Goal: Task Accomplishment & Management: Manage account settings

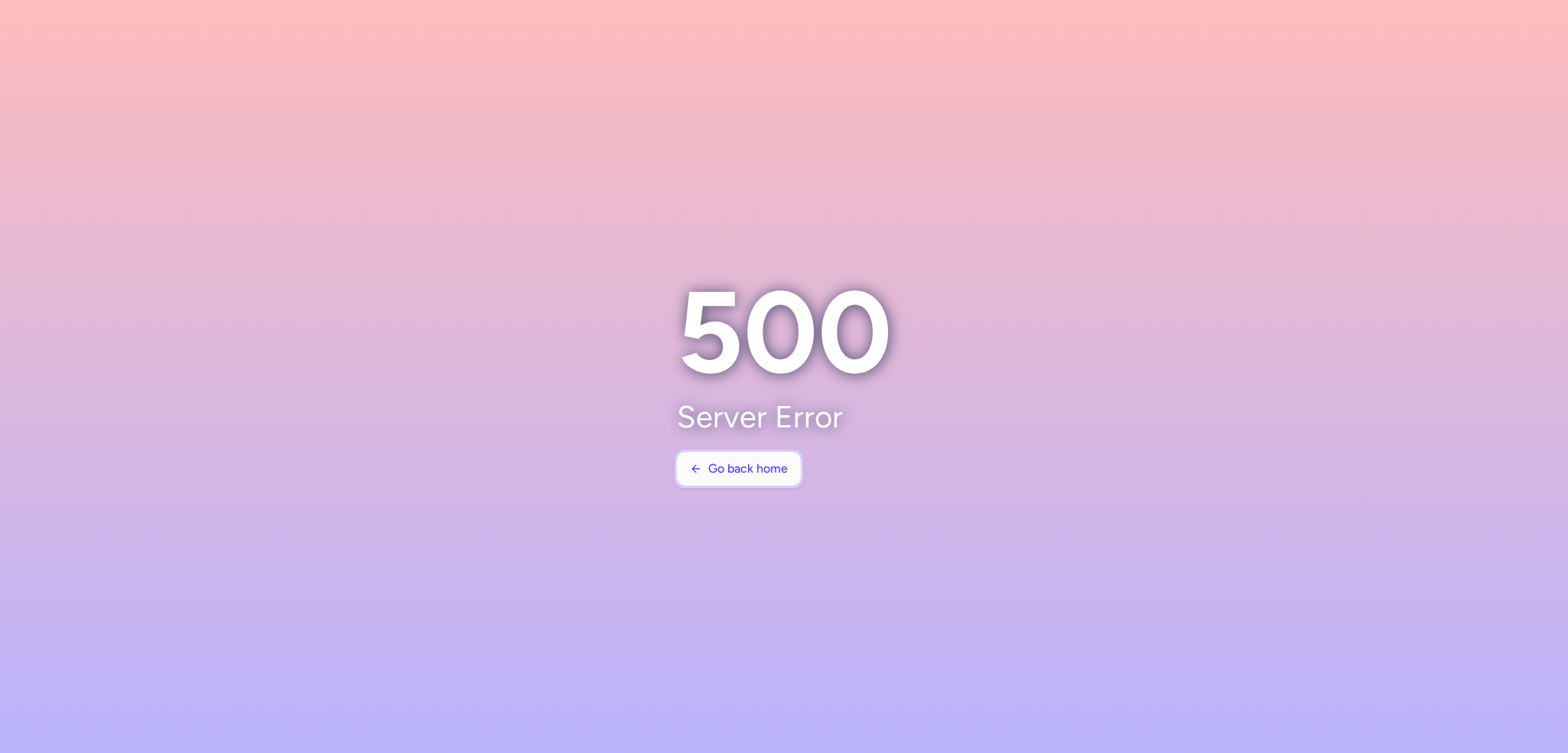
click at [690, 466] on icon "button" at bounding box center [696, 469] width 12 height 12
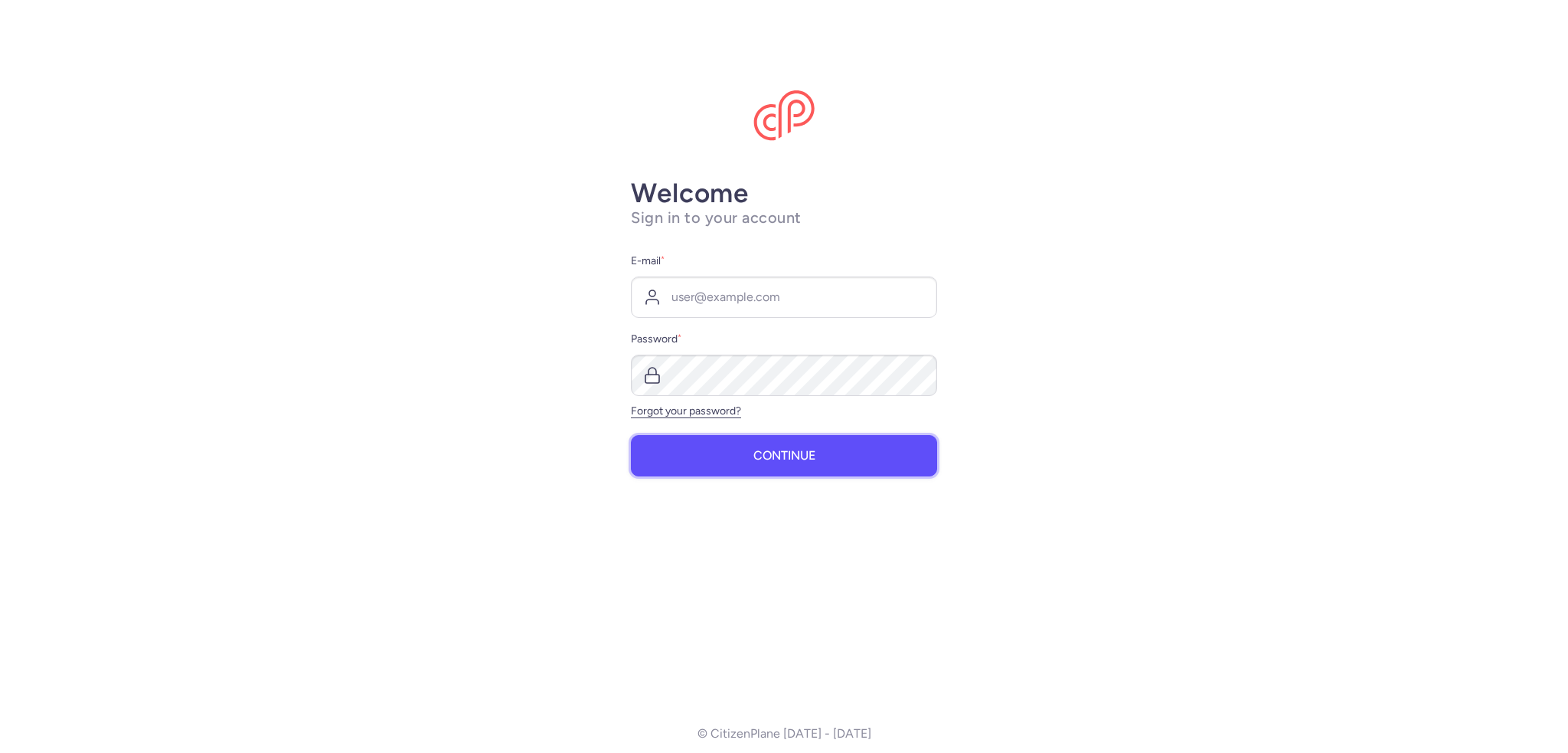
click at [698, 468] on button "Continue" at bounding box center [784, 455] width 306 height 41
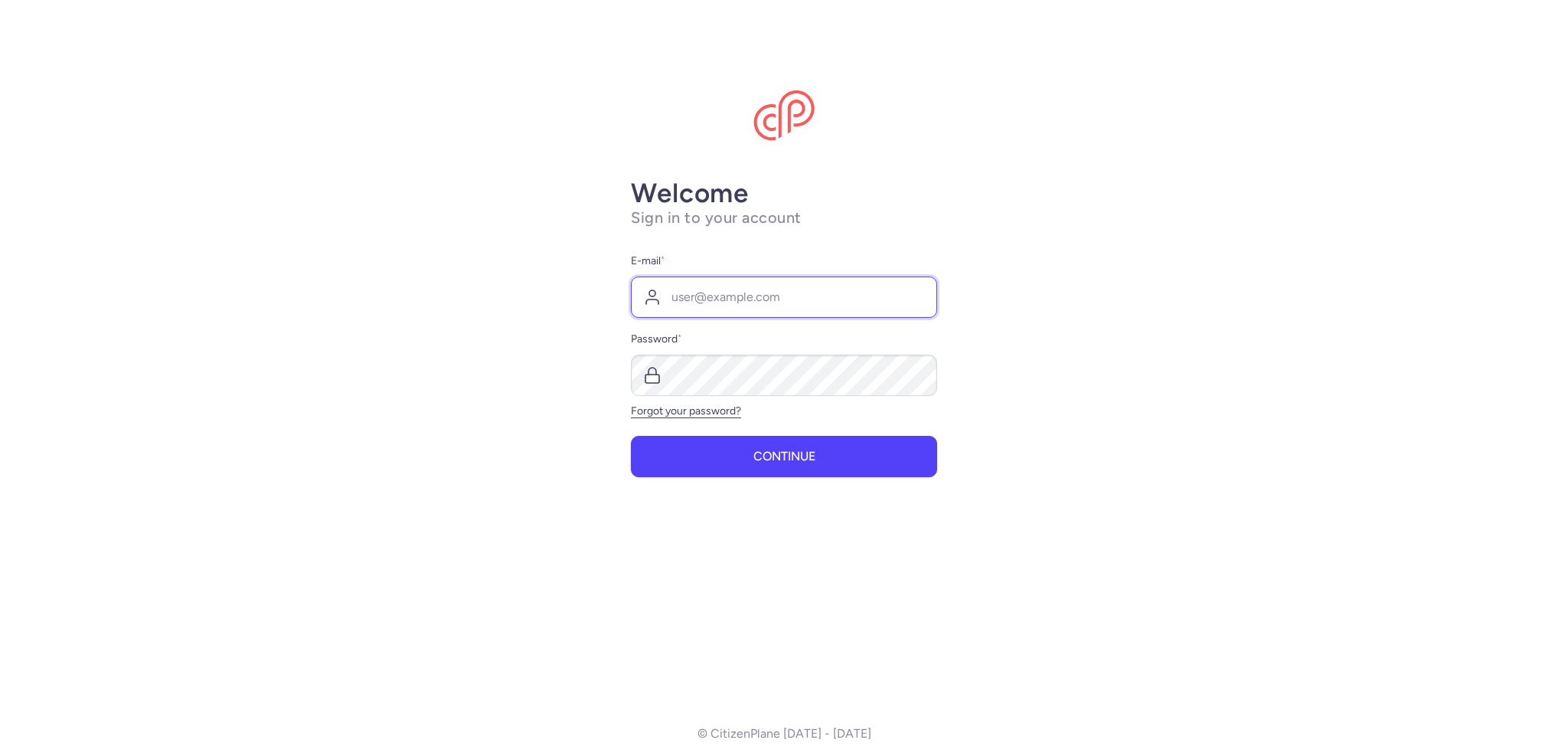
click at [739, 296] on input "E-mail *" at bounding box center [784, 298] width 306 height 41
type input "flugdisposition@alltours.de"
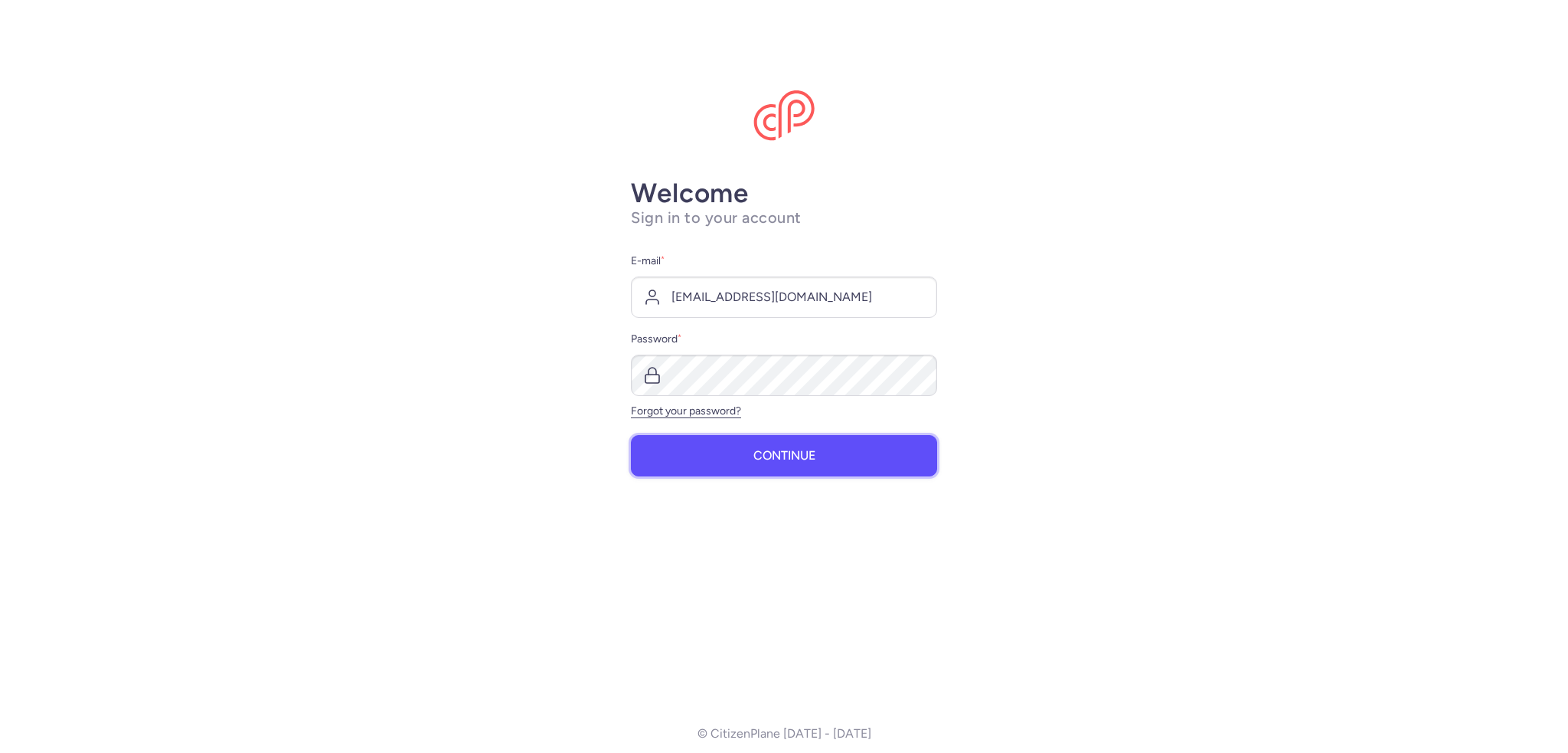
click at [795, 465] on button "Continue" at bounding box center [784, 455] width 306 height 41
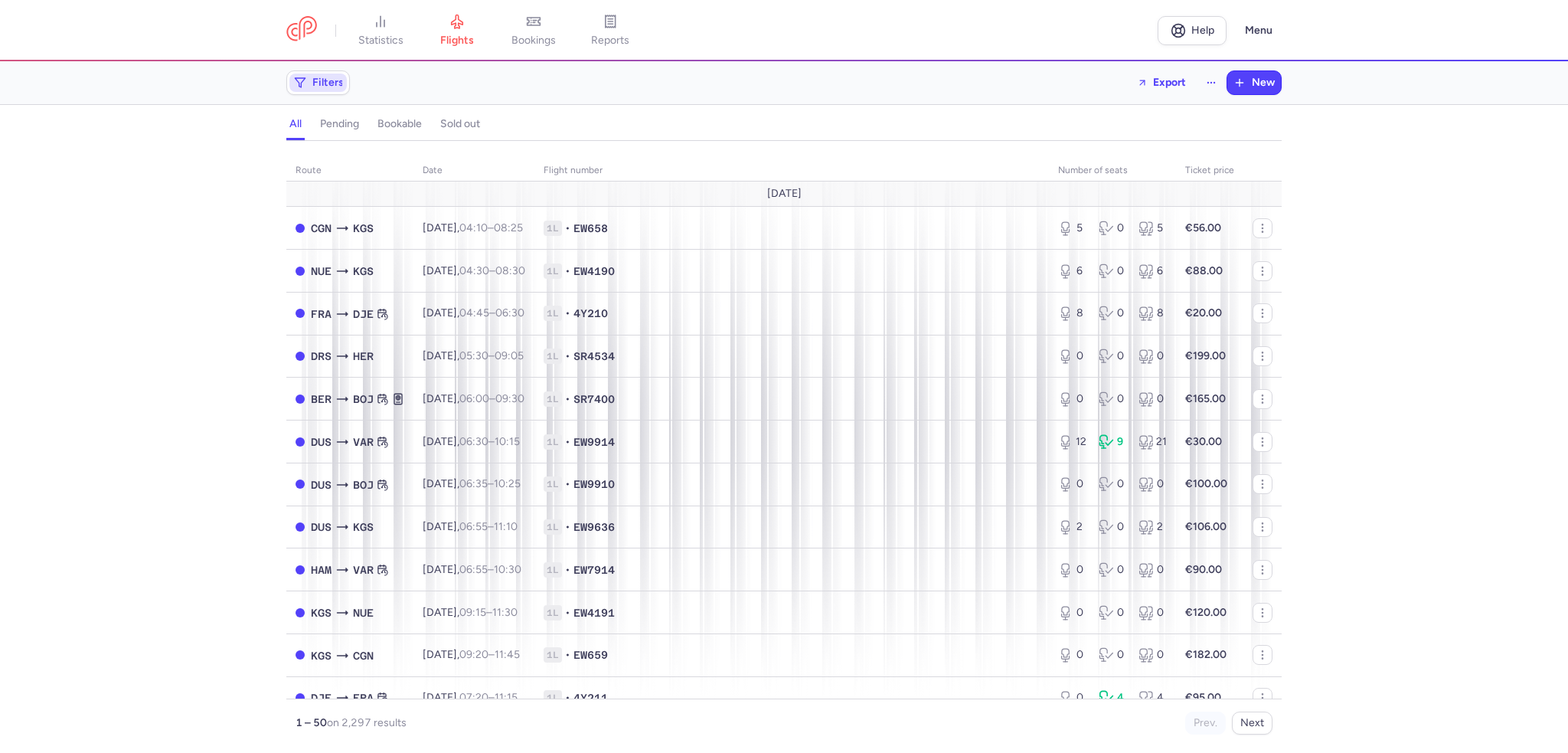
click at [319, 83] on span "Filters" at bounding box center [328, 83] width 31 height 12
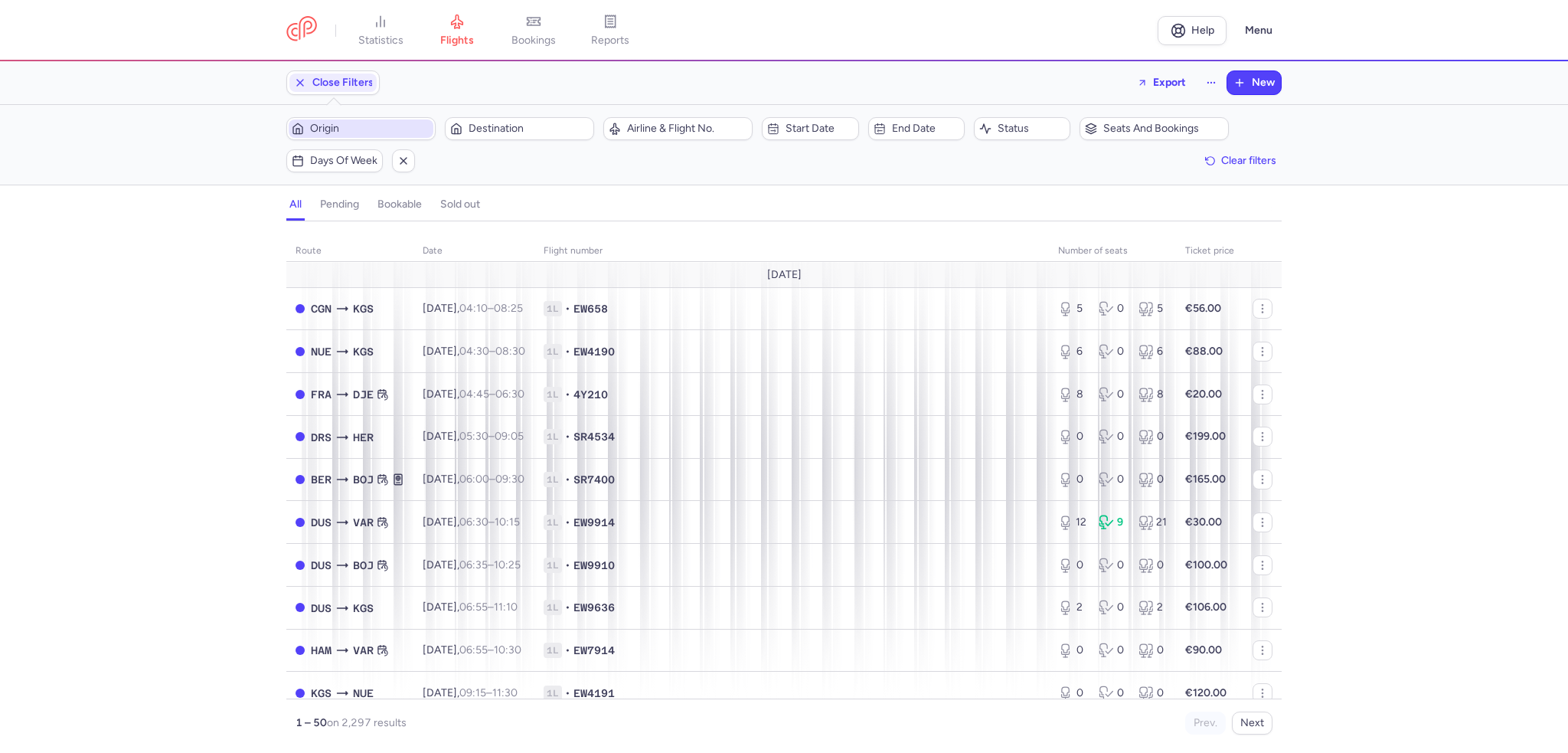
click at [328, 122] on span "Origin" at bounding box center [370, 128] width 121 height 12
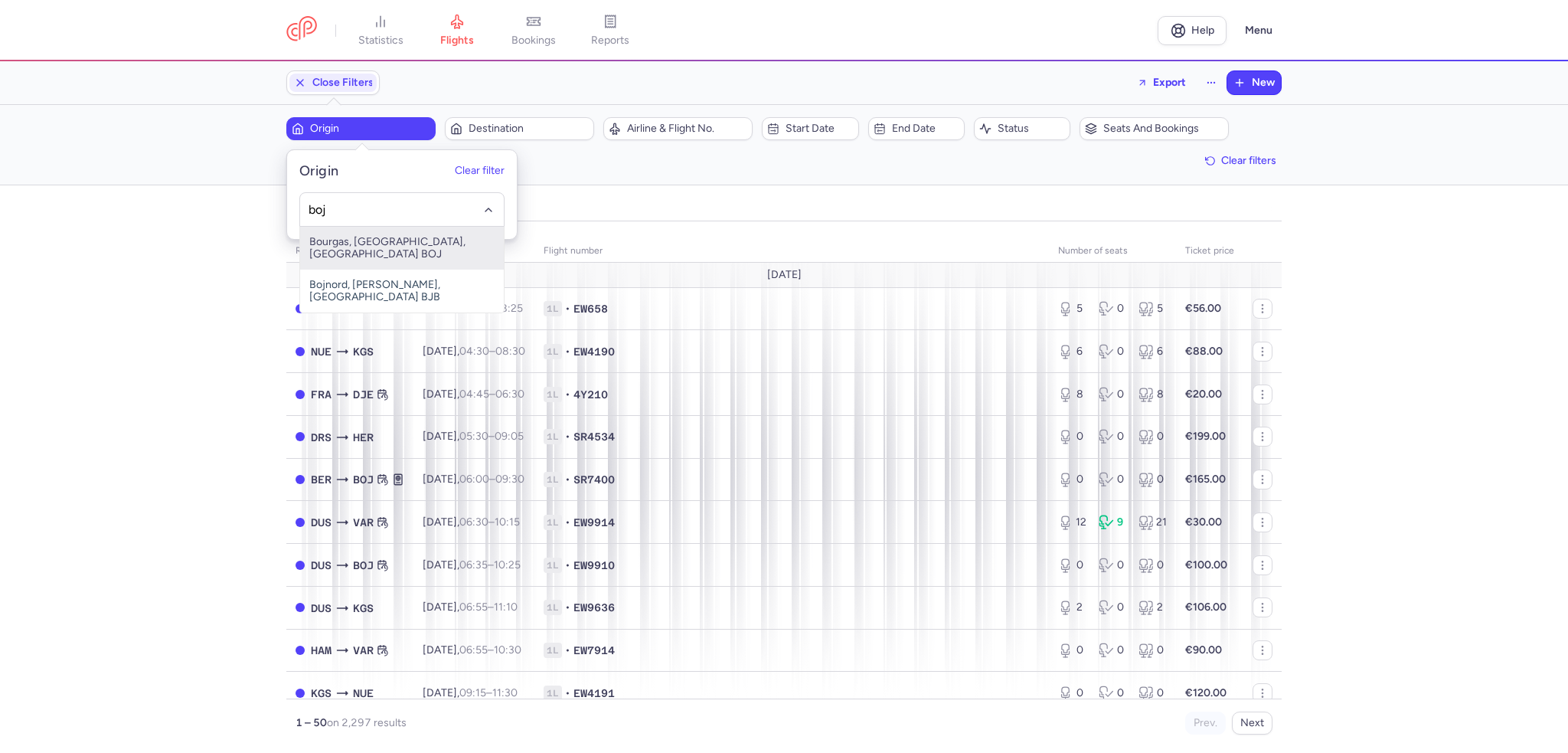
type input "boj"
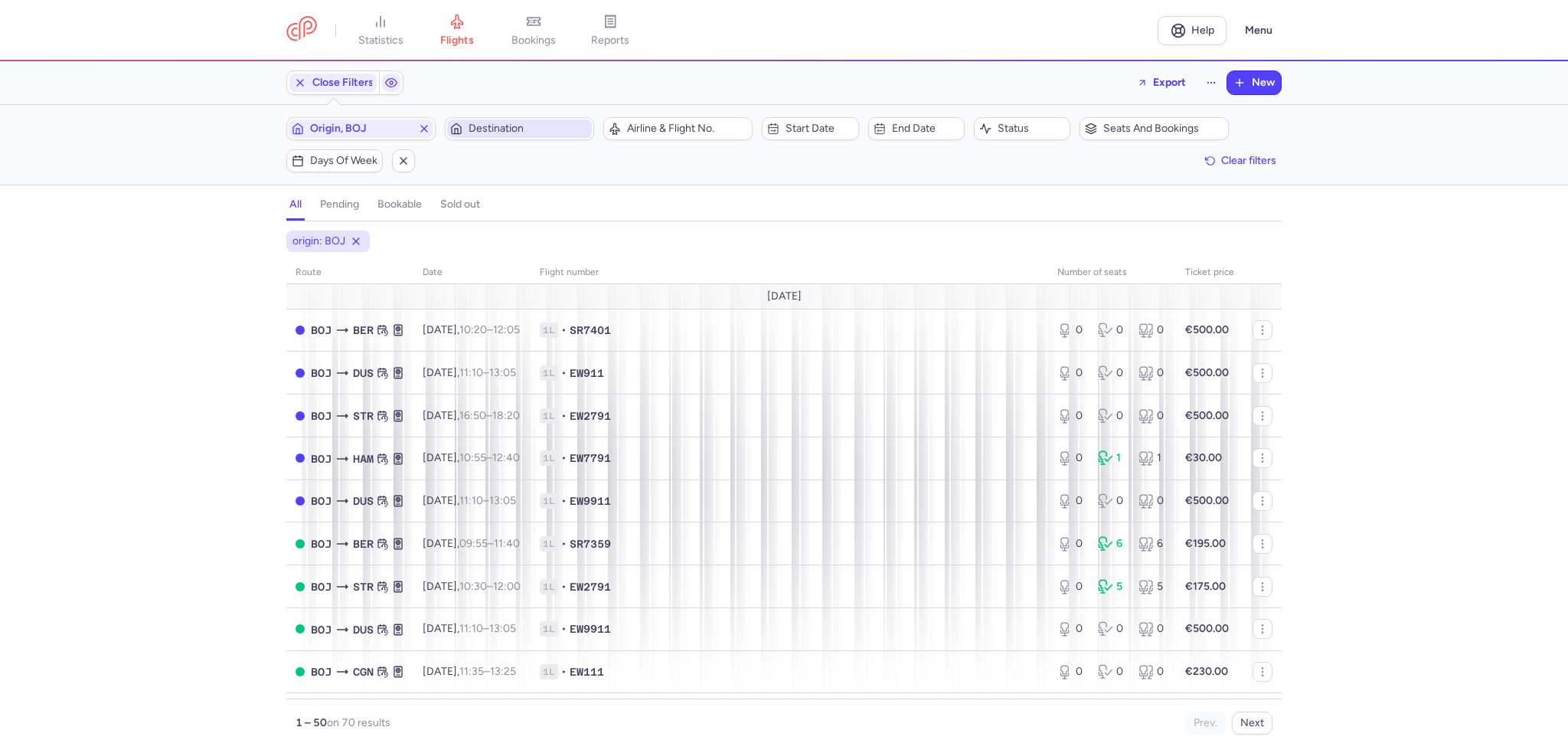
click at [507, 136] on span "Destination" at bounding box center [519, 129] width 145 height 18
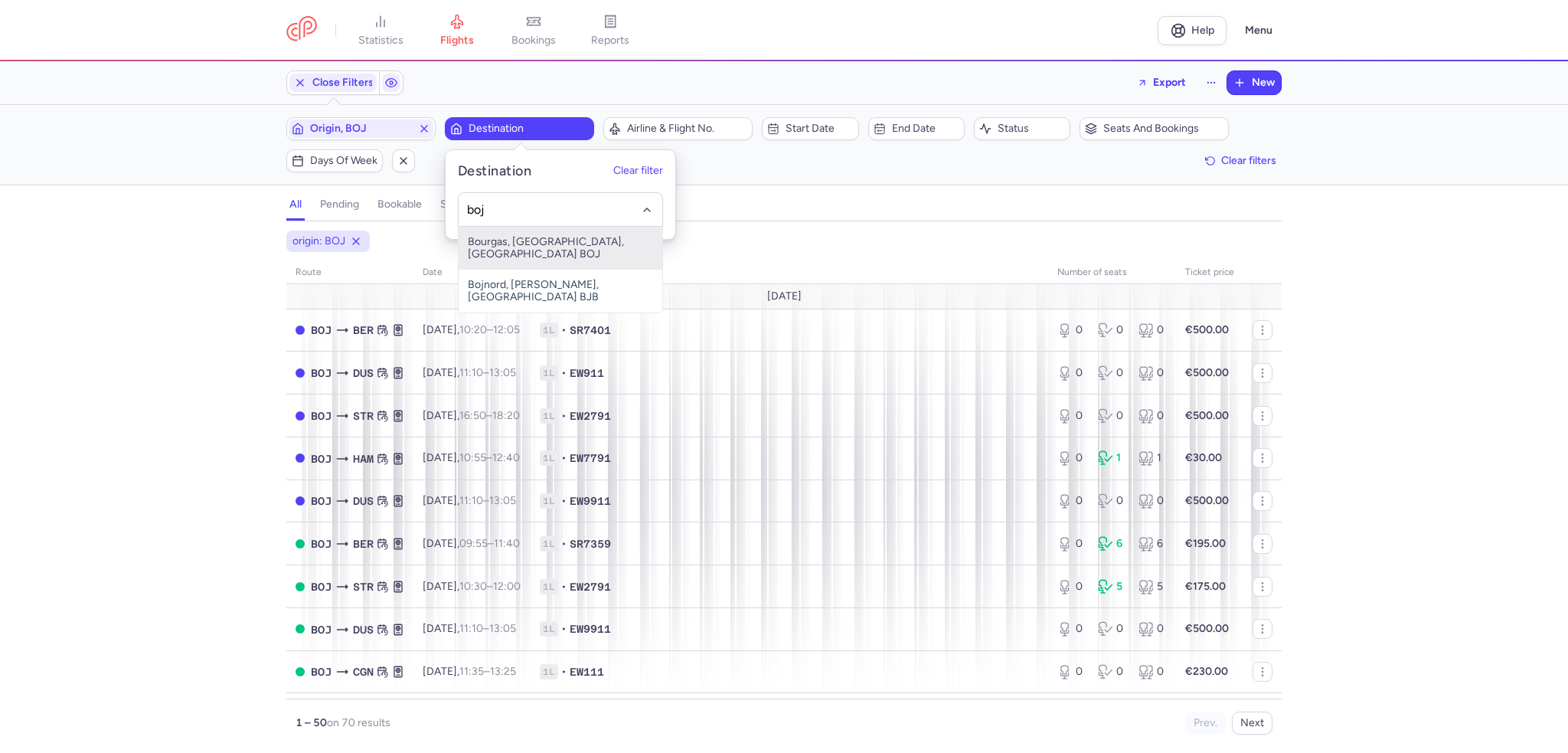
type input "boj"
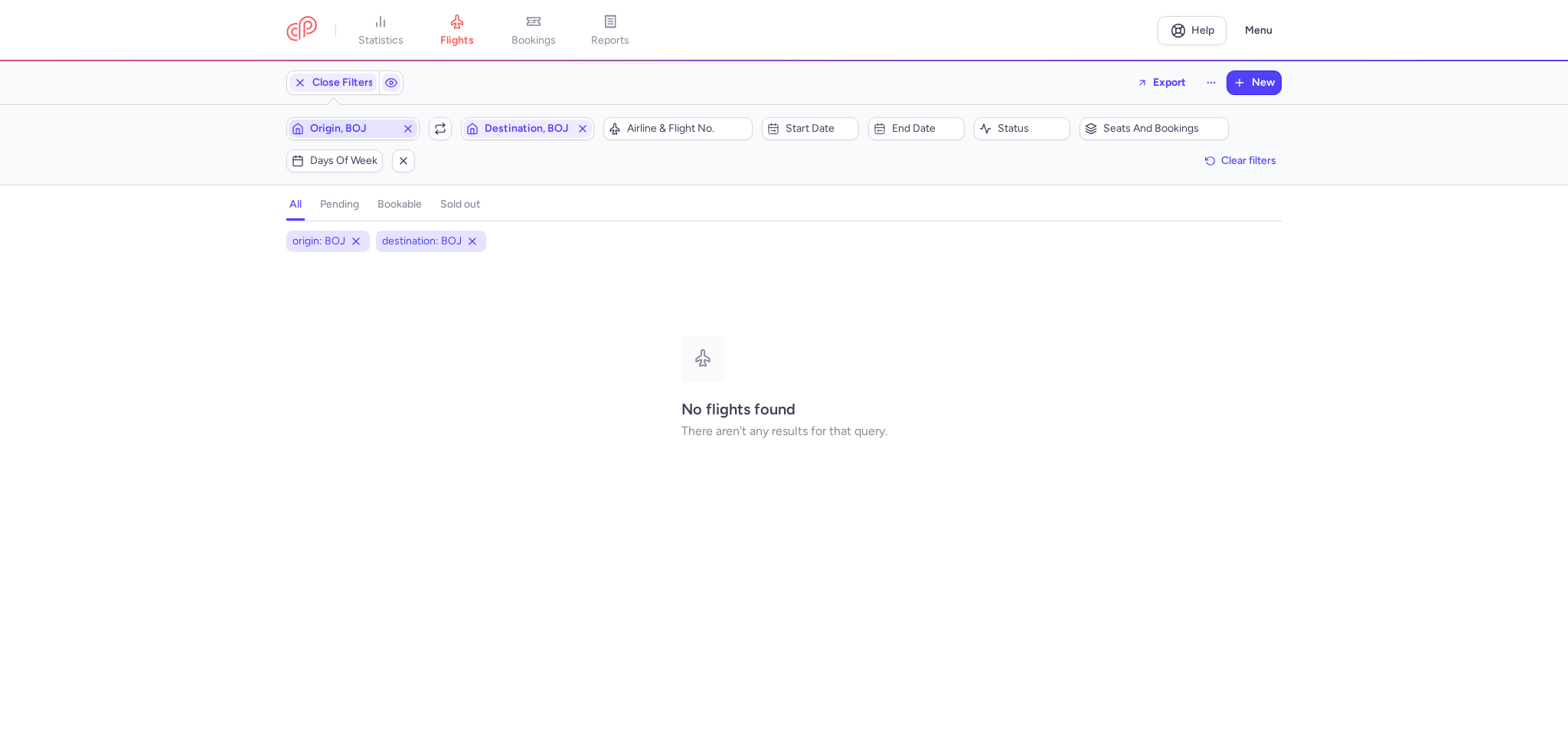
click at [408, 128] on line "button" at bounding box center [407, 128] width 6 height 6
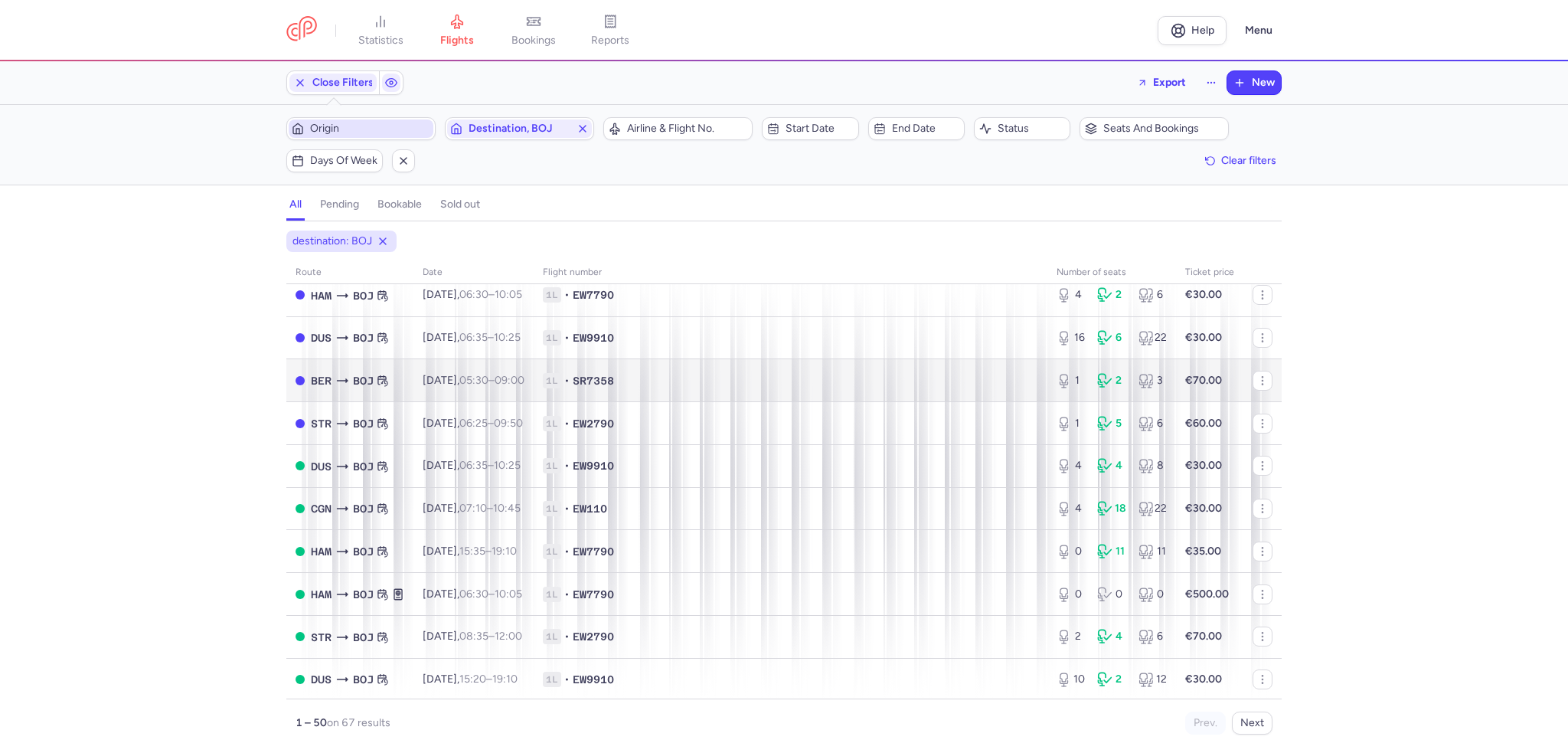
scroll to position [230, 0]
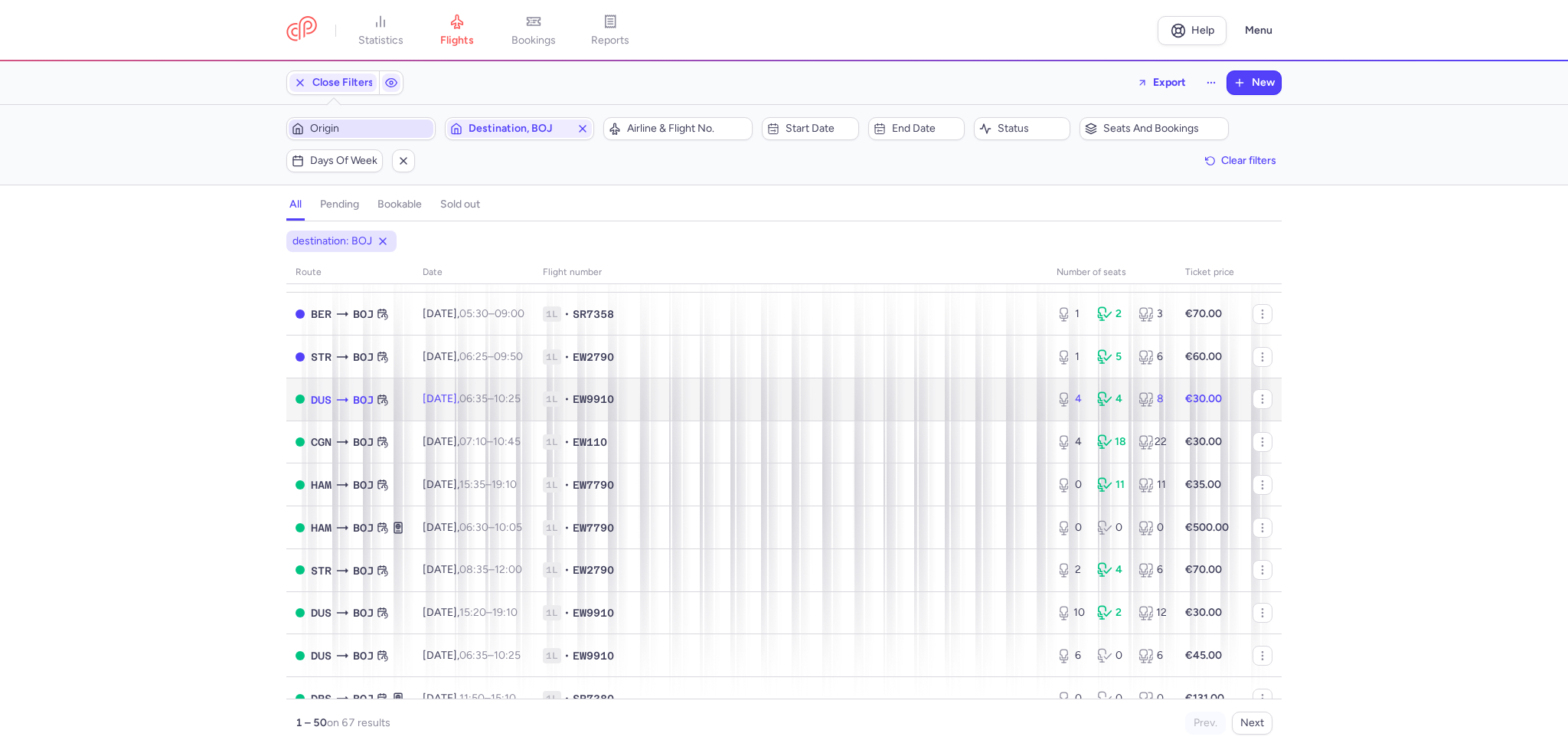
click at [441, 402] on span "Fri, 15 Aug, 06:35 – 10:25 +0" at bounding box center [472, 399] width 98 height 13
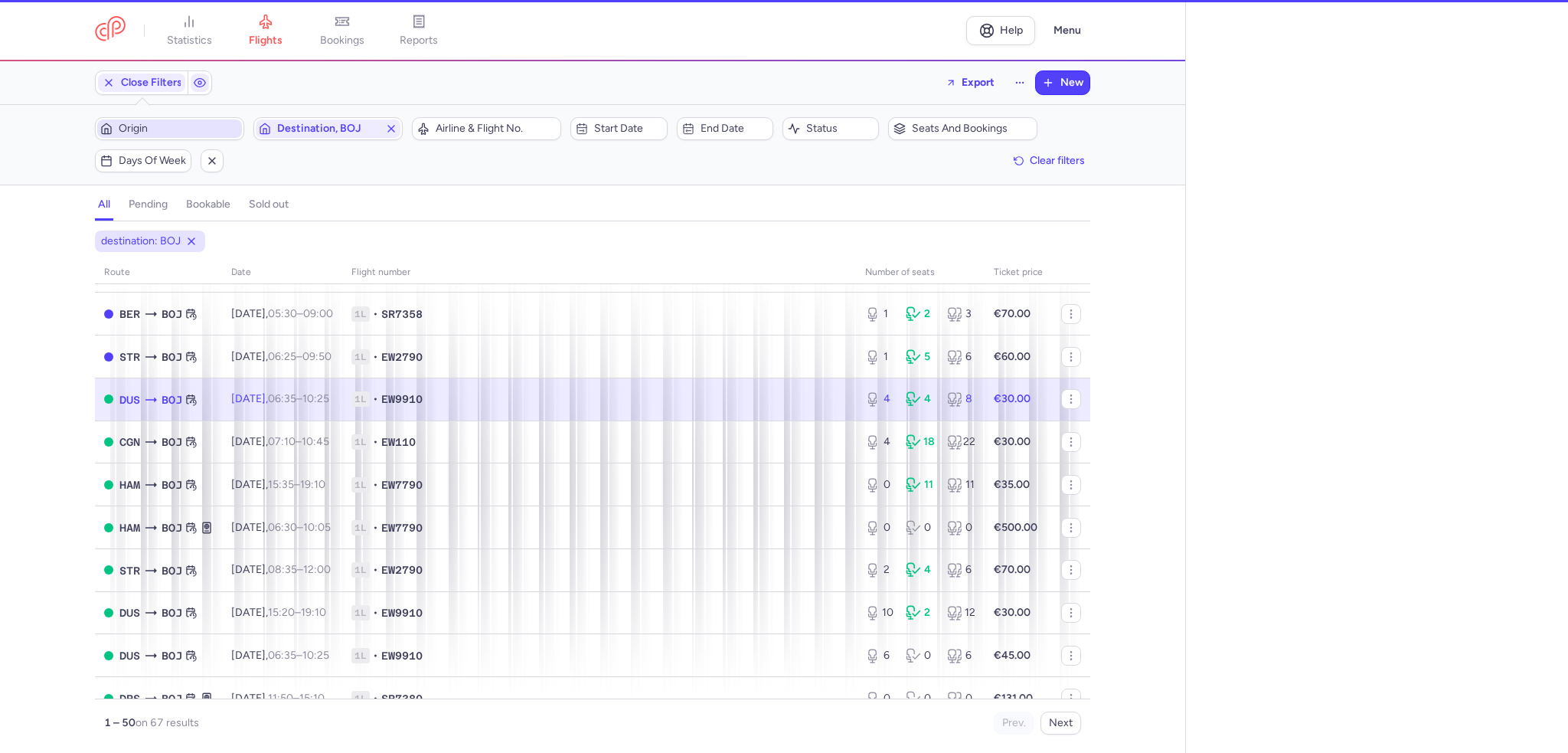
select select "days"
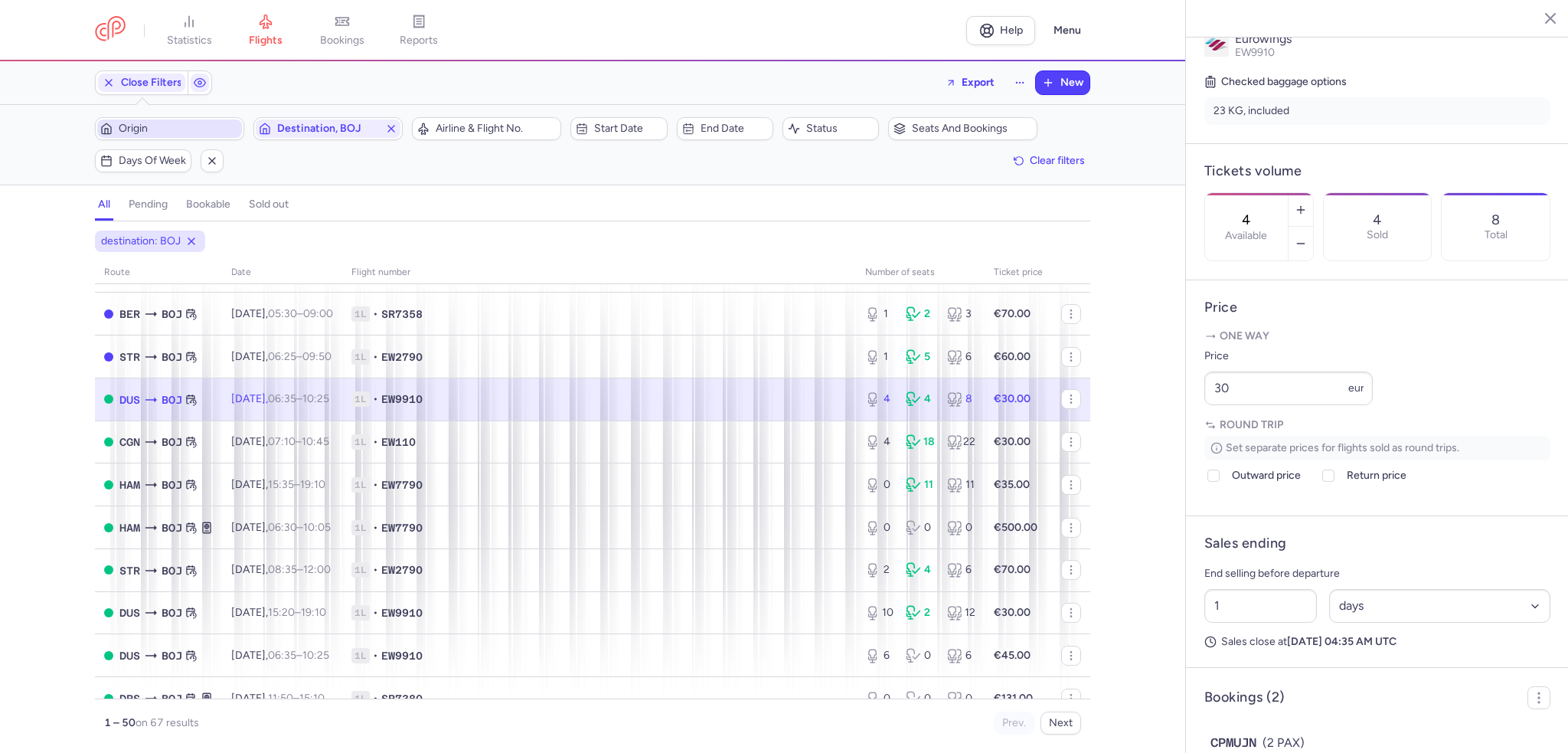
scroll to position [383, 0]
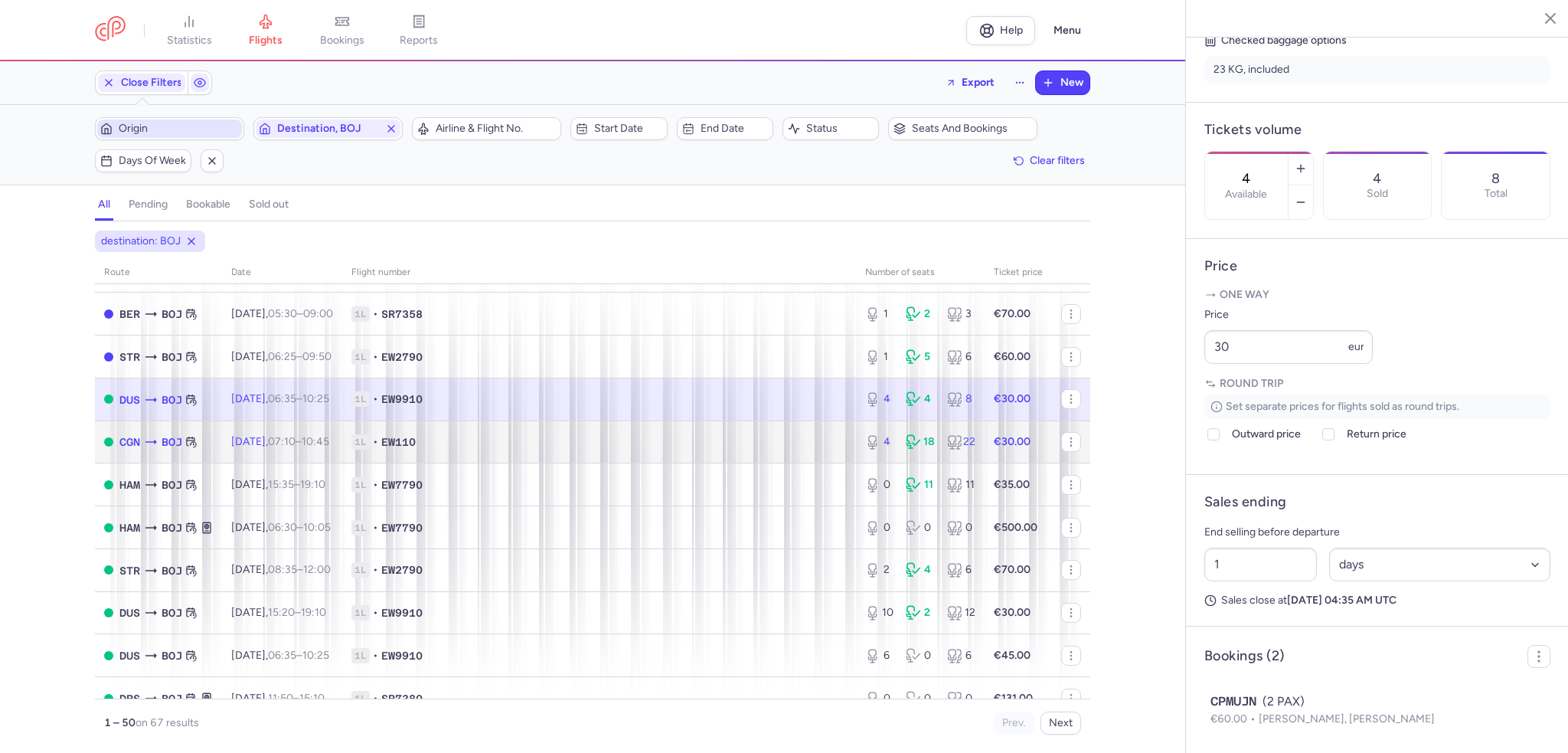
click at [259, 448] on span "Fri, 15 Aug, 07:10 – 10:45 +0" at bounding box center [280, 441] width 98 height 13
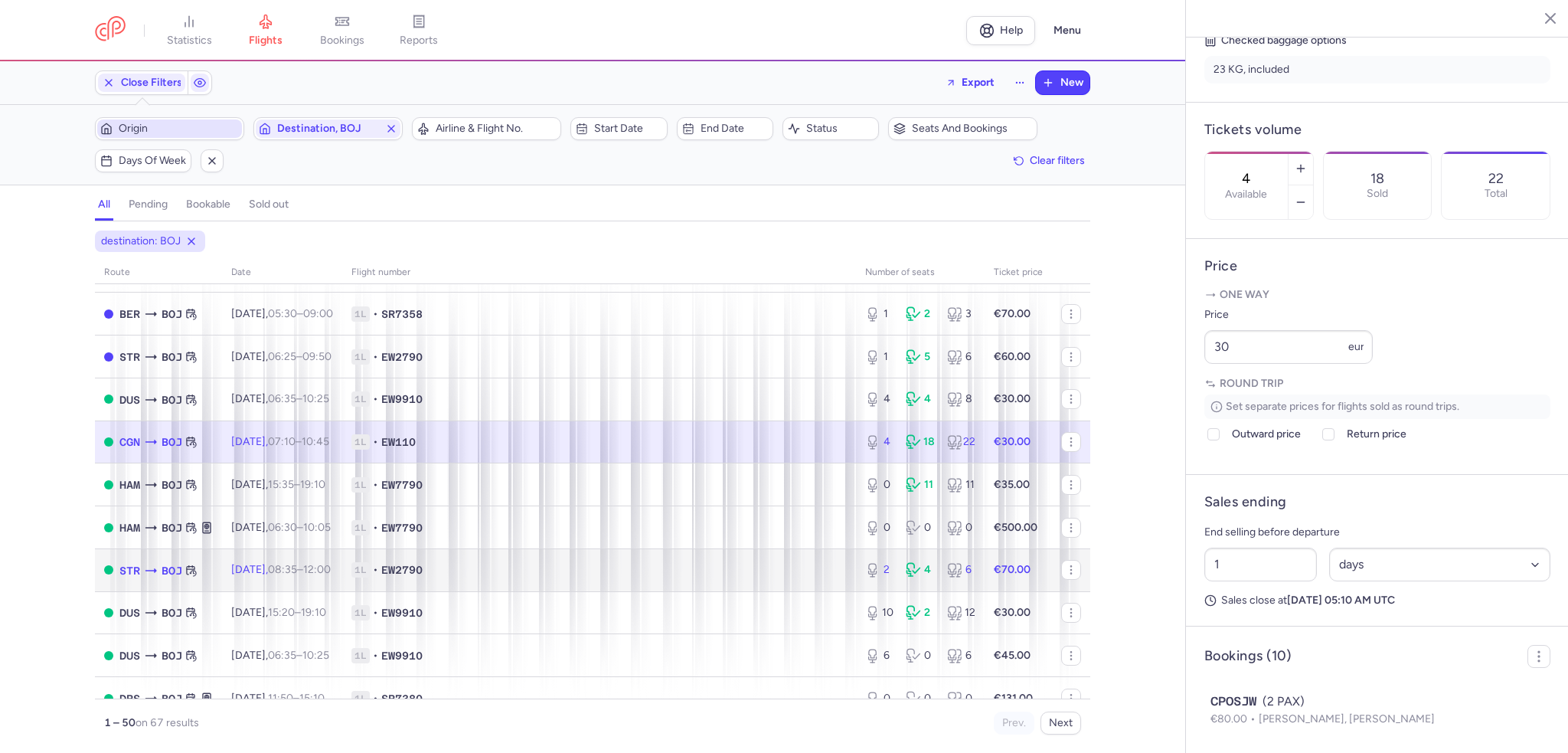
click at [297, 576] on time "08:35" at bounding box center [282, 570] width 29 height 13
type input "2"
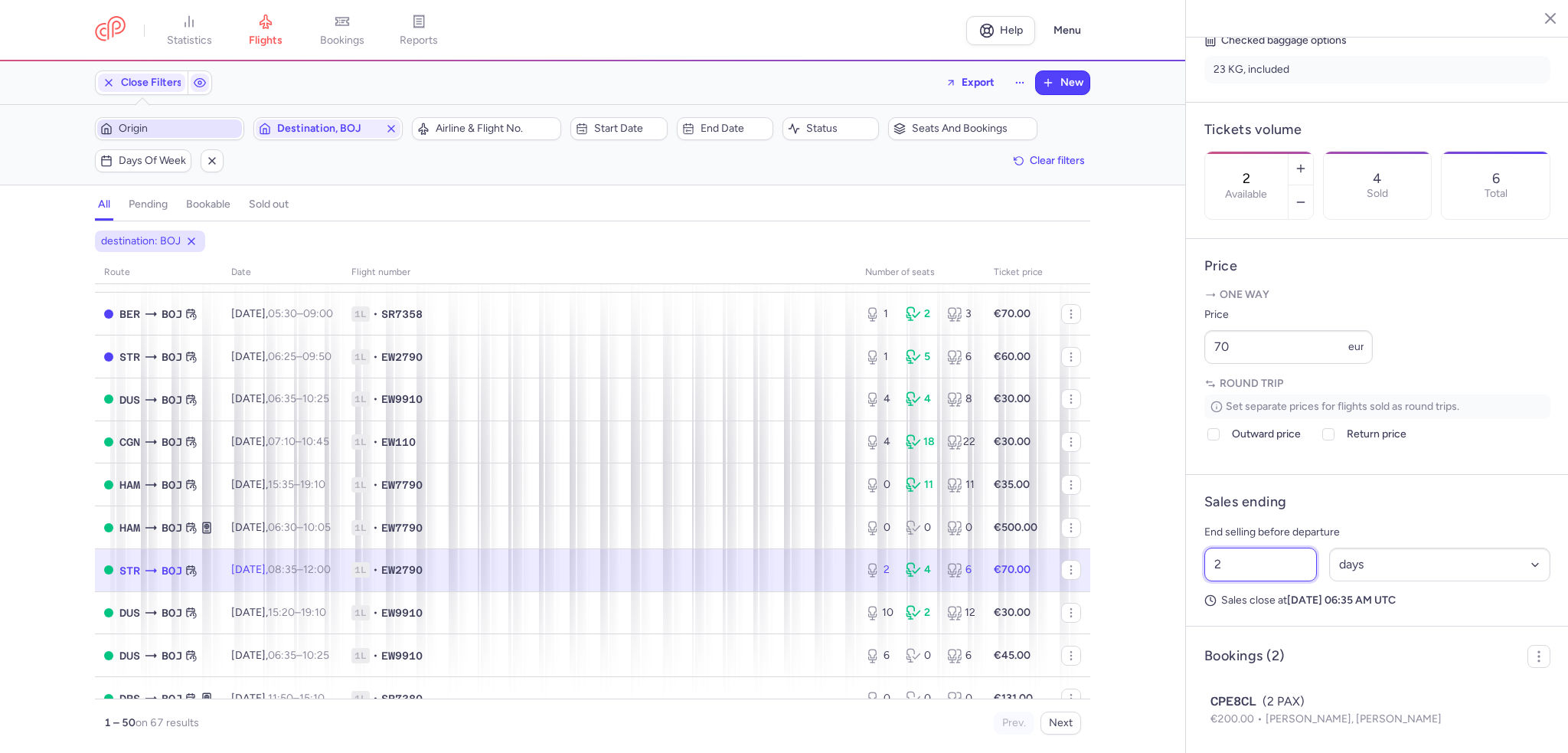
drag, startPoint x: 1224, startPoint y: 606, endPoint x: 1183, endPoint y: 606, distance: 41.0
click at [1183, 606] on div "statistics flights bookings reports Help Menu Close Filters Export New Filters …" at bounding box center [784, 376] width 1568 height 753
type input "3"
click at [1262, 722] on span "Save changes" at bounding box center [1256, 723] width 76 height 14
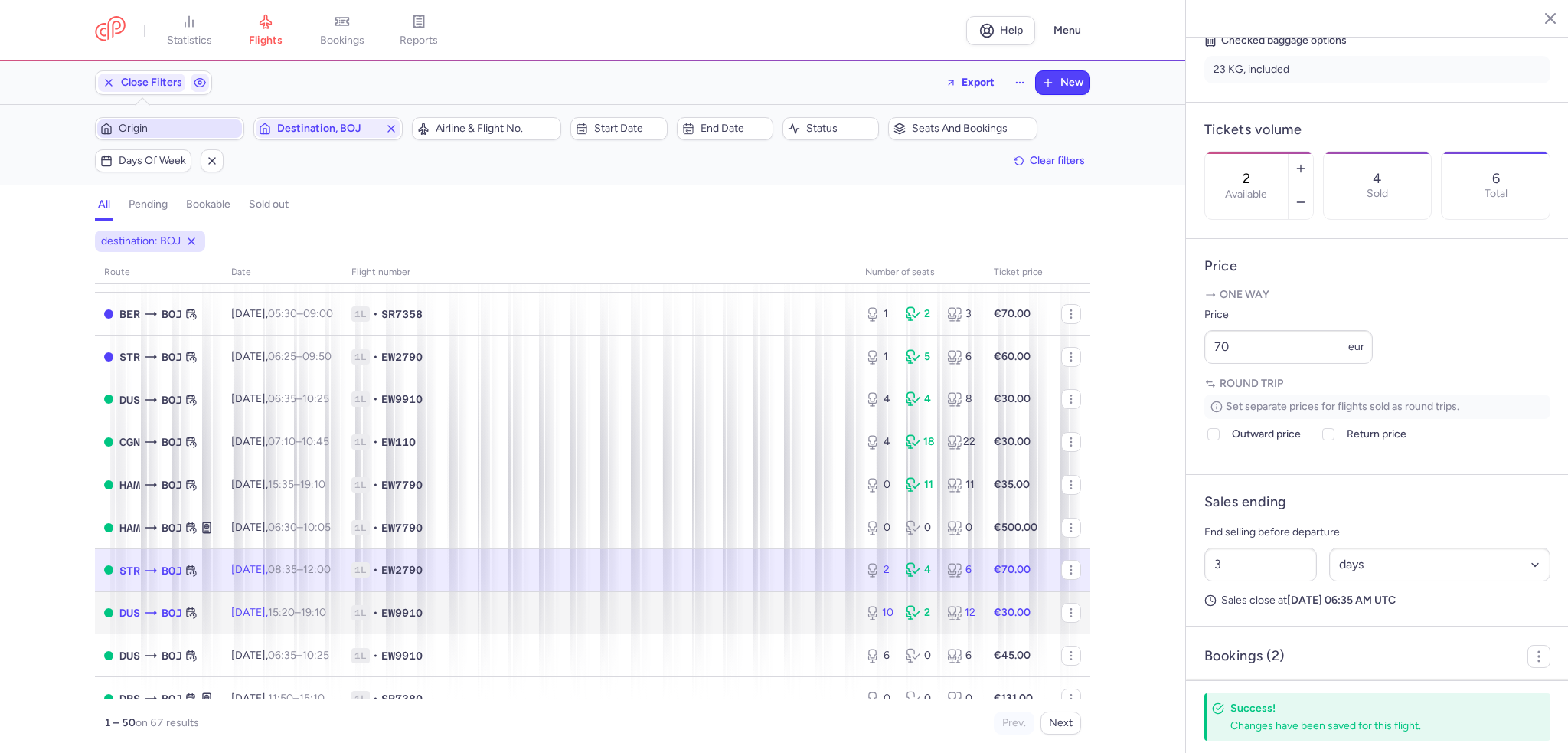
click at [287, 619] on span "Mon, 18 Aug, 15:20 – 19:10 +0" at bounding box center [278, 612] width 95 height 13
type input "10"
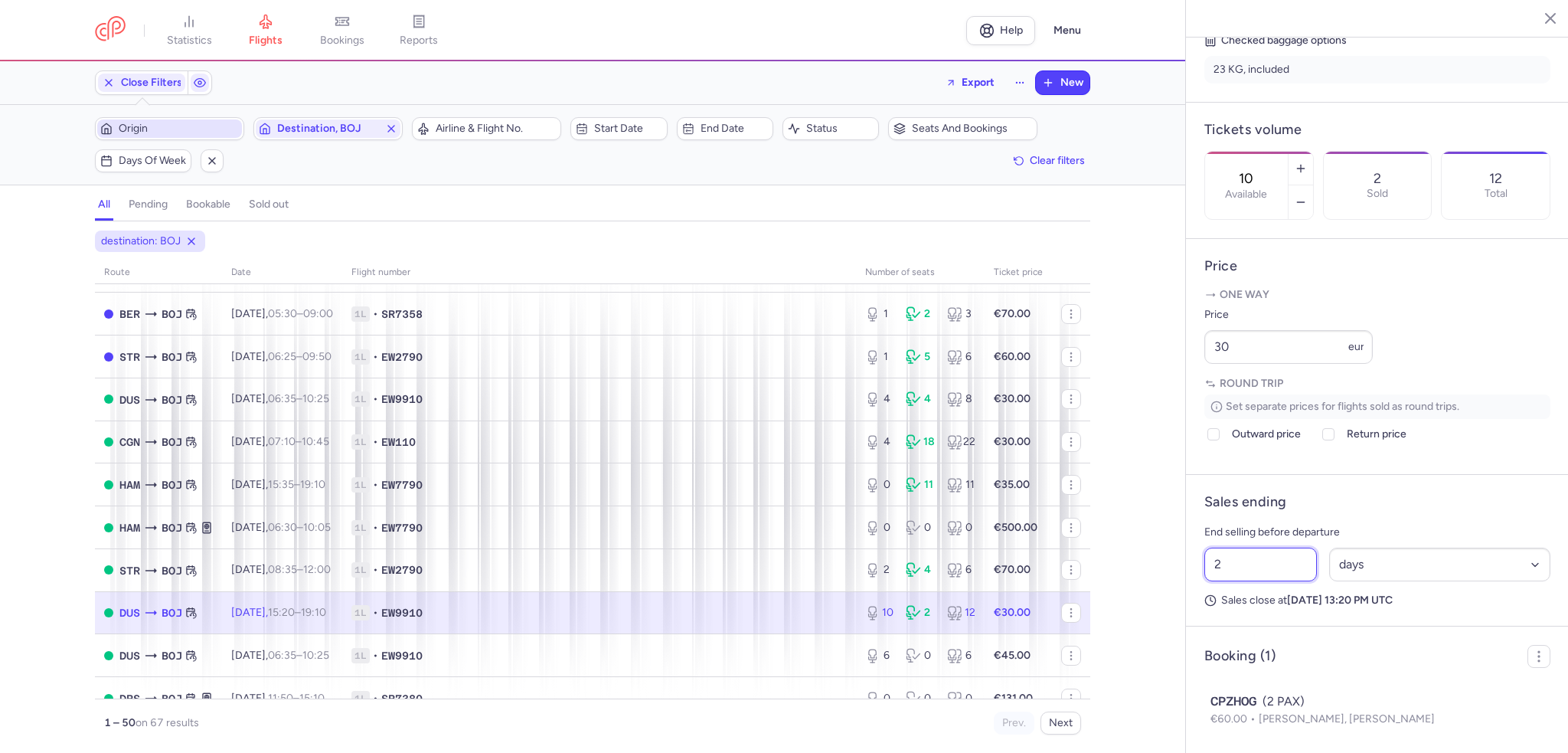
drag, startPoint x: 1223, startPoint y: 603, endPoint x: 1189, endPoint y: 603, distance: 34.0
click at [1189, 603] on article "Sales ending End selling before departure 2 Select an option hours days Sales c…" at bounding box center [1377, 551] width 382 height 152
type input "68"
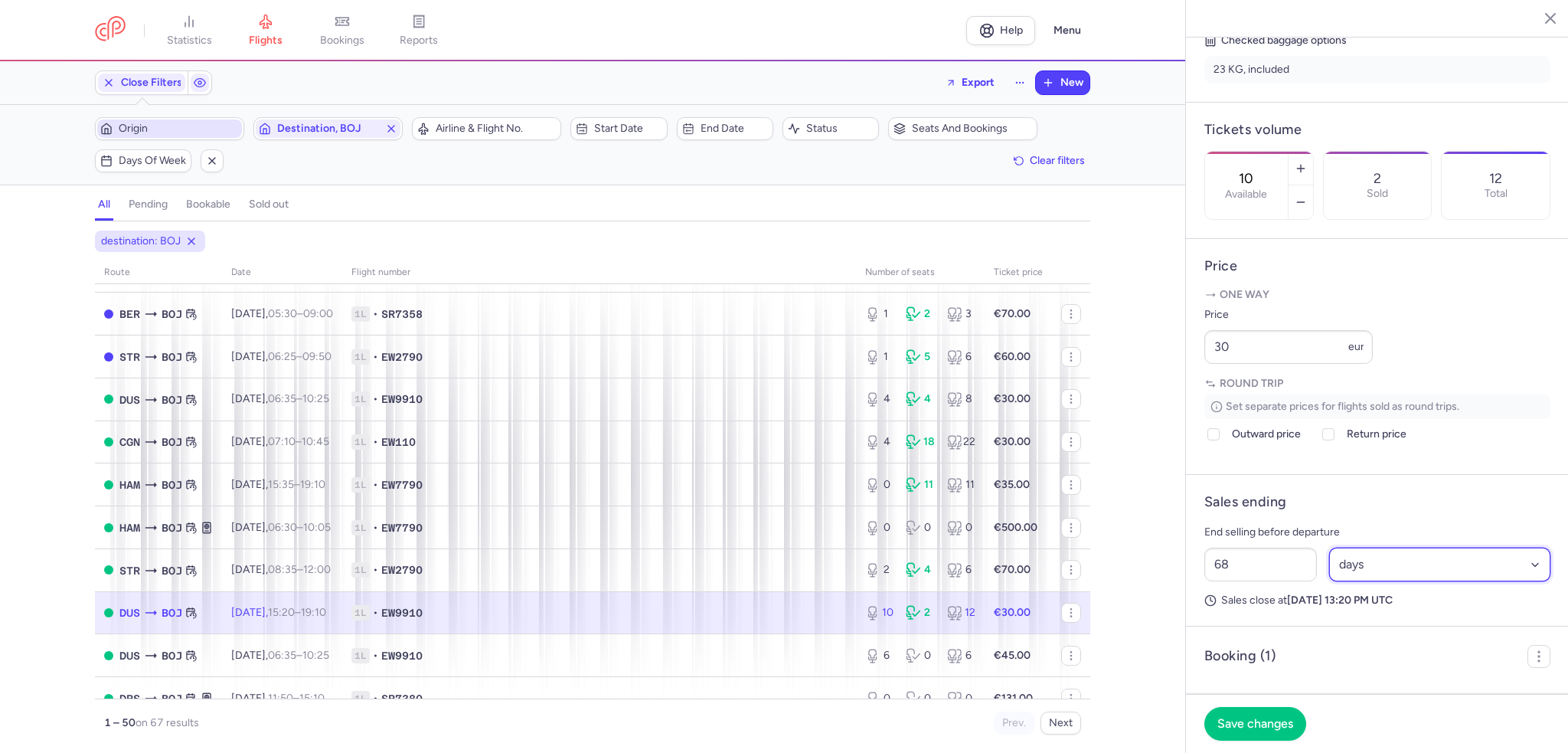
click at [1529, 582] on select "Select an option hours days" at bounding box center [1440, 565] width 222 height 34
select select "hours"
click at [1329, 582] on select "Select an option hours days" at bounding box center [1440, 565] width 222 height 34
drag, startPoint x: 1250, startPoint y: 603, endPoint x: 1204, endPoint y: 603, distance: 46.0
click at [1205, 582] on input "68" at bounding box center [1261, 565] width 112 height 34
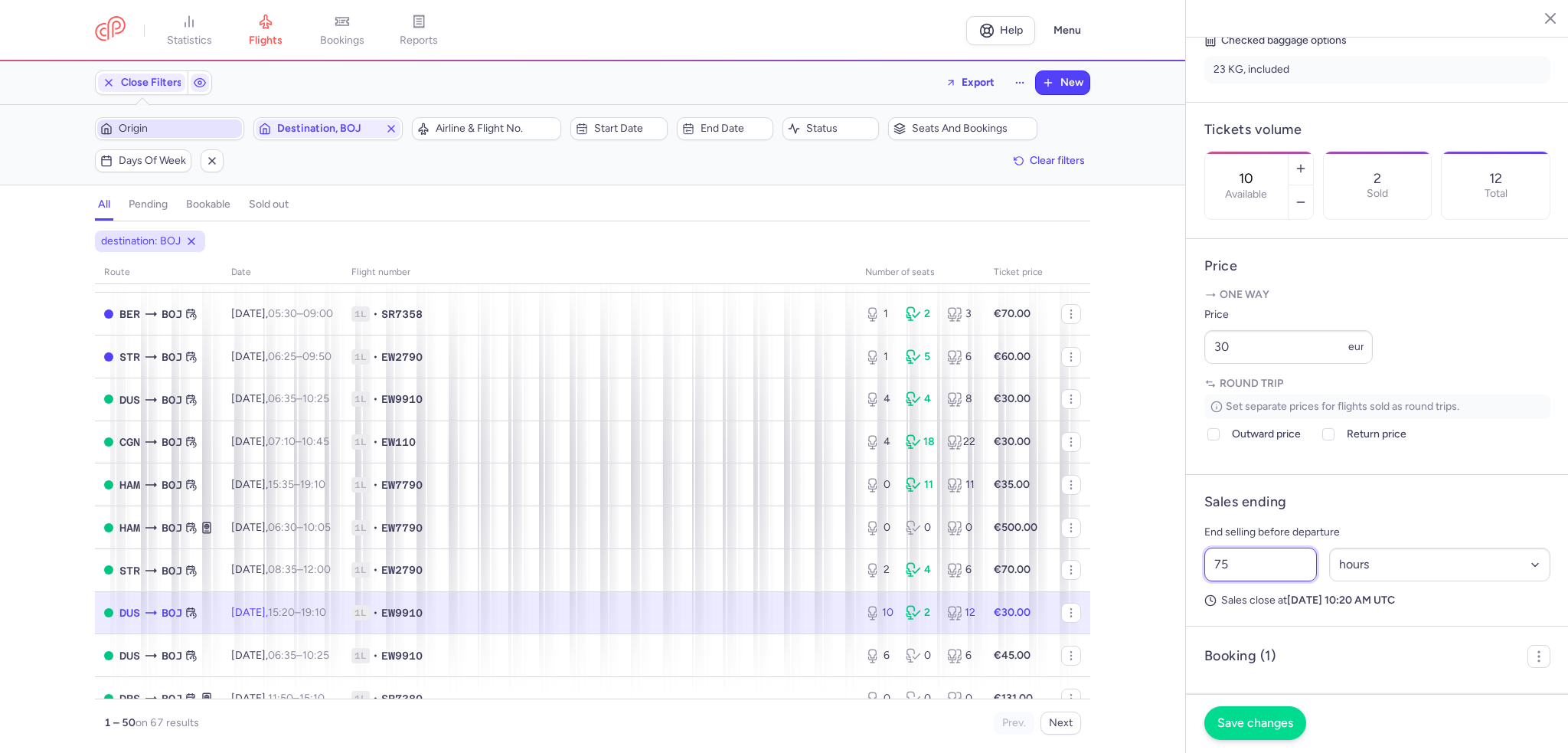
type input "75"
click at [1250, 727] on span "Save changes" at bounding box center [1256, 723] width 76 height 14
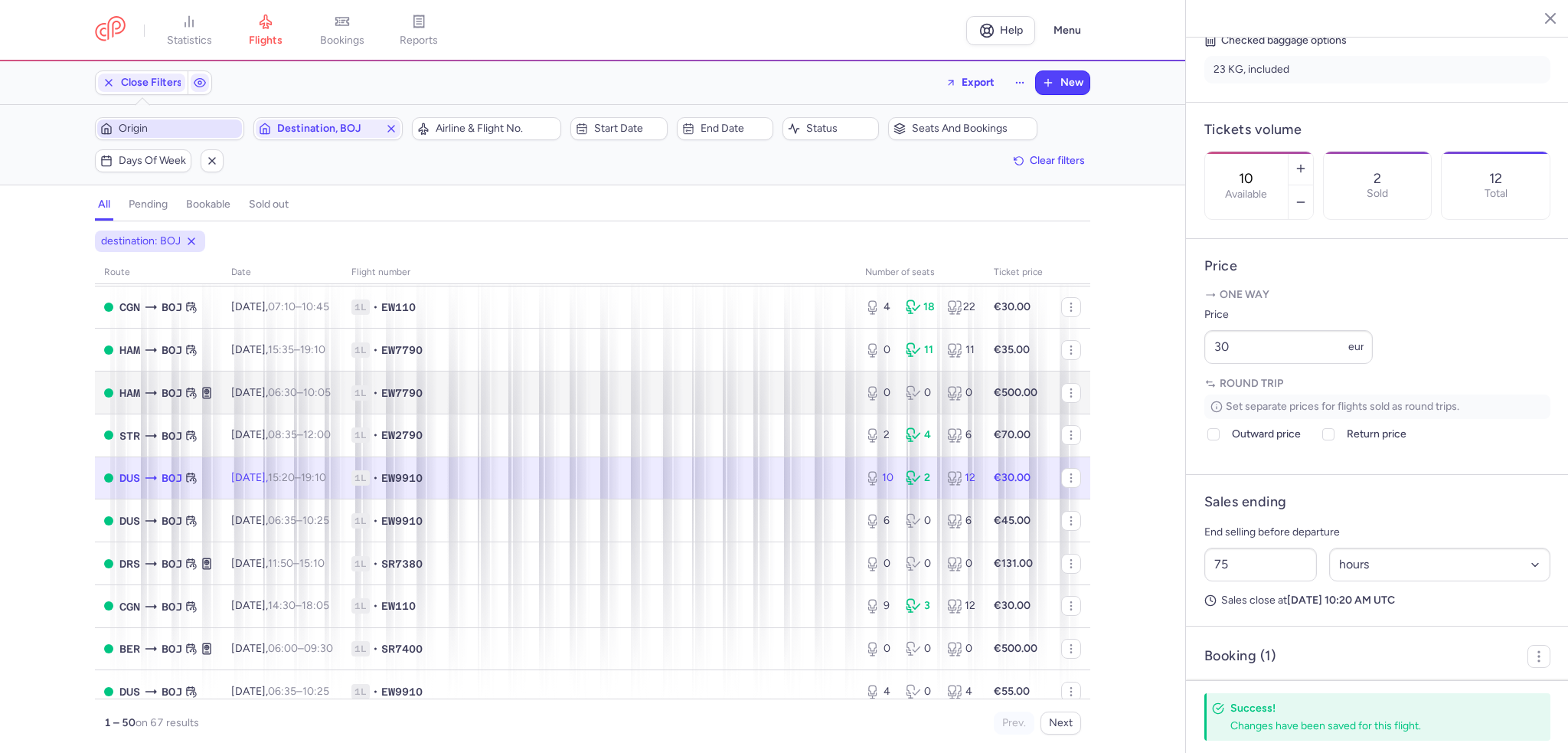
scroll to position [383, 0]
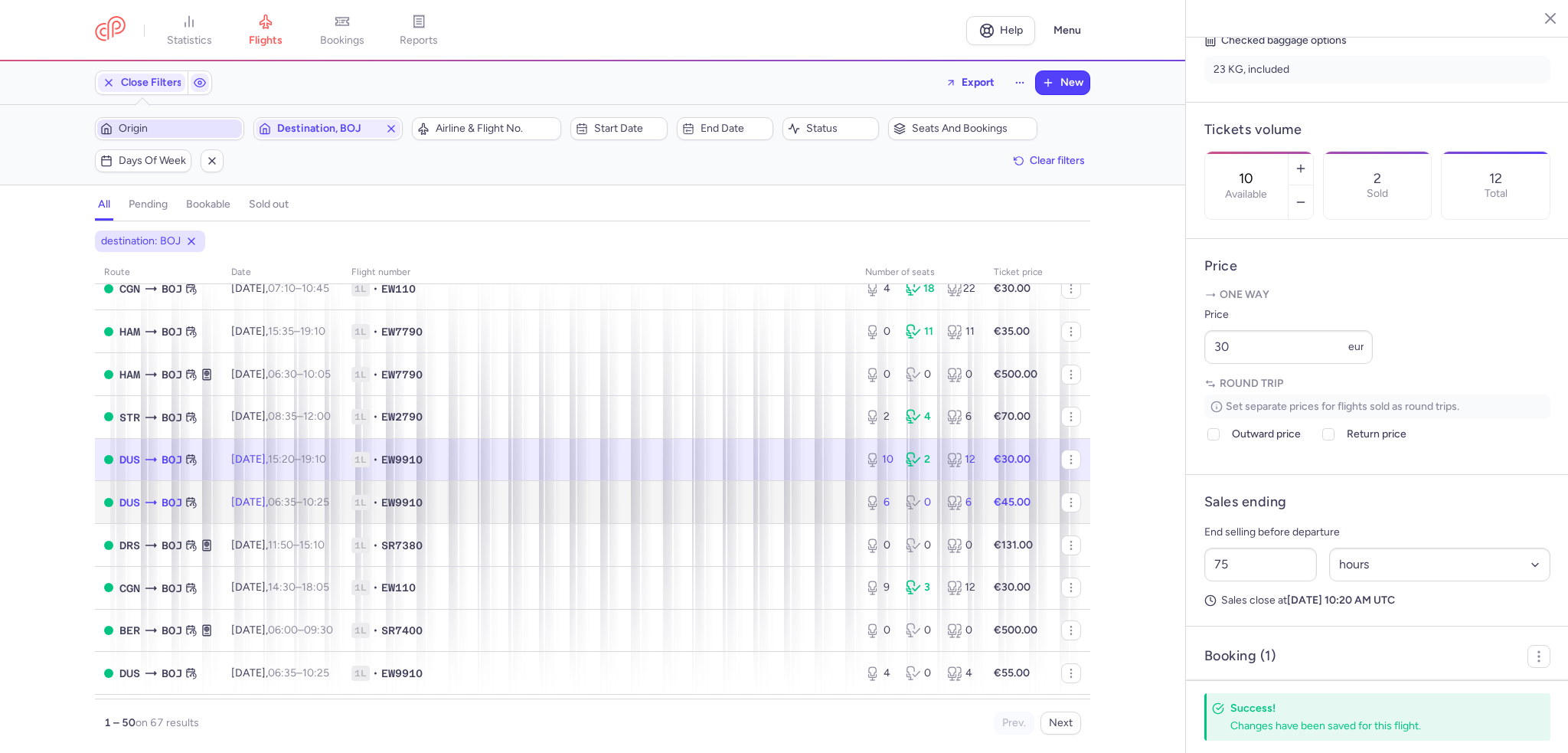
click at [274, 508] on span "Tue, 19 Aug, 06:35 – 10:25 +0" at bounding box center [280, 503] width 98 height 13
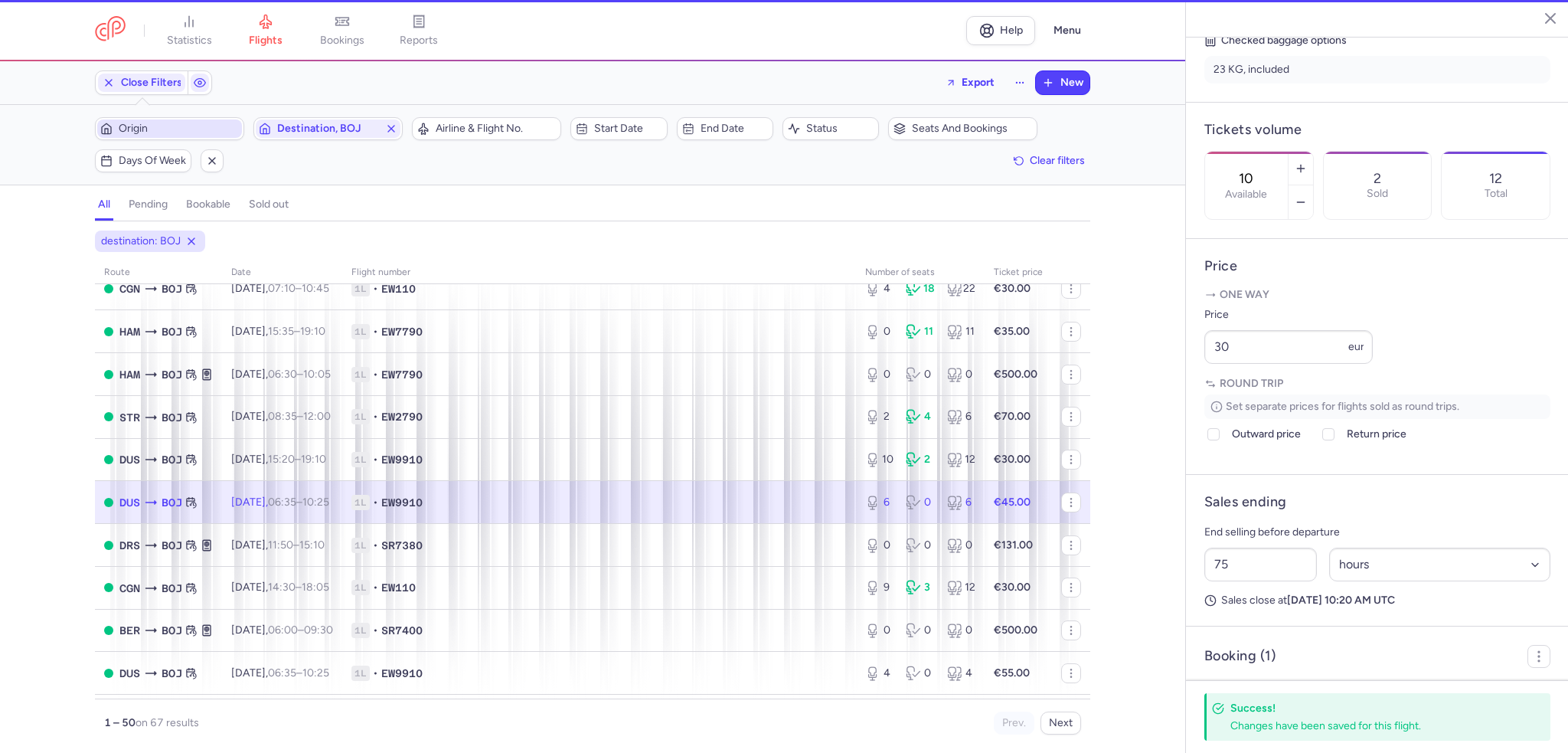
type input "6"
type input "2"
select select "days"
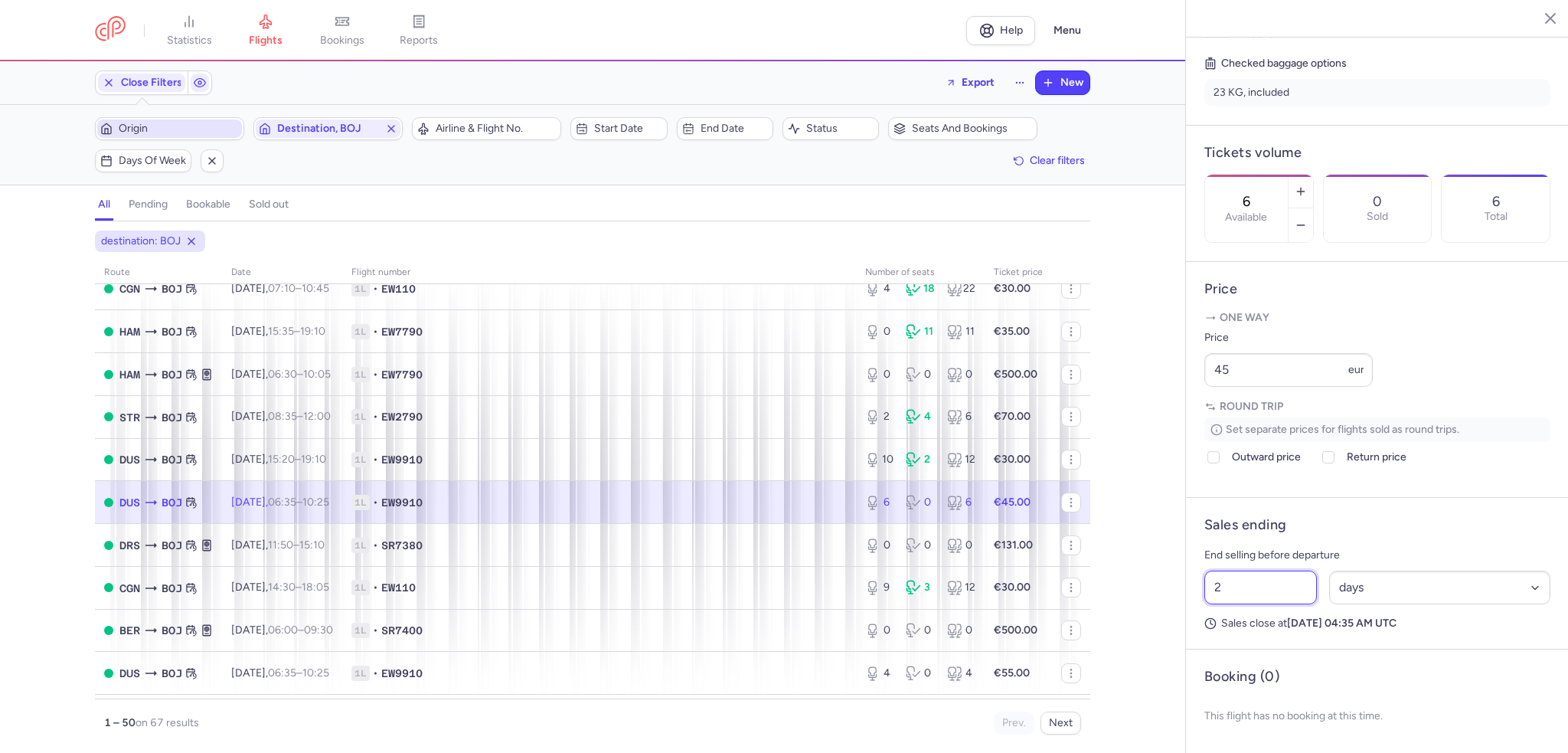
drag, startPoint x: 1228, startPoint y: 604, endPoint x: 1195, endPoint y: 604, distance: 33.0
click at [1195, 604] on article "Sales ending End selling before departure 2 Select an option hours days Sales c…" at bounding box center [1377, 574] width 382 height 152
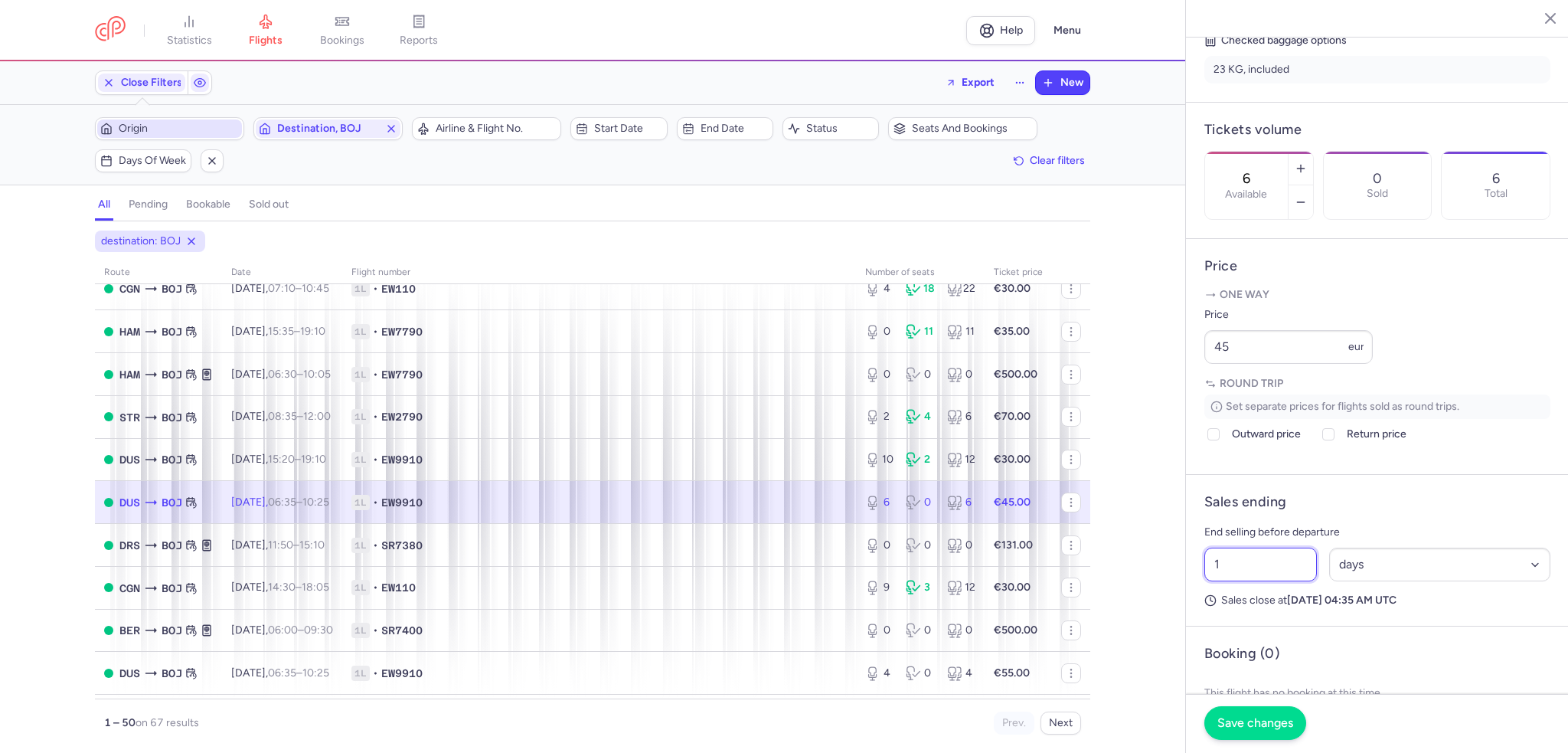
type input "1"
click at [1253, 720] on span "Save changes" at bounding box center [1256, 723] width 76 height 14
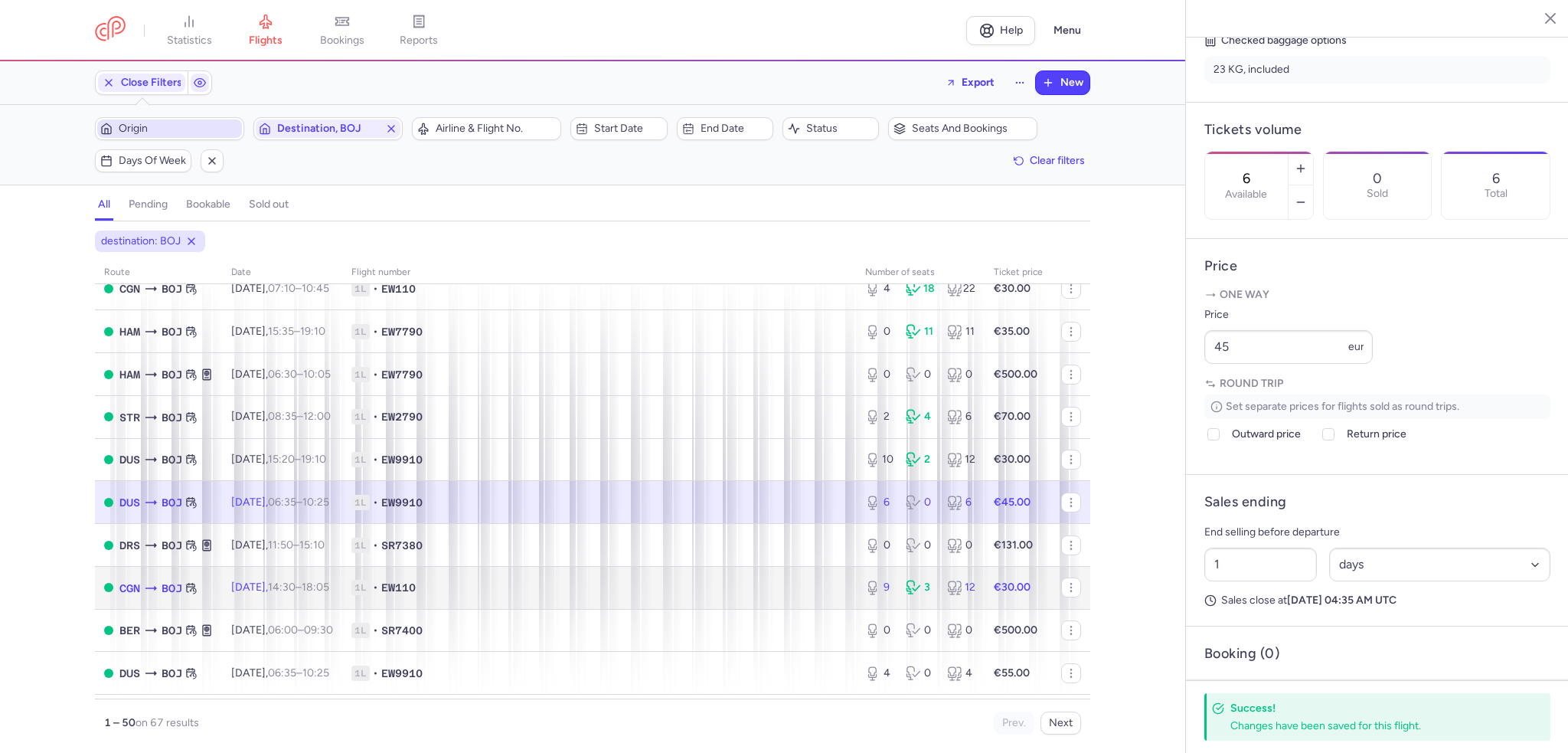
click at [286, 593] on span "Tue, 19 Aug, 14:30 – 18:05 +0" at bounding box center [280, 588] width 98 height 13
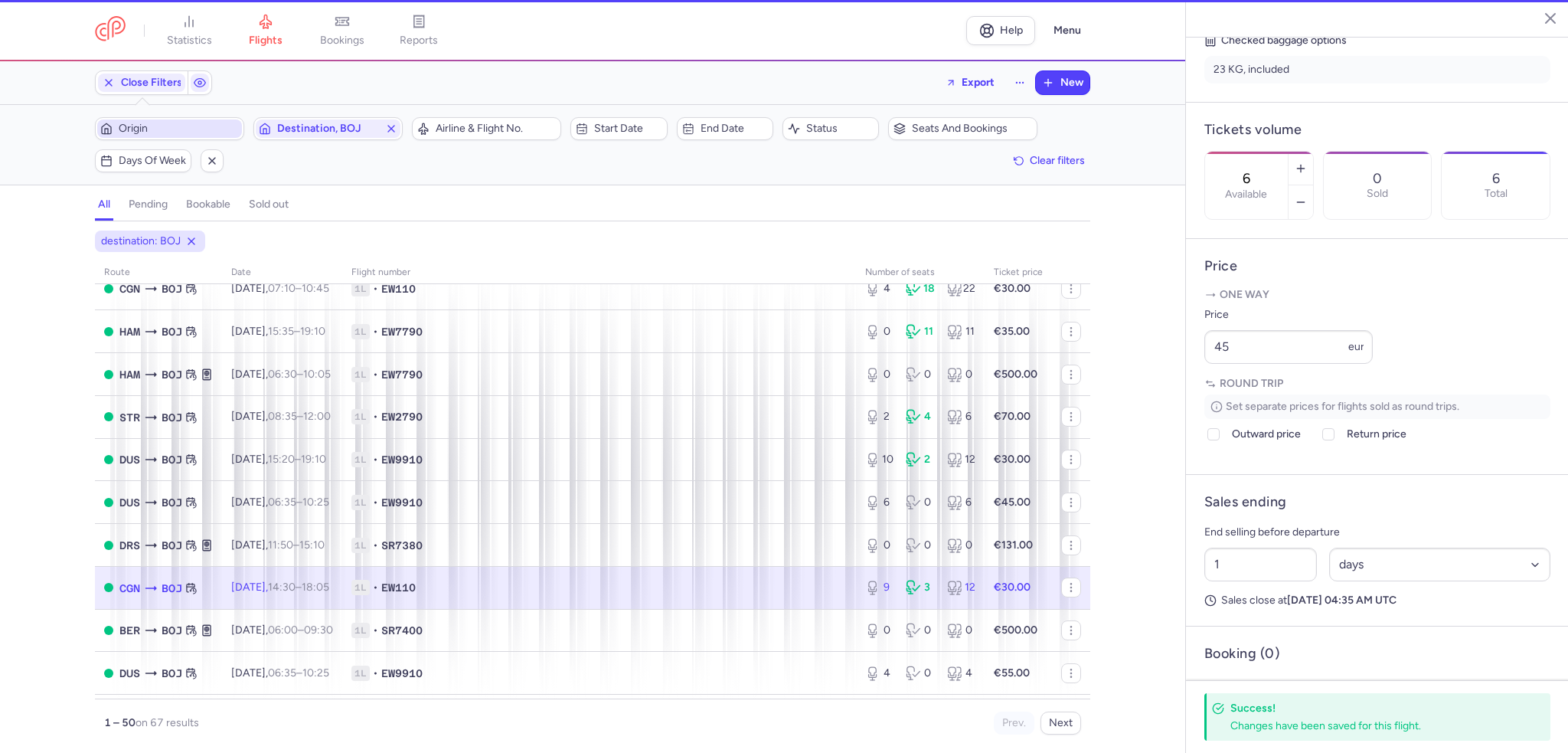
type input "9"
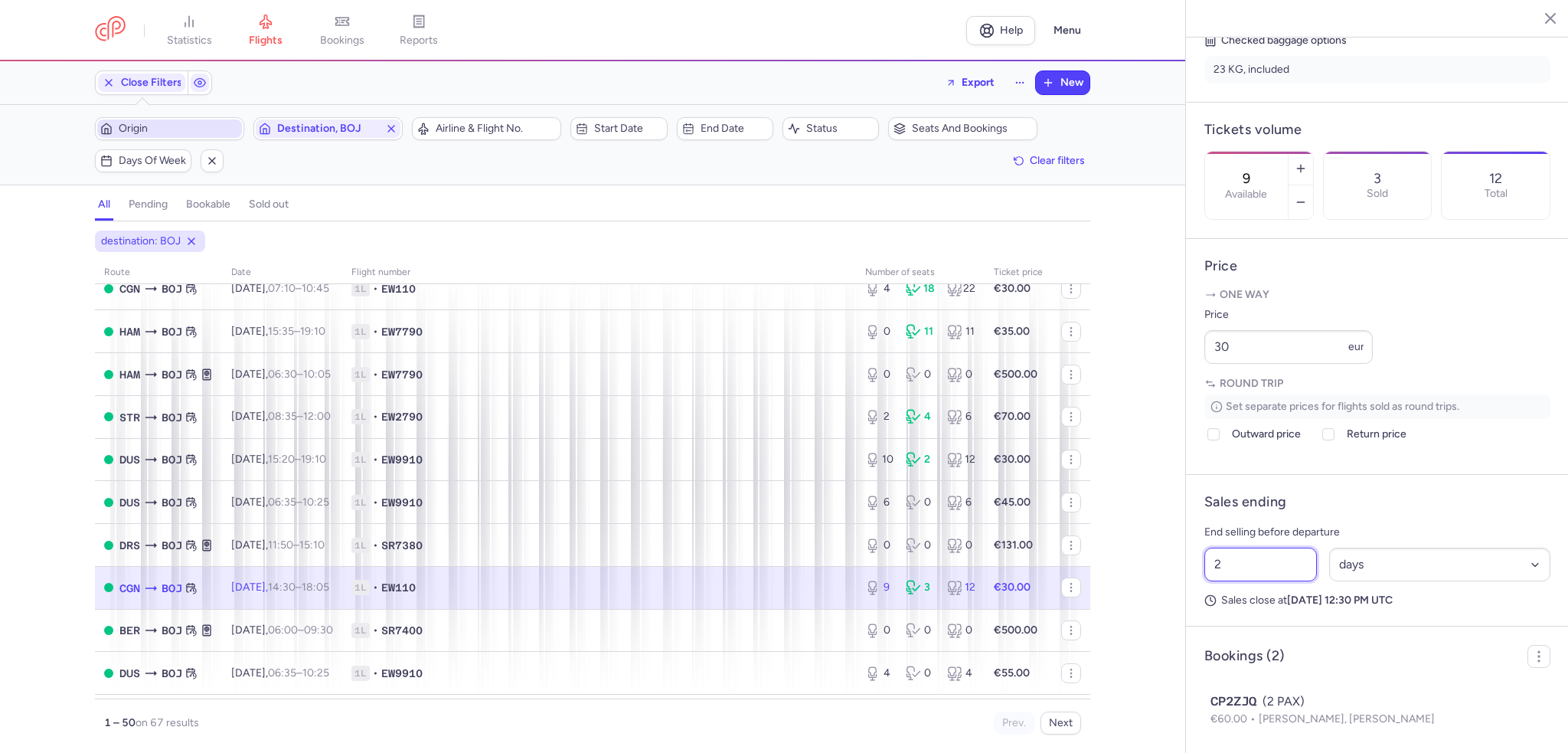
drag, startPoint x: 1220, startPoint y: 605, endPoint x: 1210, endPoint y: 605, distance: 10.0
click at [1210, 582] on input "2" at bounding box center [1261, 565] width 112 height 34
type input "1"
click at [1271, 723] on span "Save changes" at bounding box center [1256, 723] width 76 height 14
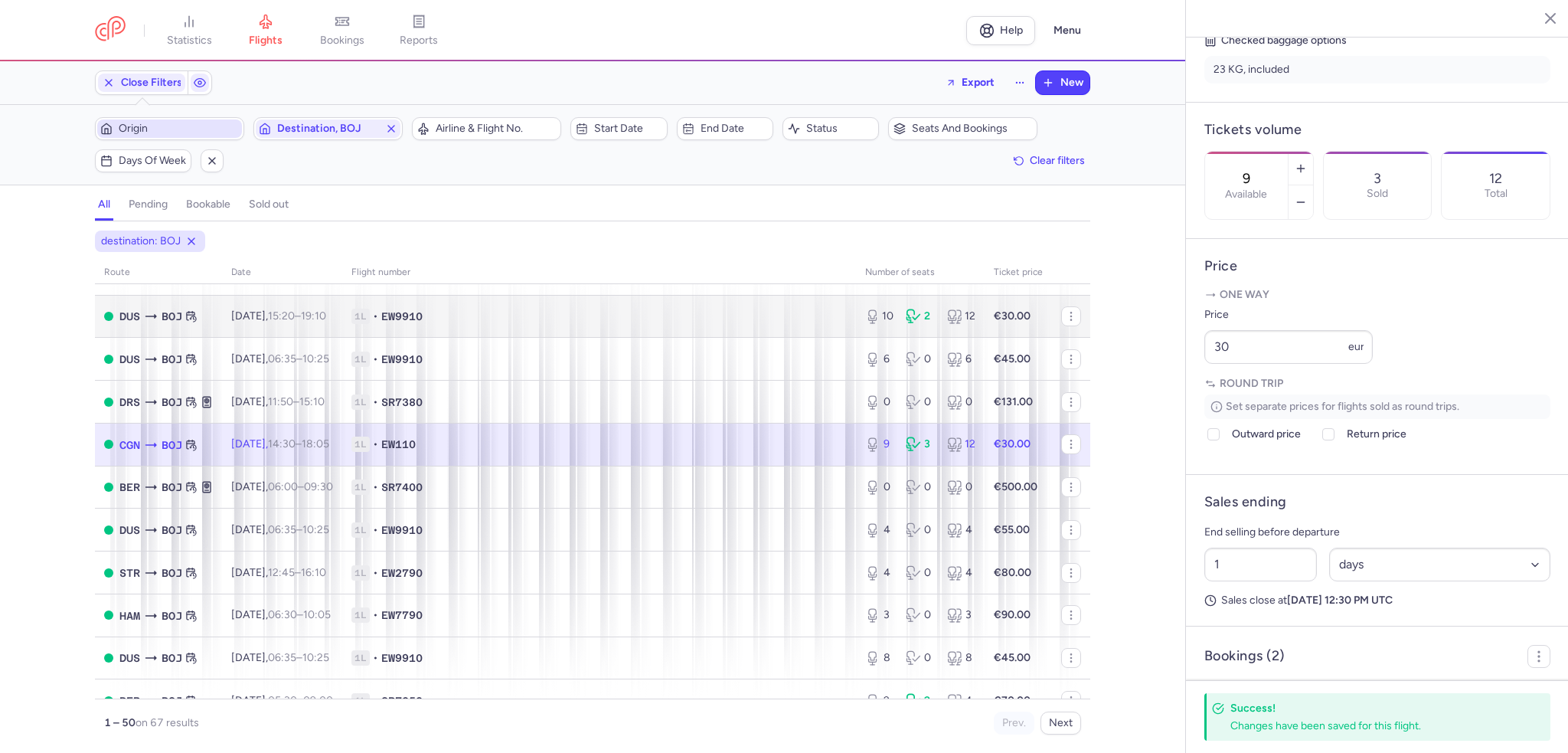
scroll to position [536, 0]
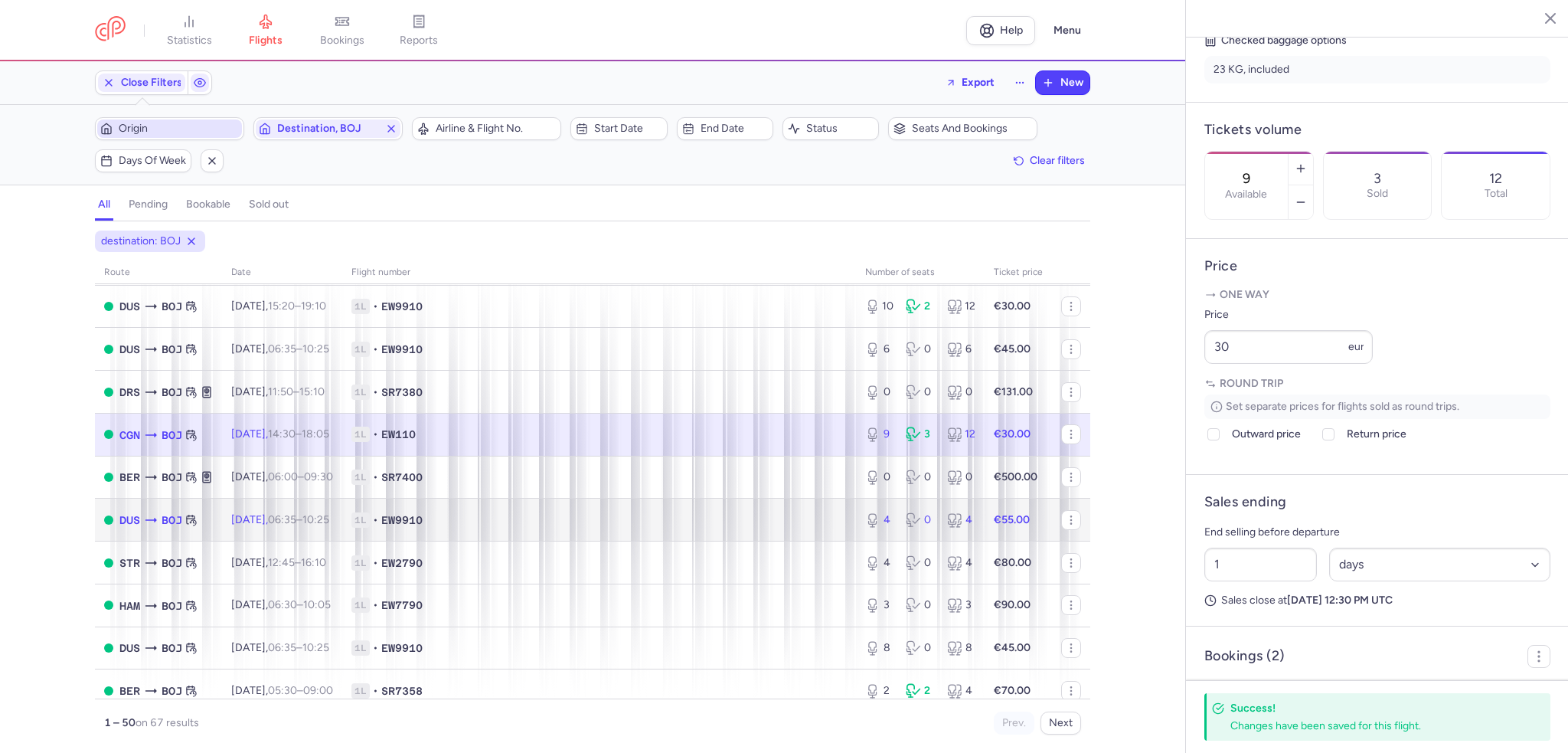
click at [312, 0] on body "statistics flights bookings reports Help Menu Close Filters Export New Filters …" at bounding box center [784, 0] width 1568 height 0
click at [279, 527] on span "Wed, 20 Aug, 06:35 – 10:25 +0" at bounding box center [280, 520] width 98 height 13
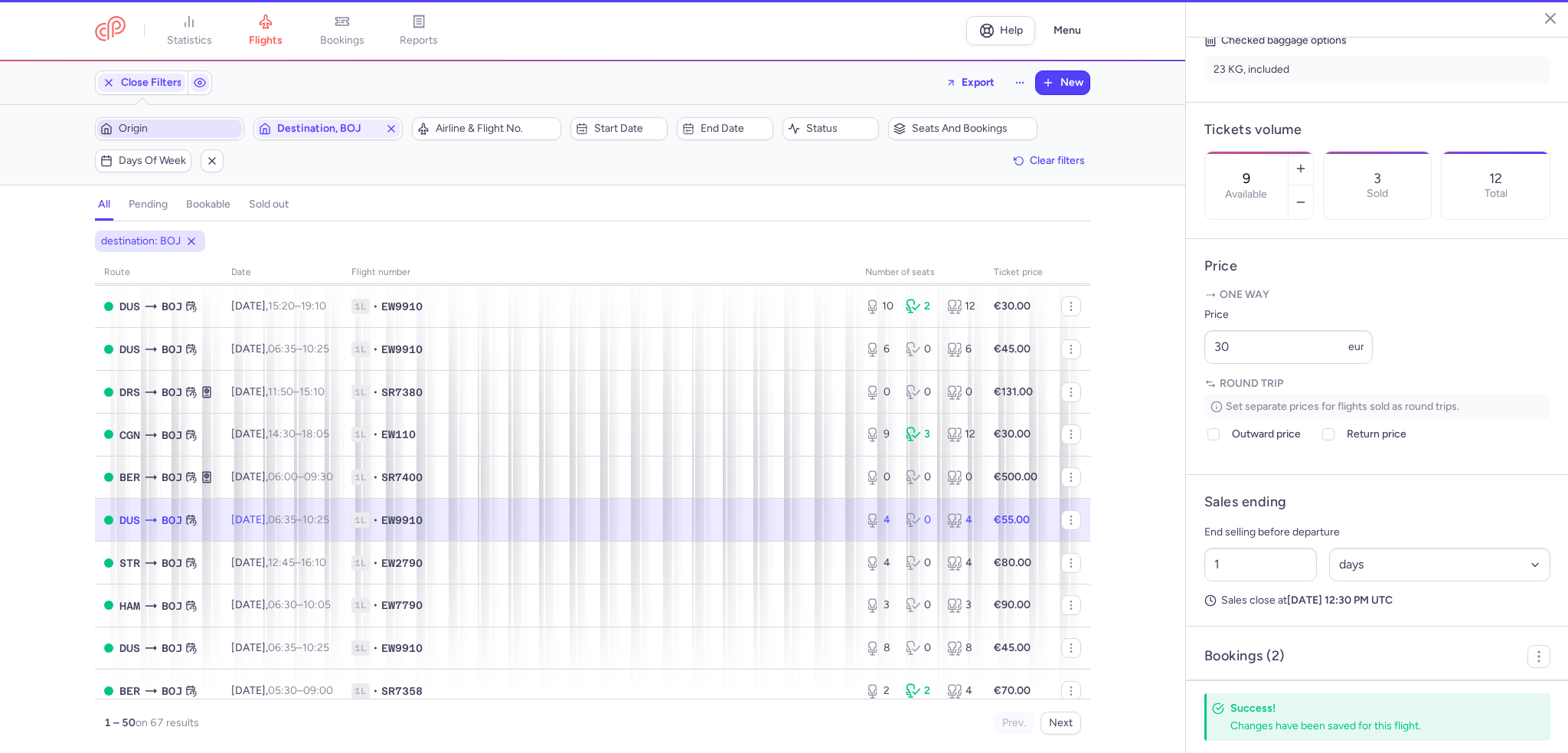
type input "4"
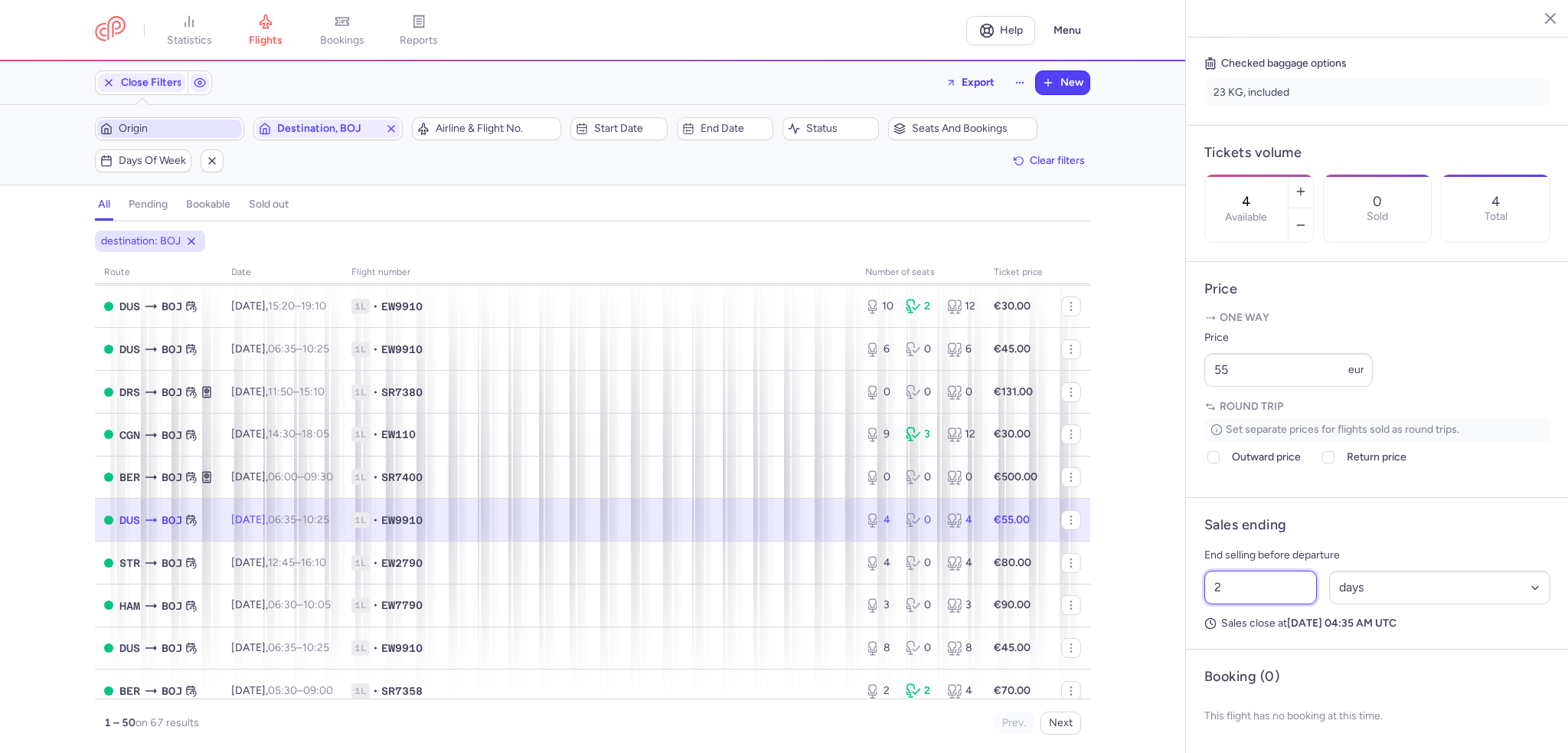
drag, startPoint x: 1230, startPoint y: 601, endPoint x: 1179, endPoint y: 601, distance: 51.0
click at [1179, 601] on div "statistics flights bookings reports Help Menu Close Filters Export New Filters …" at bounding box center [784, 376] width 1568 height 753
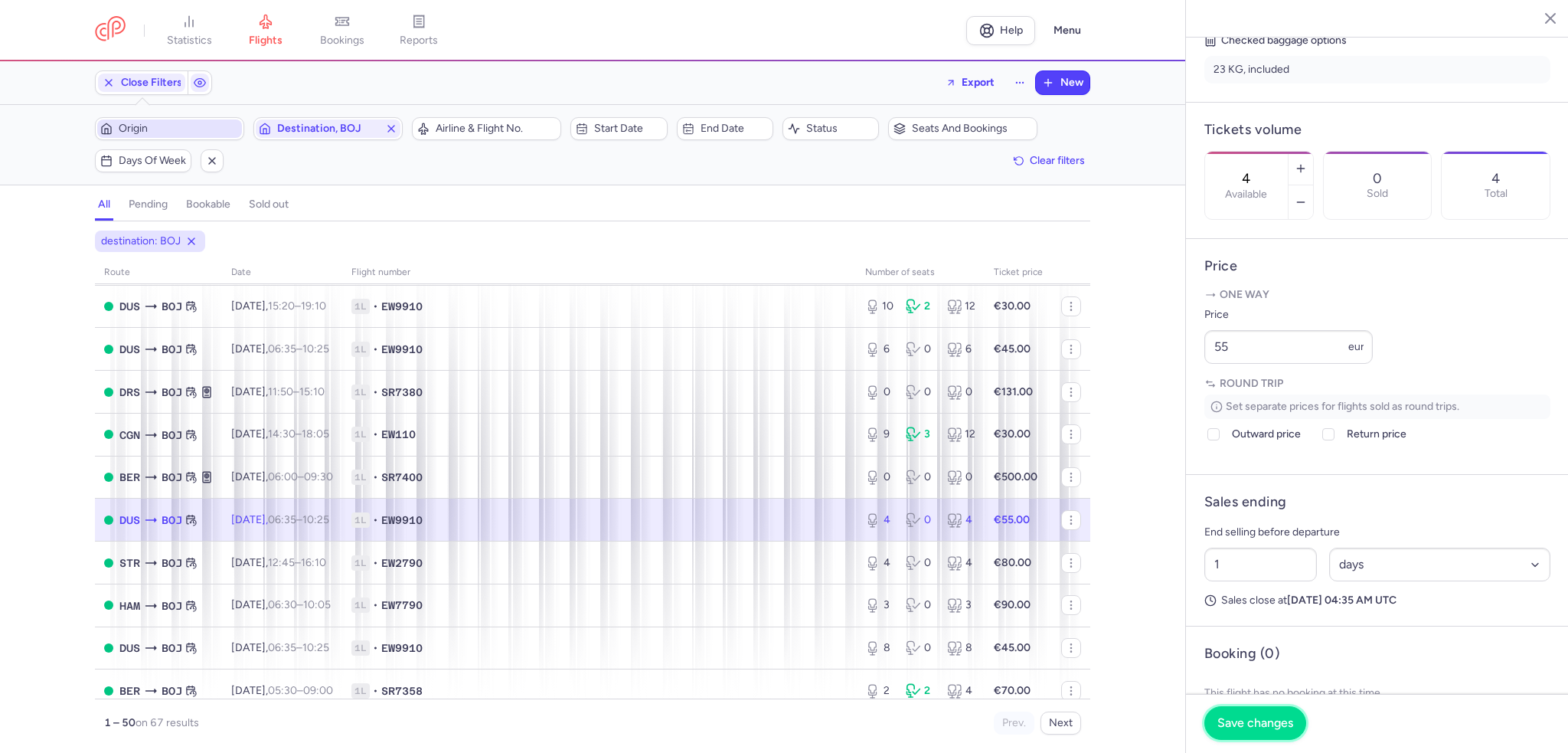
click at [1234, 722] on span "Save changes" at bounding box center [1256, 723] width 76 height 14
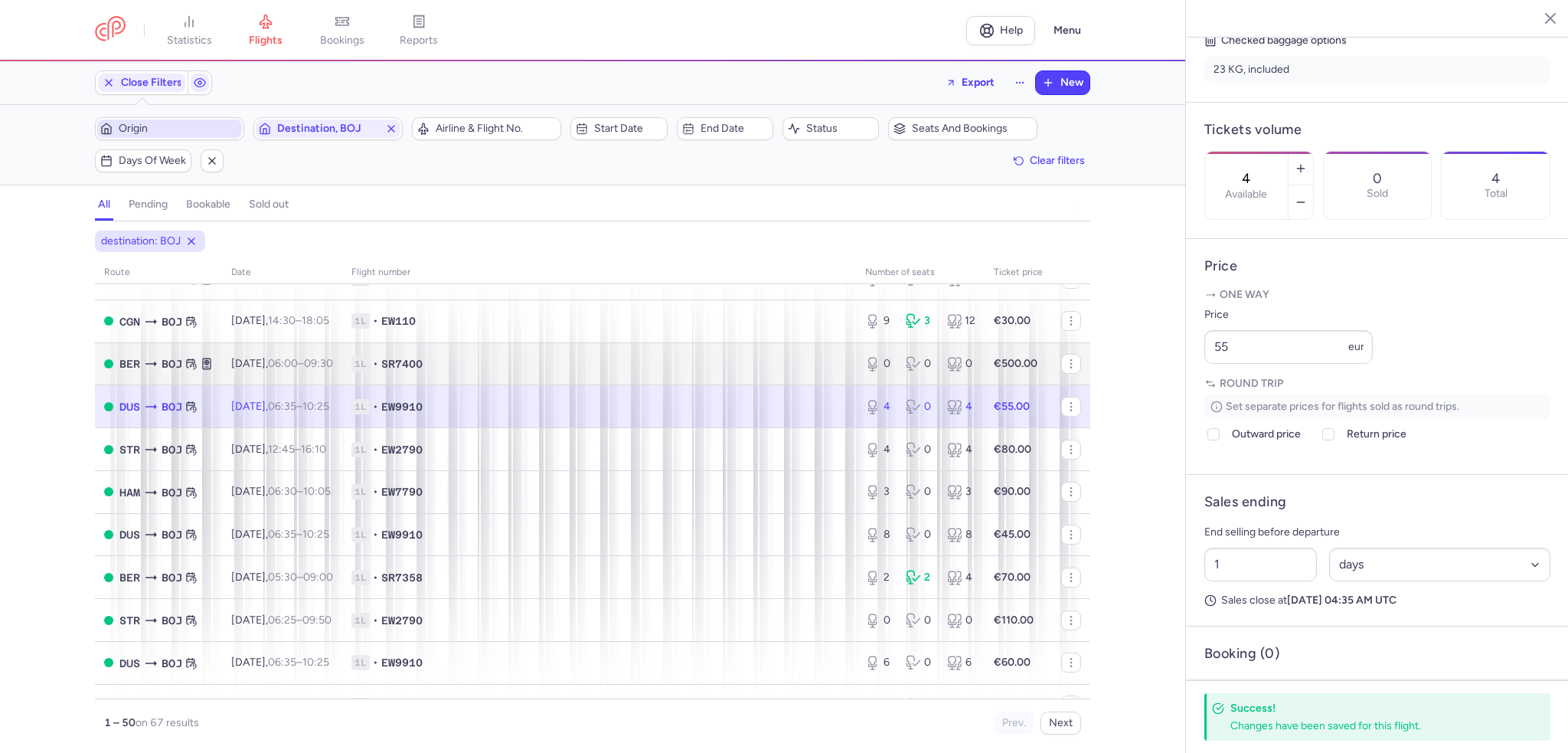
scroll to position [689, 0]
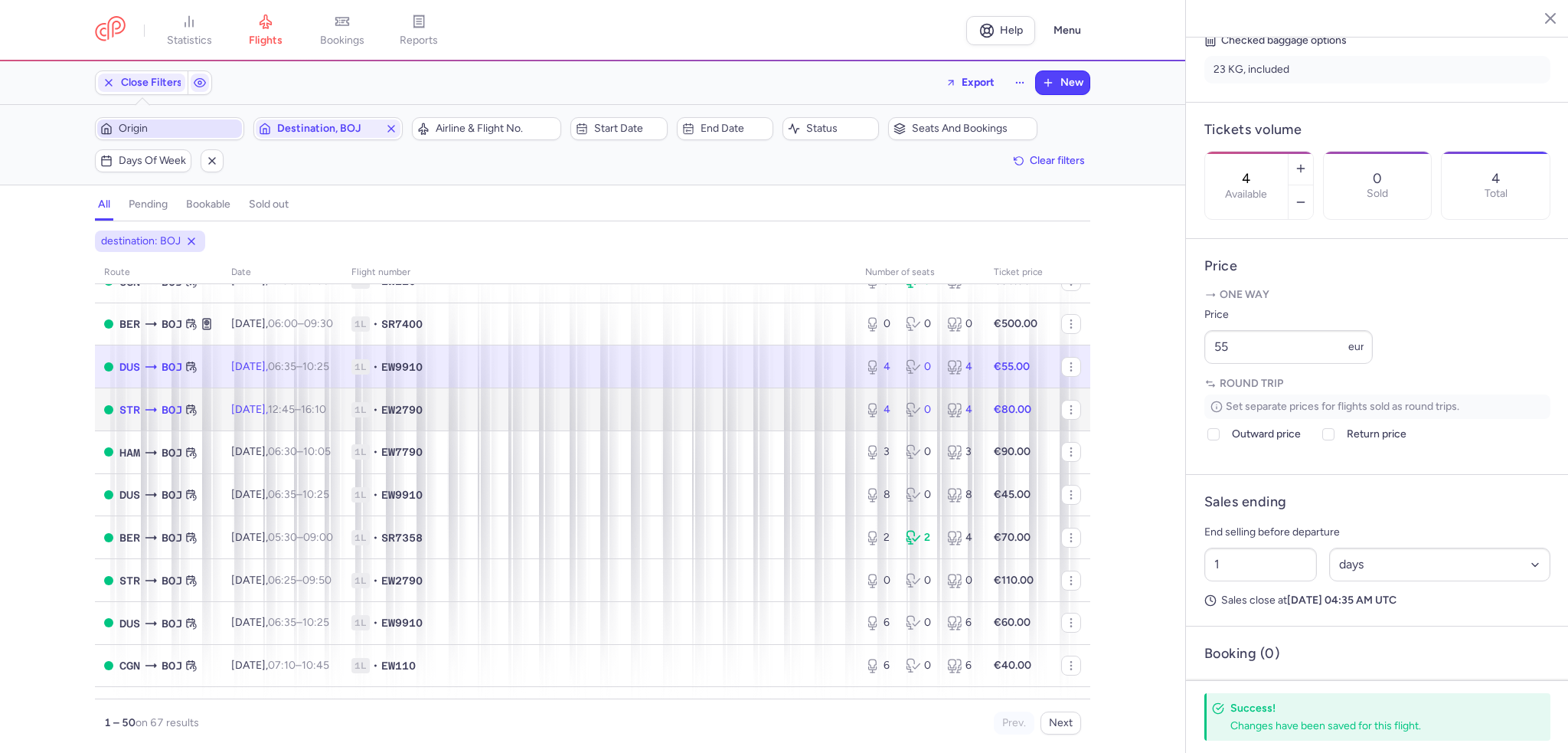
click at [295, 416] on time "12:45" at bounding box center [281, 410] width 26 height 13
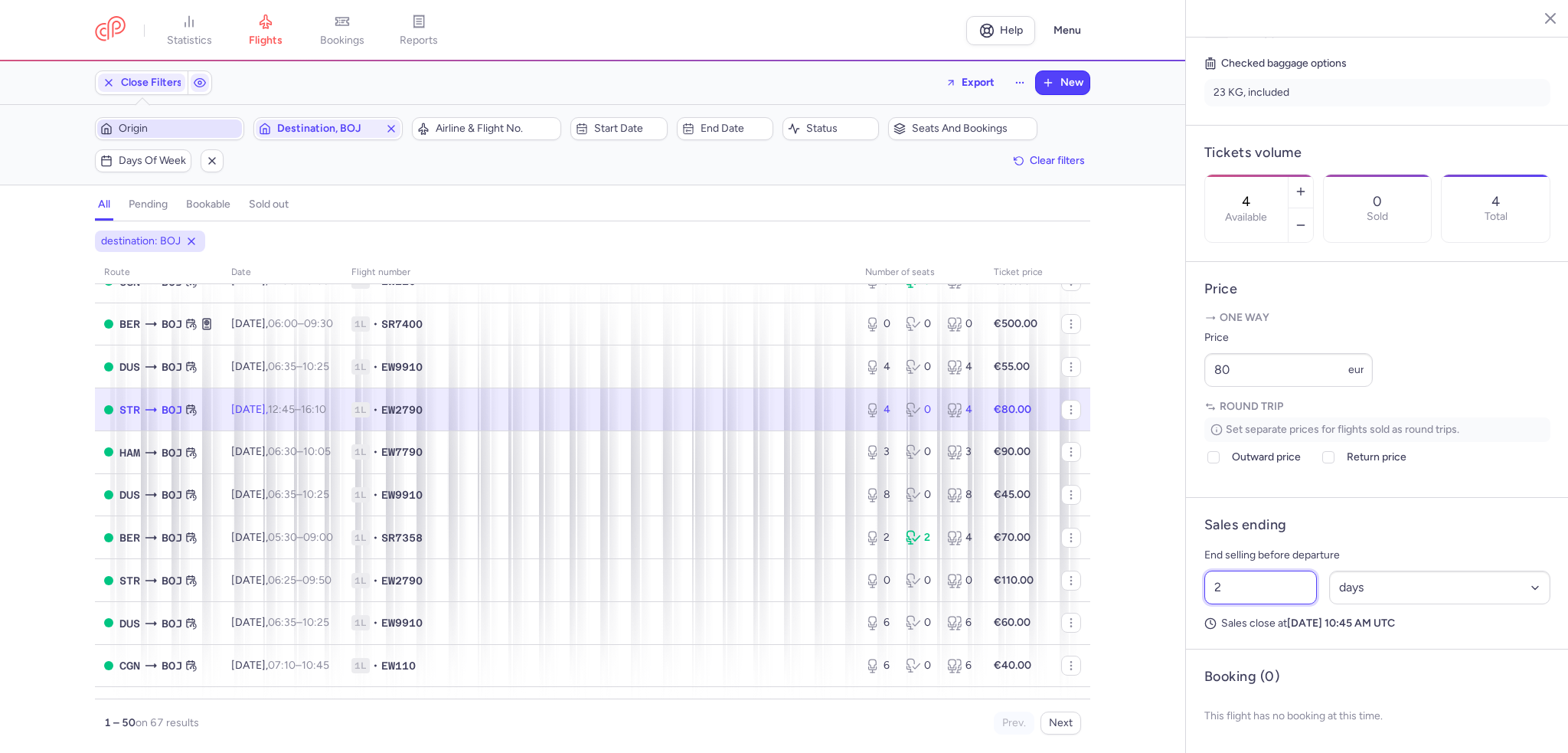
drag, startPoint x: 1238, startPoint y: 606, endPoint x: 1137, endPoint y: 604, distance: 101.0
click at [1137, 604] on div "statistics flights bookings reports Help Menu Close Filters Export New Filters …" at bounding box center [784, 376] width 1568 height 753
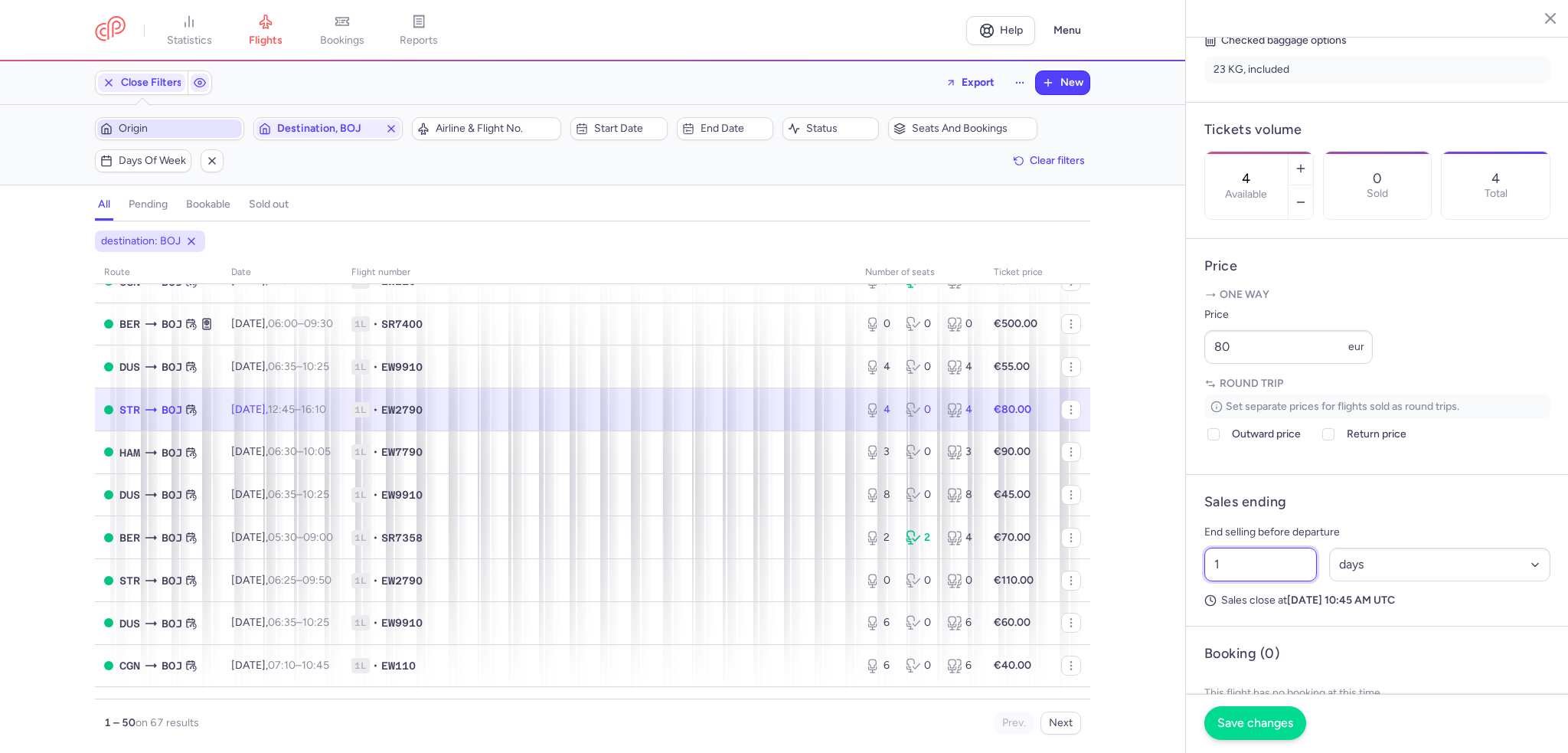
type input "1"
click at [1243, 722] on span "Save changes" at bounding box center [1256, 723] width 76 height 14
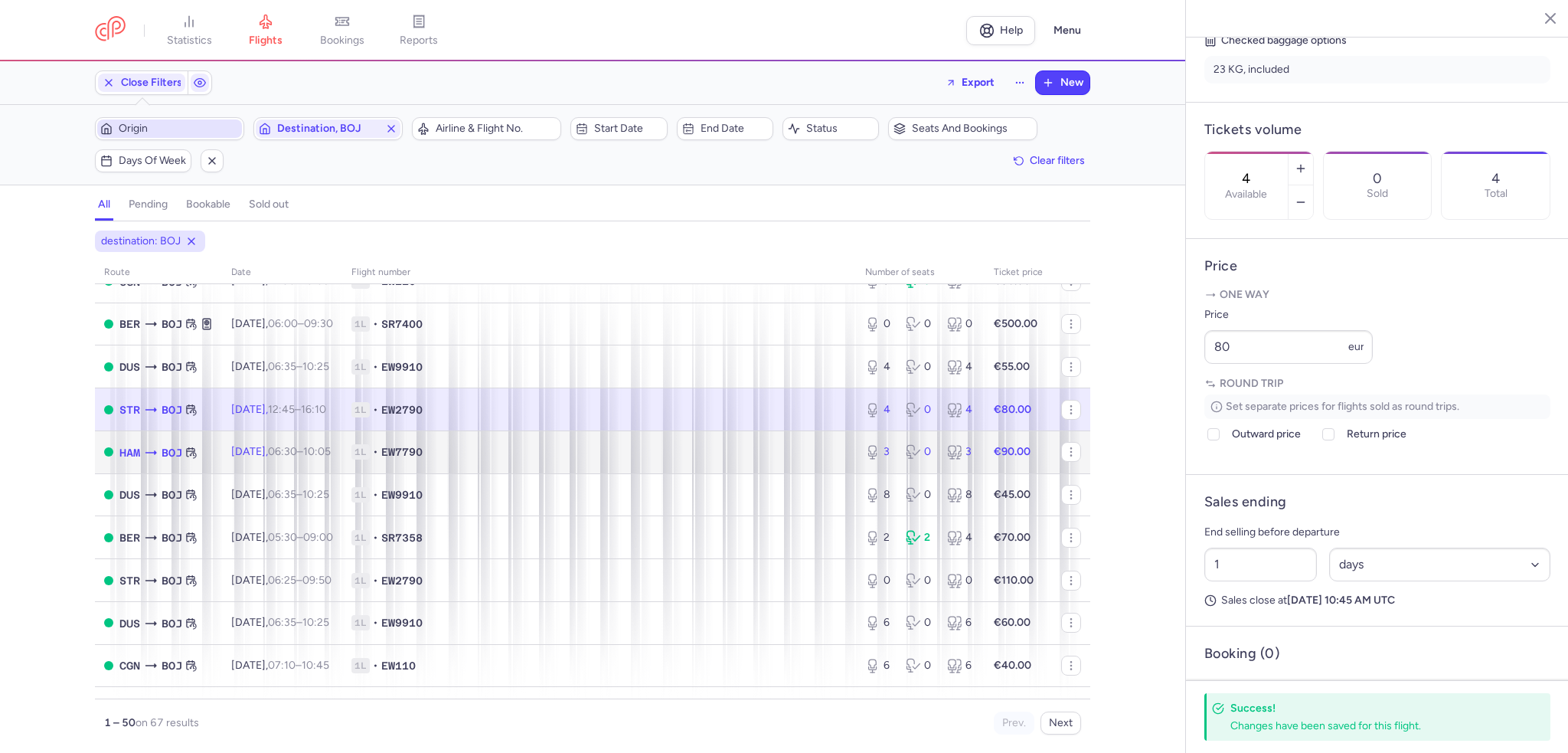
click at [323, 459] on td "Thu, 21 Aug, 06:30 – 10:05 +0" at bounding box center [283, 452] width 121 height 43
type input "3"
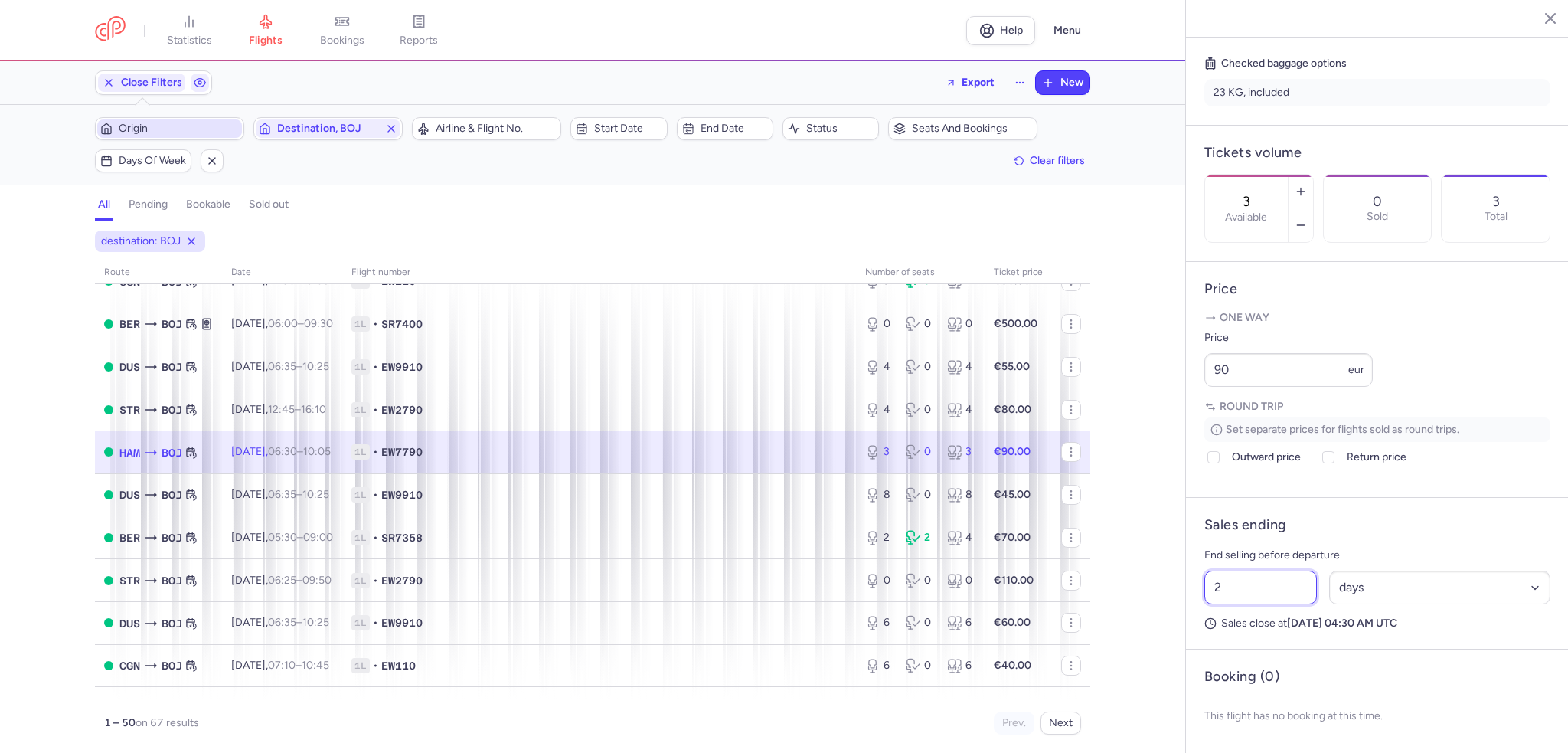
drag, startPoint x: 1228, startPoint y: 600, endPoint x: 1181, endPoint y: 603, distance: 47.1
click at [1181, 603] on div "statistics flights bookings reports Help Menu Close Filters Export New Filters …" at bounding box center [784, 376] width 1568 height 753
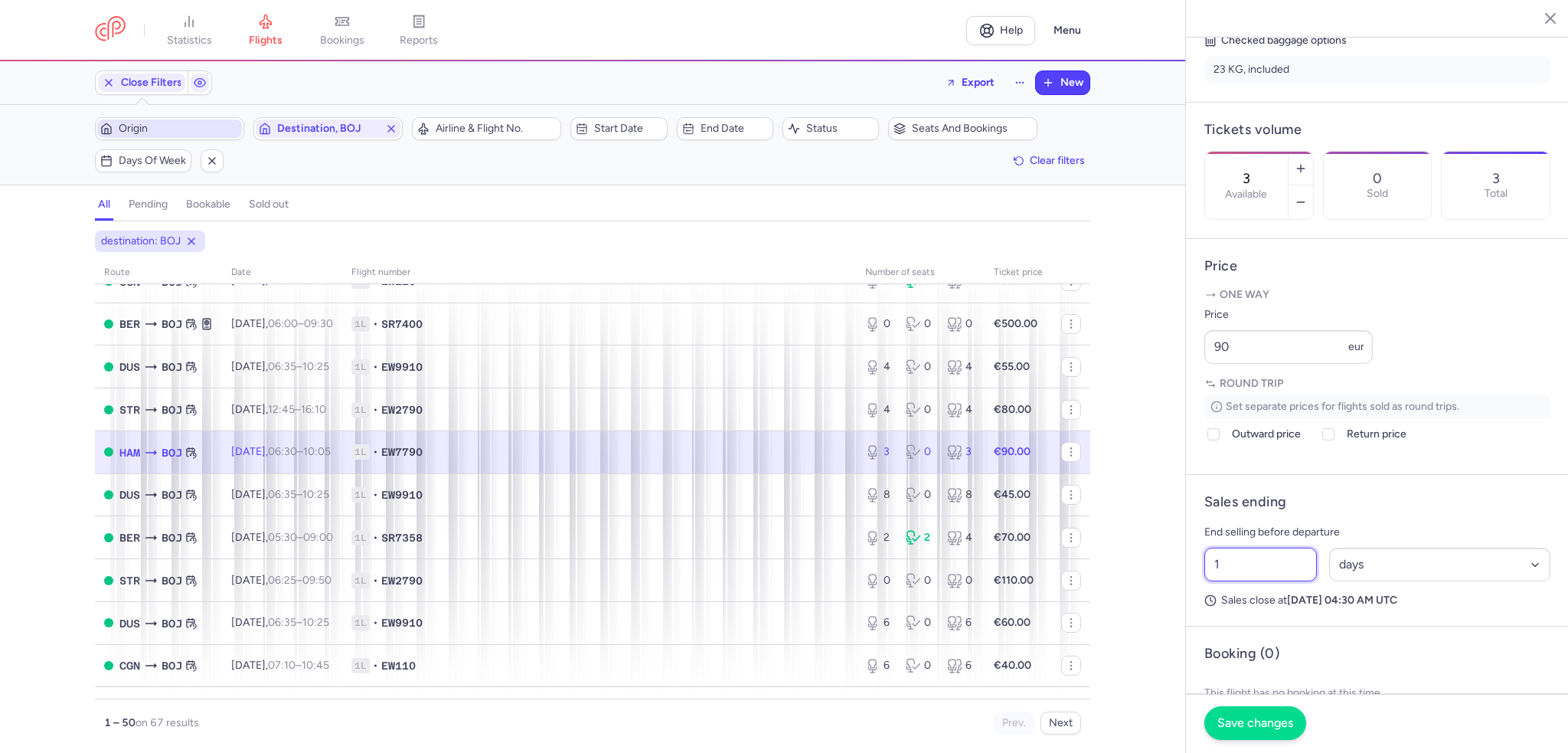
type input "1"
click at [1279, 727] on span "Save changes" at bounding box center [1256, 723] width 76 height 14
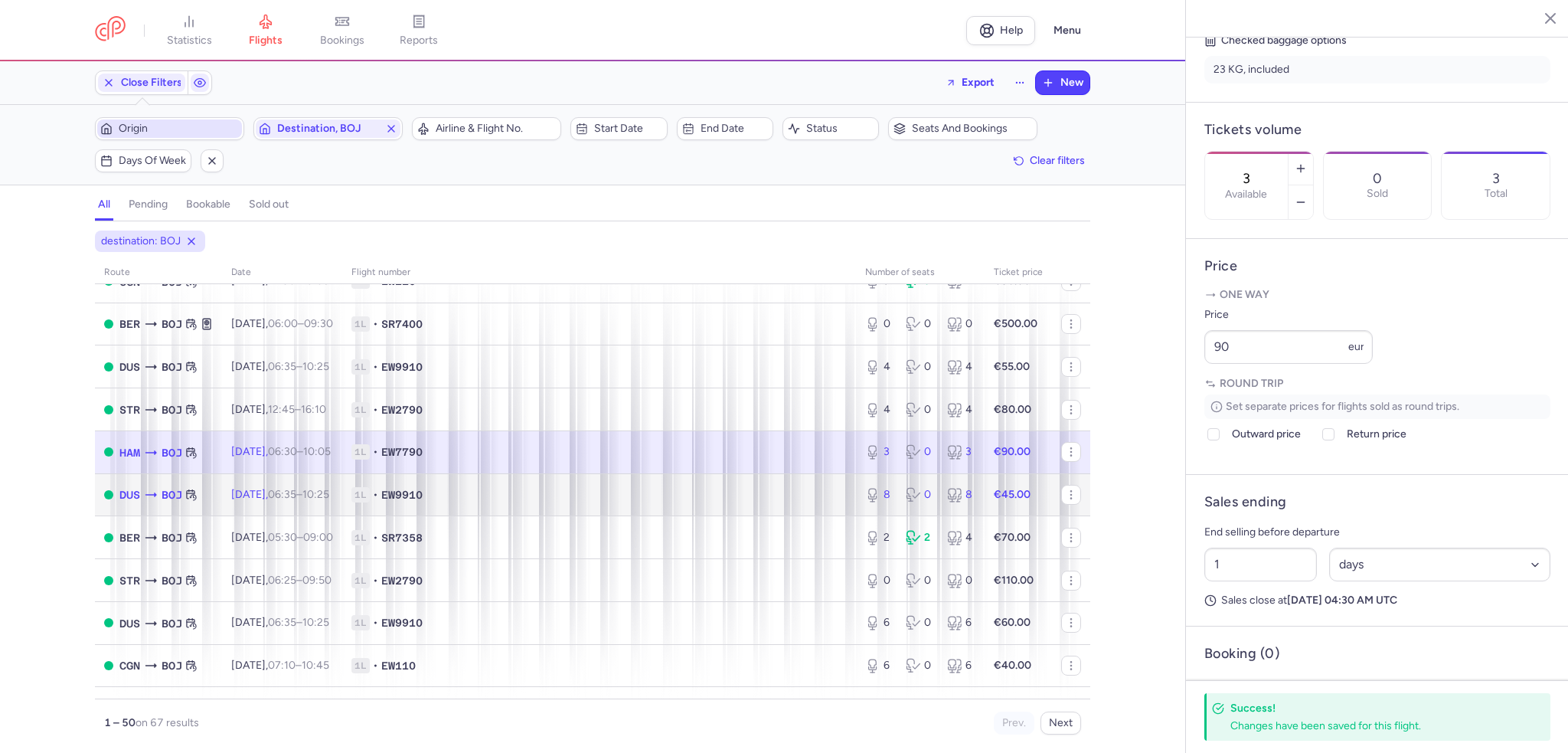
click at [240, 501] on span "Thu, 21 Aug, 06:35 – 10:25 +0" at bounding box center [280, 494] width 98 height 13
type input "8"
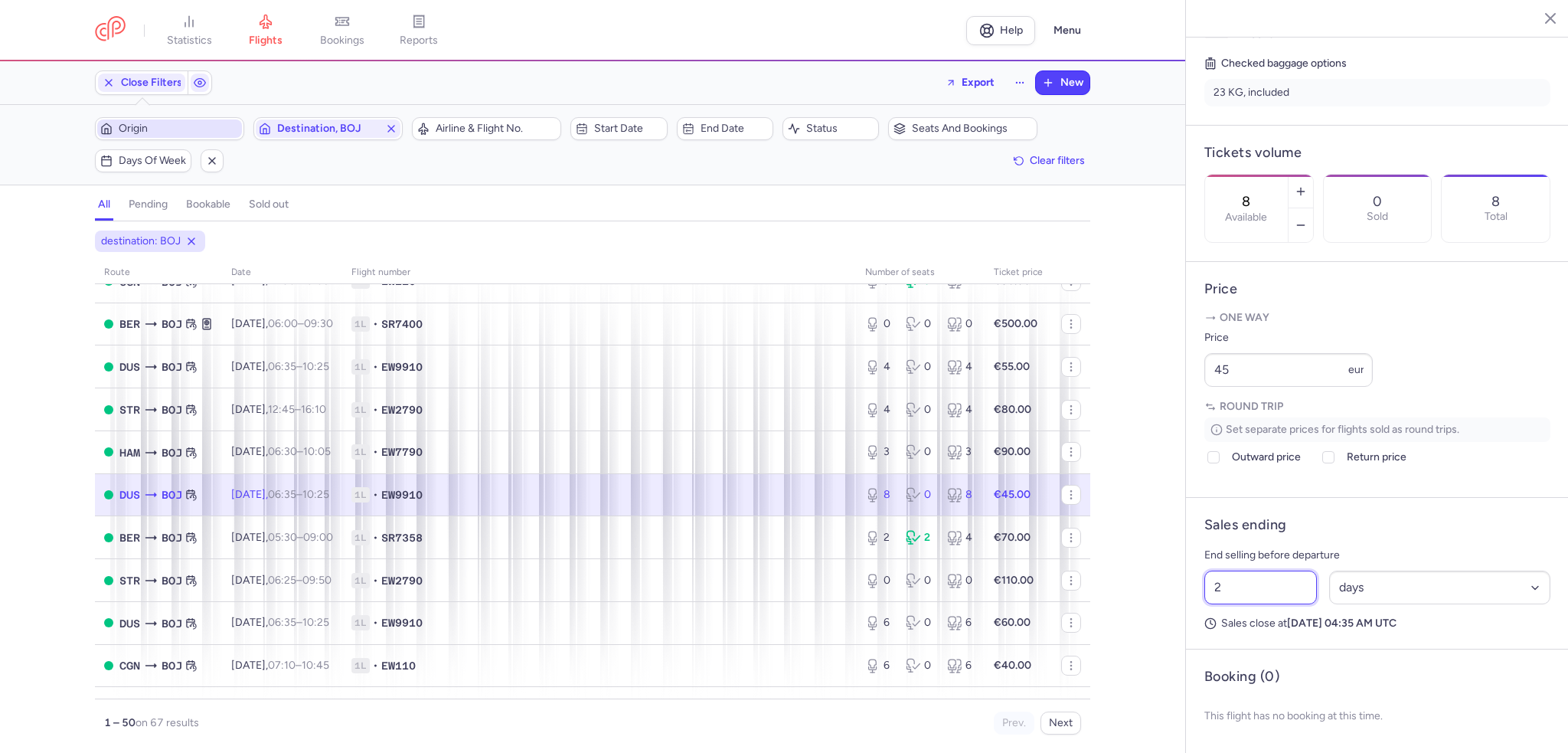
drag, startPoint x: 1241, startPoint y: 598, endPoint x: 1119, endPoint y: 607, distance: 122.3
click at [1119, 607] on div "statistics flights bookings reports Help Menu Close Filters Export New Filters …" at bounding box center [784, 376] width 1568 height 753
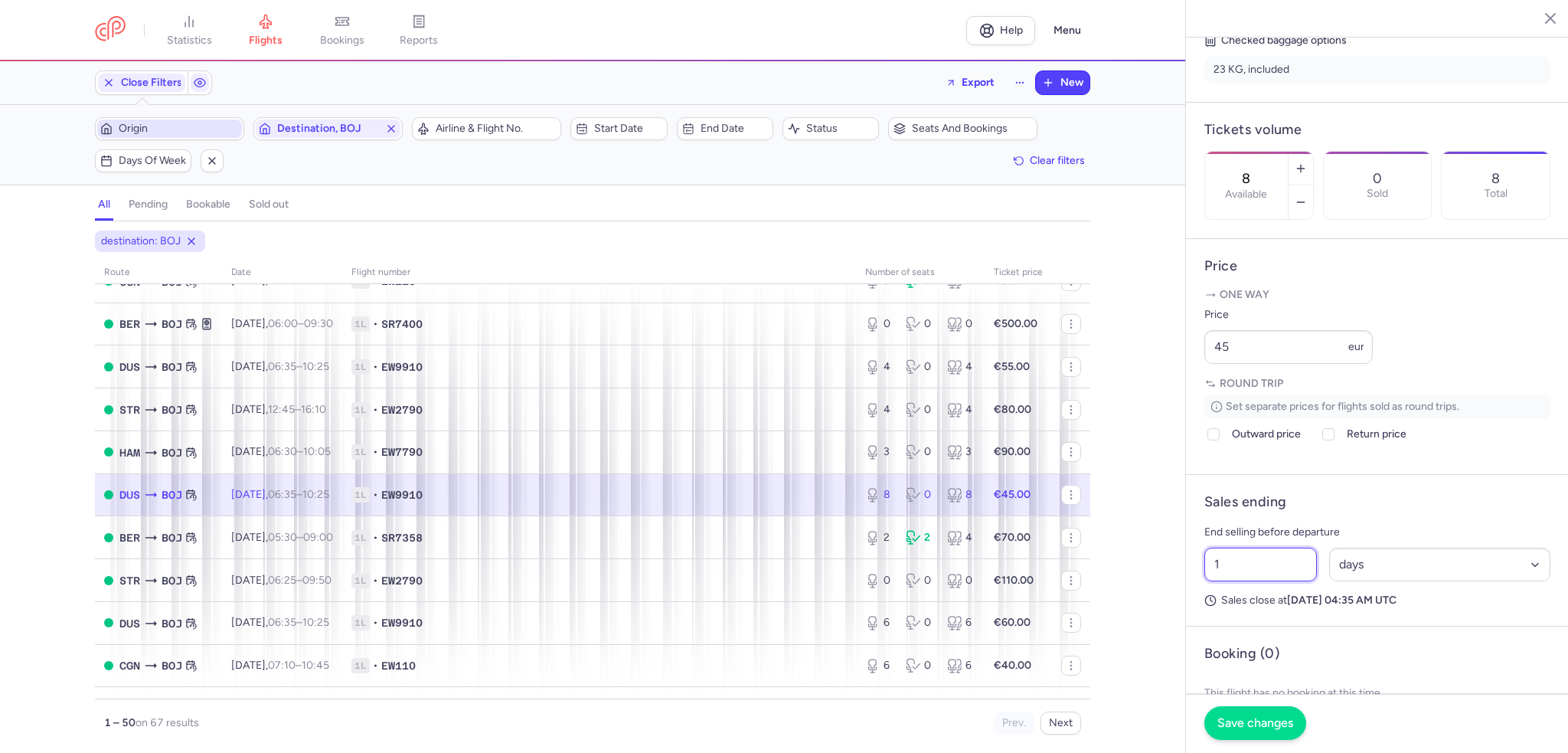
type input "1"
click at [1248, 729] on span "Save changes" at bounding box center [1256, 723] width 76 height 14
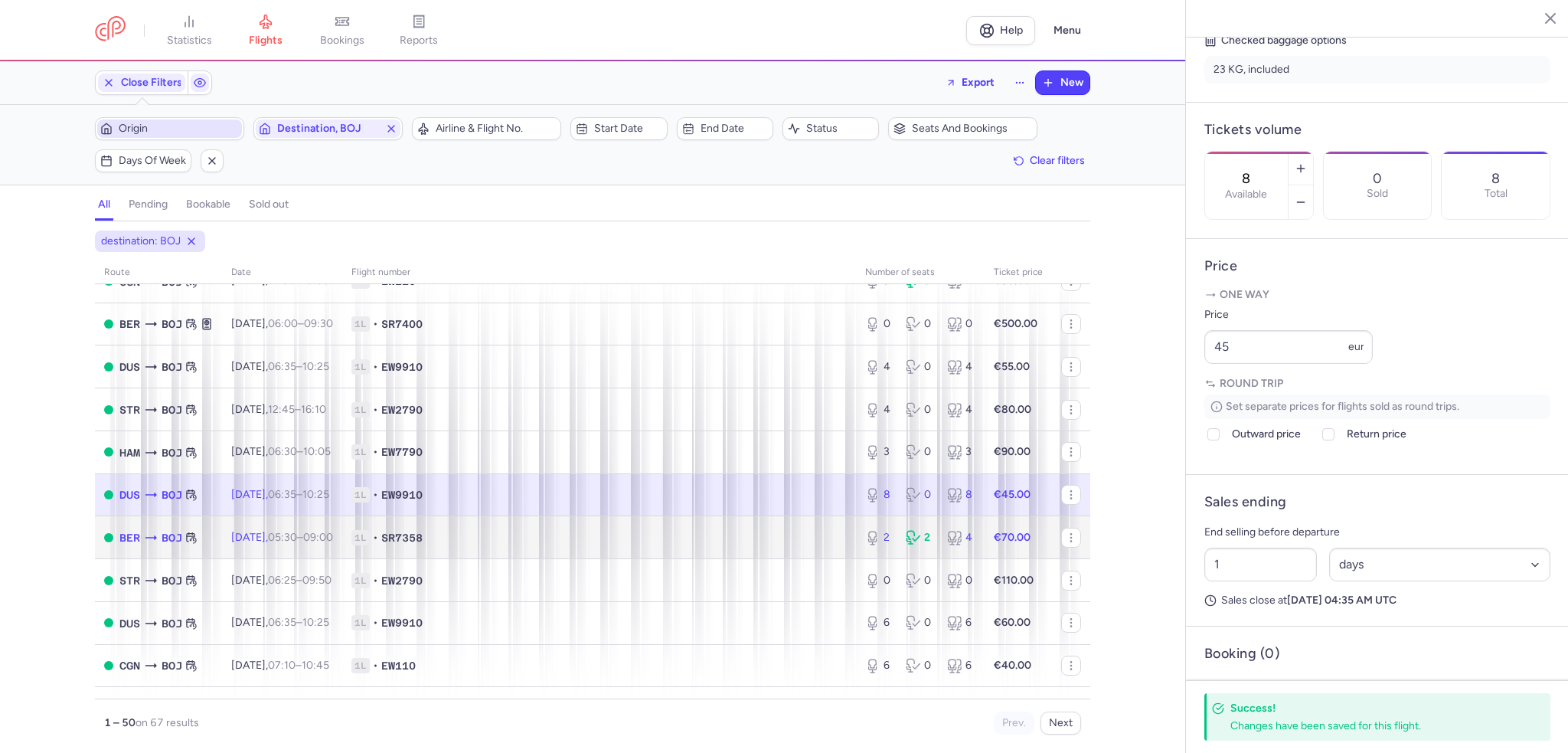
click at [327, 560] on td "Fri, 22 Aug, 05:30 – 09:00 +0" at bounding box center [283, 538] width 121 height 43
type input "2"
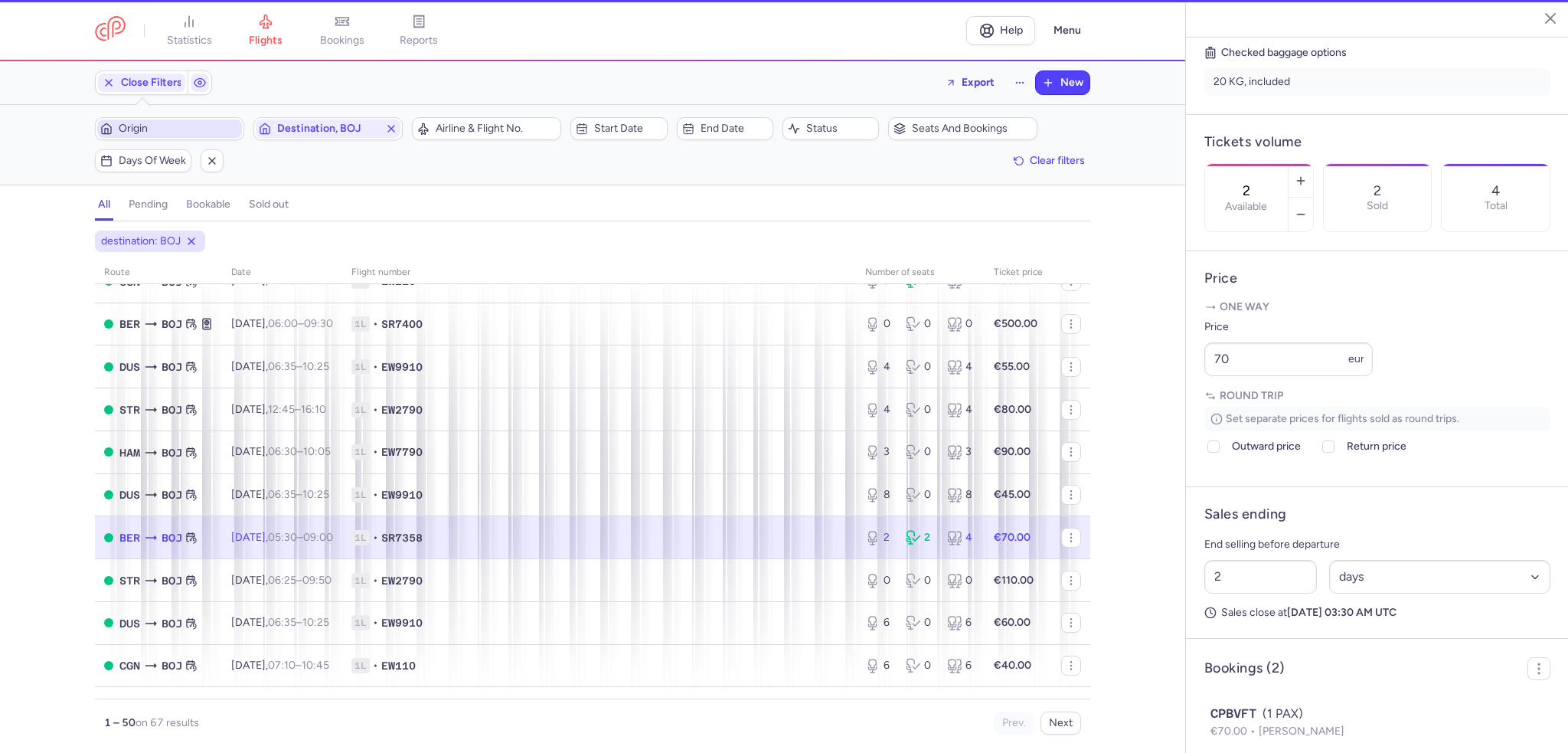
scroll to position [383, 0]
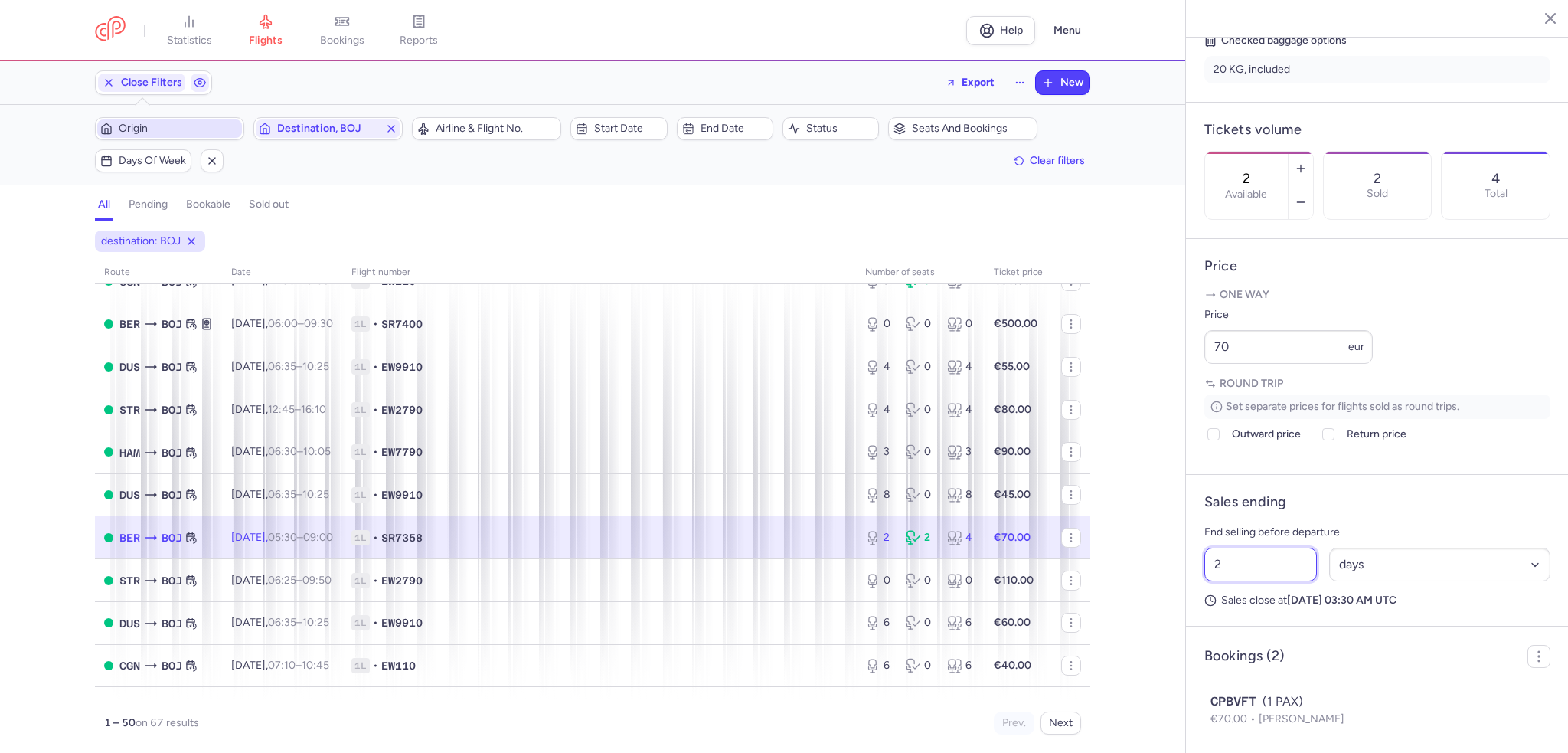
drag, startPoint x: 1228, startPoint y: 603, endPoint x: 1201, endPoint y: 603, distance: 27.0
click at [1201, 588] on div "2 Select an option hours days" at bounding box center [1378, 565] width 359 height 46
type input "1"
click at [1281, 725] on span "Save changes" at bounding box center [1256, 723] width 76 height 14
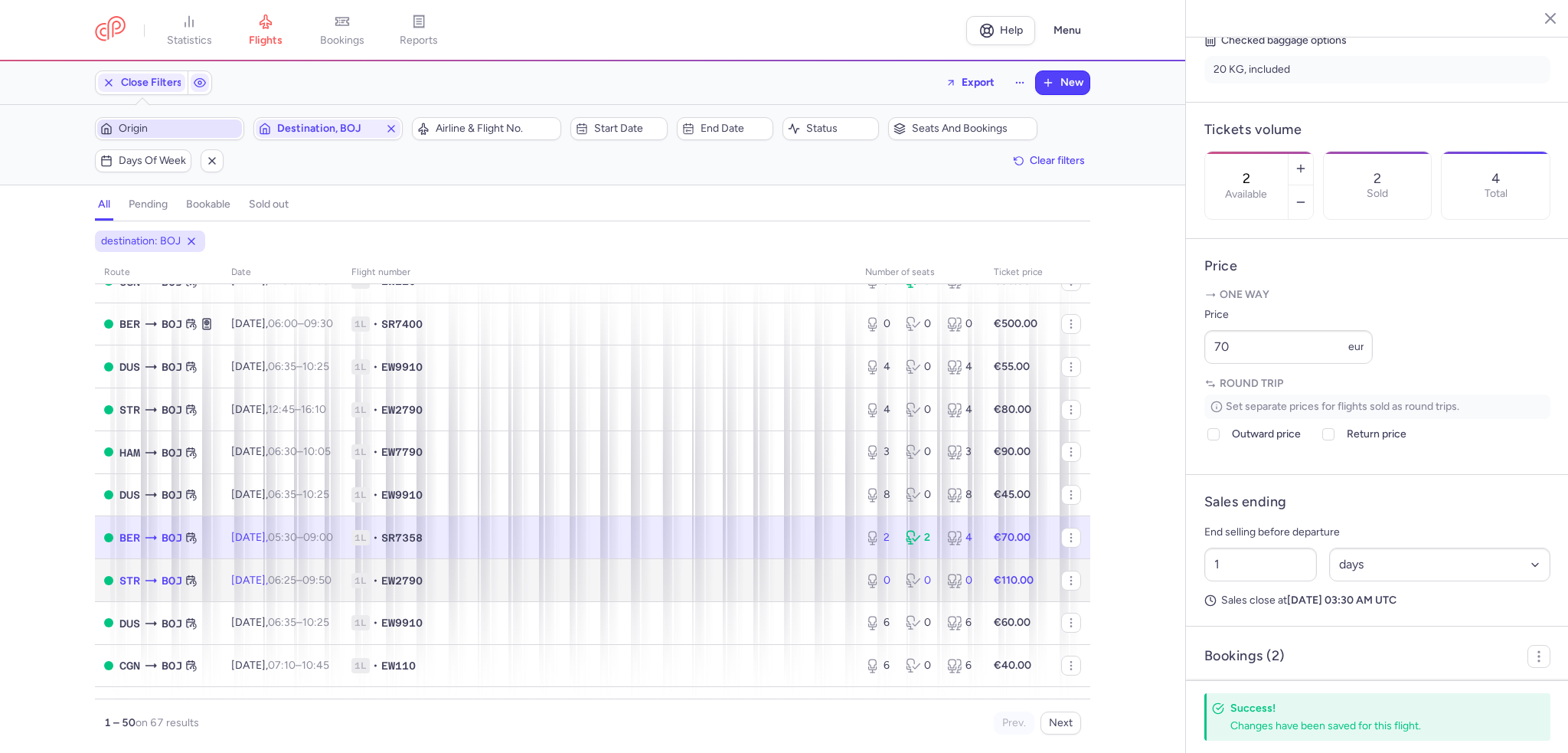
click at [278, 587] on span "Fri, 22 Aug, 06:25 – 09:50 +0" at bounding box center [281, 580] width 100 height 13
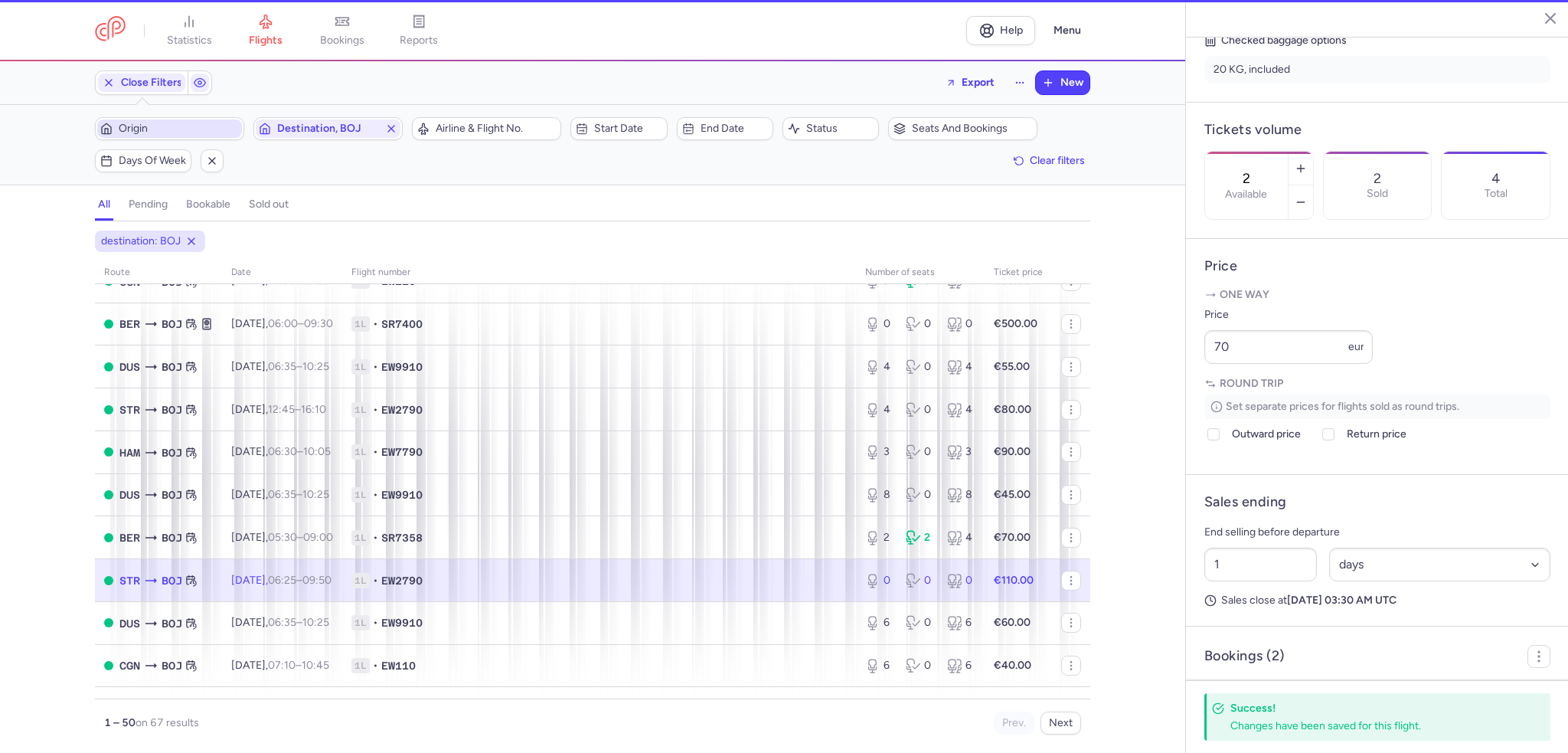
type input "0"
type input "2"
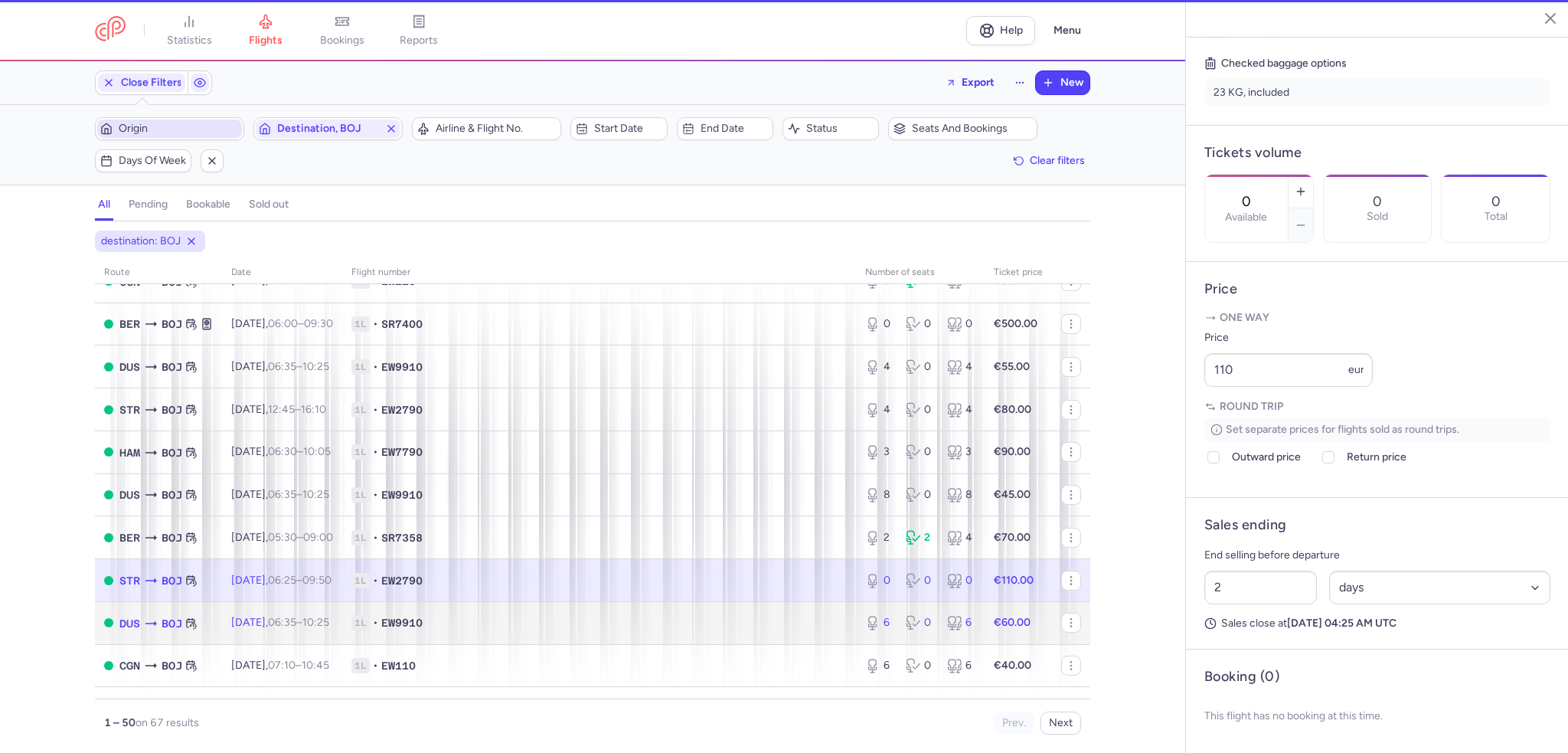
click at [269, 629] on span "Fri, 22 Aug, 06:35 – 10:25 +0" at bounding box center [280, 622] width 98 height 13
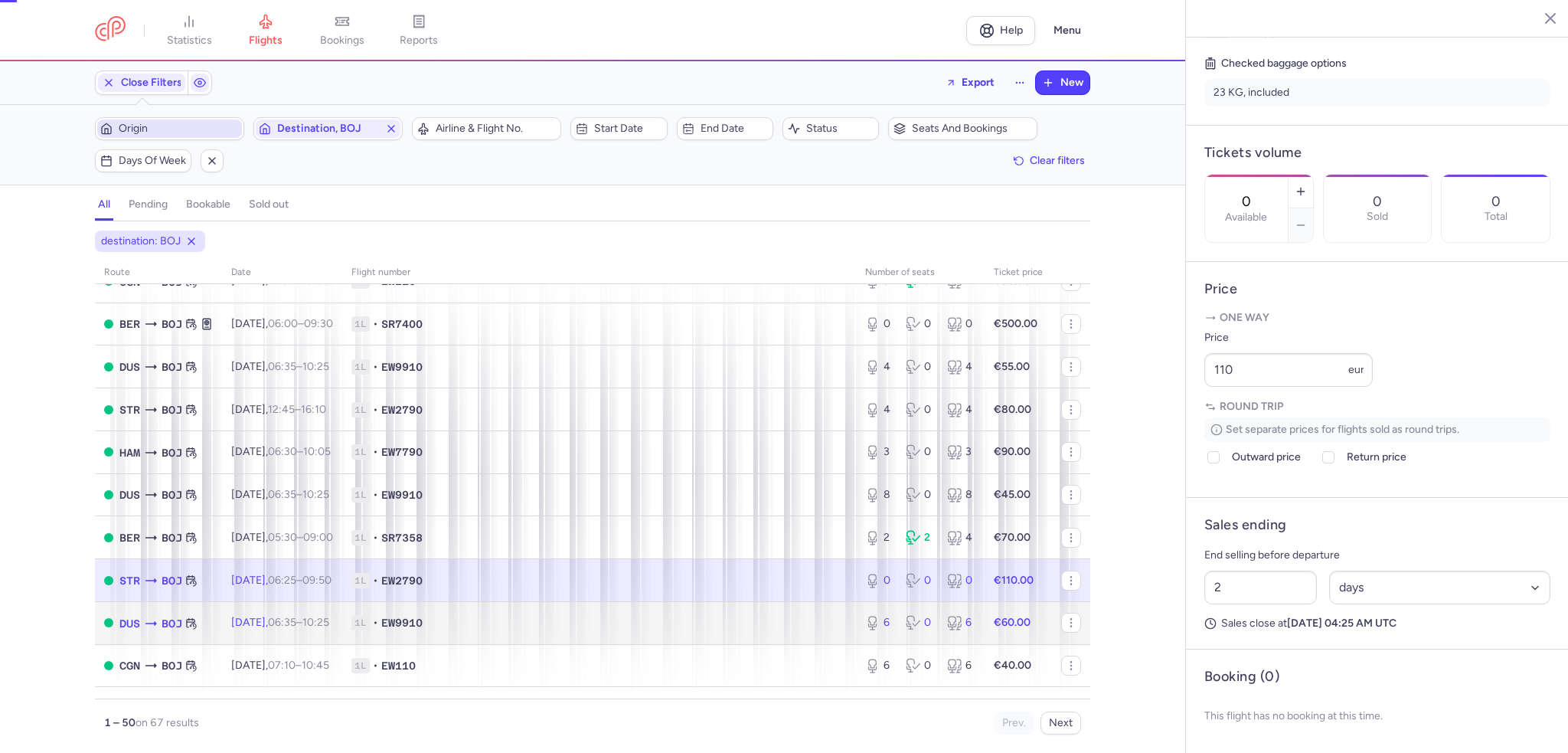
type input "6"
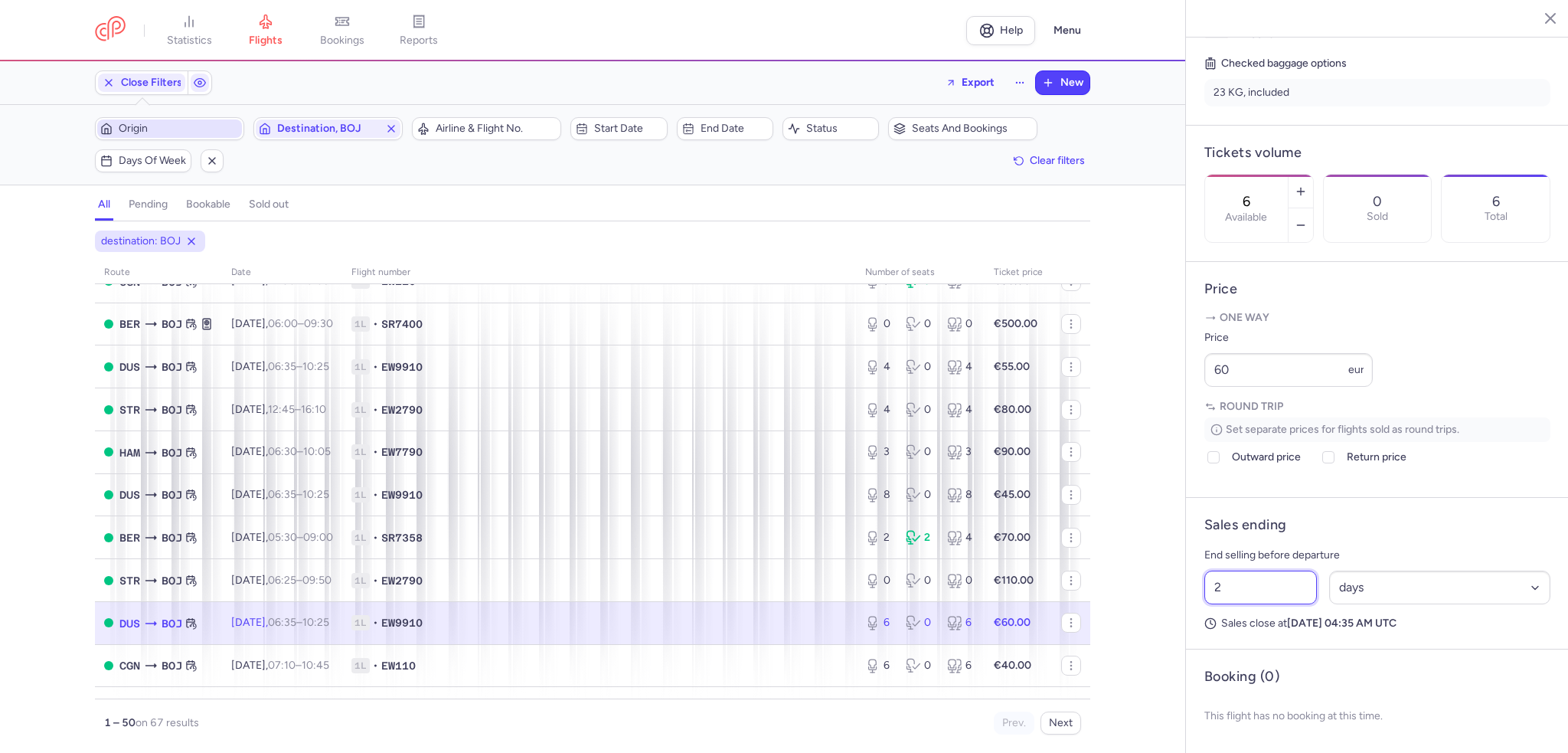
drag, startPoint x: 1234, startPoint y: 613, endPoint x: 1170, endPoint y: 613, distance: 64.0
click at [1170, 613] on div "statistics flights bookings reports Help Menu Close Filters Export New Filters …" at bounding box center [784, 376] width 1568 height 753
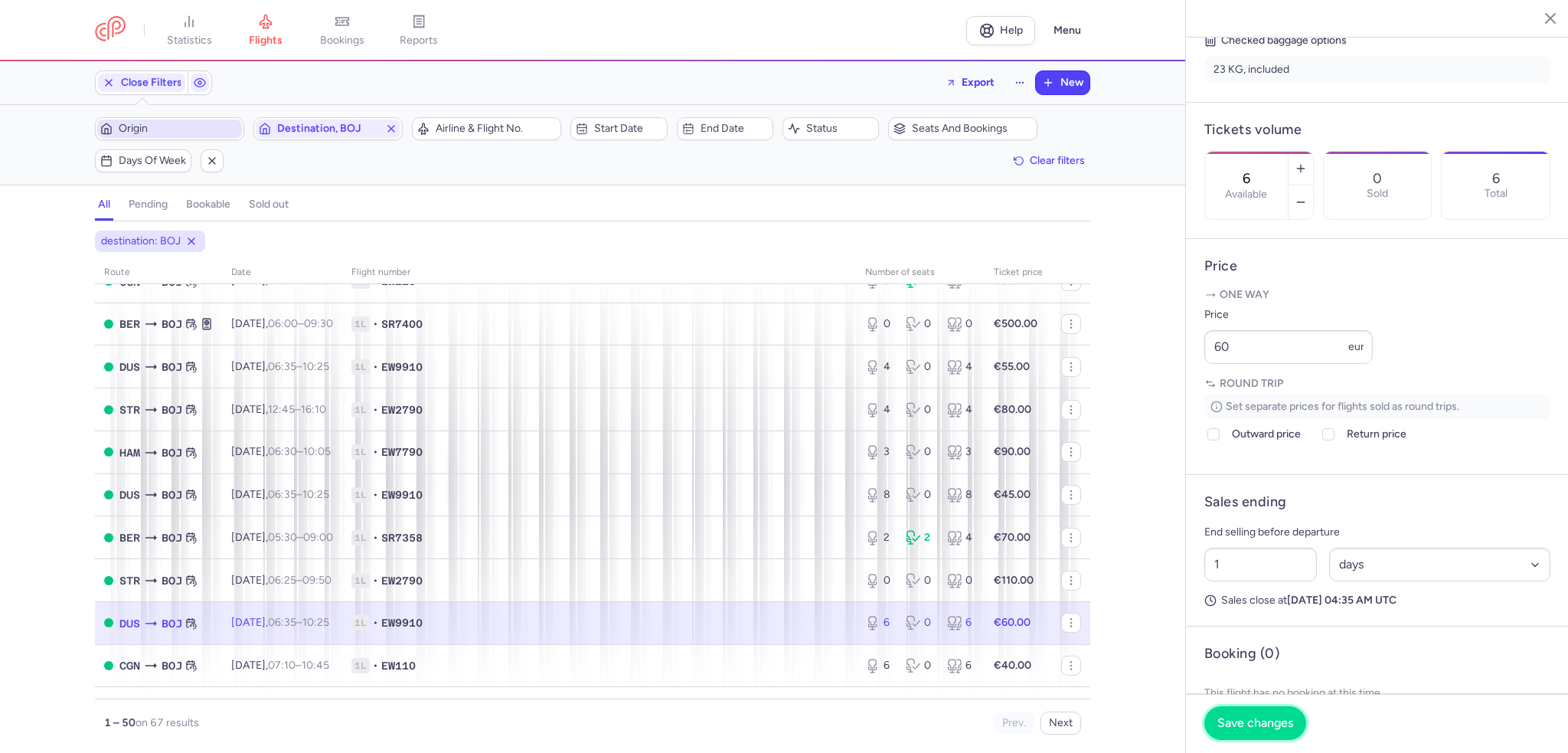
click at [1241, 732] on button "Save changes" at bounding box center [1255, 723] width 102 height 34
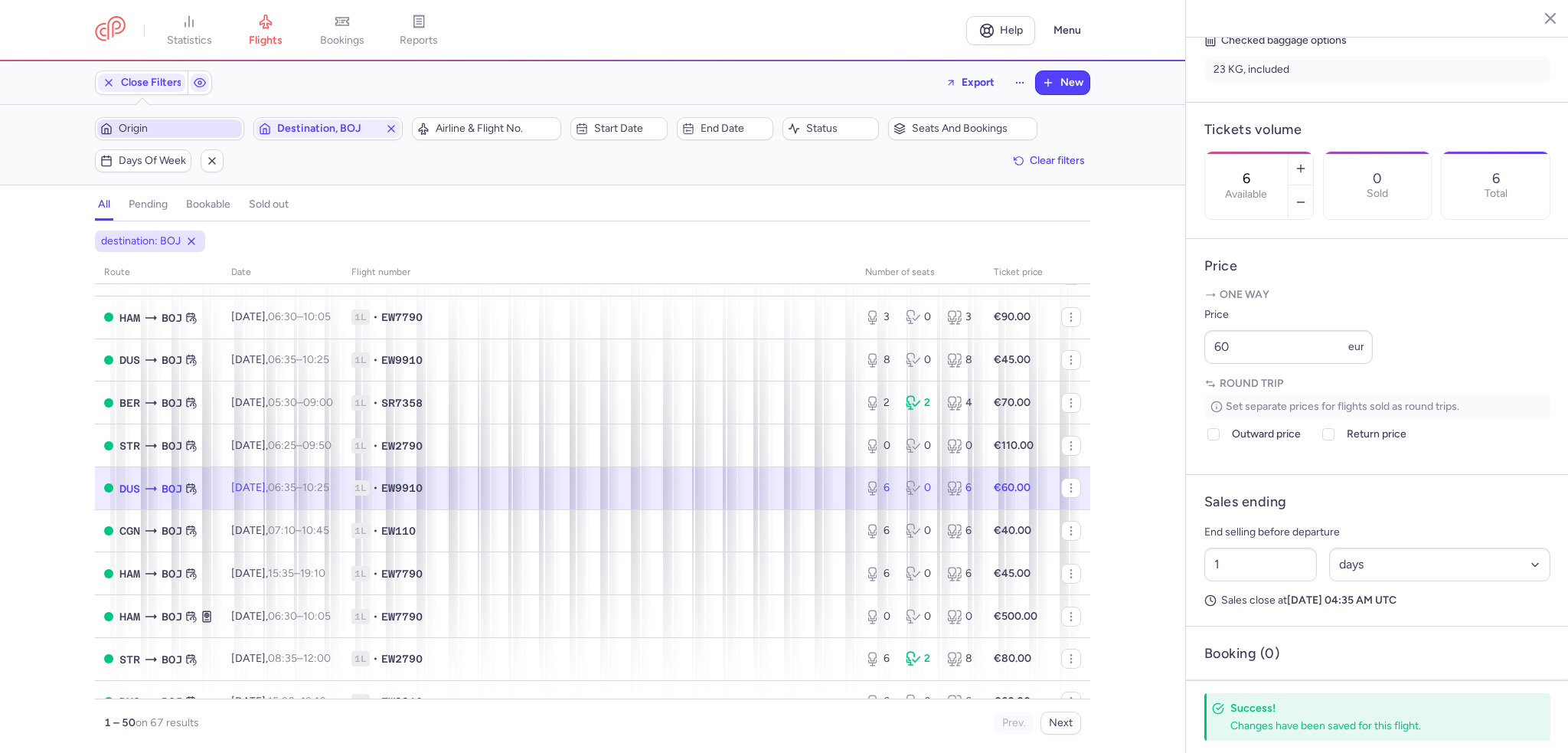
scroll to position [843, 0]
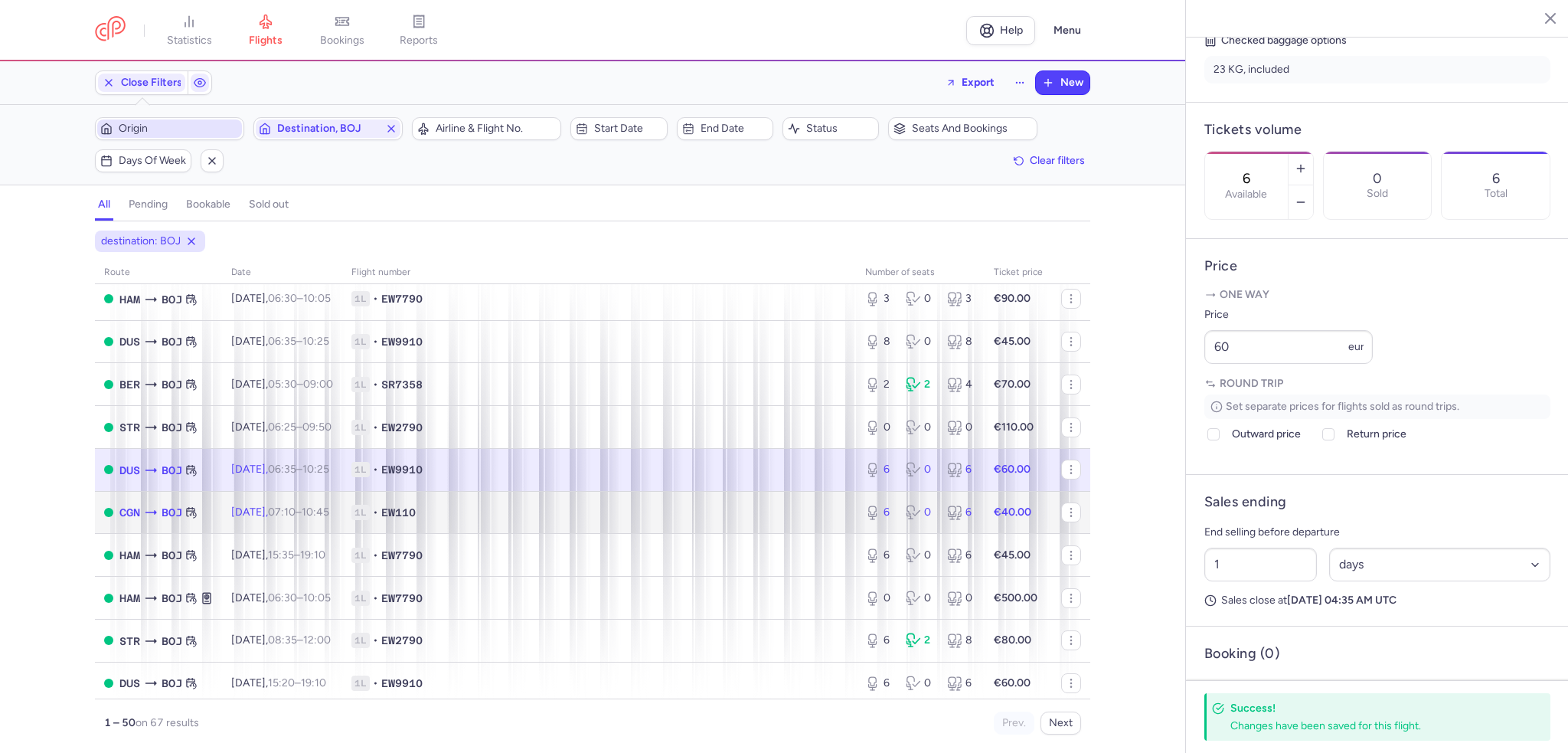
click at [278, 518] on span "Fri, 22 Aug, 07:10 – 10:45 +0" at bounding box center [280, 512] width 98 height 13
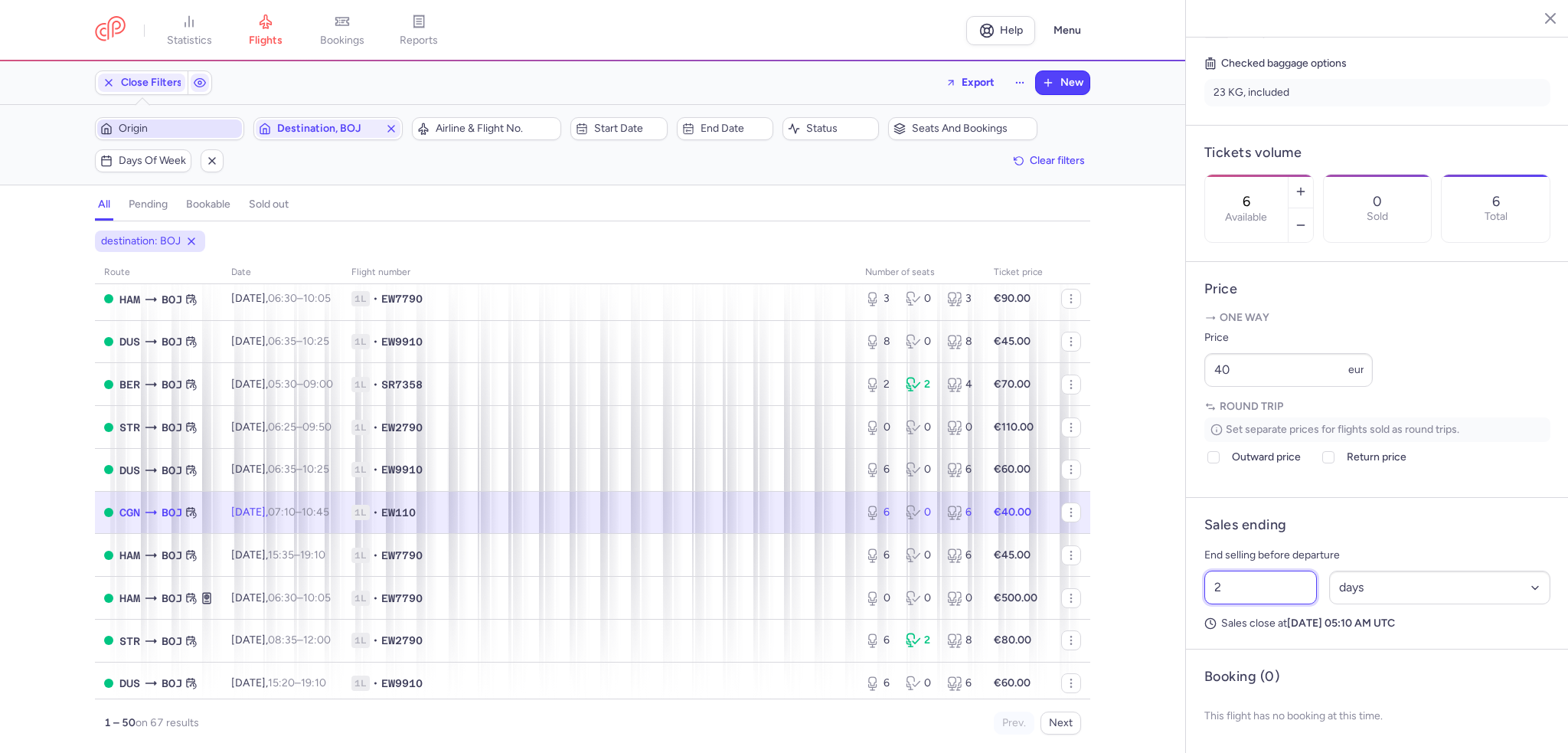
drag, startPoint x: 1238, startPoint y: 612, endPoint x: 1187, endPoint y: 614, distance: 51.0
click at [1187, 614] on article "Sales ending End selling before departure 2 Select an option hours days Sales c…" at bounding box center [1377, 574] width 382 height 152
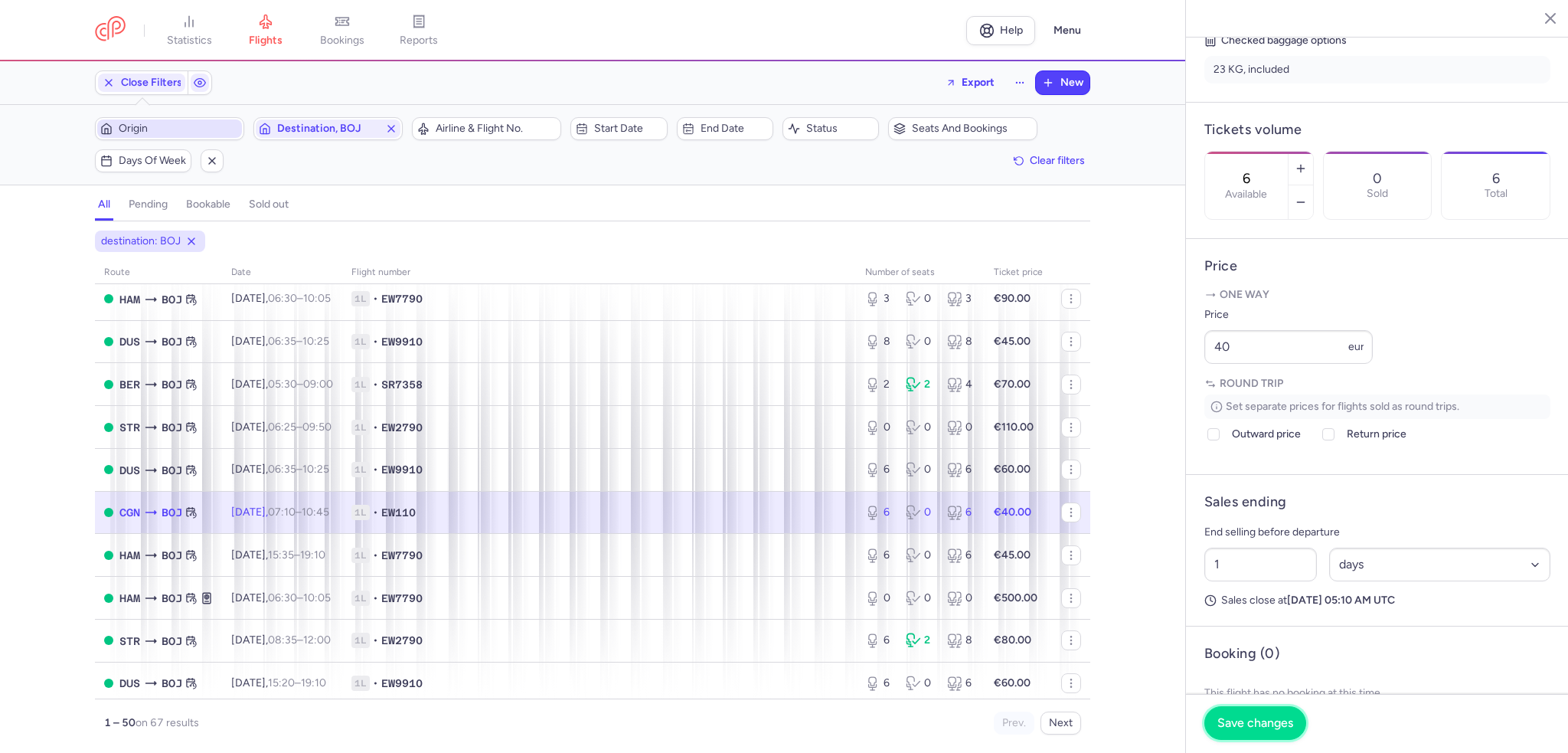
click at [1262, 728] on span "Save changes" at bounding box center [1256, 723] width 76 height 14
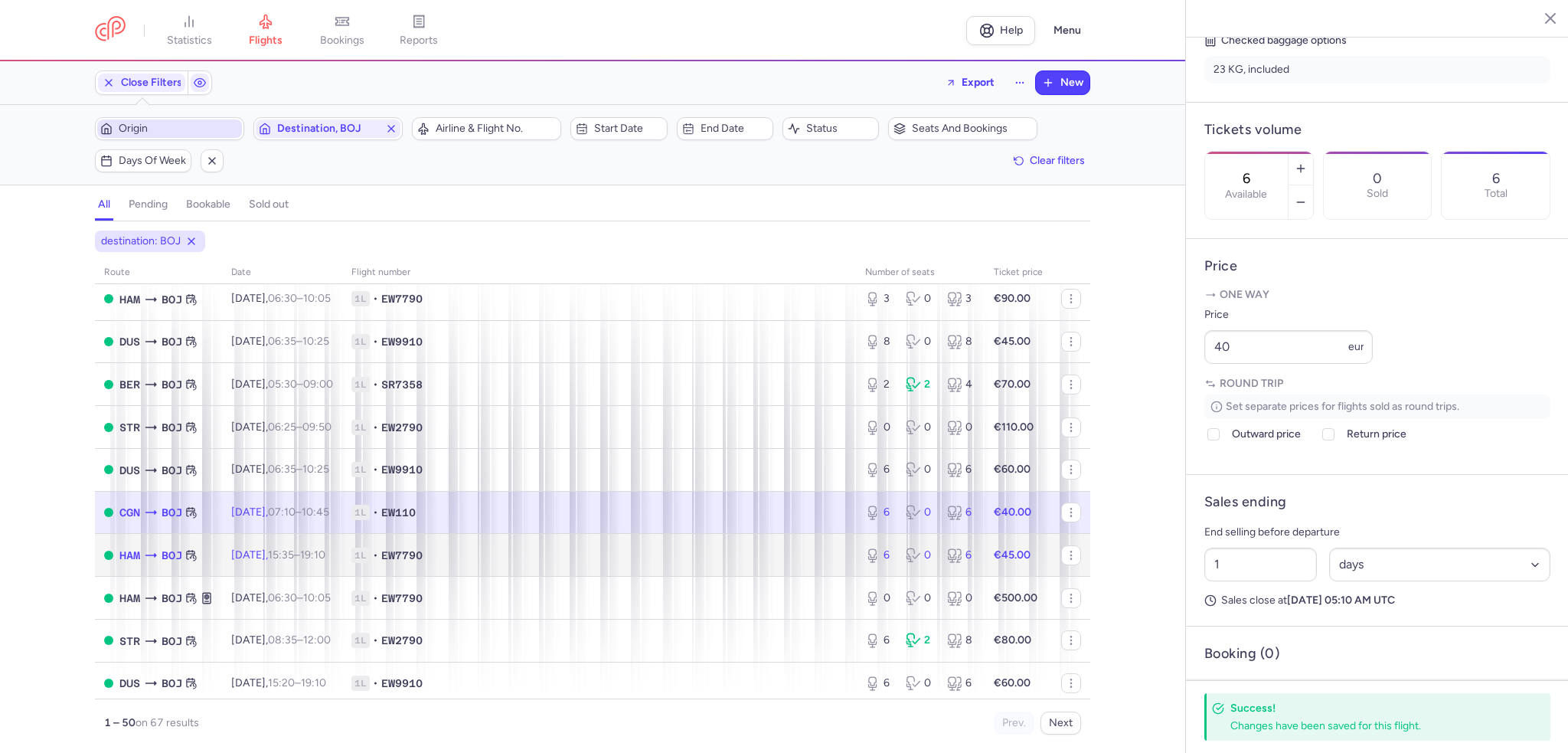
click at [294, 561] on time "15:35" at bounding box center [281, 555] width 26 height 13
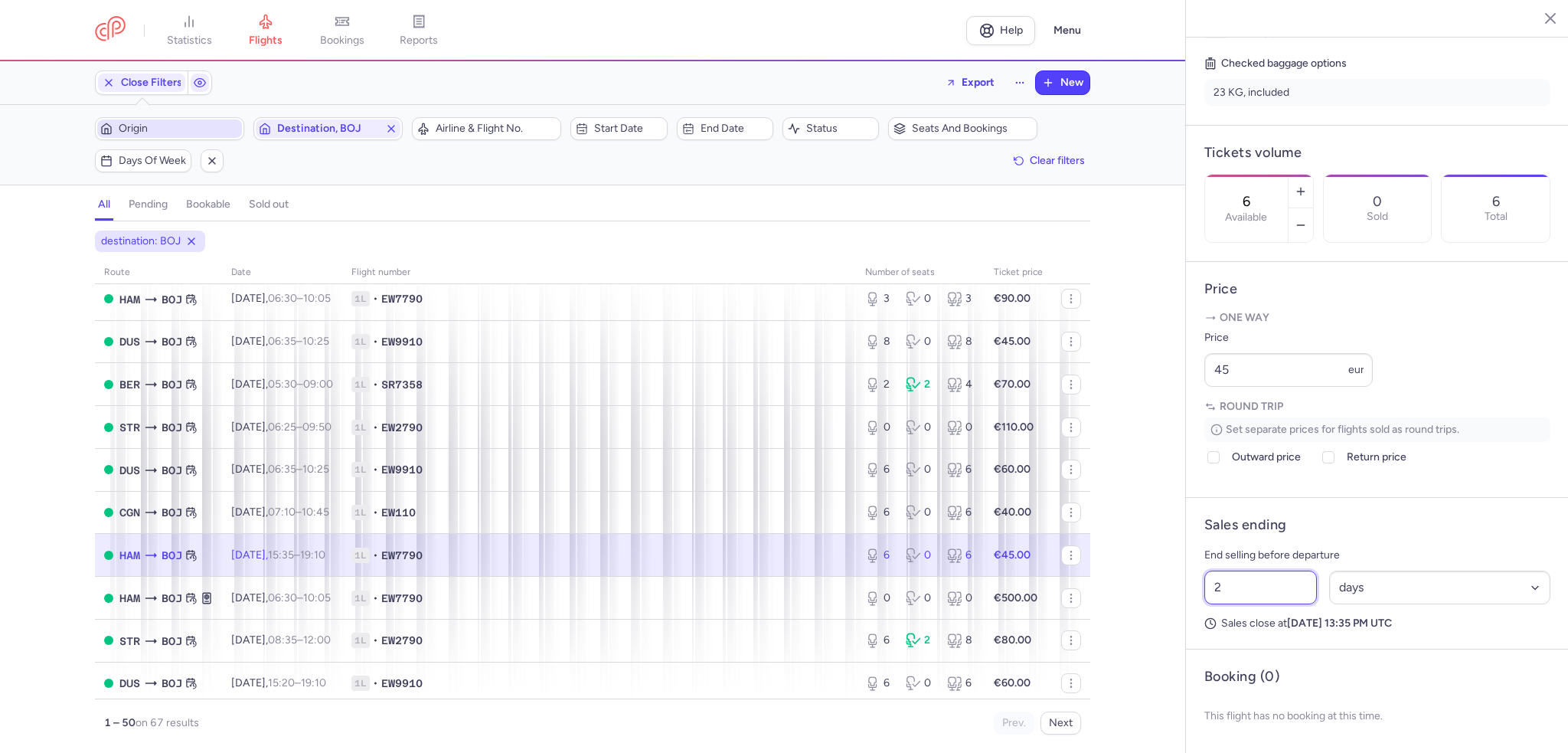
drag, startPoint x: 1222, startPoint y: 606, endPoint x: 1190, endPoint y: 608, distance: 32.1
click at [1190, 608] on article "Sales ending End selling before departure 2 Select an option hours days Sales c…" at bounding box center [1377, 574] width 382 height 152
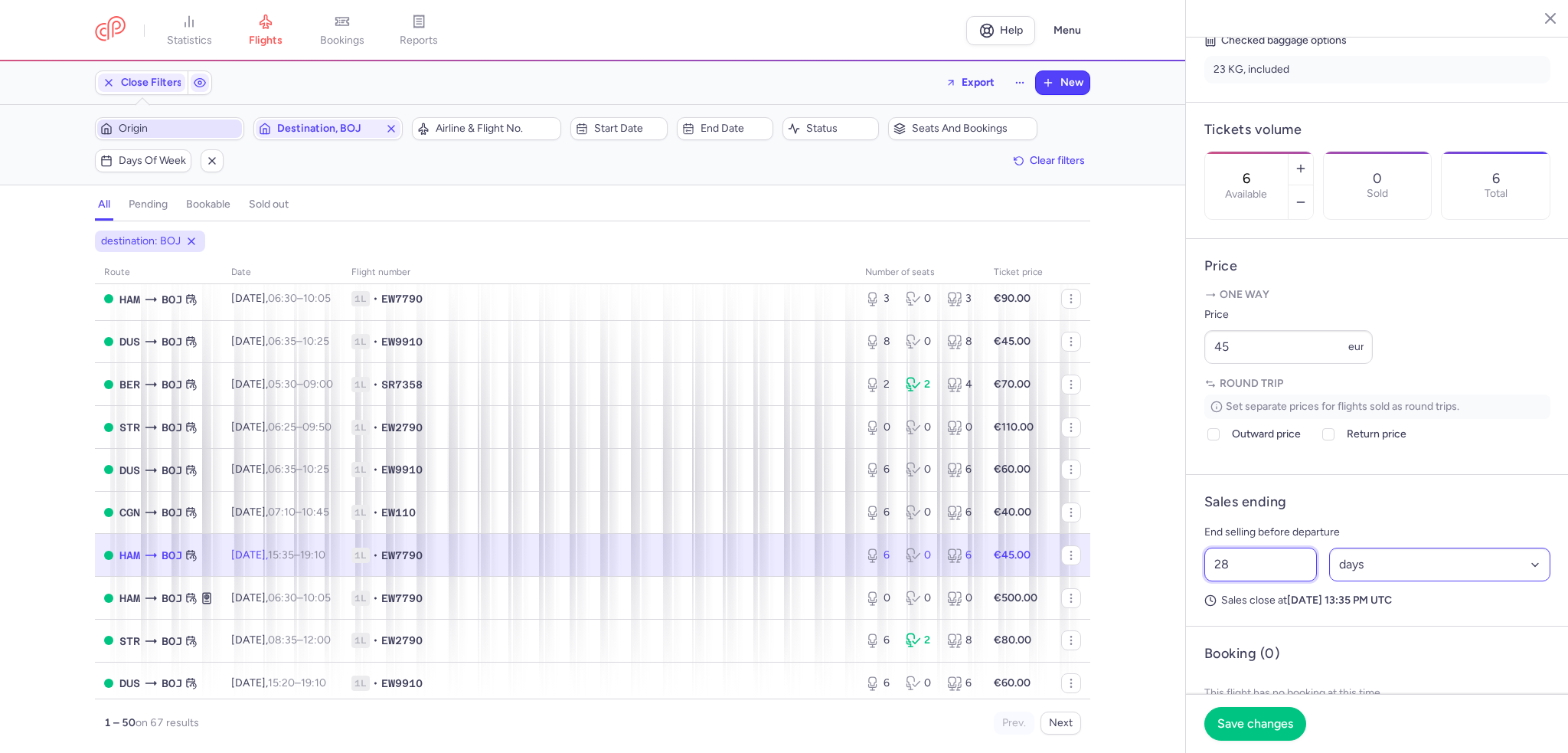
type input "28"
drag, startPoint x: 1524, startPoint y: 603, endPoint x: 1513, endPoint y: 603, distance: 11.0
click at [1524, 582] on select "Select an option hours days" at bounding box center [1440, 565] width 222 height 34
select select "hours"
click at [1329, 582] on select "Select an option hours days" at bounding box center [1440, 565] width 222 height 34
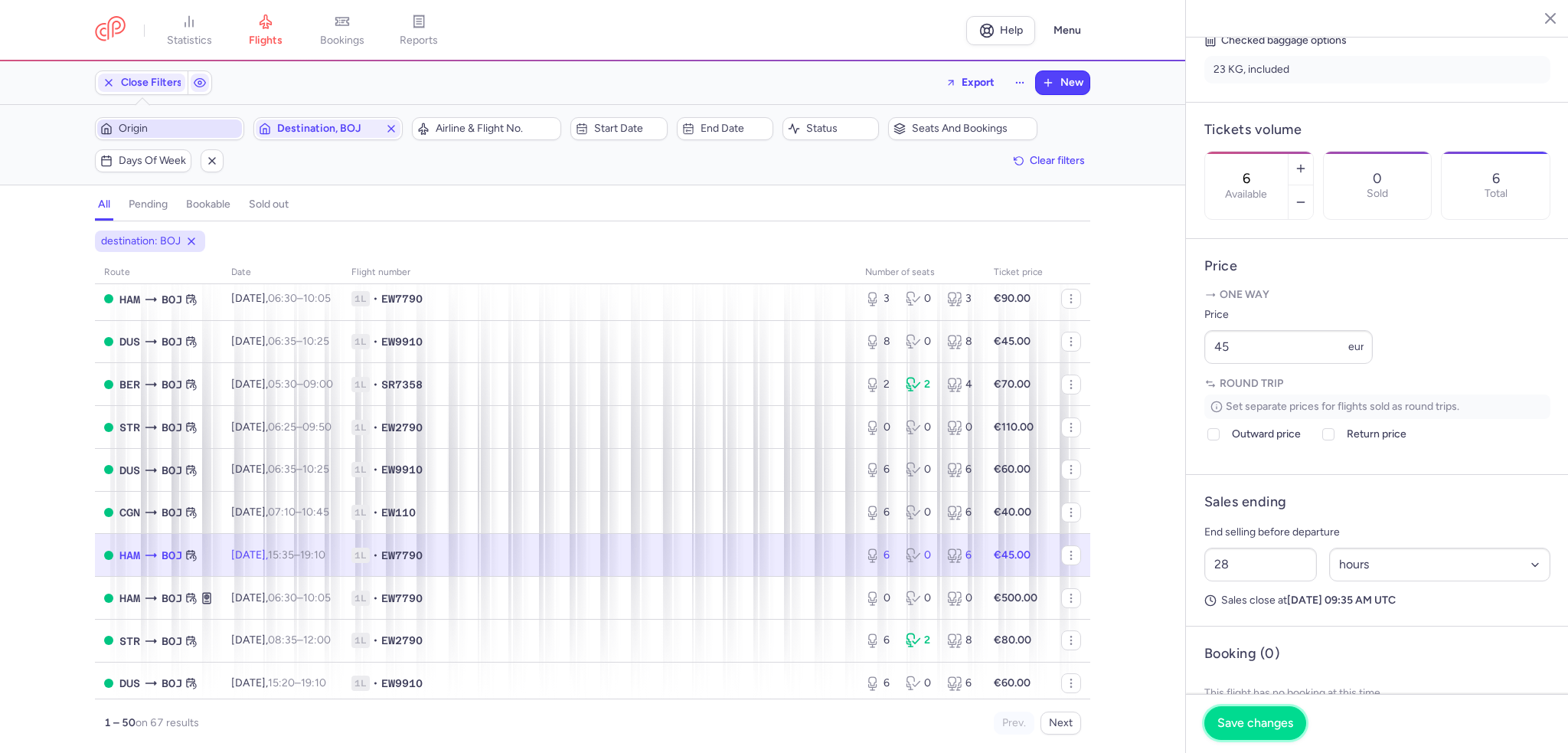
click at [1246, 729] on span "Save changes" at bounding box center [1256, 723] width 76 height 14
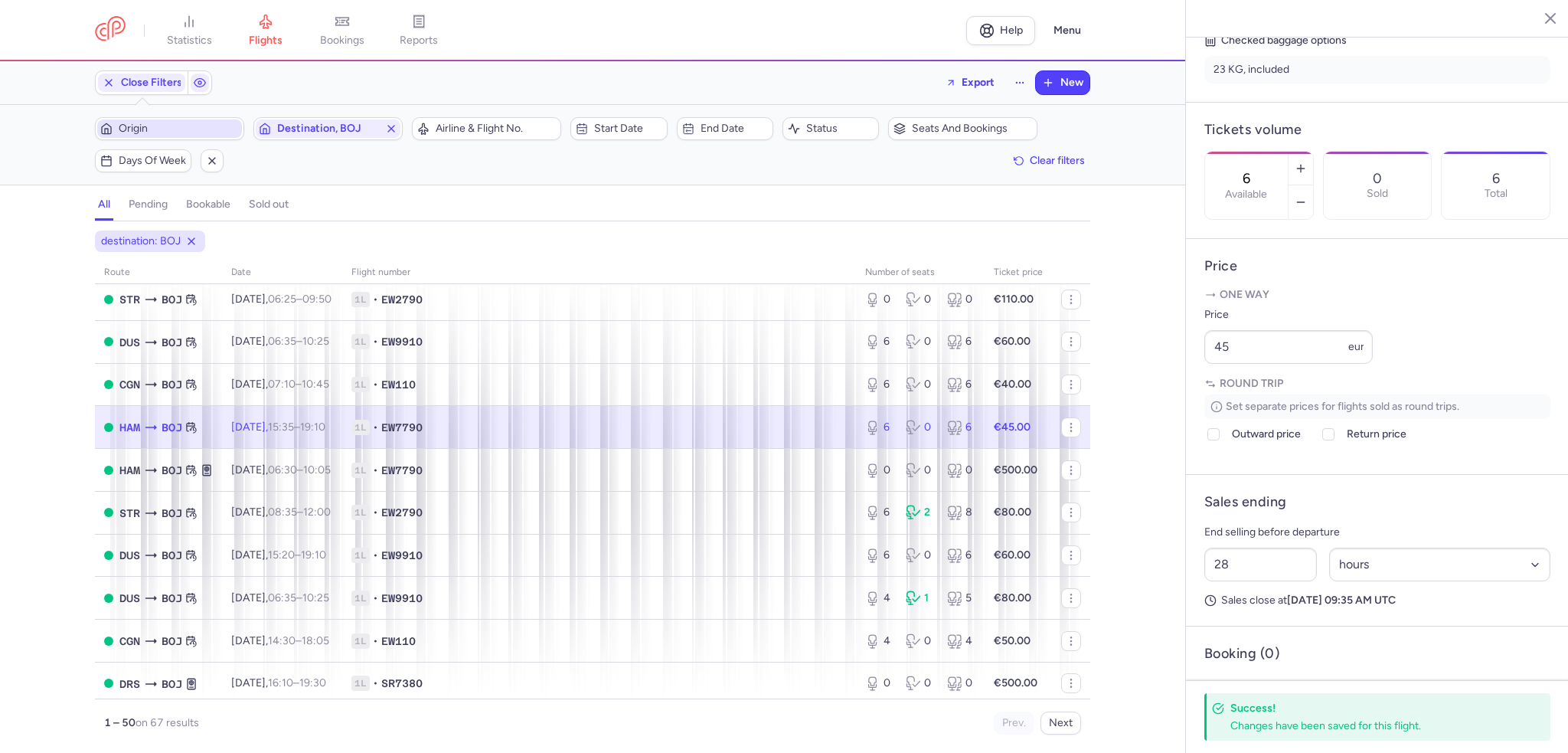
scroll to position [996, 0]
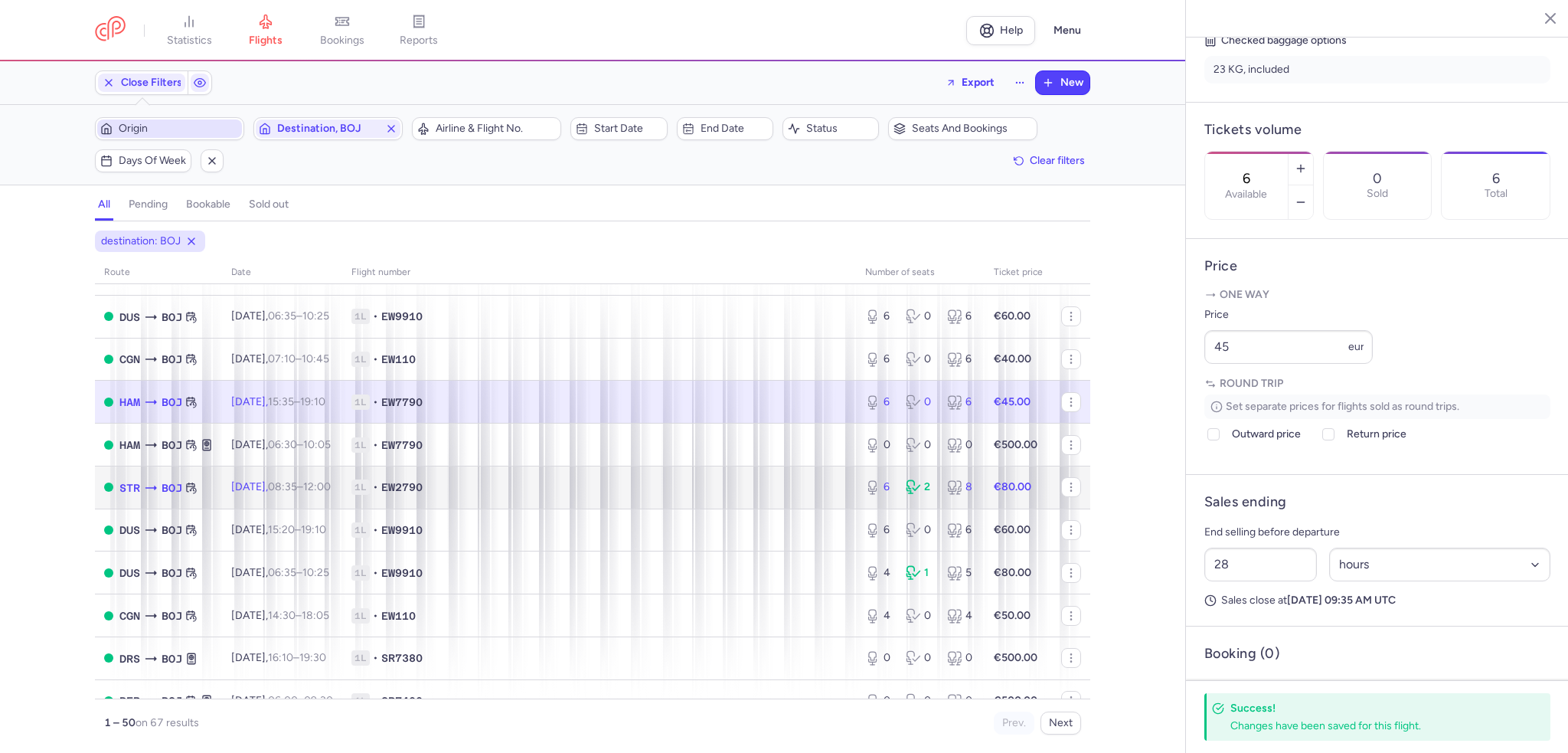
click at [263, 493] on span "Mon, 25 Aug, 08:35 – 12:00 +0" at bounding box center [281, 487] width 99 height 13
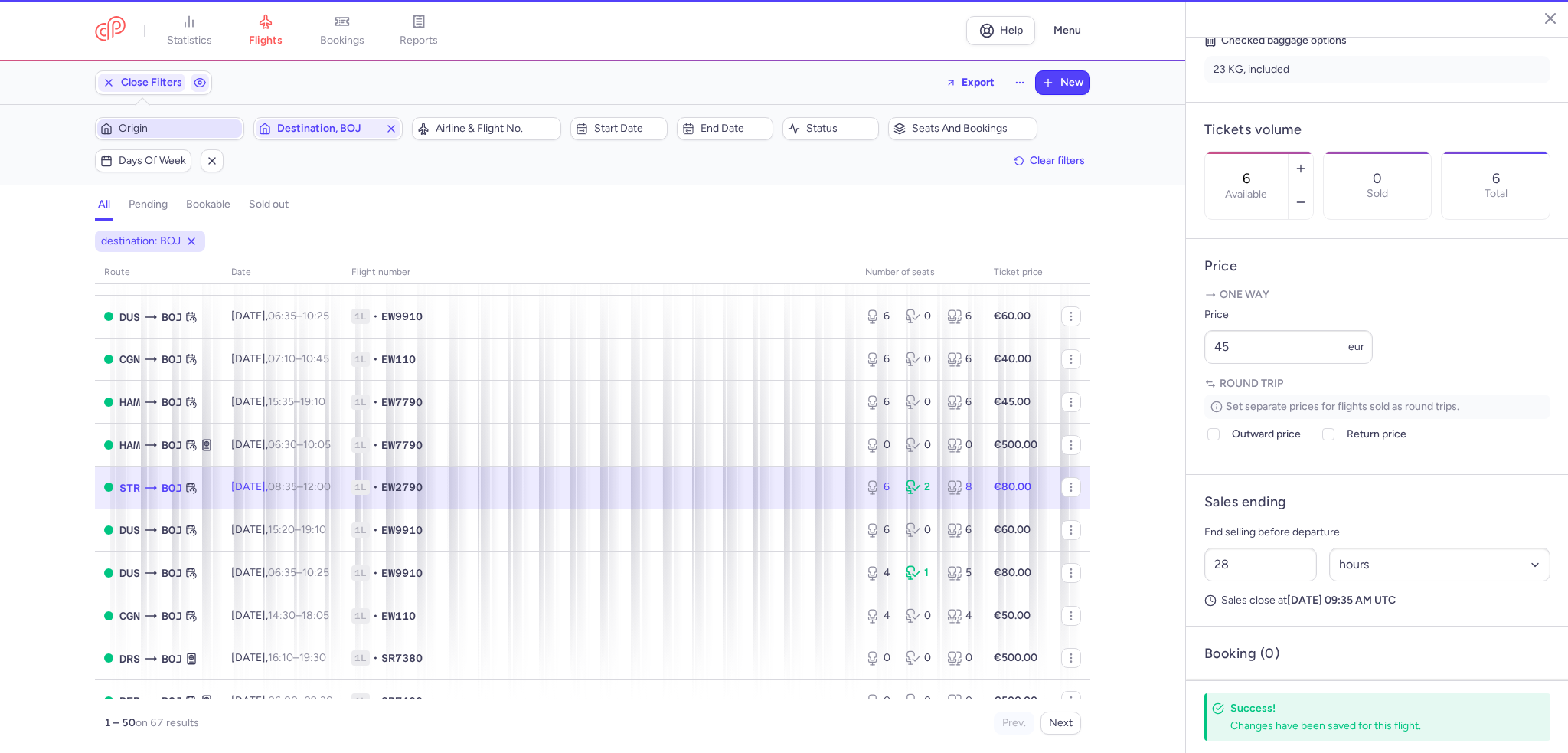
type input "2"
select select "days"
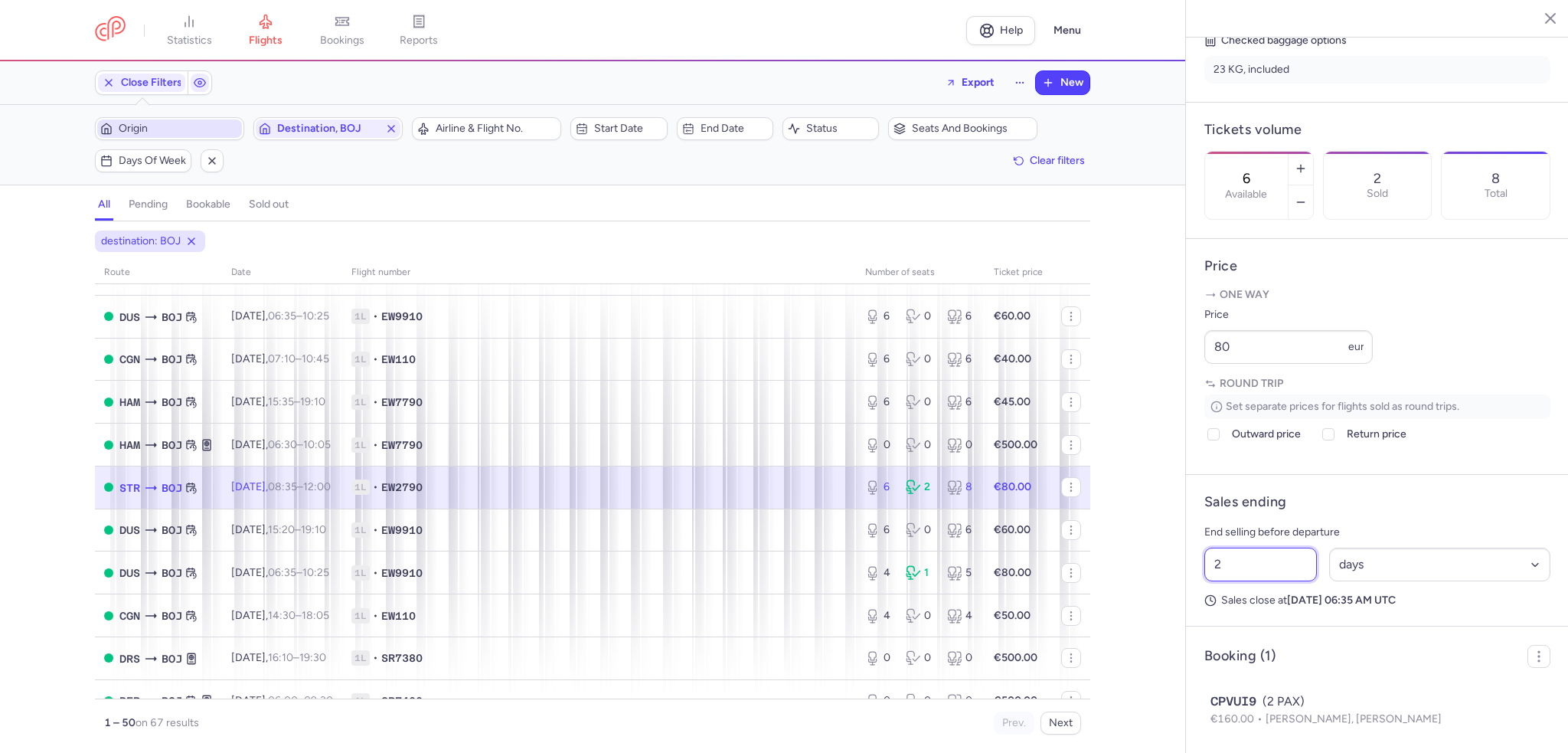
drag, startPoint x: 1233, startPoint y: 609, endPoint x: 1148, endPoint y: 610, distance: 85.0
click at [1148, 610] on div "statistics flights bookings reports Help Menu Close Filters Export New Filters …" at bounding box center [784, 376] width 1568 height 753
click at [1229, 722] on span "Save changes" at bounding box center [1256, 723] width 76 height 14
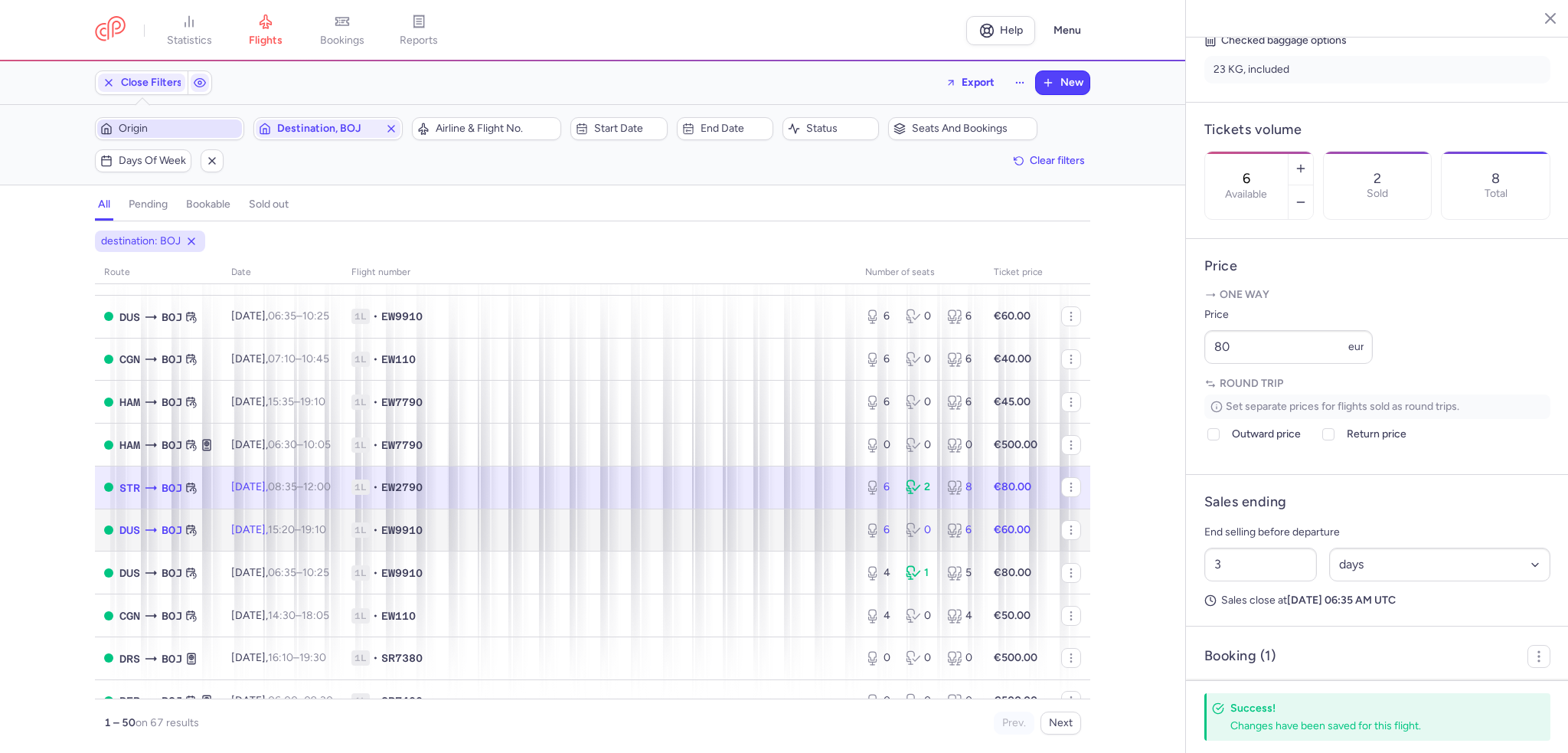
click at [260, 536] on span "Mon, 25 Aug, 15:20 – 19:10 +0" at bounding box center [278, 530] width 95 height 13
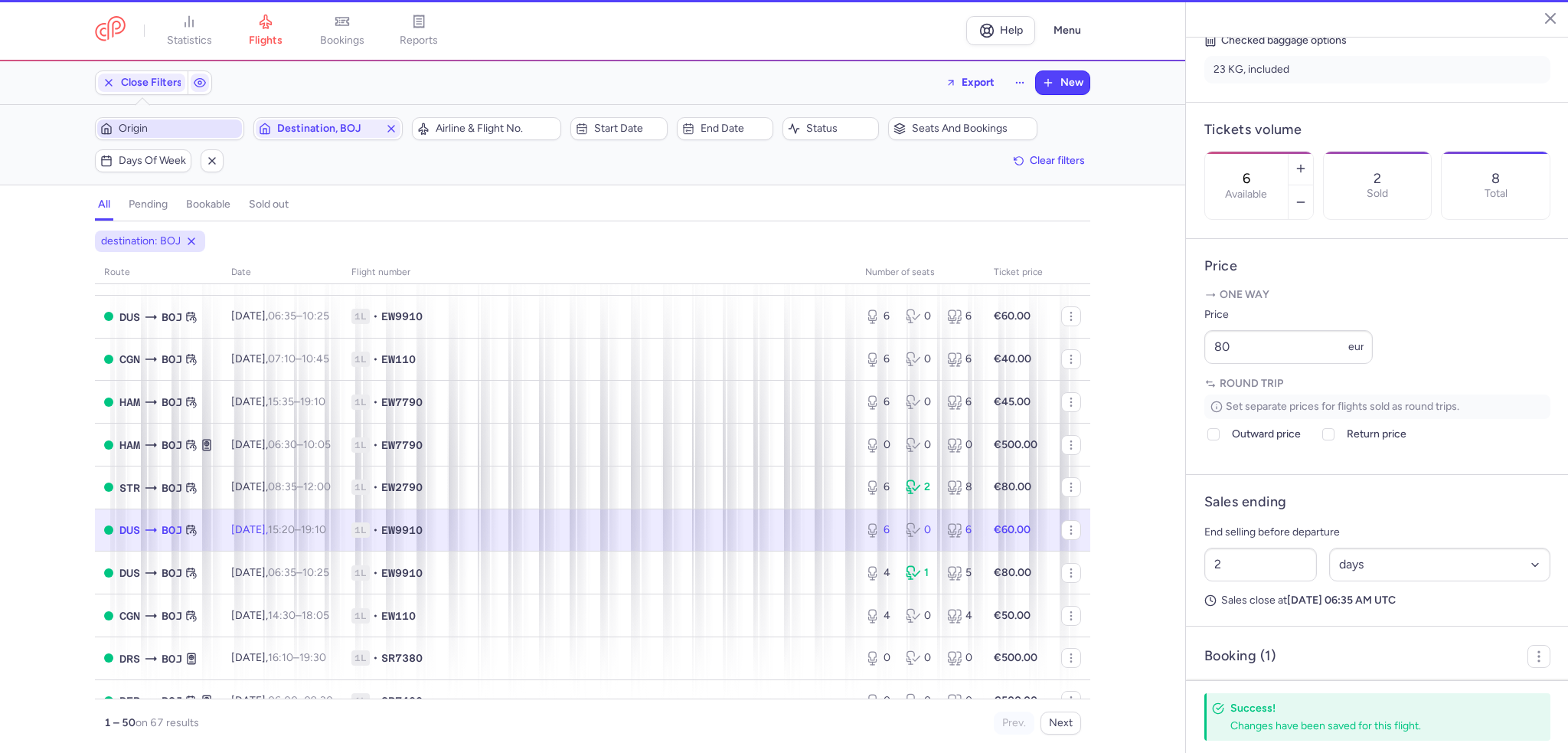
scroll to position [371, 0]
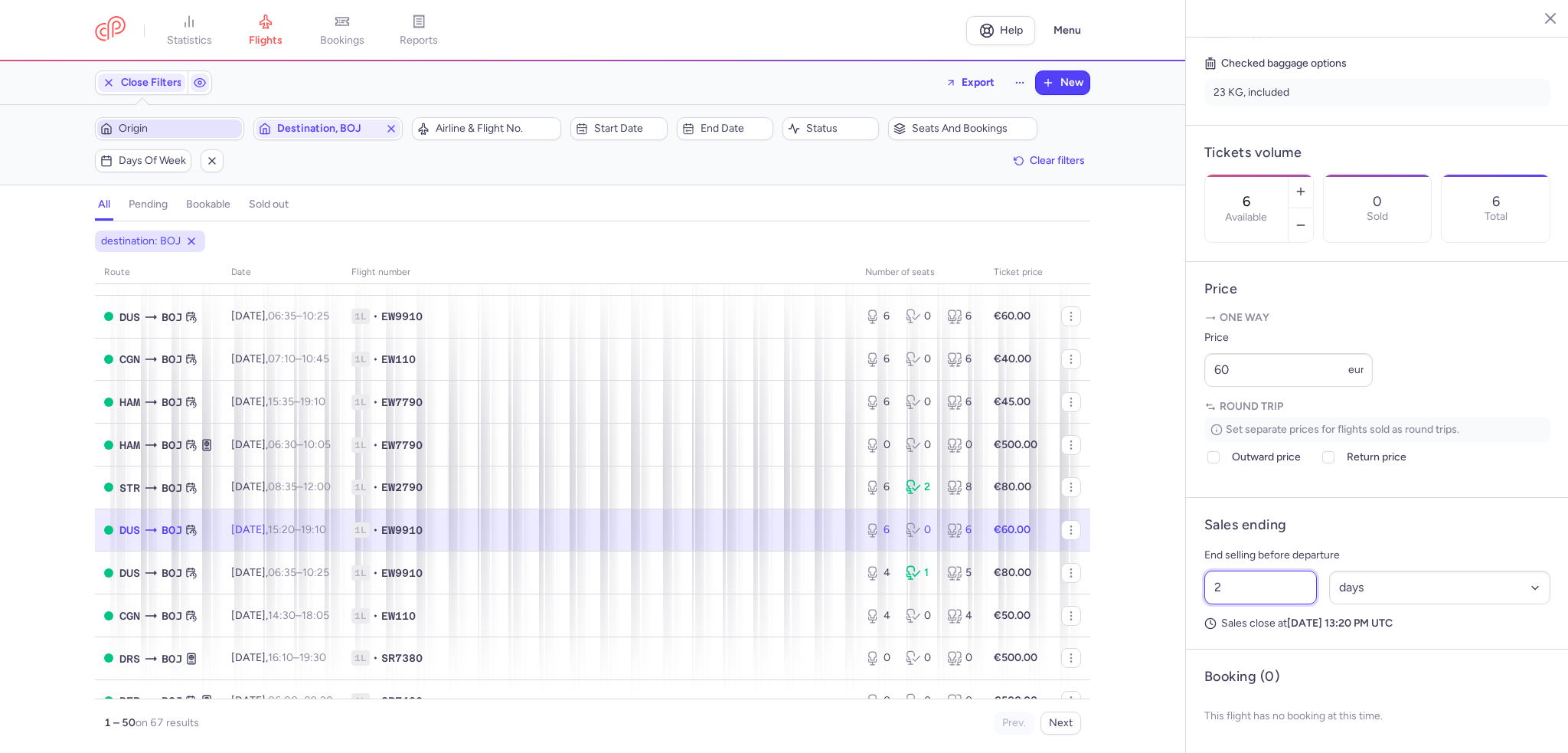
drag, startPoint x: 1243, startPoint y: 611, endPoint x: 1178, endPoint y: 611, distance: 65.0
click at [1178, 611] on div "statistics flights bookings reports Help Menu Close Filters Export New Filters …" at bounding box center [784, 376] width 1568 height 753
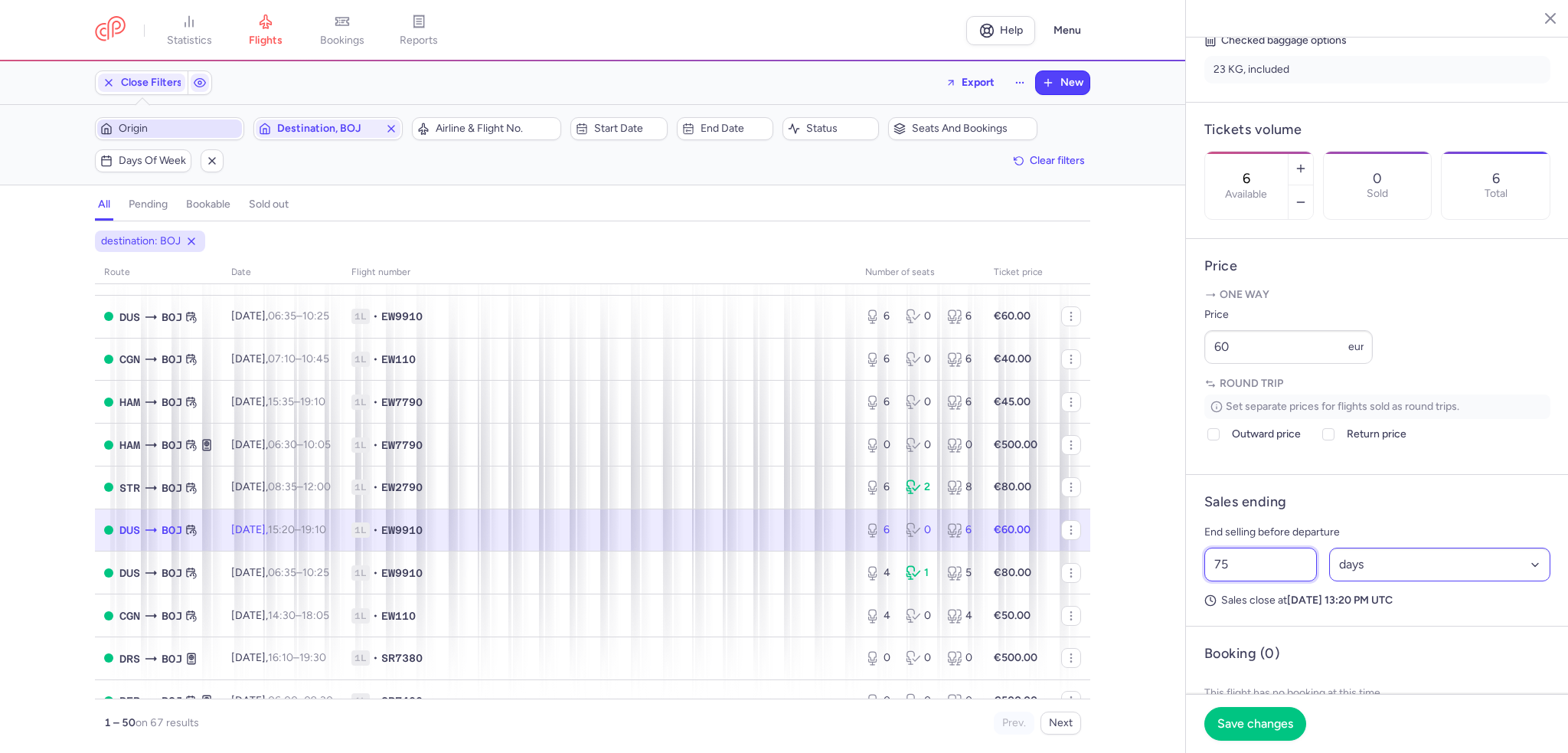
type input "75"
click at [1529, 582] on select "Select an option hours days" at bounding box center [1440, 565] width 222 height 34
select select "hours"
click at [1329, 582] on select "Select an option hours days" at bounding box center [1440, 565] width 222 height 34
click at [1255, 722] on span "Save changes" at bounding box center [1256, 723] width 76 height 14
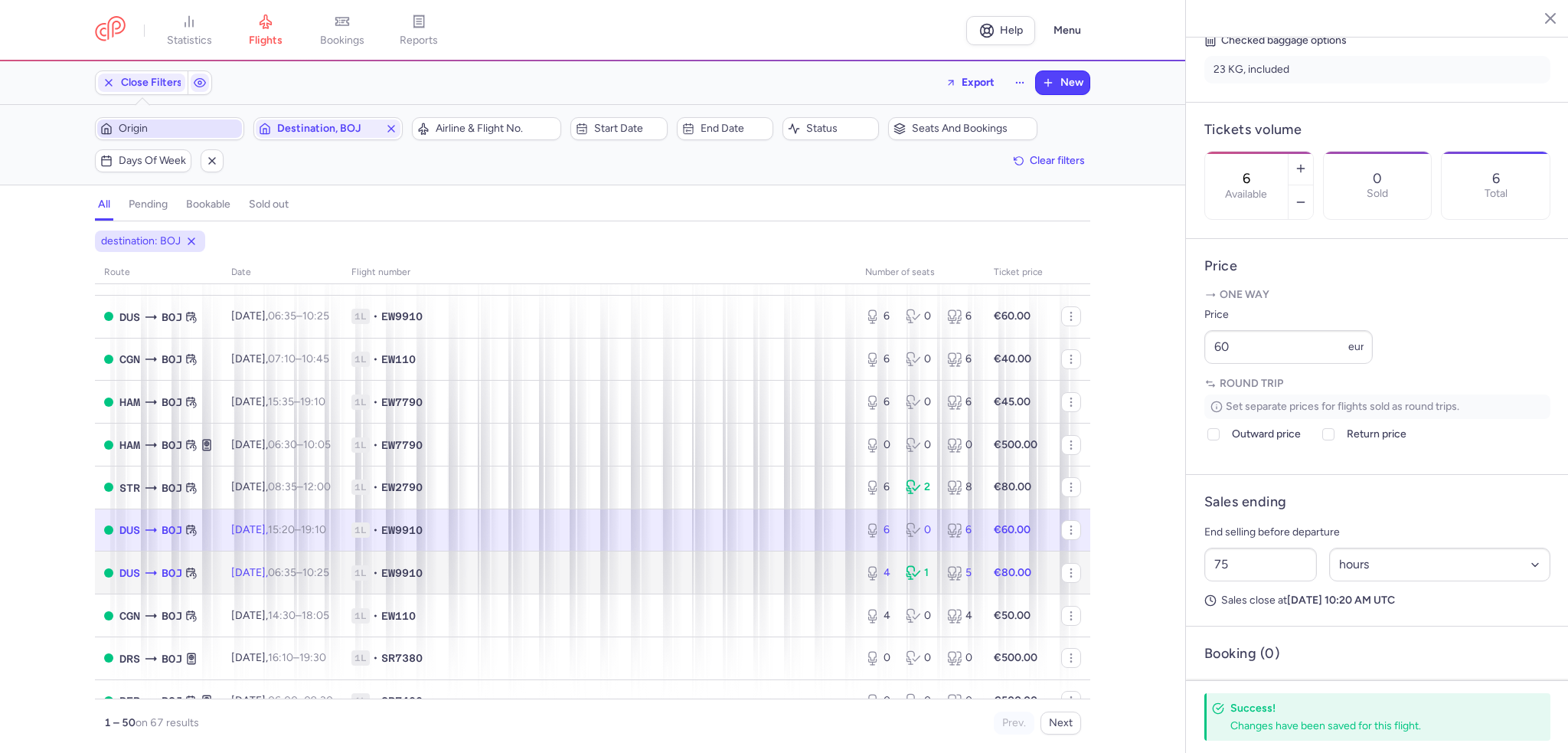
click at [221, 594] on td "DUS BOJ" at bounding box center [159, 573] width 127 height 43
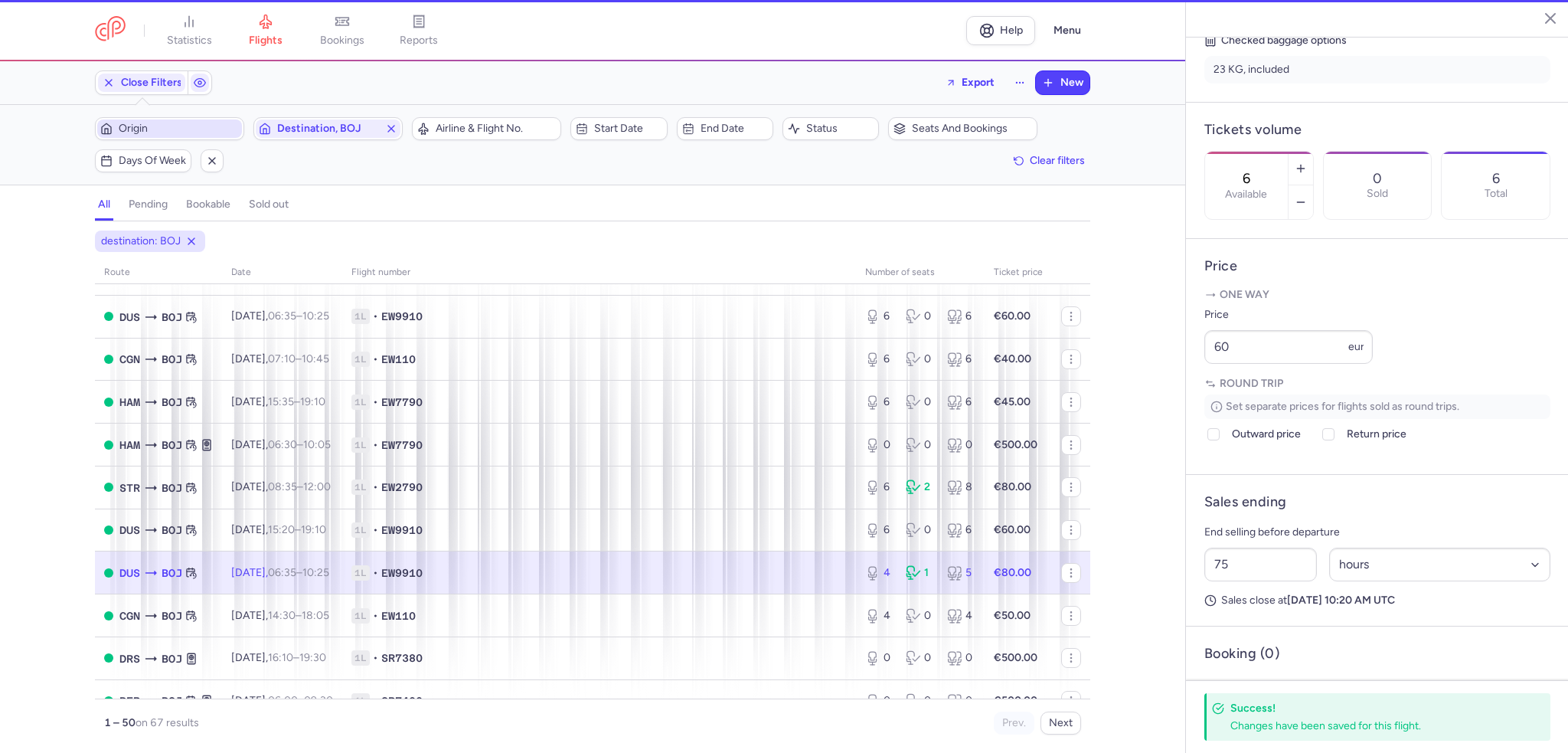
type input "4"
type input "2"
select select "days"
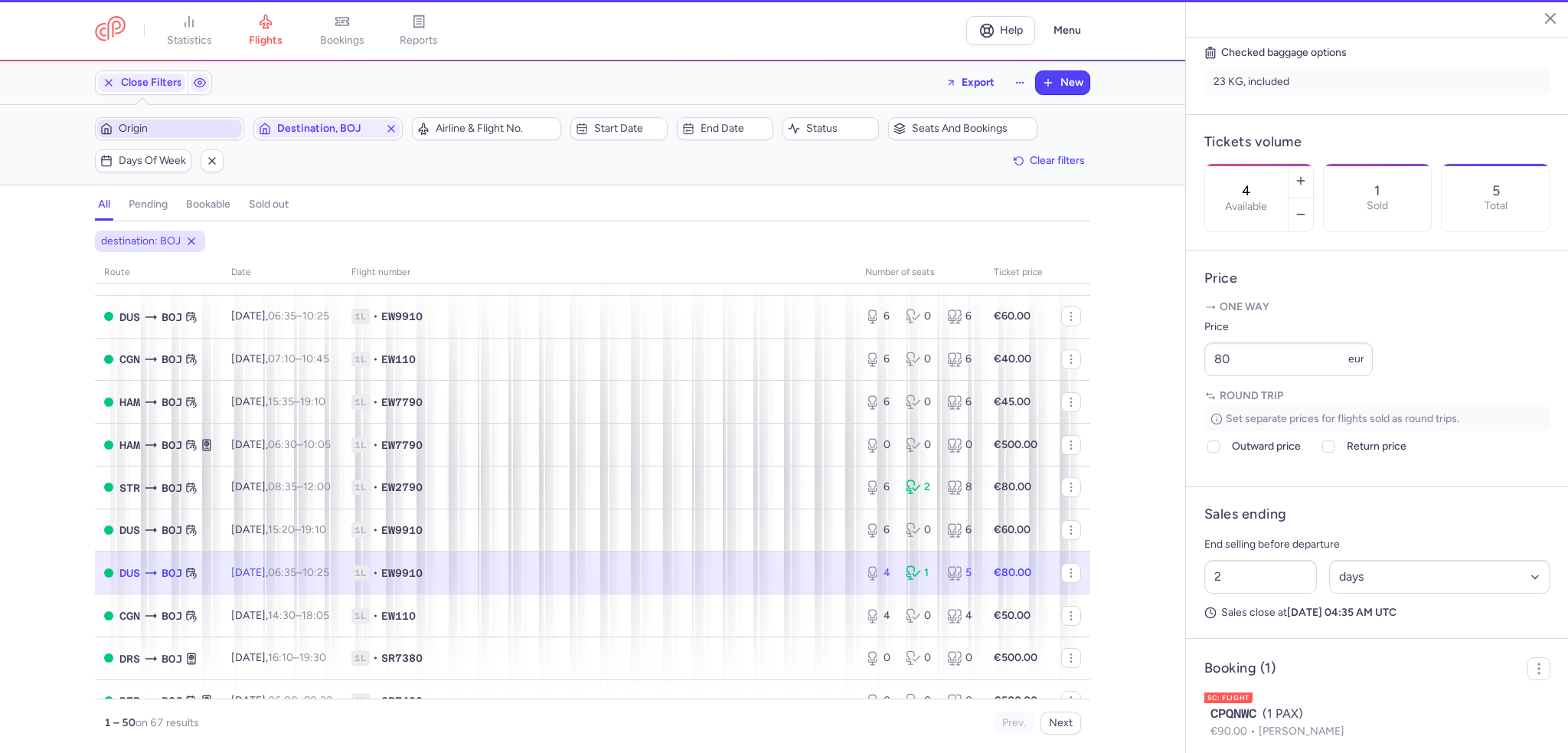
scroll to position [383, 0]
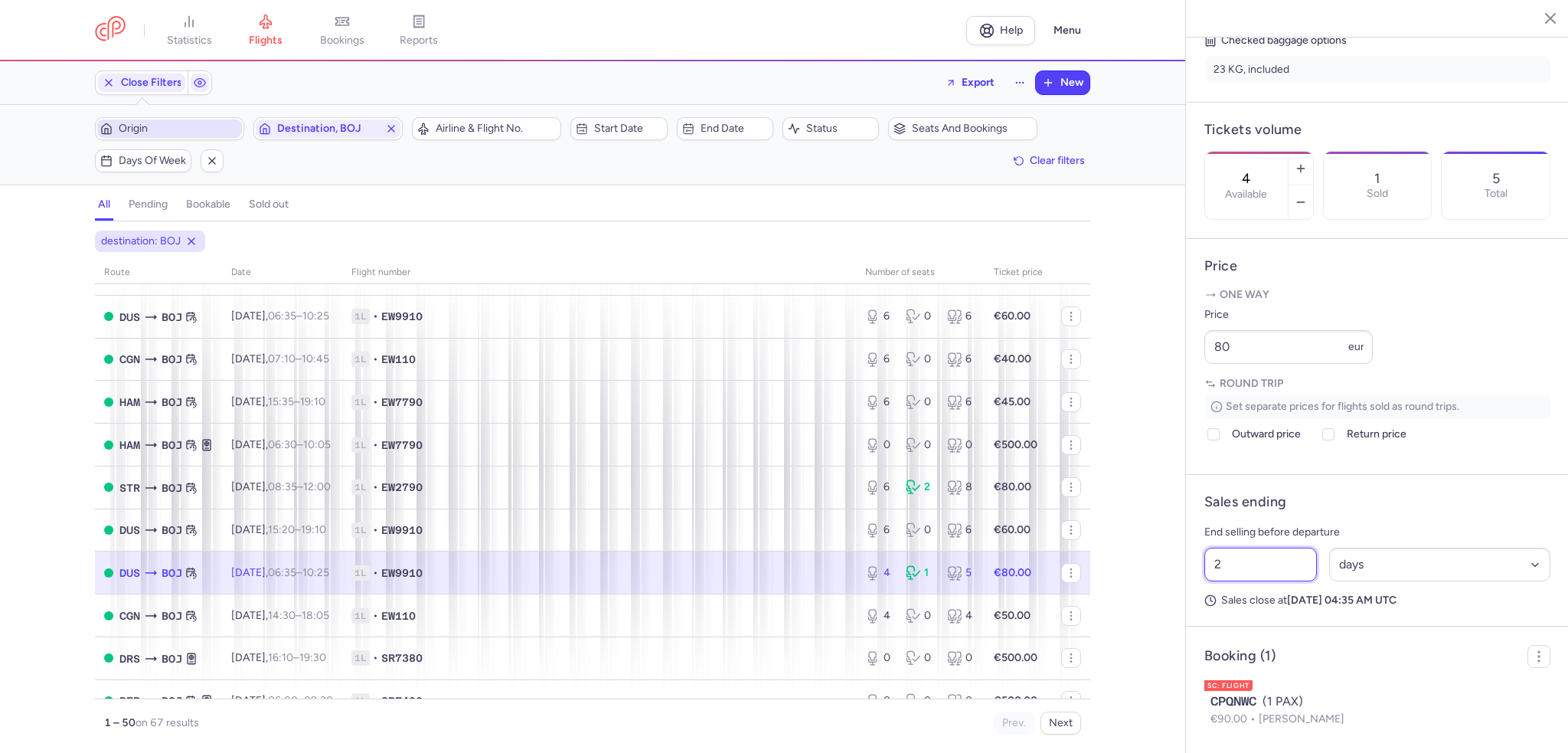
drag, startPoint x: 1225, startPoint y: 612, endPoint x: 1181, endPoint y: 612, distance: 44.0
click at [1181, 612] on div "statistics flights bookings reports Help Menu Close Filters Export New Filters …" at bounding box center [784, 376] width 1568 height 753
click at [1251, 723] on span "Save changes" at bounding box center [1256, 723] width 76 height 14
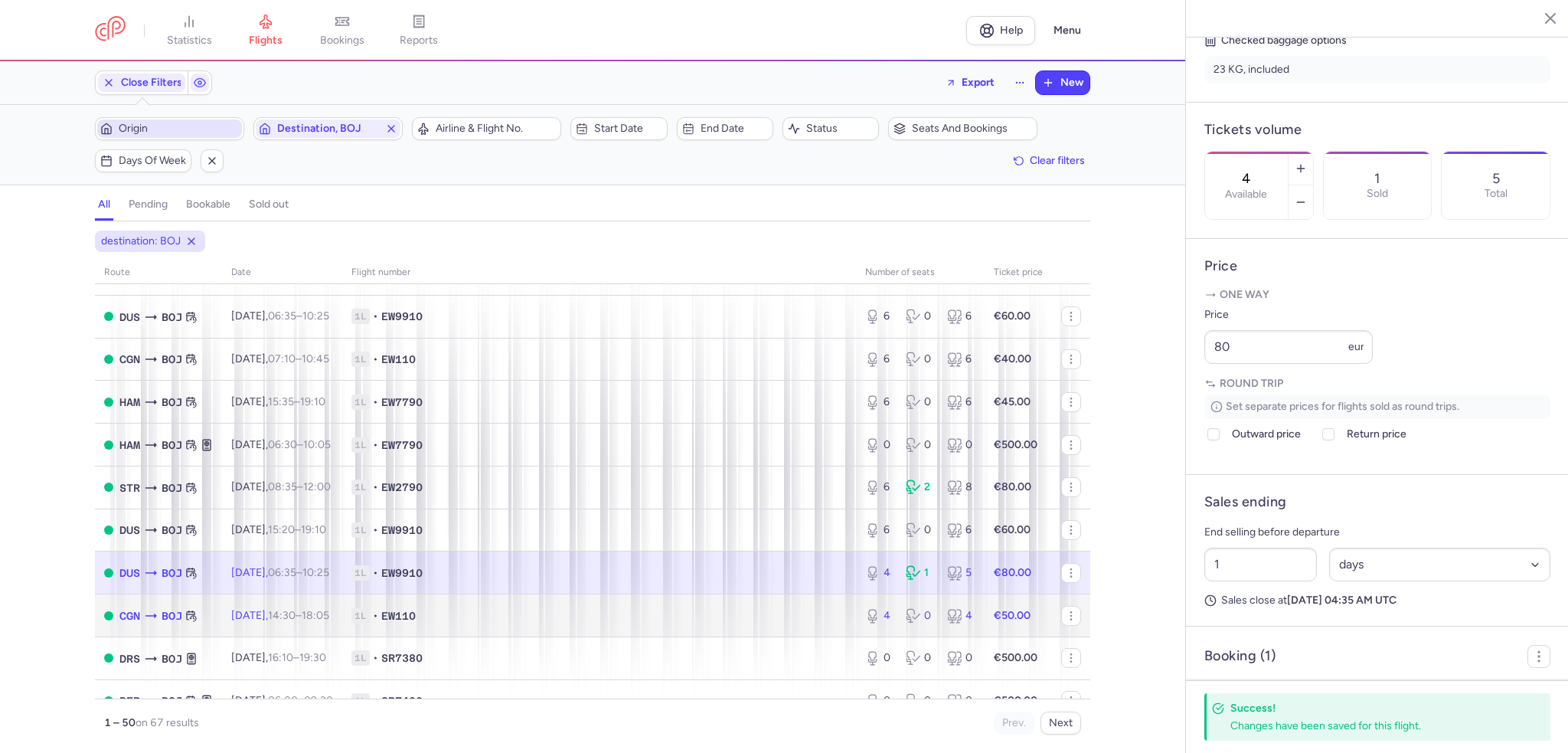
click at [239, 622] on span "Tue, 26 Aug, 14:30 – 18:05 +0" at bounding box center [280, 616] width 98 height 13
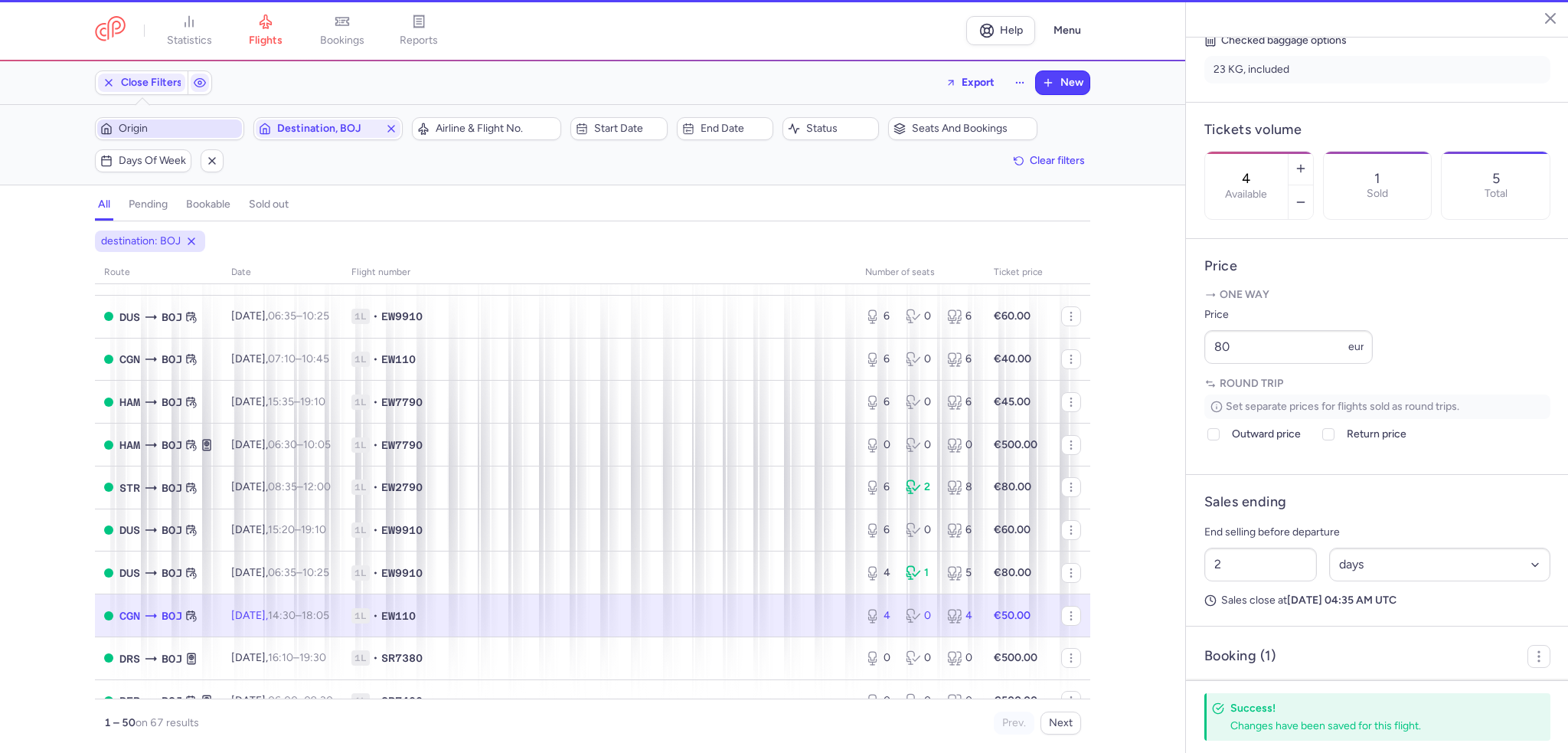
scroll to position [371, 0]
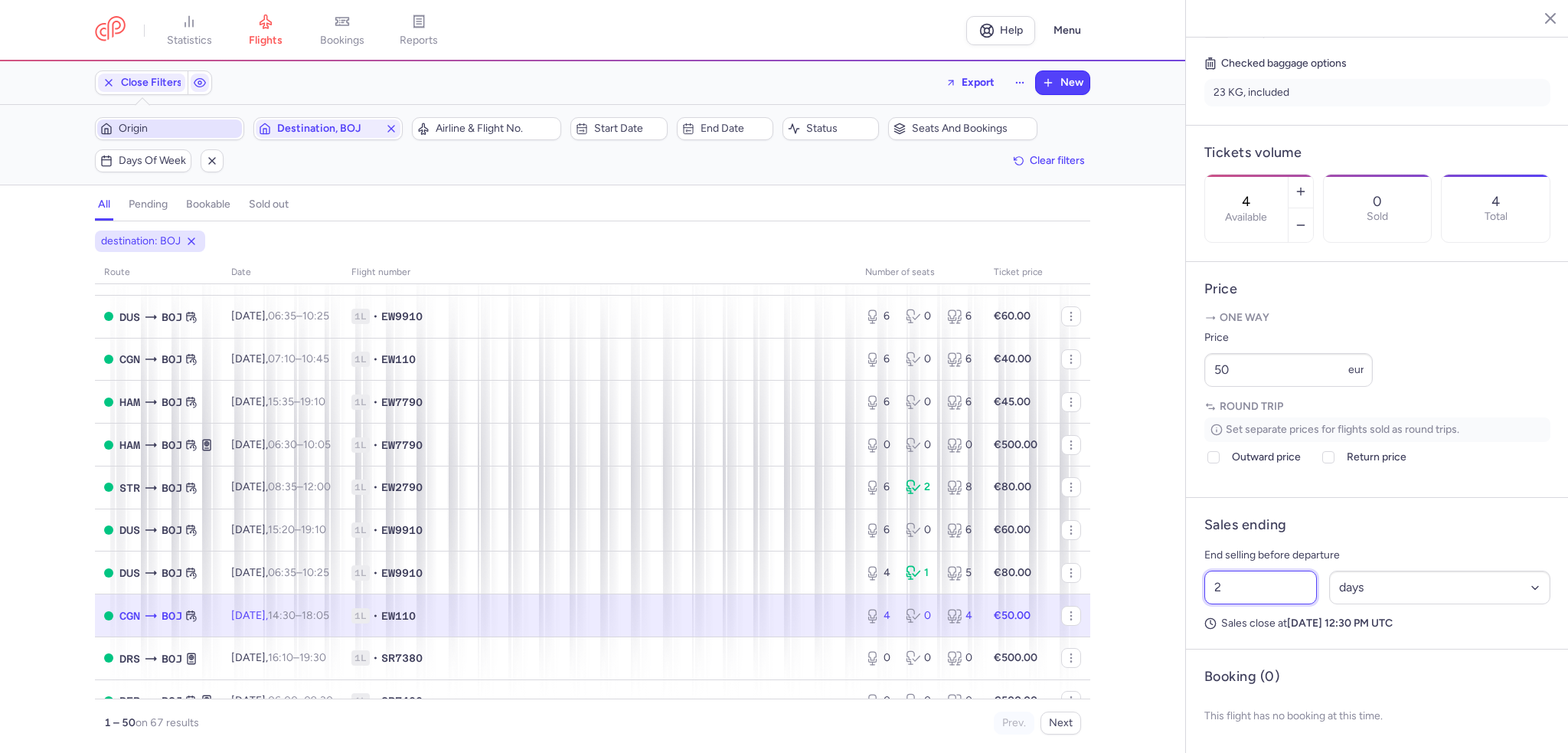
drag, startPoint x: 1224, startPoint y: 603, endPoint x: 1191, endPoint y: 603, distance: 33.0
click at [1191, 603] on article "Sales ending End selling before departure 2 Select an option hours days Sales c…" at bounding box center [1377, 574] width 382 height 152
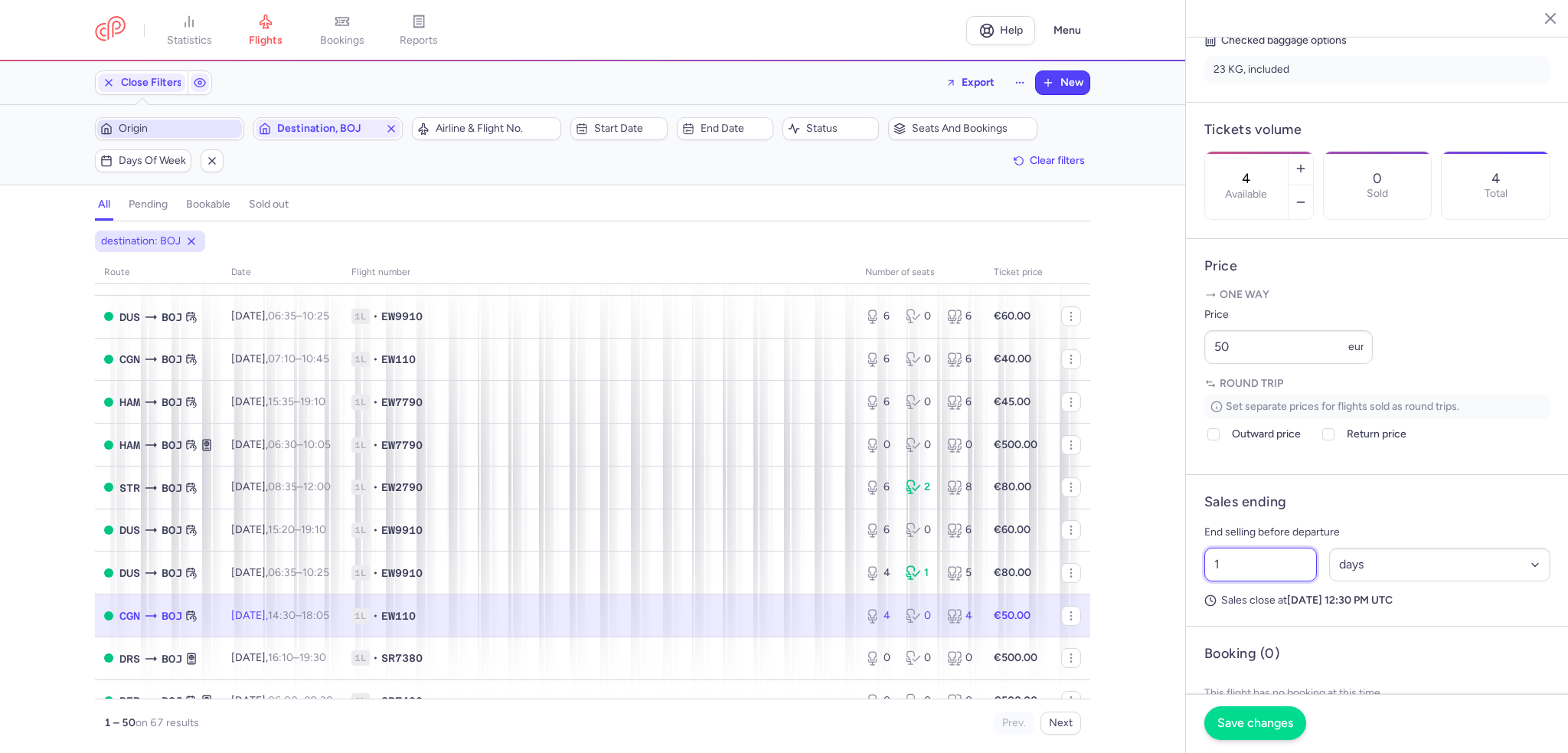
type input "1"
click at [1277, 722] on span "Save changes" at bounding box center [1256, 723] width 76 height 14
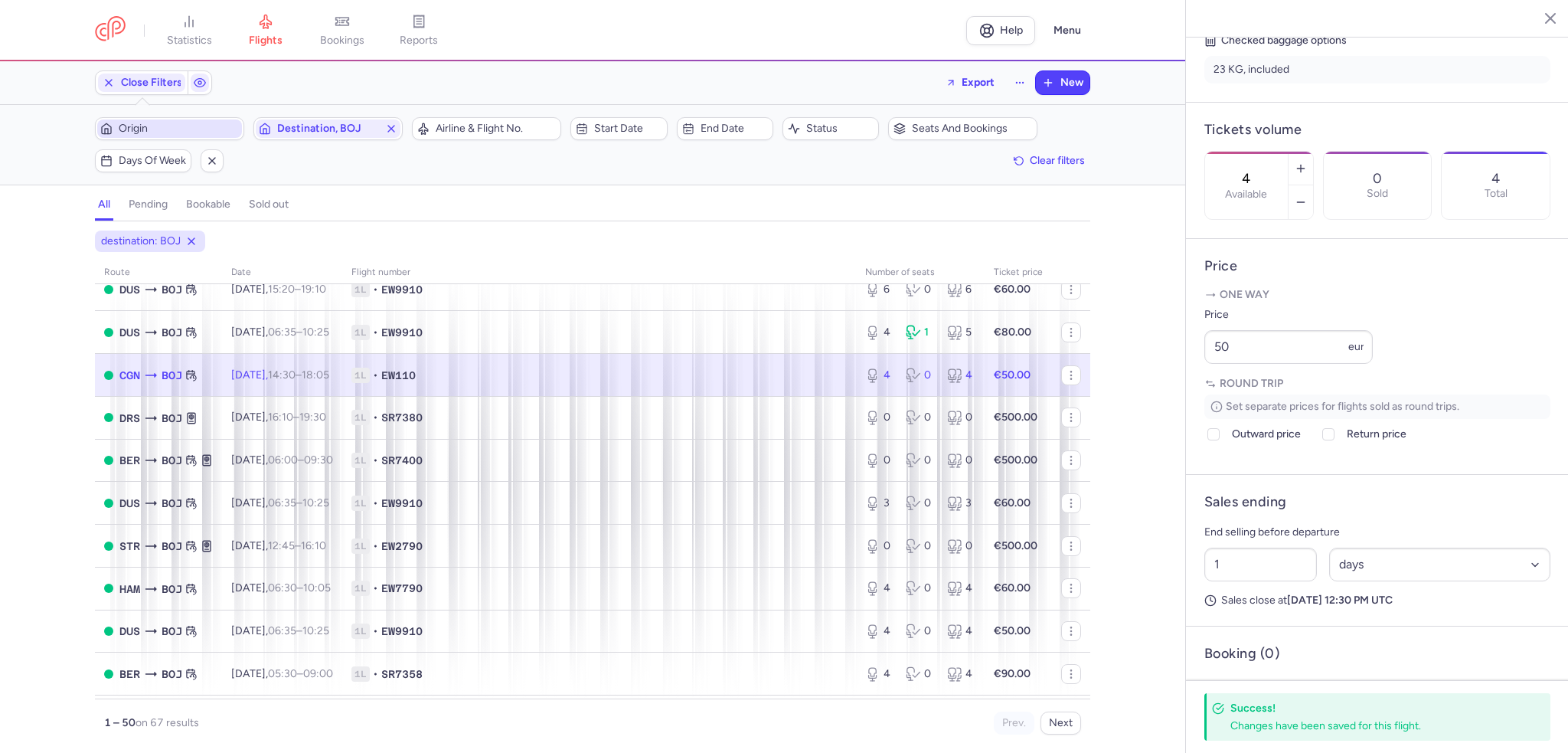
scroll to position [1303, 0]
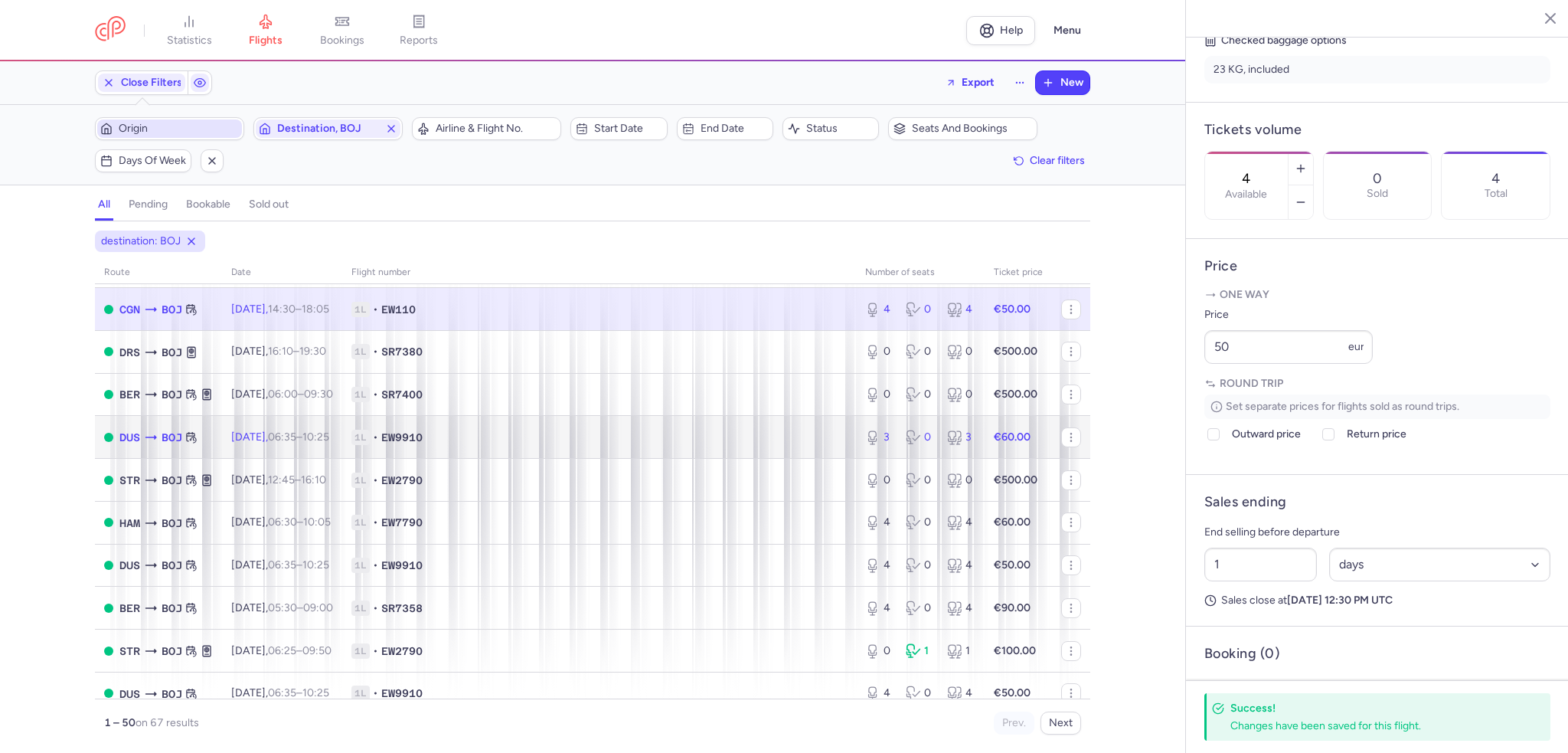
click at [285, 444] on span "Wed, 27 Aug, 06:35 – 10:25 +0" at bounding box center [280, 437] width 98 height 13
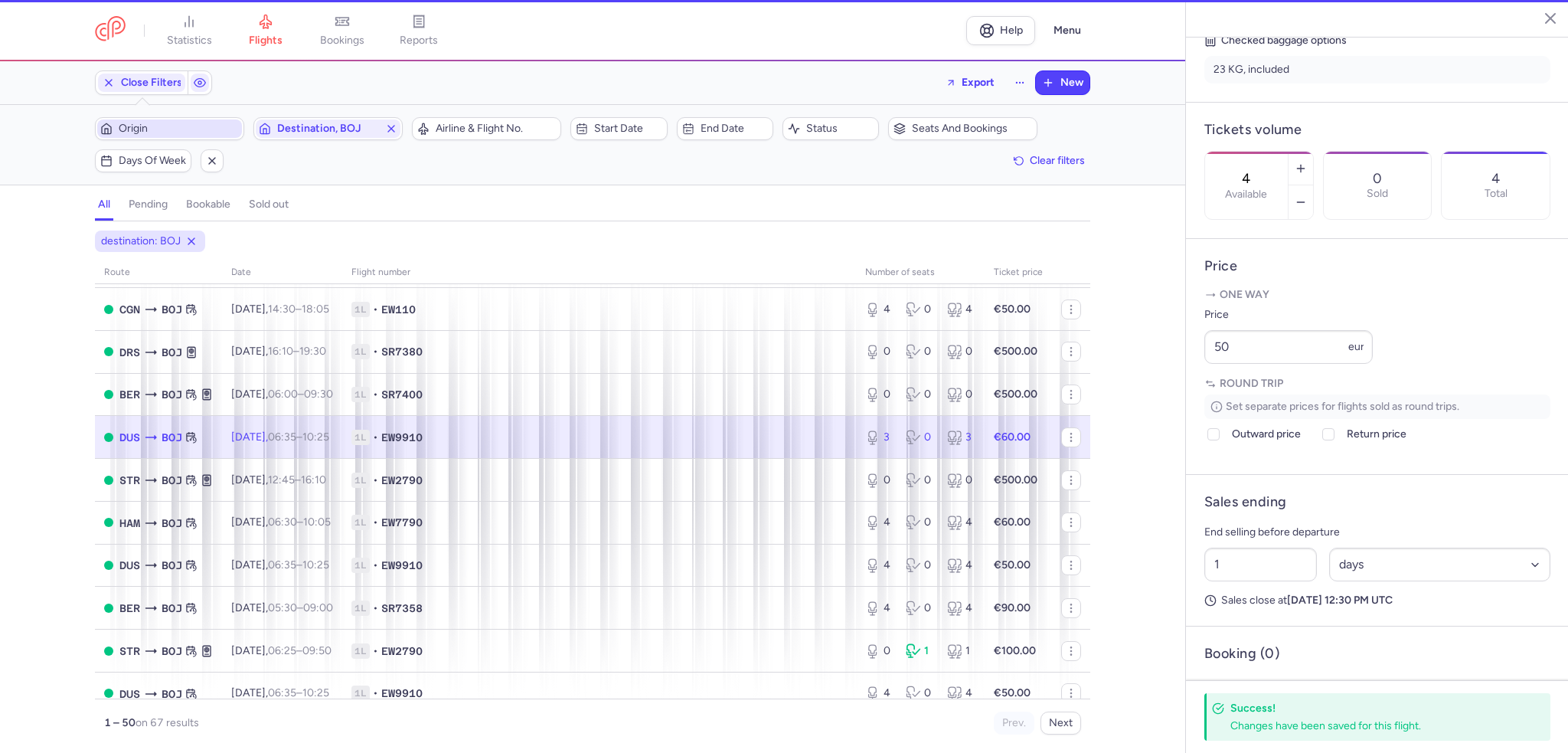
type input "3"
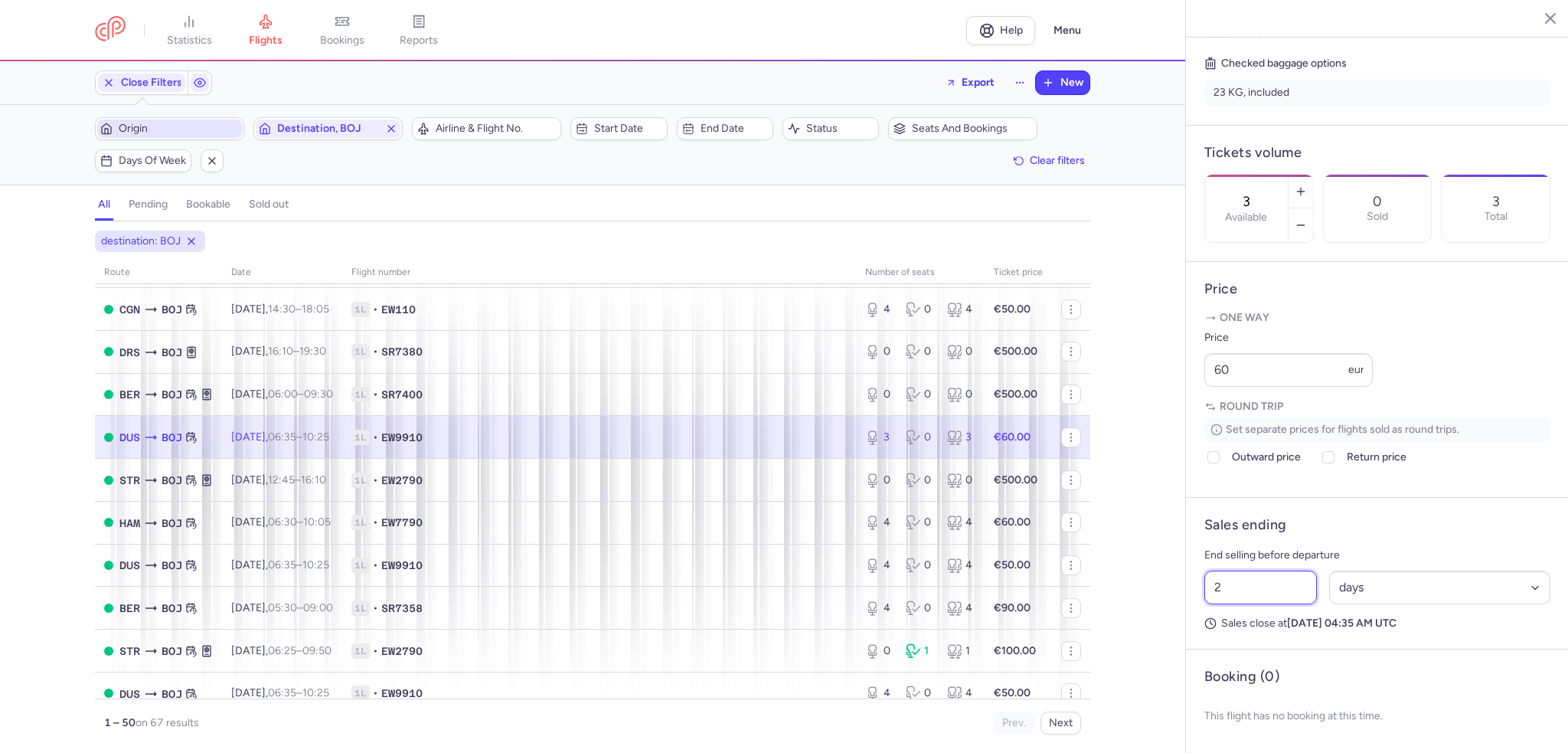
drag, startPoint x: 1221, startPoint y: 606, endPoint x: 1186, endPoint y: 608, distance: 35.1
click at [1188, 608] on article "Sales ending End selling before departure 2 Select an option hours days Sales c…" at bounding box center [1377, 574] width 382 height 152
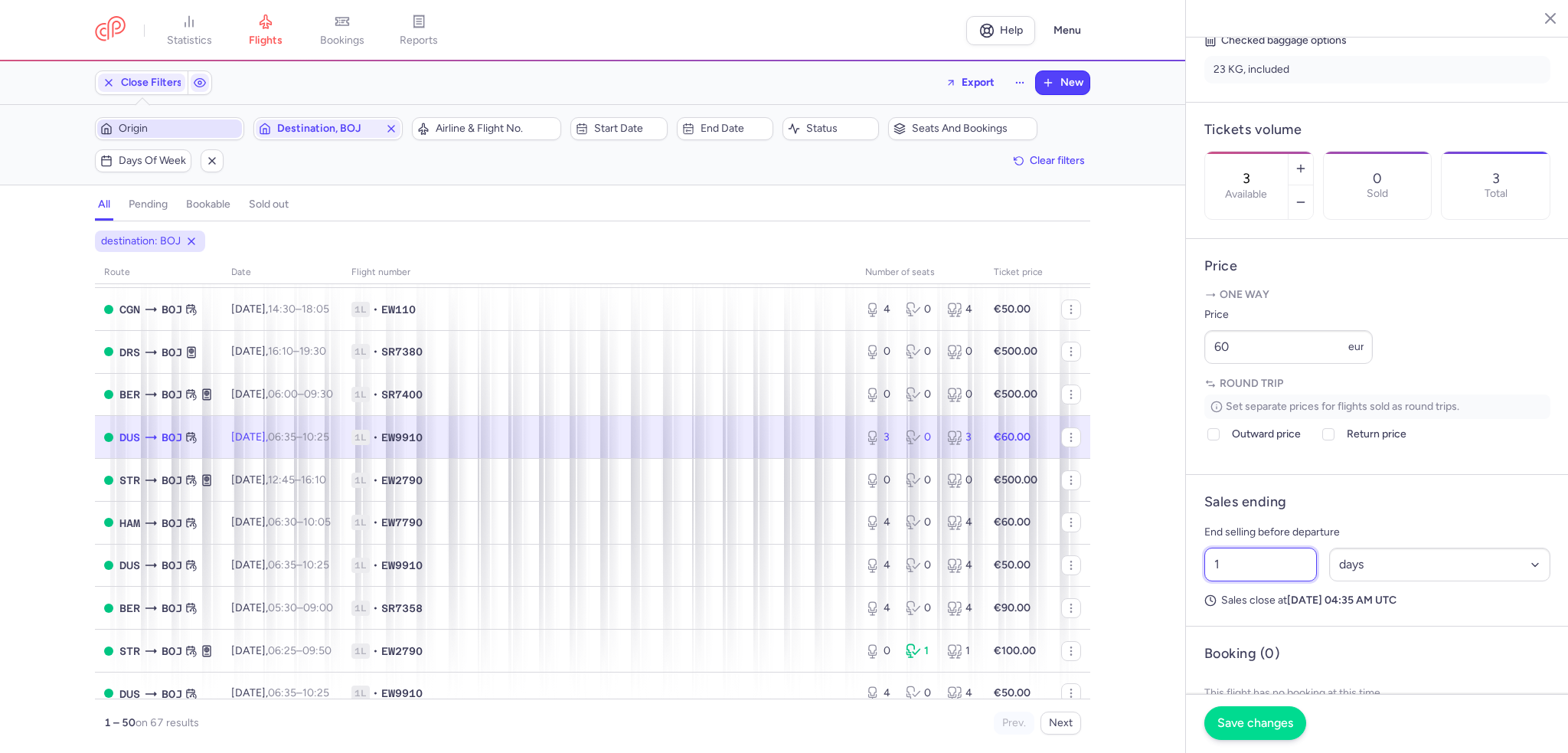
type input "1"
click at [1278, 723] on span "Save changes" at bounding box center [1256, 723] width 76 height 14
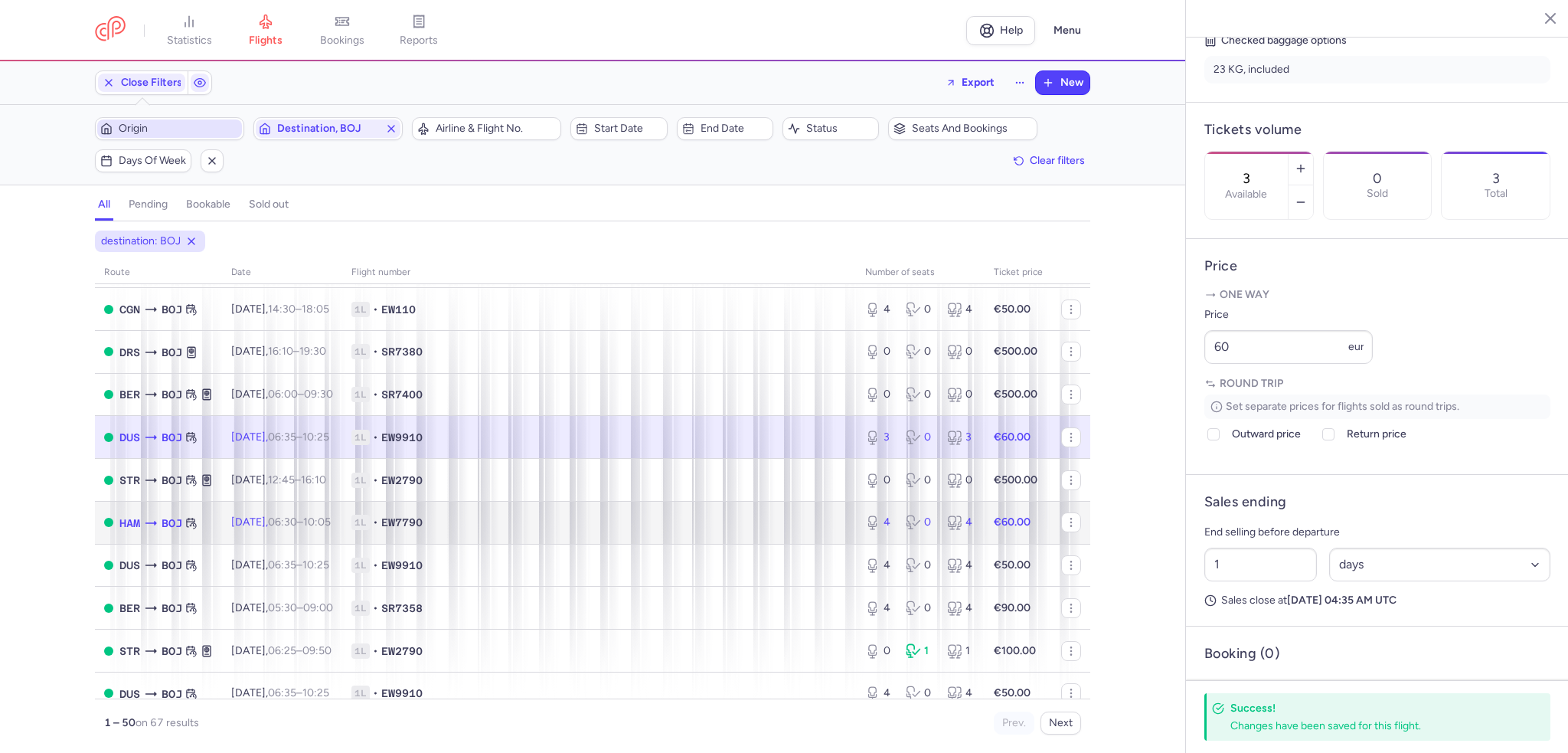
click at [297, 529] on time "06:30" at bounding box center [282, 522] width 29 height 13
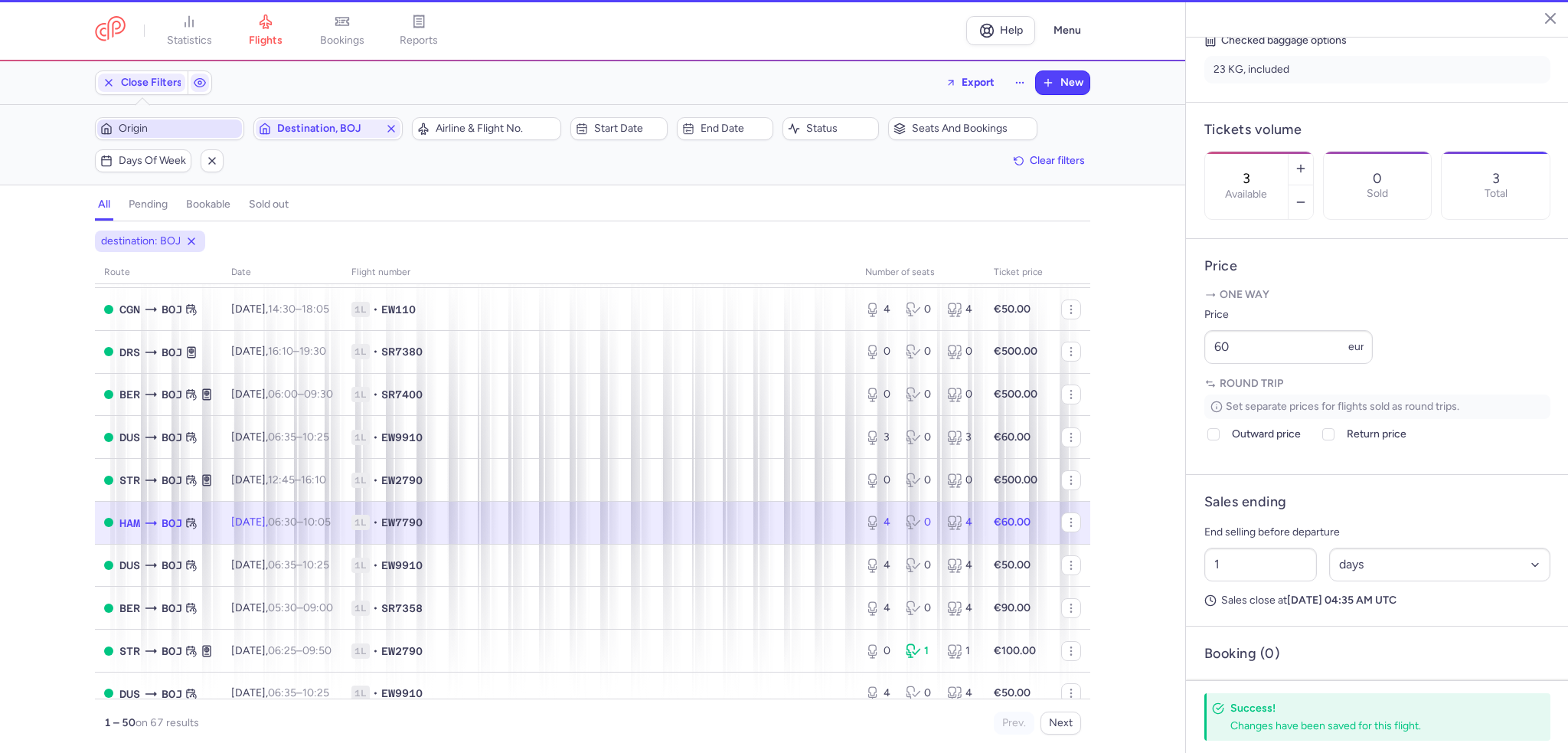
type input "4"
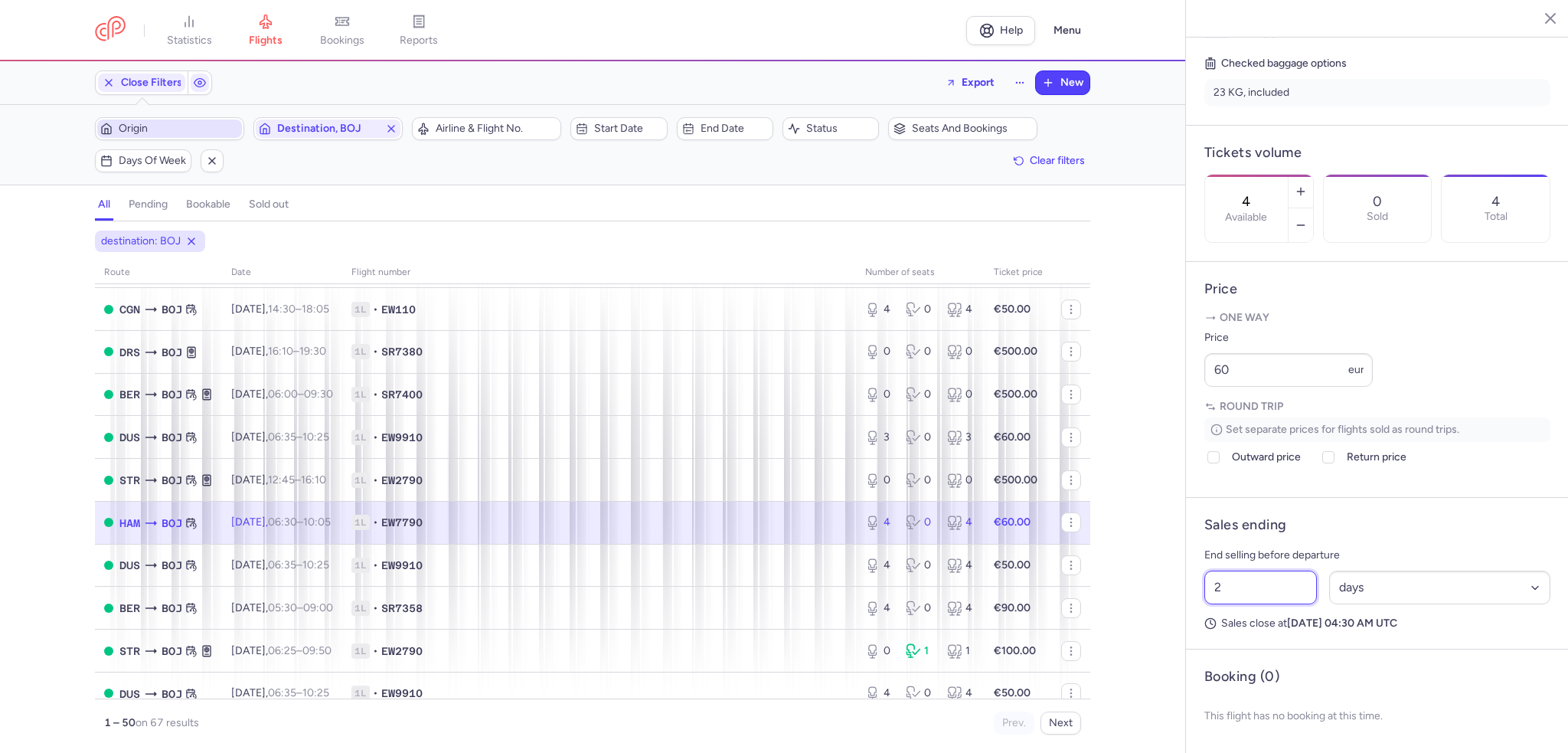
drag, startPoint x: 1238, startPoint y: 603, endPoint x: 1166, endPoint y: 611, distance: 72.4
click at [1166, 611] on div "statistics flights bookings reports Help Menu Close Filters Export New Filters …" at bounding box center [784, 376] width 1568 height 753
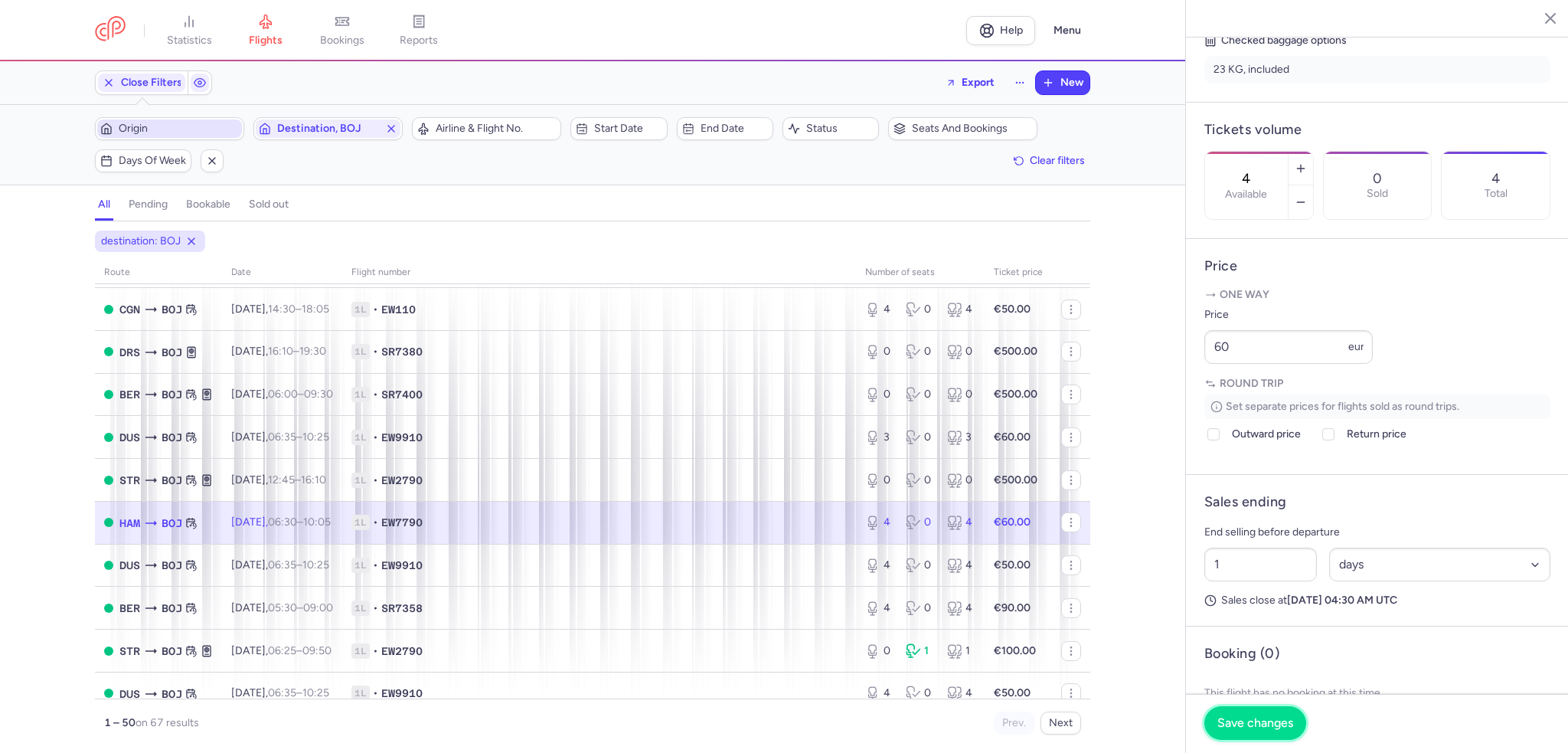
click at [1257, 714] on button "Save changes" at bounding box center [1255, 723] width 102 height 34
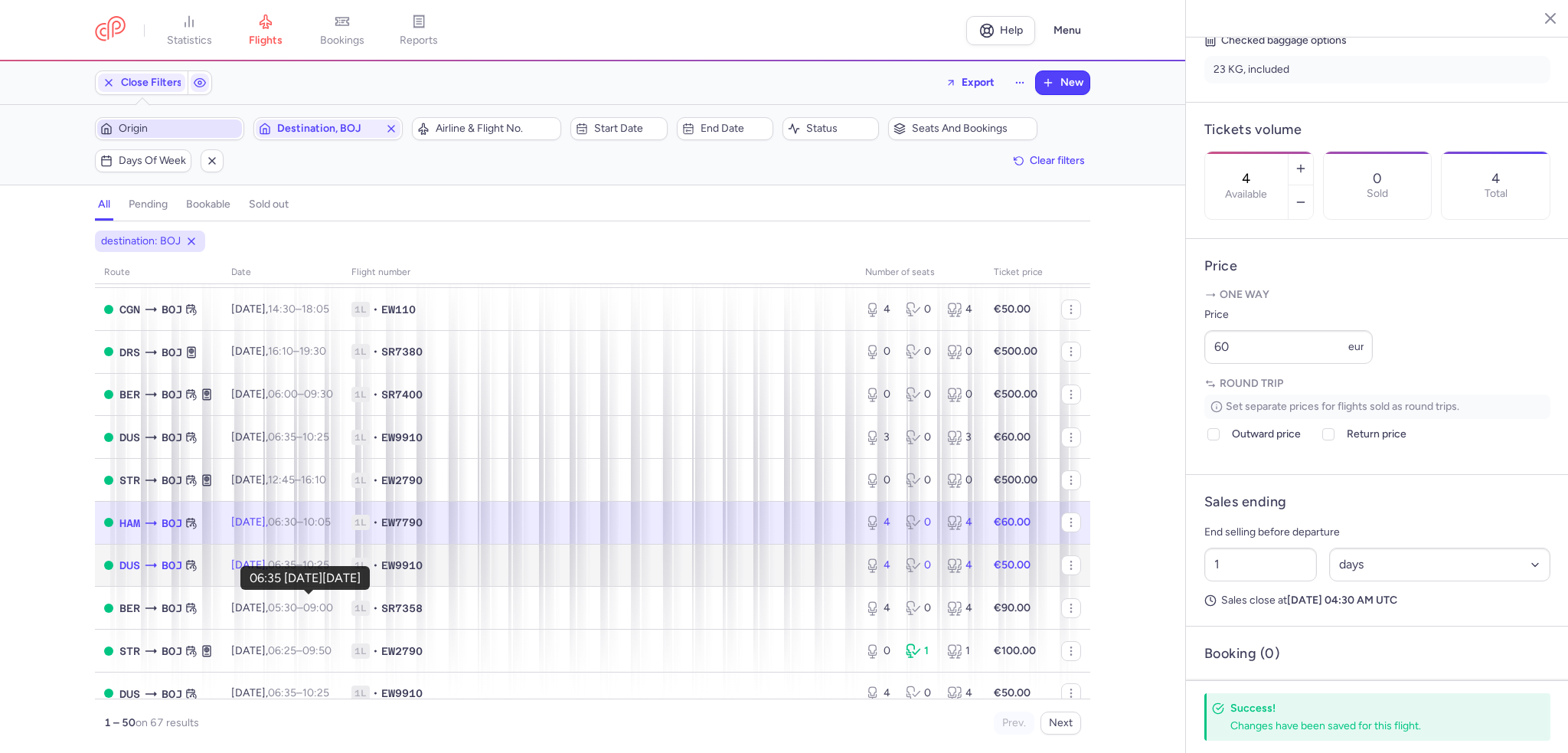
click at [297, 571] on time "06:35" at bounding box center [282, 565] width 28 height 13
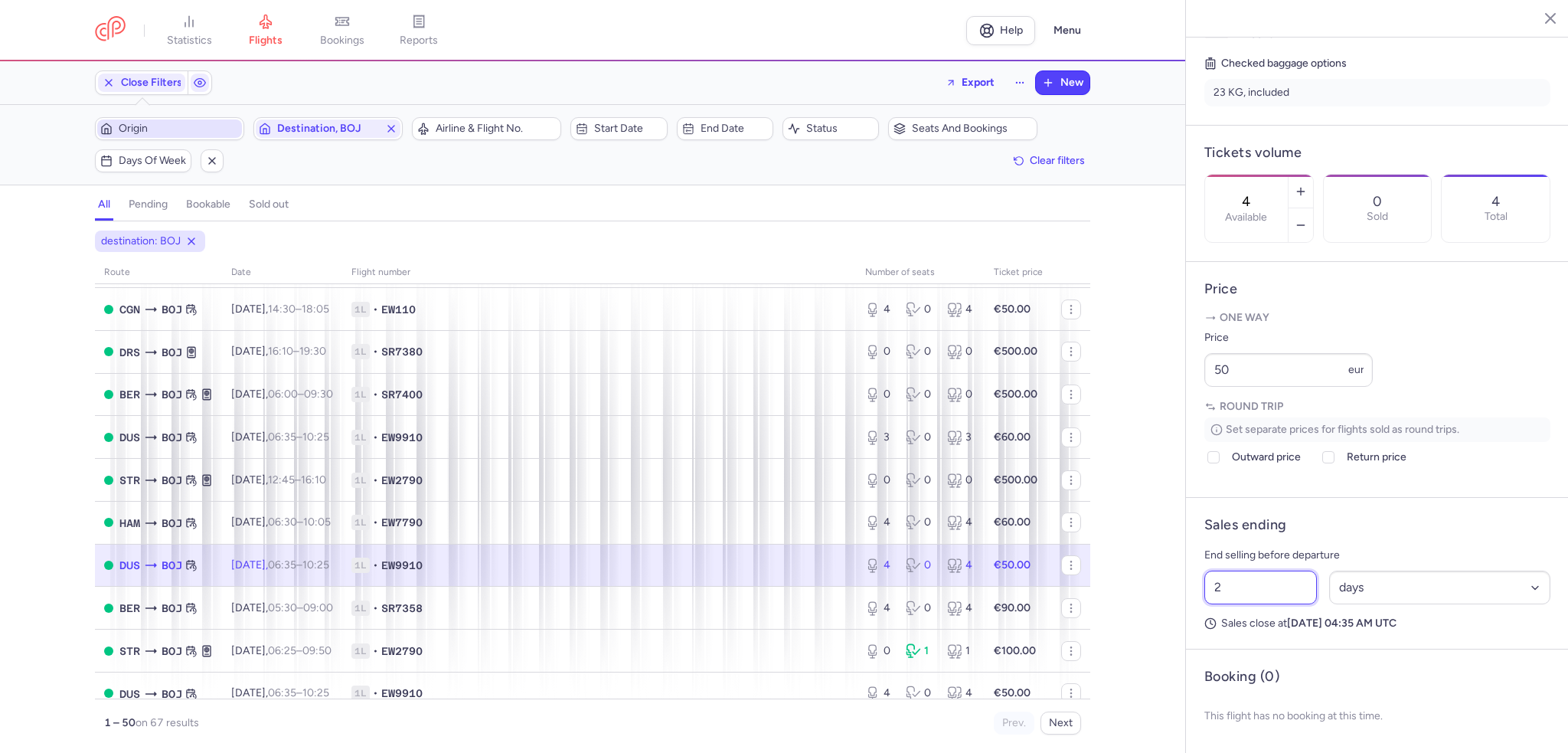
drag, startPoint x: 1238, startPoint y: 604, endPoint x: 1171, endPoint y: 603, distance: 67.0
click at [1175, 604] on div "statistics flights bookings reports Help Menu Close Filters Export New Filters …" at bounding box center [784, 376] width 1568 height 753
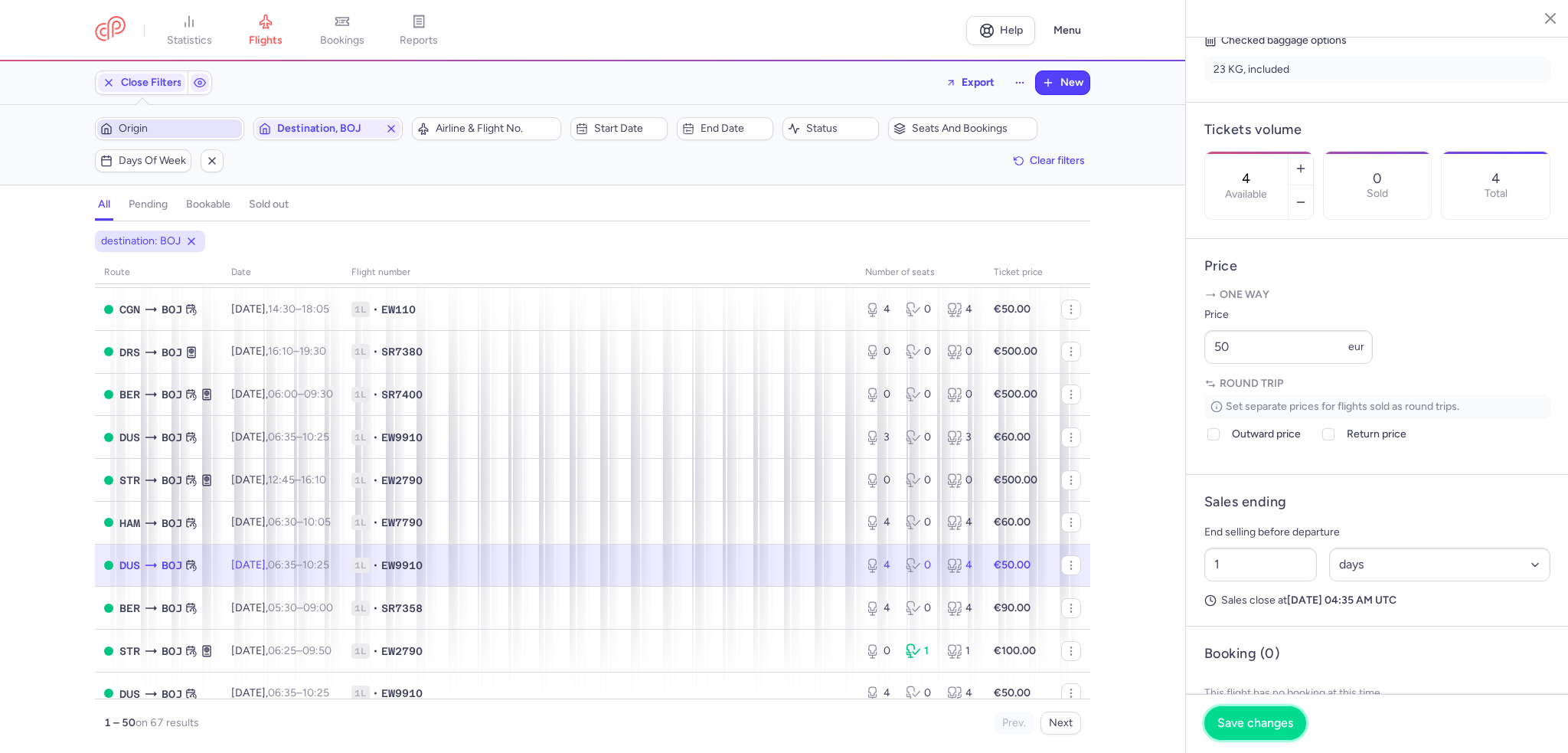
click at [1270, 722] on span "Save changes" at bounding box center [1256, 723] width 76 height 14
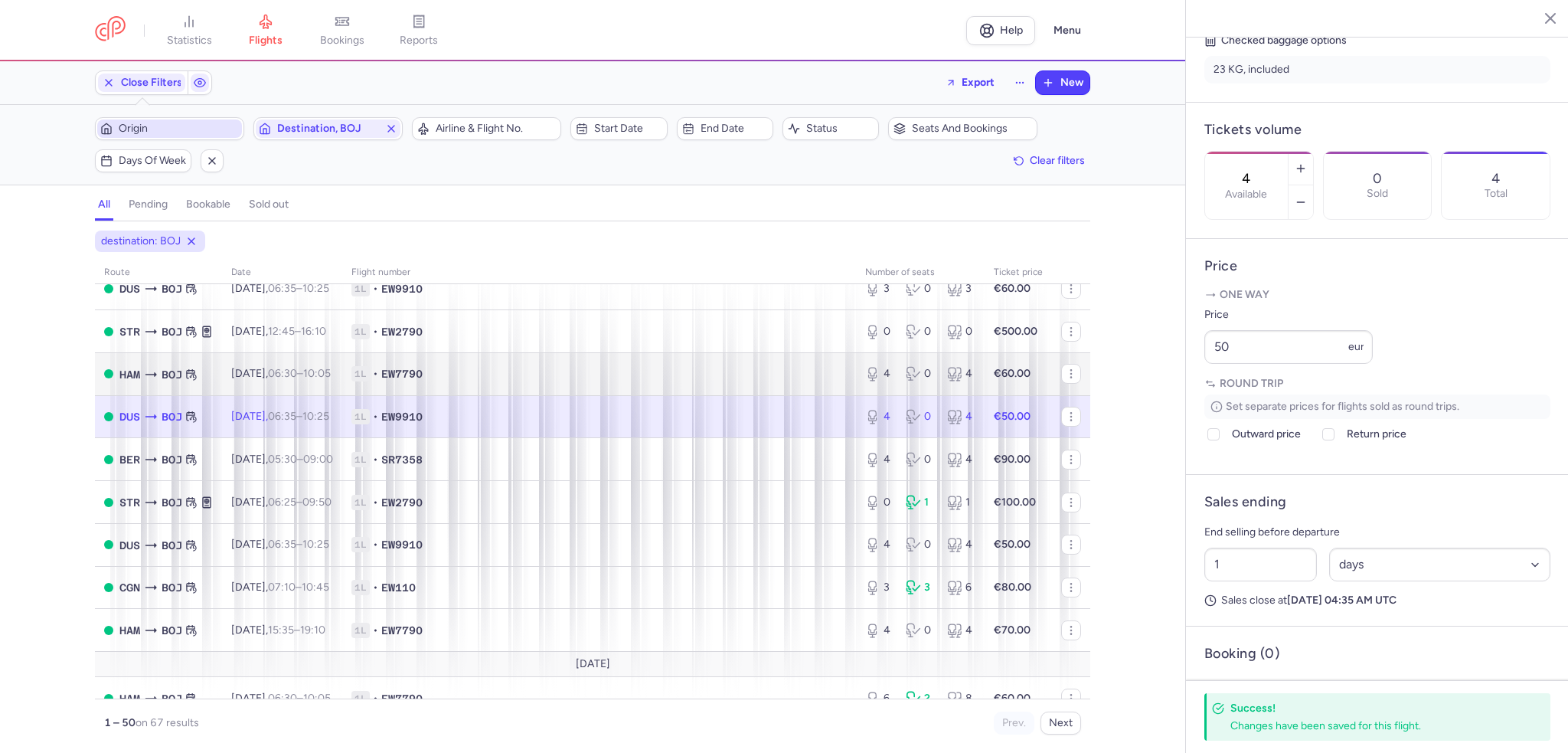
scroll to position [1456, 0]
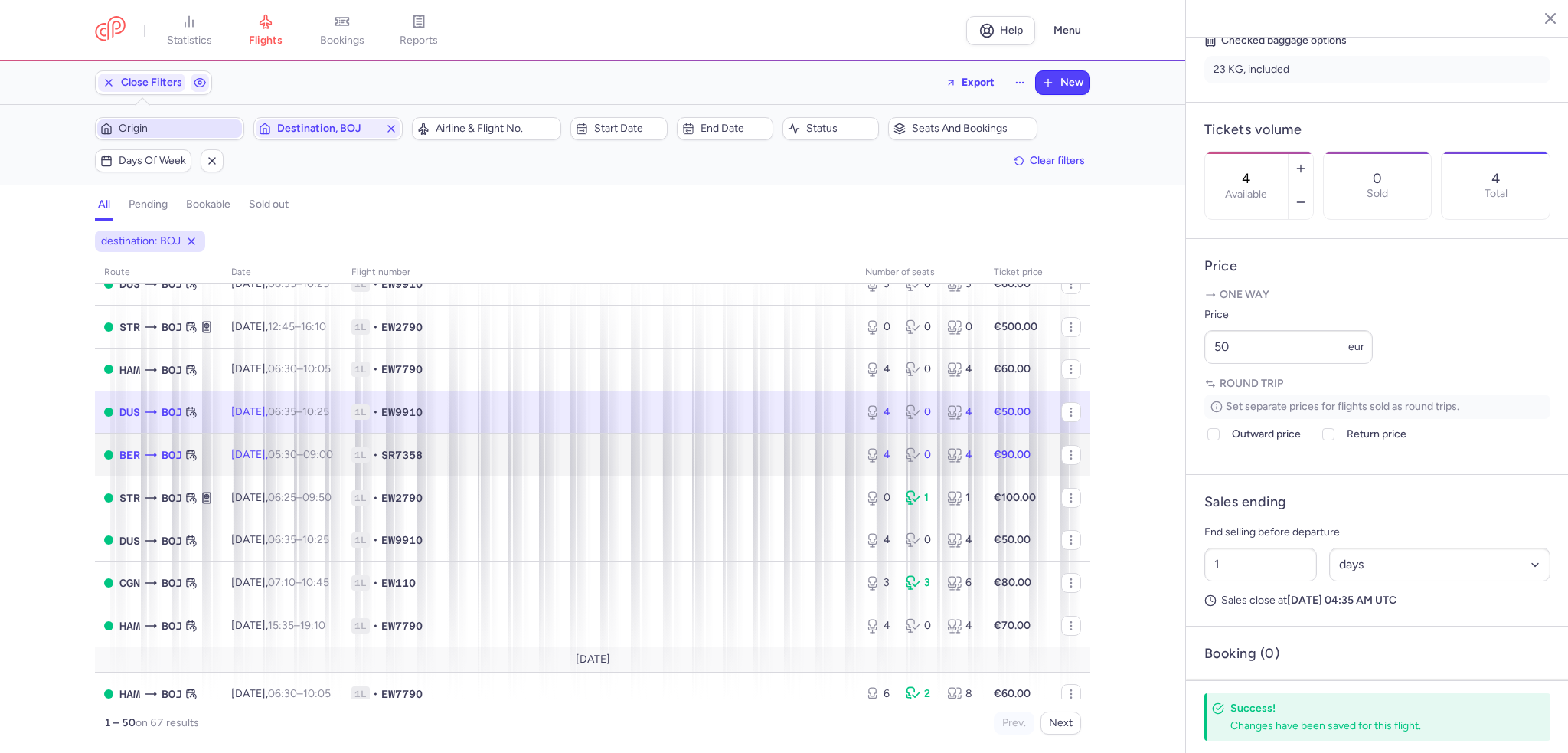
click at [315, 477] on td "Fri, 29 Aug, 05:30 – 09:00 +0" at bounding box center [283, 455] width 121 height 43
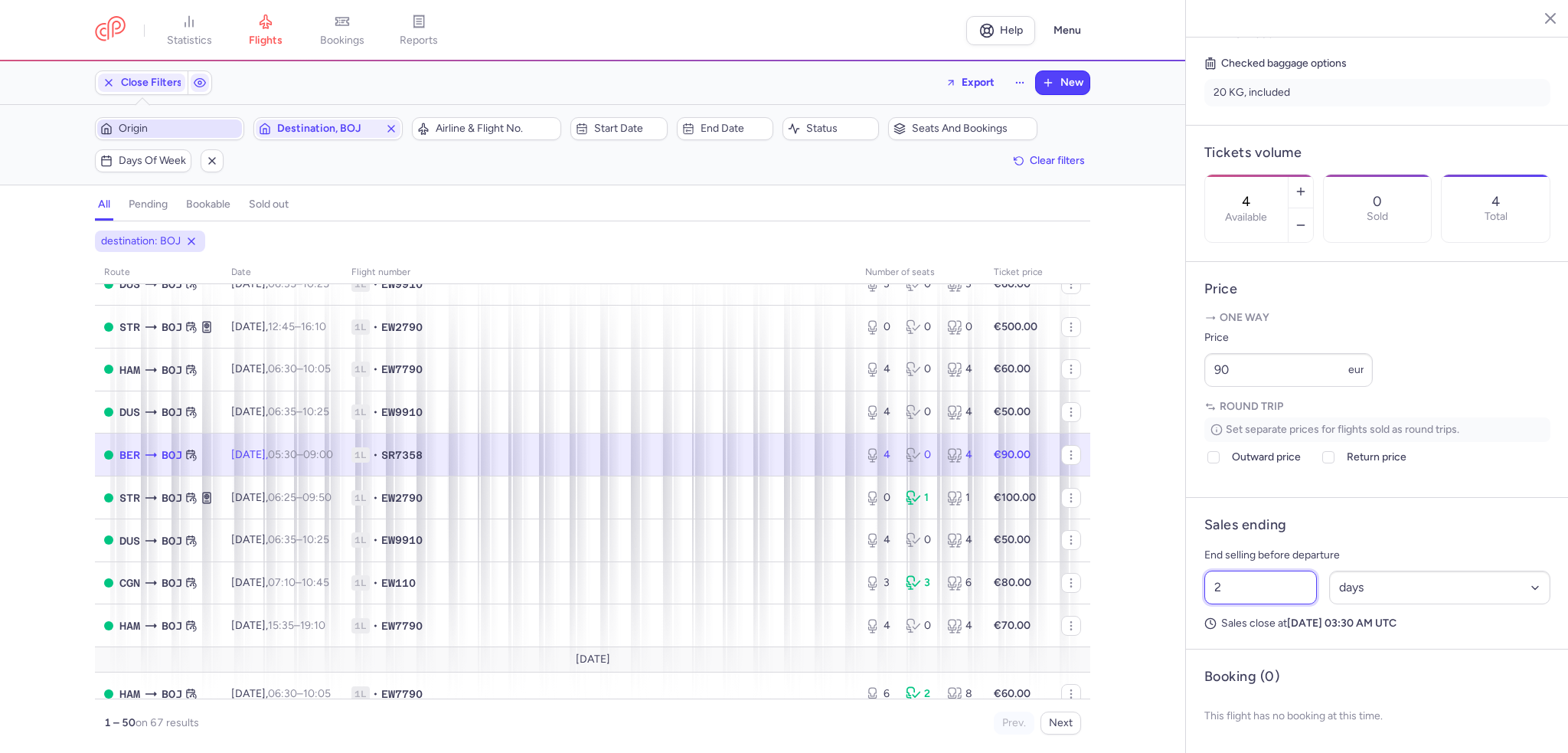
click at [1210, 597] on input "2" at bounding box center [1261, 588] width 112 height 34
drag, startPoint x: 1228, startPoint y: 603, endPoint x: 1193, endPoint y: 608, distance: 35.4
click at [1193, 608] on article "Sales ending End selling before departure 2 Select an option hours days Sales c…" at bounding box center [1377, 574] width 382 height 152
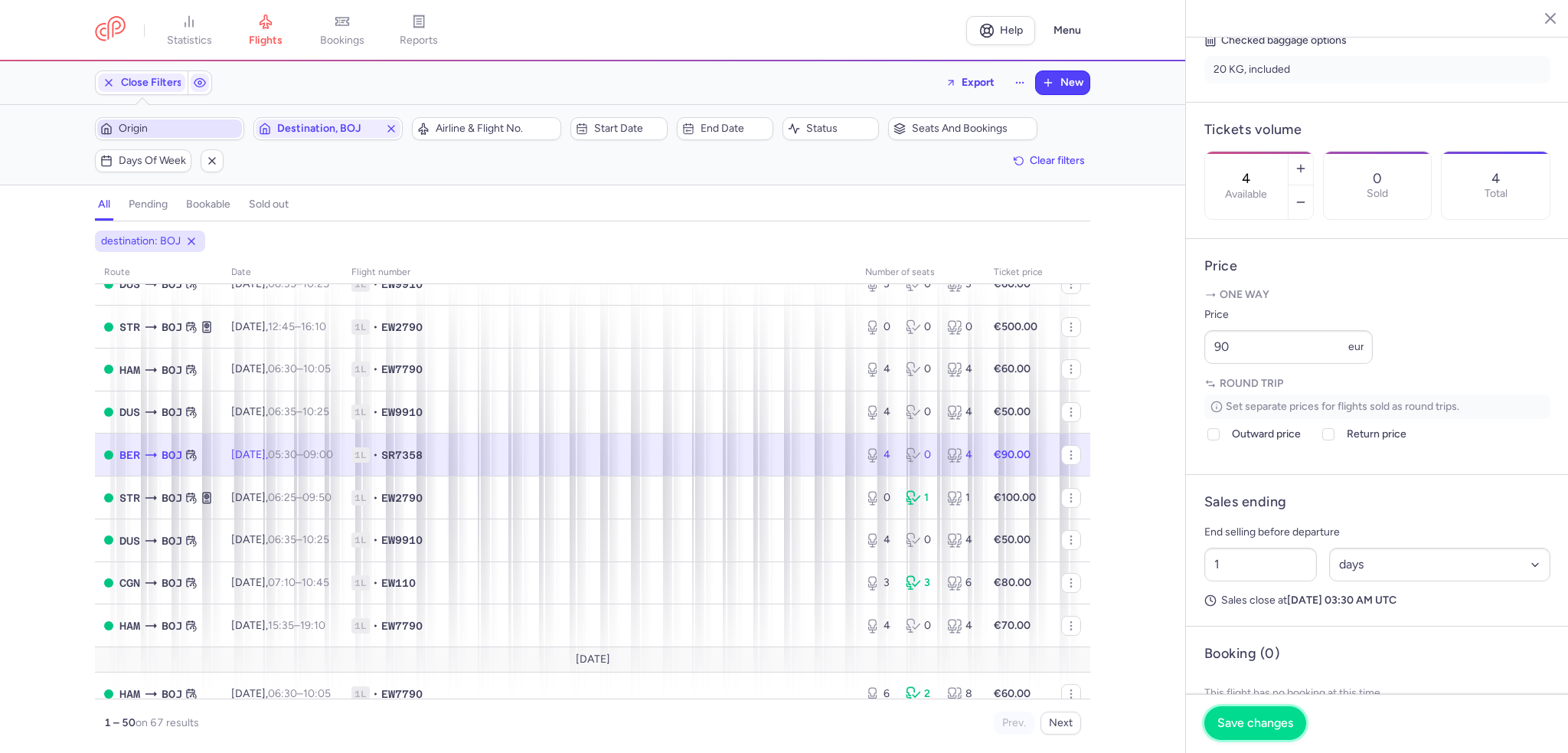
click at [1283, 722] on span "Save changes" at bounding box center [1256, 723] width 76 height 14
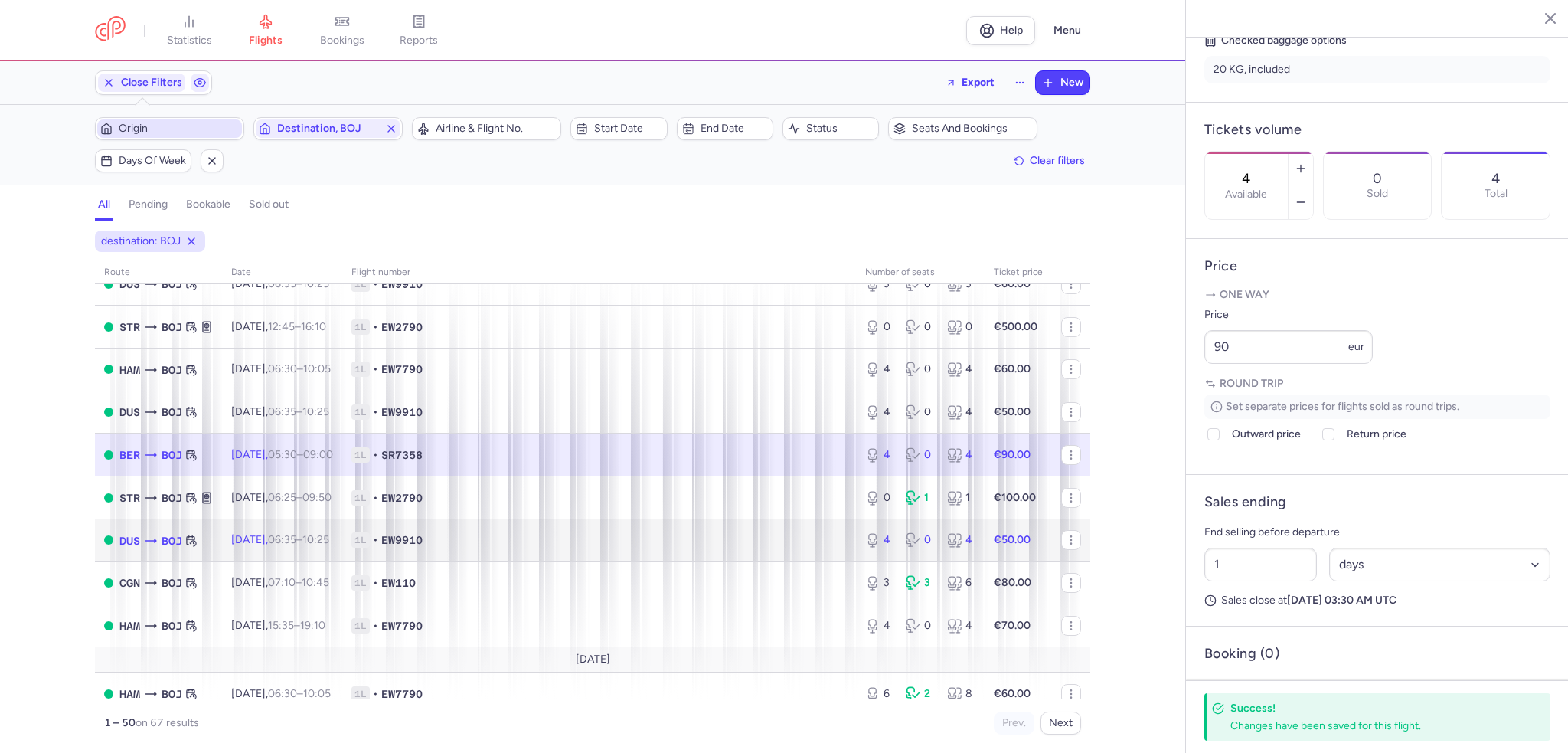
click at [317, 546] on span "06:35 – 10:25 +0" at bounding box center [298, 540] width 61 height 13
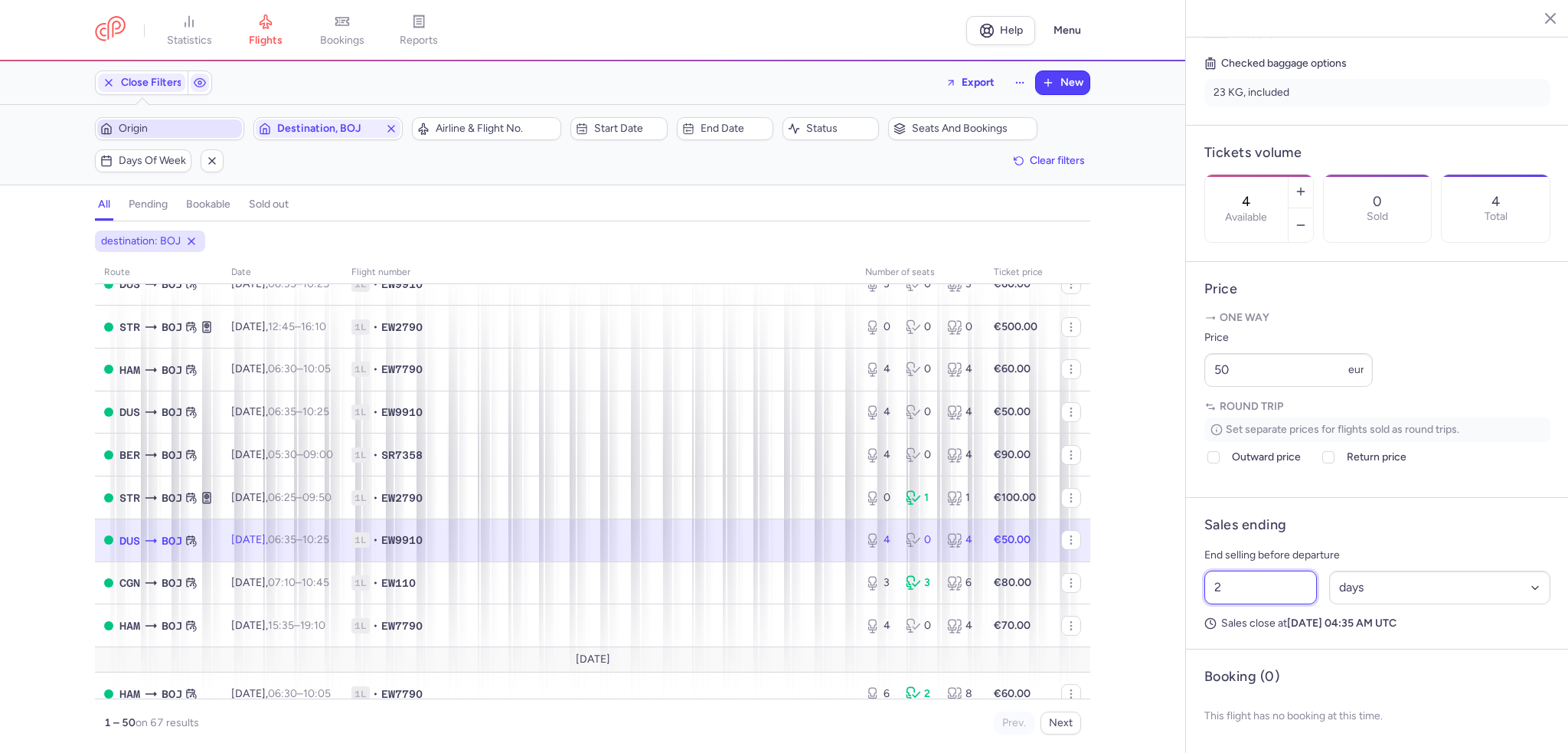
drag, startPoint x: 1252, startPoint y: 603, endPoint x: 1186, endPoint y: 608, distance: 66.2
click at [1189, 608] on article "Sales ending End selling before departure 2 Select an option hours days Sales c…" at bounding box center [1377, 574] width 382 height 152
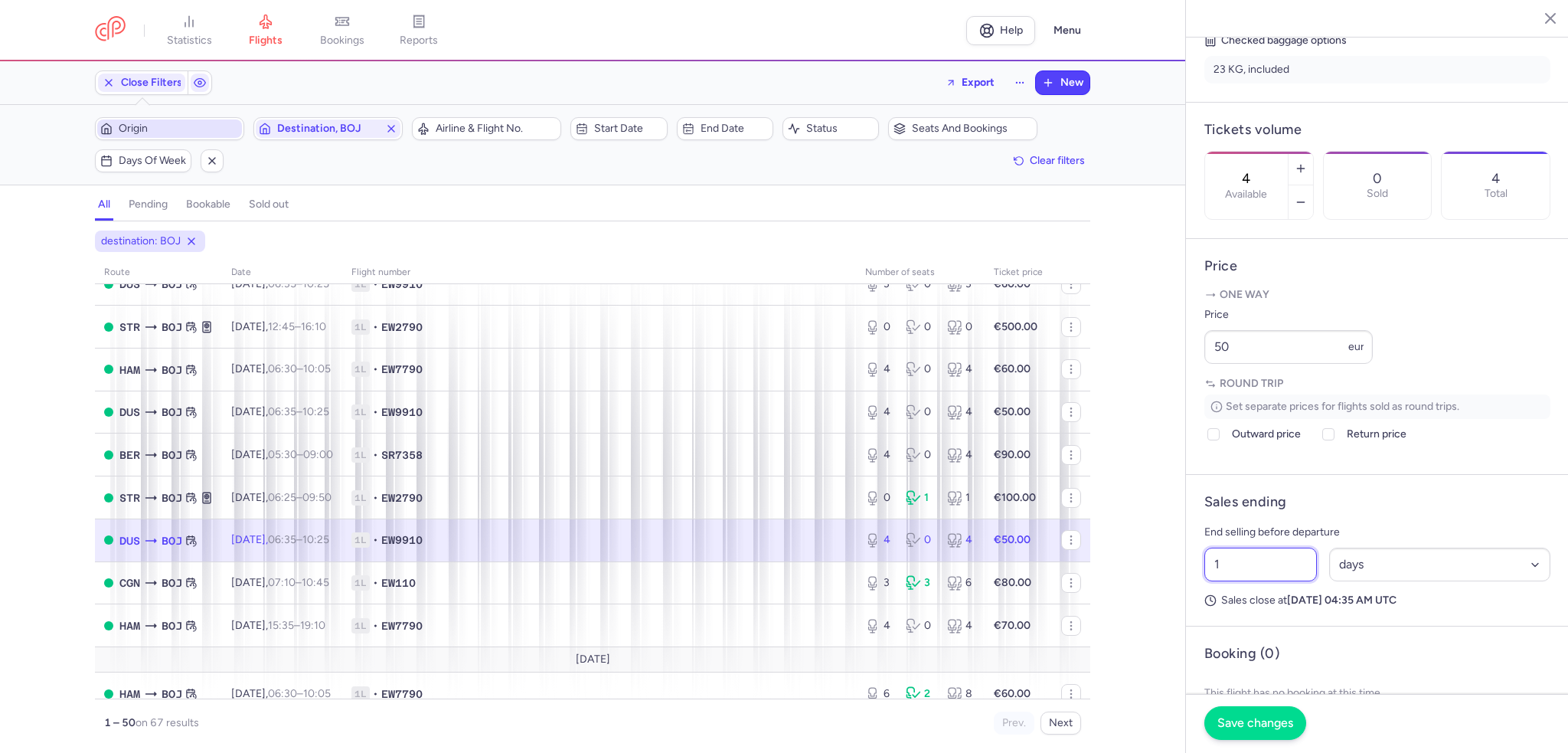
type input "1"
click at [1253, 720] on span "Save changes" at bounding box center [1256, 723] width 76 height 14
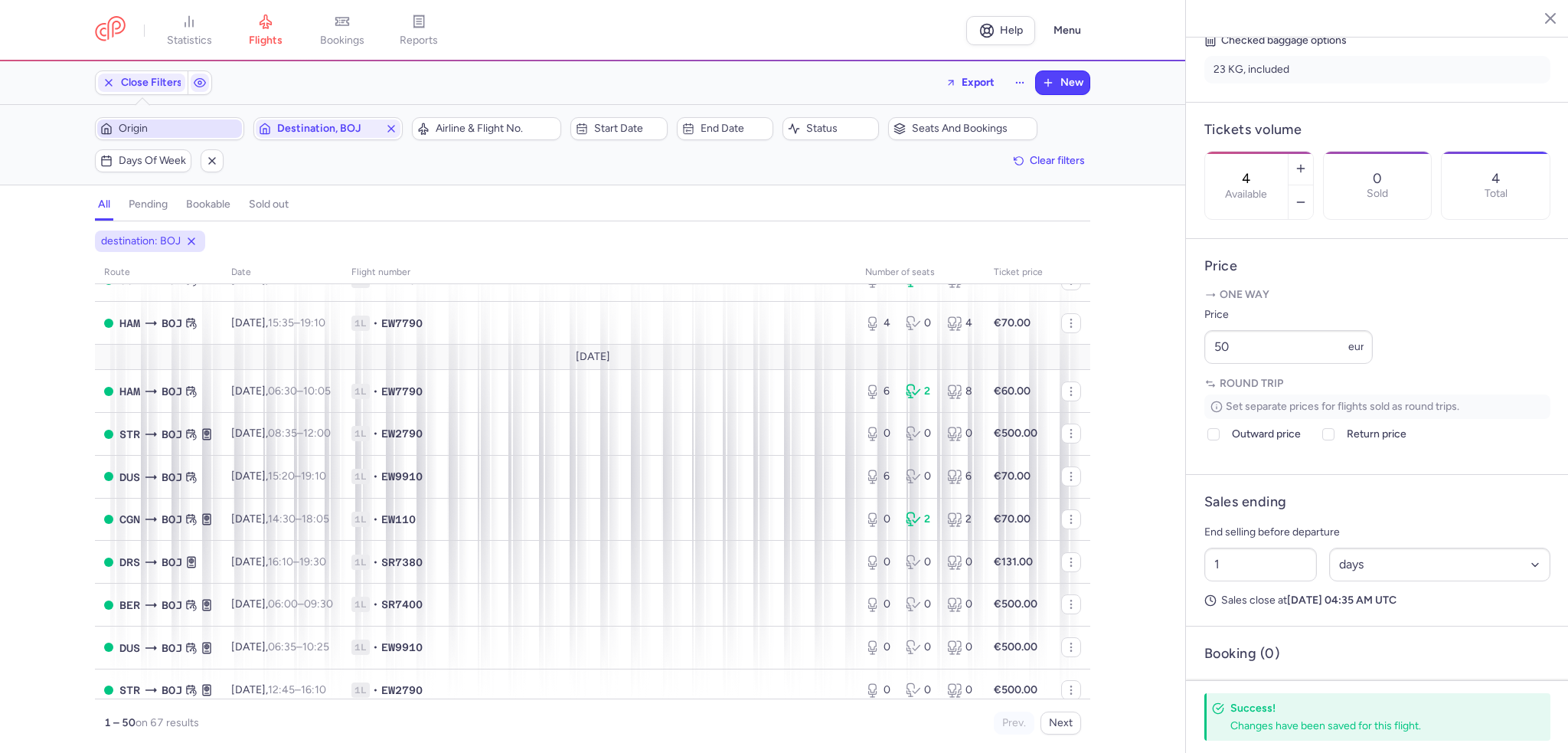
scroll to position [1762, 0]
click at [338, 298] on td "Fri, 29 Aug, 07:10 – 10:45 +0" at bounding box center [283, 277] width 121 height 43
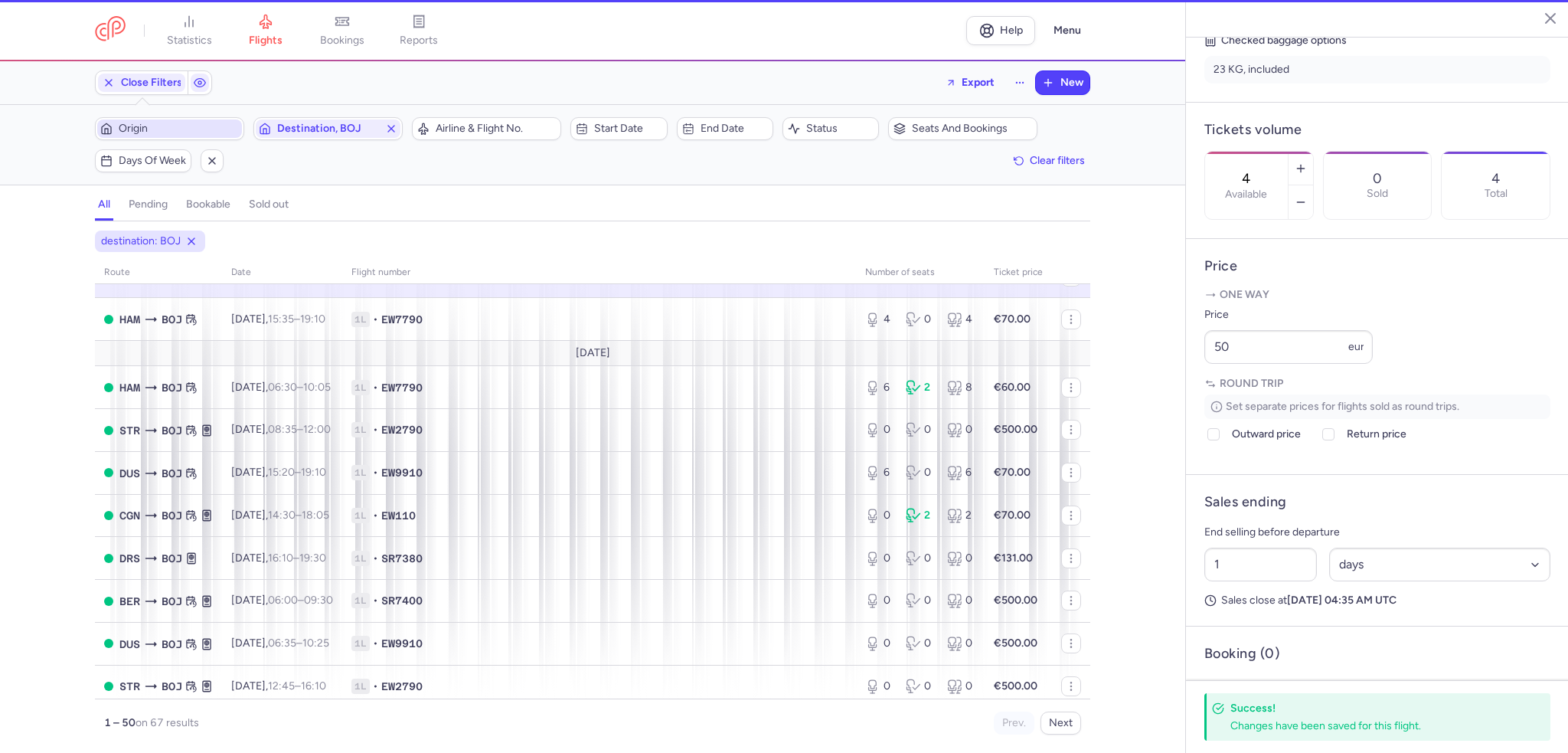
type input "3"
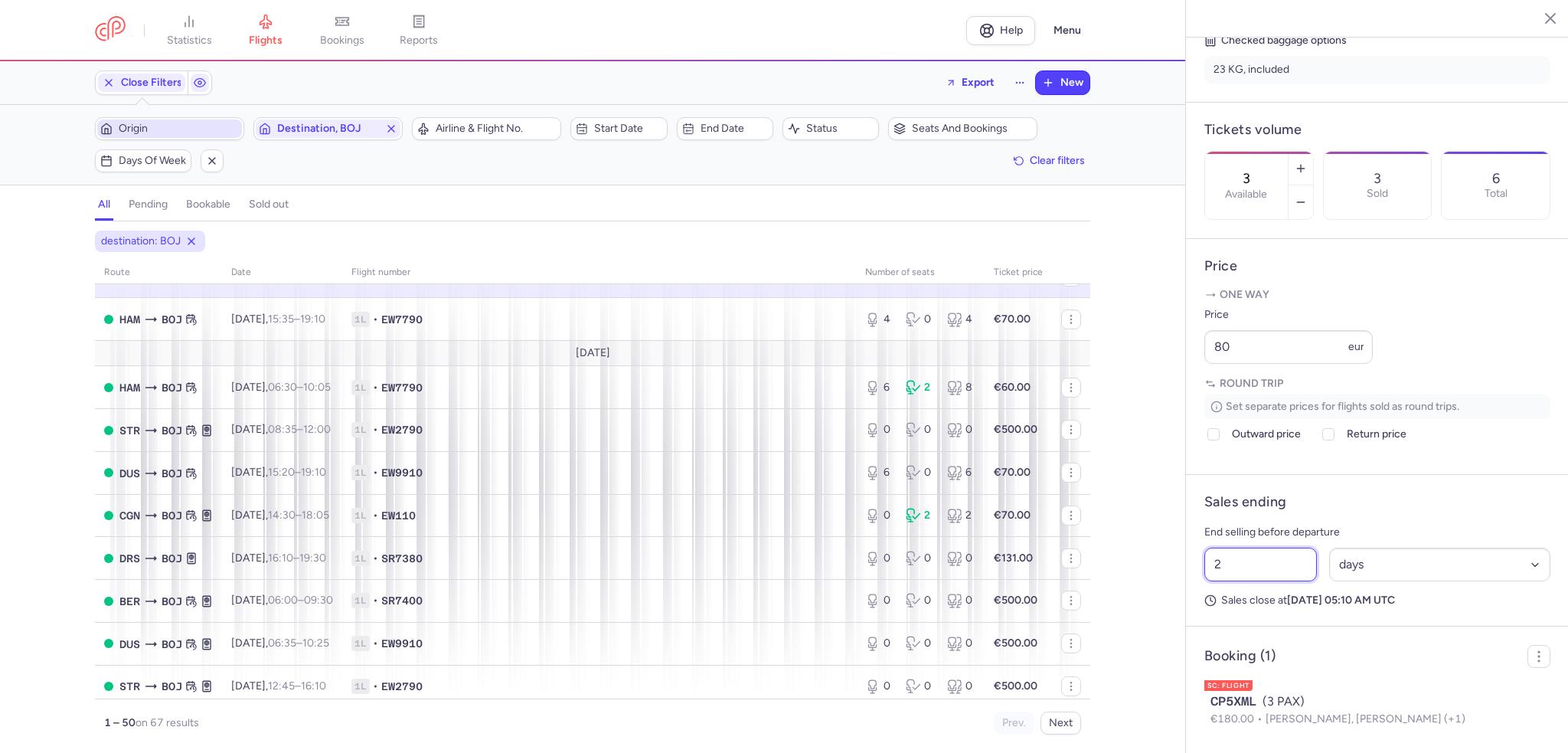
drag, startPoint x: 1228, startPoint y: 605, endPoint x: 1176, endPoint y: 605, distance: 52.0
click at [1178, 605] on div "statistics flights bookings reports Help Menu Close Filters Export New Filters …" at bounding box center [784, 376] width 1568 height 753
type input "1"
click at [1255, 728] on span "Save changes" at bounding box center [1256, 723] width 76 height 14
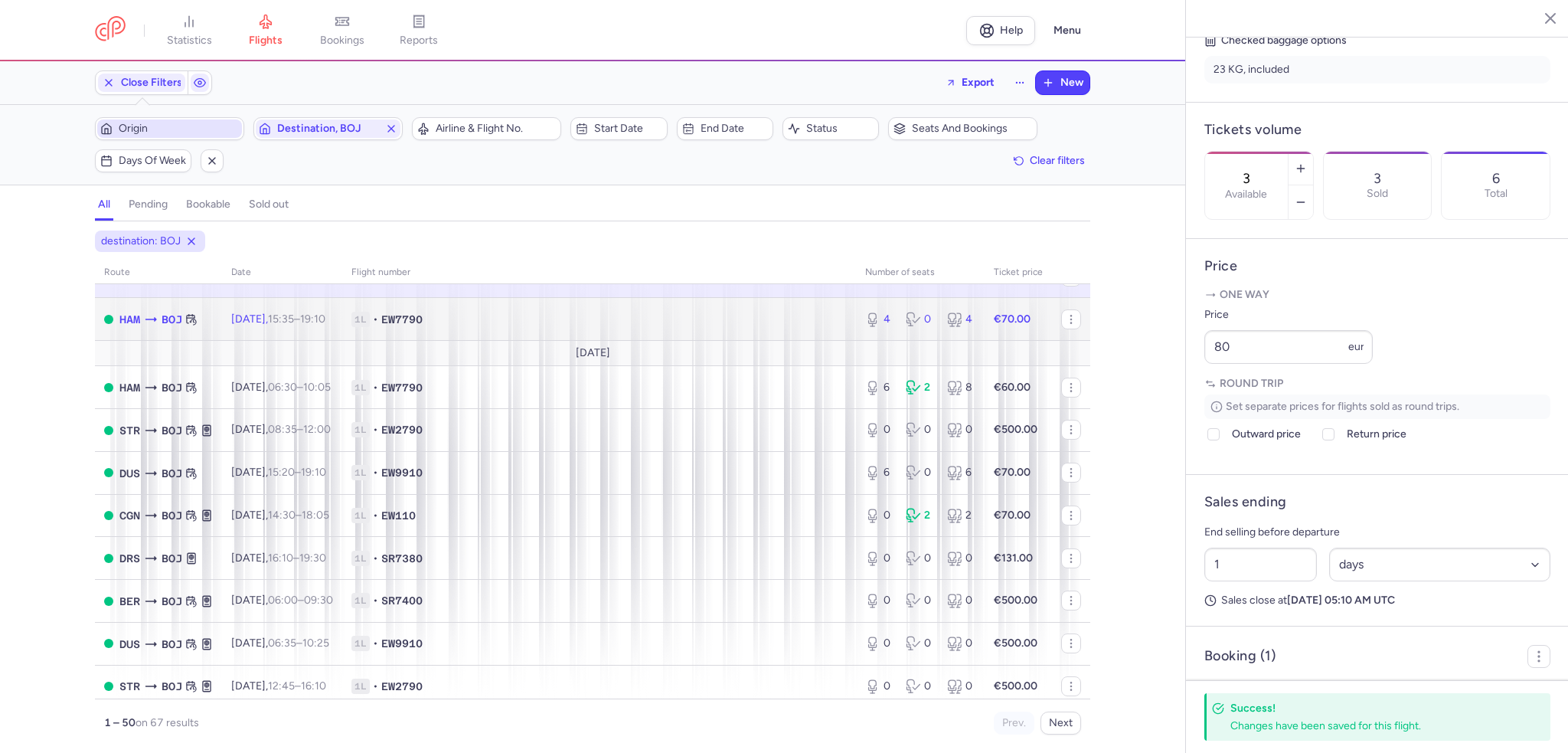
click at [278, 326] on span "Fri, 29 Aug, 15:35 – 19:10 +0" at bounding box center [278, 319] width 94 height 13
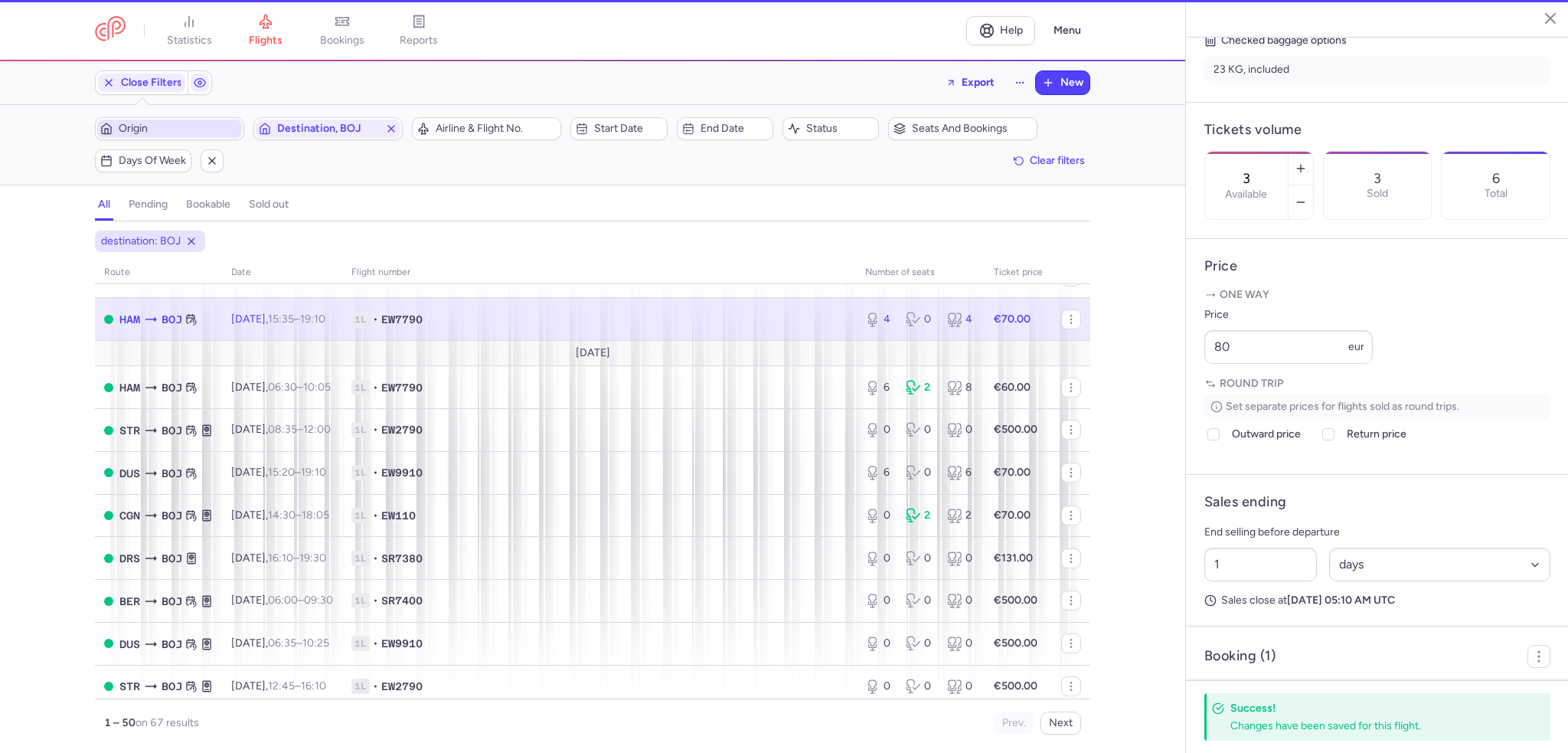
type input "4"
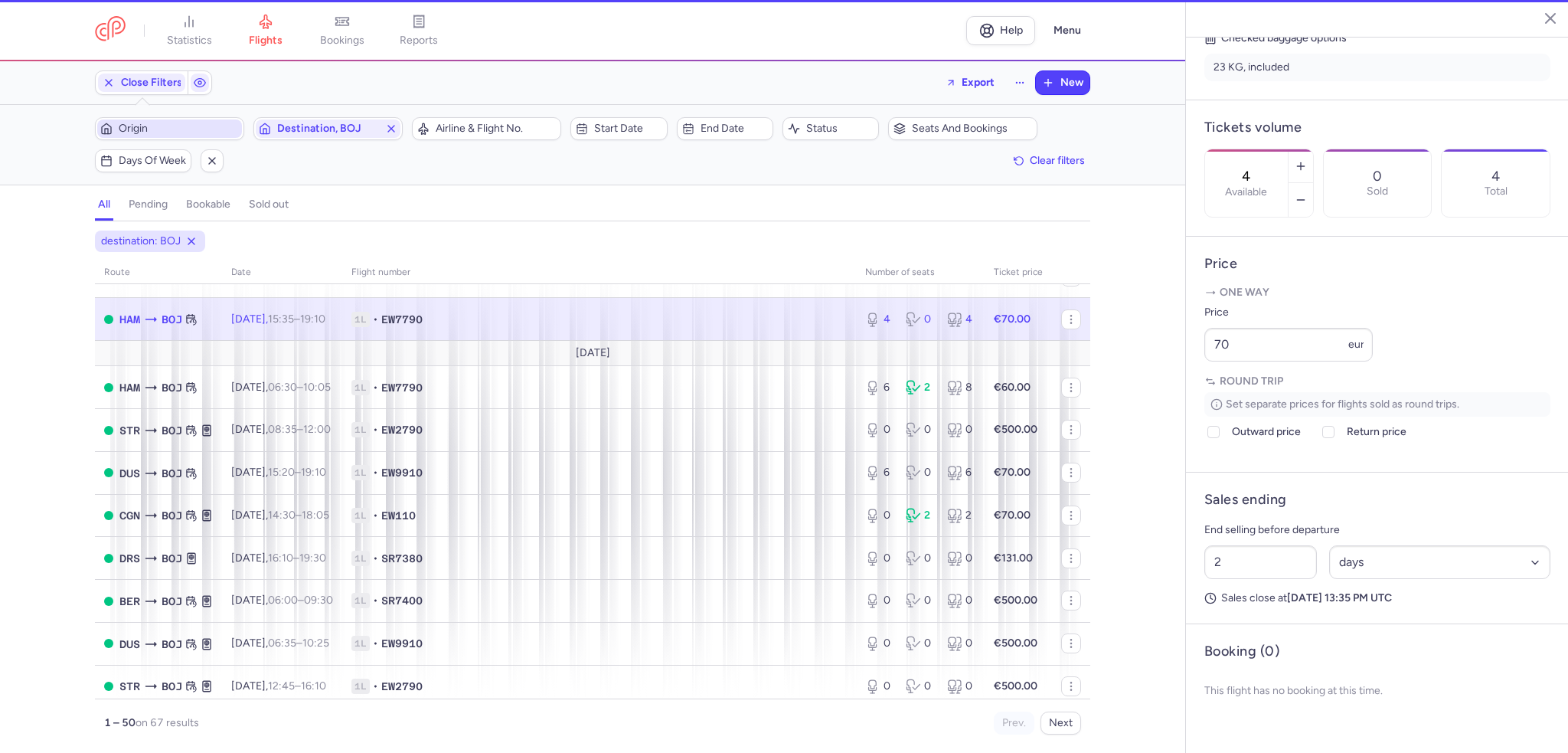
scroll to position [371, 0]
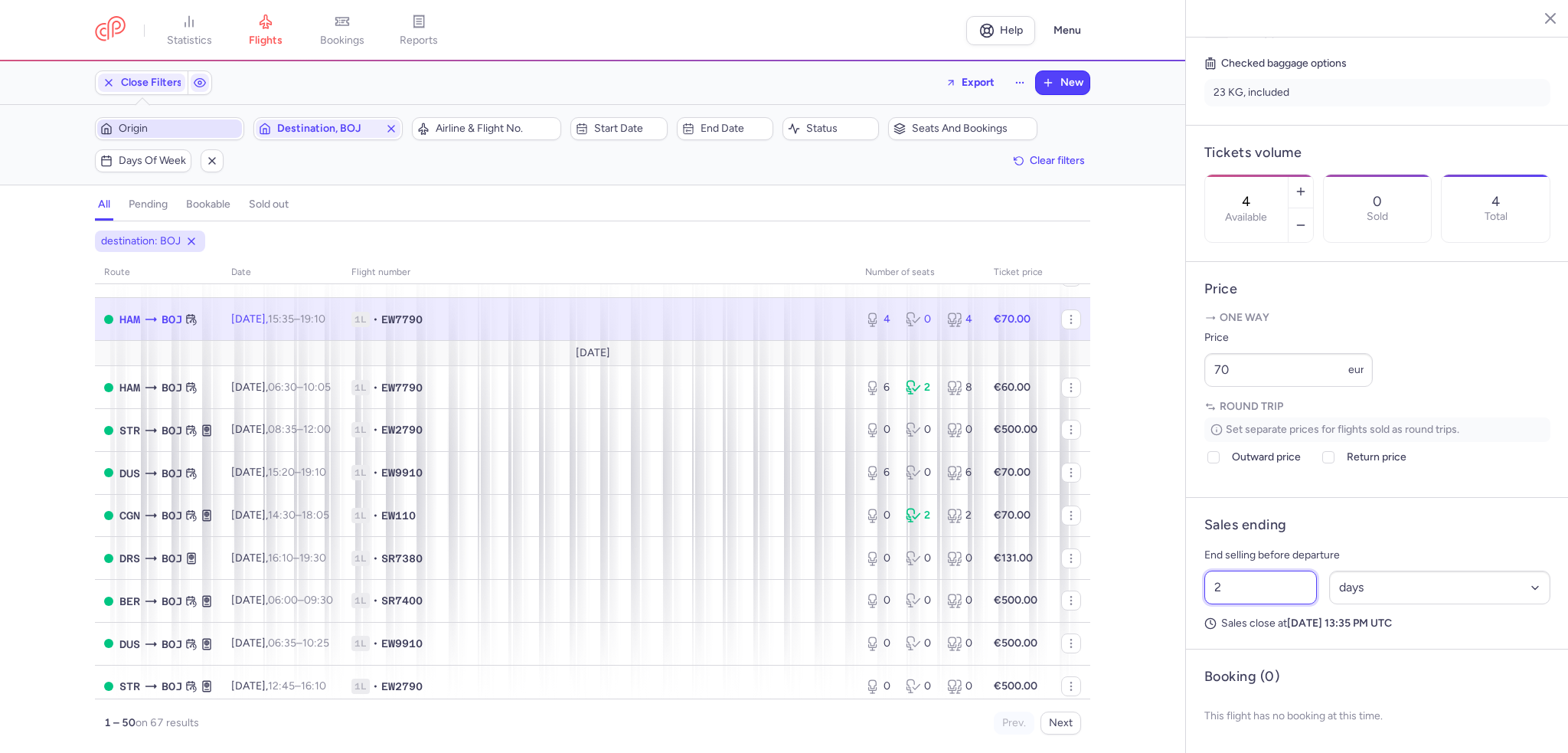
drag, startPoint x: 1231, startPoint y: 603, endPoint x: 1184, endPoint y: 606, distance: 47.1
click at [1184, 606] on div "statistics flights bookings reports Help Menu Close Filters Export New Filters …" at bounding box center [784, 376] width 1568 height 753
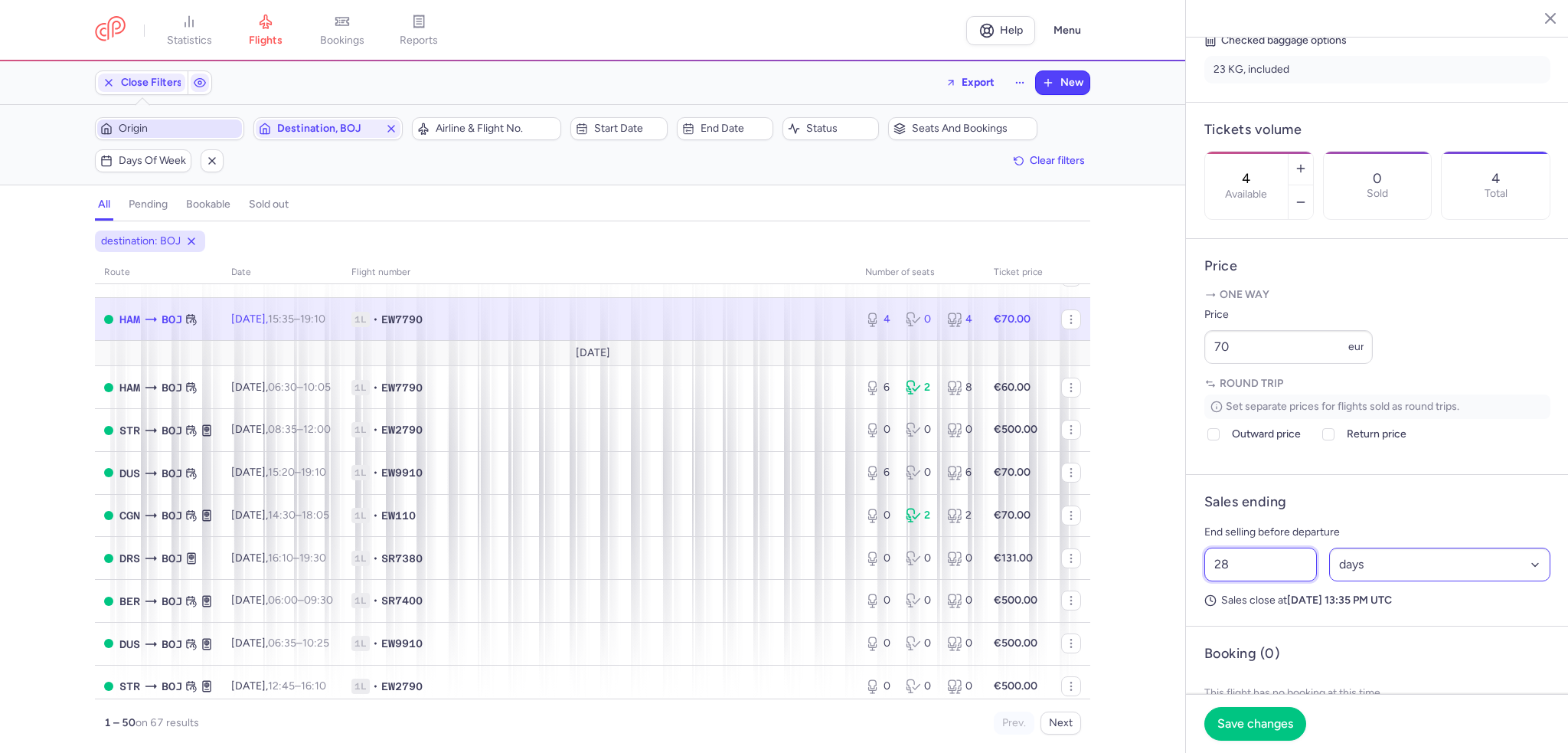
type input "28"
click at [1528, 582] on select "Select an option hours days" at bounding box center [1440, 565] width 222 height 34
select select "hours"
click at [1329, 582] on select "Select an option hours days" at bounding box center [1440, 565] width 222 height 34
click at [1247, 734] on button "Save changes" at bounding box center [1255, 723] width 102 height 34
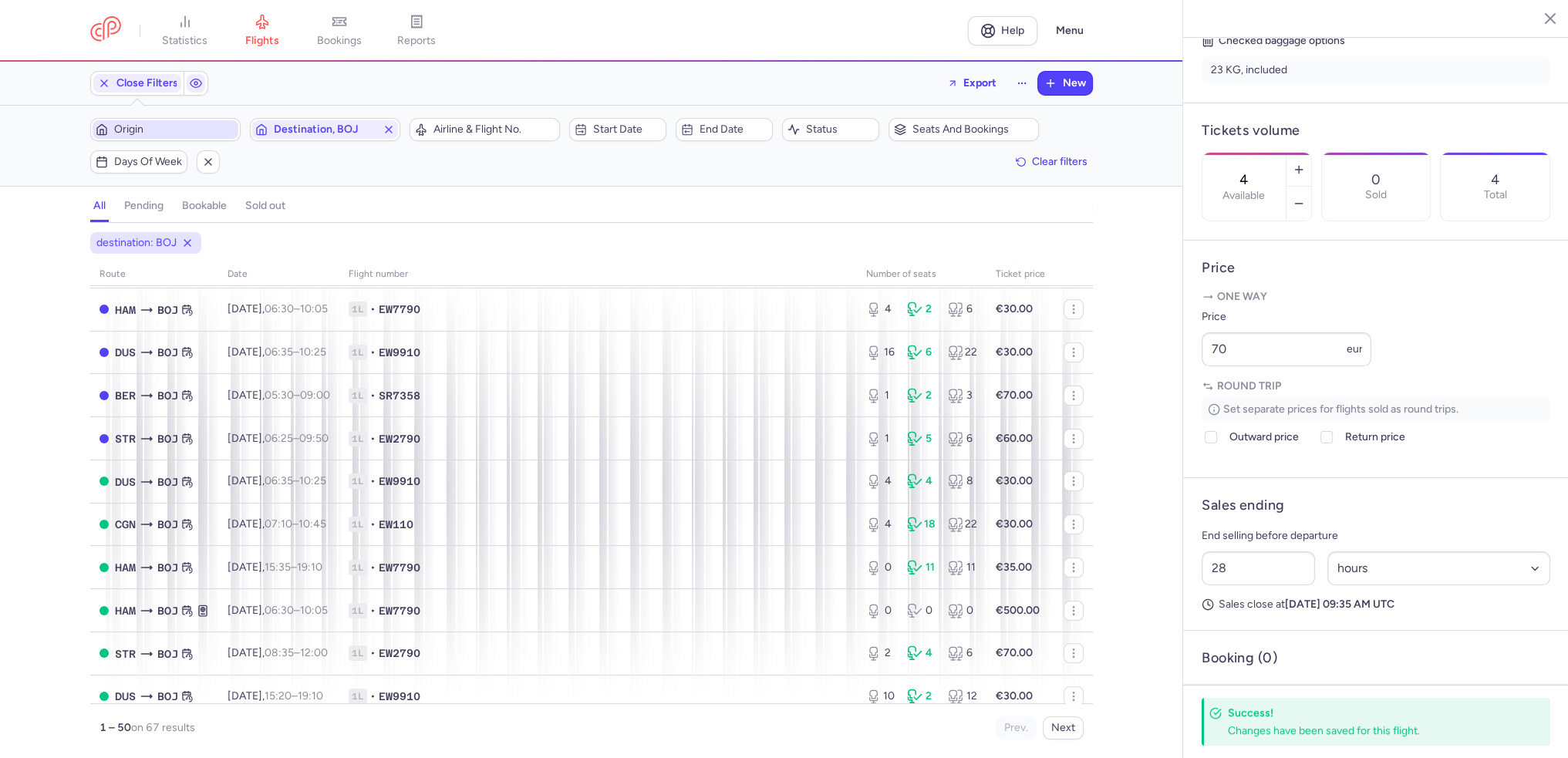
scroll to position [0, 0]
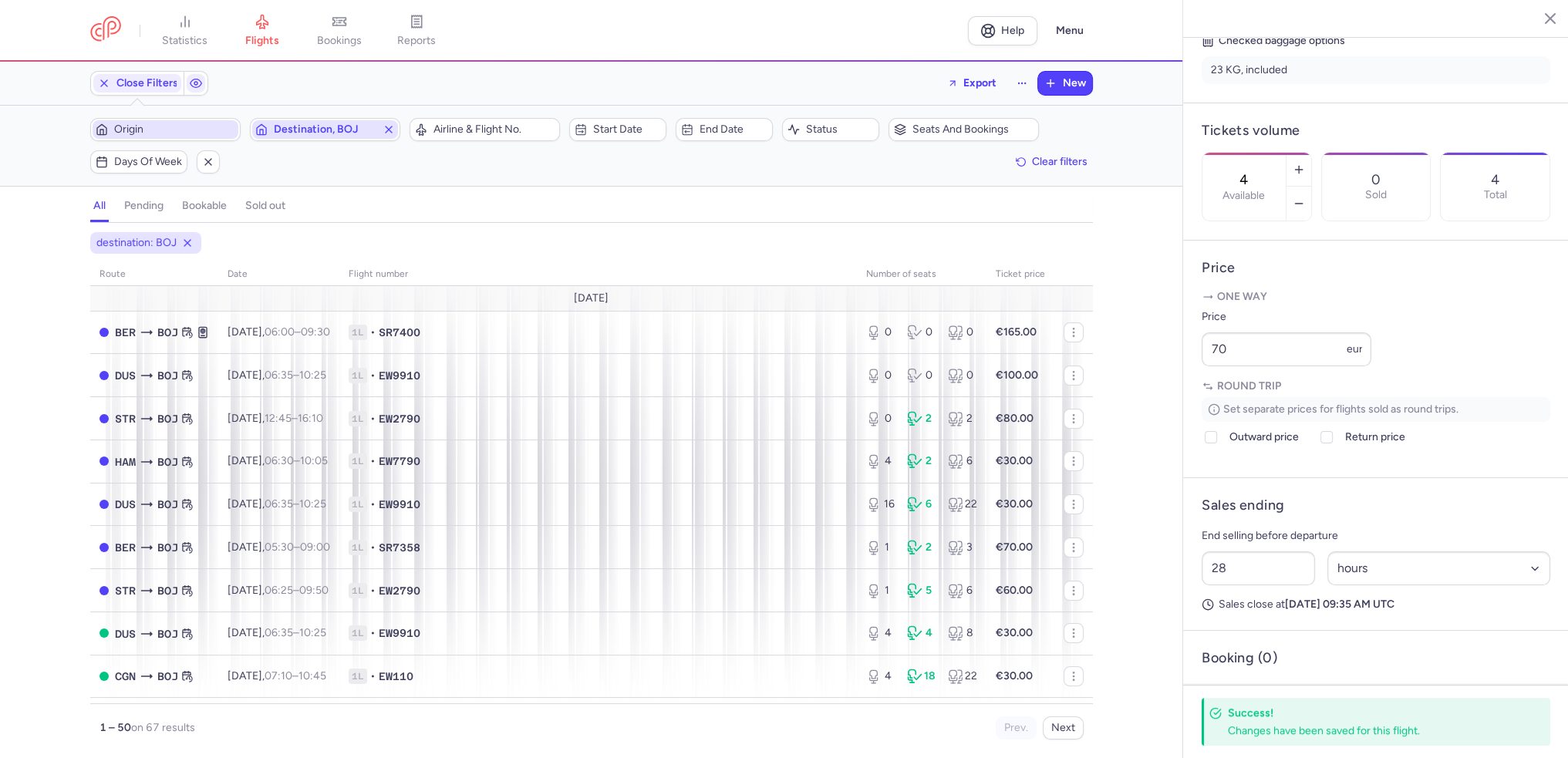
click at [329, 136] on span "Destination, BOJ" at bounding box center [325, 130] width 146 height 18
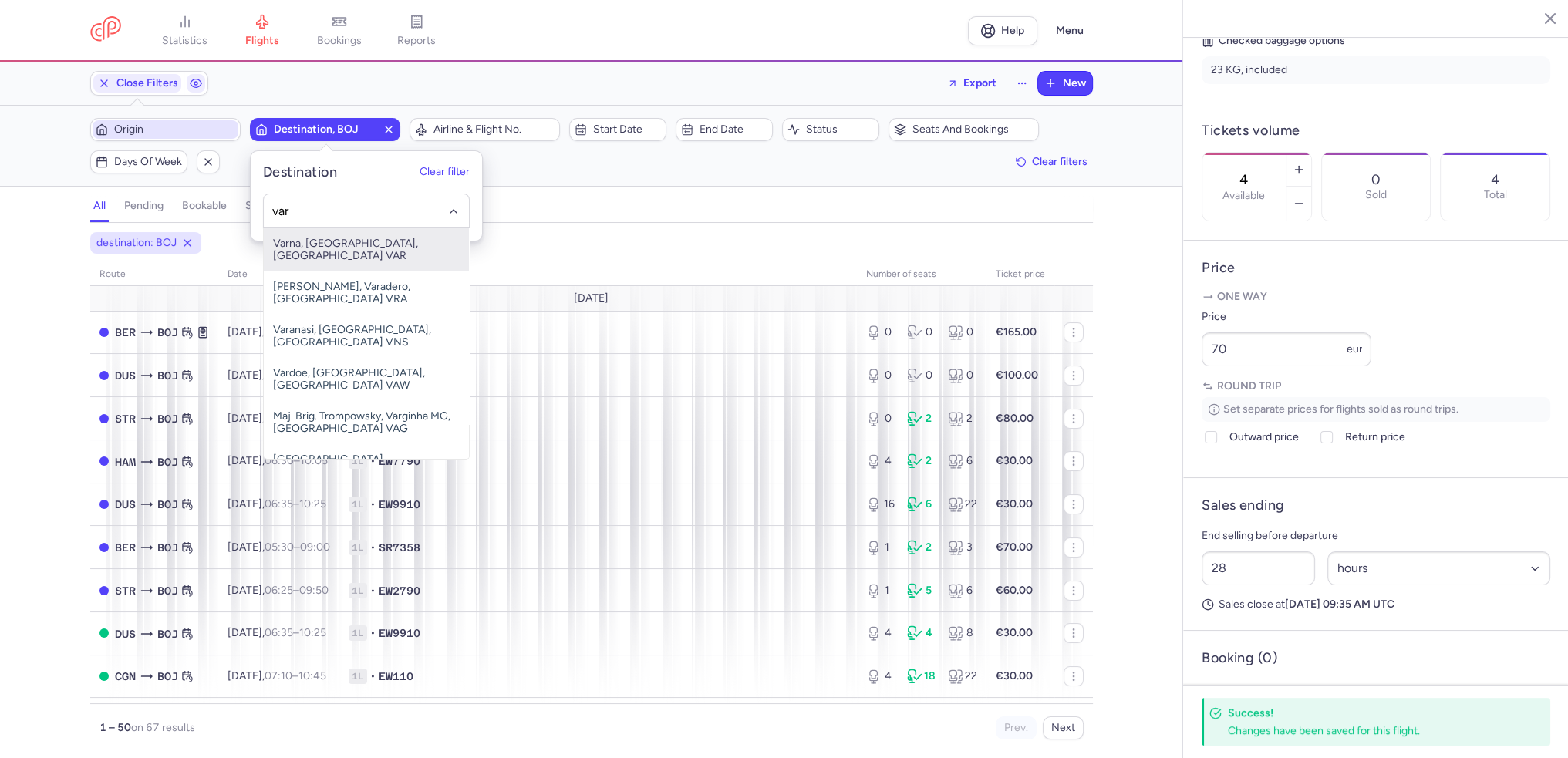
click at [316, 245] on span "Varna, Varna, Bulgaria VAR" at bounding box center [366, 250] width 206 height 43
type input "var"
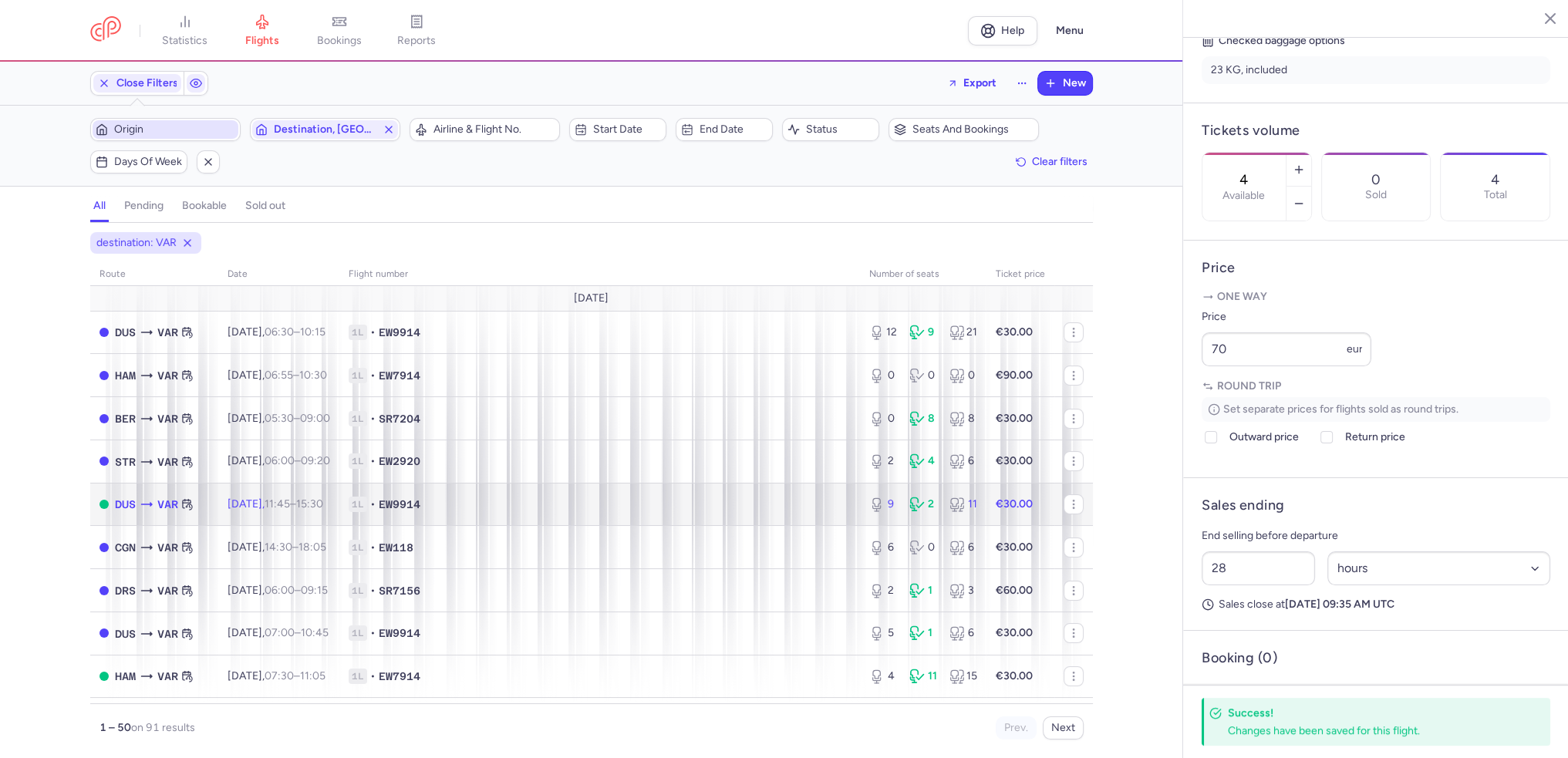
click at [279, 503] on span "Thu, 14 Aug, 11:45 – 15:30 +0" at bounding box center [275, 504] width 96 height 13
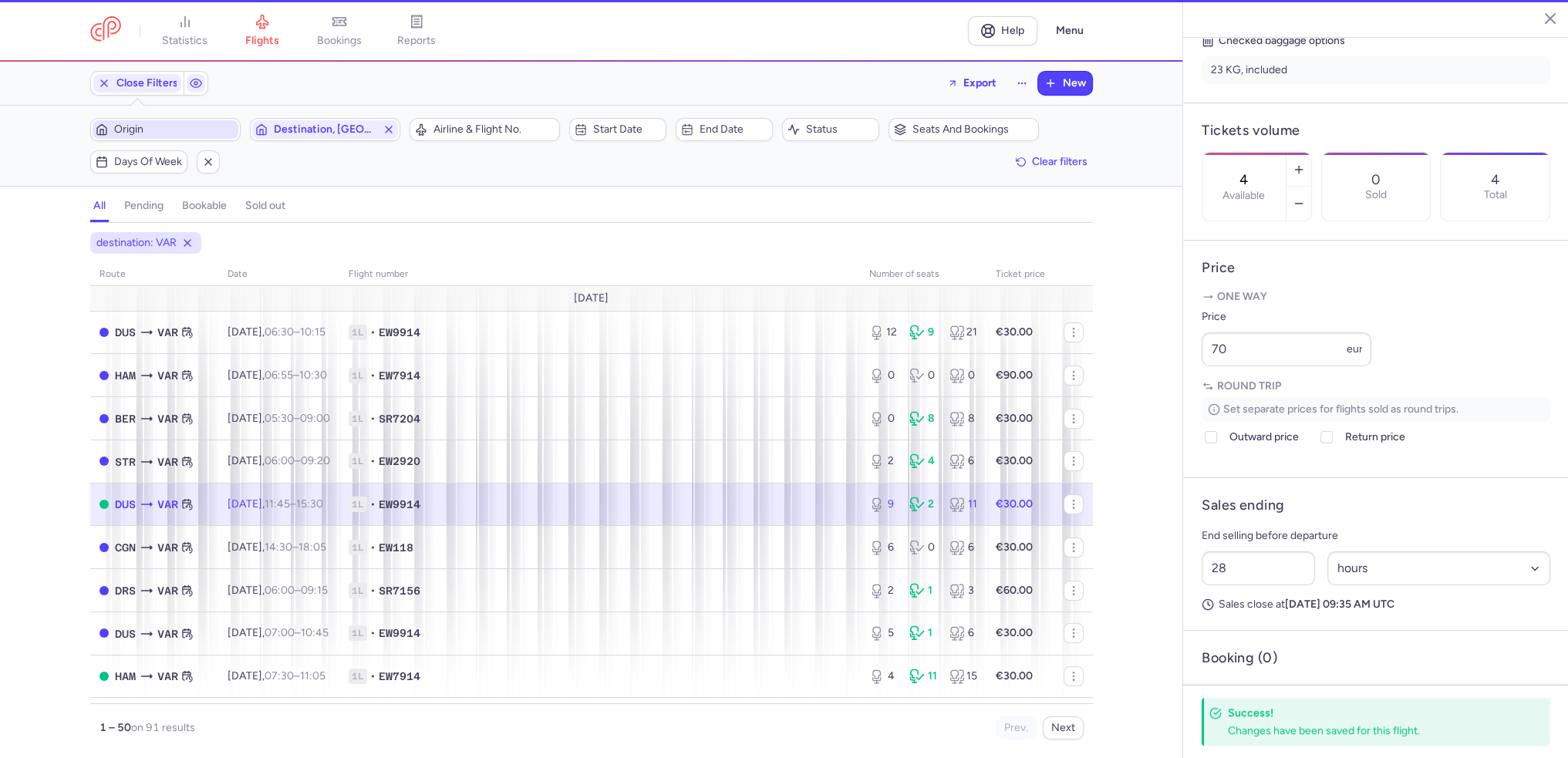
type input "9"
type input "1"
select select "days"
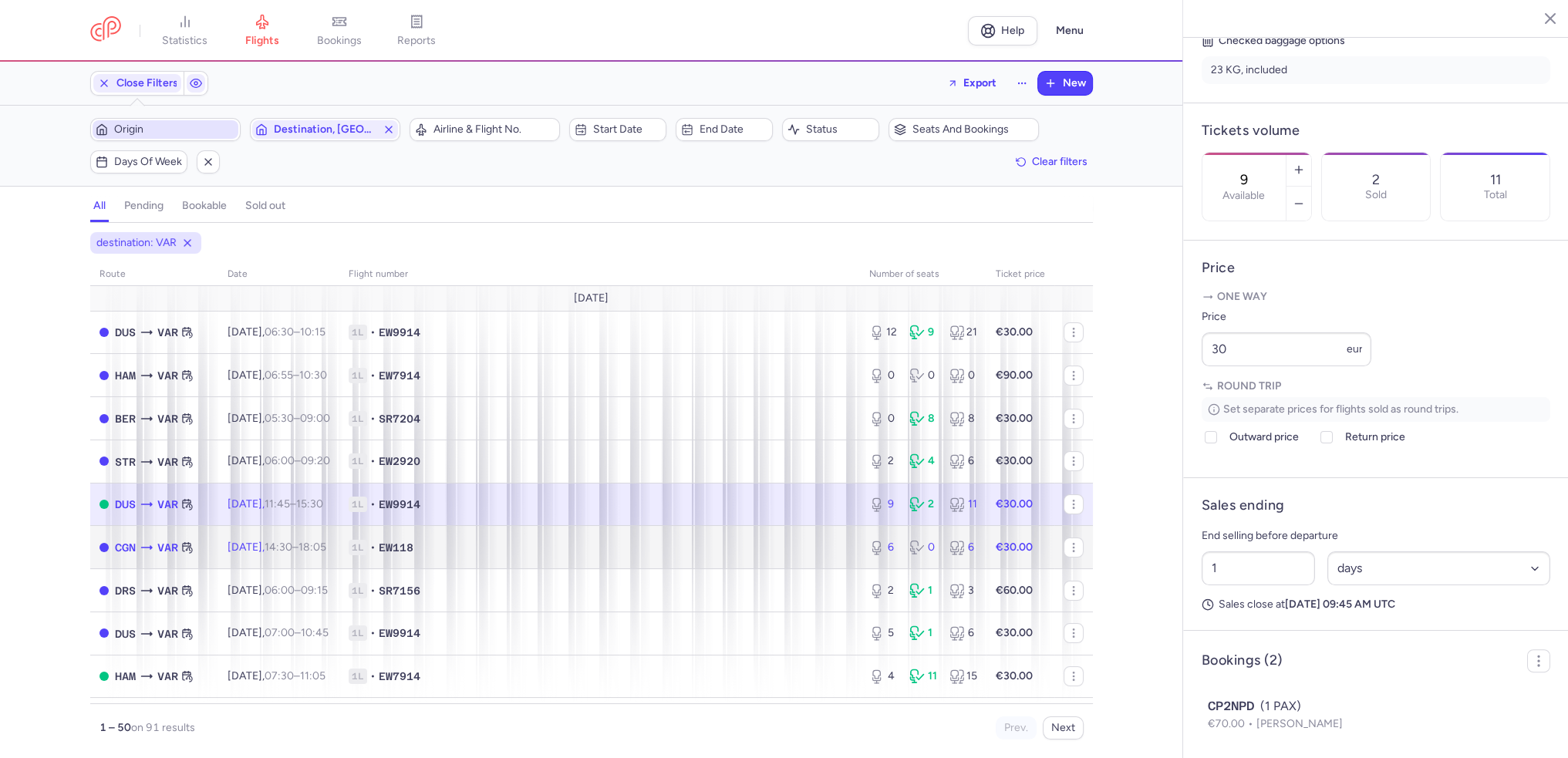
click at [251, 553] on span "Thu, 14 Aug, 14:30 – 18:05 +0" at bounding box center [276, 547] width 99 height 13
type input "6"
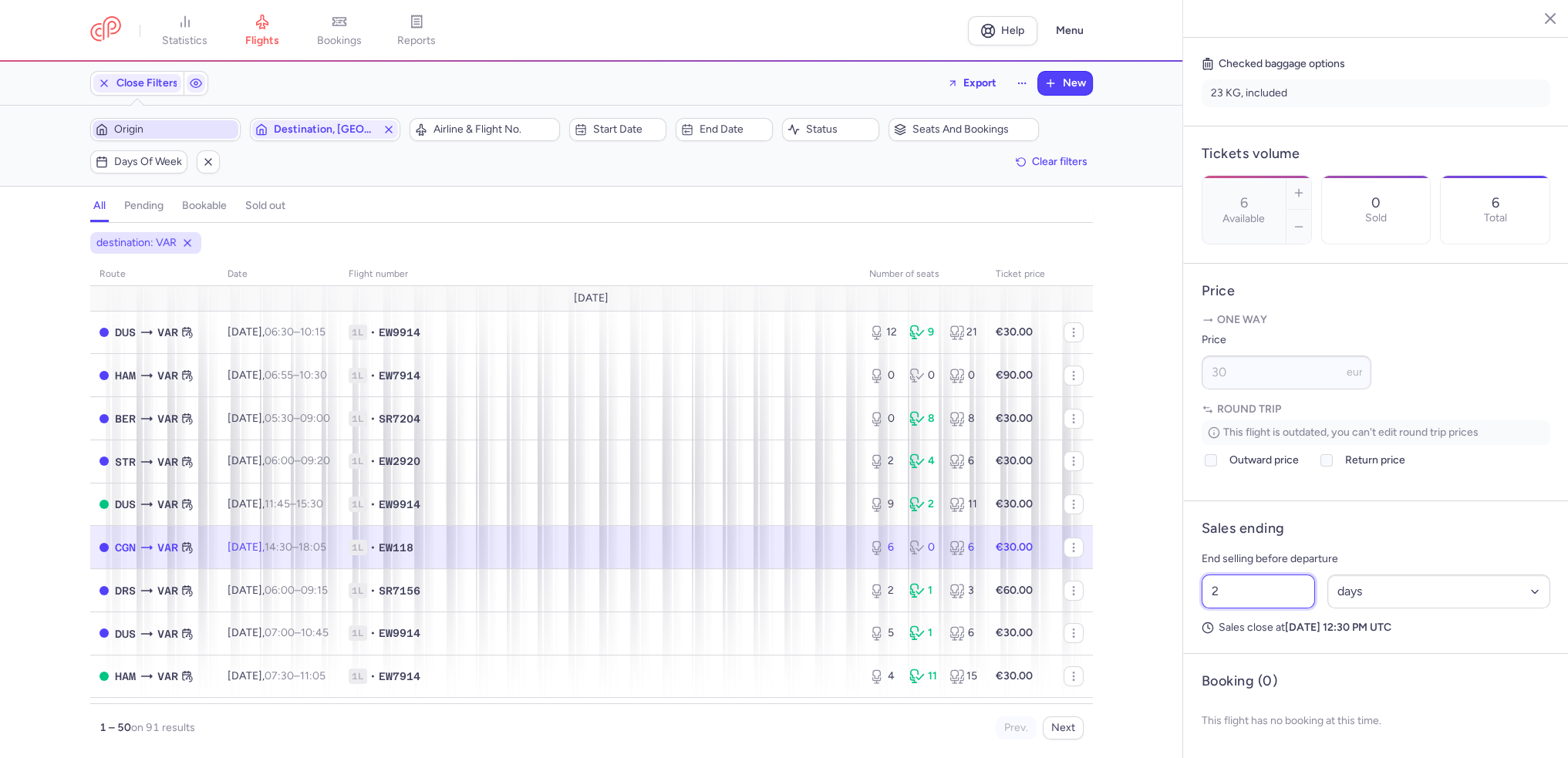
drag, startPoint x: 1228, startPoint y: 617, endPoint x: 1196, endPoint y: 617, distance: 32.0
click at [1196, 615] on div "2 Select an option hours days" at bounding box center [1377, 592] width 361 height 47
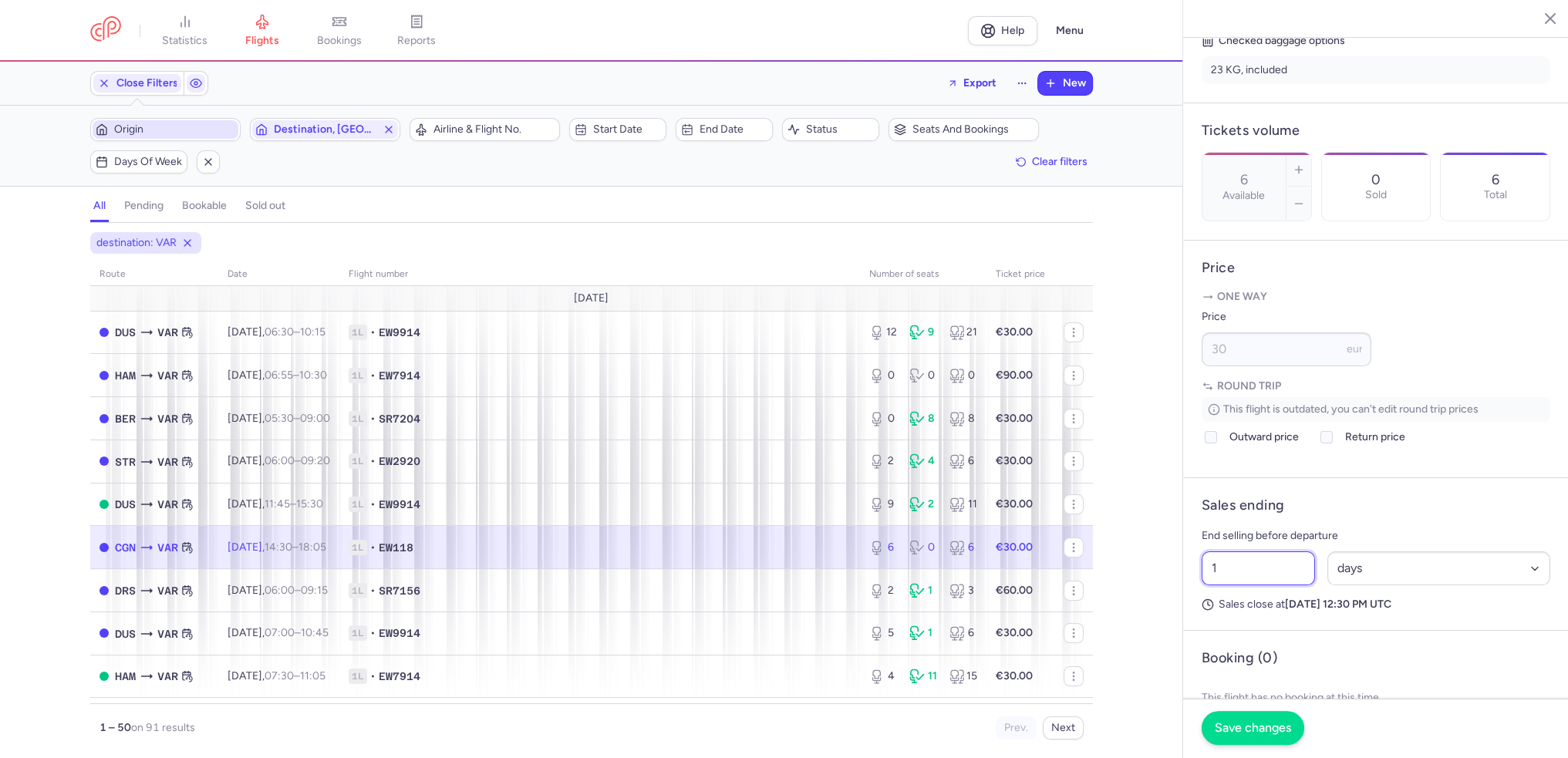
type input "1"
drag, startPoint x: 1249, startPoint y: 732, endPoint x: 1242, endPoint y: 727, distance: 8.6
click at [1249, 732] on span "Save changes" at bounding box center [1253, 728] width 77 height 14
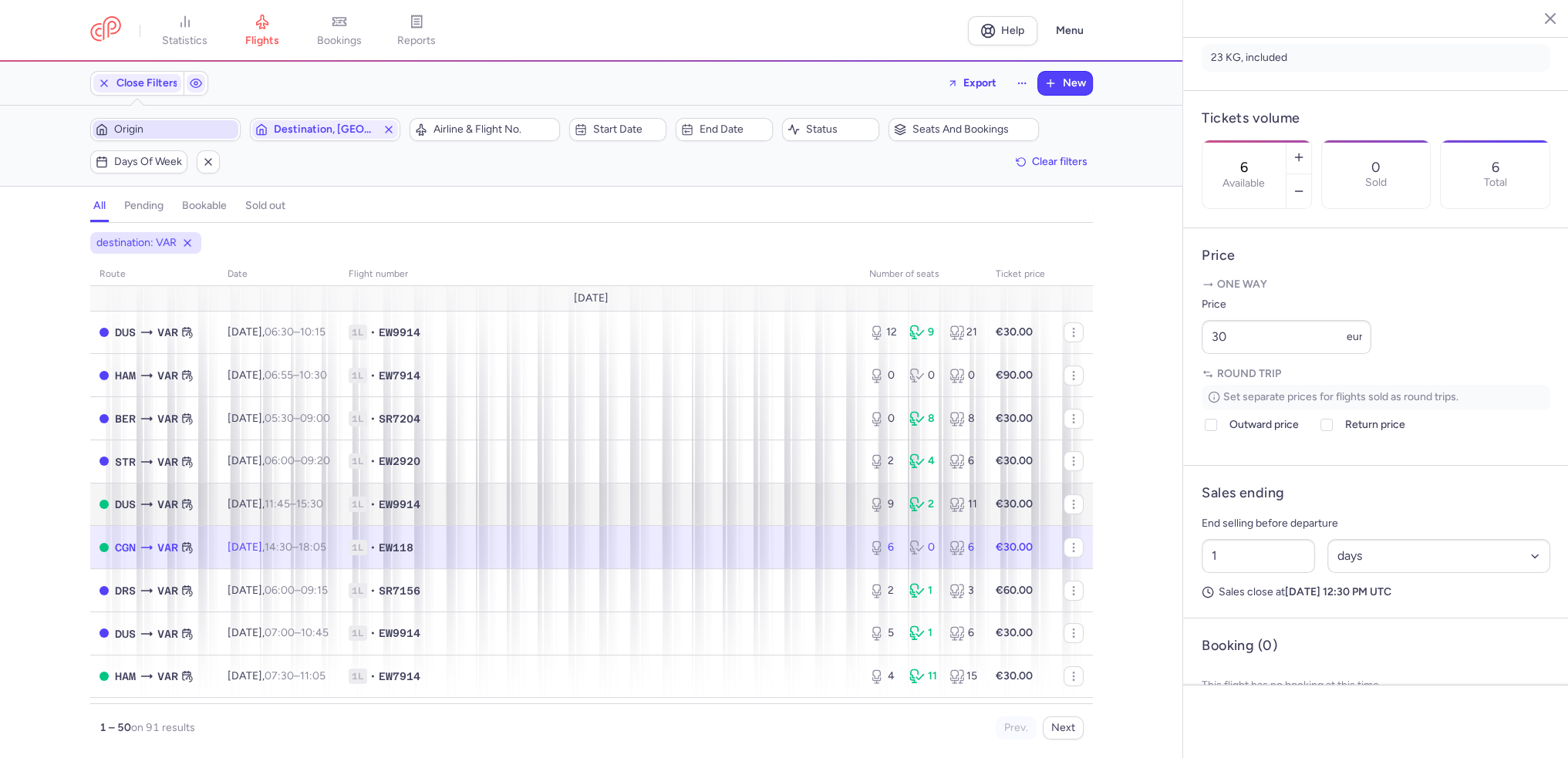
scroll to position [374, 0]
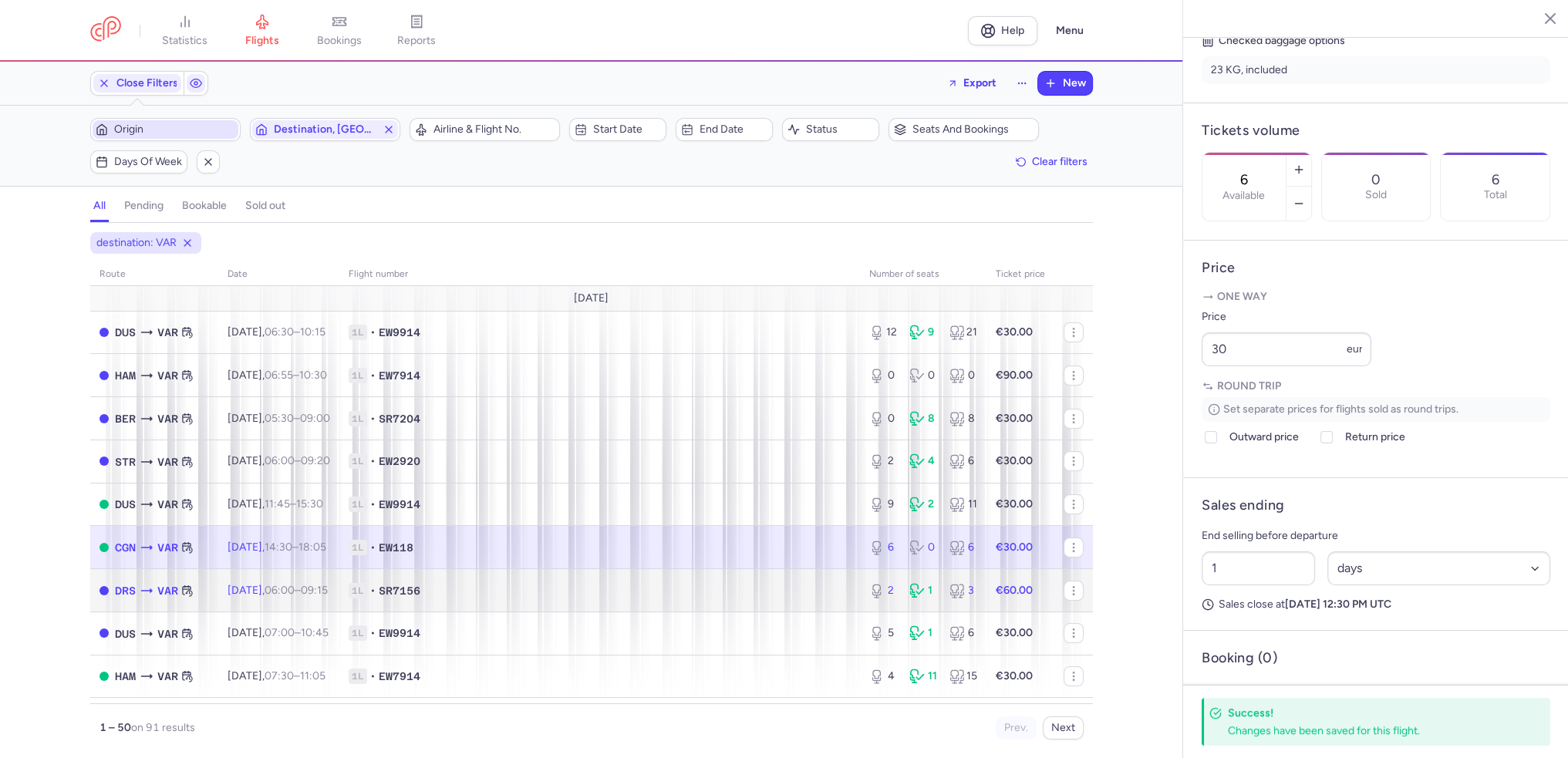
click at [248, 602] on td "Fri, 15 Aug, 06:00 – 09:15 +0" at bounding box center [279, 591] width 122 height 43
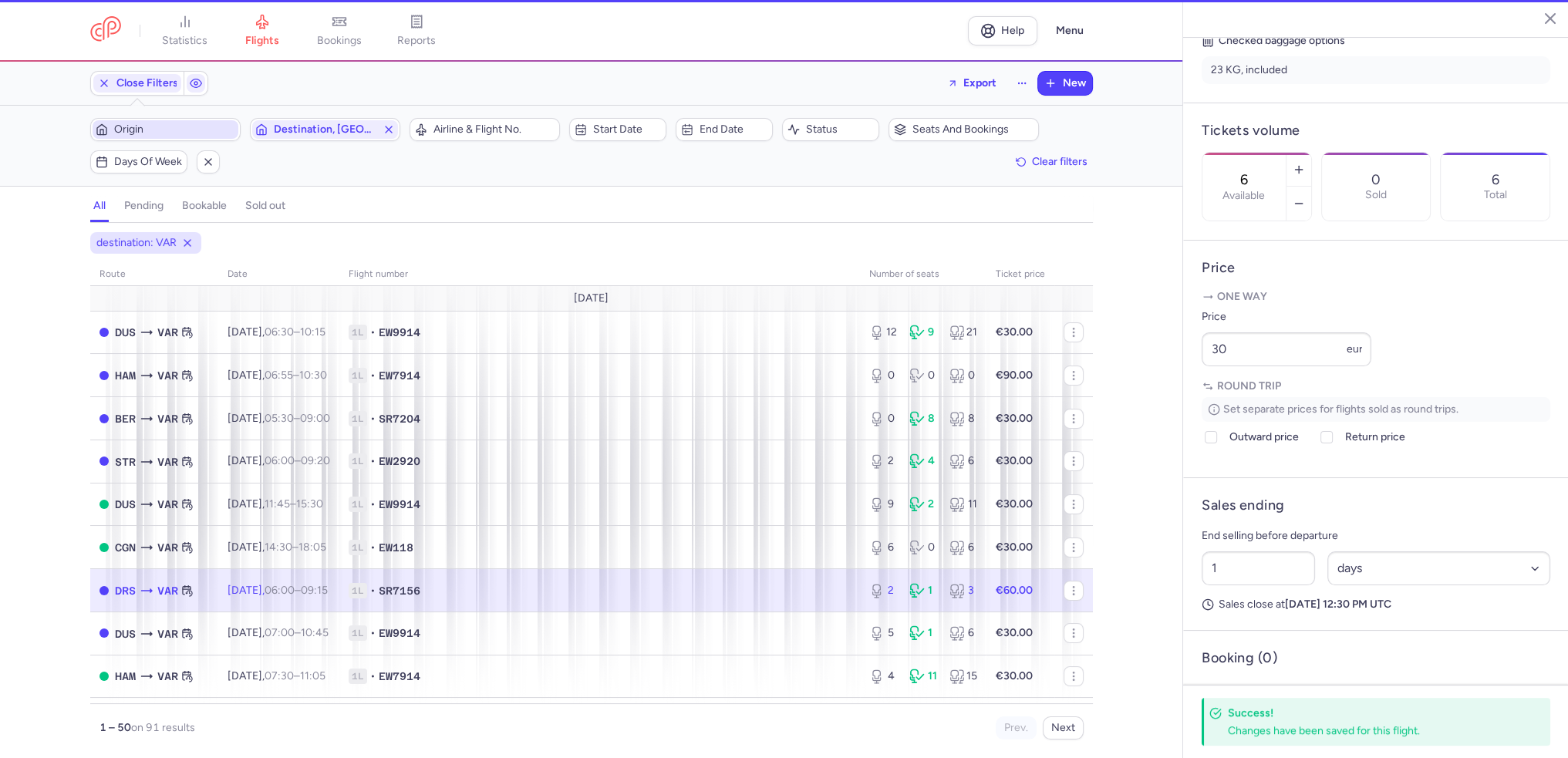
type input "2"
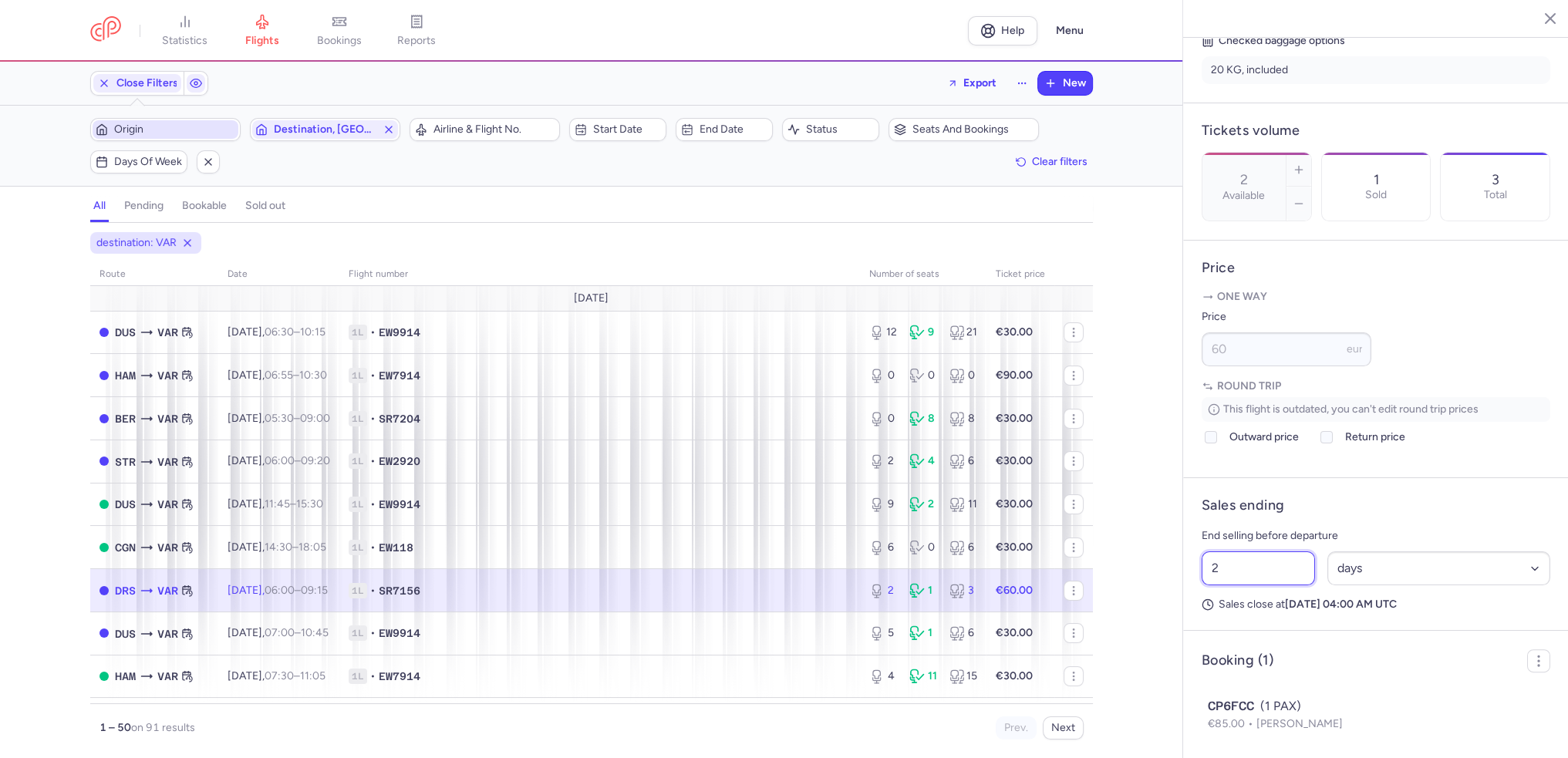
drag, startPoint x: 1203, startPoint y: 606, endPoint x: 1195, endPoint y: 607, distance: 8.1
click at [1196, 592] on div "2 Select an option hours days" at bounding box center [1377, 568] width 361 height 47
type input "1"
click at [1238, 731] on span "Save changes" at bounding box center [1253, 728] width 77 height 14
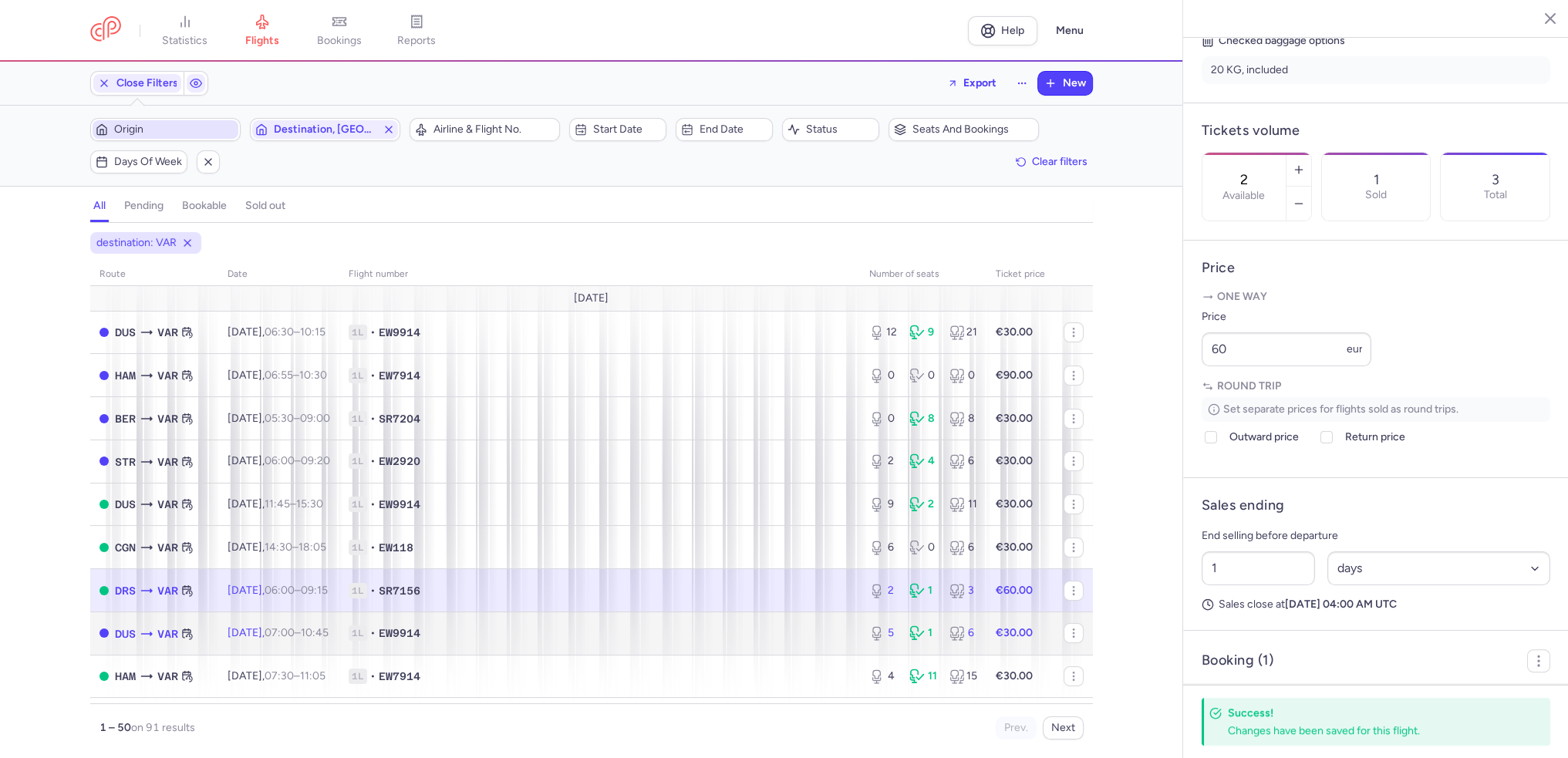
click at [275, 638] on span "Fri, 15 Aug, 07:00 – 10:45 +0" at bounding box center [277, 633] width 101 height 13
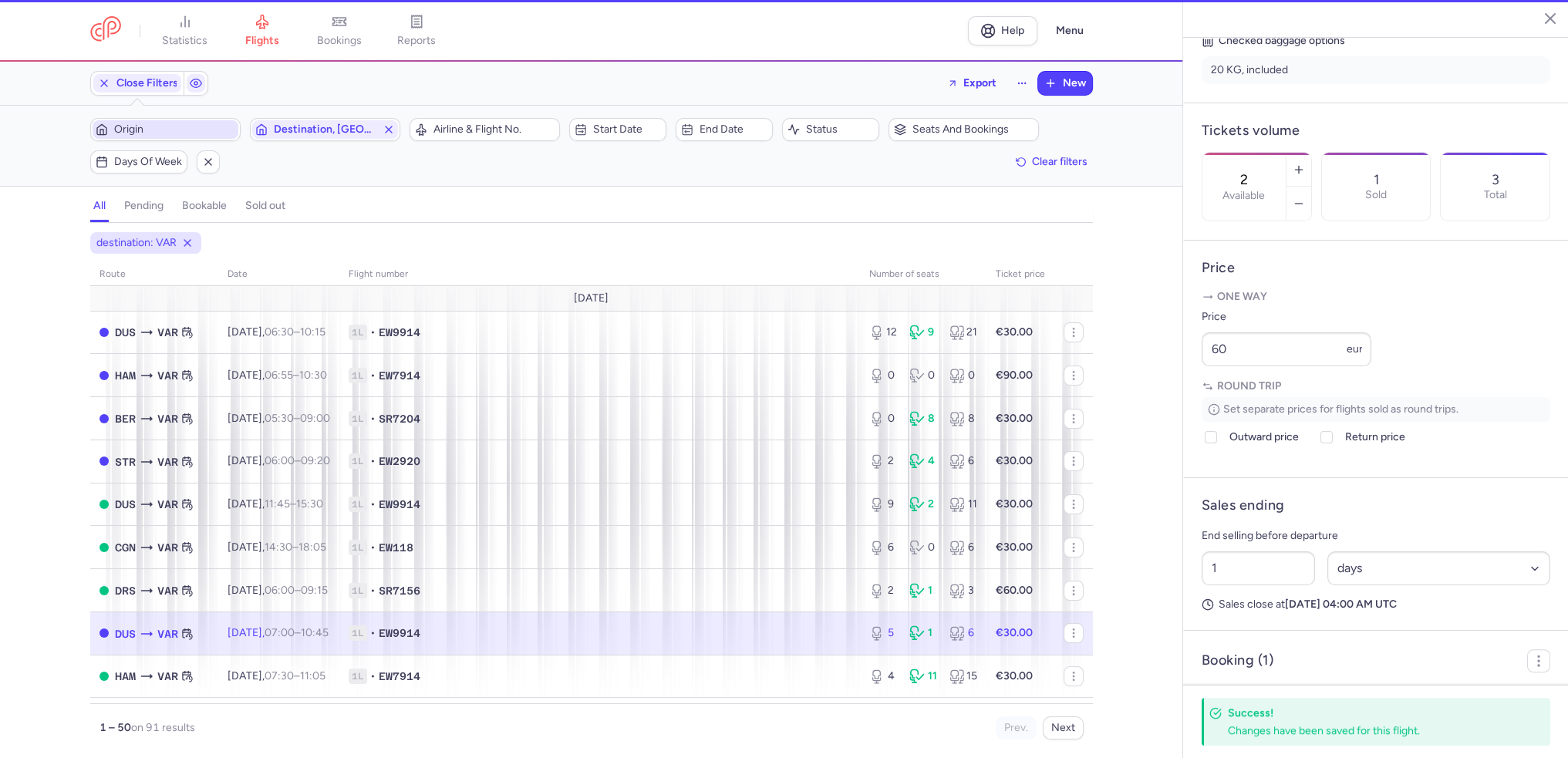
type input "5"
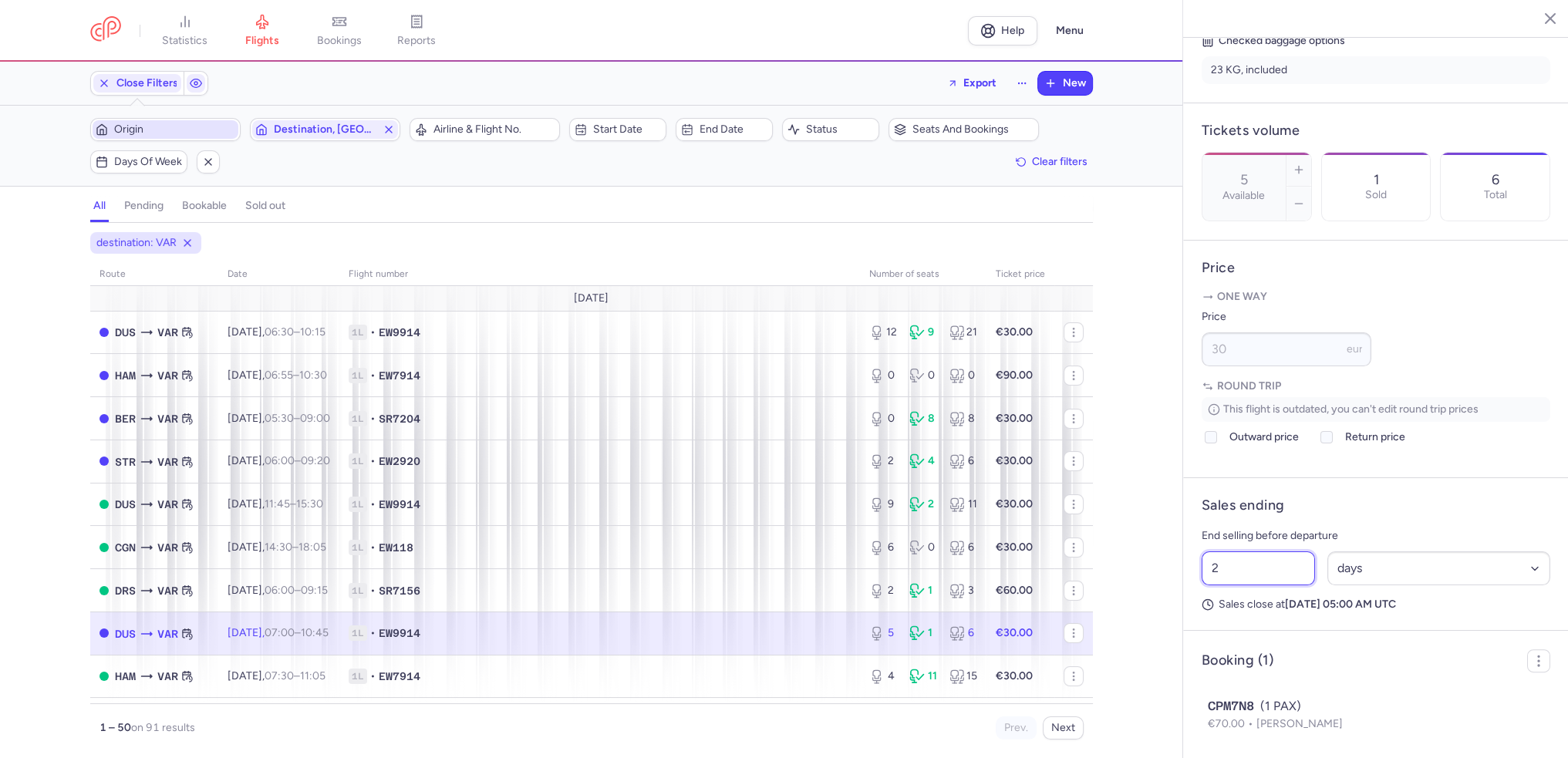
drag, startPoint x: 1228, startPoint y: 607, endPoint x: 1169, endPoint y: 610, distance: 59.1
click at [1171, 610] on div "statistics flights bookings reports Help Menu Close Filters Export New Filters …" at bounding box center [784, 379] width 1568 height 758
type input "1"
click at [1273, 722] on span "Save changes" at bounding box center [1253, 728] width 77 height 14
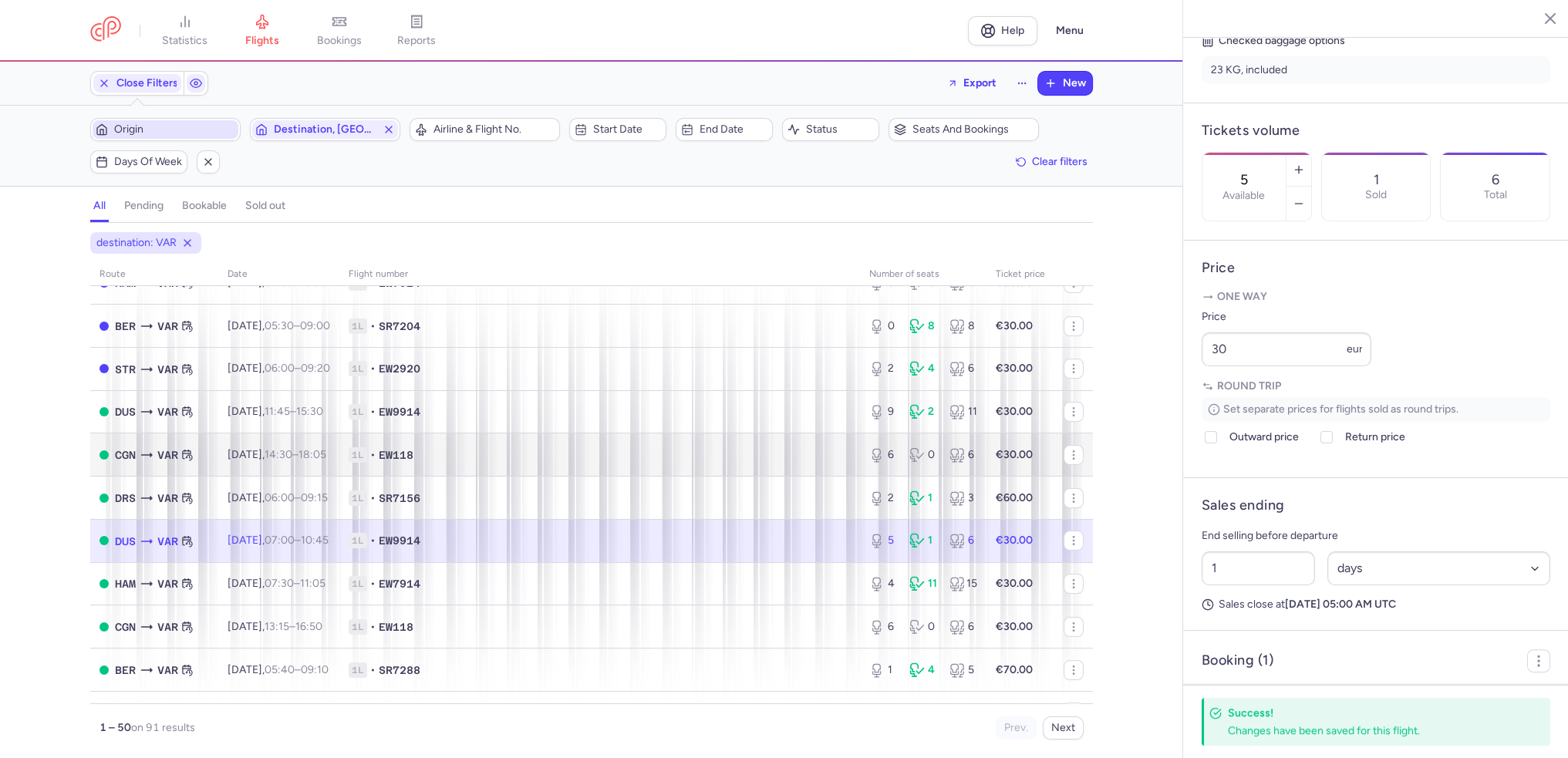
scroll to position [154, 0]
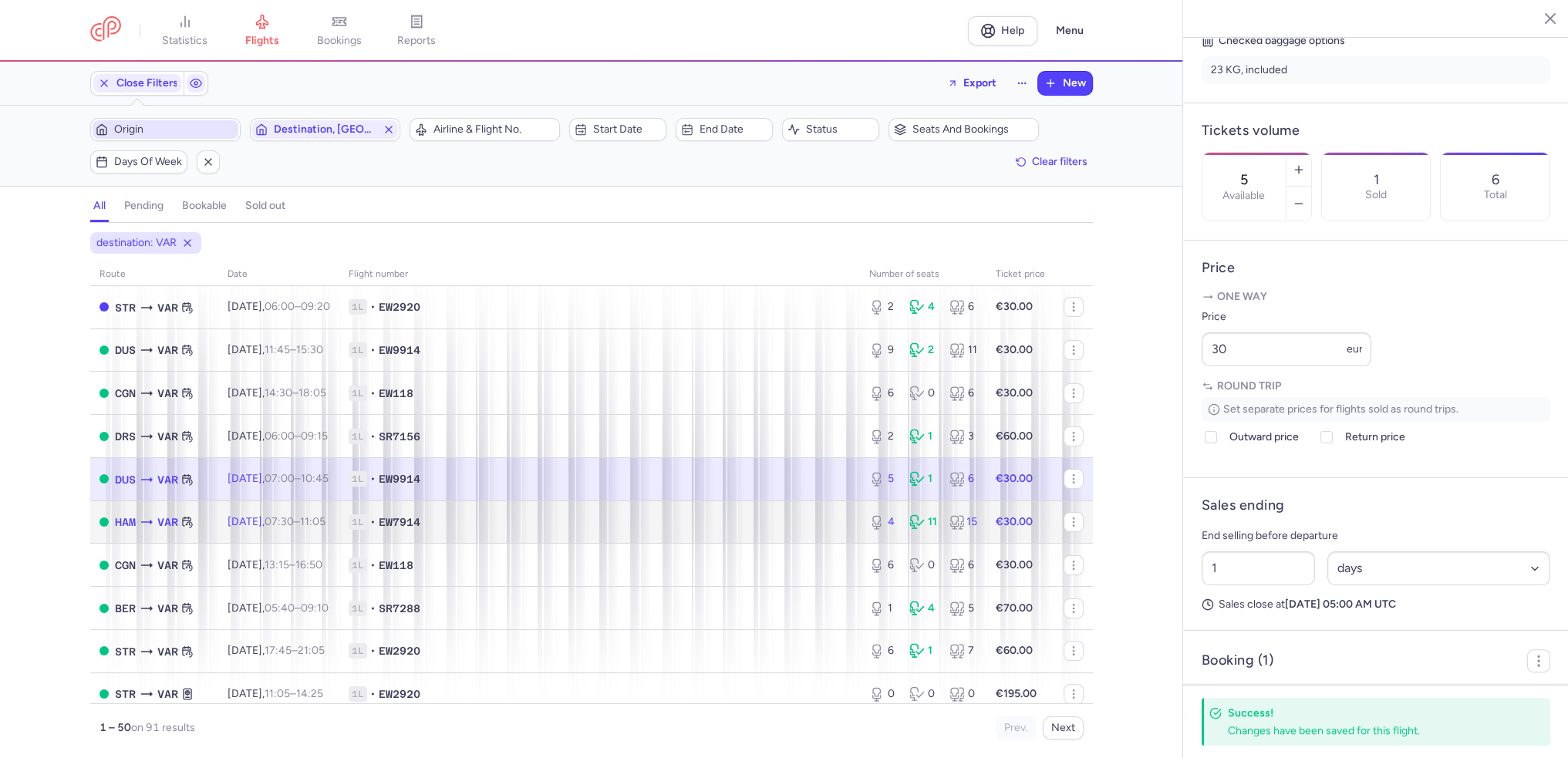
click at [253, 524] on span "Fri, 15 Aug, 07:30 – 11:05 +0" at bounding box center [276, 522] width 98 height 13
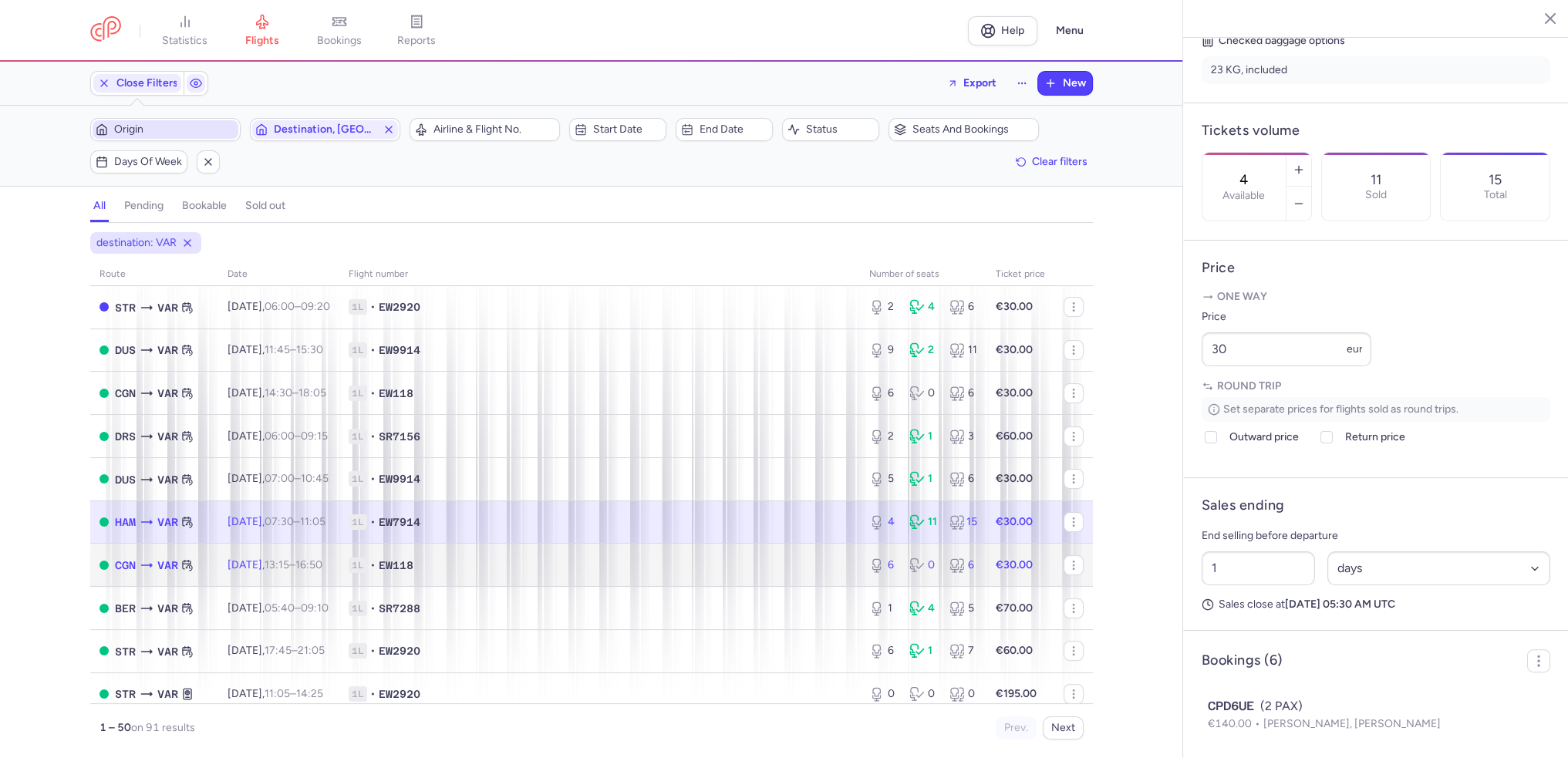
click at [248, 572] on span "Fri, 15 Aug, 13:15 – 16:50 +0" at bounding box center [275, 565] width 95 height 13
type input "6"
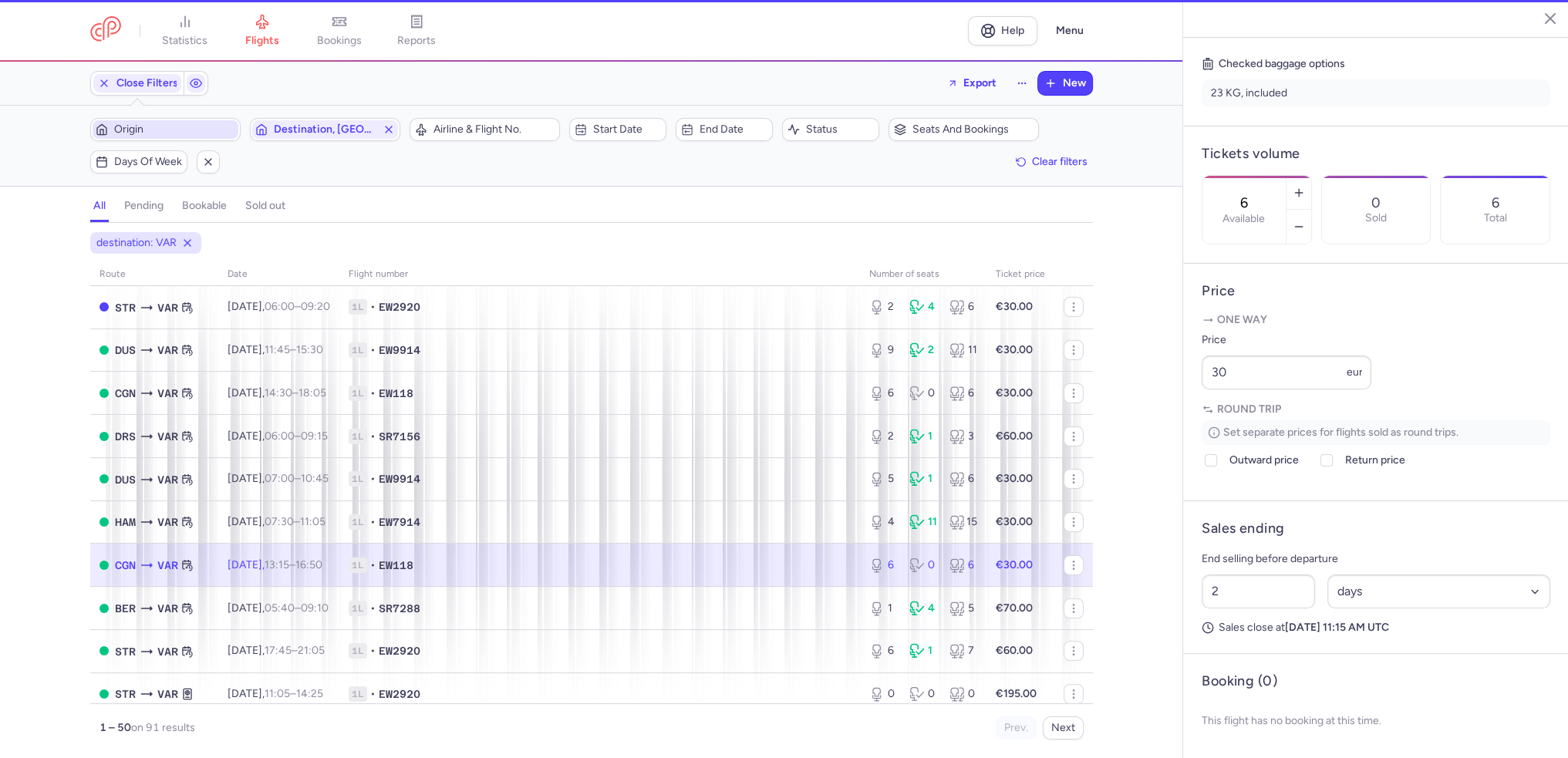
scroll to position [374, 0]
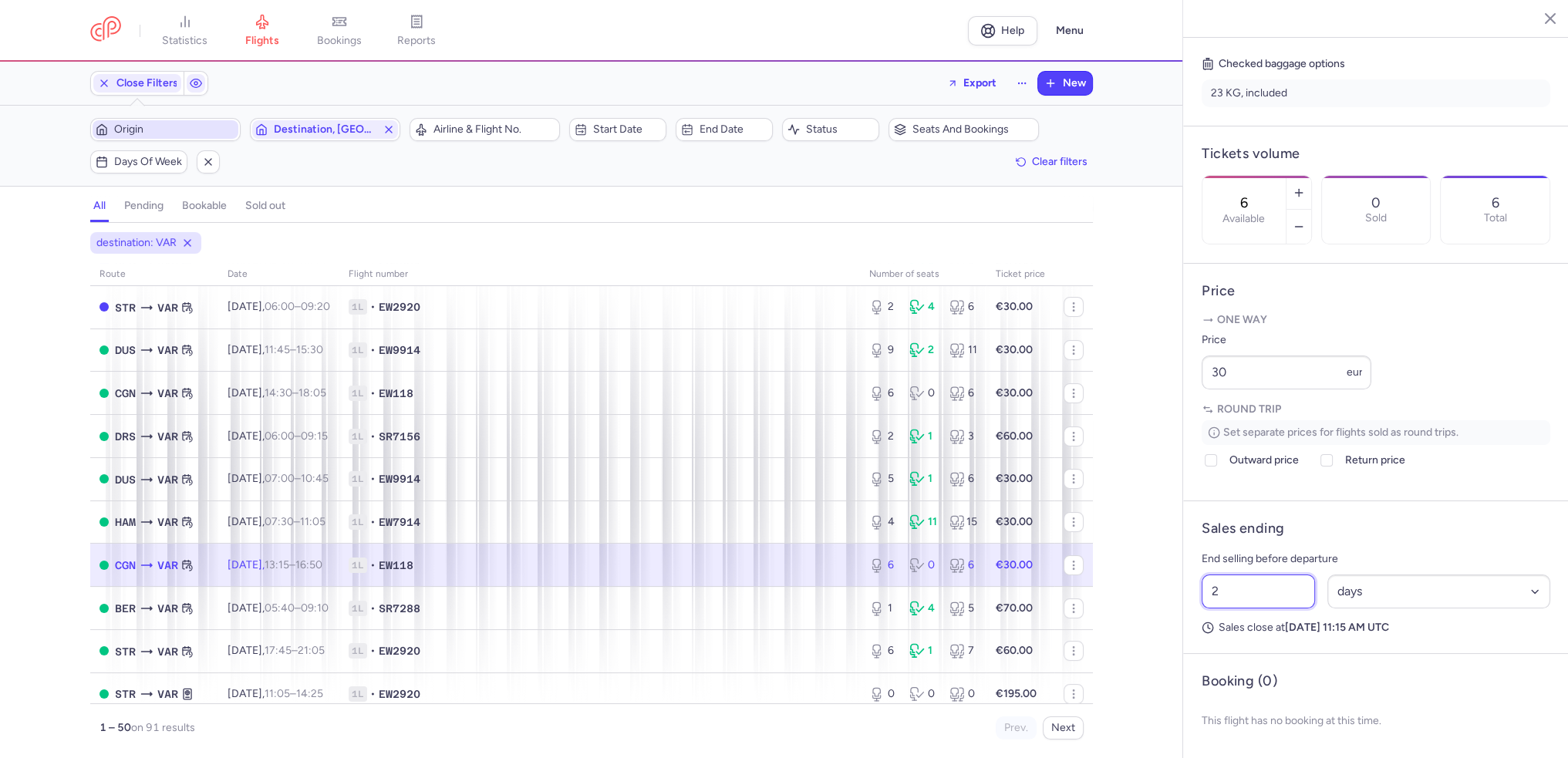
drag, startPoint x: 1231, startPoint y: 607, endPoint x: 1181, endPoint y: 615, distance: 50.6
click at [1181, 615] on div "statistics flights bookings reports Help Menu Close Filters Export New Filters …" at bounding box center [784, 379] width 1568 height 758
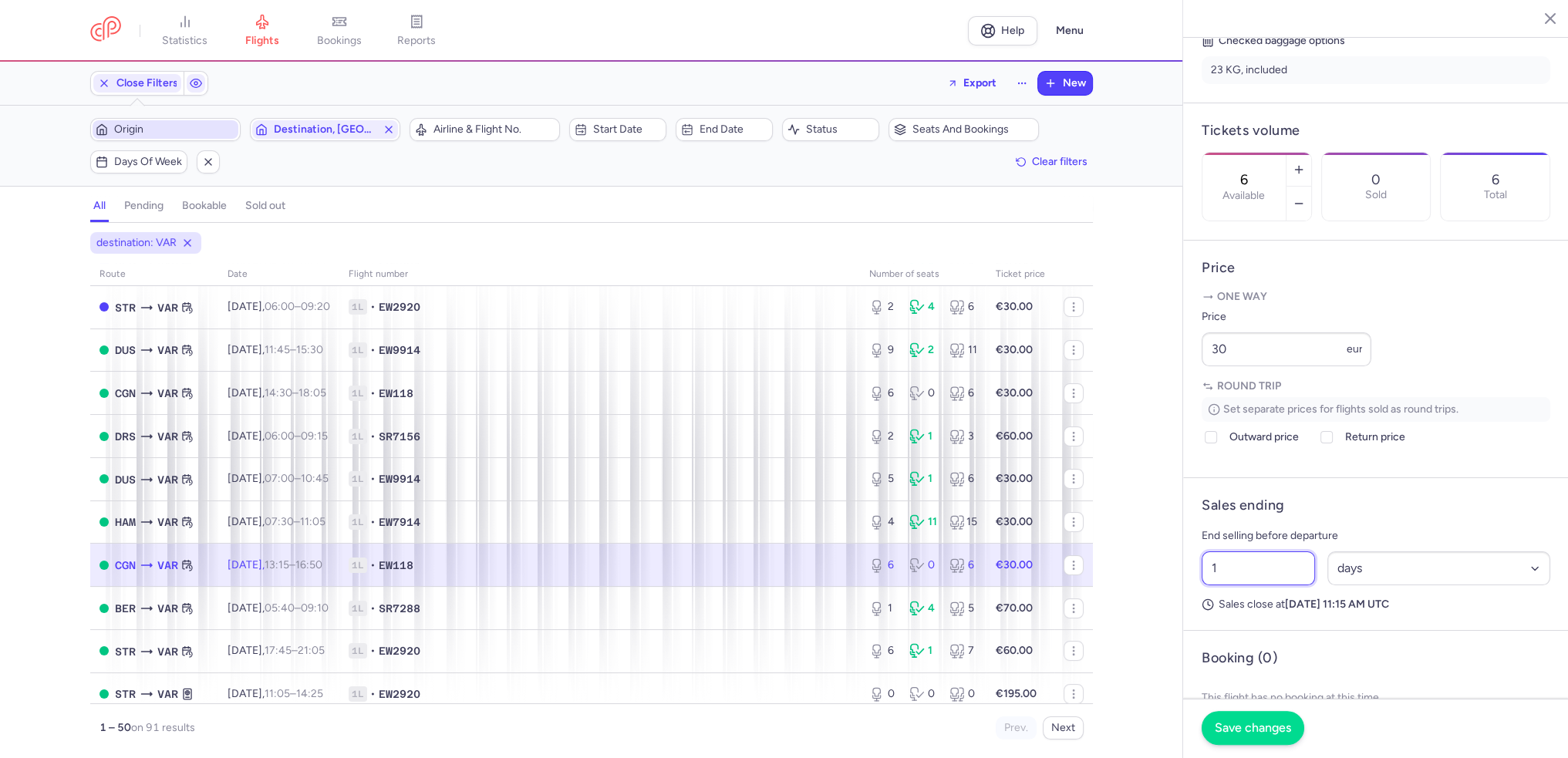
type input "1"
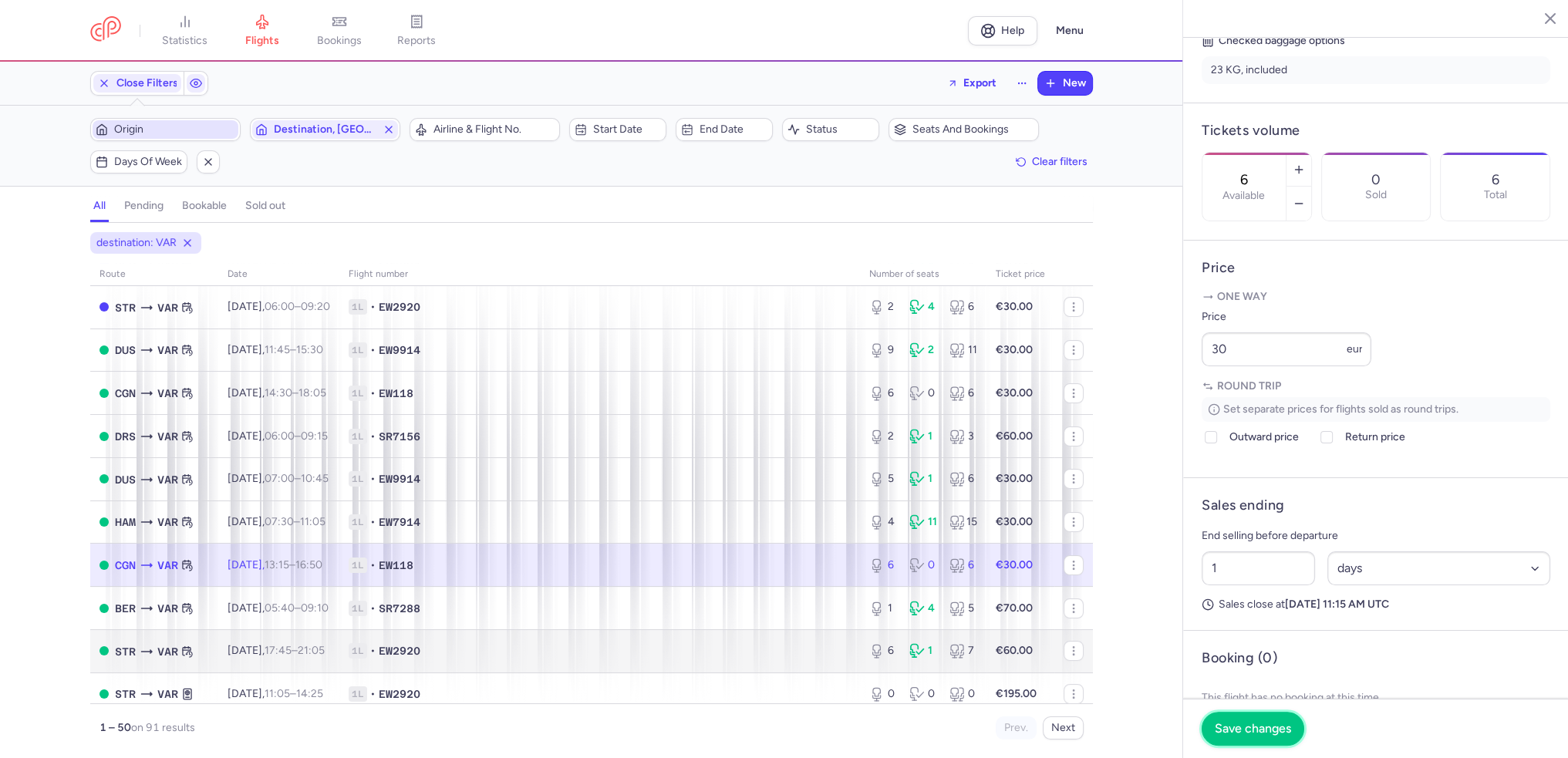
drag, startPoint x: 1259, startPoint y: 722, endPoint x: 979, endPoint y: 659, distance: 287.0
click at [1259, 722] on span "Save changes" at bounding box center [1253, 729] width 77 height 14
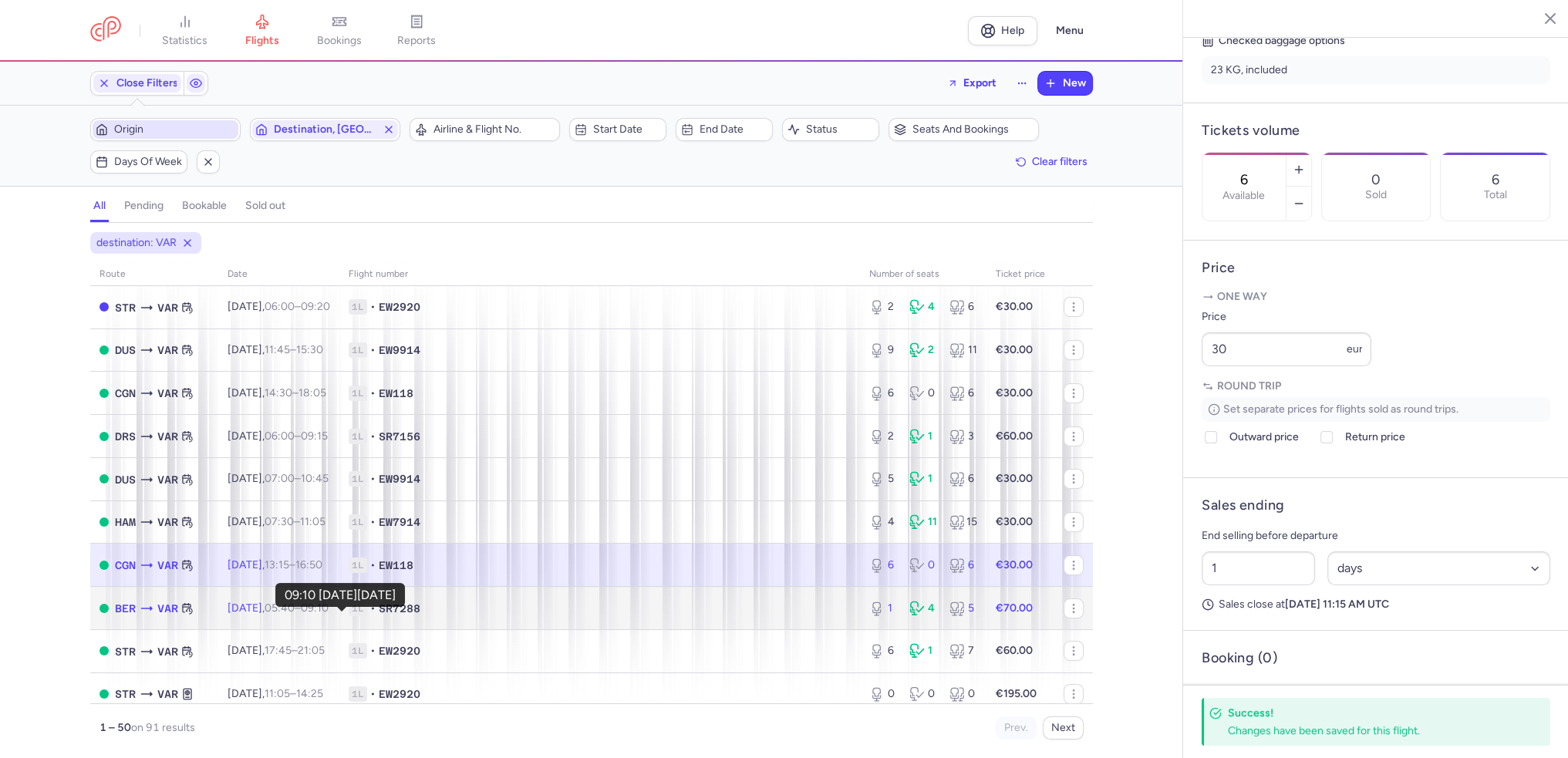
click at [329, 614] on time "09:10 +0" at bounding box center [314, 608] width 27 height 13
type input "1"
type input "2"
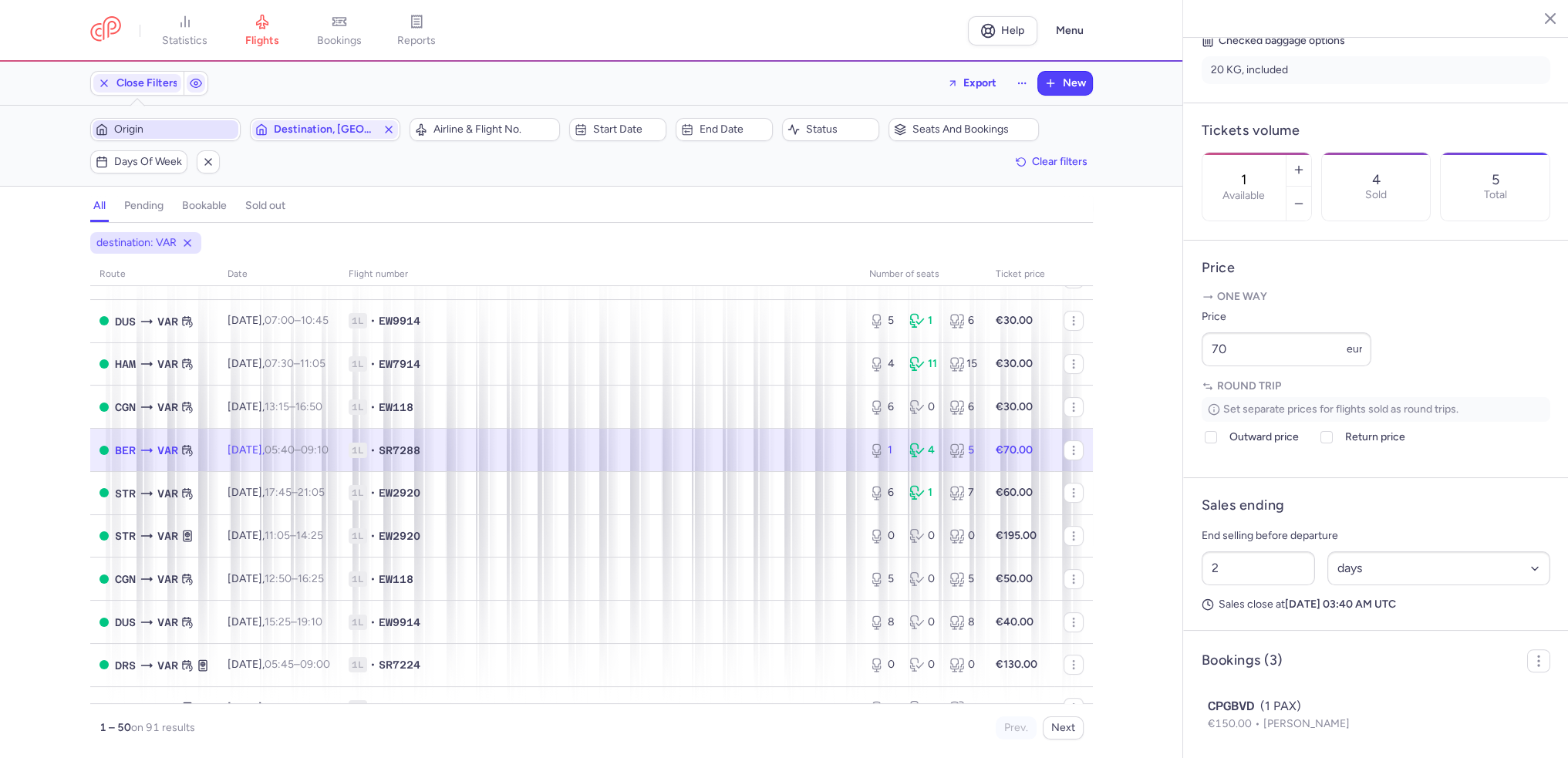
scroll to position [385, 0]
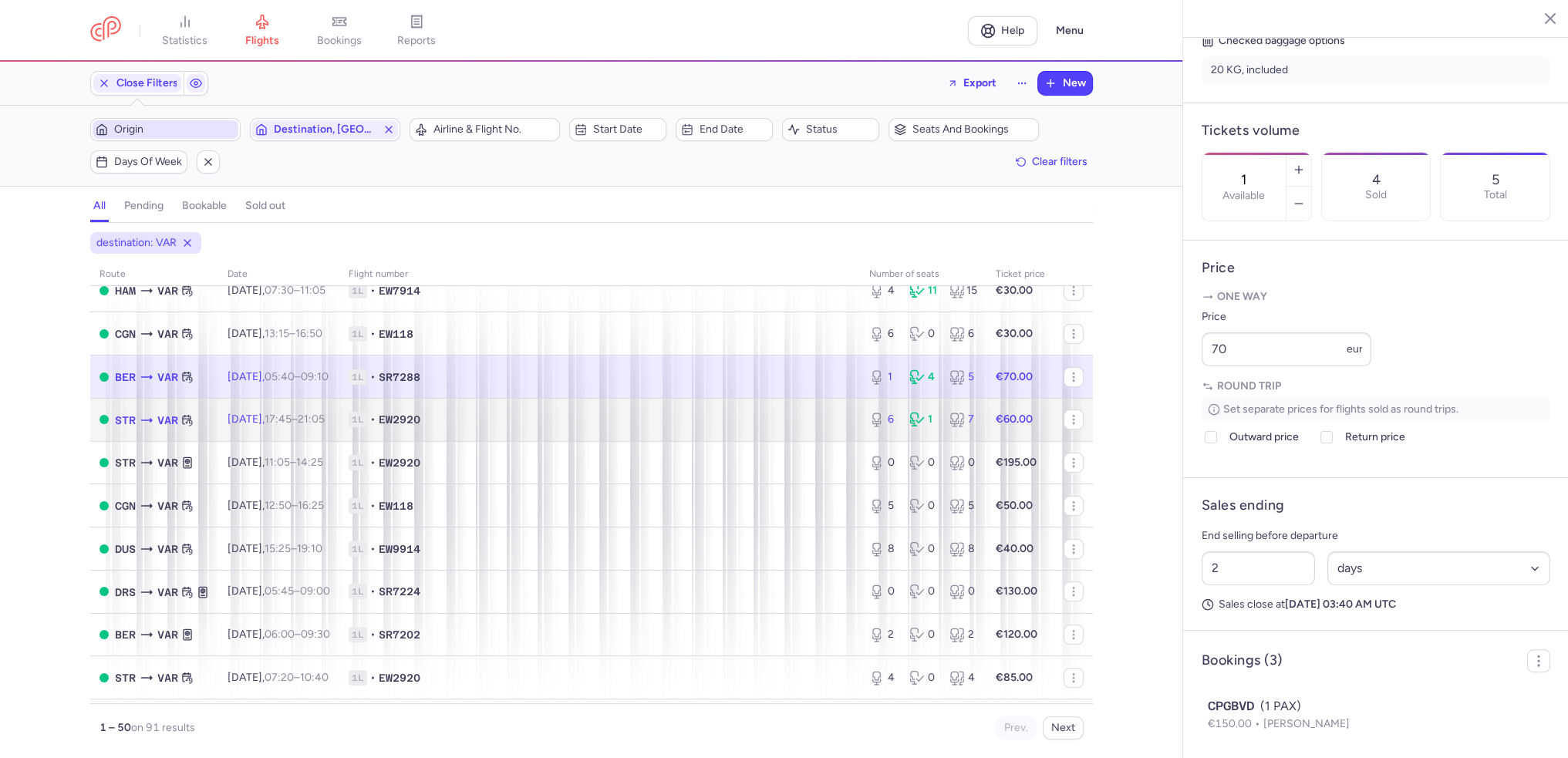
click at [286, 426] on span "Sun, 17 Aug, 17:45 – 21:05 +0" at bounding box center [275, 419] width 97 height 13
type input "6"
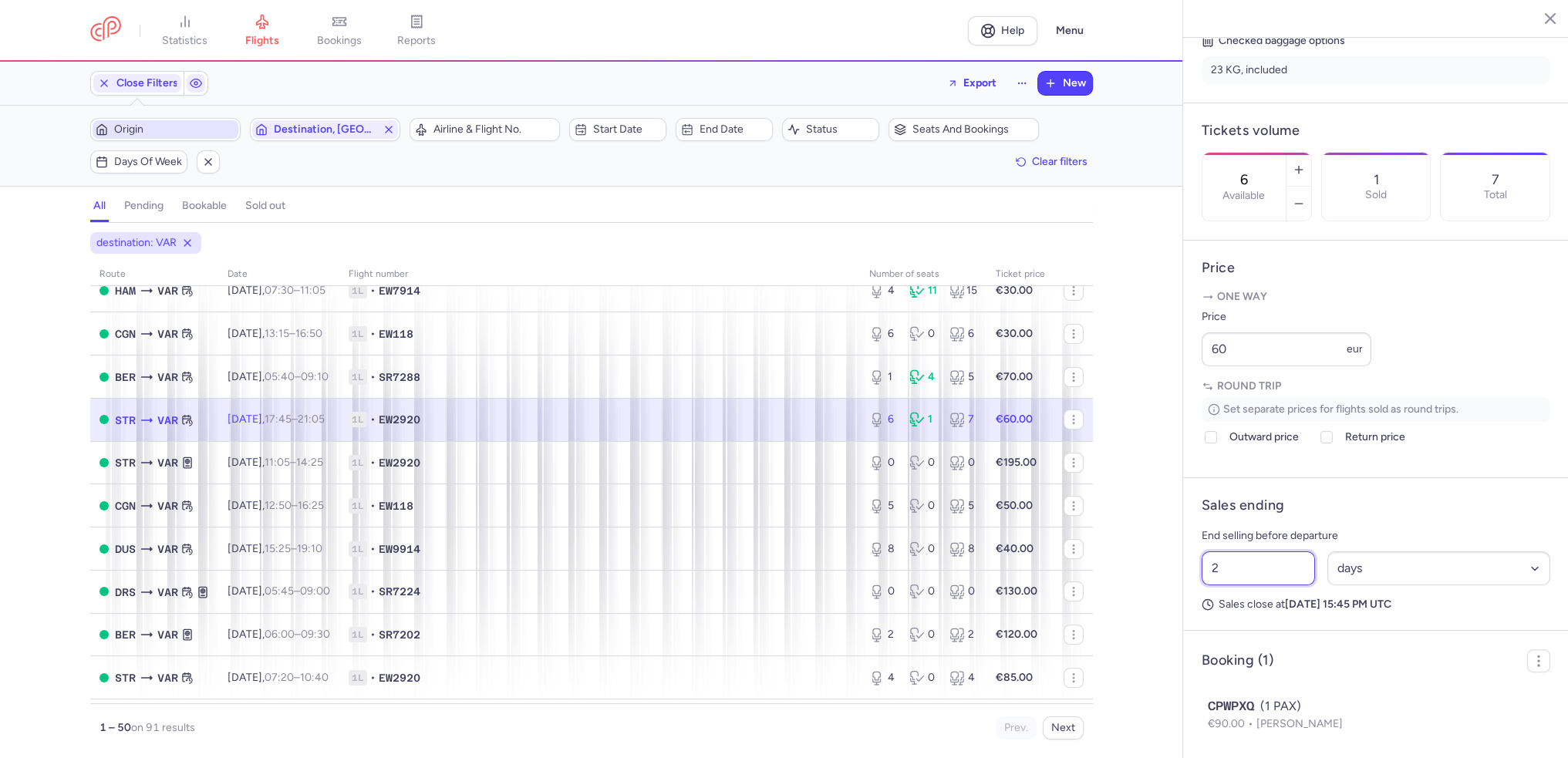
drag, startPoint x: 1240, startPoint y: 615, endPoint x: 1188, endPoint y: 614, distance: 52.0
click at [1188, 614] on article "Sales ending End selling before departure 2 Select an option hours days Sales c…" at bounding box center [1376, 555] width 385 height 153
type input "54"
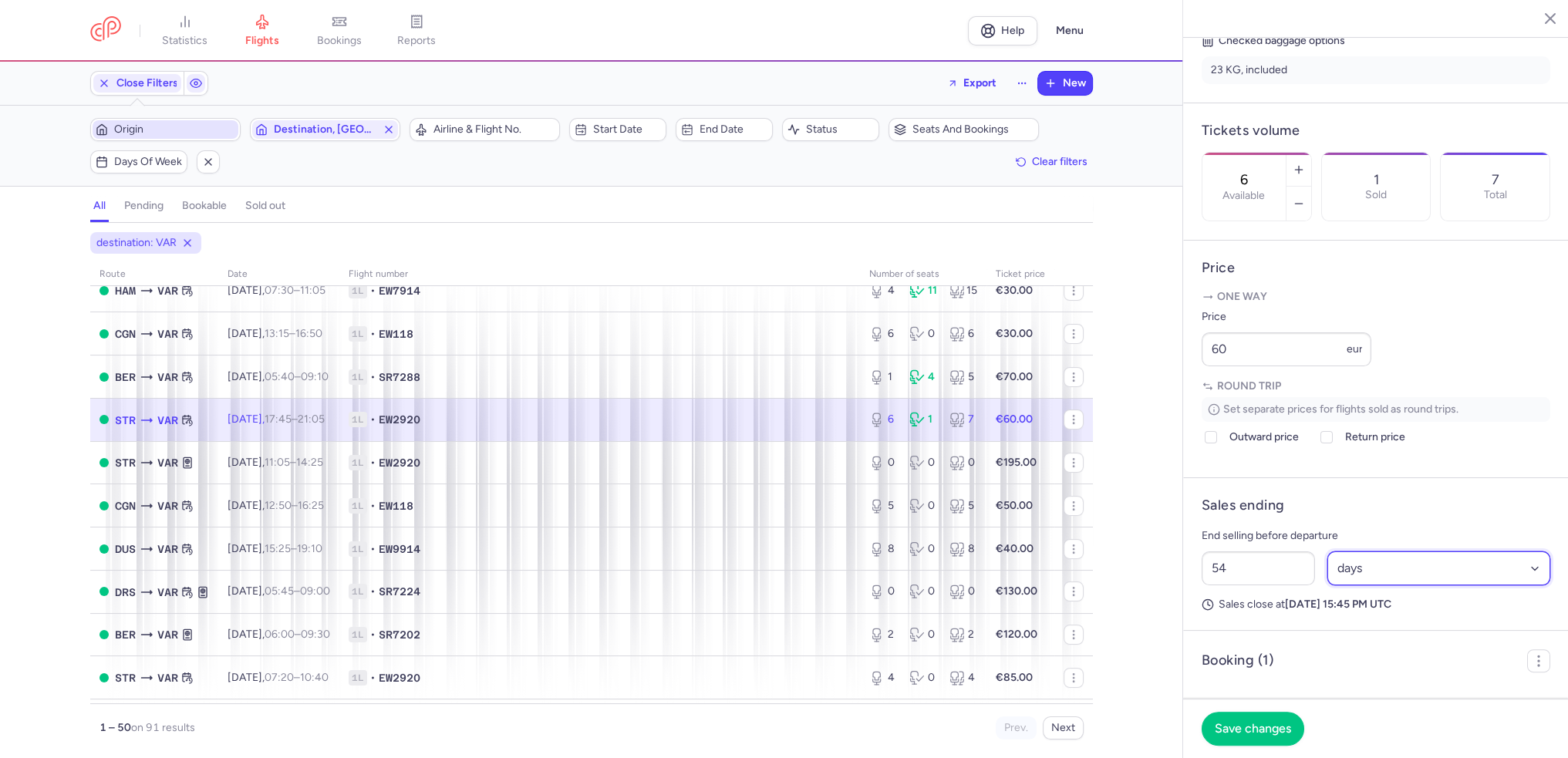
click at [1526, 586] on select "Select an option hours days" at bounding box center [1439, 568] width 224 height 34
select select "hours"
click at [1327, 586] on select "Select an option hours days" at bounding box center [1439, 568] width 224 height 34
click at [1254, 732] on span "Save changes" at bounding box center [1253, 728] width 77 height 14
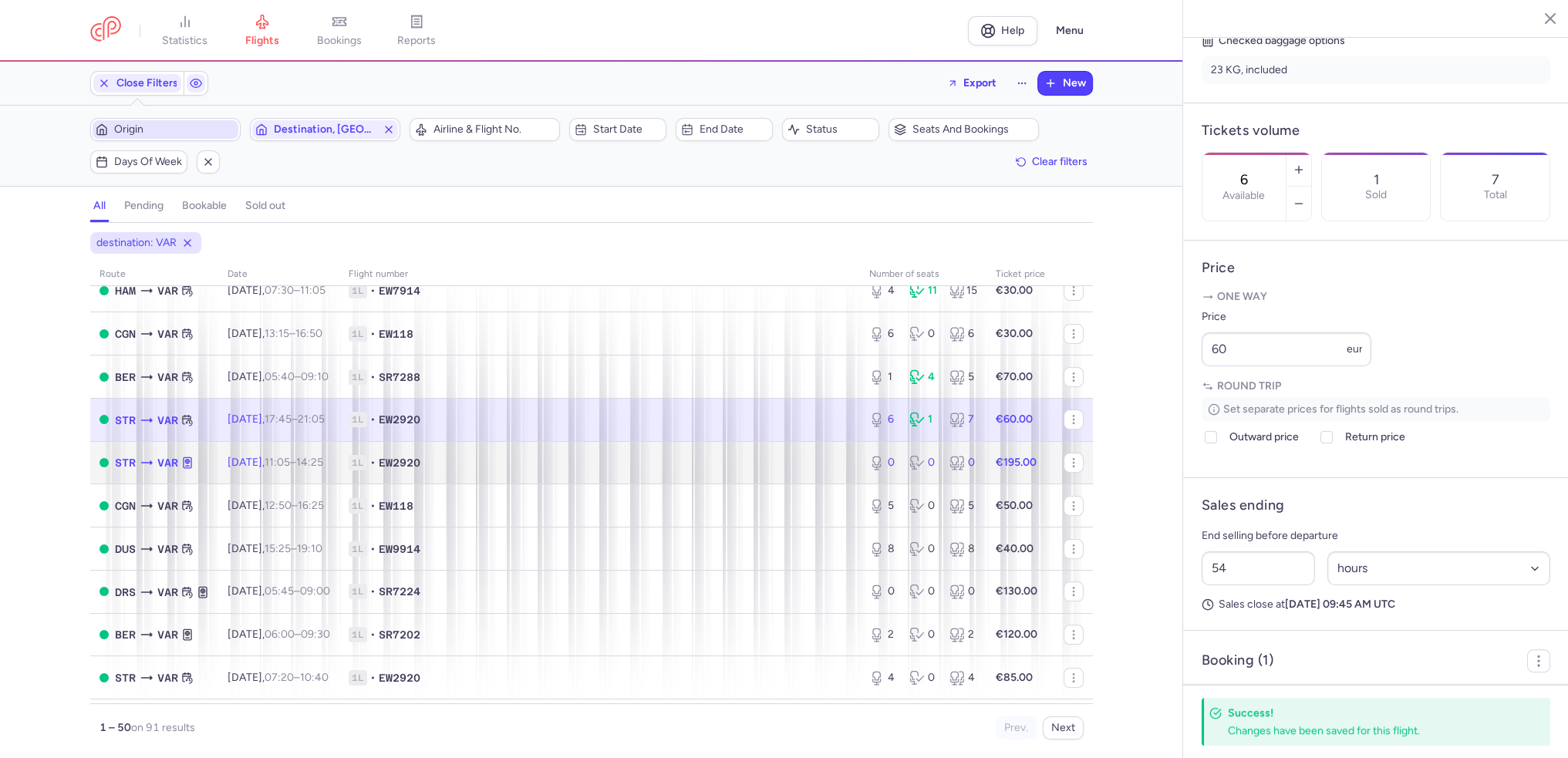
click at [256, 469] on span "Mon, 18 Aug, 11:05 – 14:25 +0" at bounding box center [275, 463] width 96 height 13
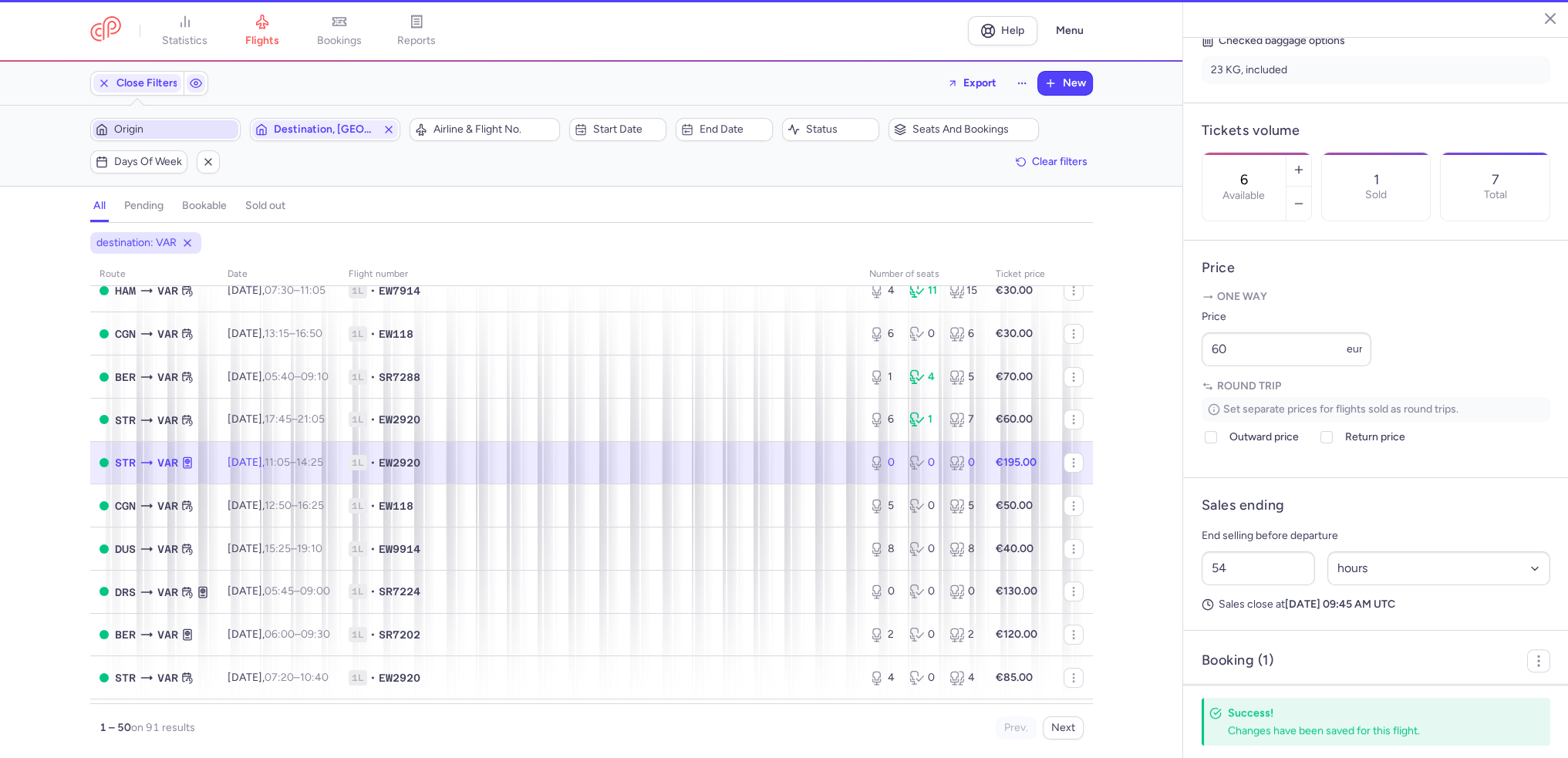
type input "0"
type input "2"
select select "days"
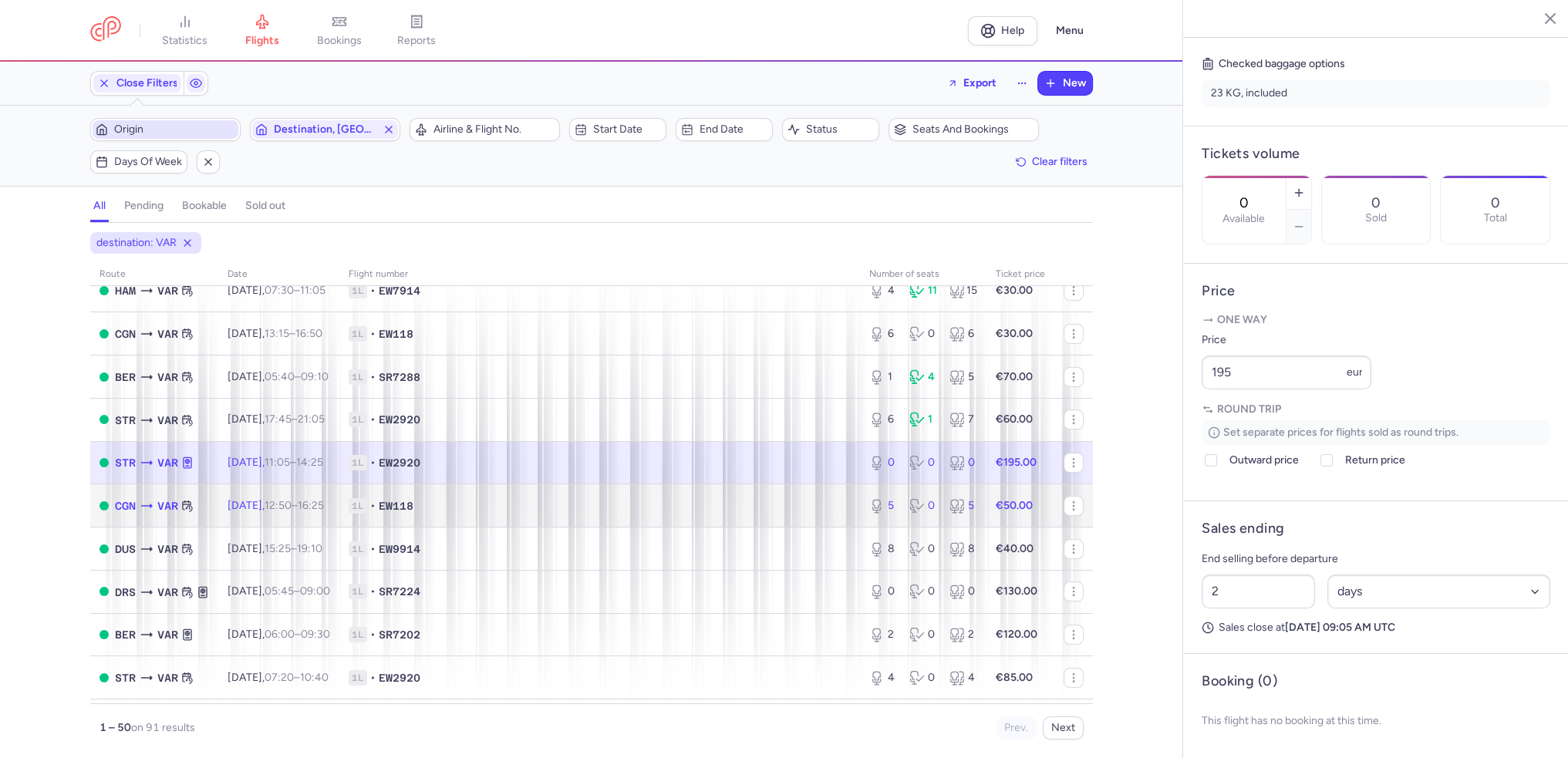
click at [256, 512] on span "Mon, 18 Aug, 12:50 – 16:25 +0" at bounding box center [275, 506] width 97 height 13
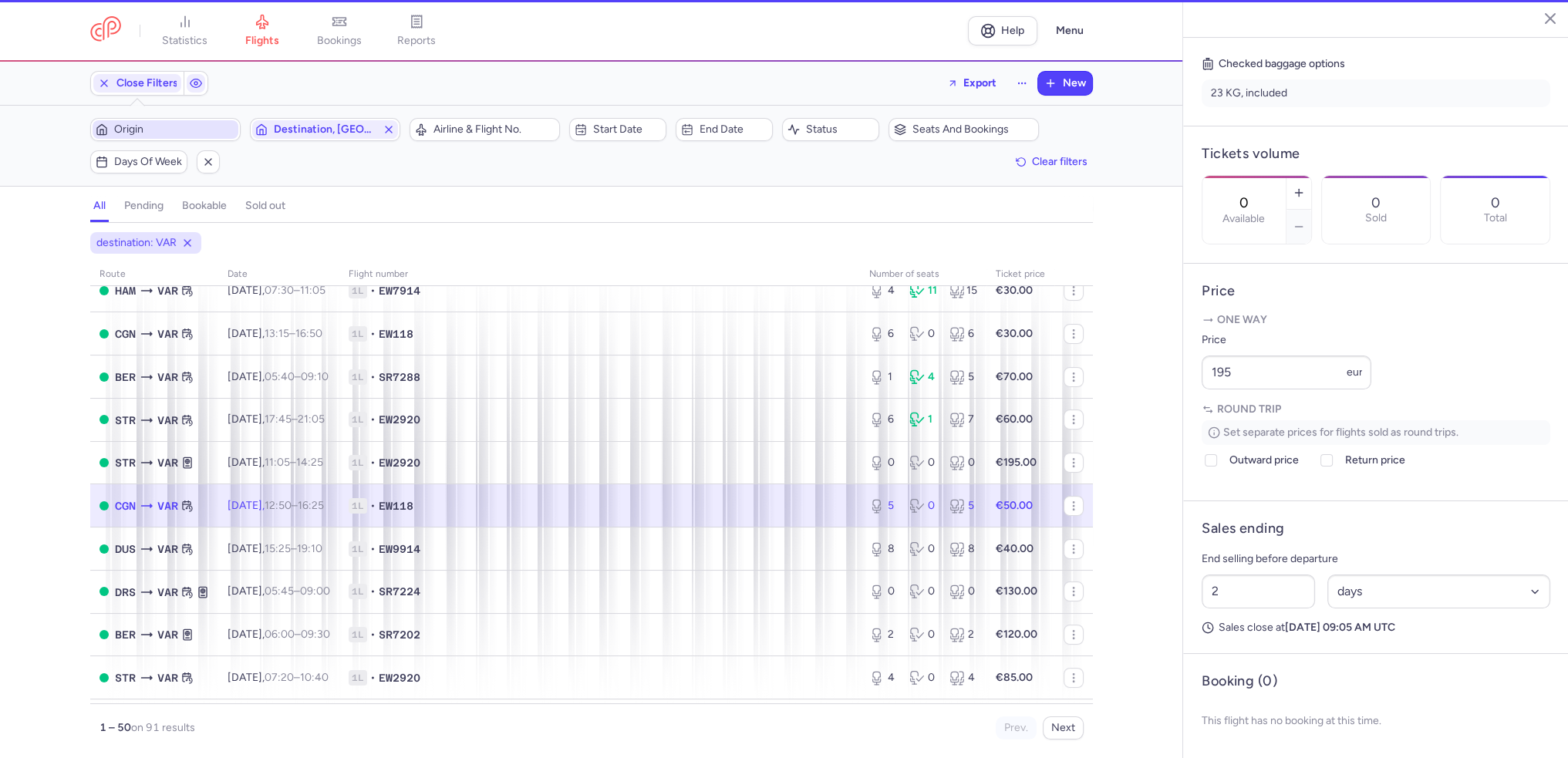
type input "5"
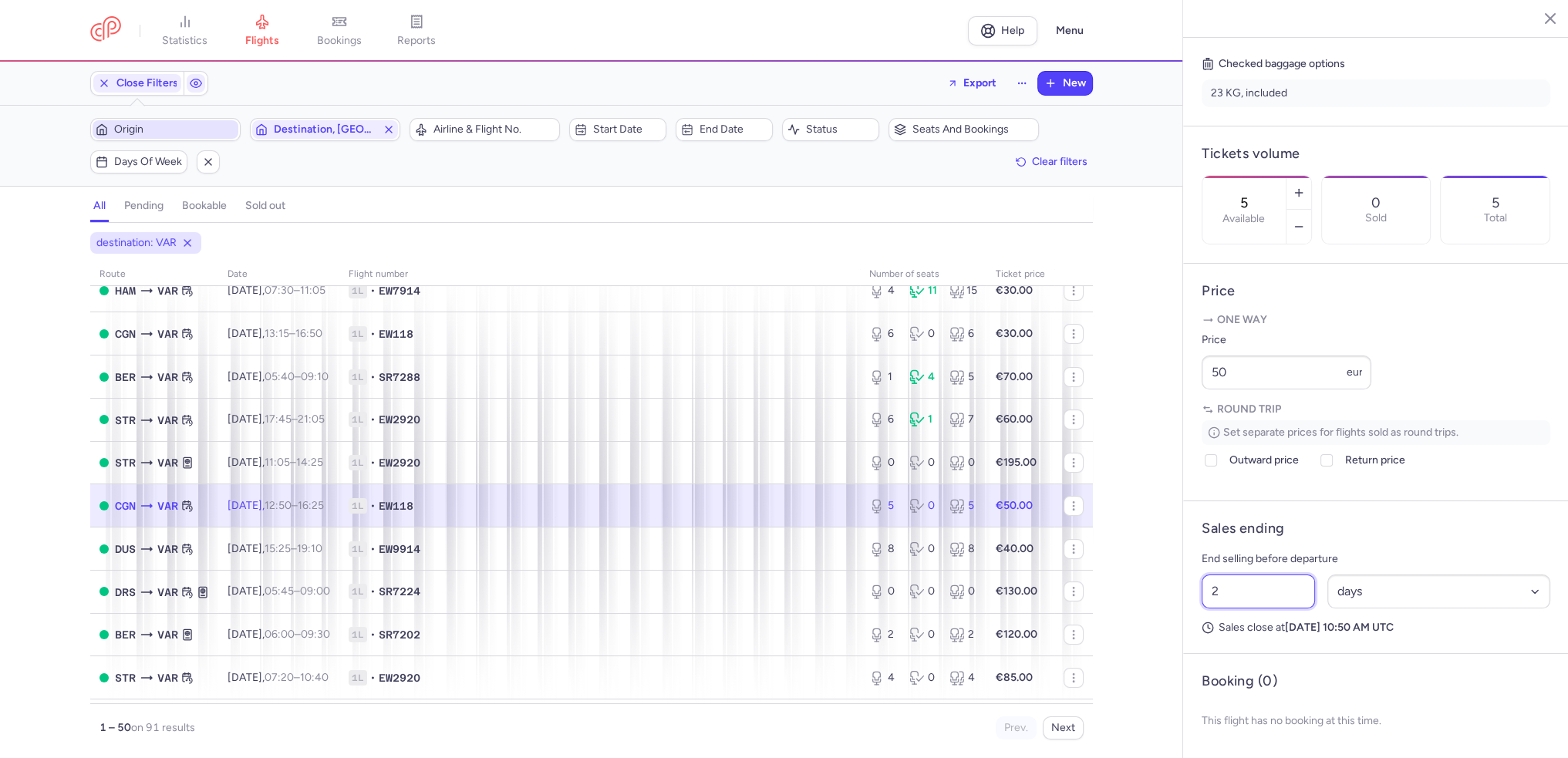
drag, startPoint x: 1225, startPoint y: 609, endPoint x: 1195, endPoint y: 613, distance: 30.3
click at [1196, 613] on div "2 Select an option hours days" at bounding box center [1377, 592] width 361 height 47
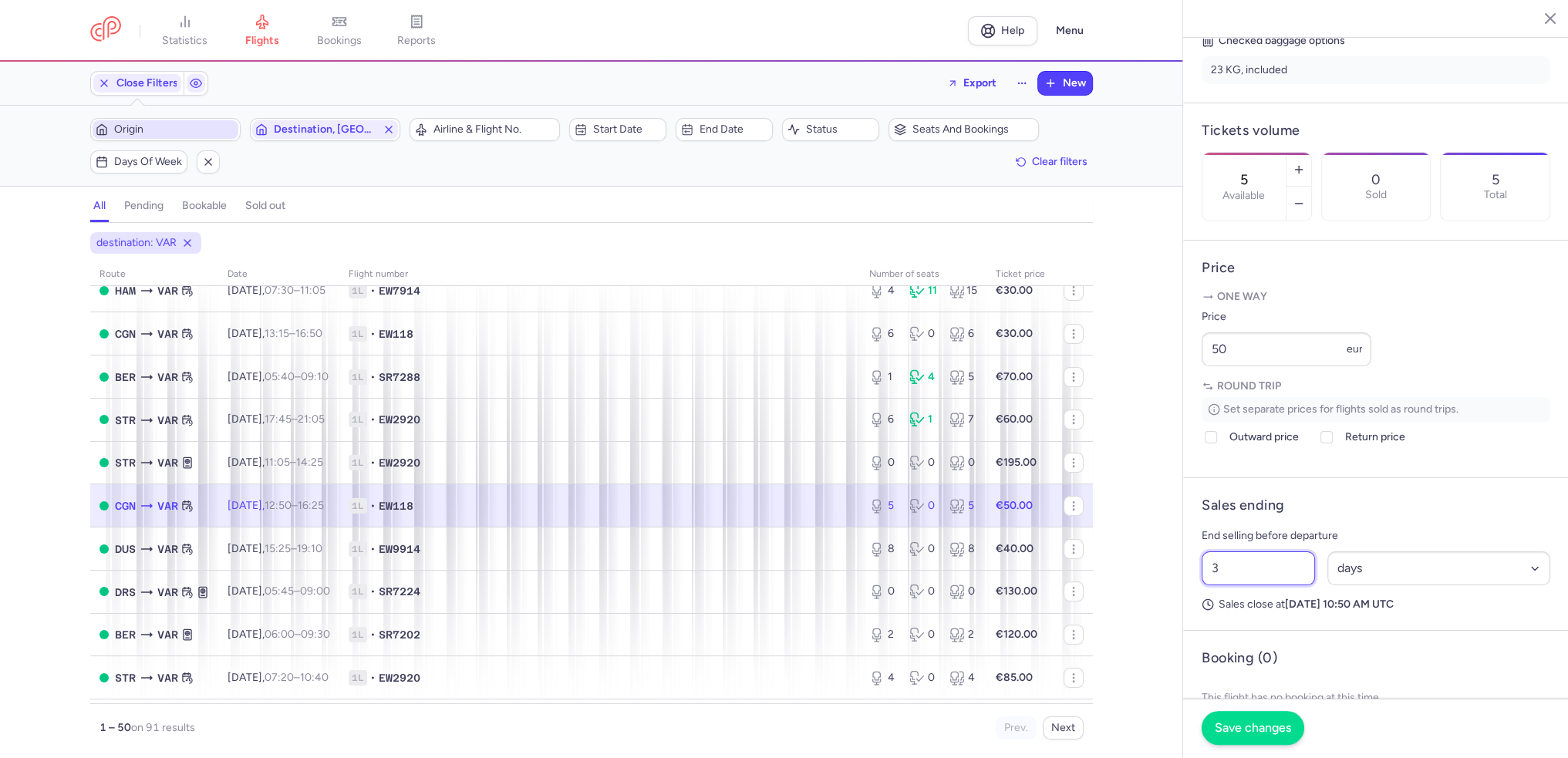
type input "3"
click at [1276, 733] on span "Save changes" at bounding box center [1253, 728] width 77 height 14
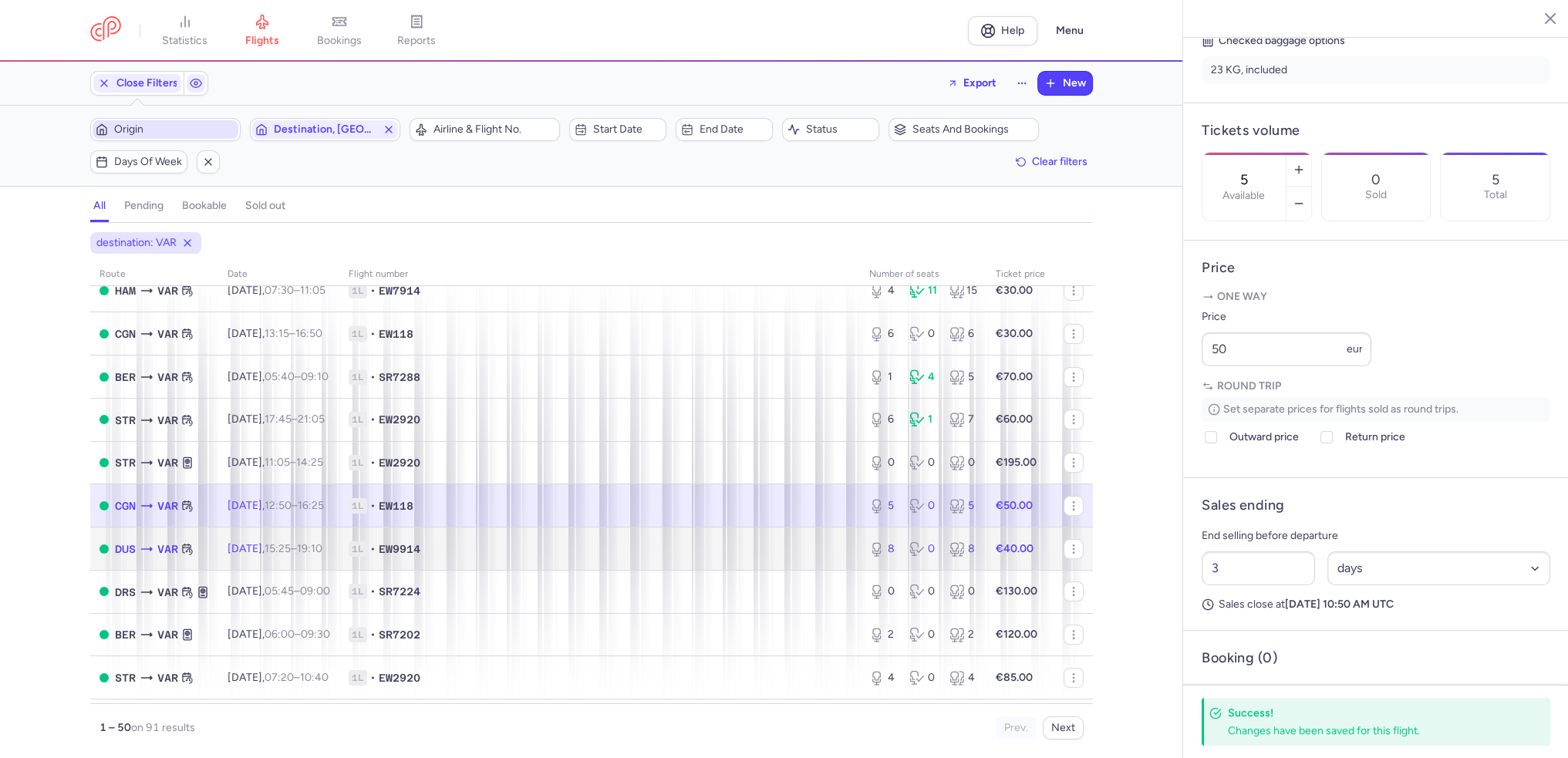
click at [278, 555] on span "Mon, 18 Aug, 15:25 – 19:10 +0" at bounding box center [275, 549] width 95 height 13
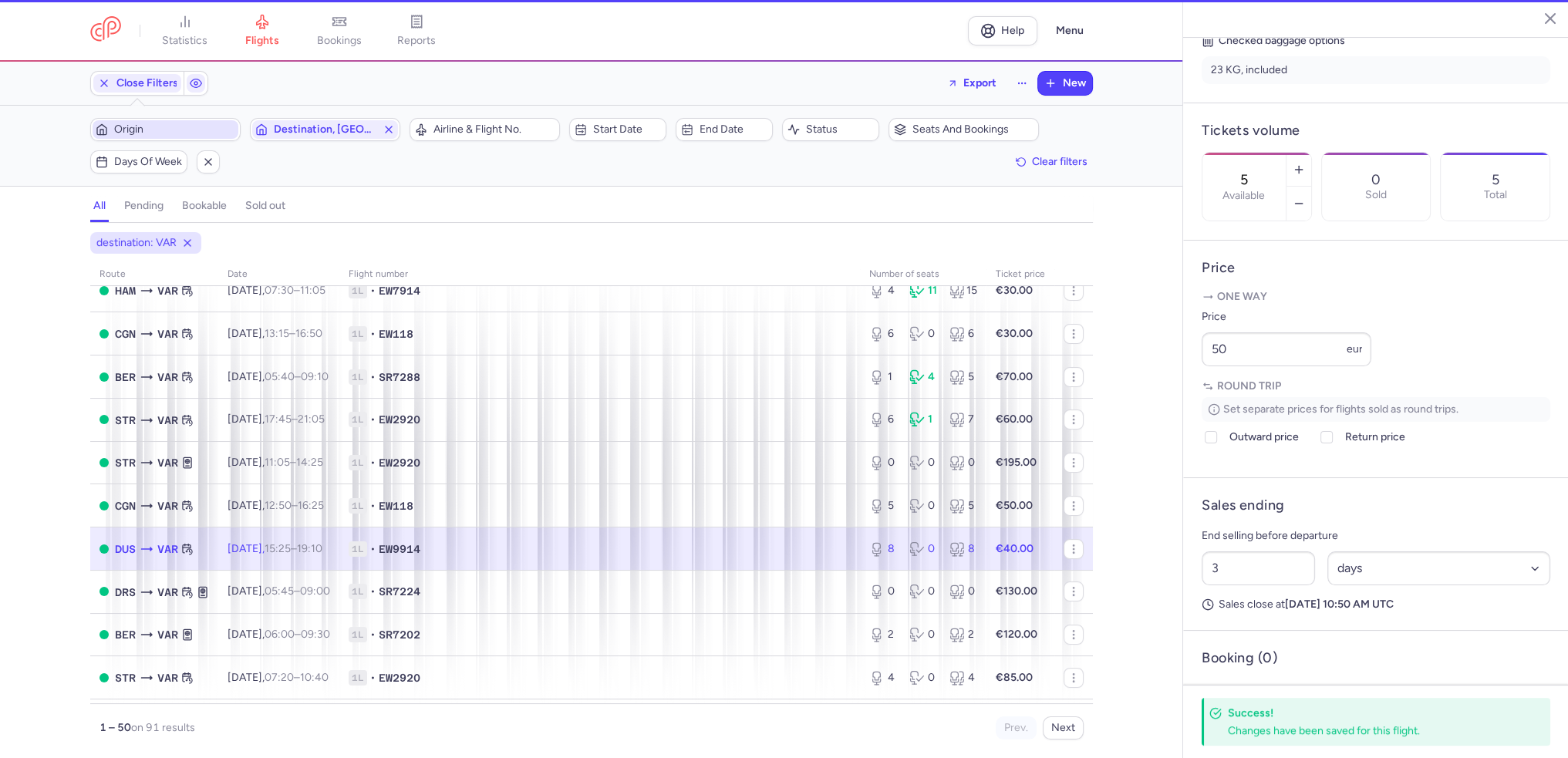
type input "8"
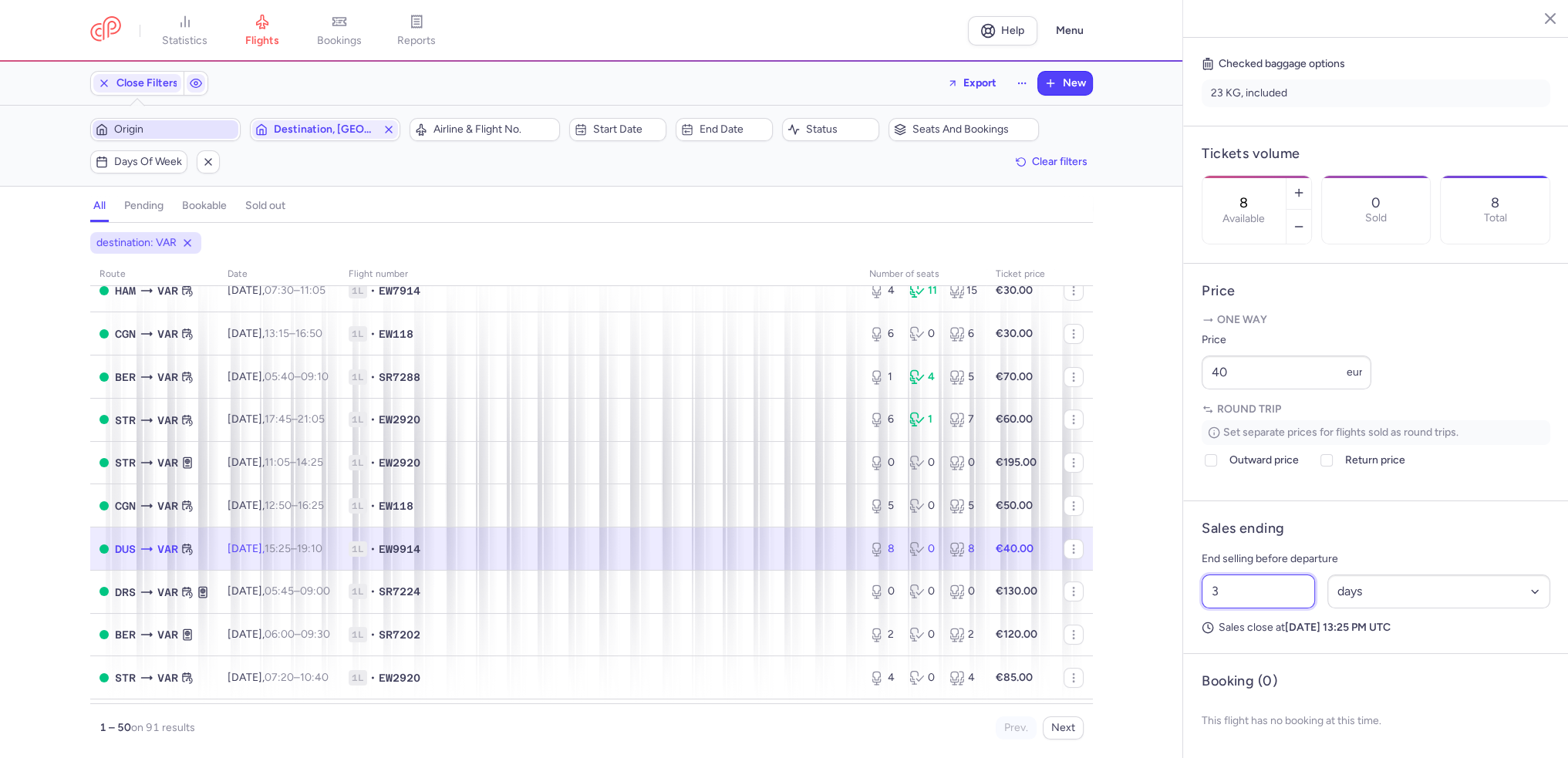
drag, startPoint x: 1221, startPoint y: 607, endPoint x: 1186, endPoint y: 610, distance: 35.1
click at [1187, 610] on article "Sales ending End selling before departure 3 Select an option hours days Sales c…" at bounding box center [1376, 577] width 385 height 153
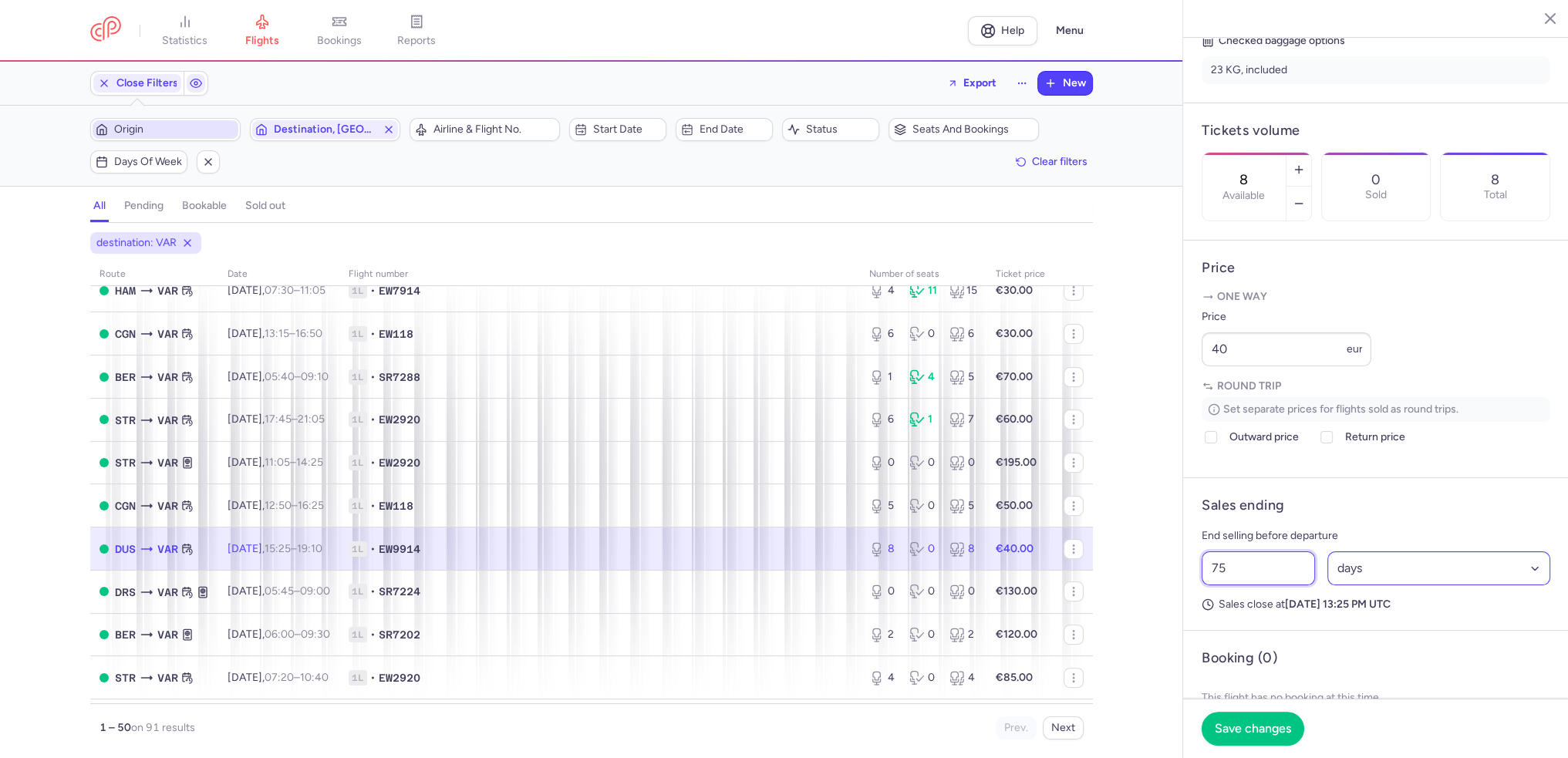
type input "75"
click at [1525, 586] on select "Select an option hours days" at bounding box center [1439, 568] width 224 height 34
select select "hours"
click at [1327, 586] on select "Select an option hours days" at bounding box center [1439, 568] width 224 height 34
click at [1259, 736] on button "Save changes" at bounding box center [1253, 728] width 102 height 34
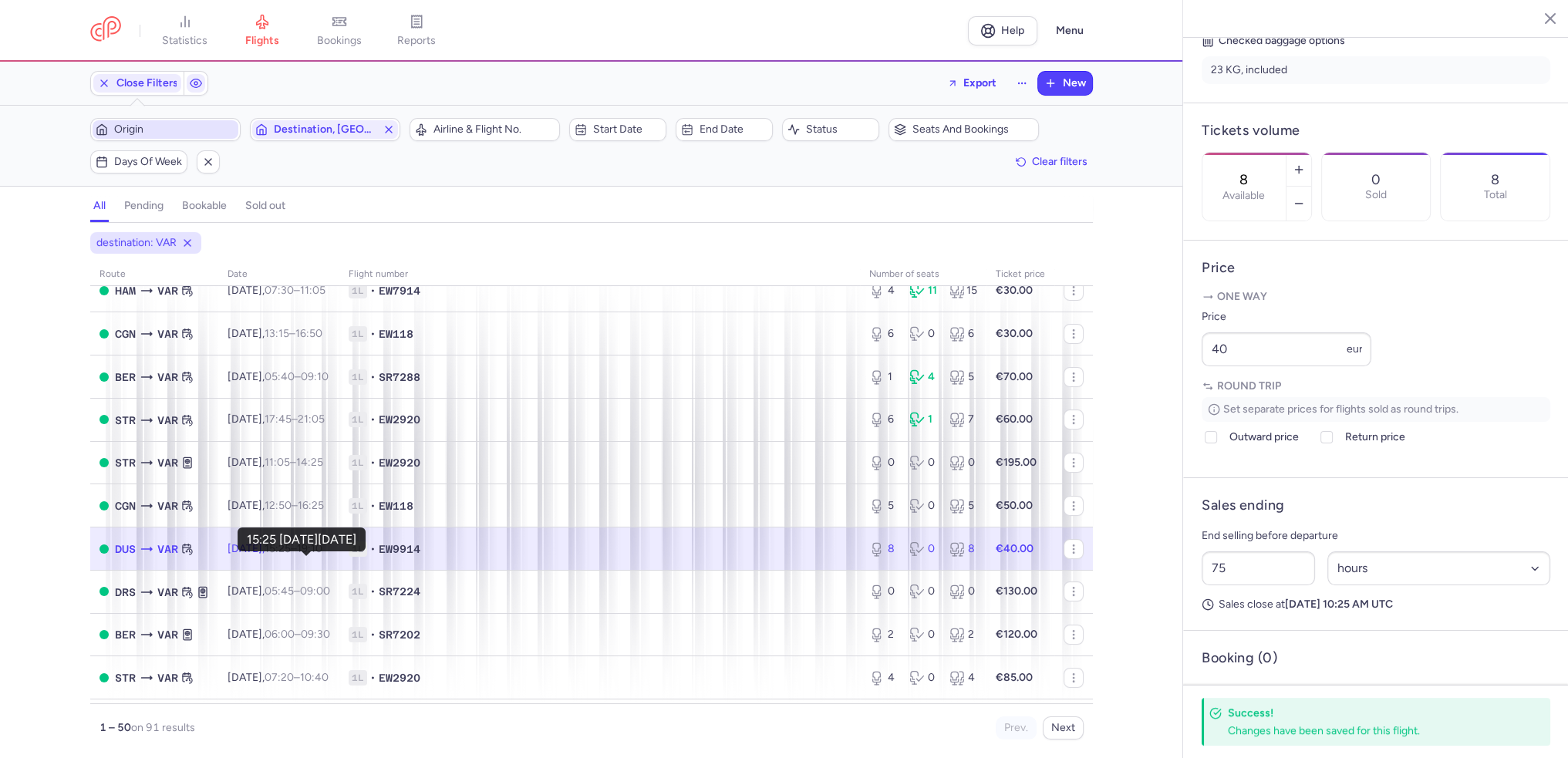
click at [290, 555] on time "15:25" at bounding box center [278, 549] width 27 height 13
drag, startPoint x: 1229, startPoint y: 393, endPoint x: 1181, endPoint y: 395, distance: 48.0
click at [1181, 395] on div "statistics flights bookings reports Help Menu Close Filters Export New Filters …" at bounding box center [784, 379] width 1568 height 758
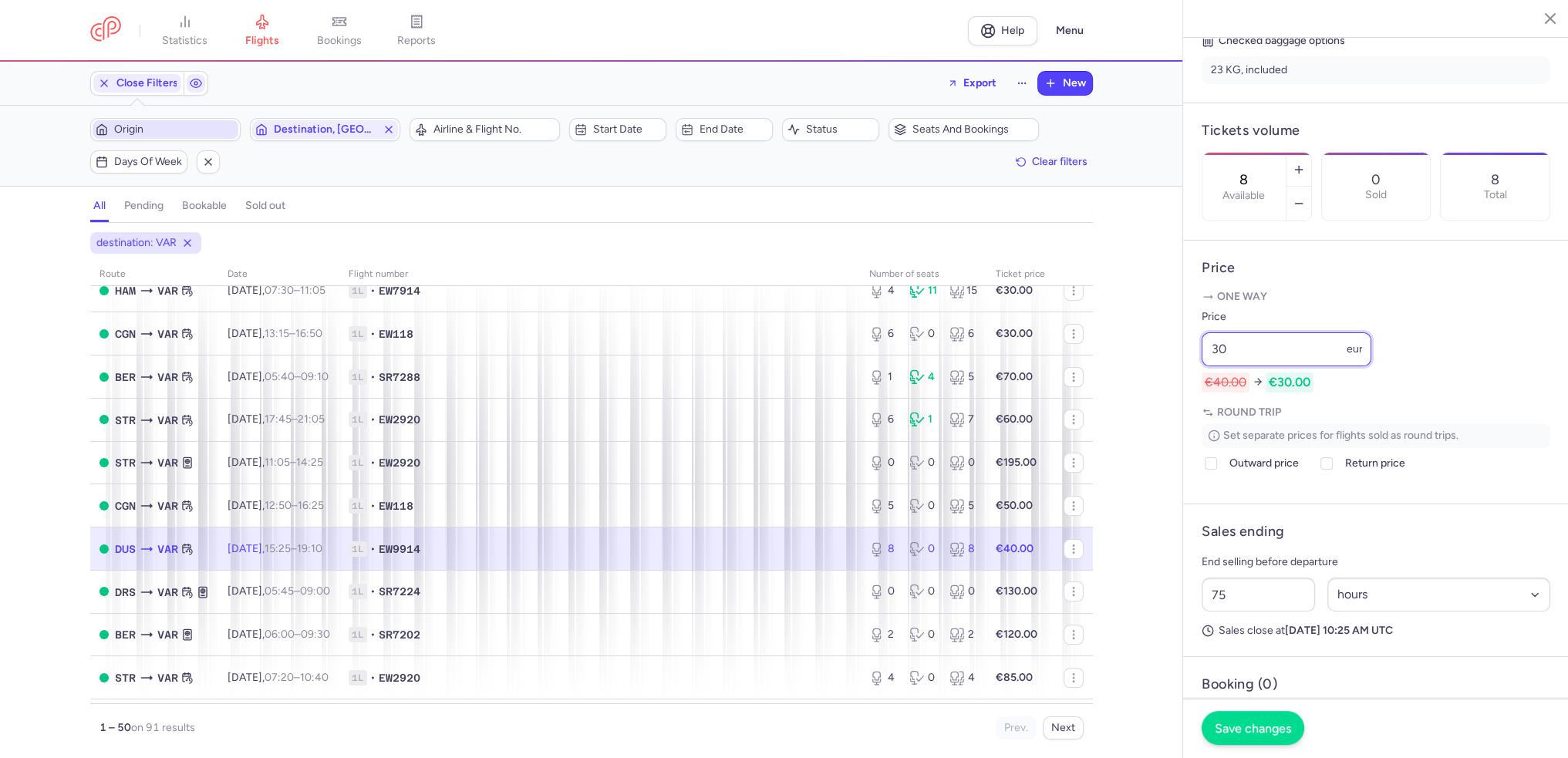
type input "30"
click at [1232, 723] on span "Save changes" at bounding box center [1253, 728] width 77 height 14
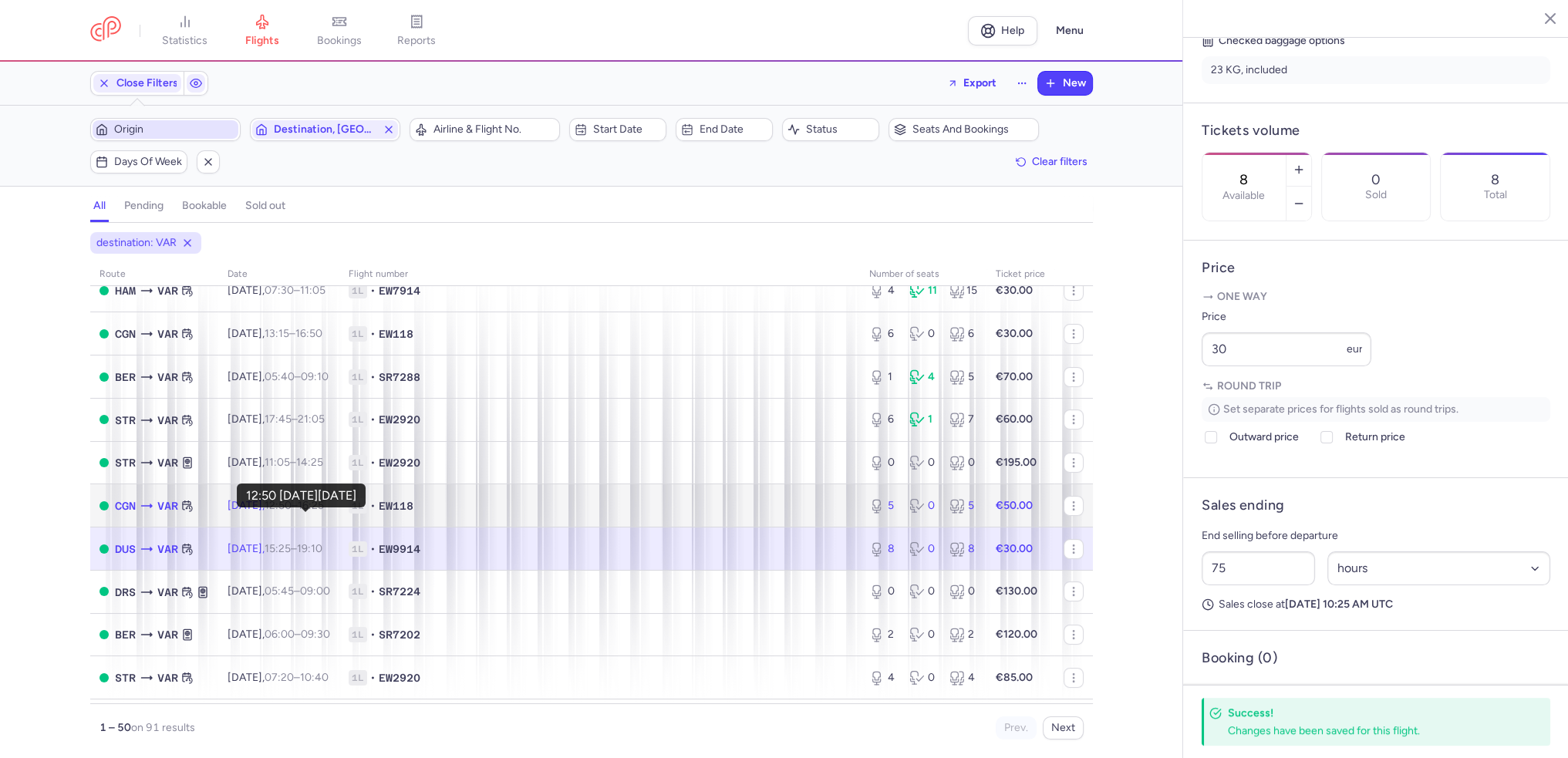
click at [291, 512] on time "12:50" at bounding box center [278, 506] width 27 height 13
type input "5"
type input "3"
select select "days"
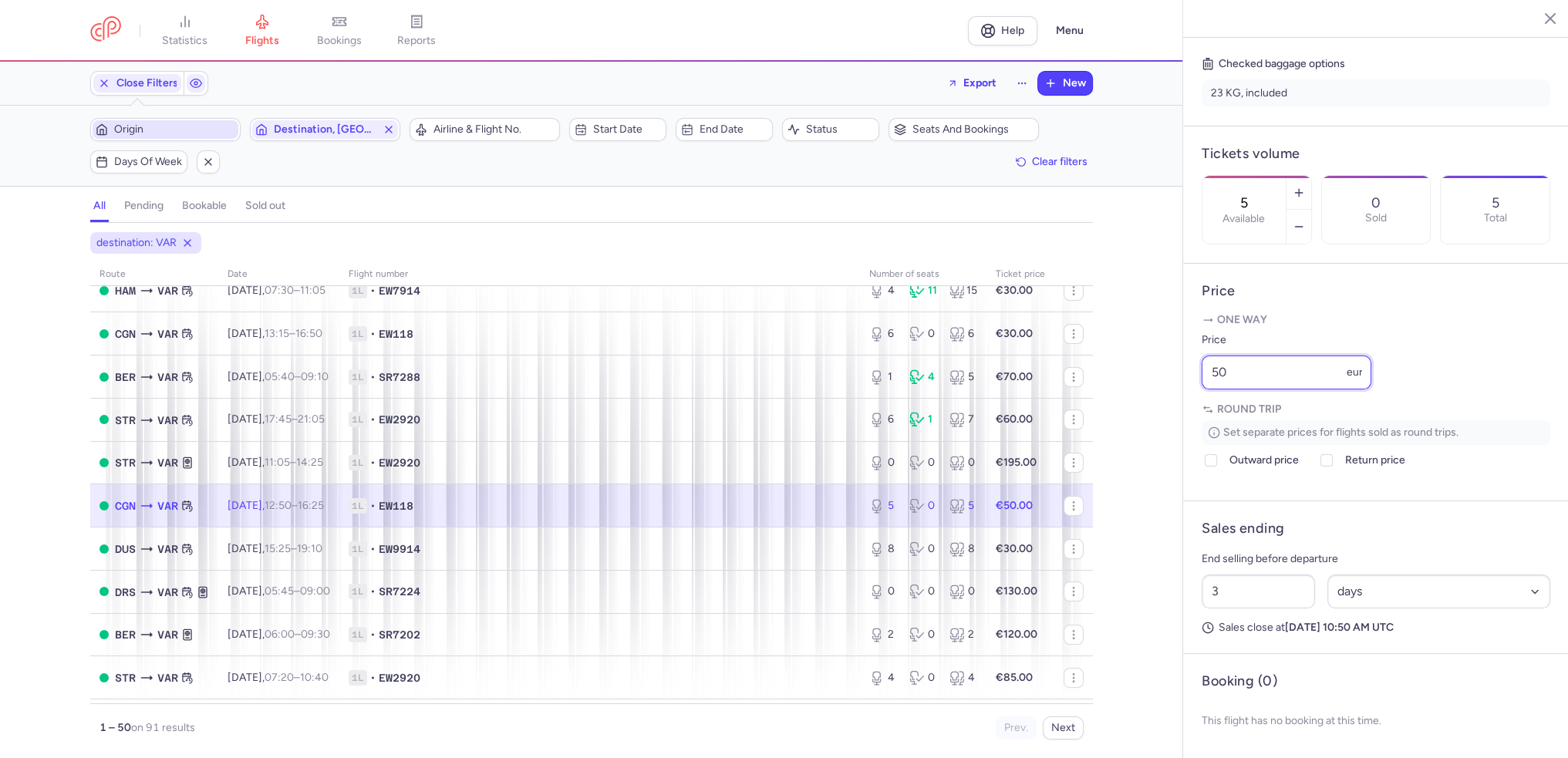
drag, startPoint x: 1242, startPoint y: 395, endPoint x: 1187, endPoint y: 396, distance: 55.0
click at [1187, 396] on article "Price One way Price 50 eur Round trip Set separate prices for flights sold as r…" at bounding box center [1376, 382] width 385 height 237
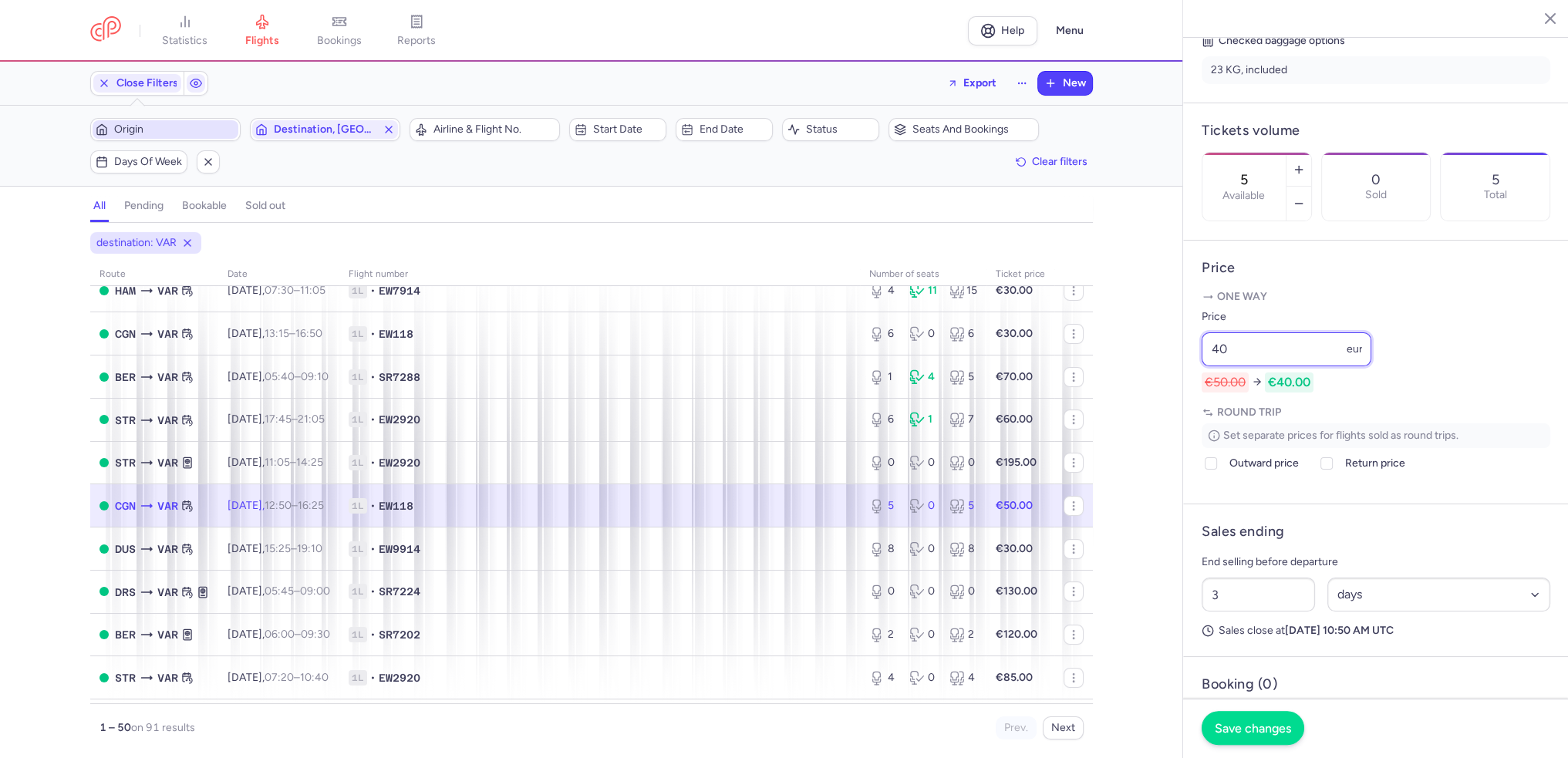
type input "40"
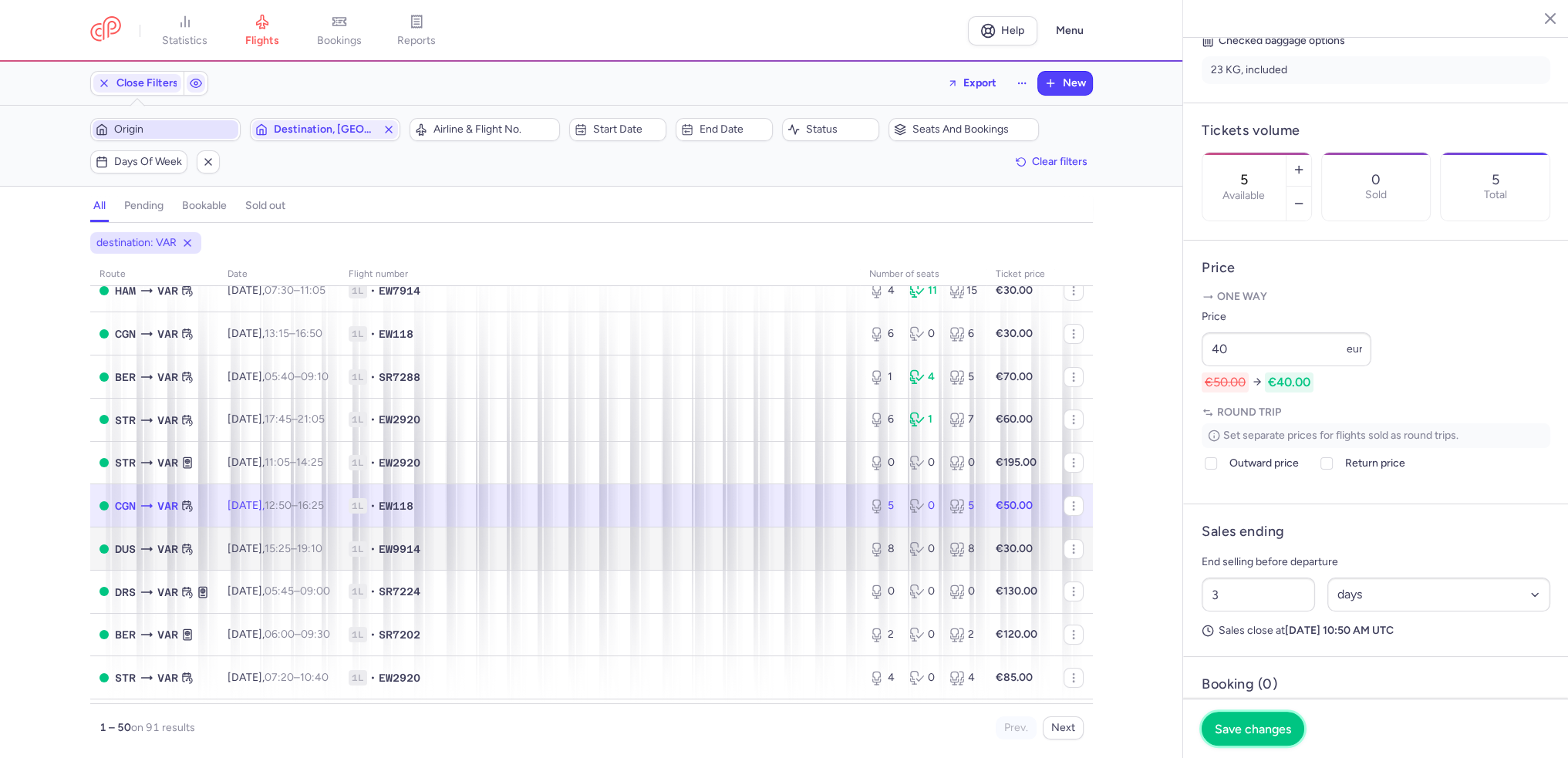
drag, startPoint x: 1287, startPoint y: 731, endPoint x: 836, endPoint y: 556, distance: 483.8
click at [1287, 731] on span "Save changes" at bounding box center [1253, 729] width 77 height 14
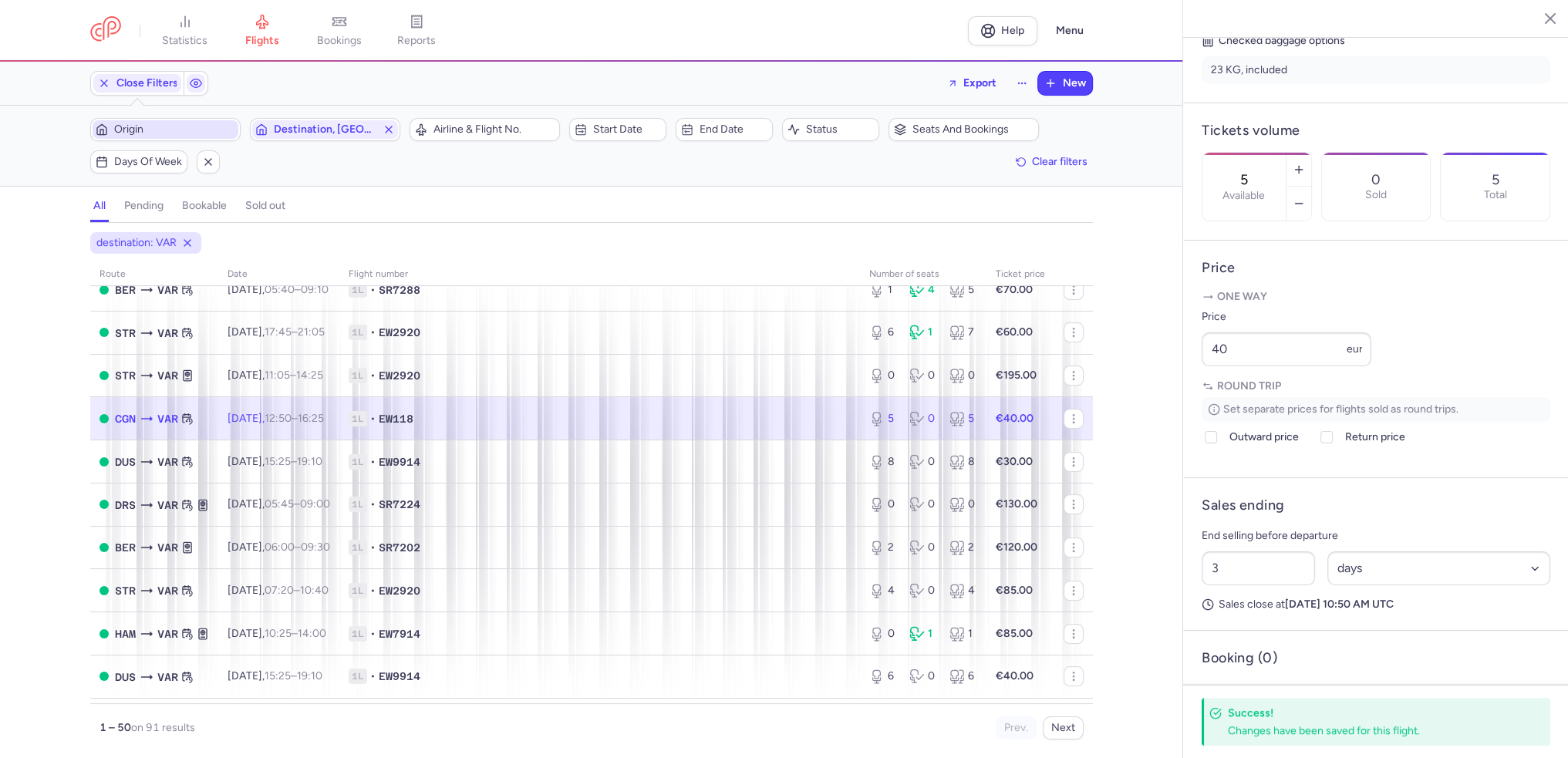
scroll to position [540, 0]
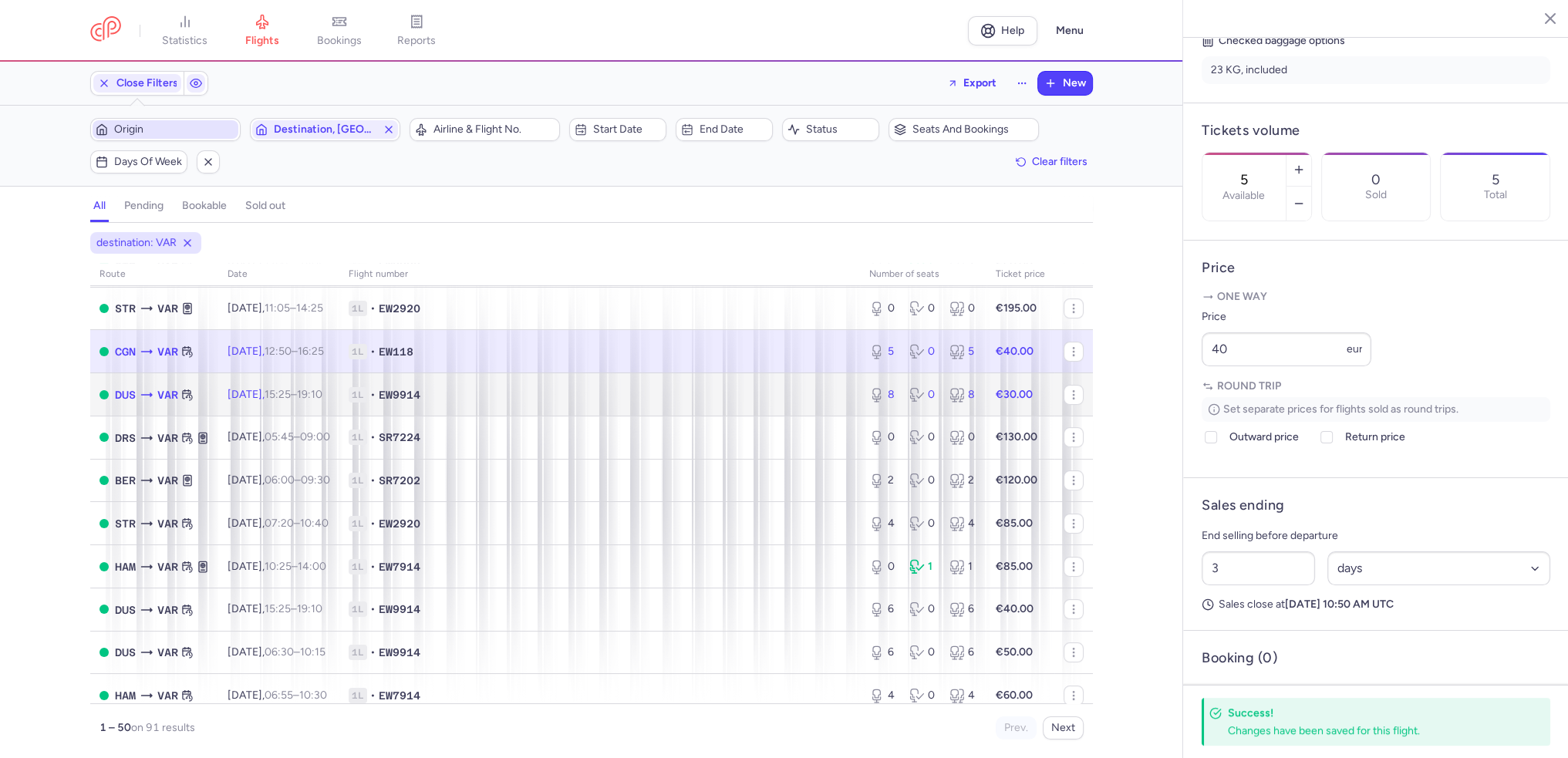
click at [273, 401] on span "Mon, 18 Aug, 15:25 – 19:10 +0" at bounding box center [275, 394] width 95 height 13
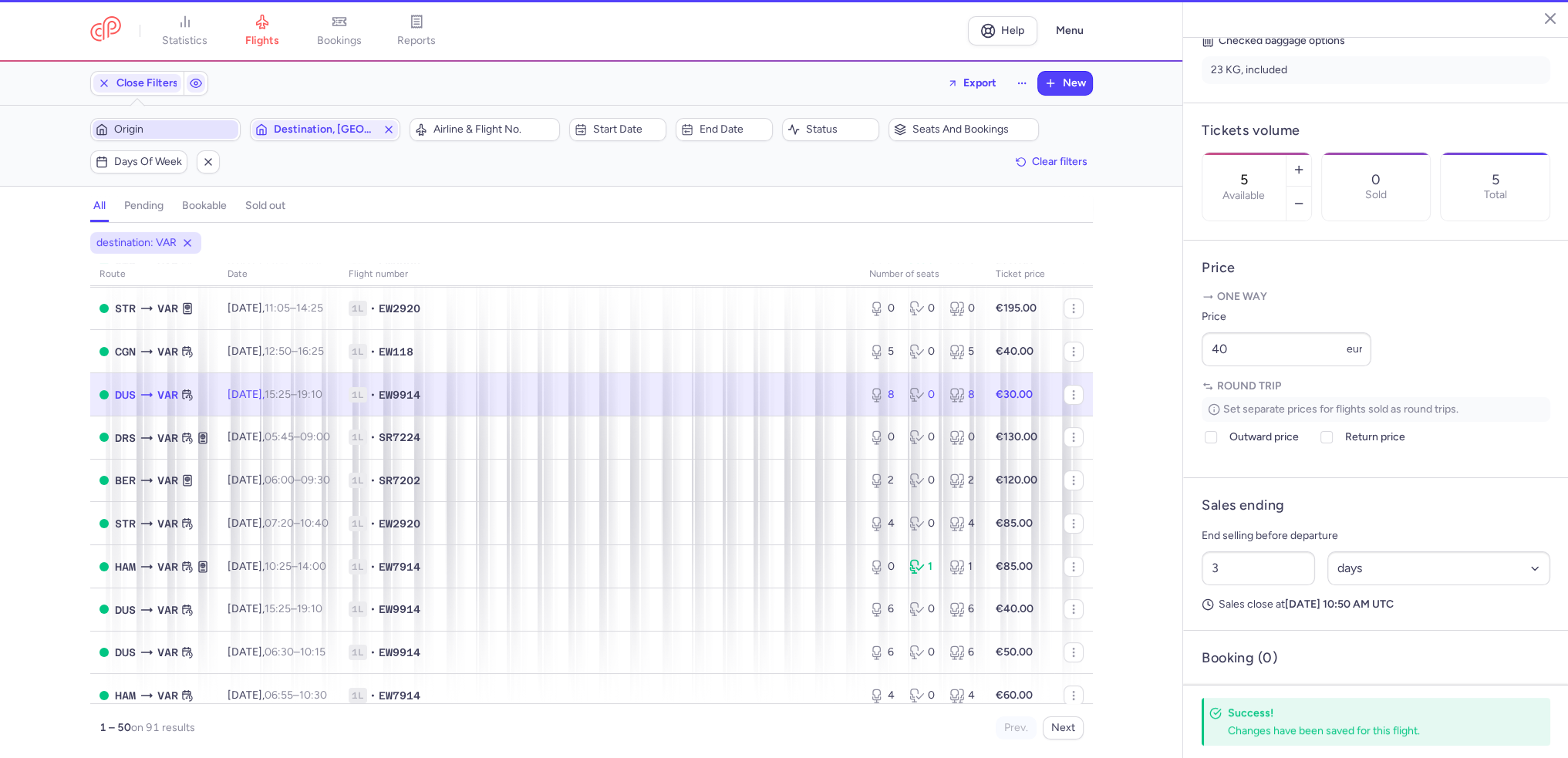
type input "8"
type input "75"
select select "hours"
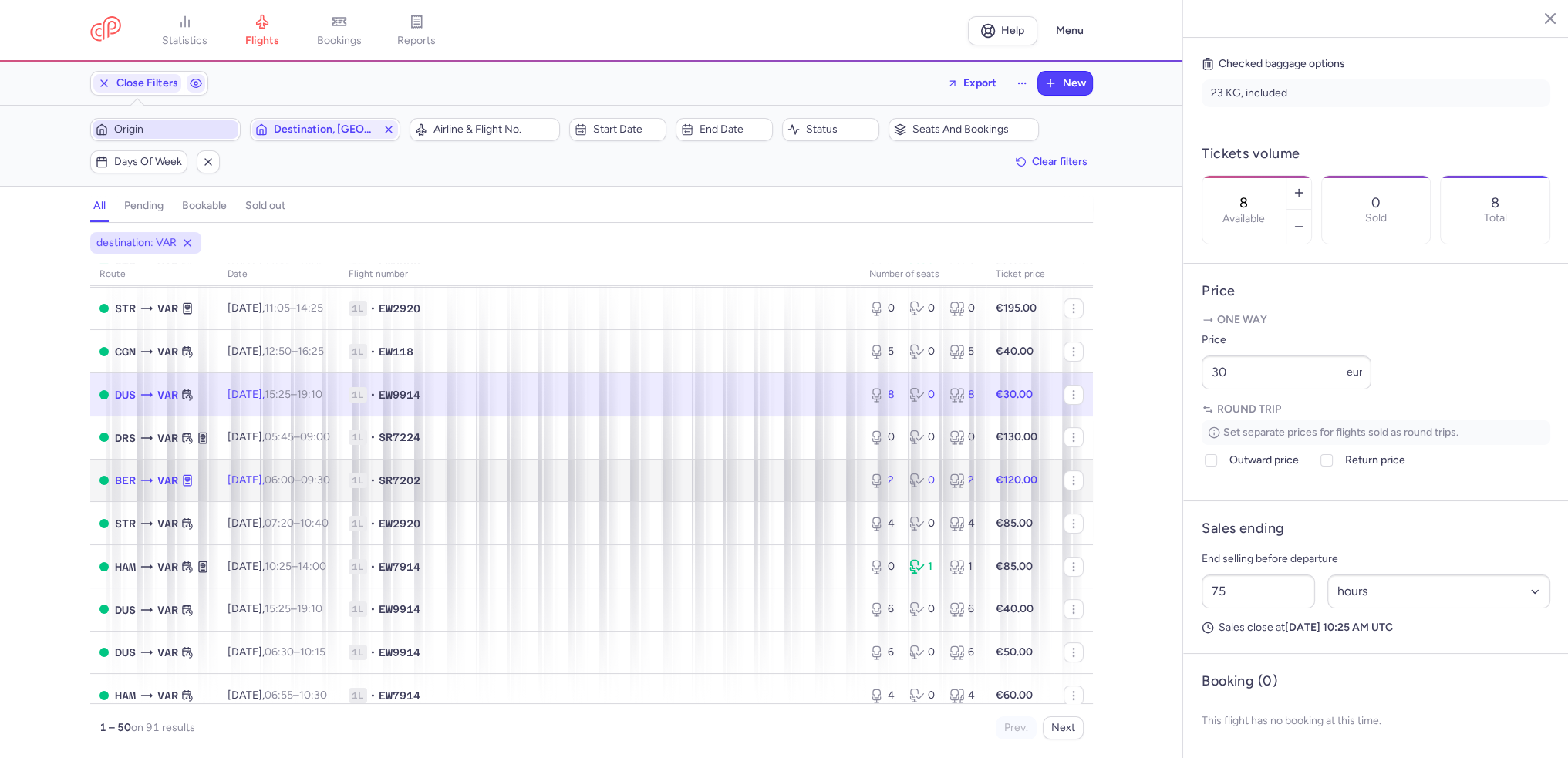
click at [280, 487] on span "Tue, 19 Aug, 06:00 – 09:30 +0" at bounding box center [278, 480] width 102 height 13
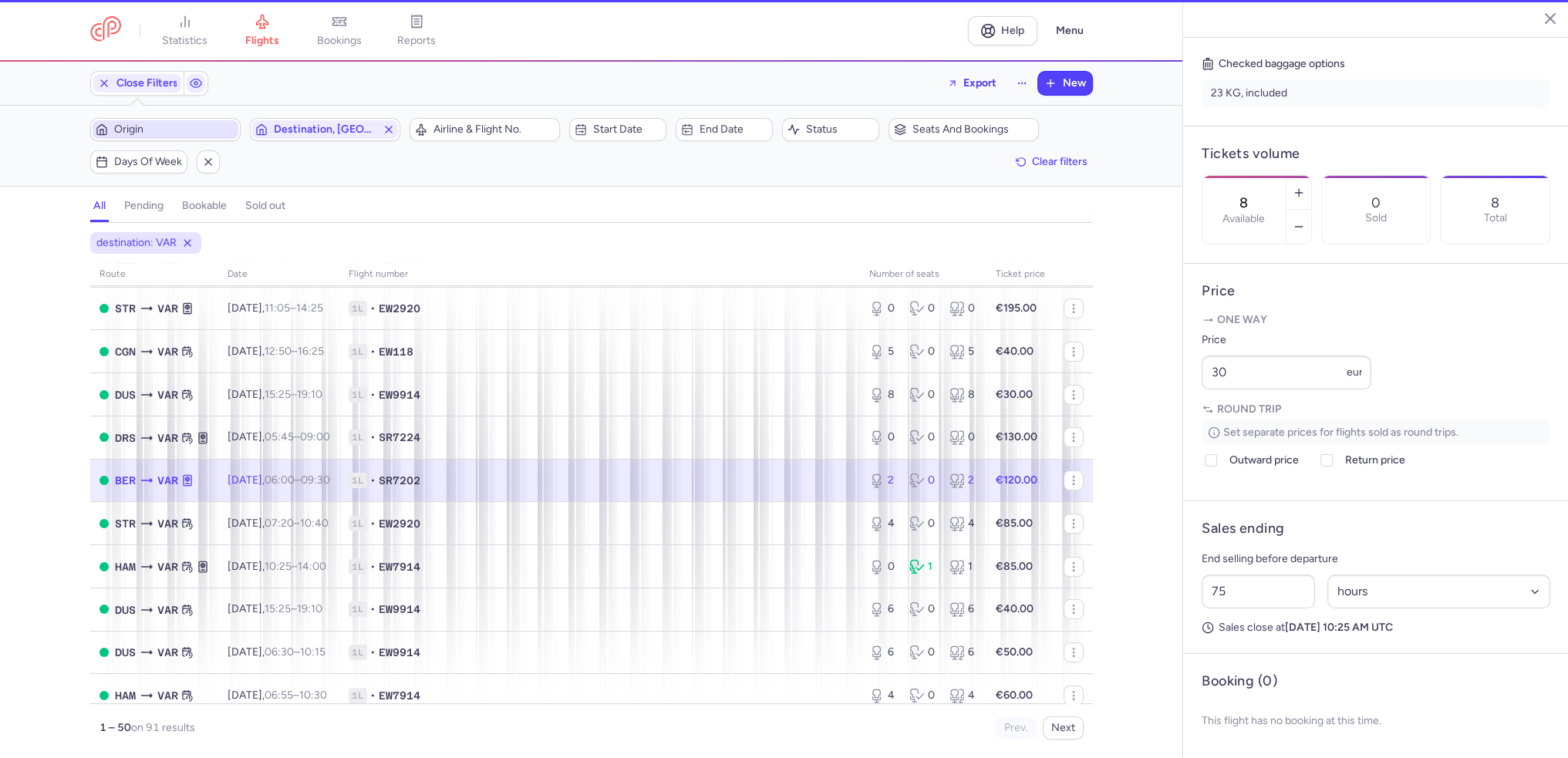
type input "2"
select select "days"
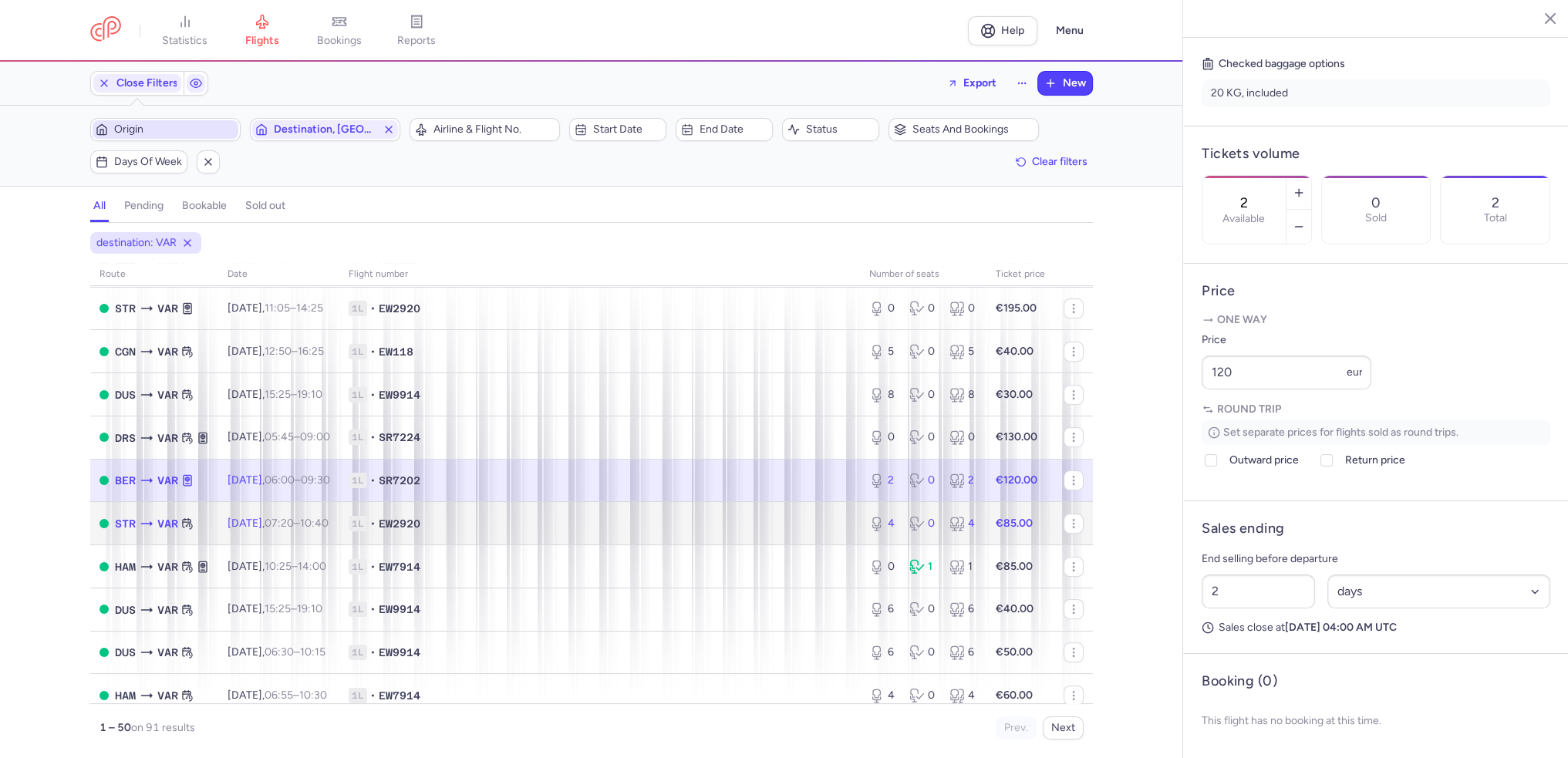
click at [275, 530] on span "Tue, 19 Aug, 07:20 – 10:40 +0" at bounding box center [277, 523] width 101 height 13
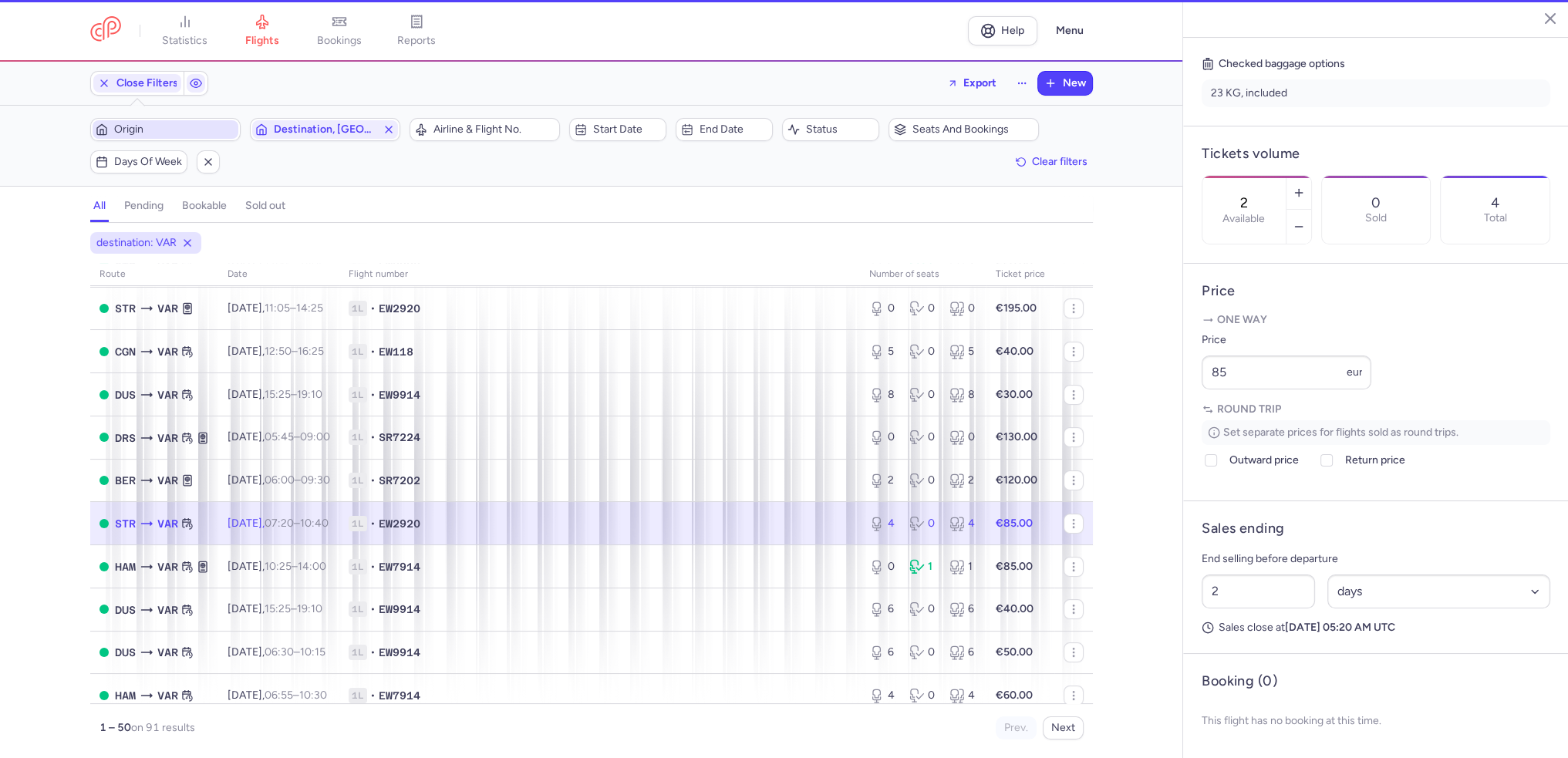
type input "4"
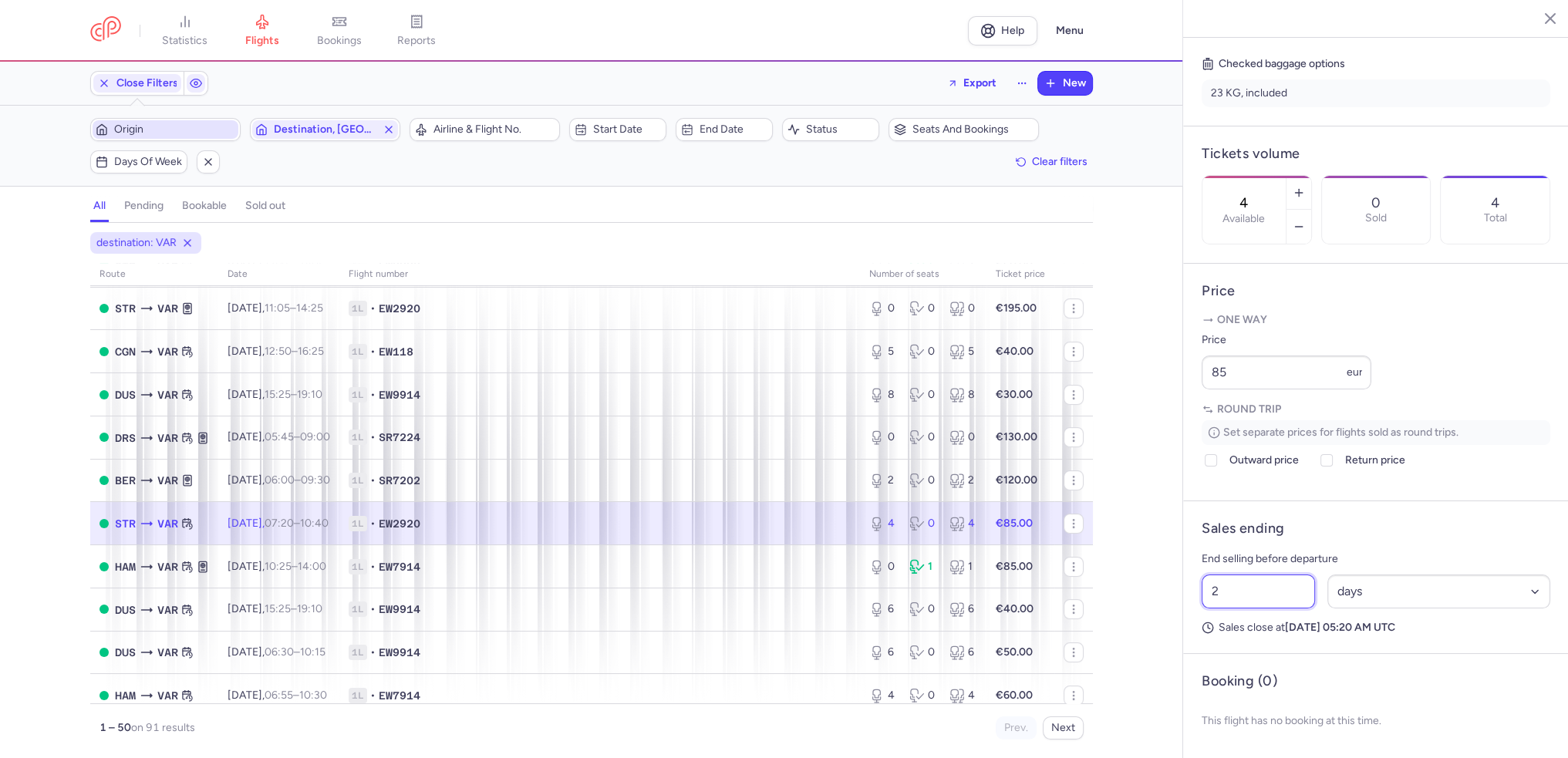
drag, startPoint x: 1218, startPoint y: 609, endPoint x: 1192, endPoint y: 613, distance: 26.3
click at [1192, 613] on article "Sales ending End selling before departure 2 Select an option hours days Sales c…" at bounding box center [1376, 577] width 385 height 153
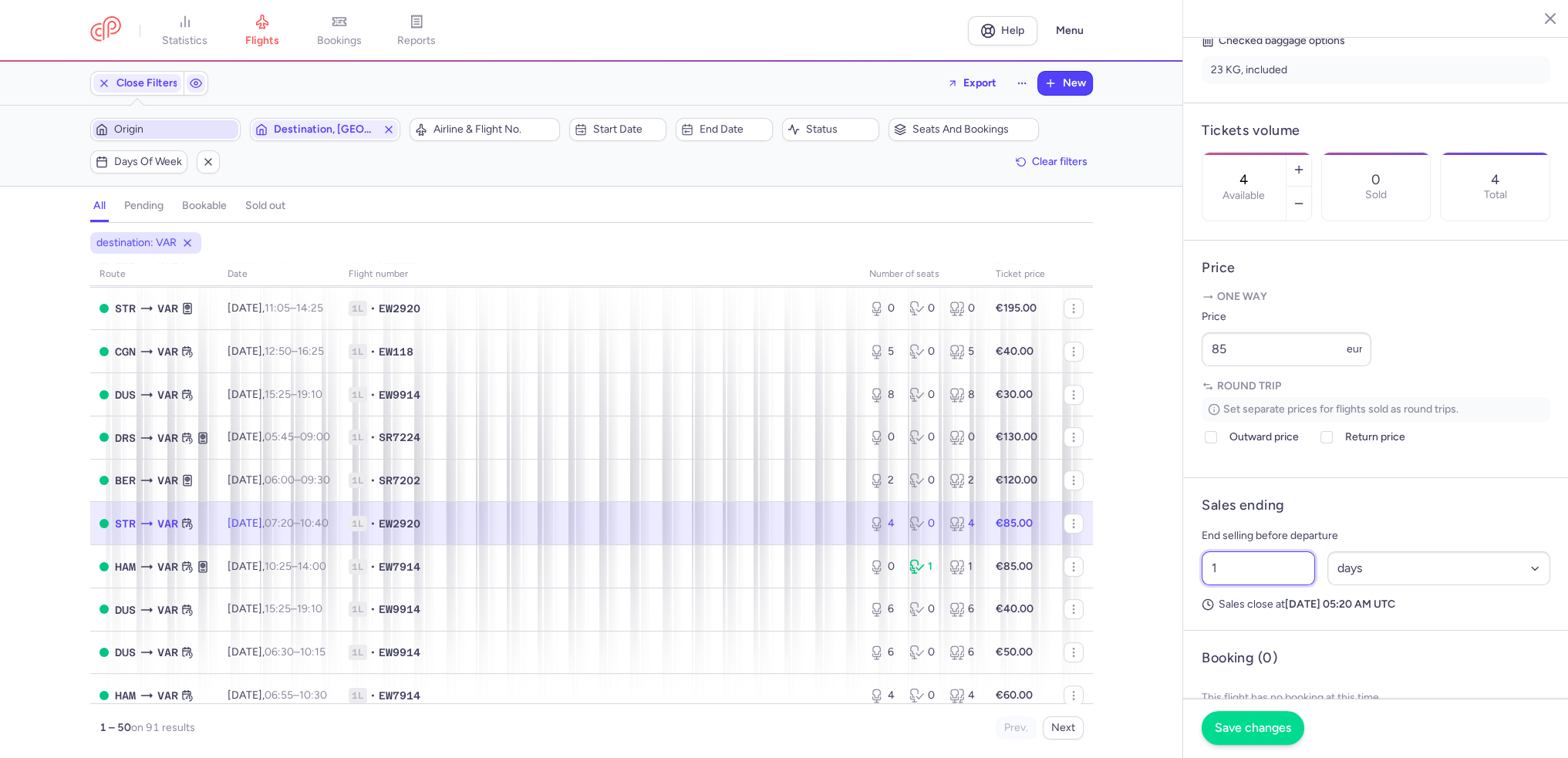
type input "1"
click at [1243, 729] on span "Save changes" at bounding box center [1253, 728] width 77 height 14
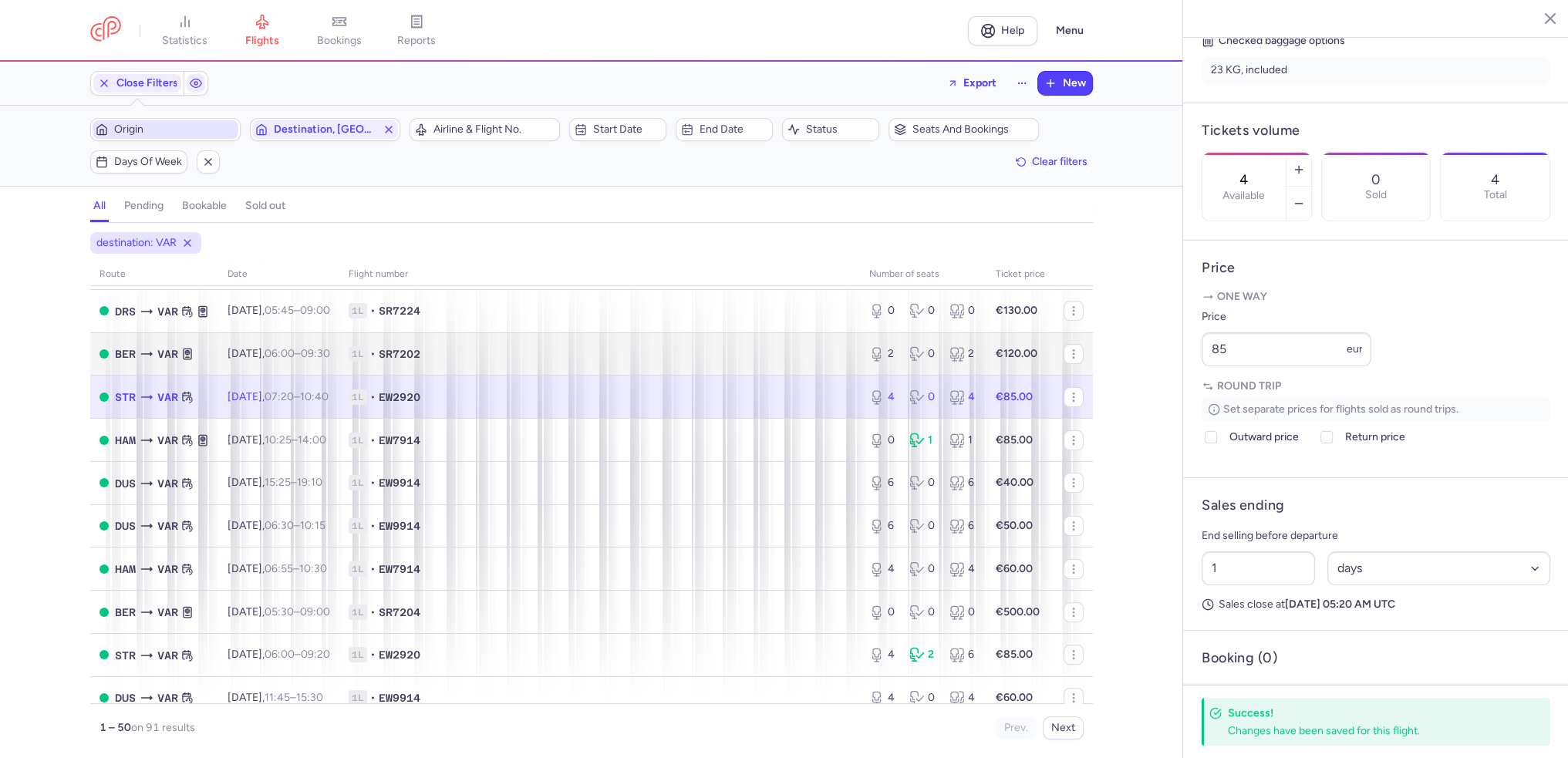
scroll to position [694, 0]
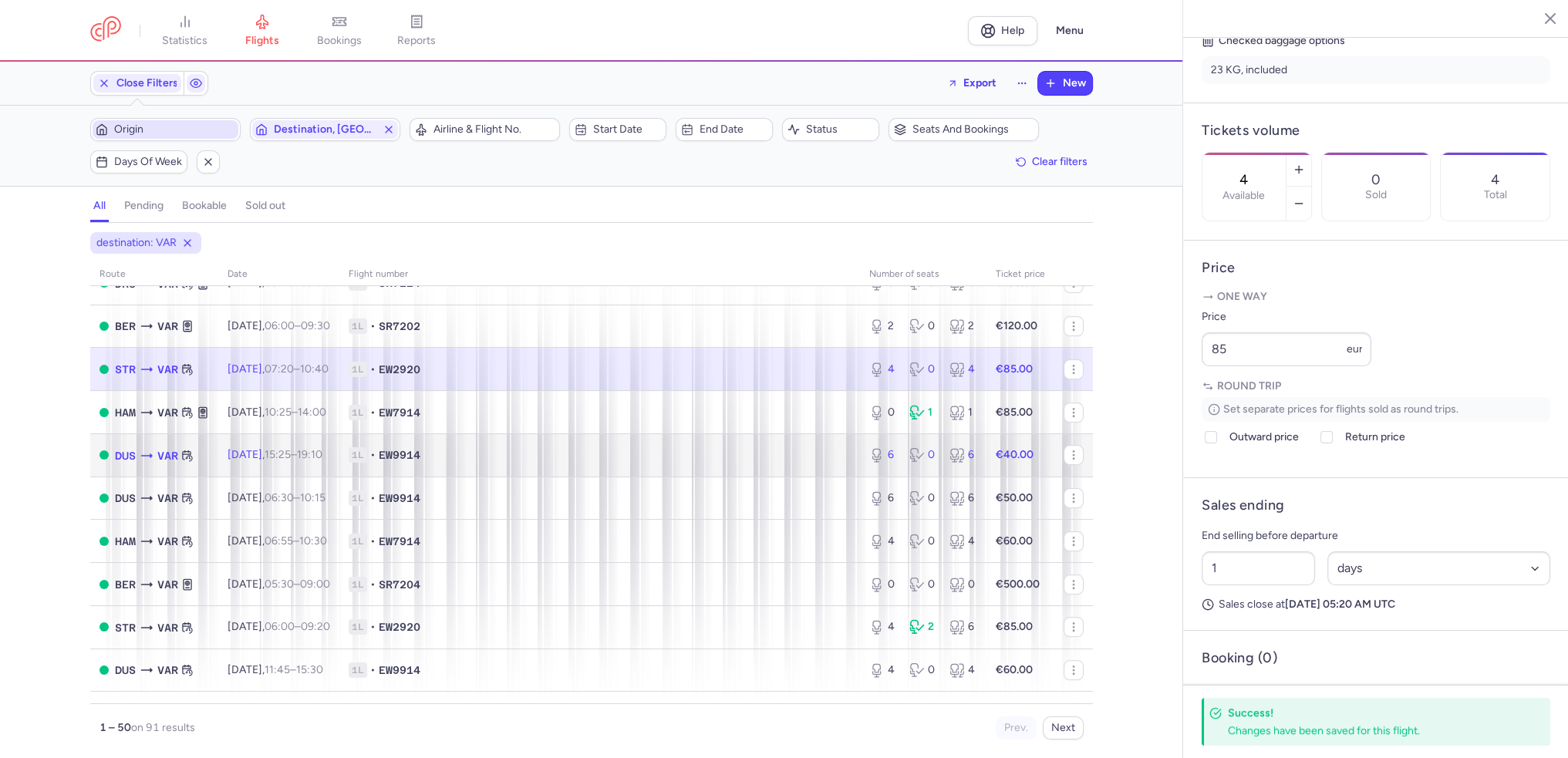
click at [277, 461] on span "Tue, 19 Aug, 15:25 – 19:10 +0" at bounding box center [275, 455] width 95 height 13
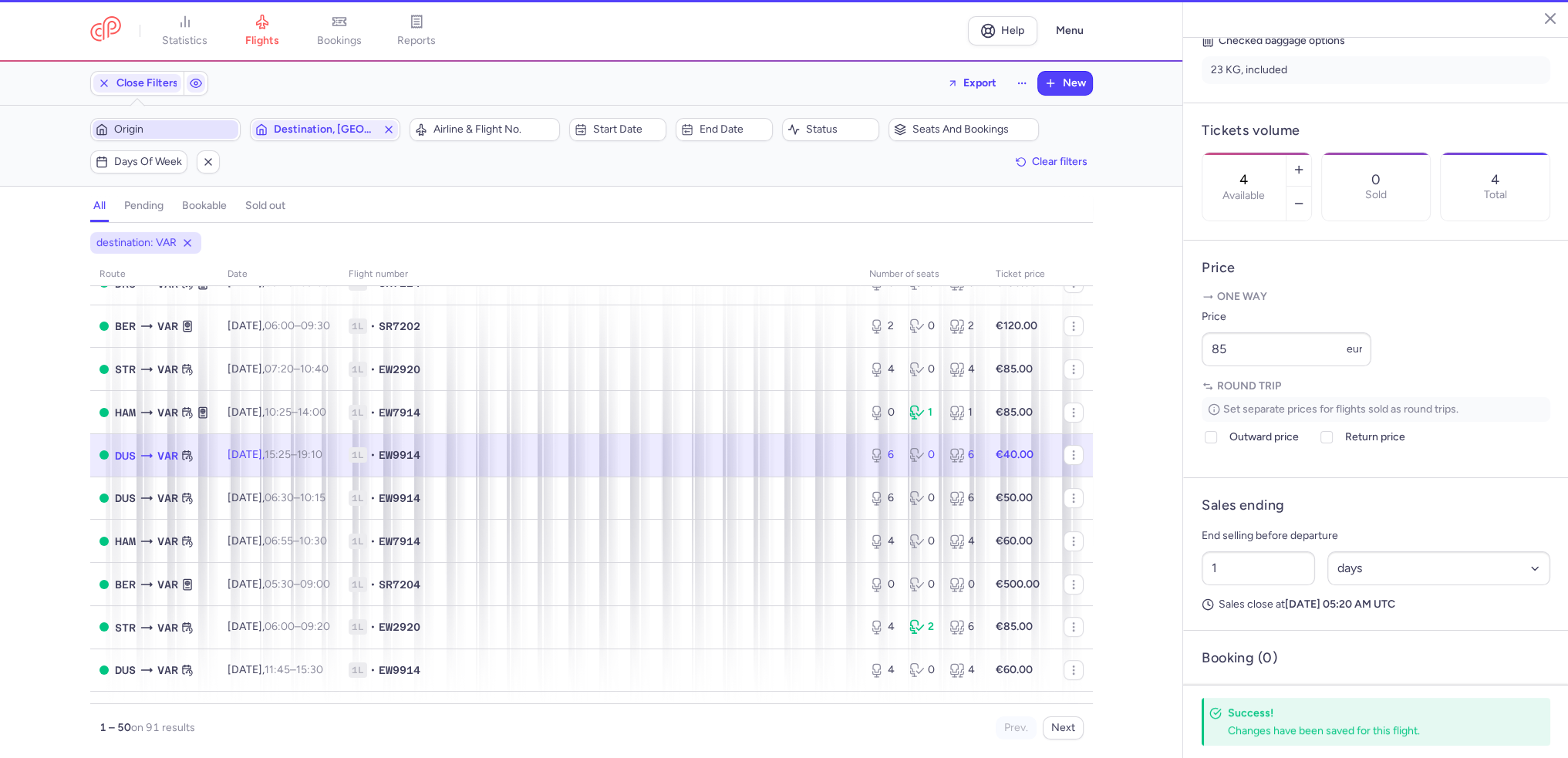
type input "6"
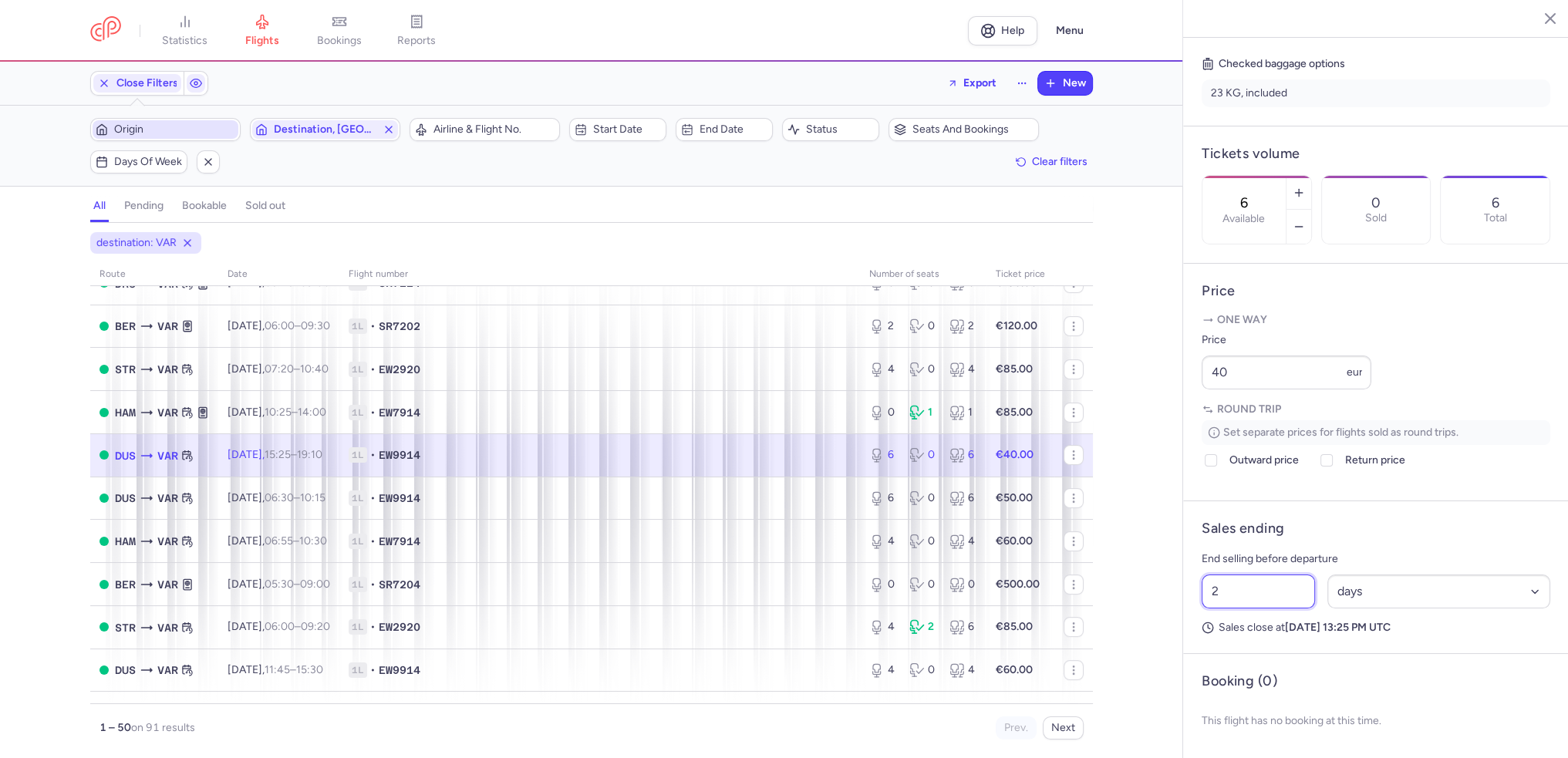
drag, startPoint x: 1228, startPoint y: 612, endPoint x: 1198, endPoint y: 612, distance: 30.0
click at [1198, 612] on div "2 Select an option hours days" at bounding box center [1377, 592] width 361 height 47
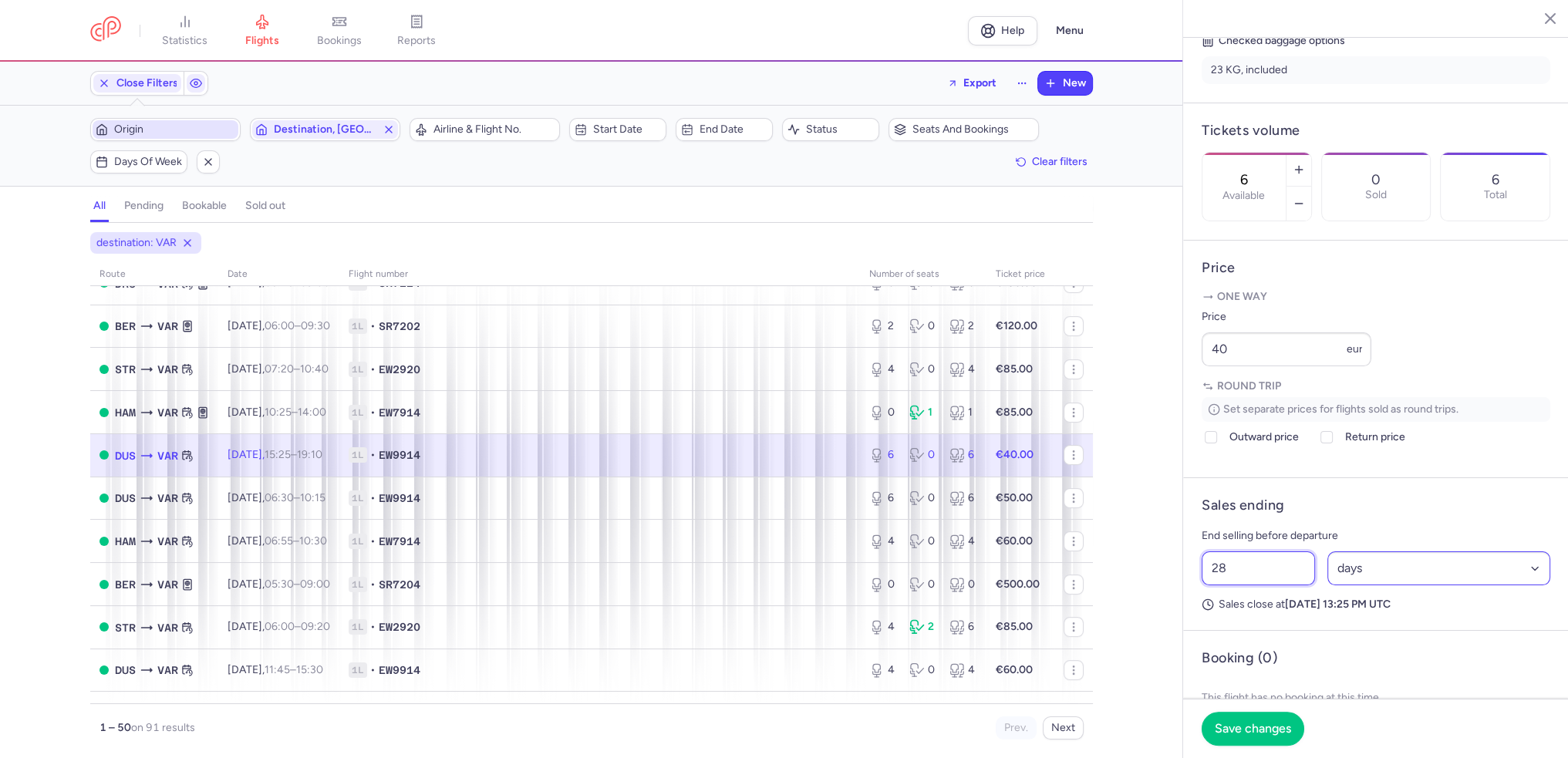
type input "28"
click at [1523, 586] on select "Select an option hours days" at bounding box center [1439, 568] width 224 height 34
select select "hours"
click at [1327, 586] on select "Select an option hours days" at bounding box center [1439, 568] width 224 height 34
click at [1264, 734] on span "Save changes" at bounding box center [1253, 728] width 77 height 14
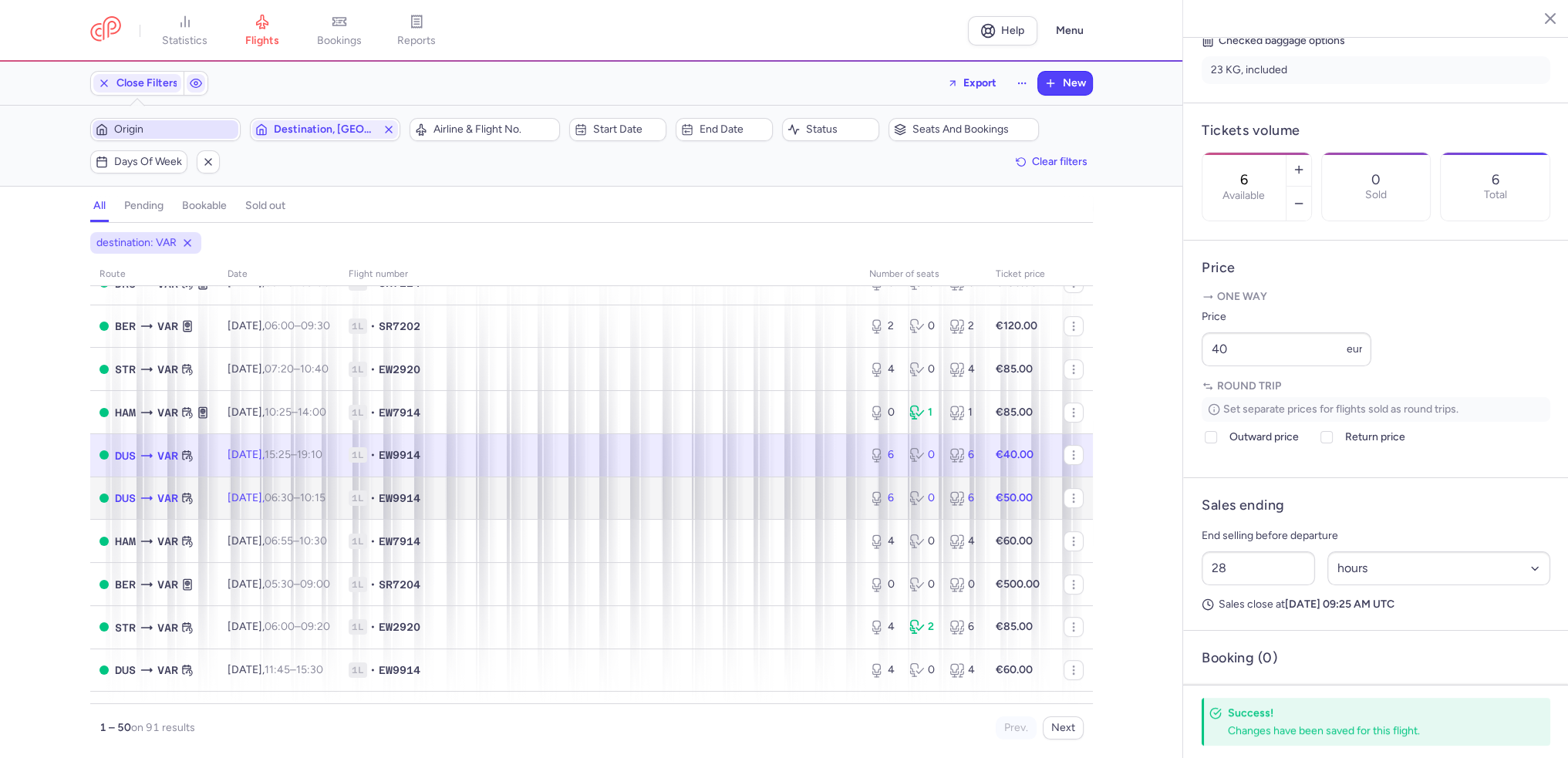
click at [247, 504] on span "Wed, 20 Aug, 06:30 – 10:15 +0" at bounding box center [276, 498] width 98 height 13
type input "2"
select select "days"
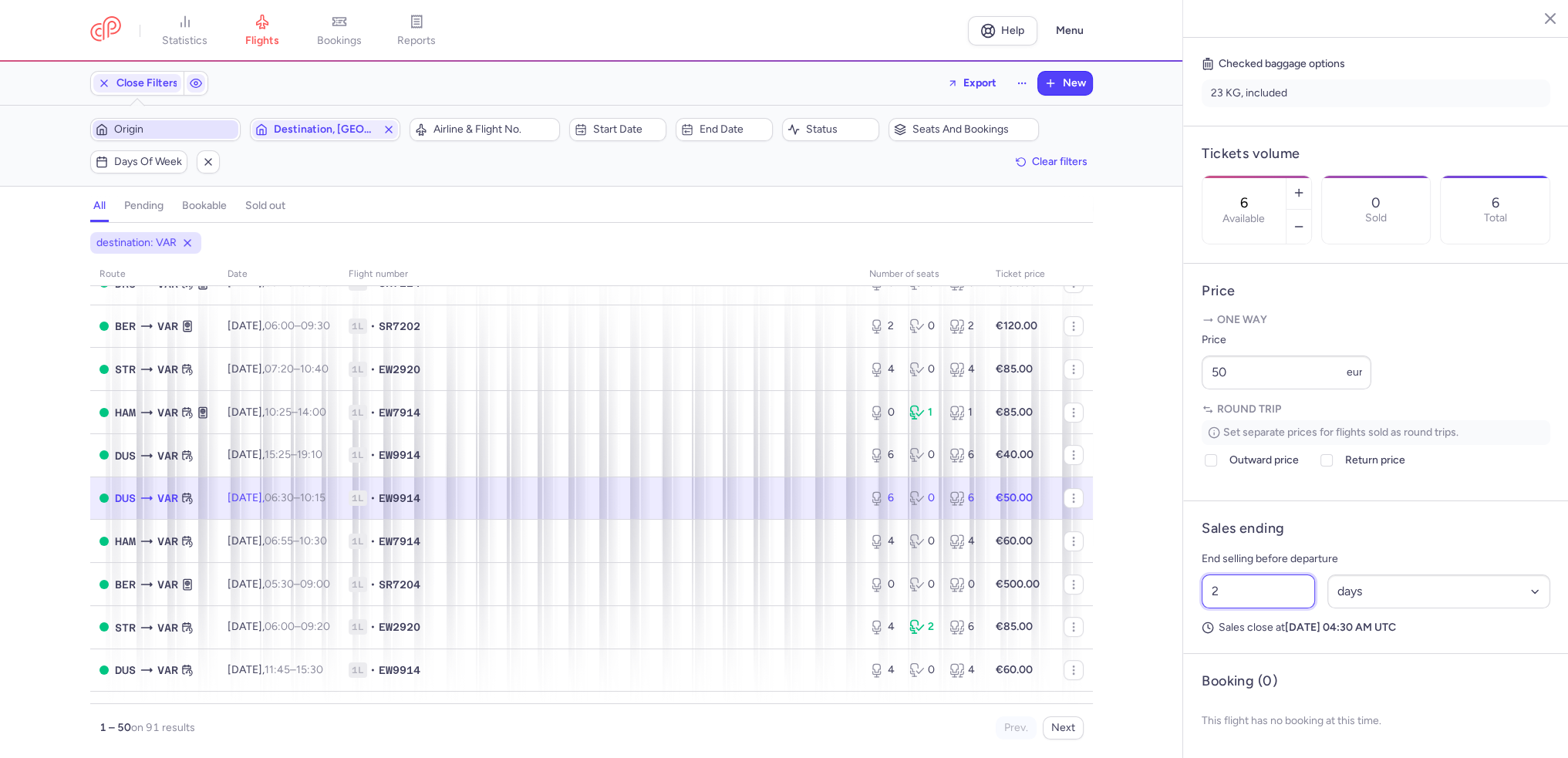
click at [1149, 610] on div "statistics flights bookings reports Help Menu Close Filters Export New Filters …" at bounding box center [784, 379] width 1568 height 758
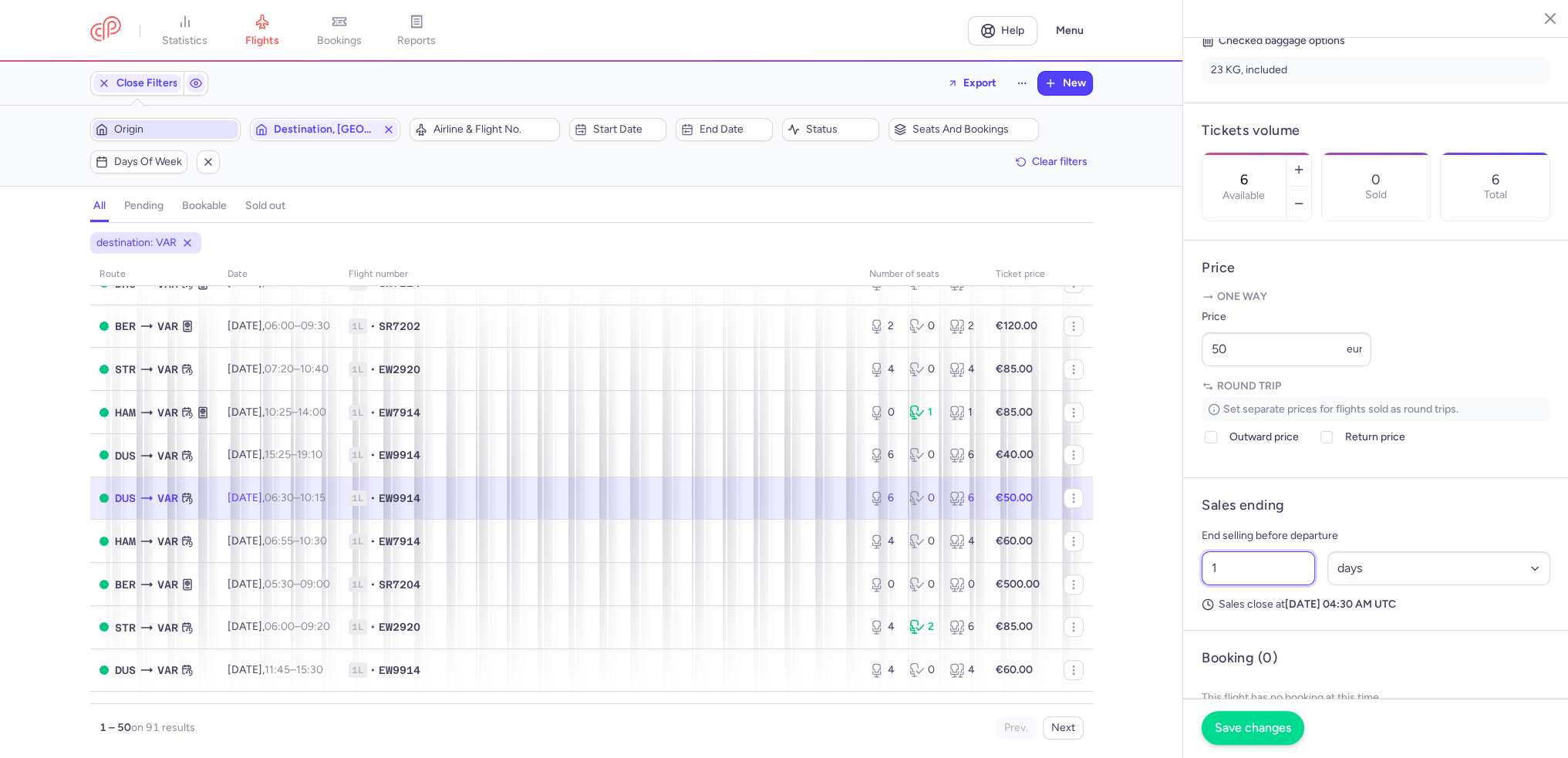
type input "1"
click at [1247, 735] on span "Save changes" at bounding box center [1253, 728] width 77 height 14
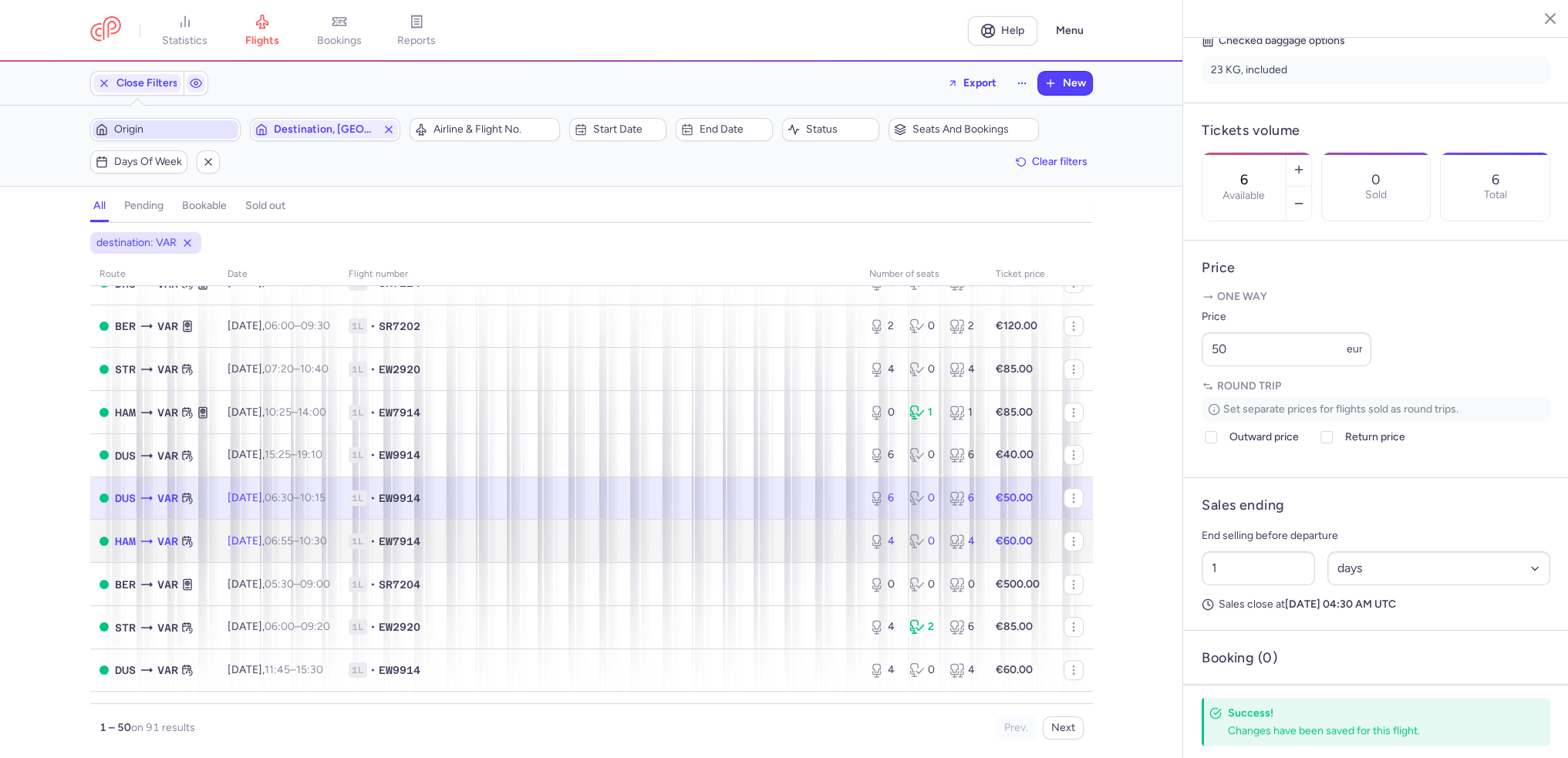
click at [279, 547] on span "Wed, 20 Aug, 06:55 – 10:30 +0" at bounding box center [277, 541] width 100 height 13
type input "4"
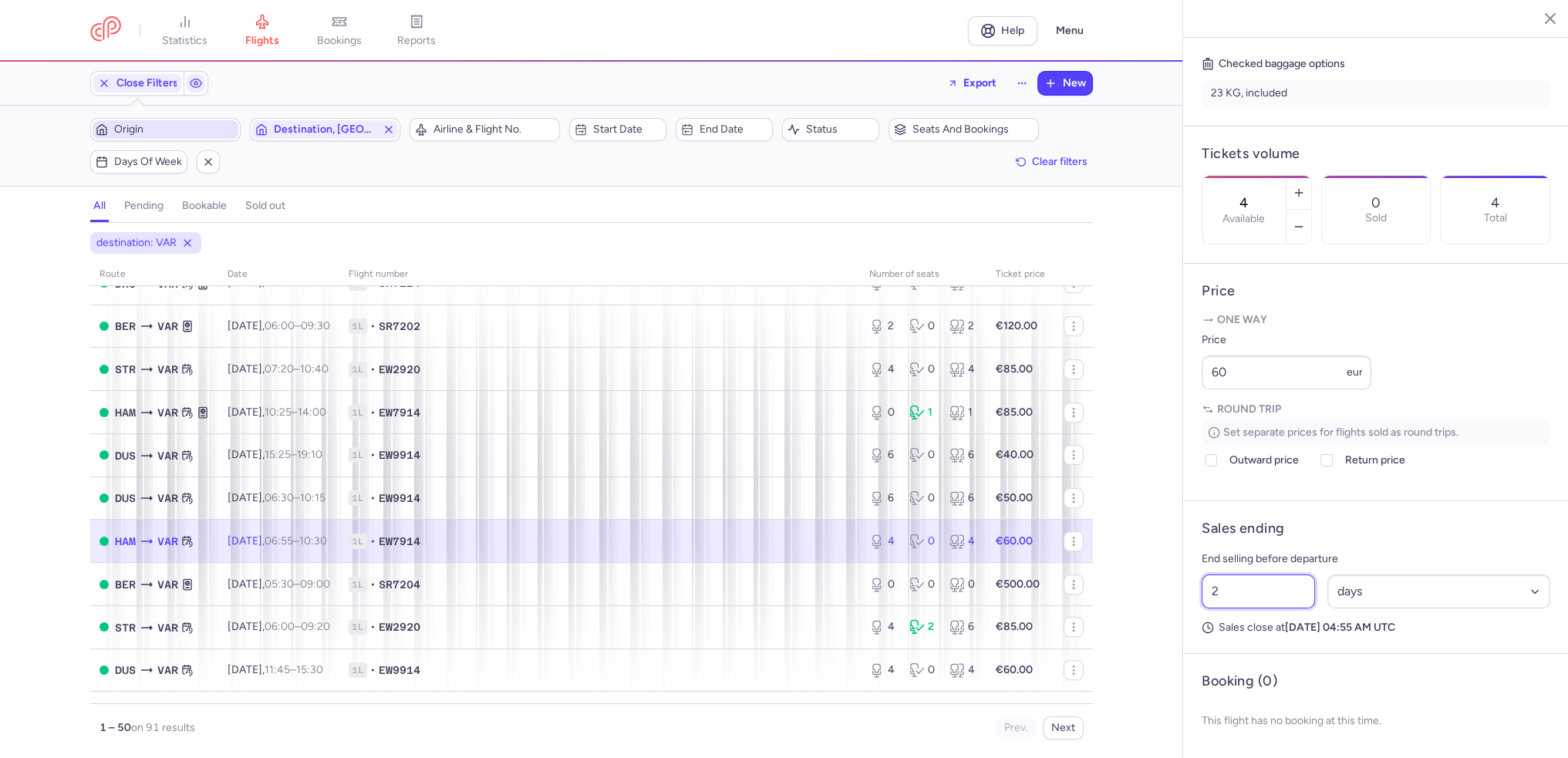
drag, startPoint x: 1228, startPoint y: 610, endPoint x: 1192, endPoint y: 610, distance: 36.0
click at [1192, 610] on article "Sales ending End selling before departure 2 Select an option hours days Sales c…" at bounding box center [1376, 577] width 385 height 153
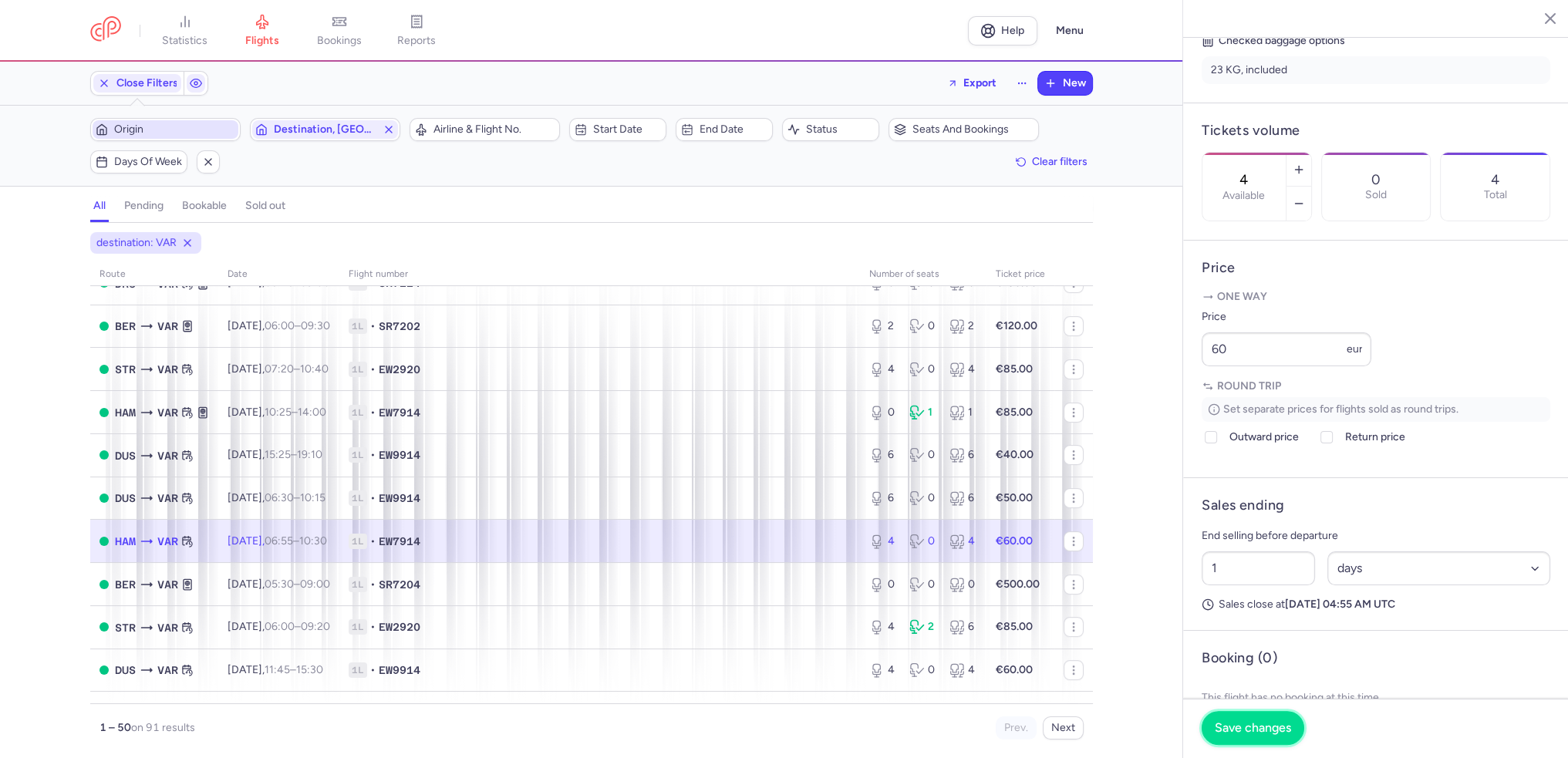
click at [1257, 727] on span "Save changes" at bounding box center [1253, 728] width 77 height 14
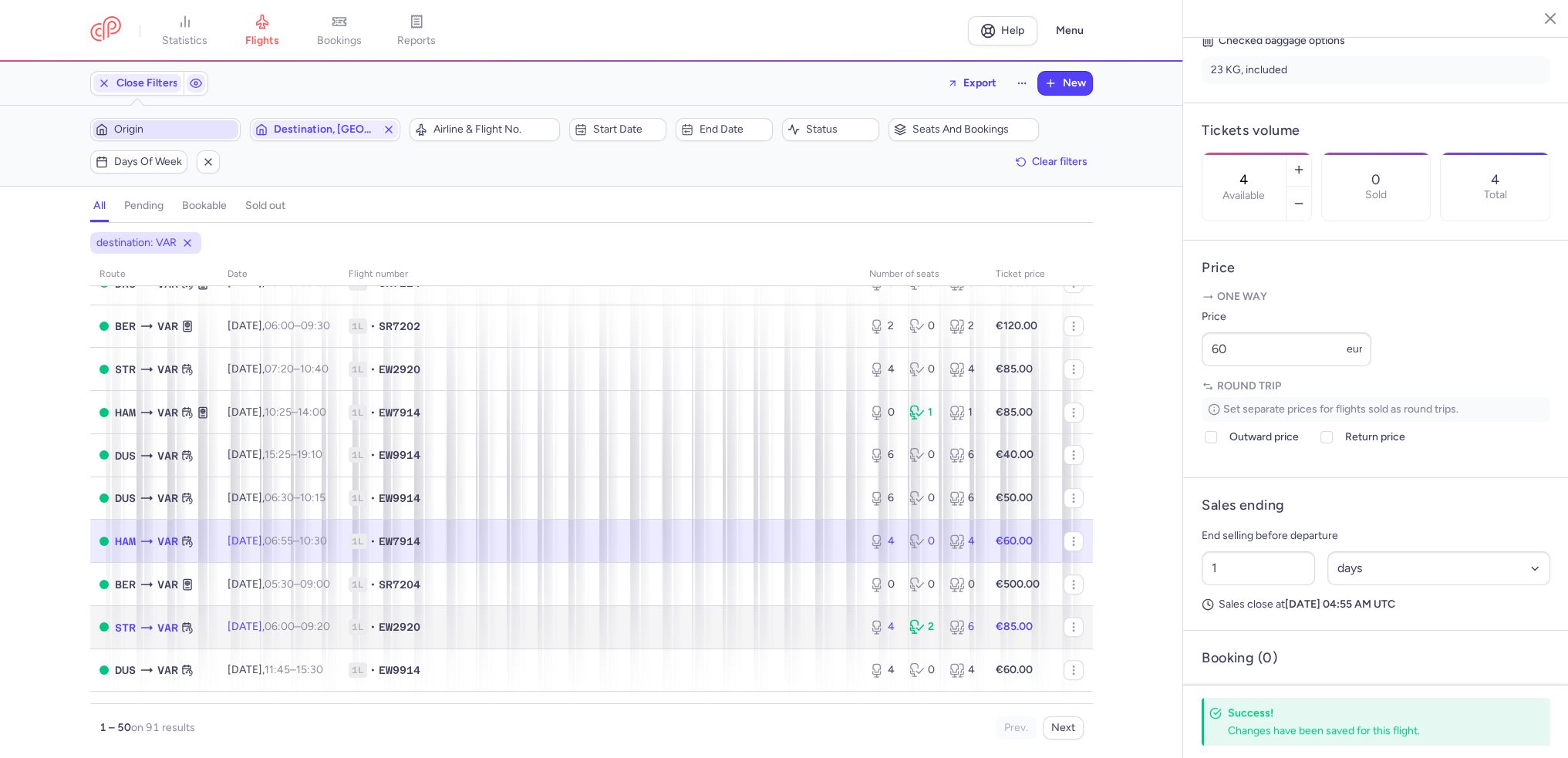
click at [295, 633] on time "06:00" at bounding box center [280, 627] width 30 height 13
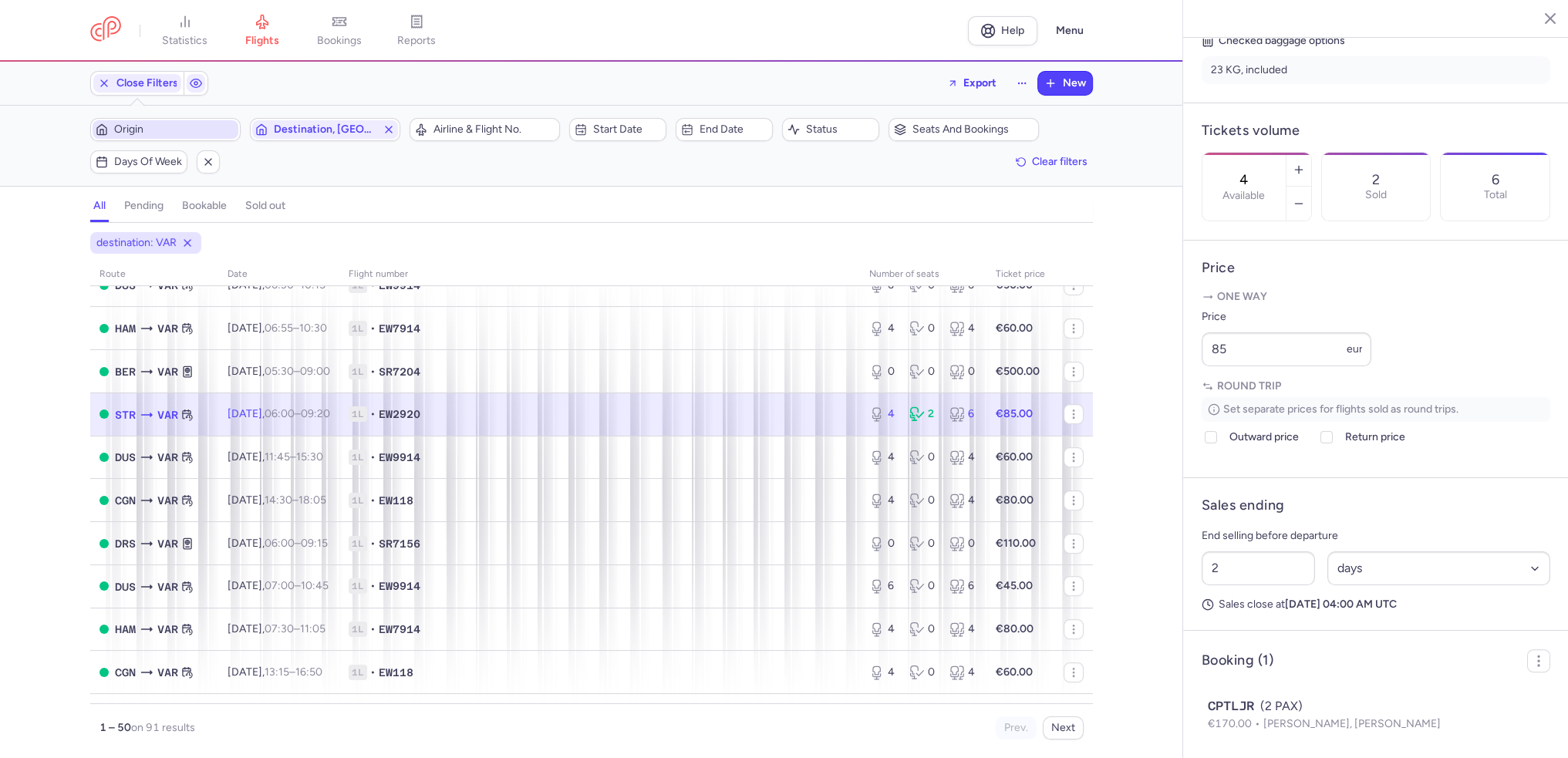
scroll to position [925, 0]
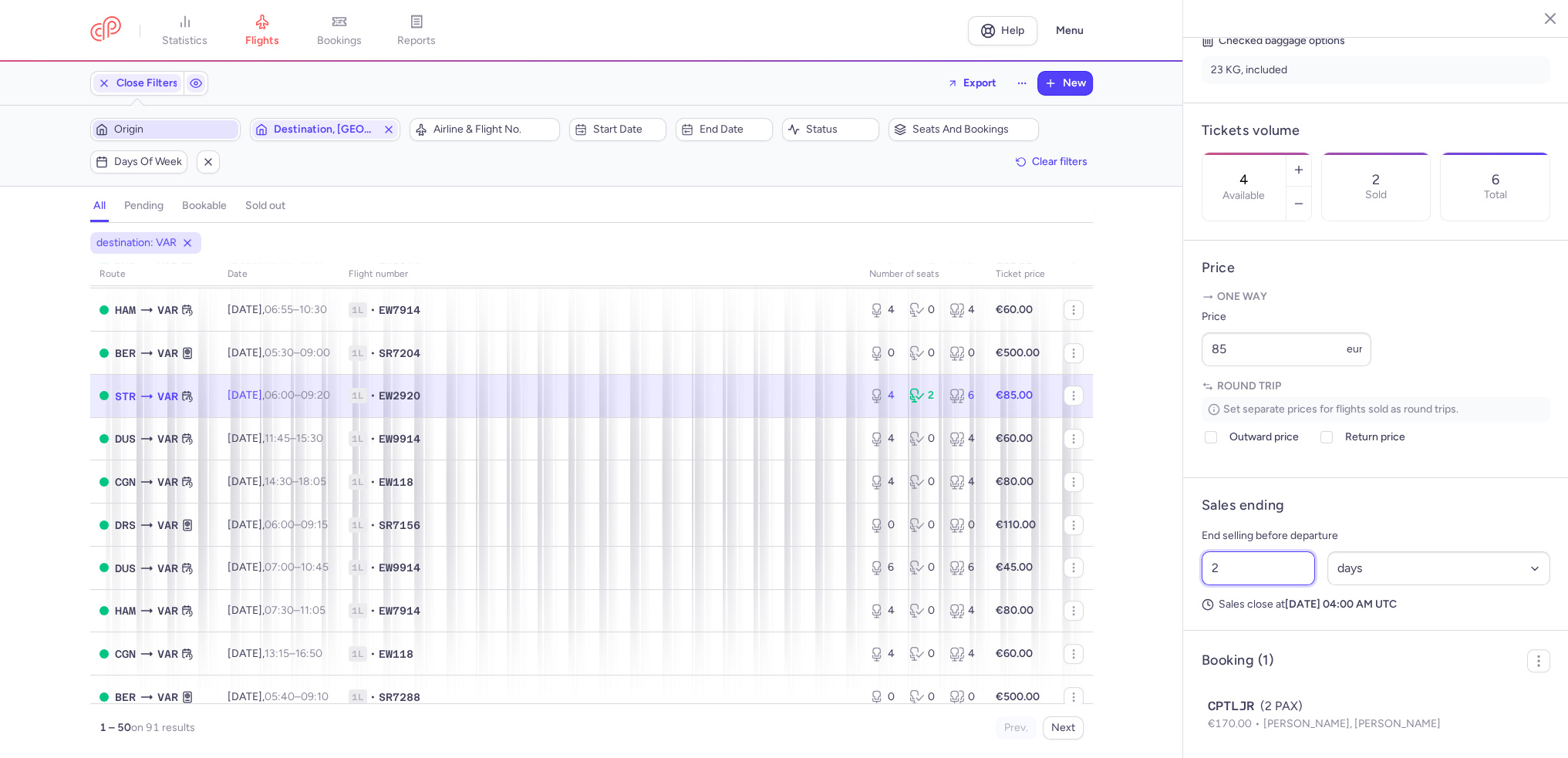
drag, startPoint x: 1218, startPoint y: 615, endPoint x: 1187, endPoint y: 615, distance: 31.0
click at [1187, 615] on article "Sales ending End selling before departure 2 Select an option hours days Sales c…" at bounding box center [1376, 555] width 385 height 153
click at [1264, 736] on button "Save changes" at bounding box center [1253, 728] width 102 height 34
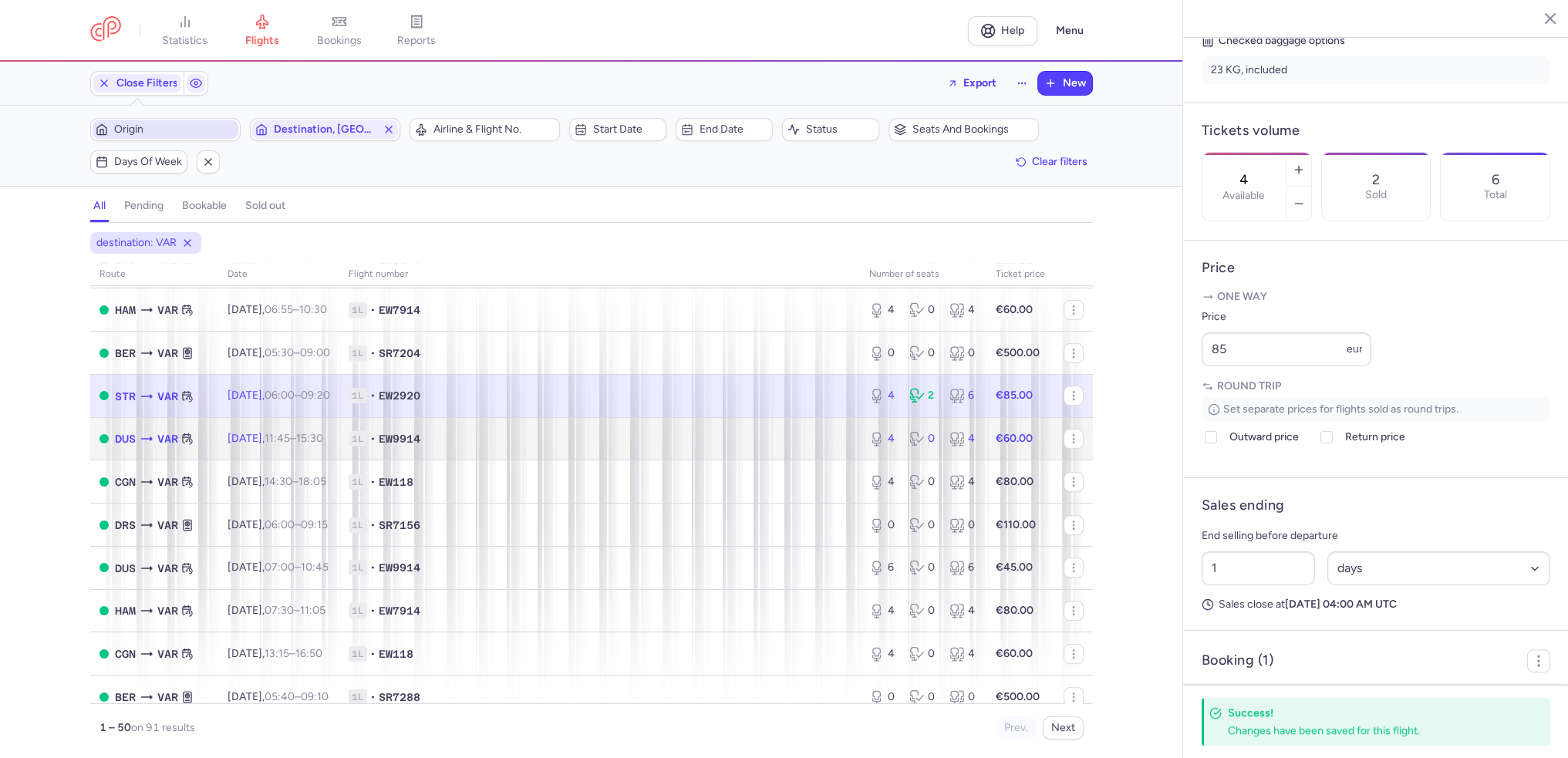
click at [290, 445] on time "11:45" at bounding box center [277, 438] width 26 height 13
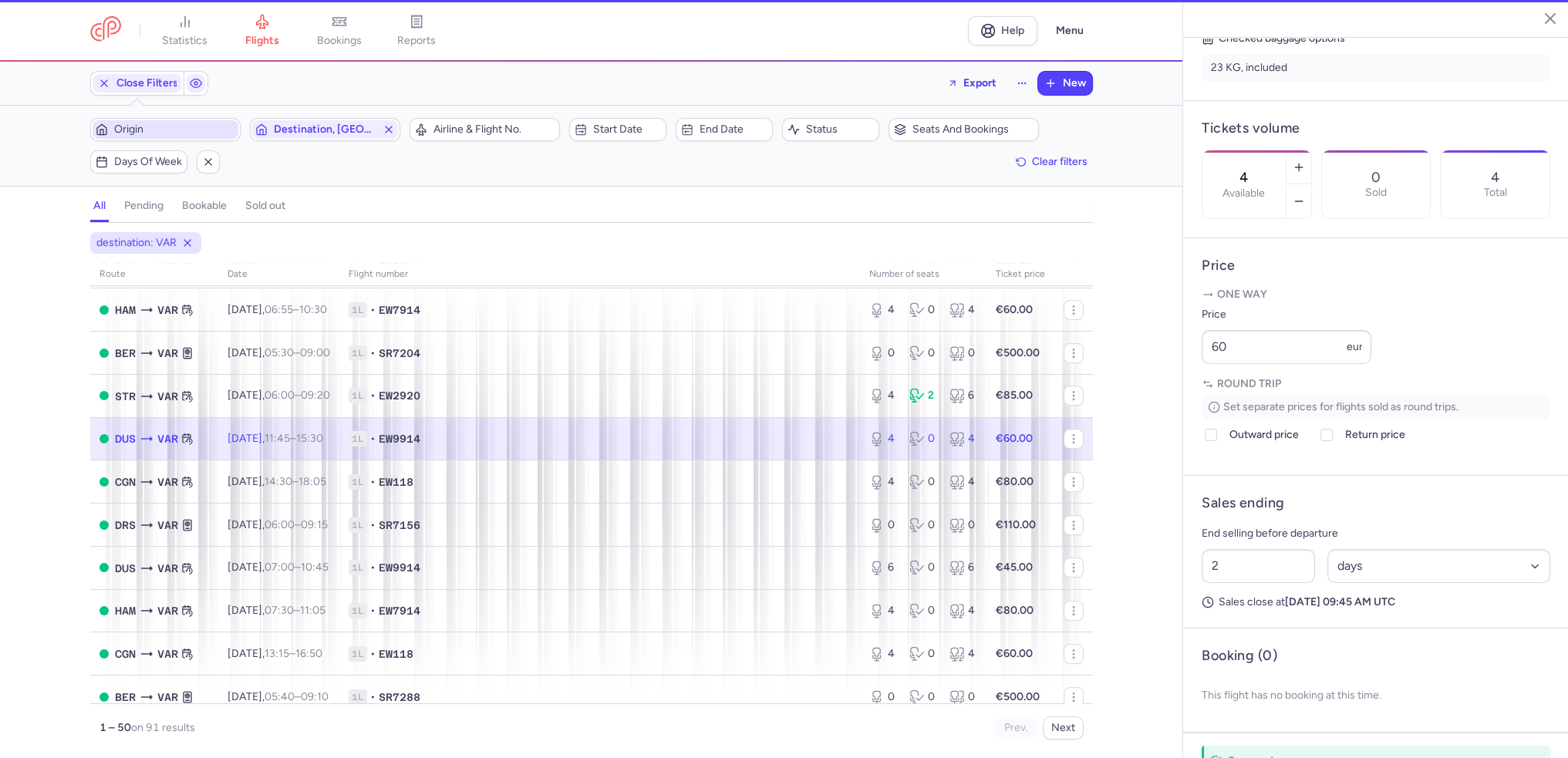
scroll to position [374, 0]
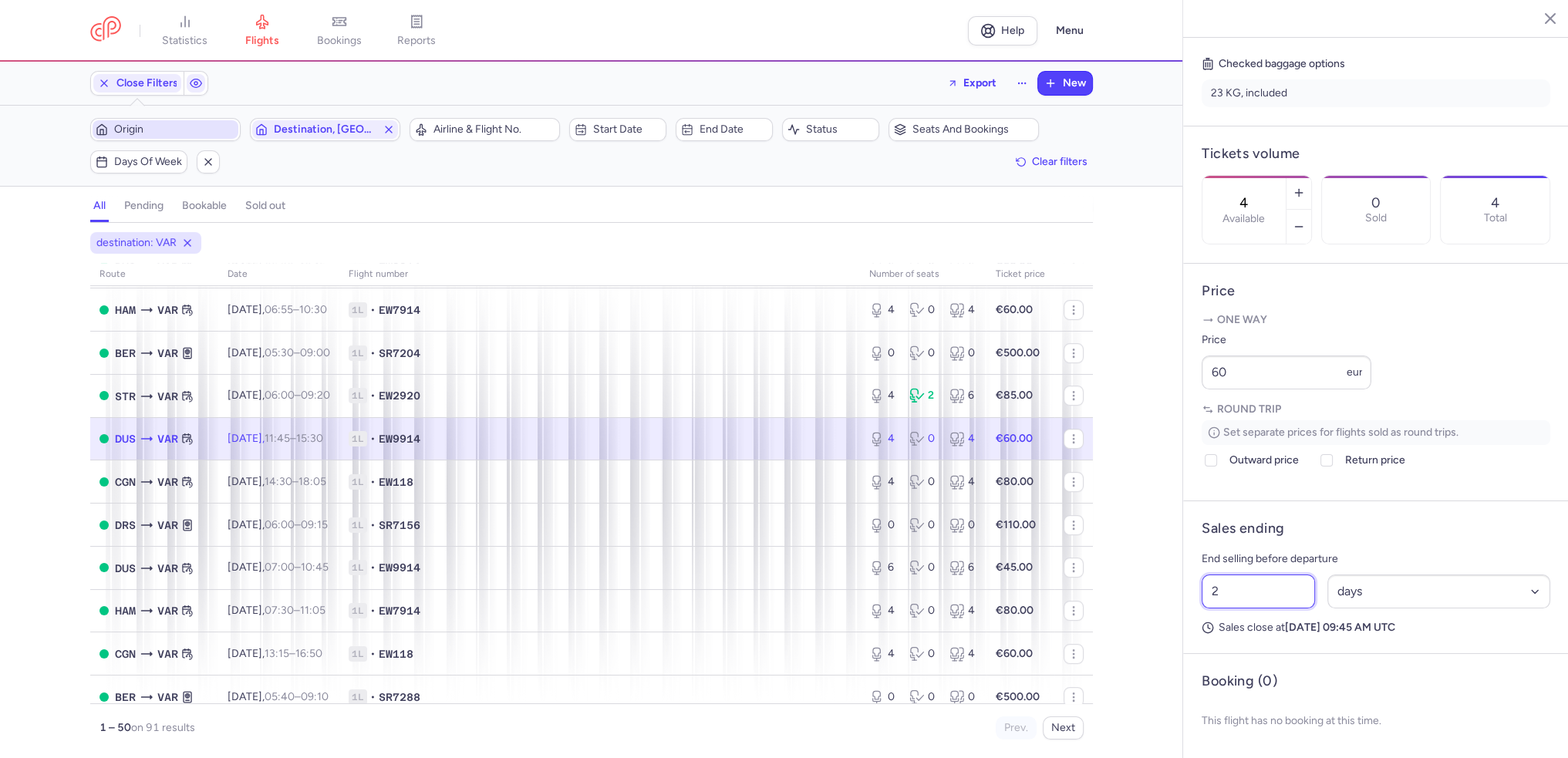
drag, startPoint x: 1222, startPoint y: 607, endPoint x: 1191, endPoint y: 610, distance: 31.1
click at [1191, 610] on article "Sales ending End selling before departure 2 Select an option hours days Sales c…" at bounding box center [1376, 577] width 385 height 153
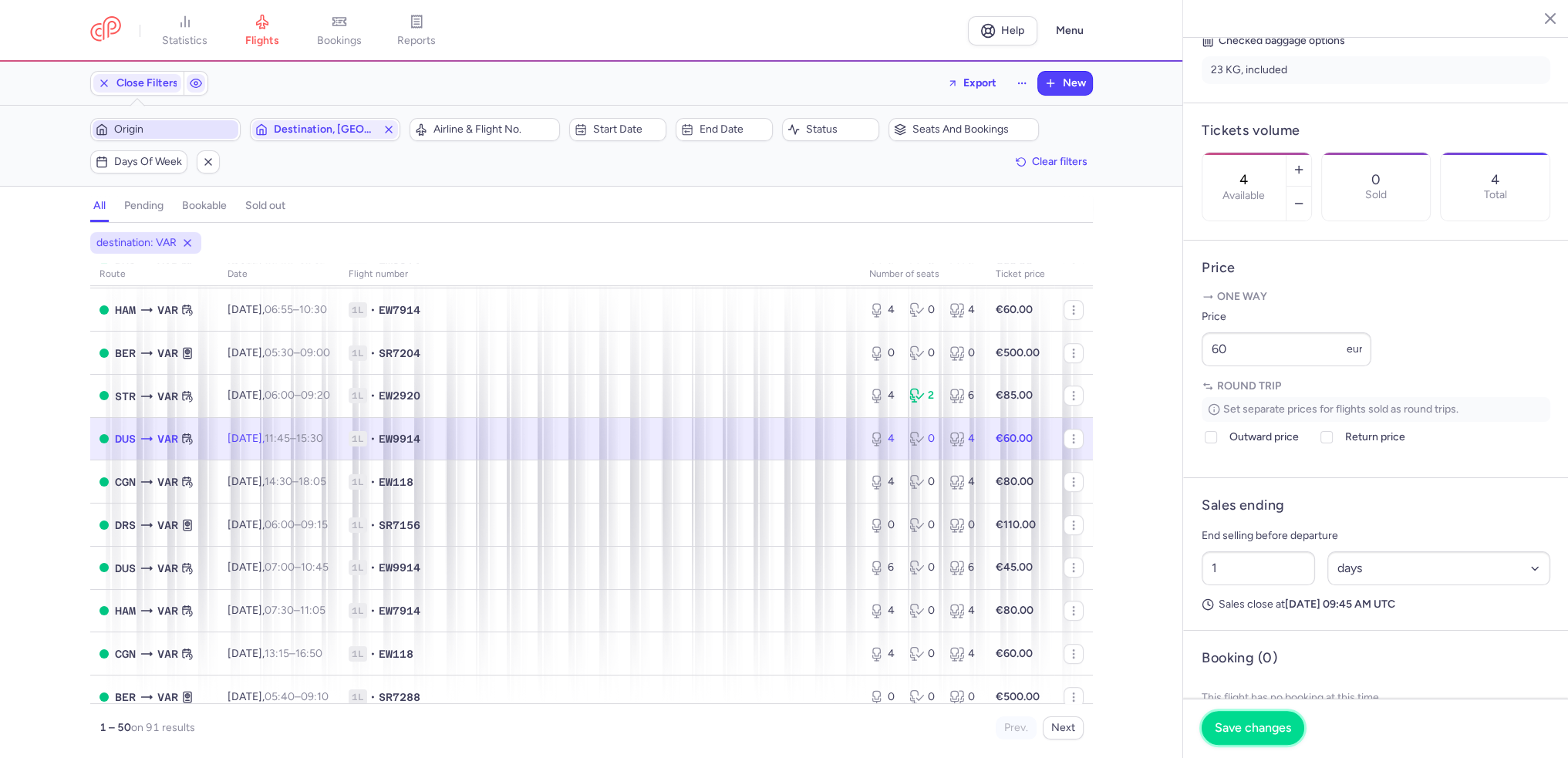
click at [1243, 720] on button "Save changes" at bounding box center [1253, 728] width 102 height 34
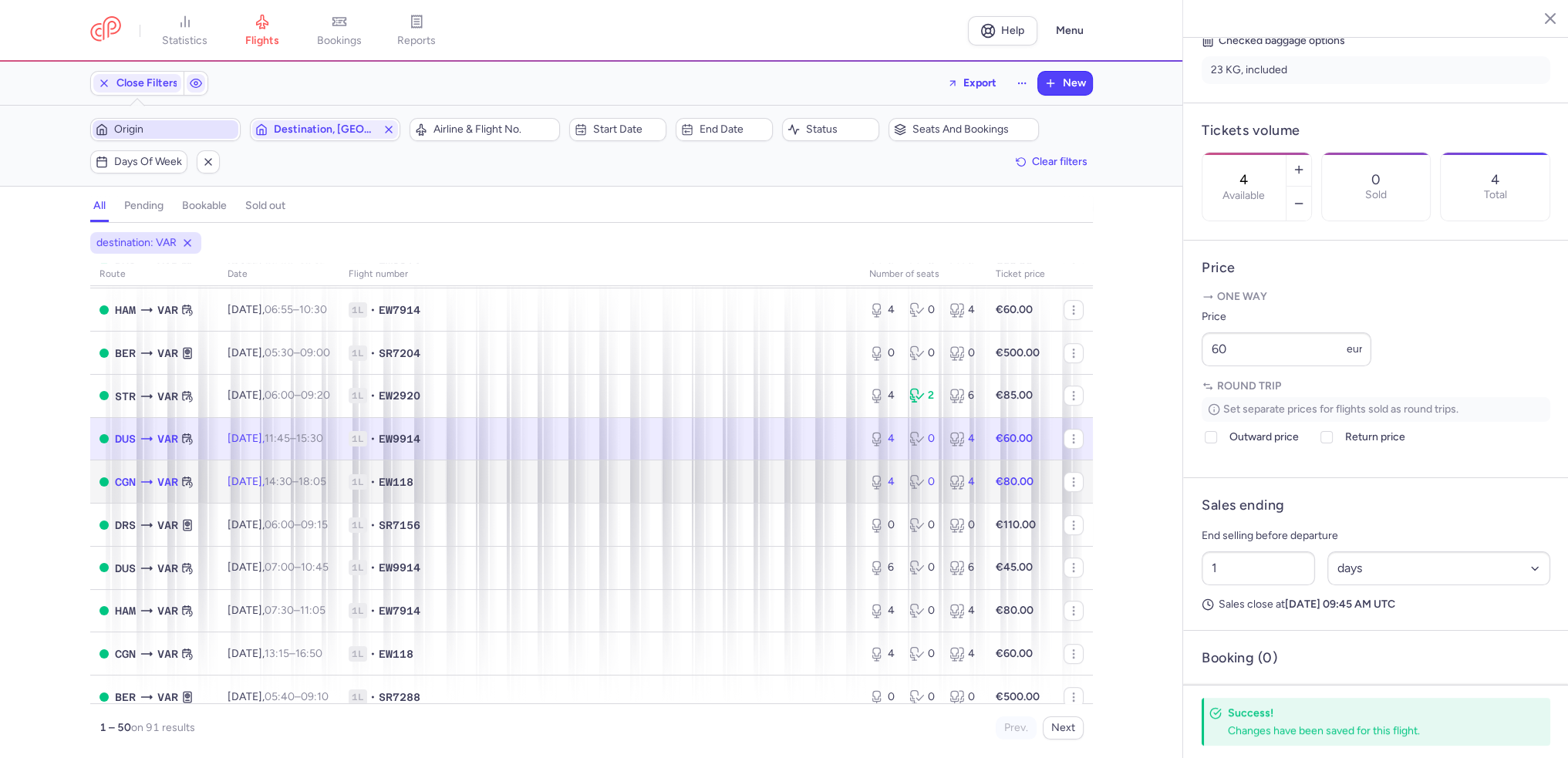
click at [292, 488] on time "14:30" at bounding box center [278, 482] width 27 height 13
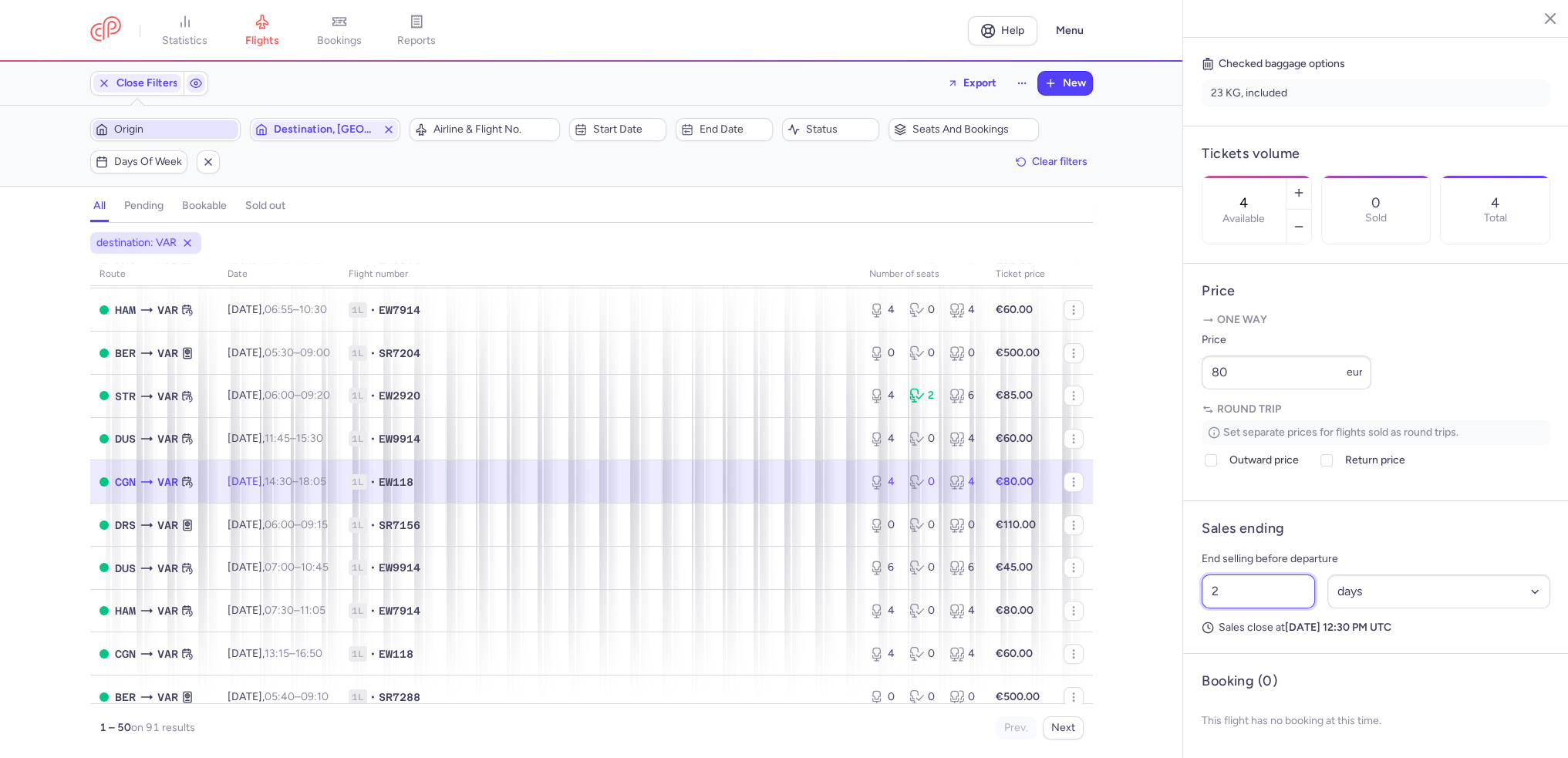
drag, startPoint x: 1228, startPoint y: 613, endPoint x: 1204, endPoint y: 613, distance: 24.0
click at [1204, 608] on input "2" at bounding box center [1258, 592] width 113 height 34
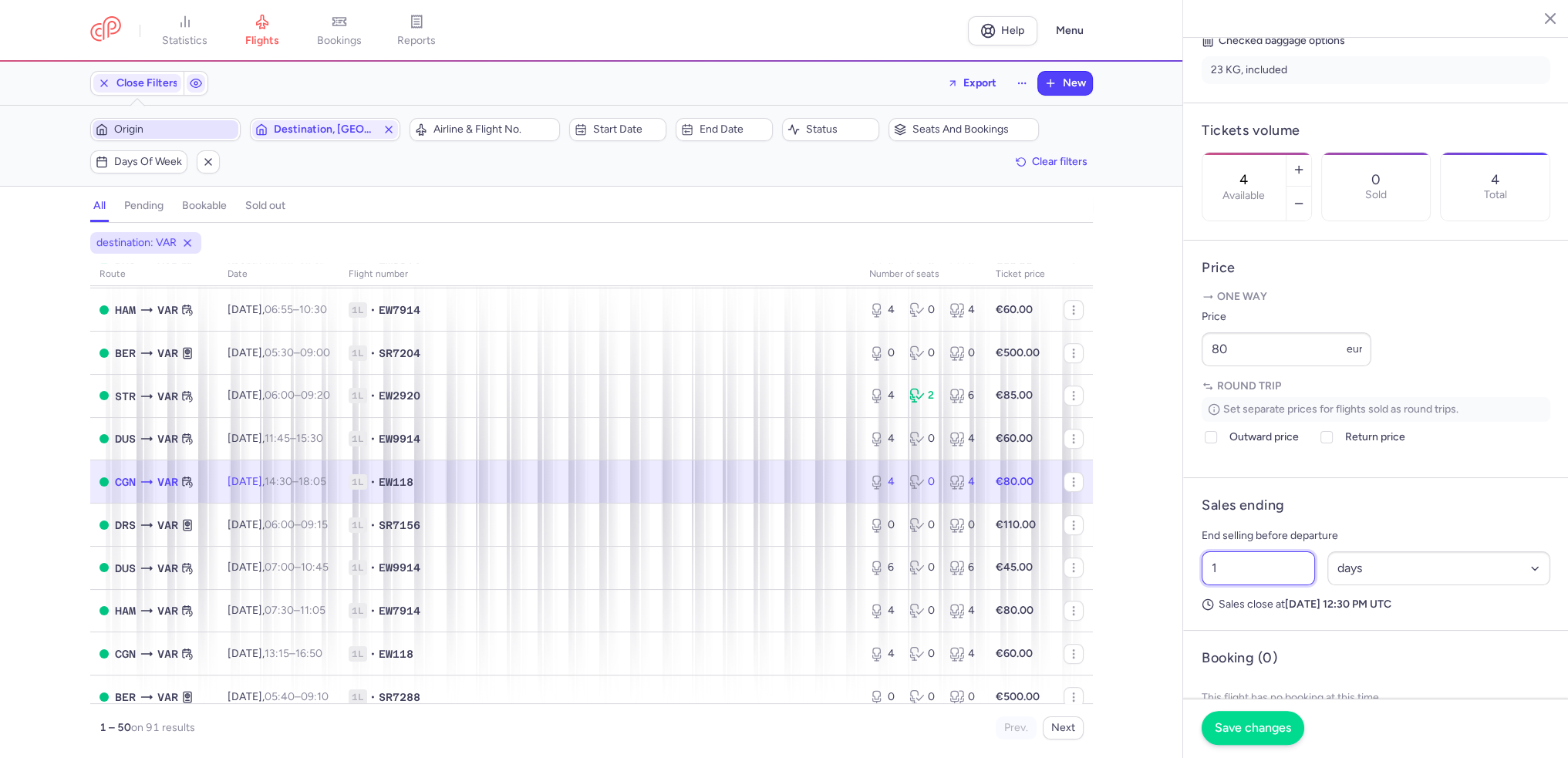
type input "1"
click at [1231, 722] on span "Save changes" at bounding box center [1253, 728] width 77 height 14
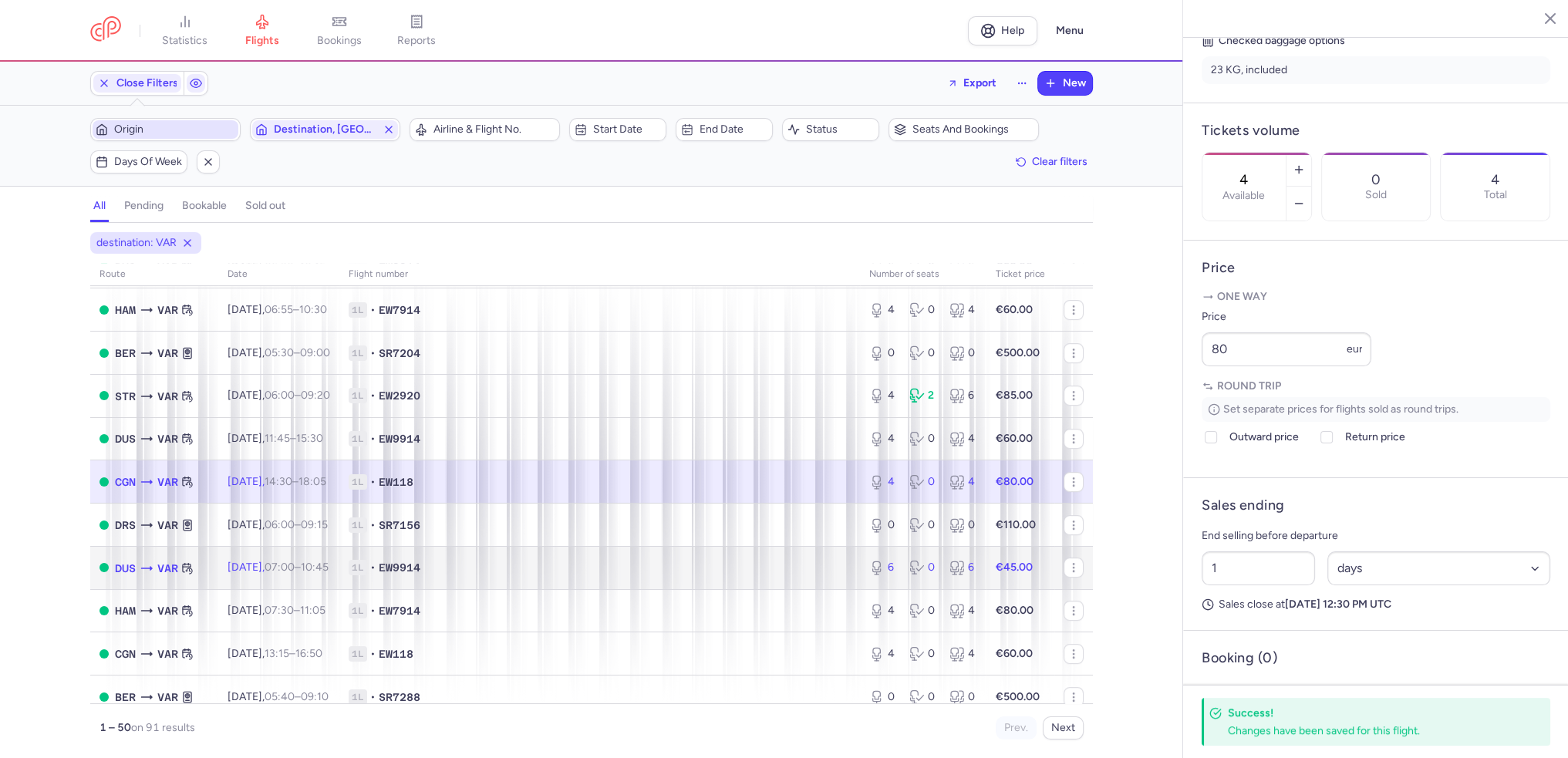
click at [271, 574] on span "Fri, 22 Aug, 07:00 – 10:45 +0" at bounding box center [277, 567] width 101 height 13
type input "6"
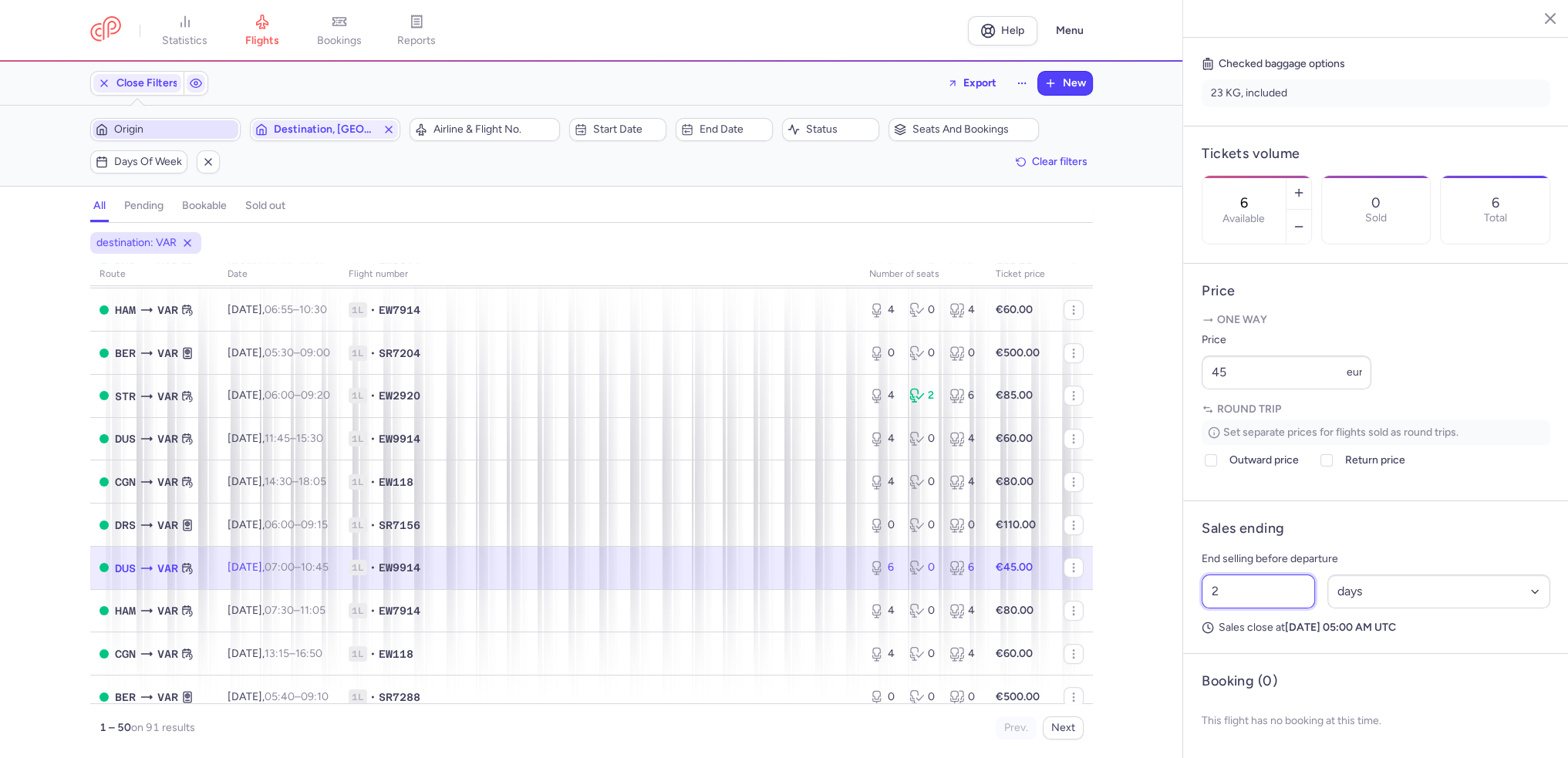
drag, startPoint x: 1218, startPoint y: 610, endPoint x: 1207, endPoint y: 612, distance: 11.2
click at [1207, 608] on input "2" at bounding box center [1258, 592] width 113 height 34
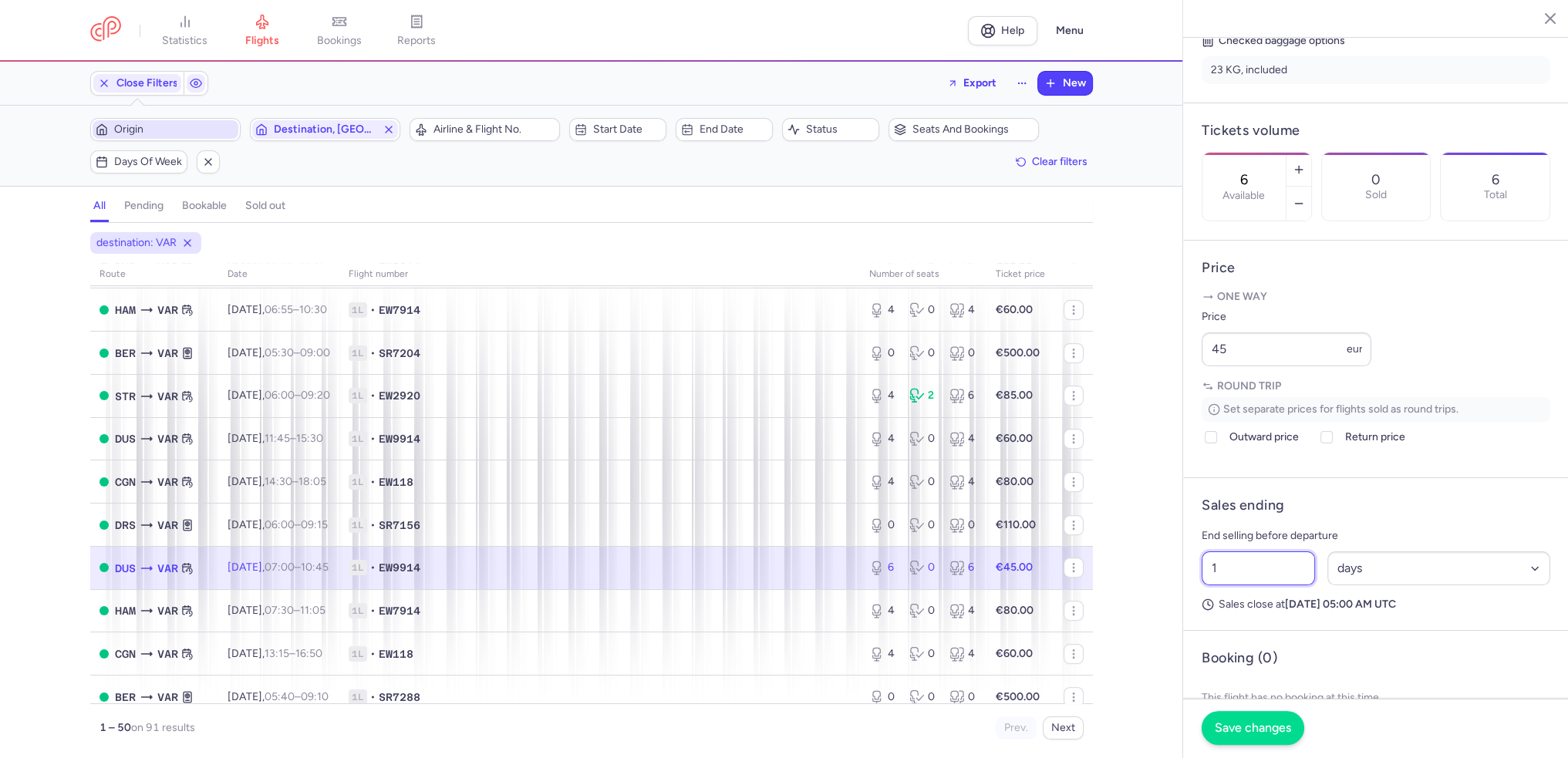
type input "1"
click at [1253, 731] on span "Save changes" at bounding box center [1253, 728] width 77 height 14
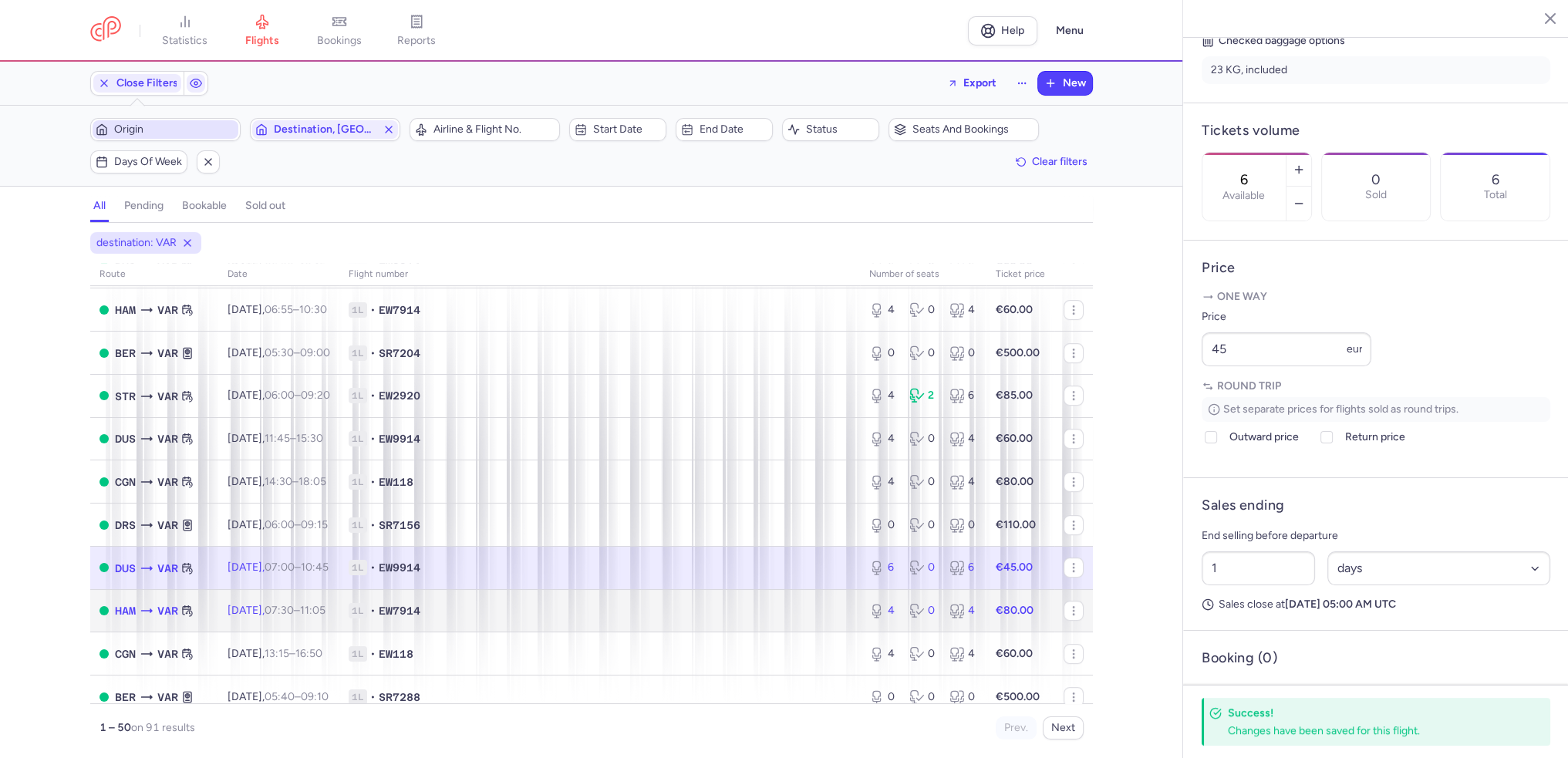
click at [265, 617] on span "Fri, 22 Aug, 07:30 – 11:05 +0" at bounding box center [276, 611] width 98 height 13
type input "4"
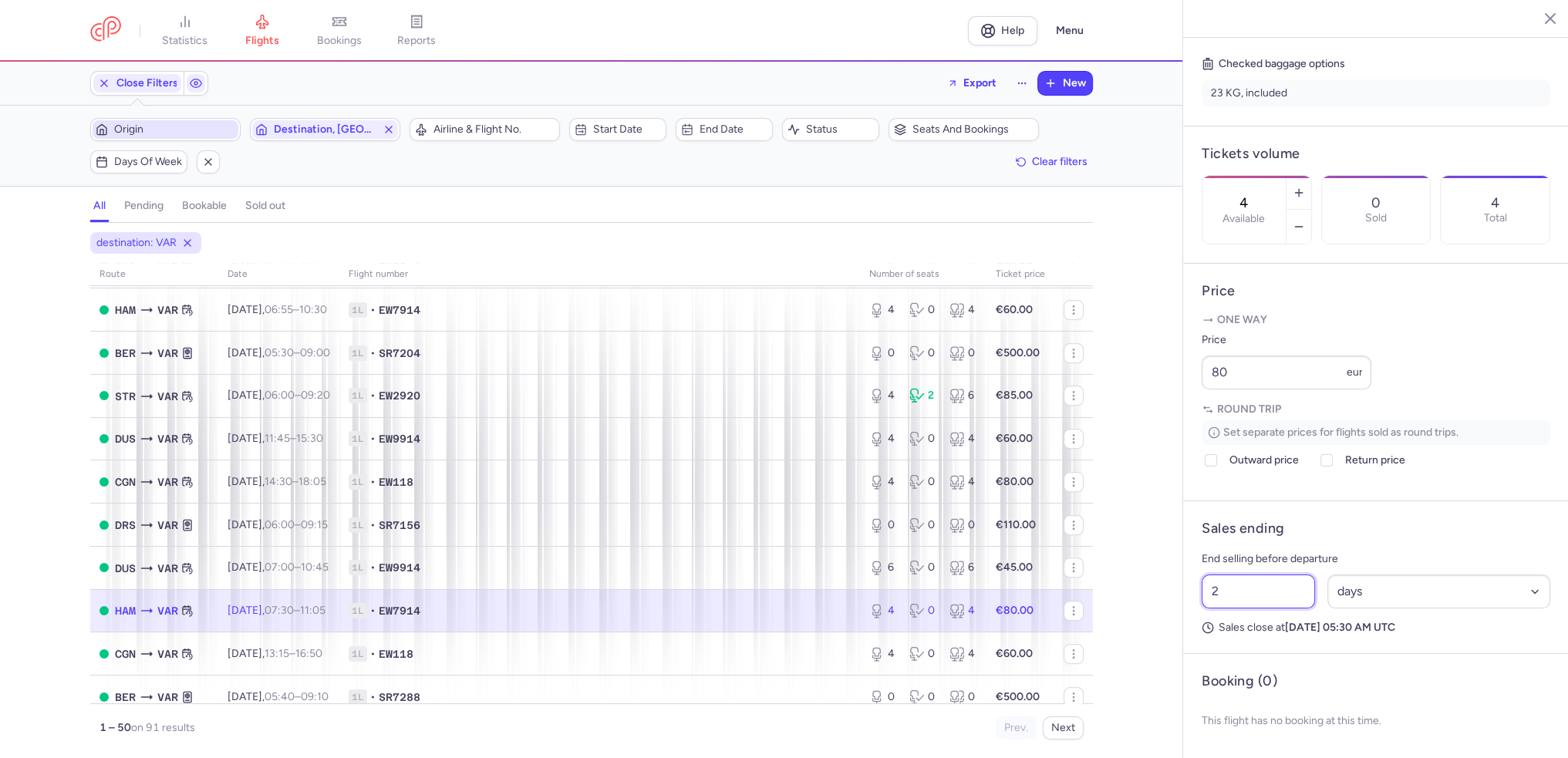
drag, startPoint x: 1232, startPoint y: 607, endPoint x: 1175, endPoint y: 612, distance: 57.2
click at [1175, 612] on div "statistics flights bookings reports Help Menu Close Filters Export New Filters …" at bounding box center [784, 379] width 1568 height 758
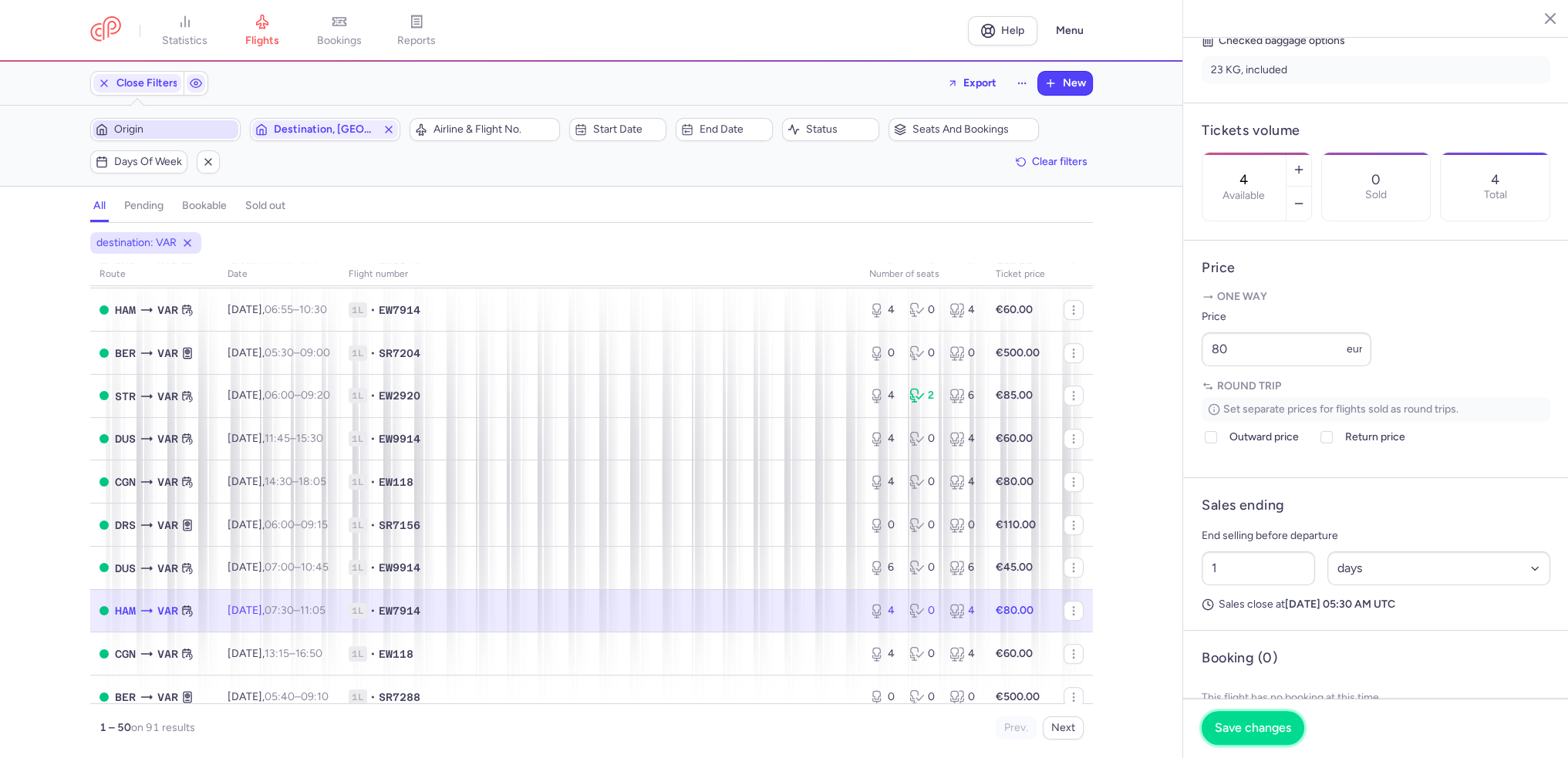
click at [1238, 736] on button "Save changes" at bounding box center [1253, 728] width 102 height 34
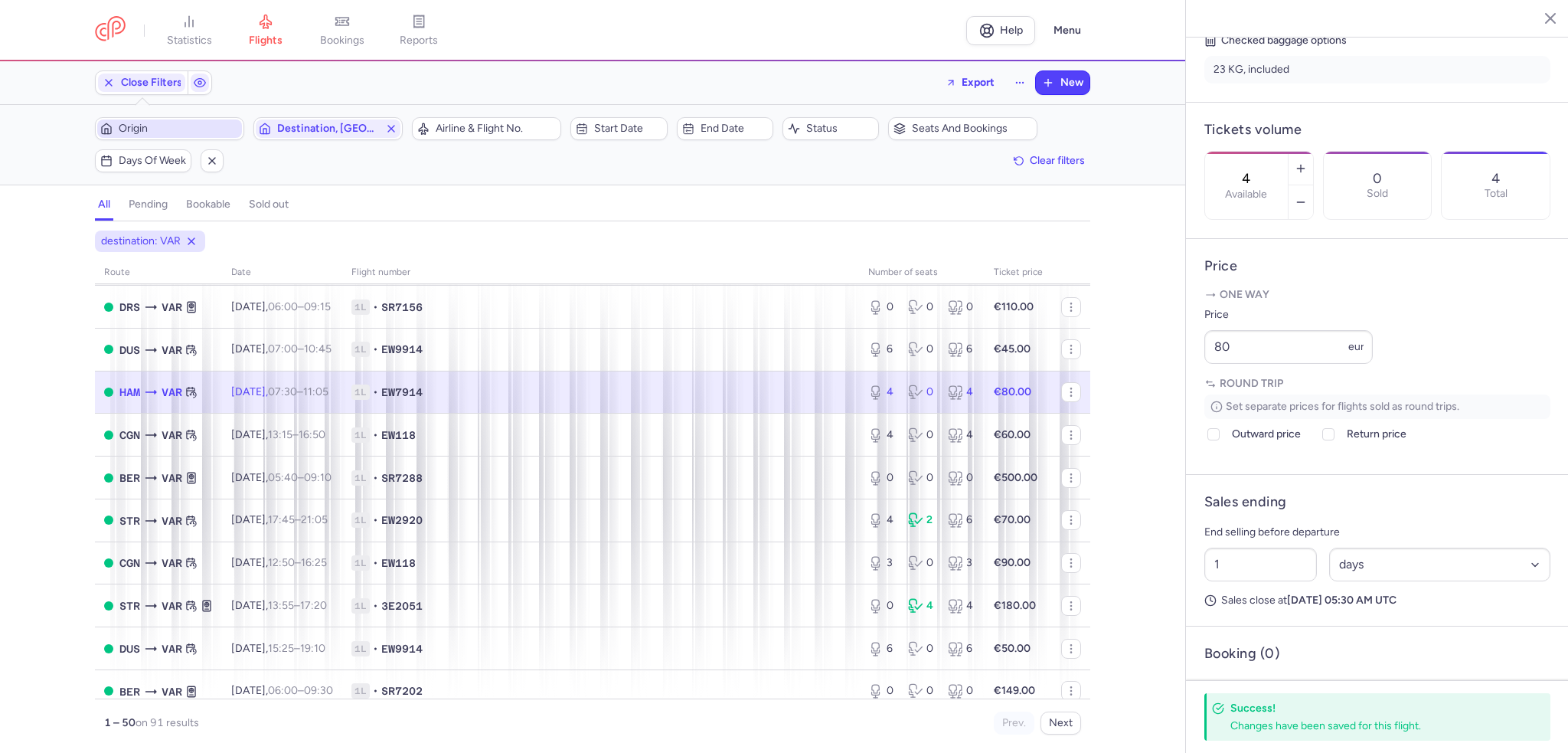
scroll to position [1149, 0]
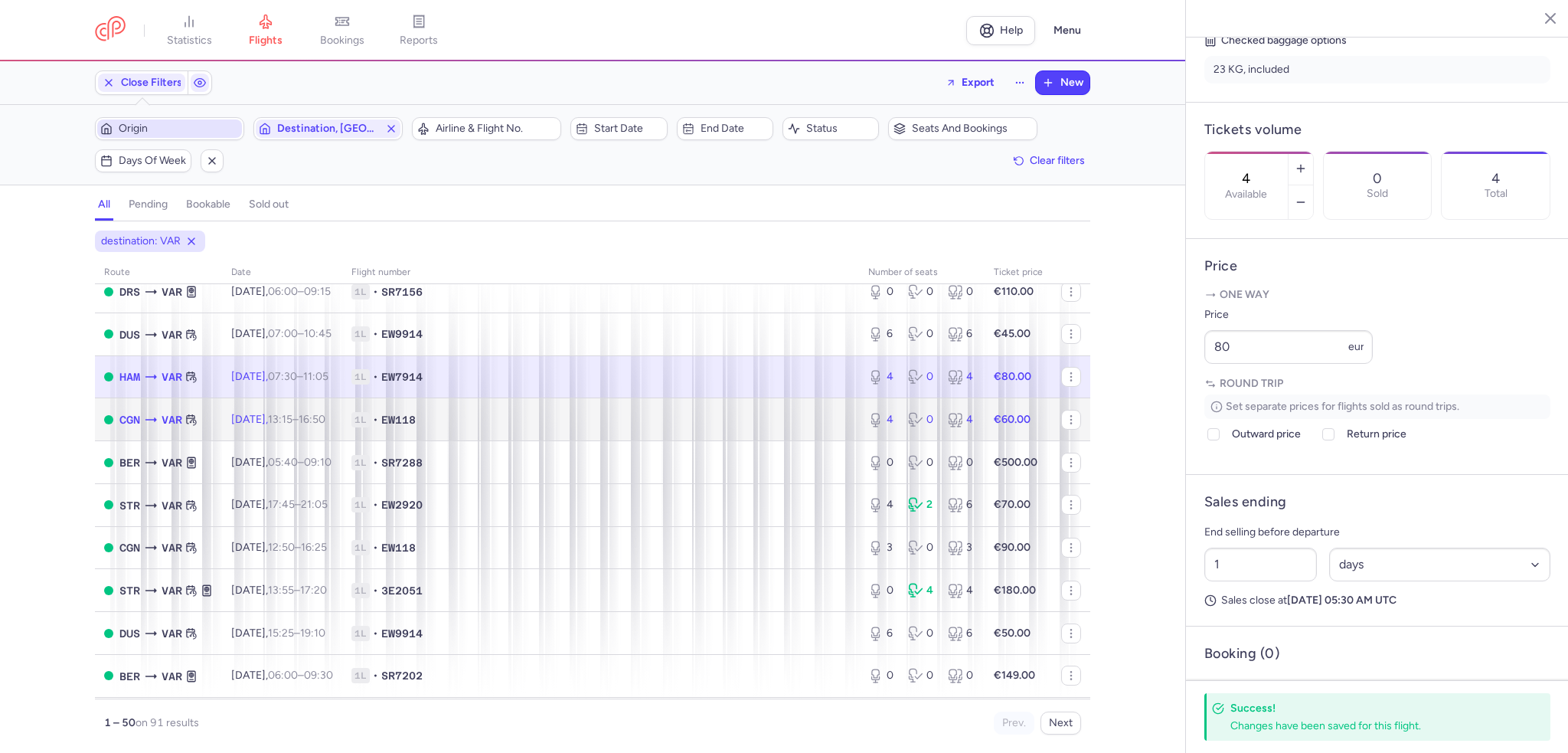
click at [311, 426] on span "13:15 – 16:50 +0" at bounding box center [297, 420] width 58 height 13
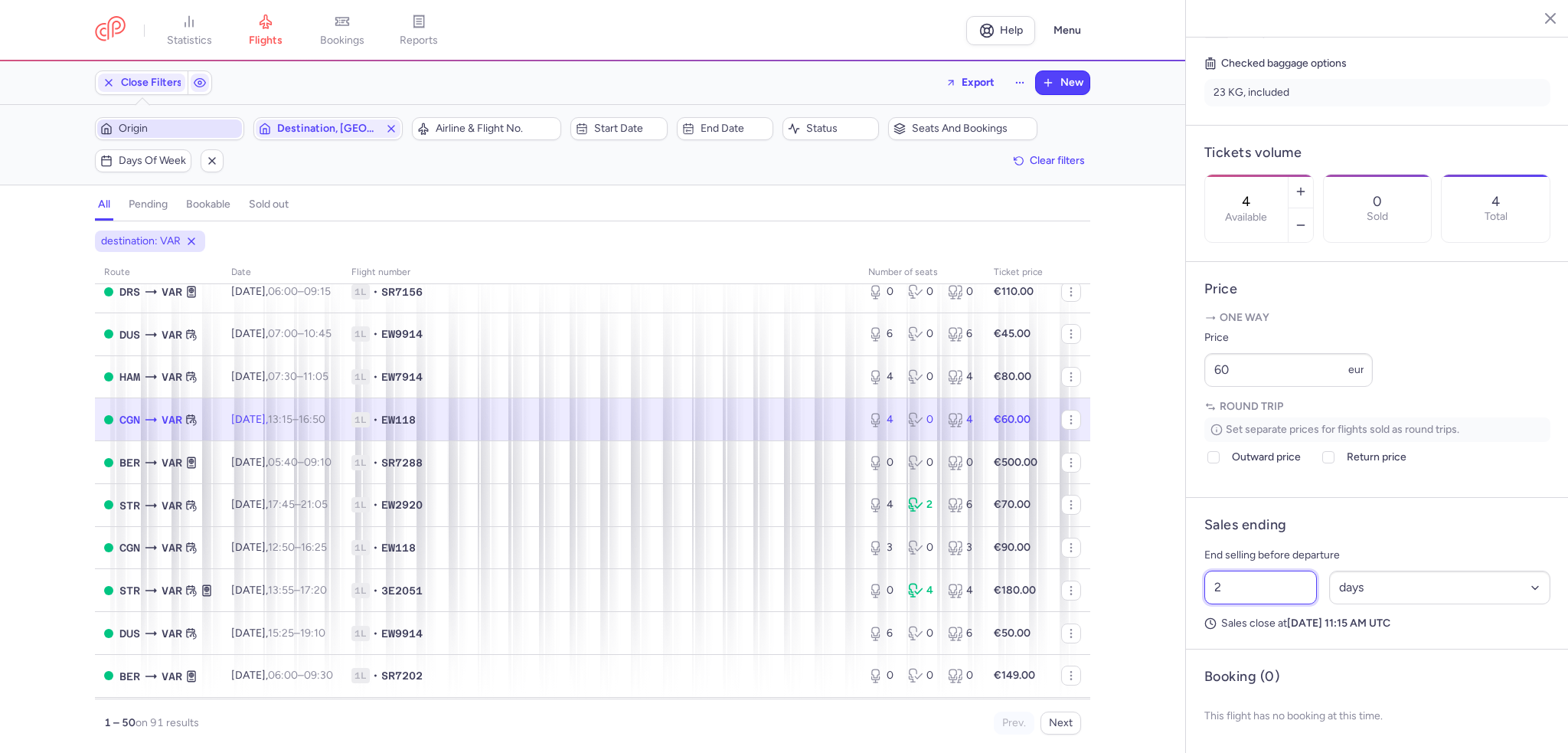
drag, startPoint x: 1225, startPoint y: 608, endPoint x: 1186, endPoint y: 608, distance: 39.0
click at [1186, 608] on article "Sales ending End selling before departure 2 Select an option hours days Sales c…" at bounding box center [1377, 574] width 382 height 152
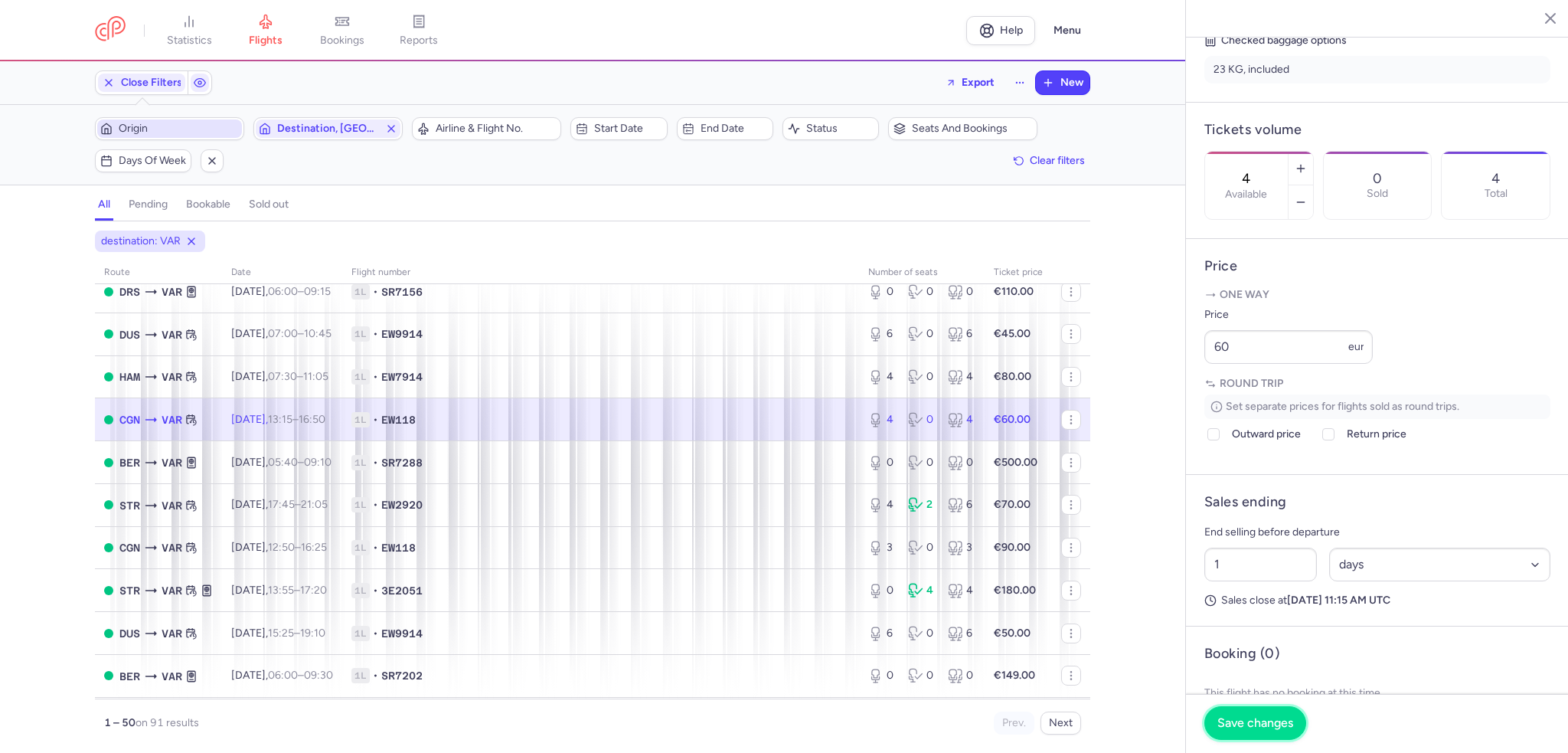
click at [1263, 727] on span "Save changes" at bounding box center [1256, 723] width 76 height 14
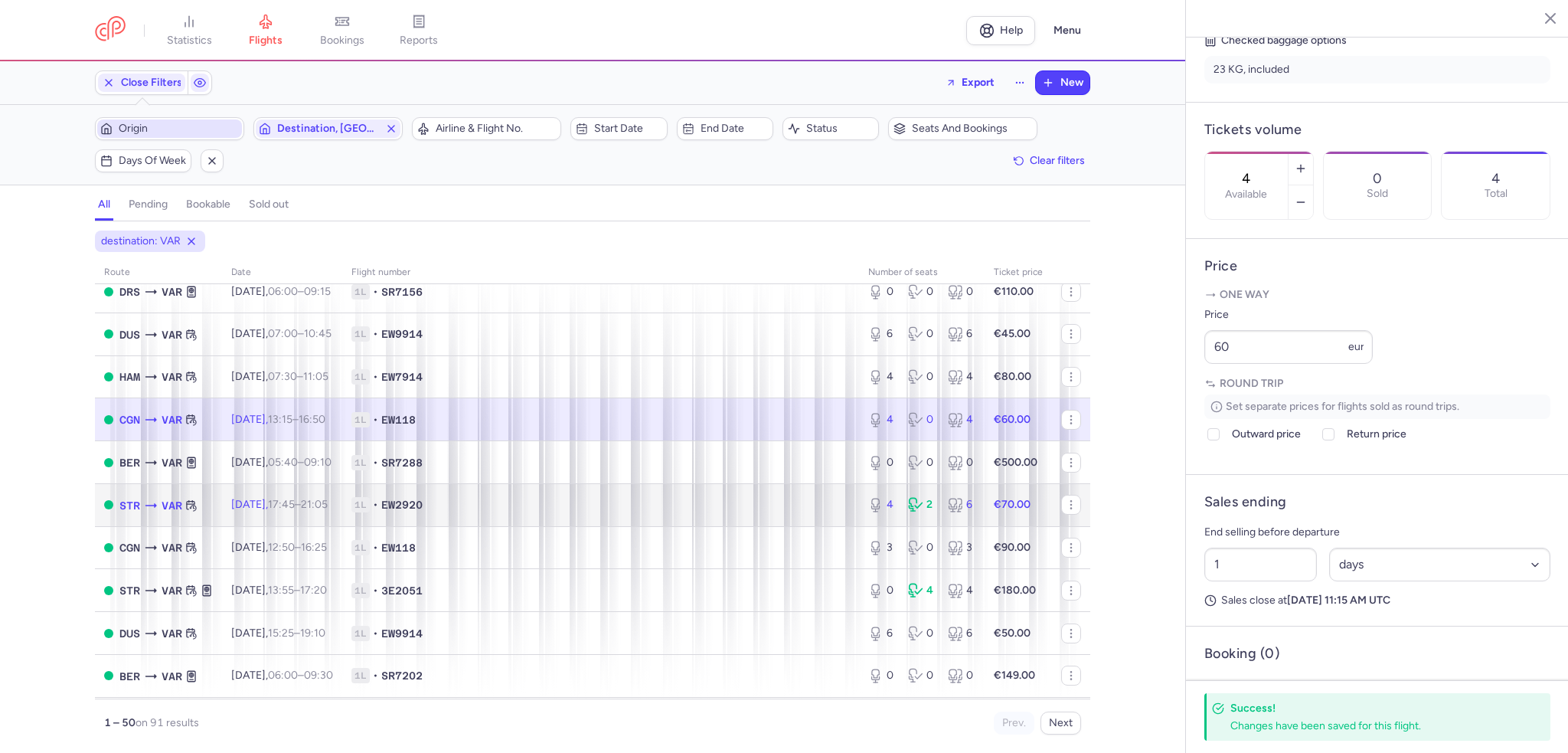
click at [295, 511] on time "17:45" at bounding box center [281, 504] width 26 height 13
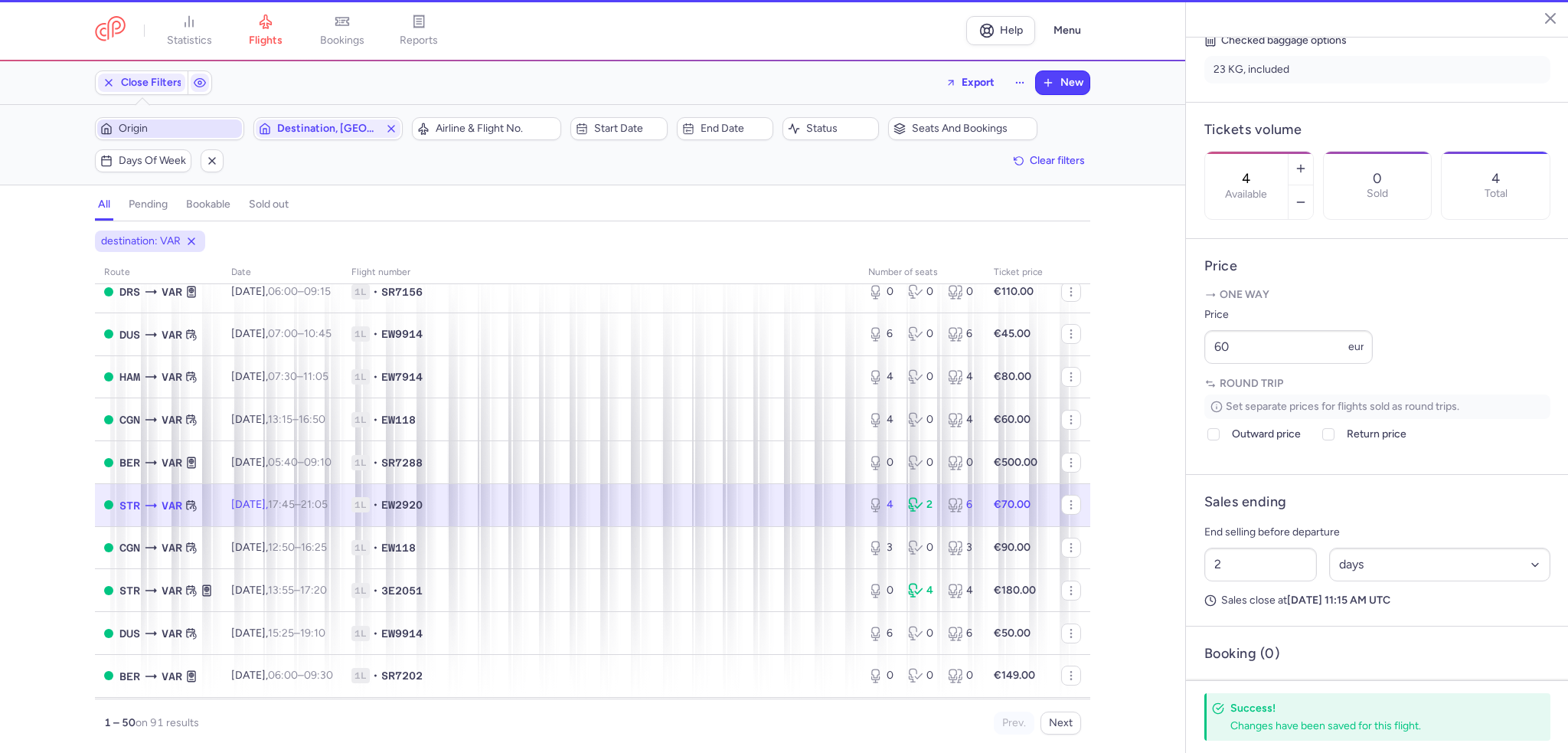
scroll to position [383, 0]
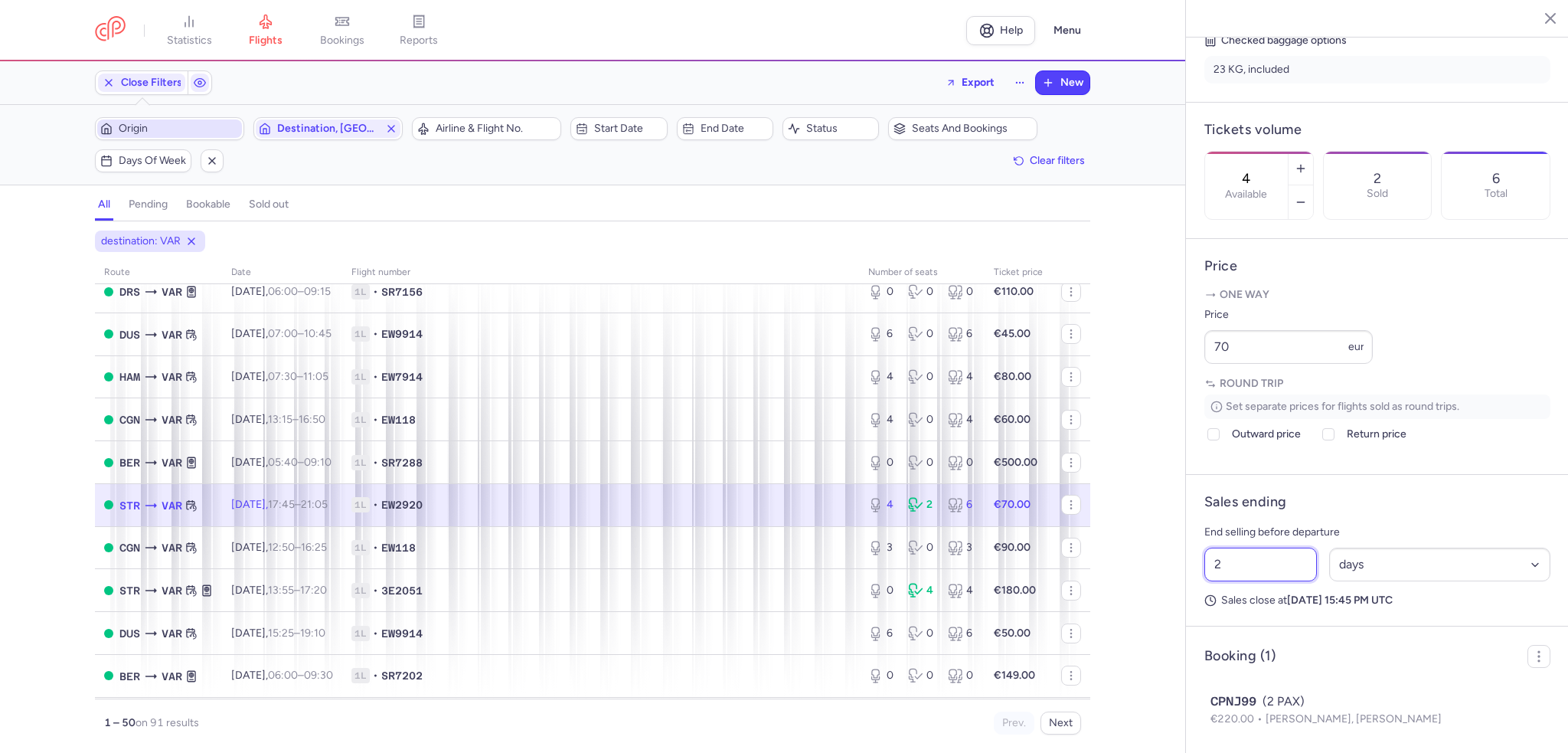
drag, startPoint x: 1224, startPoint y: 613, endPoint x: 1200, endPoint y: 613, distance: 24.0
click at [1200, 588] on div "2 Select an option hours days" at bounding box center [1378, 565] width 359 height 46
type input "30"
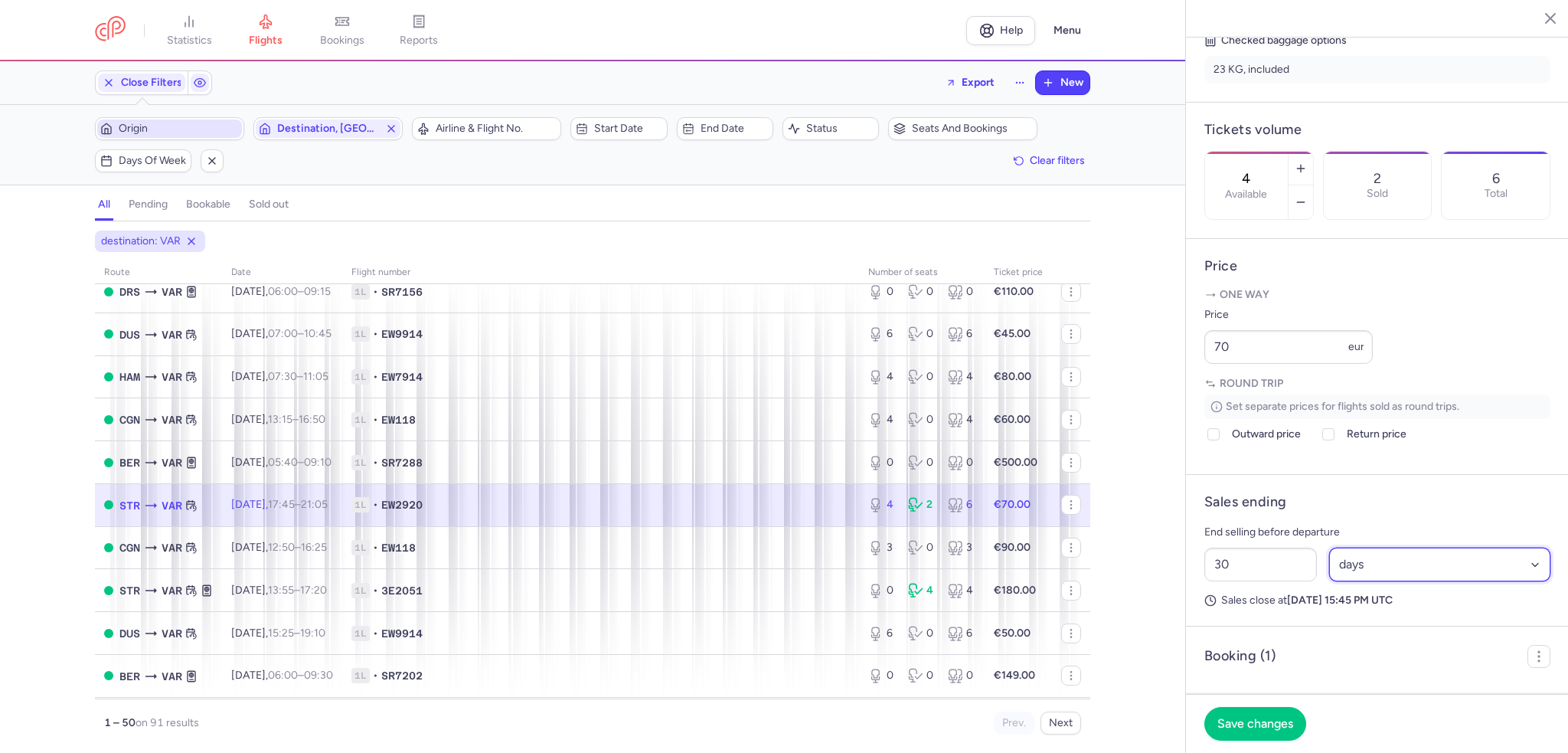
drag, startPoint x: 1518, startPoint y: 604, endPoint x: 1466, endPoint y: 619, distance: 54.1
click at [1518, 582] on select "Select an option hours days" at bounding box center [1440, 565] width 222 height 34
select select "hours"
click at [1329, 582] on select "Select an option hours days" at bounding box center [1440, 565] width 222 height 34
click at [1265, 726] on span "Save changes" at bounding box center [1256, 723] width 76 height 14
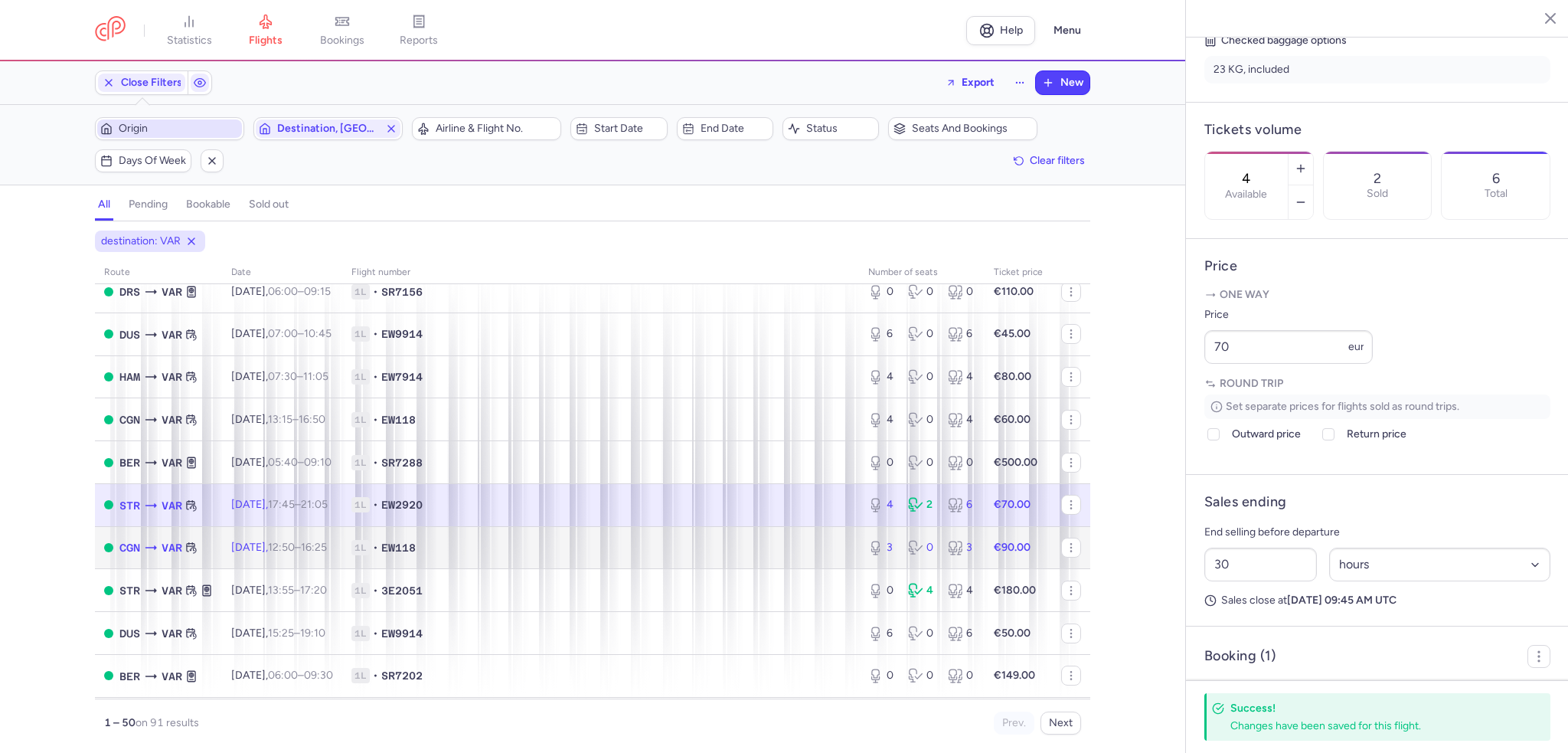
click at [273, 554] on span "Mon, 25 Aug, 12:50 – 16:25 +0" at bounding box center [279, 547] width 96 height 13
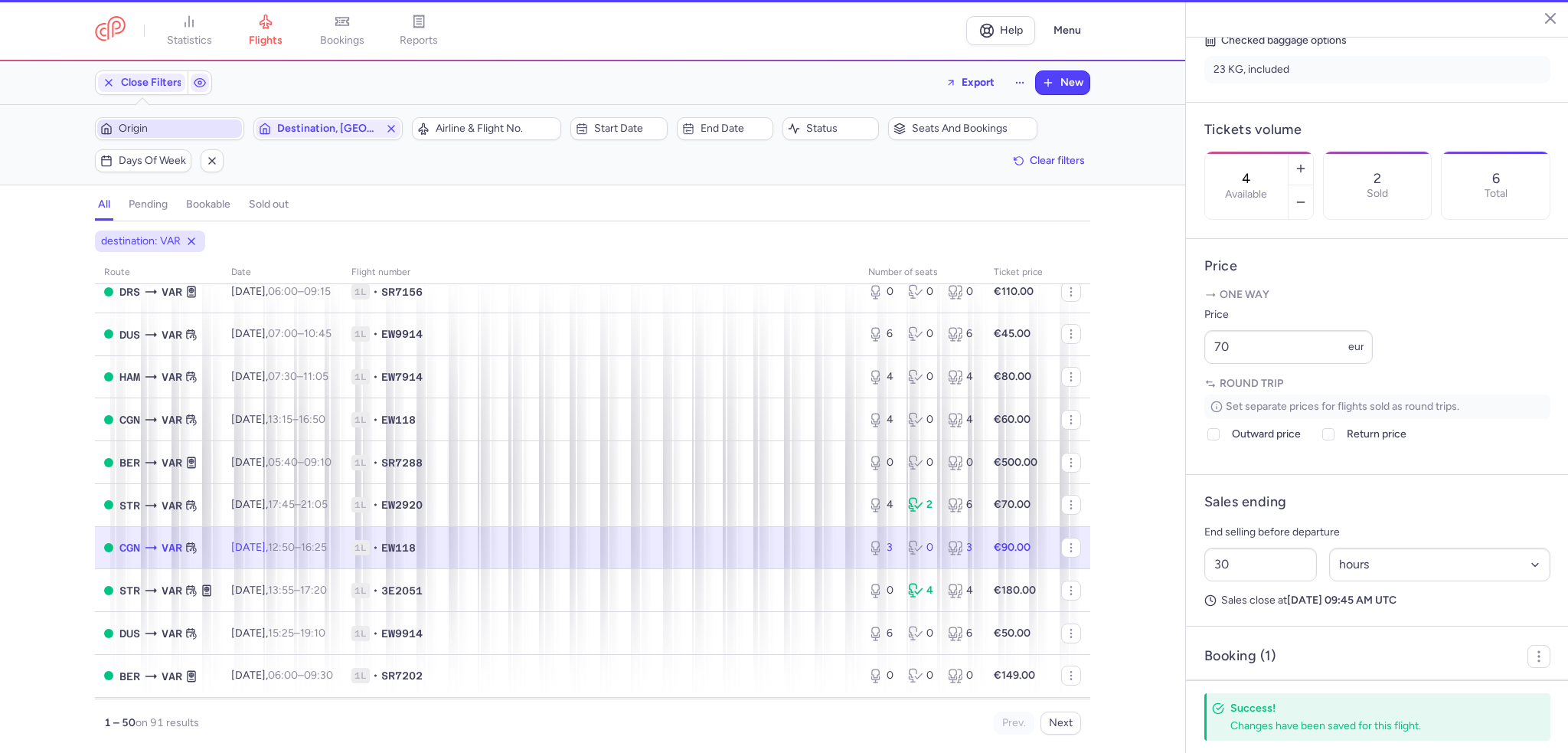
type input "3"
type input "2"
select select "days"
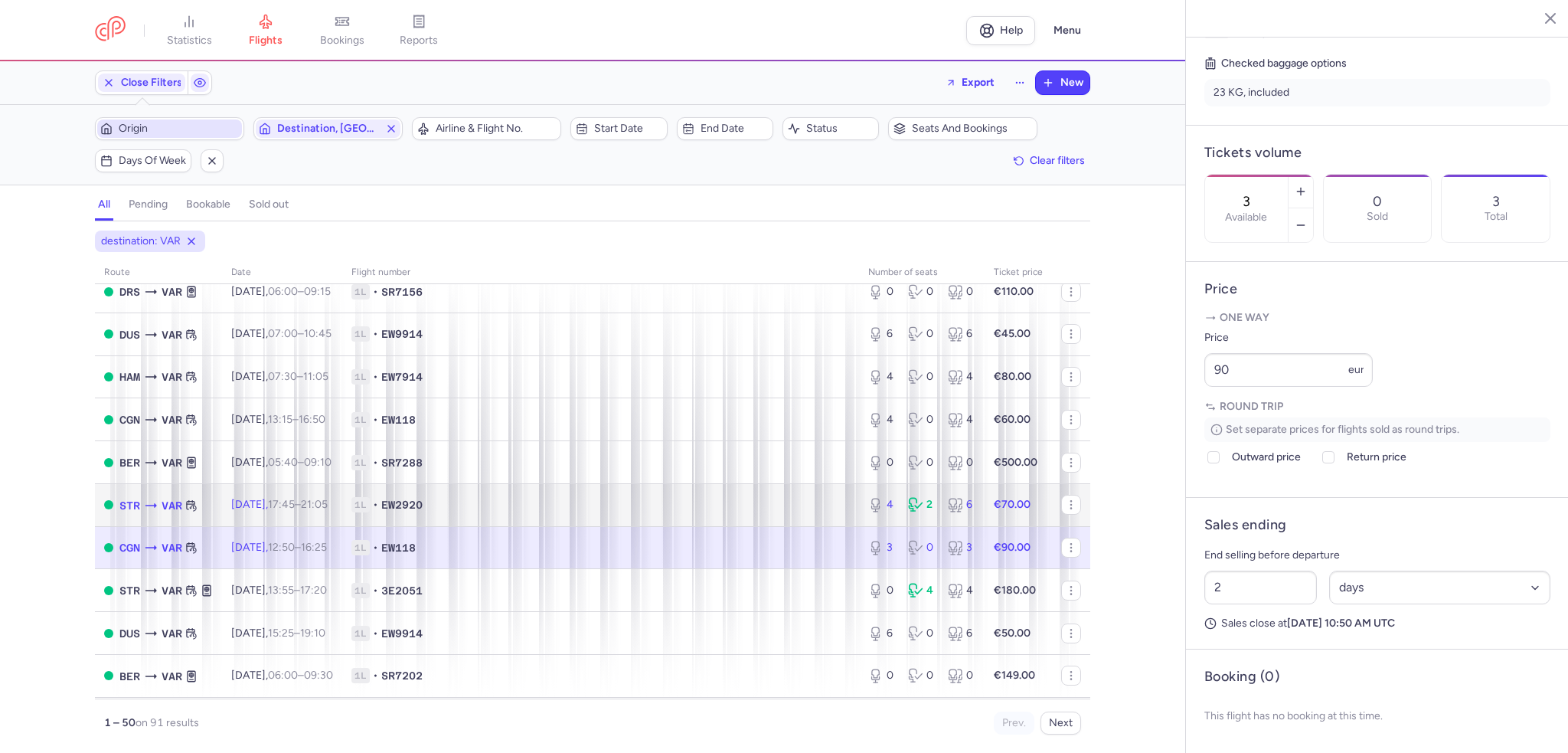
click at [267, 511] on span "Sun, 24 Aug, 17:45 – 21:05 +0" at bounding box center [279, 504] width 97 height 13
type input "4"
type input "30"
select select "hours"
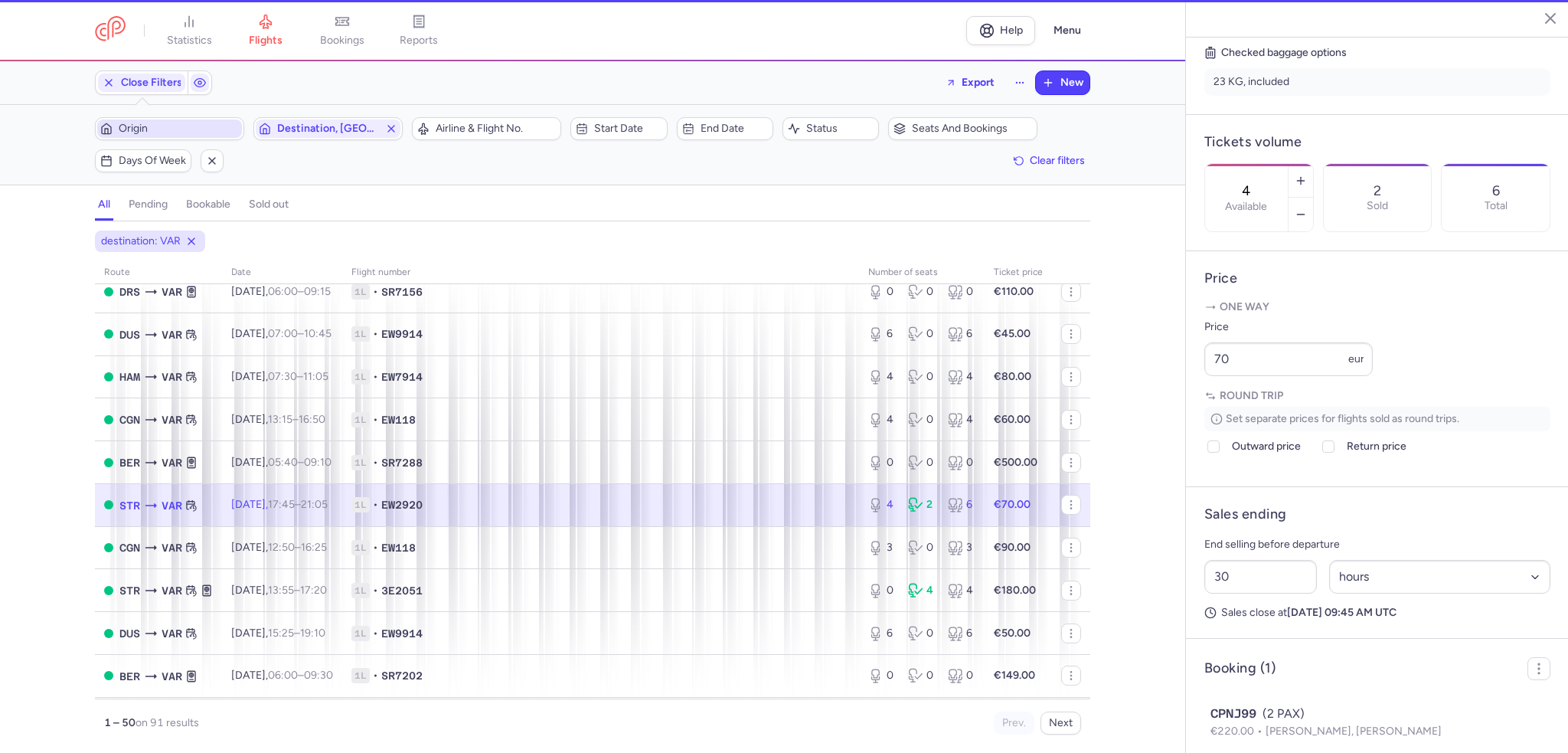
scroll to position [383, 0]
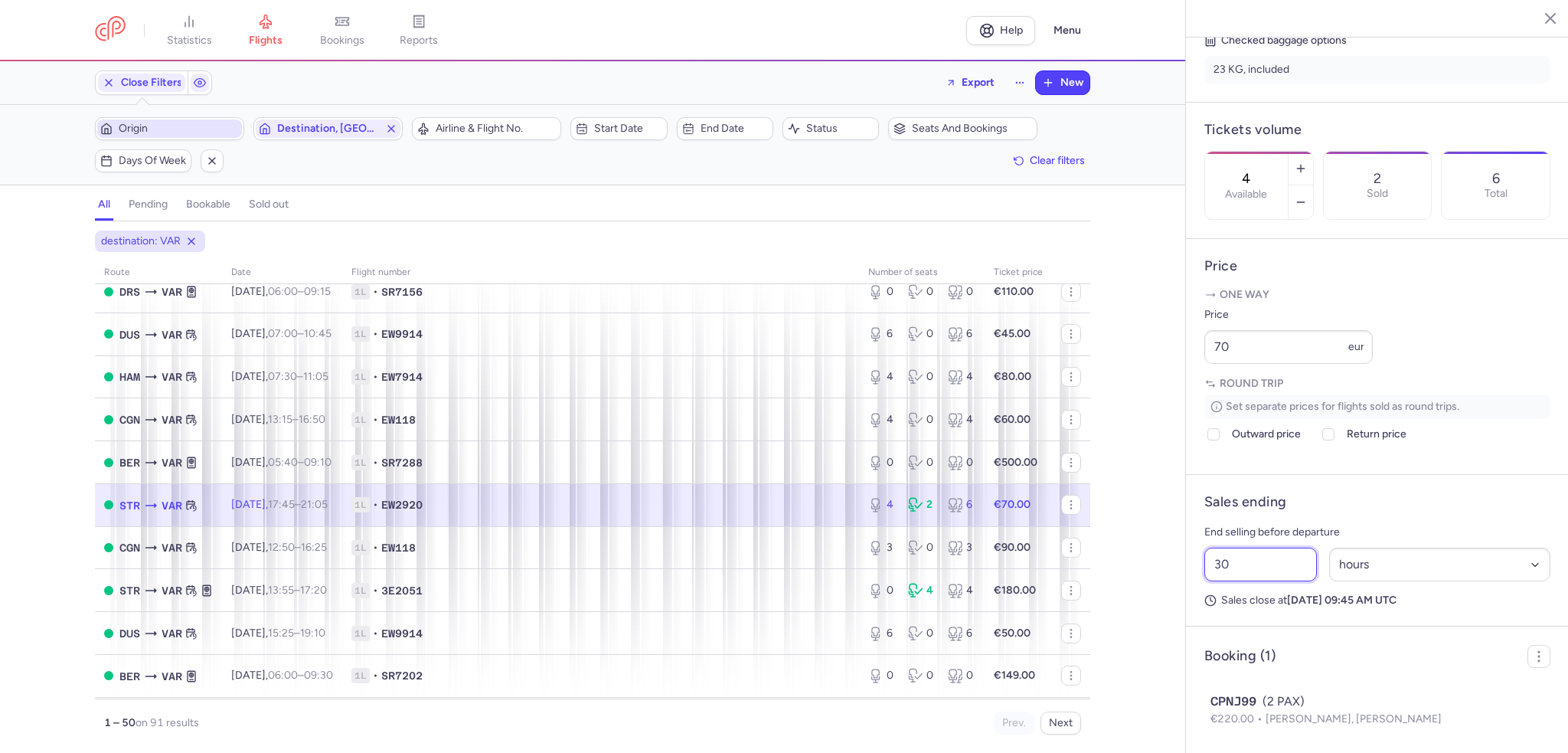
drag, startPoint x: 1237, startPoint y: 608, endPoint x: 1165, endPoint y: 609, distance: 72.0
click at [1165, 609] on div "statistics flights bookings reports Help Menu Close Filters Export New Filters …" at bounding box center [784, 376] width 1568 height 753
type input "54"
click at [1241, 735] on button "Save changes" at bounding box center [1255, 723] width 102 height 34
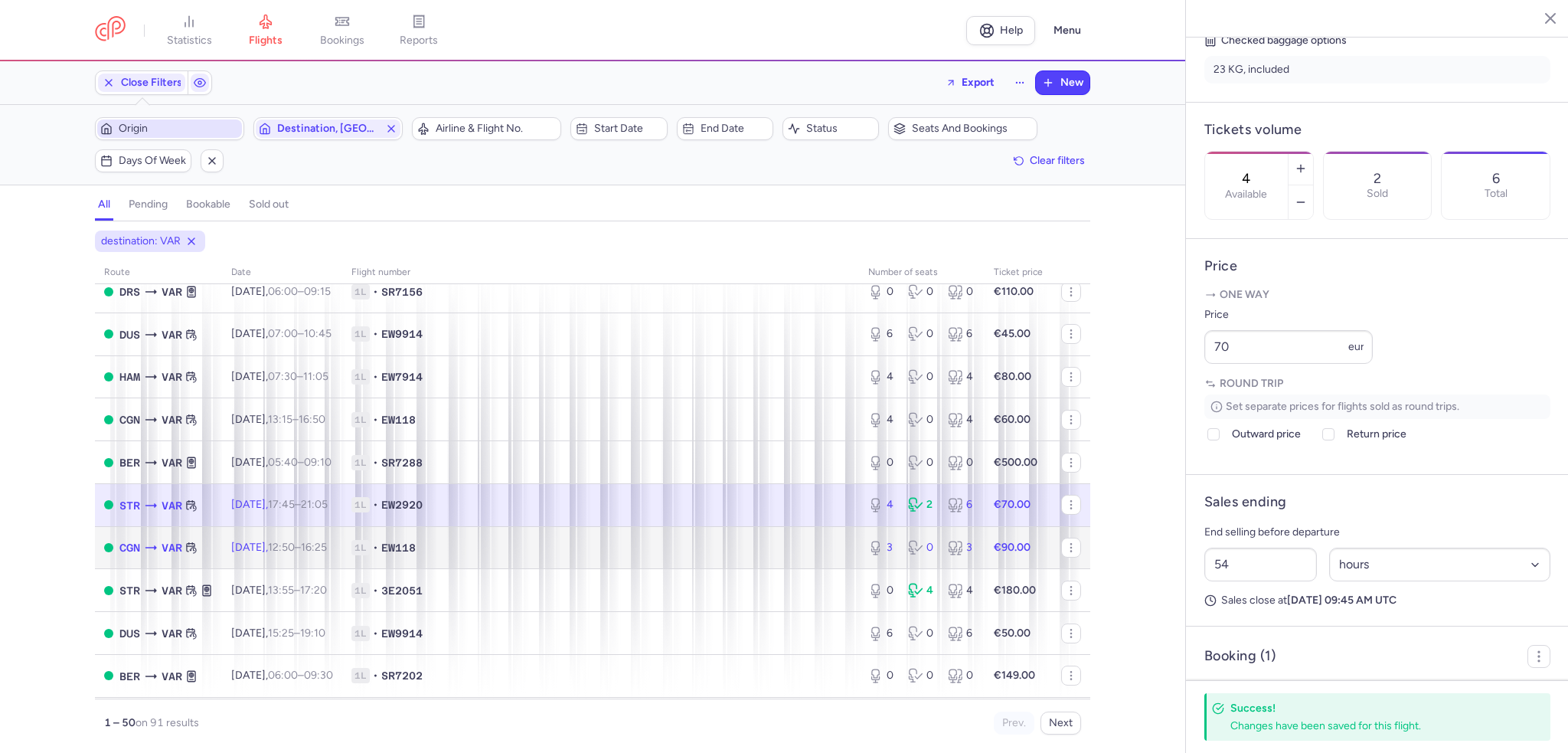
click at [295, 554] on time "12:50" at bounding box center [281, 547] width 26 height 13
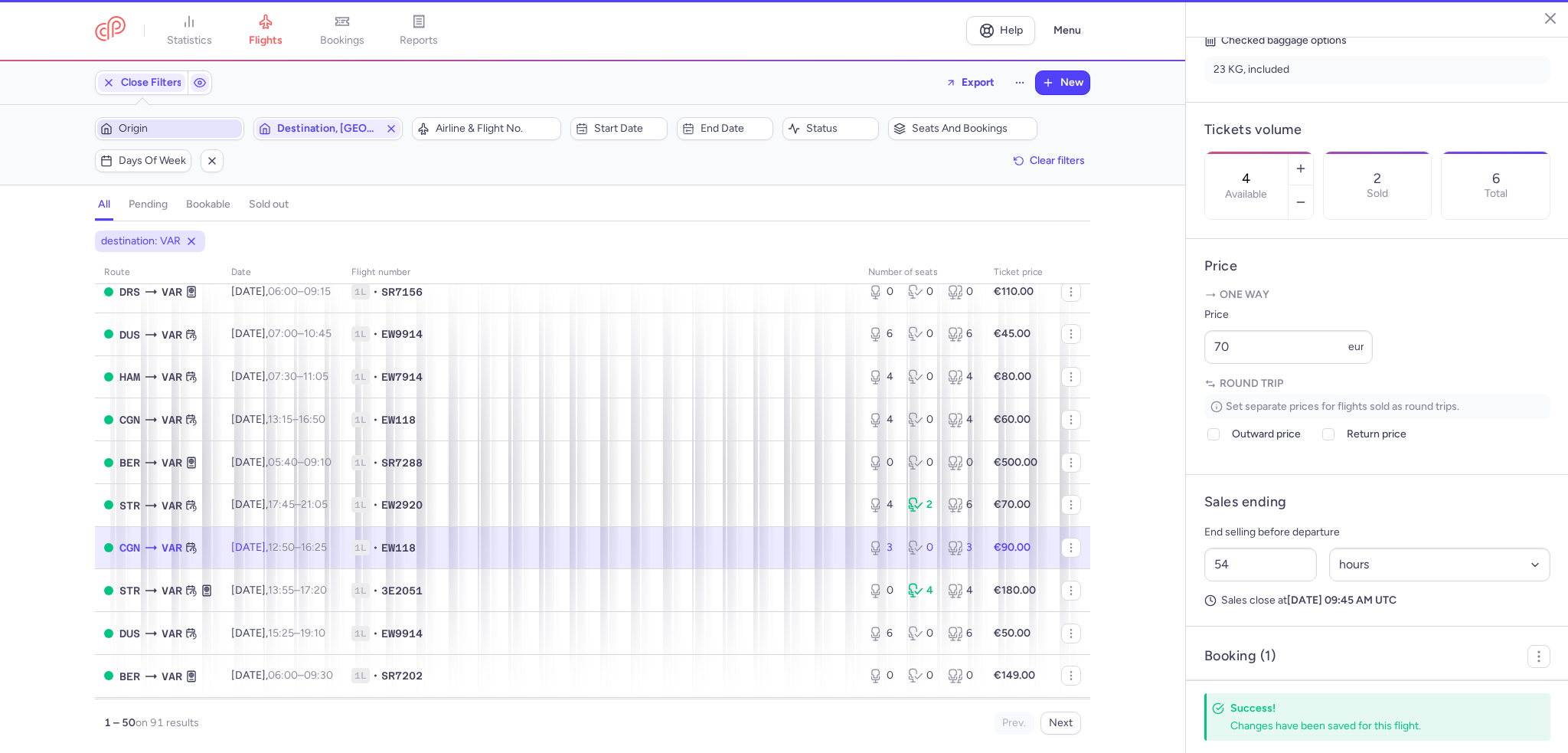
type input "3"
type input "2"
select select "days"
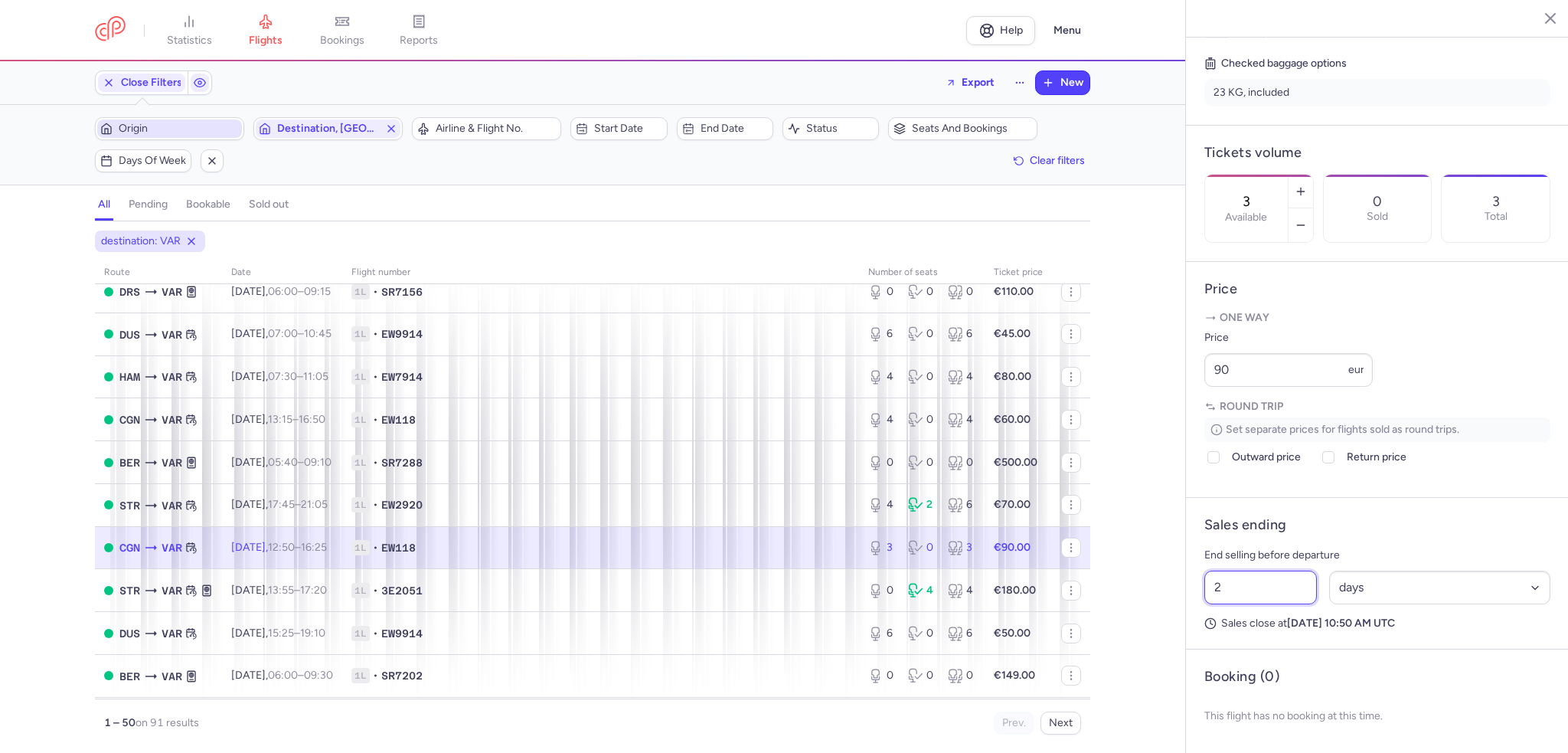
drag, startPoint x: 1234, startPoint y: 608, endPoint x: 1200, endPoint y: 610, distance: 34.1
click at [1200, 610] on div "2 Select an option hours days" at bounding box center [1378, 588] width 359 height 46
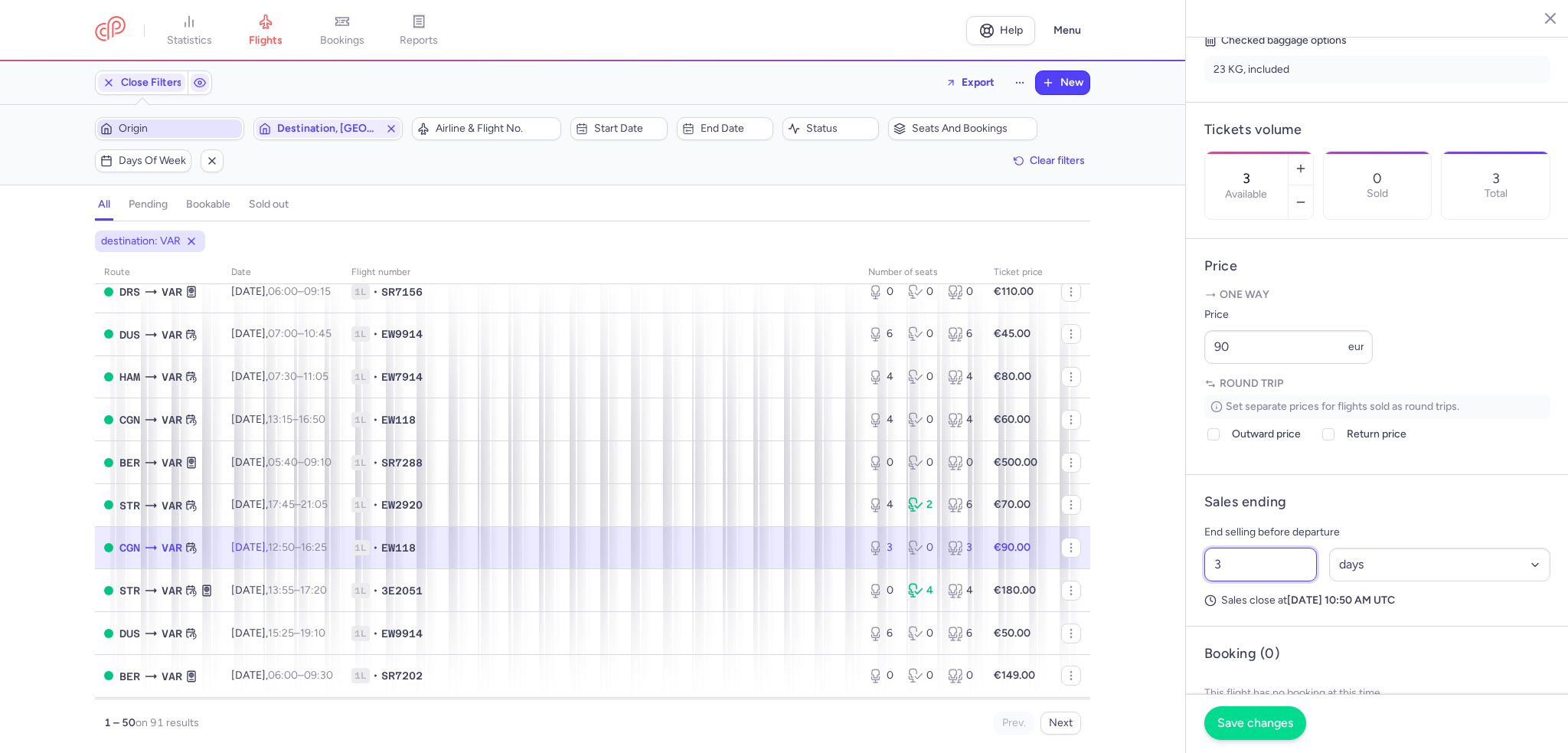
type input "3"
click at [1241, 719] on span "Save changes" at bounding box center [1256, 723] width 76 height 14
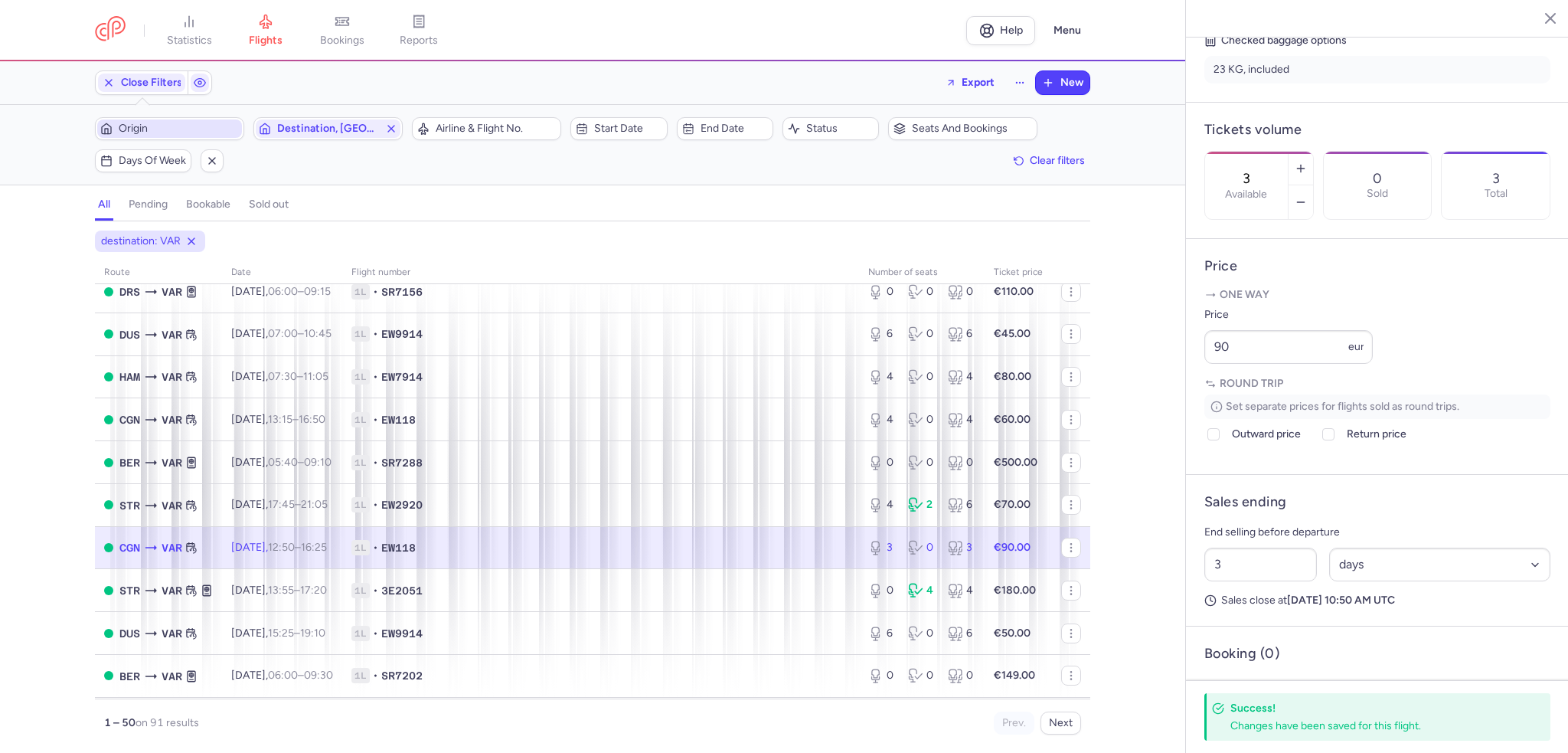
scroll to position [1379, 0]
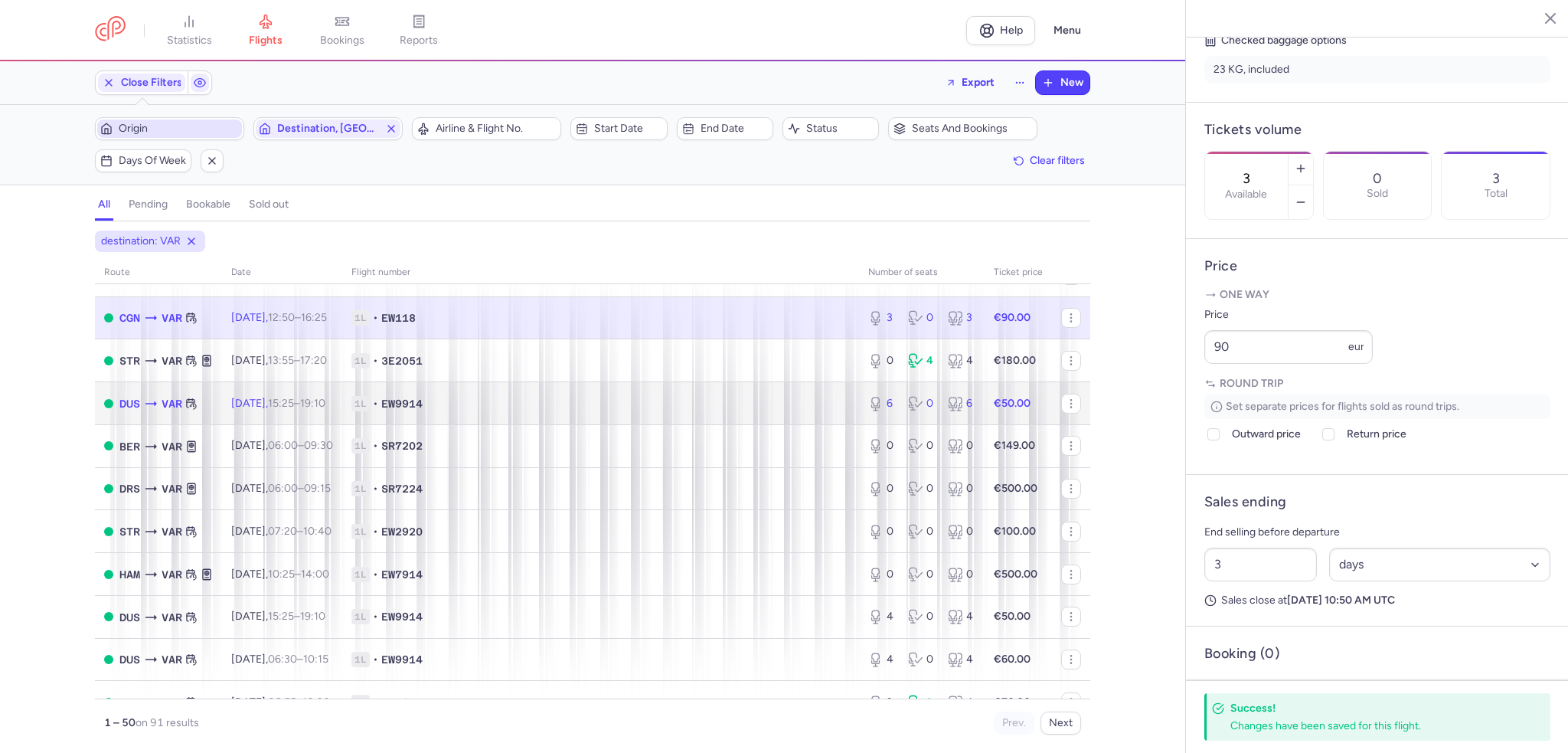
click at [322, 410] on span "15:25 – 19:10 +0" at bounding box center [297, 403] width 58 height 13
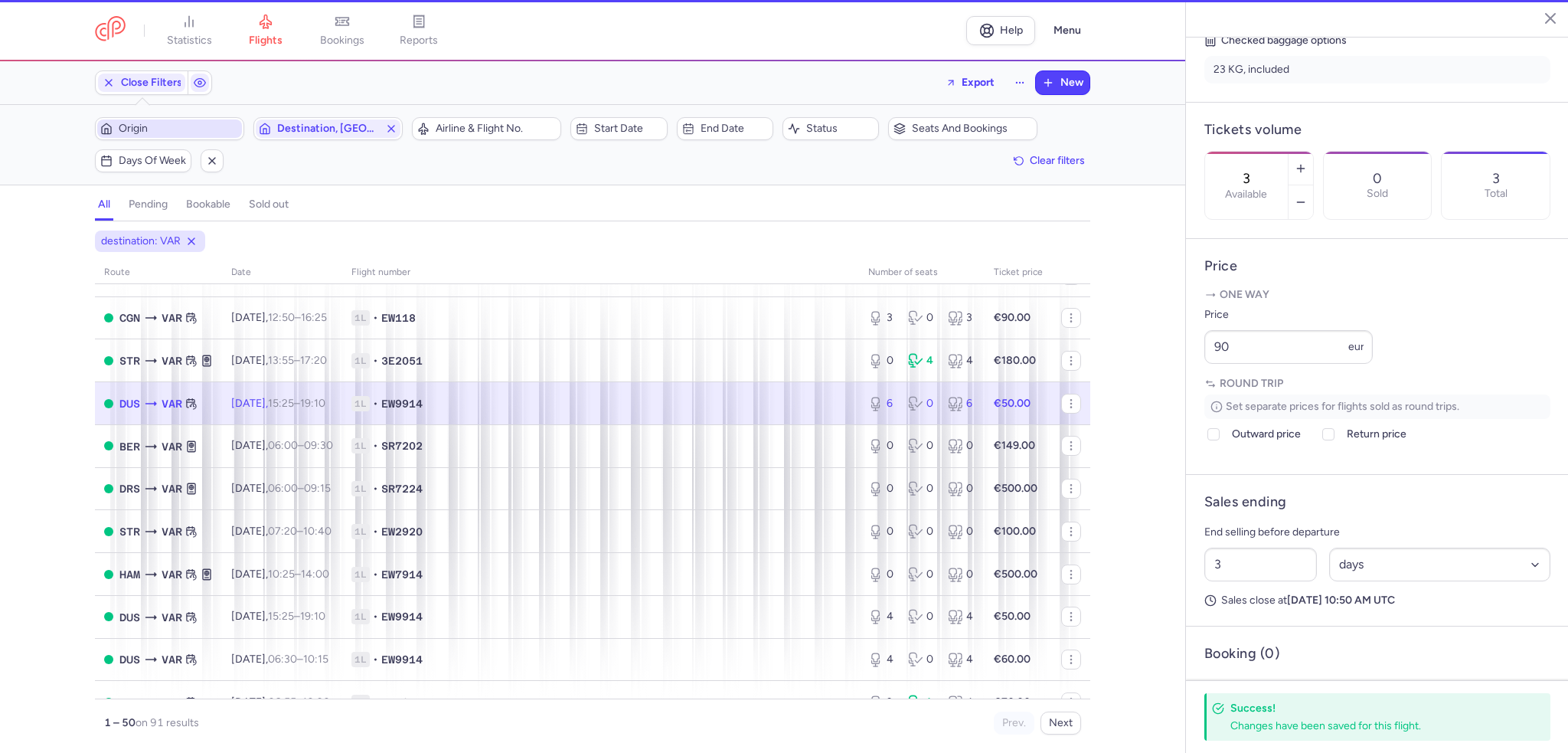
type input "6"
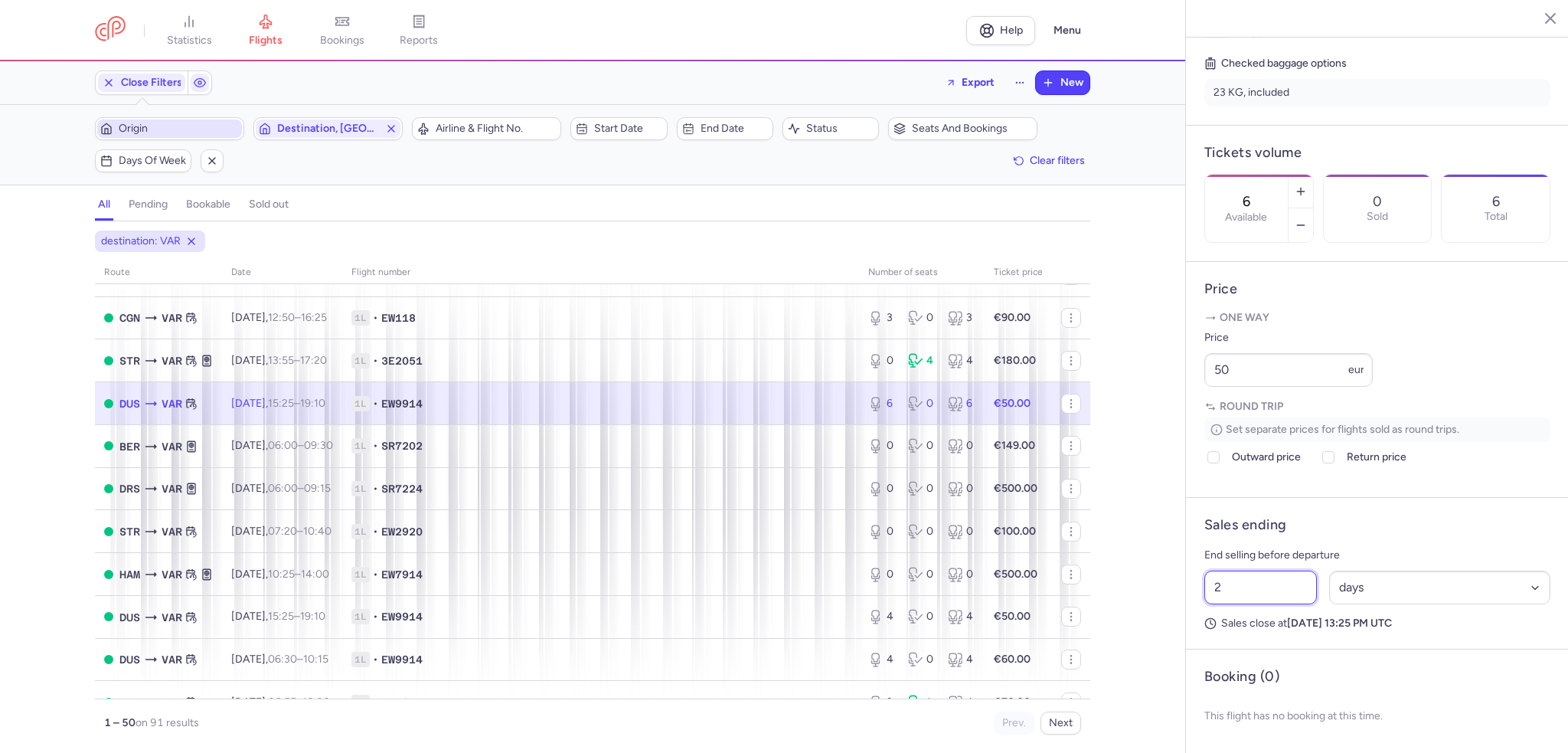
drag, startPoint x: 1239, startPoint y: 610, endPoint x: 1190, endPoint y: 609, distance: 49.0
click at [1190, 609] on article "Sales ending End selling before departure 2 Select an option hours days Sales c…" at bounding box center [1377, 574] width 382 height 152
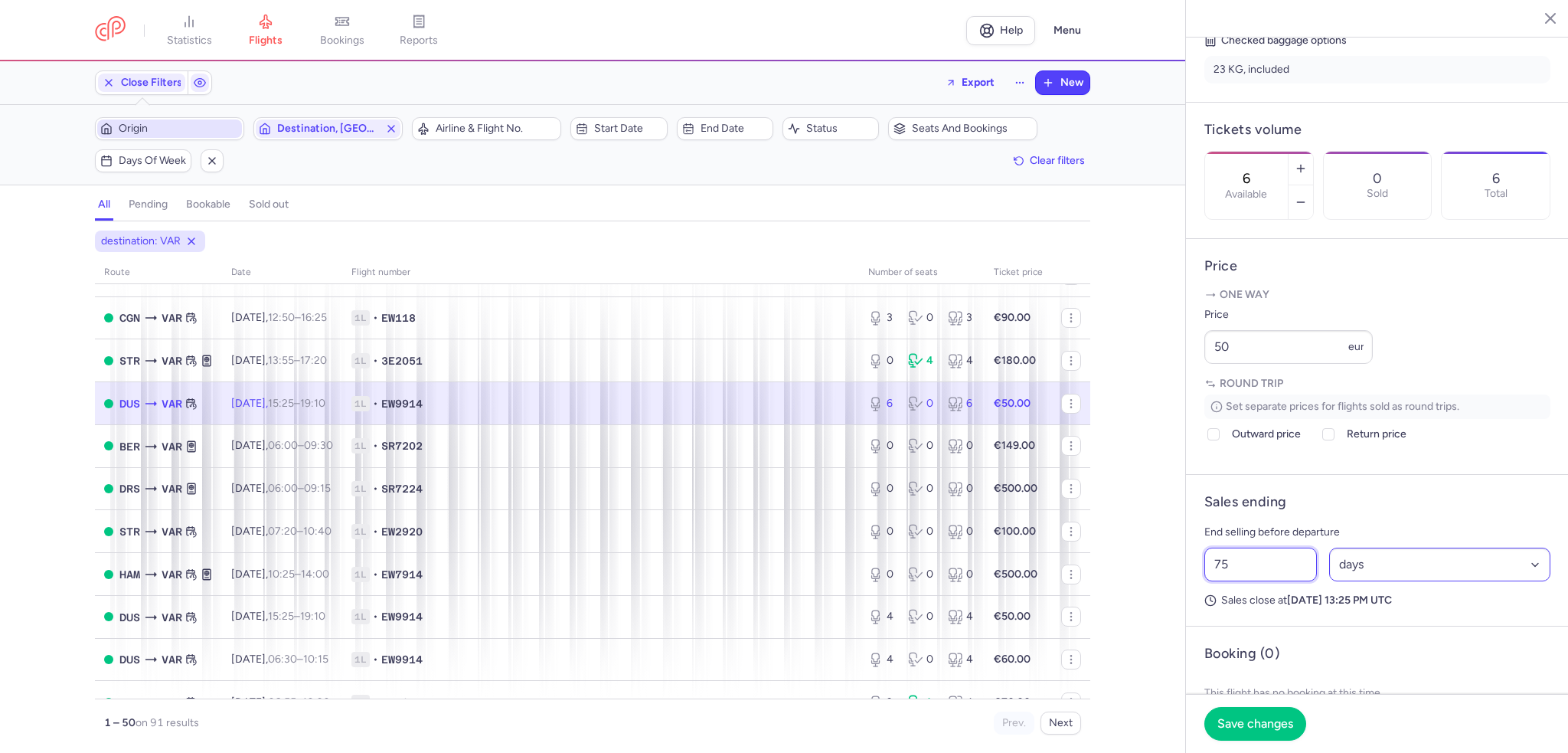
type input "75"
click at [1524, 582] on select "Select an option hours days" at bounding box center [1440, 565] width 222 height 34
select select "hours"
click at [1329, 582] on select "Select an option hours days" at bounding box center [1440, 565] width 222 height 34
click at [1230, 722] on span "Save changes" at bounding box center [1256, 723] width 76 height 14
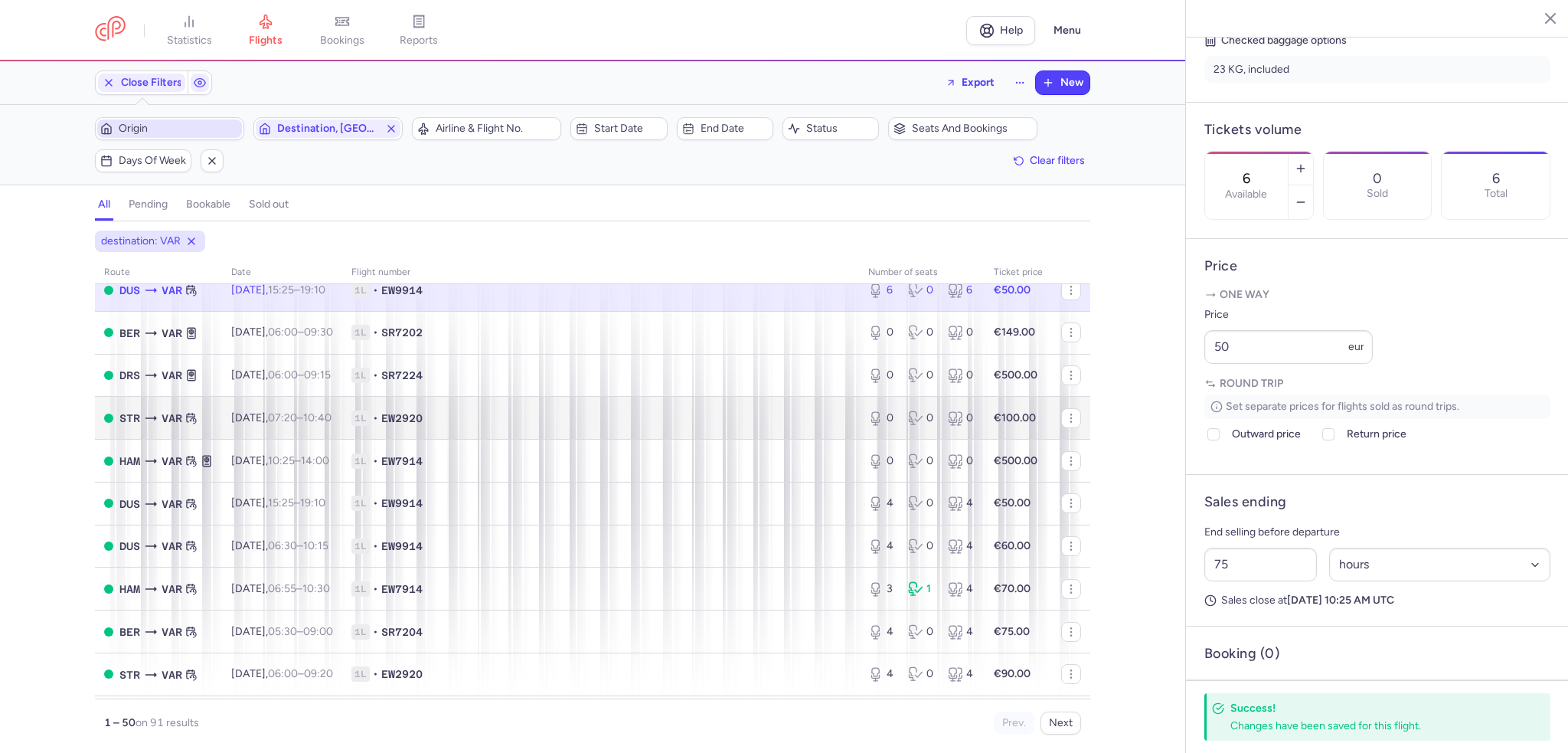
scroll to position [1532, 0]
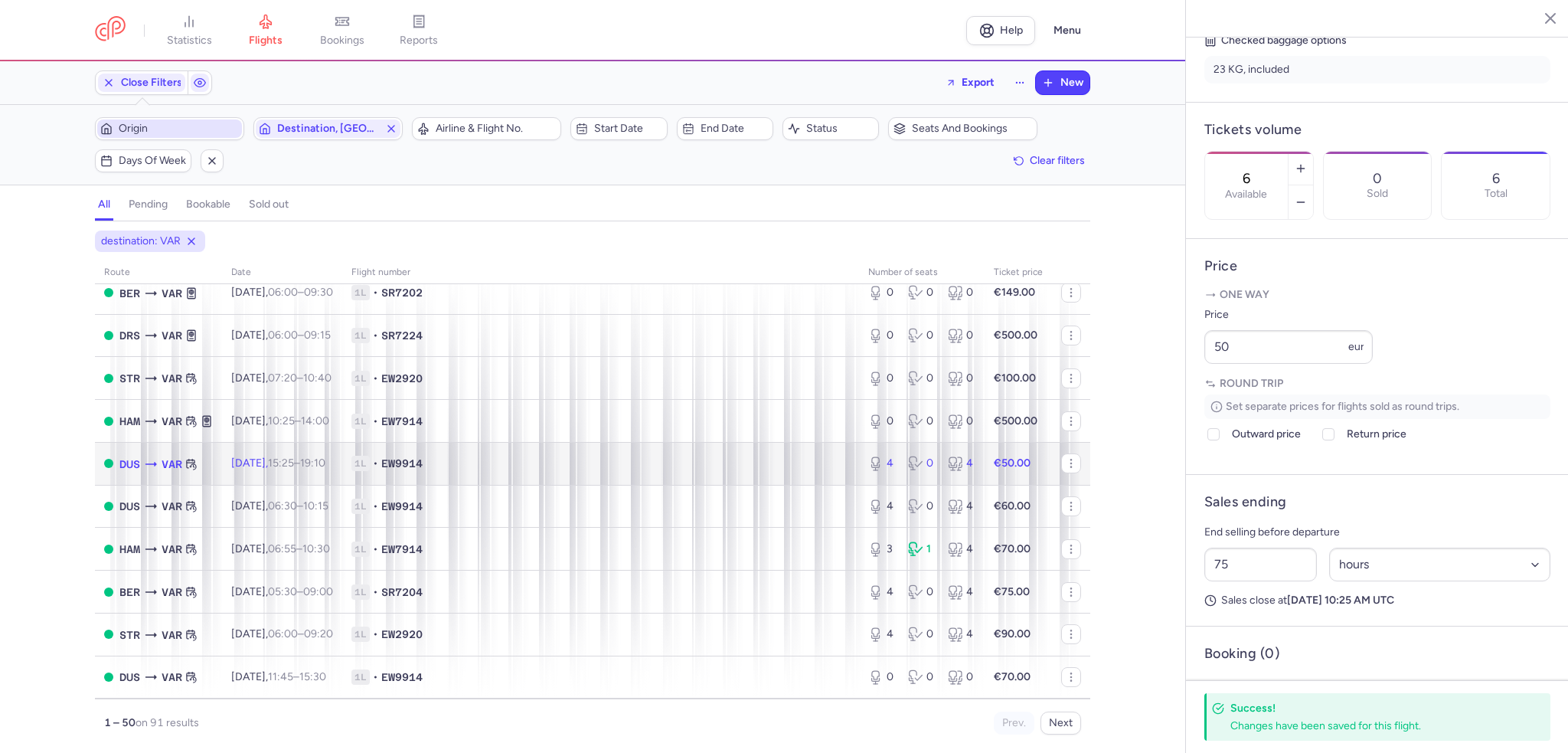
click at [278, 469] on span "Tue, 26 Aug, 15:25 – 19:10 +0" at bounding box center [278, 463] width 94 height 13
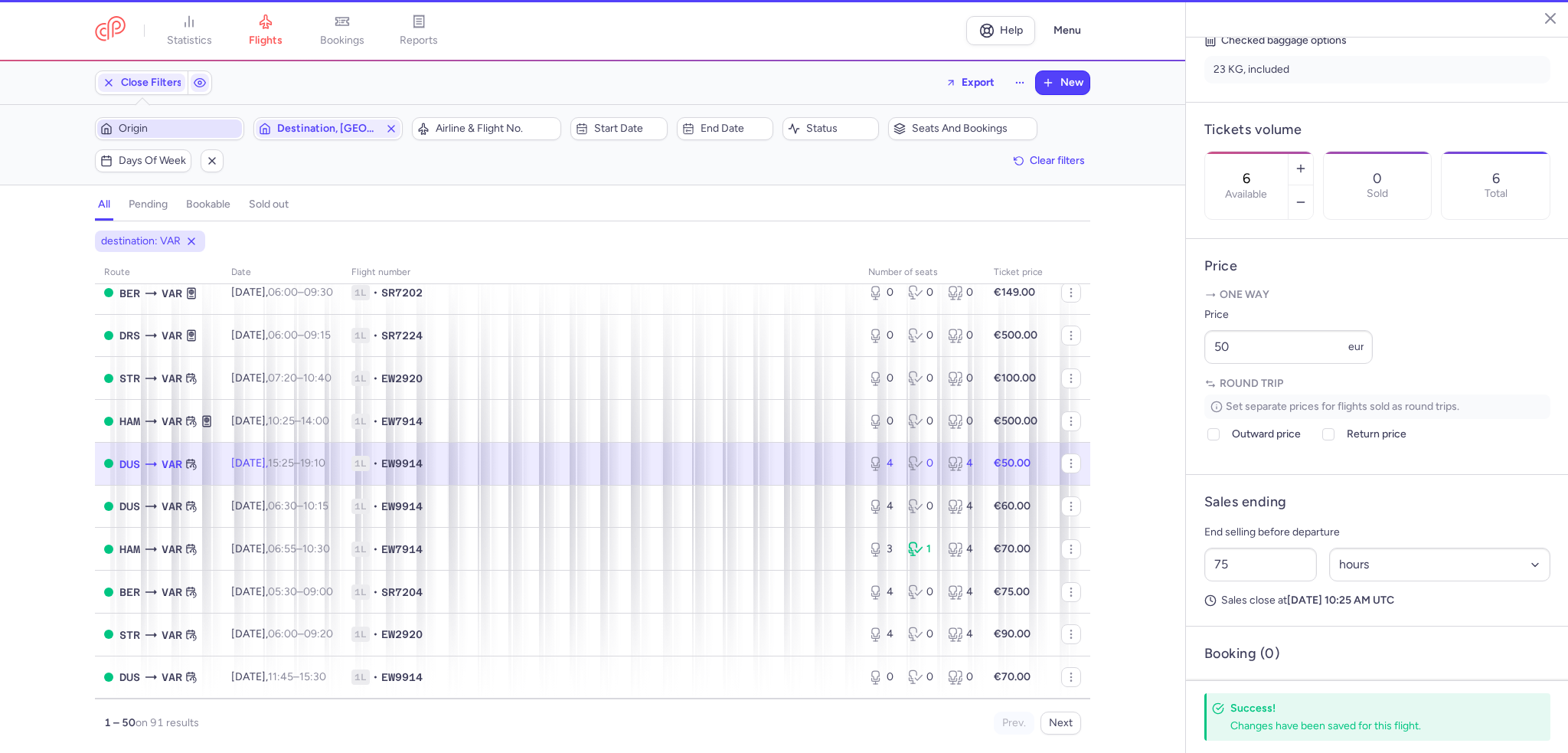
type input "4"
type input "2"
select select "days"
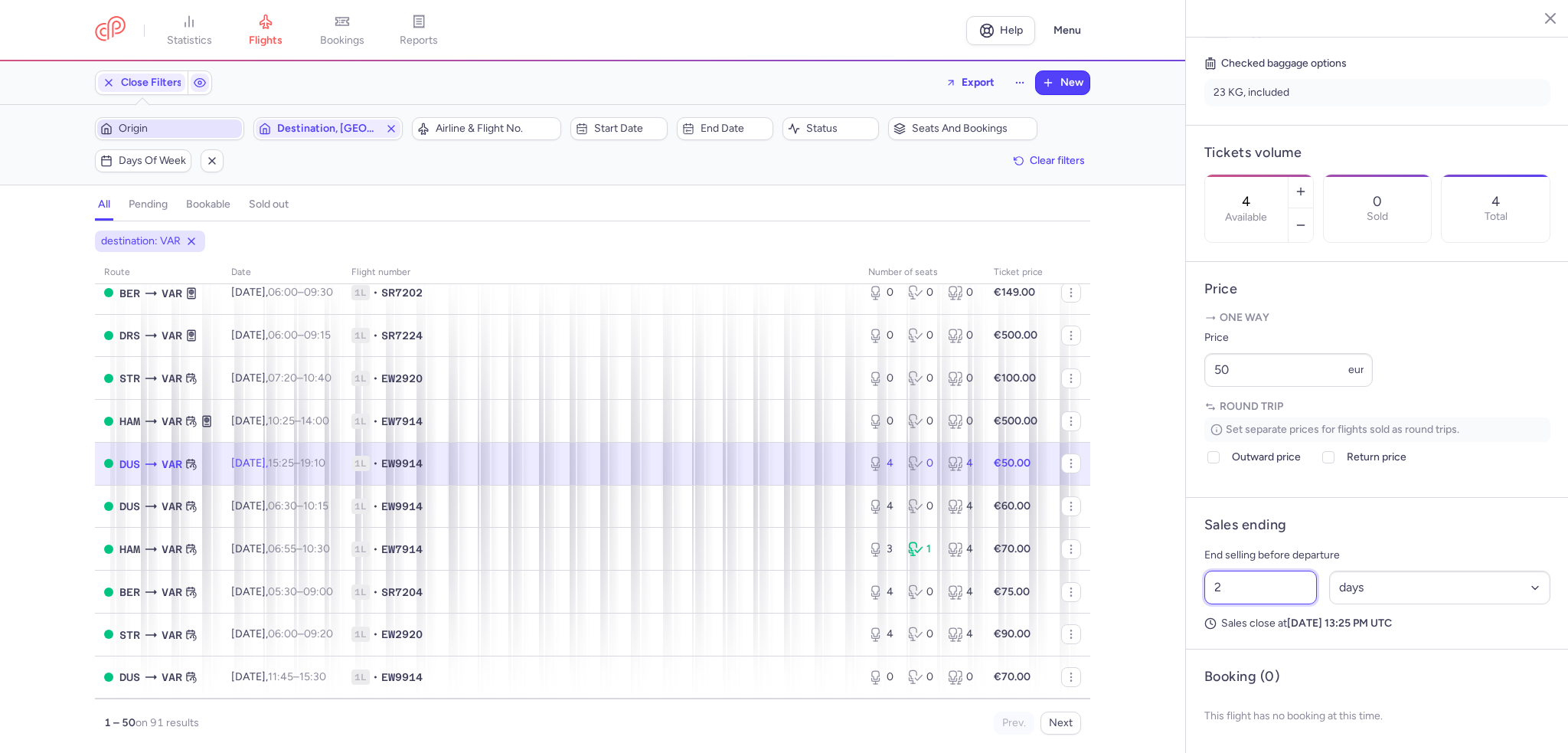
drag, startPoint x: 1229, startPoint y: 606, endPoint x: 1205, endPoint y: 606, distance: 24.0
click at [1205, 604] on input "2" at bounding box center [1261, 588] width 112 height 34
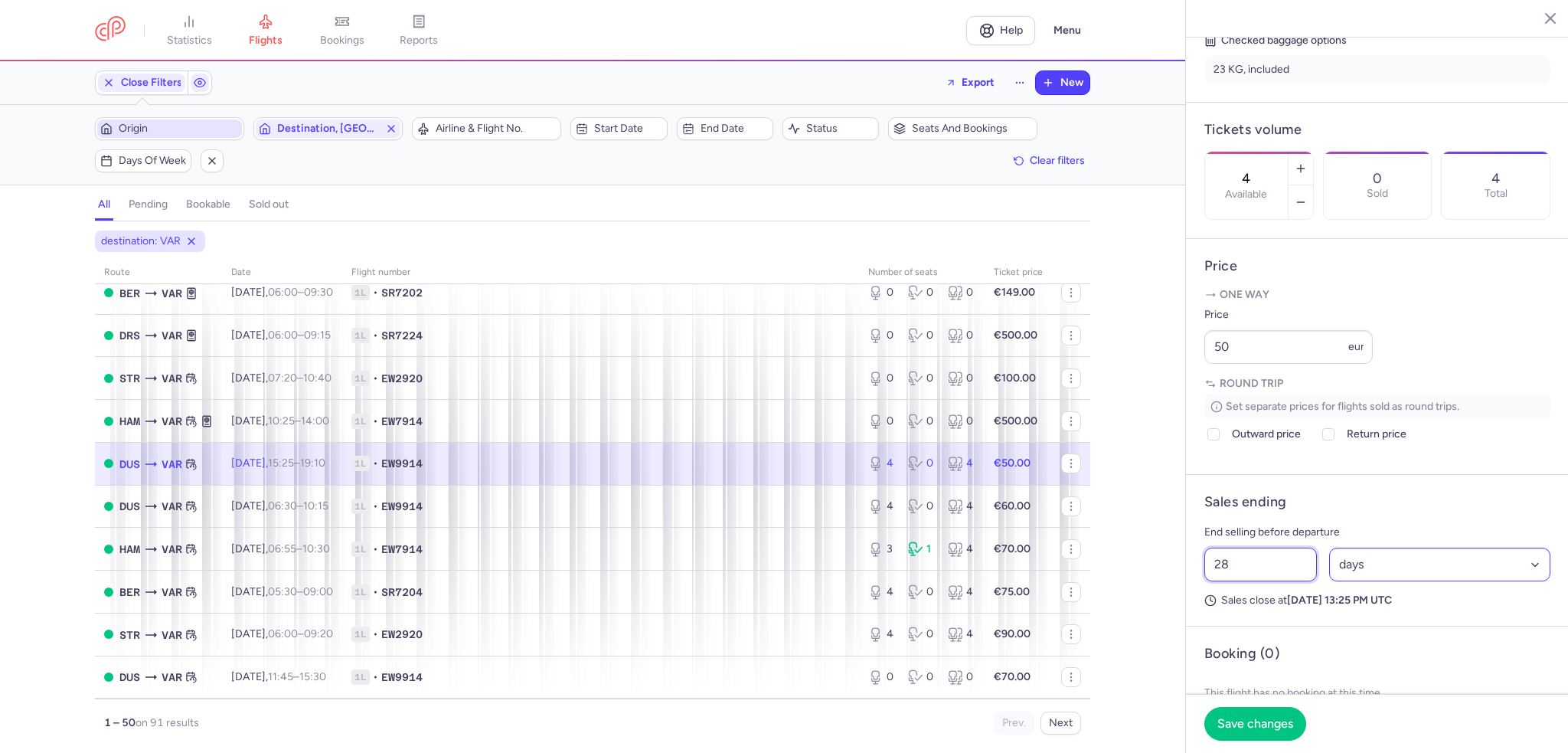
type input "28"
click at [1529, 582] on select "Select an option hours days" at bounding box center [1440, 565] width 222 height 34
select select "hours"
click at [1329, 582] on select "Select an option hours days" at bounding box center [1440, 565] width 222 height 34
click at [1262, 734] on button "Save changes" at bounding box center [1255, 723] width 102 height 34
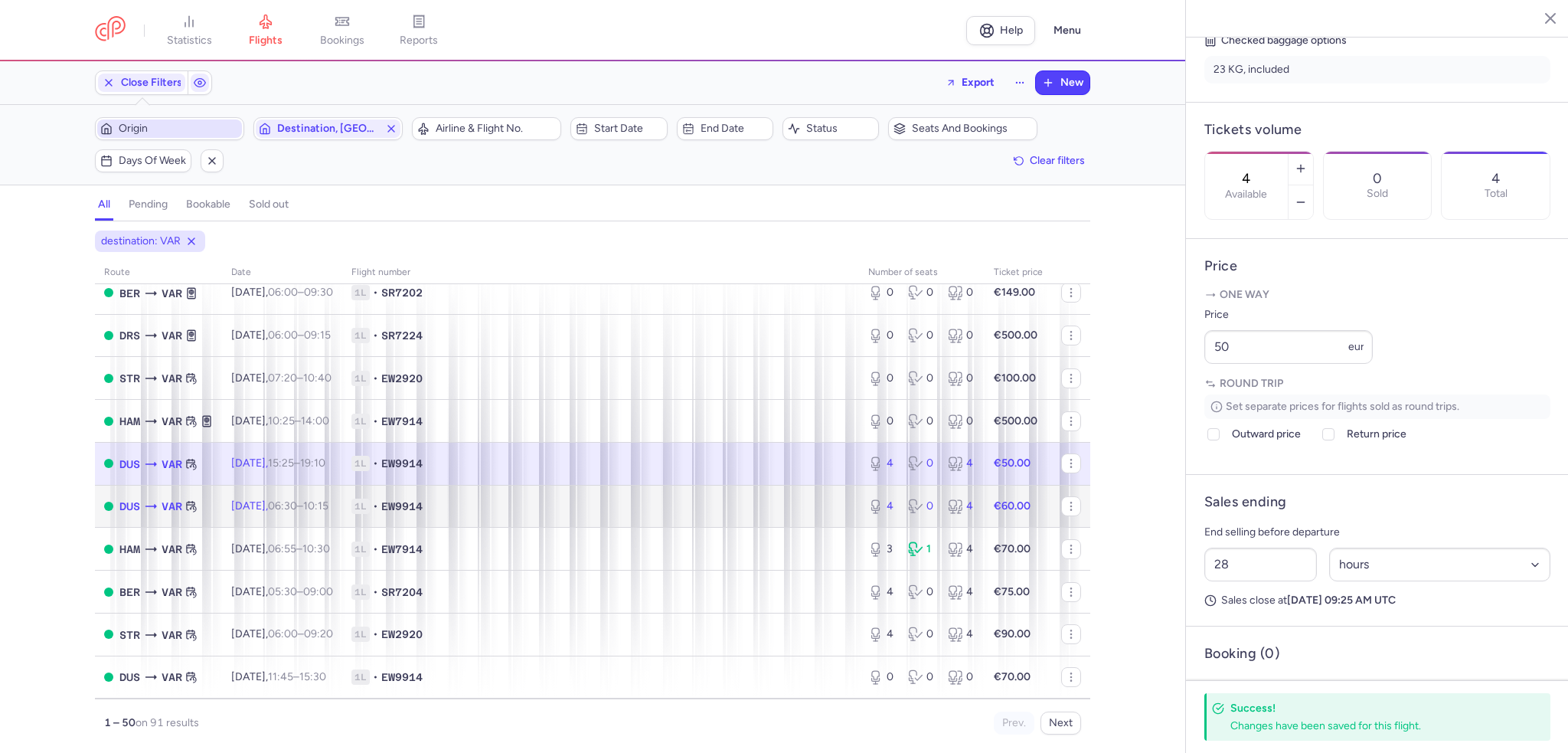
click at [242, 512] on span "Wed, 27 Aug, 06:30 – 10:15 +0" at bounding box center [280, 506] width 97 height 13
type input "2"
select select "days"
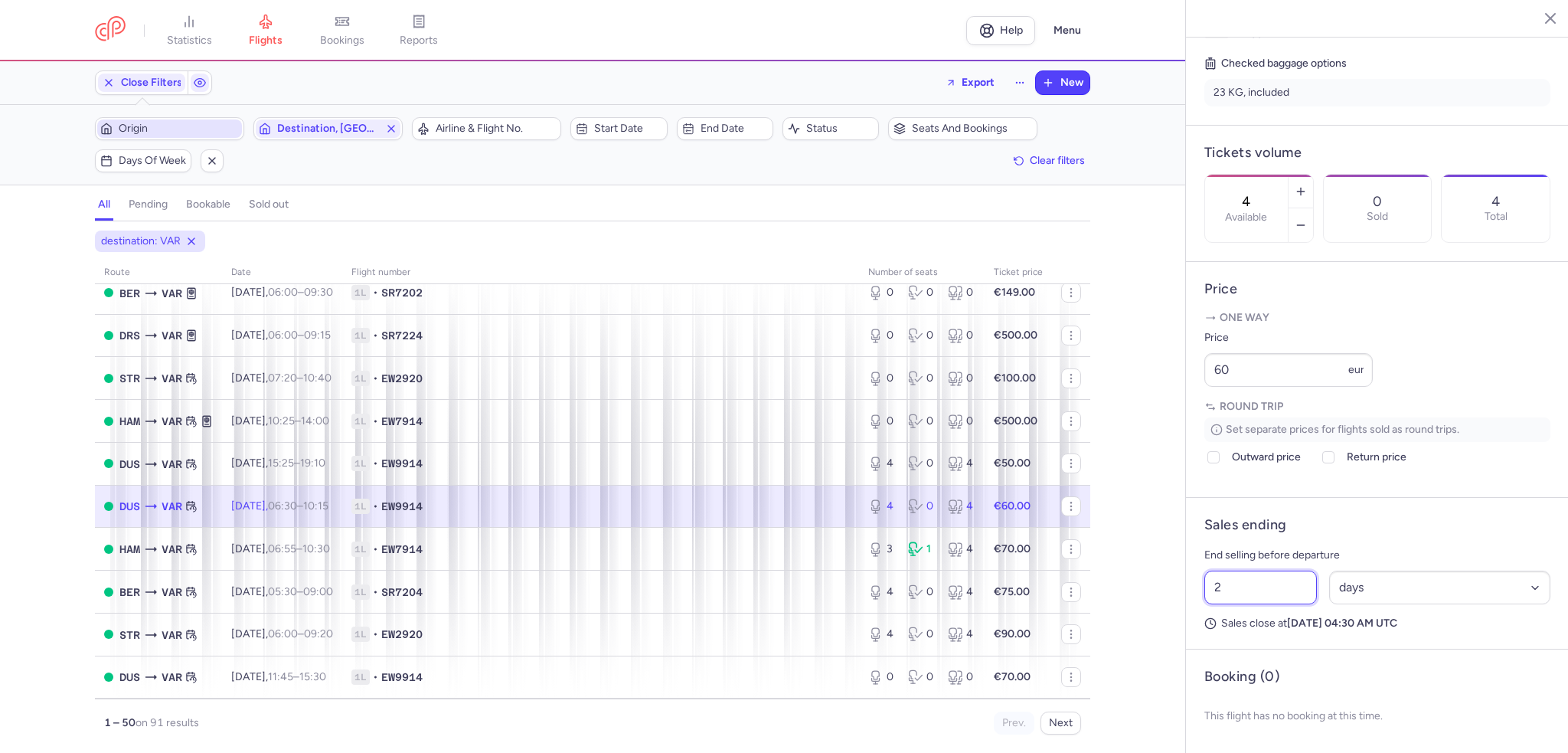
drag, startPoint x: 1231, startPoint y: 612, endPoint x: 1173, endPoint y: 612, distance: 58.0
click at [1173, 612] on div "statistics flights bookings reports Help Menu Close Filters Export New Filters …" at bounding box center [784, 376] width 1568 height 753
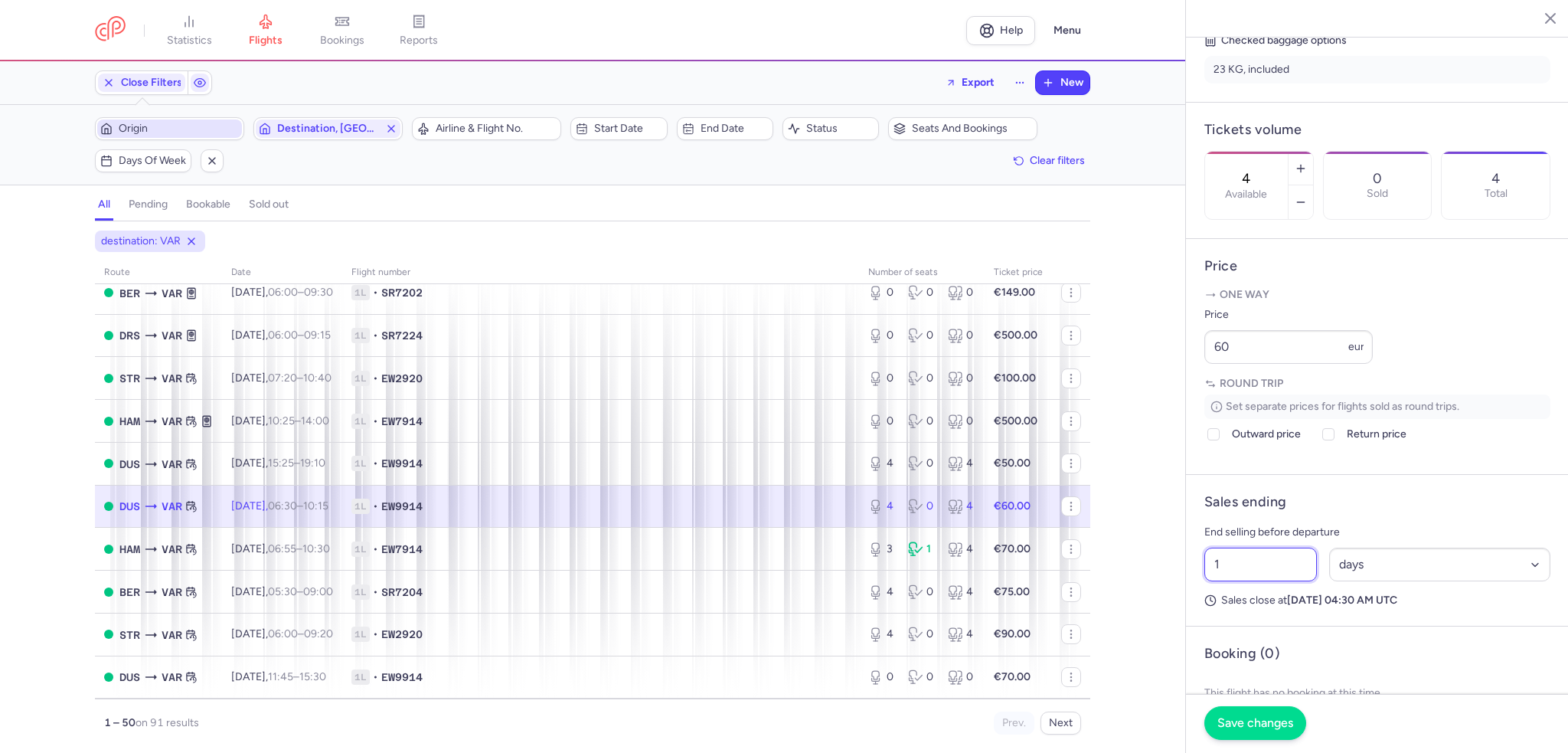
type input "1"
click at [1241, 726] on span "Save changes" at bounding box center [1256, 723] width 76 height 14
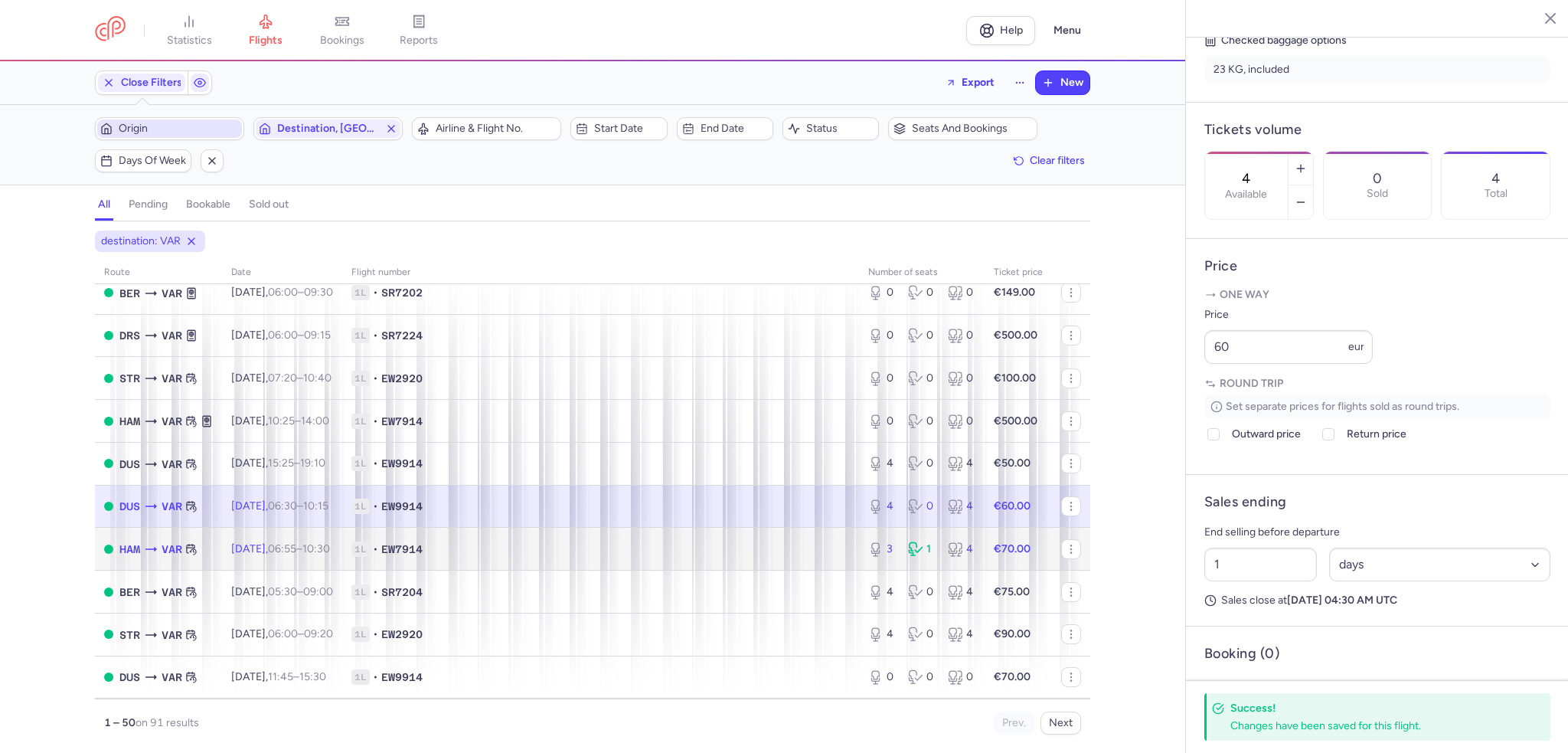
click at [316, 571] on td "Wed, 27 Aug, 06:55 – 10:30 +0" at bounding box center [283, 550] width 121 height 43
type input "3"
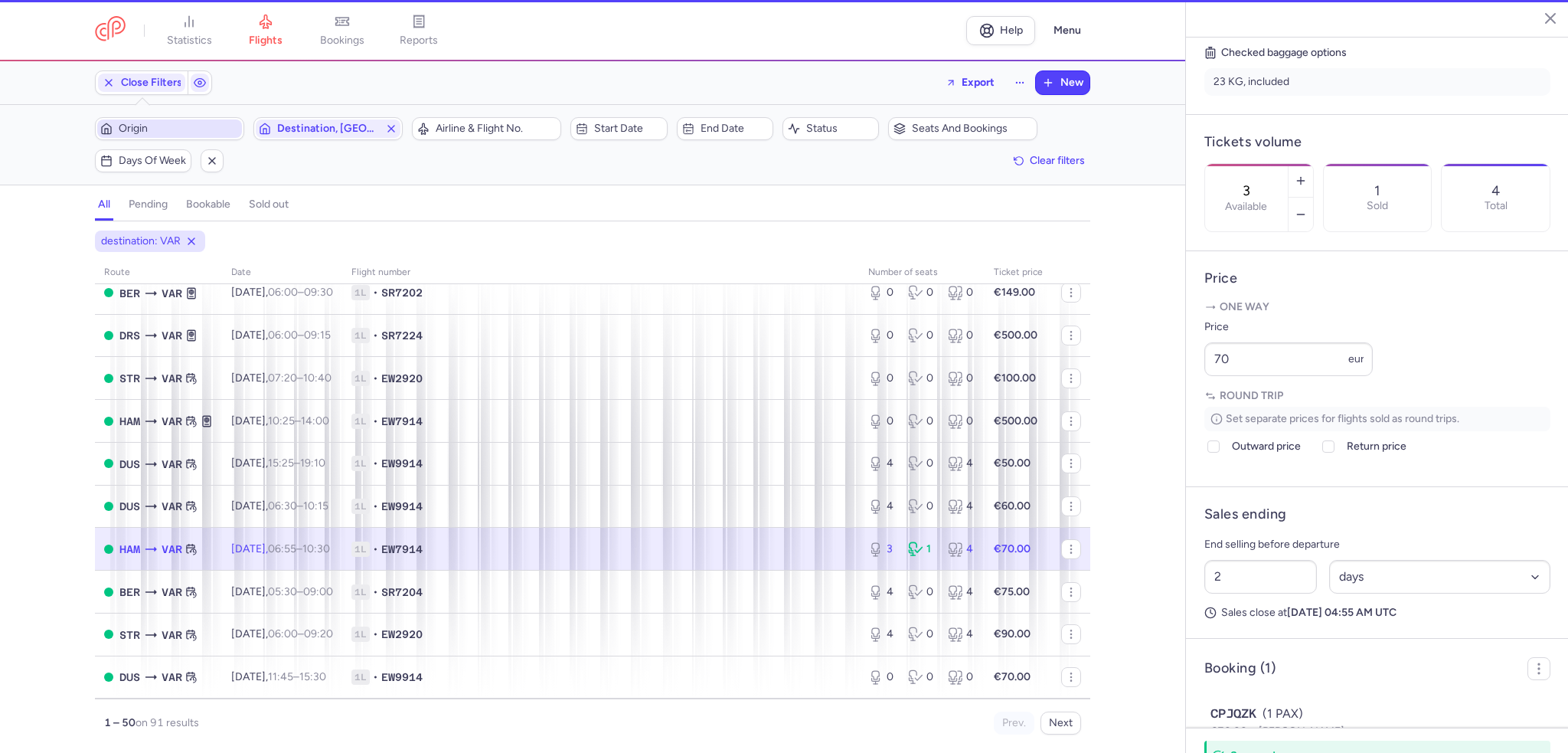
scroll to position [383, 0]
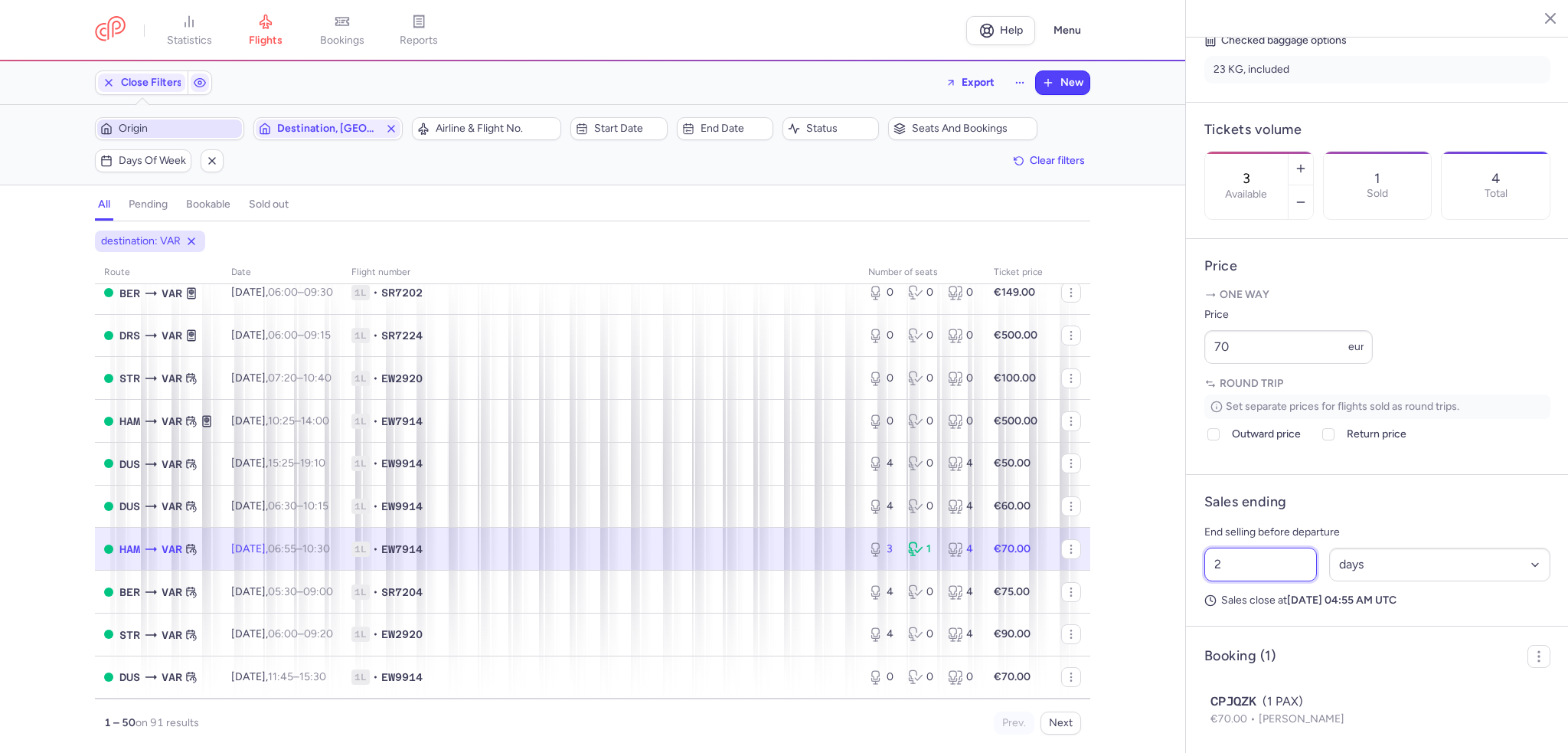
drag, startPoint x: 1235, startPoint y: 608, endPoint x: 1182, endPoint y: 609, distance: 53.0
click at [1182, 609] on div "statistics flights bookings reports Help Menu Close Filters Export New Filters …" at bounding box center [784, 376] width 1568 height 753
type input "1"
click at [1268, 724] on span "Save changes" at bounding box center [1256, 723] width 76 height 14
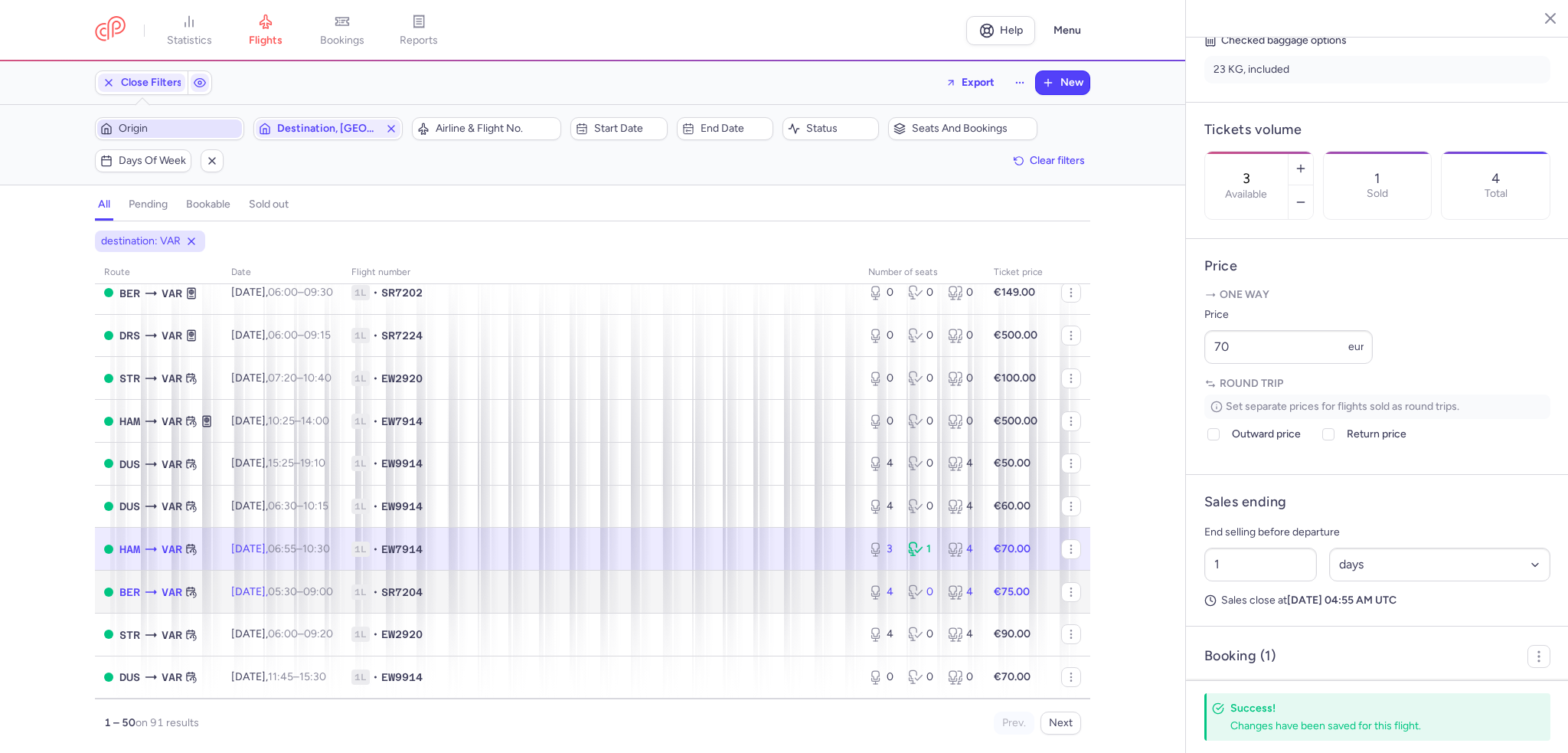
click at [297, 598] on time "05:30" at bounding box center [282, 592] width 29 height 13
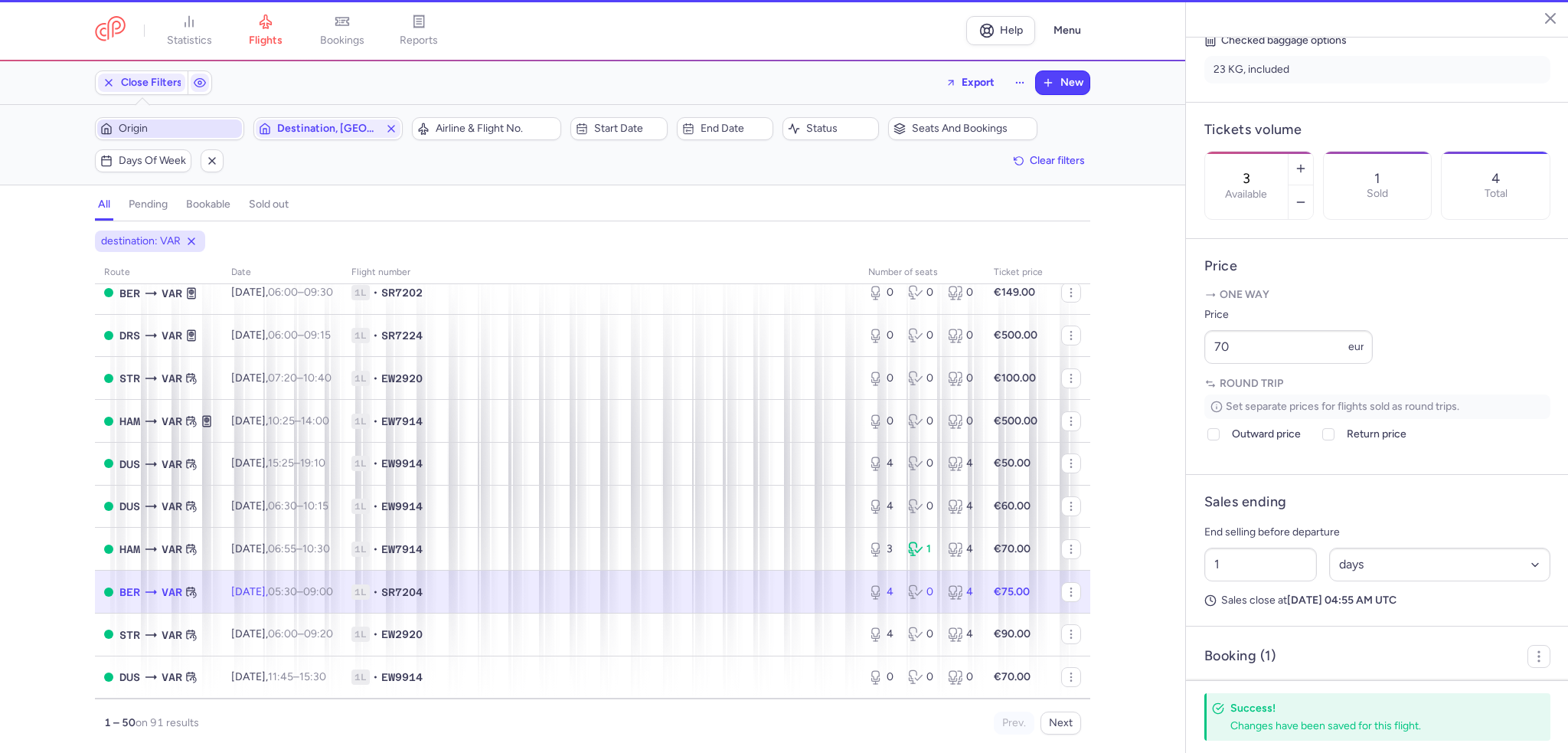
type input "4"
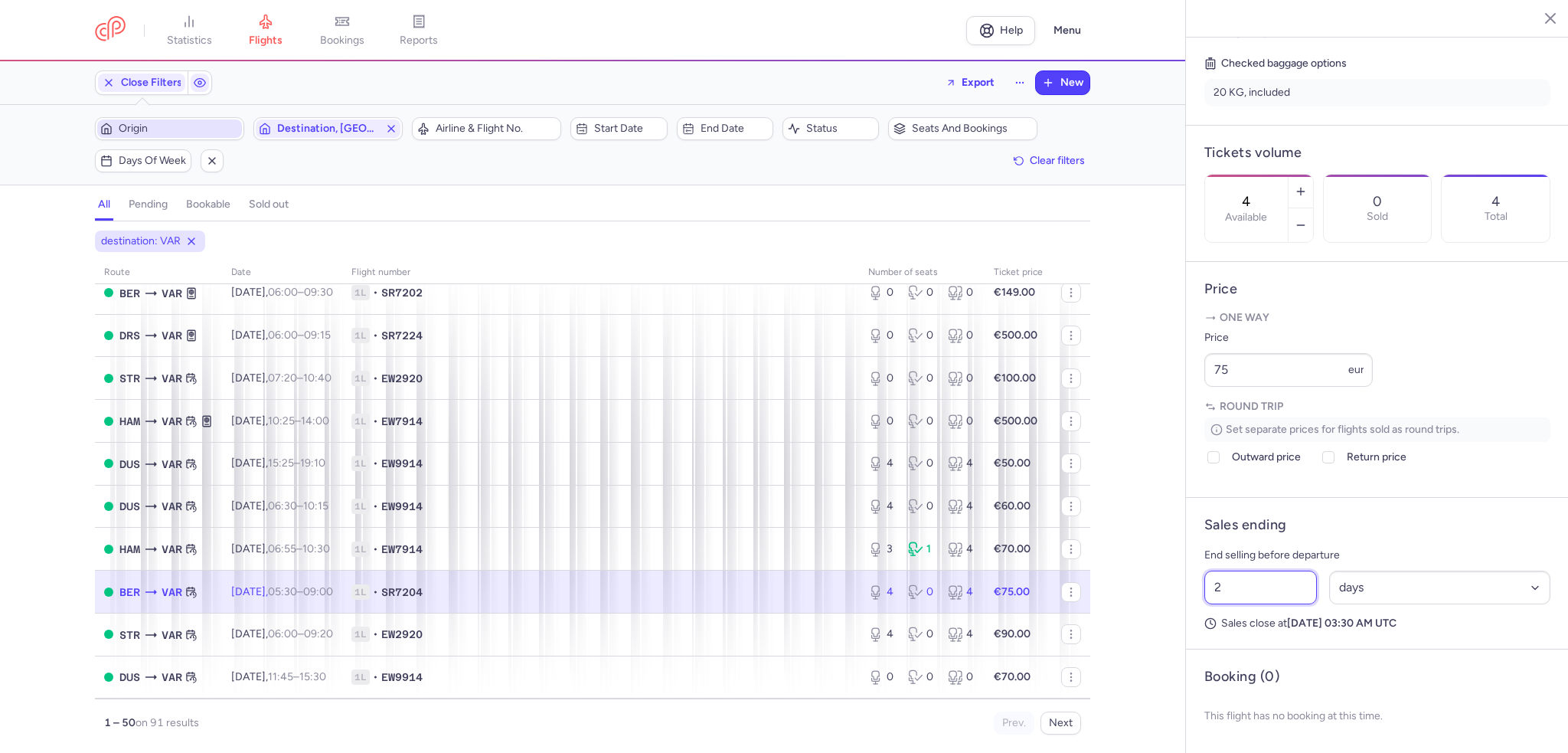
drag, startPoint x: 1251, startPoint y: 608, endPoint x: 1161, endPoint y: 607, distance: 90.0
click at [1161, 607] on div "statistics flights bookings reports Help Menu Close Filters Export New Filters …" at bounding box center [784, 376] width 1568 height 753
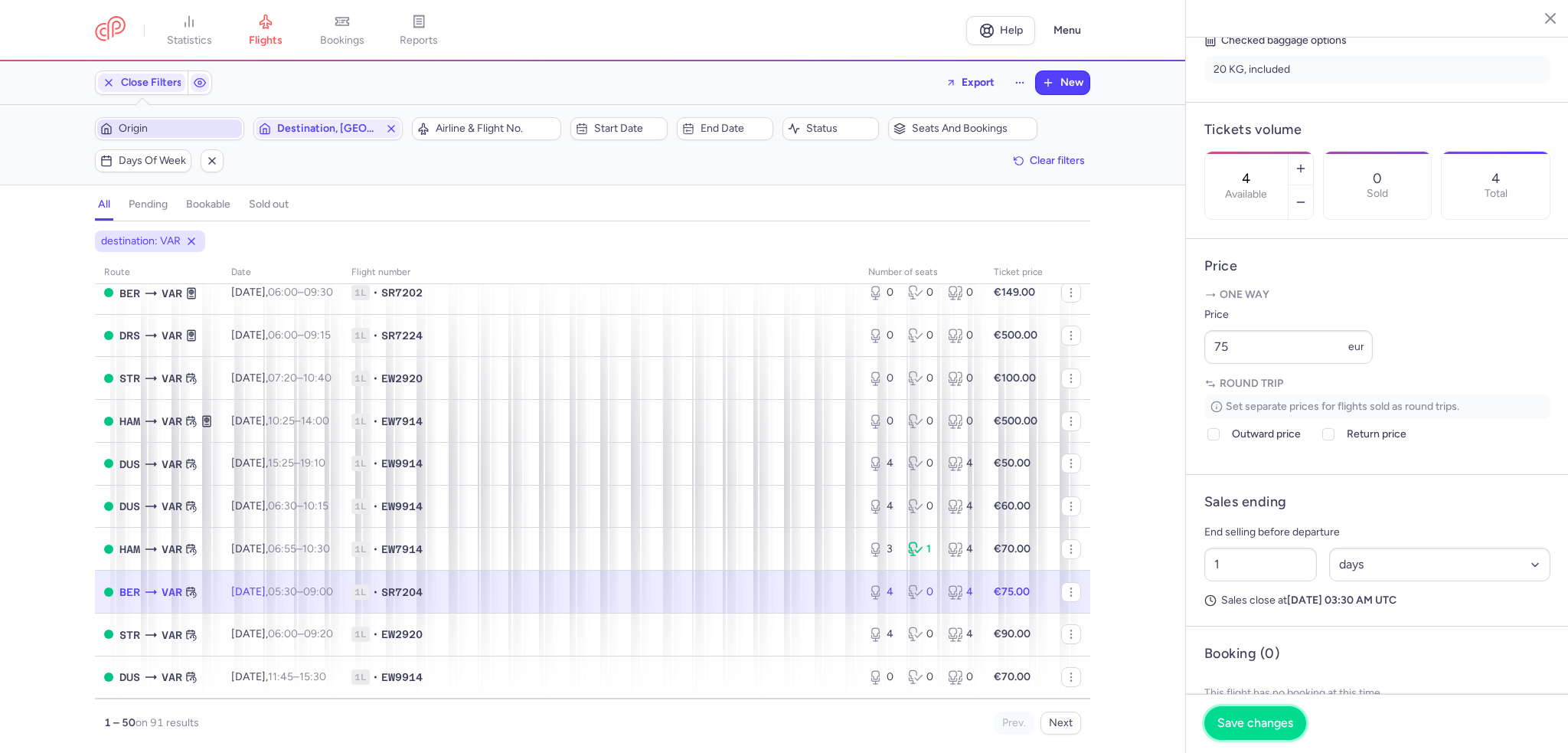
click at [1234, 719] on span "Save changes" at bounding box center [1256, 723] width 76 height 14
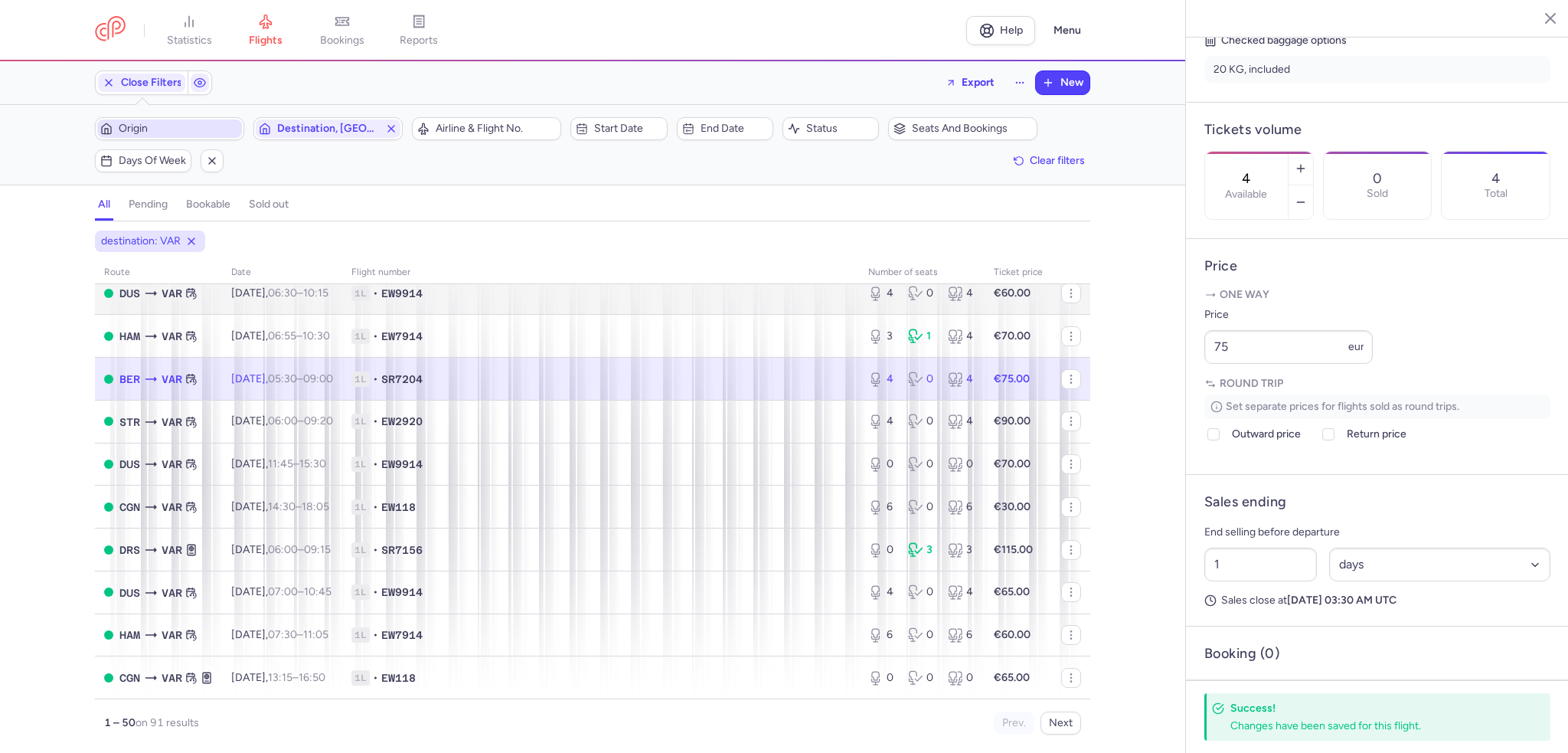
scroll to position [1762, 0]
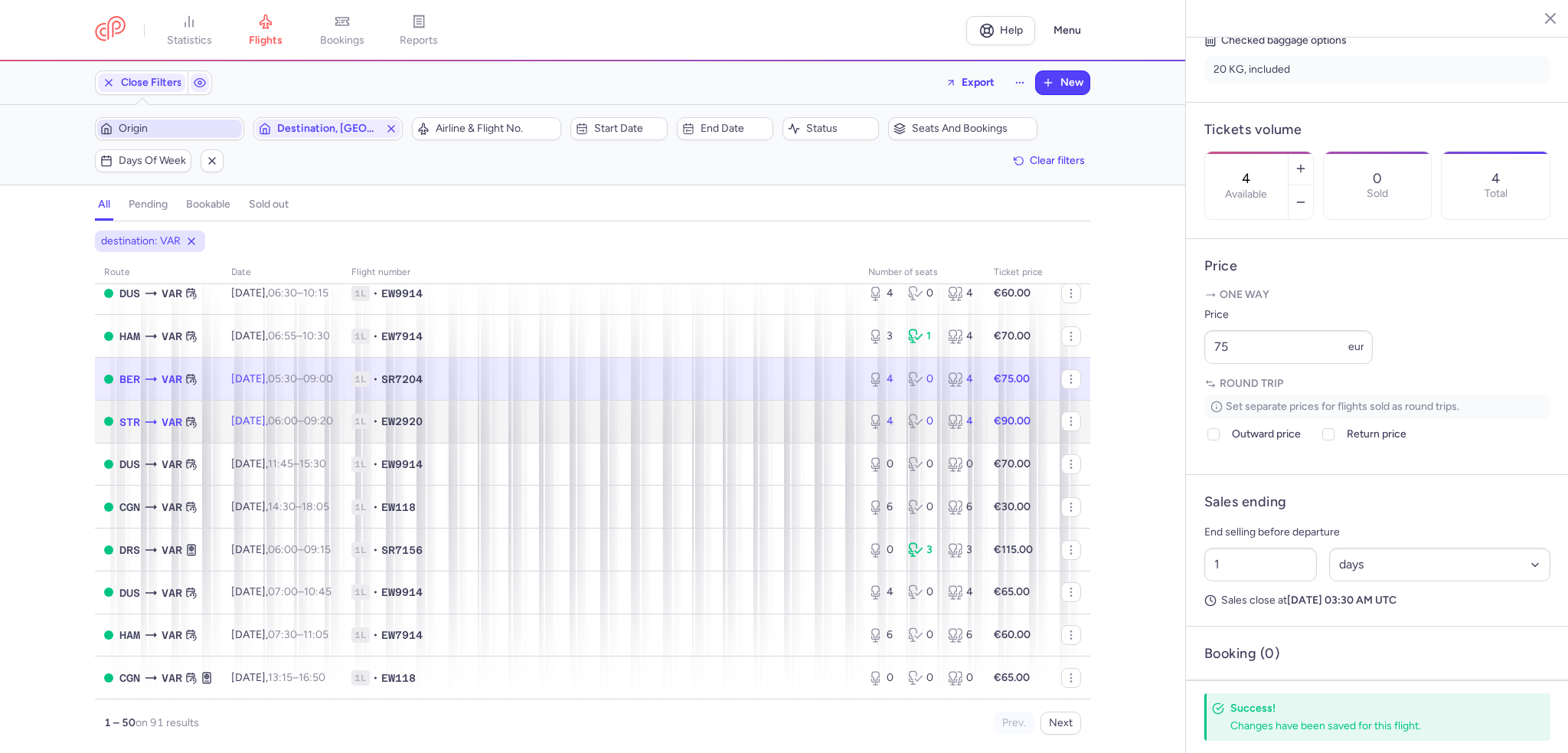
click at [298, 427] on time "06:00" at bounding box center [283, 421] width 30 height 13
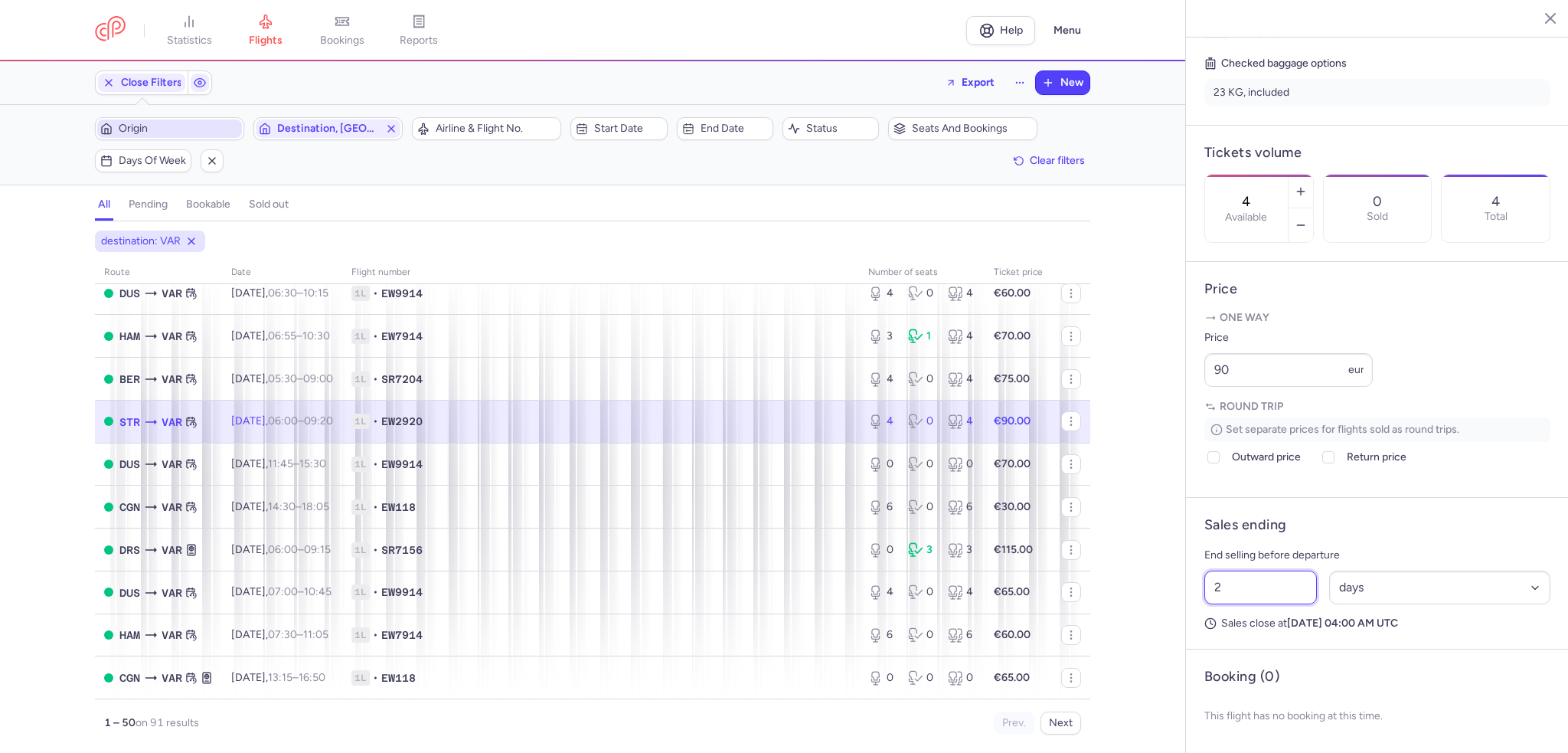
drag, startPoint x: 1234, startPoint y: 598, endPoint x: 1169, endPoint y: 599, distance: 65.0
click at [1169, 599] on div "statistics flights bookings reports Help Menu Close Filters Export New Filters …" at bounding box center [784, 376] width 1568 height 753
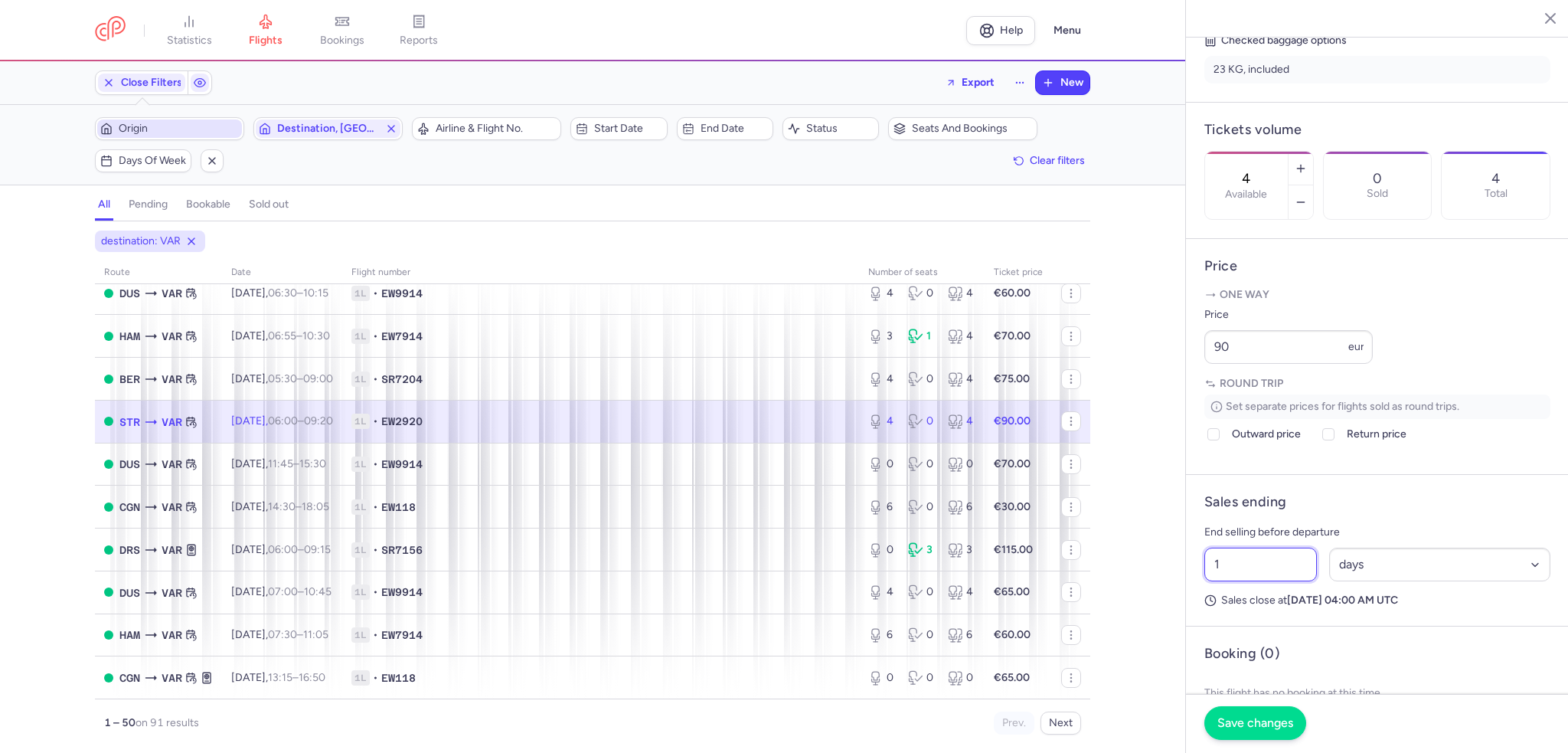
type input "1"
click at [1239, 720] on span "Save changes" at bounding box center [1256, 723] width 76 height 14
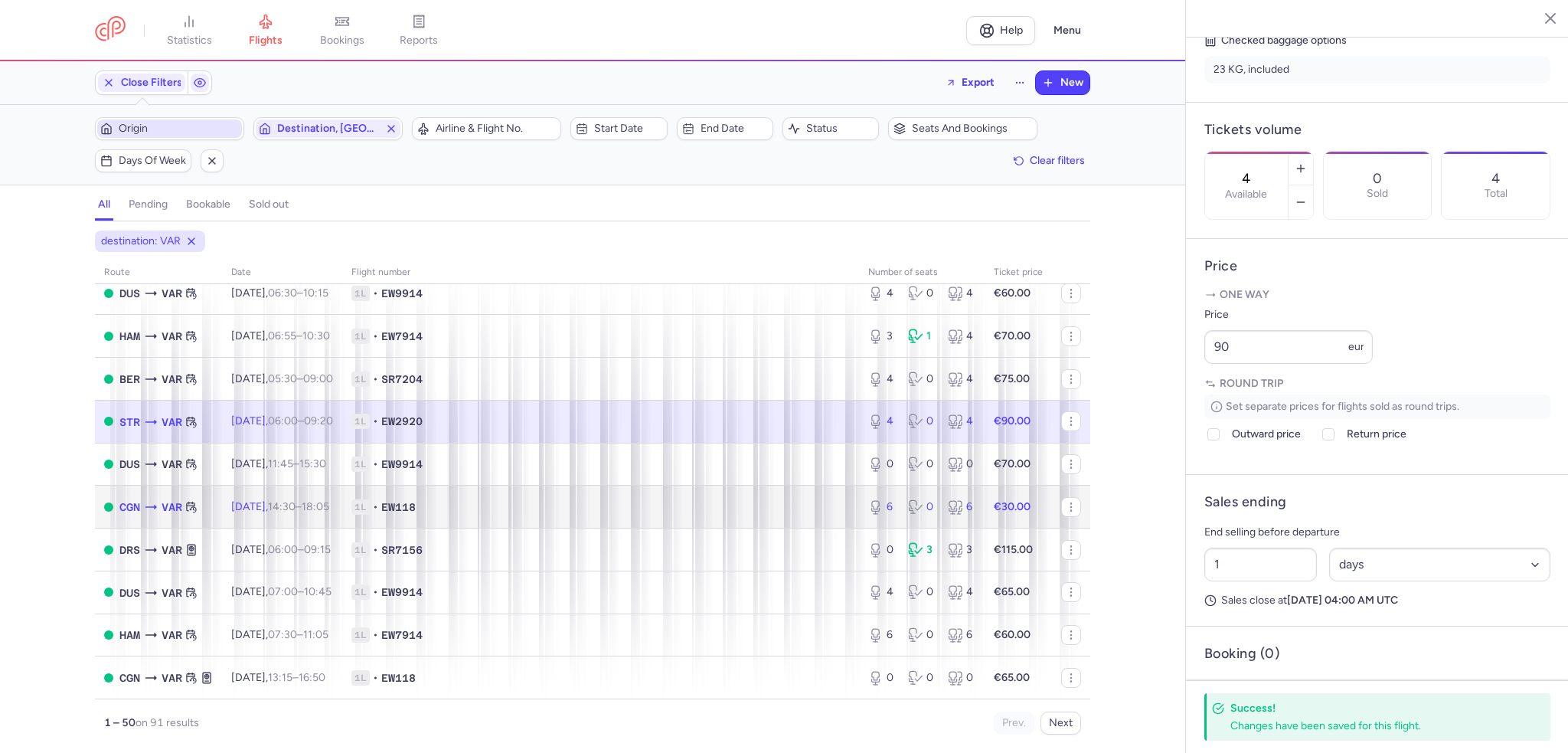
click at [328, 513] on span "14:30 – 18:05 +0" at bounding box center [298, 507] width 61 height 13
type input "6"
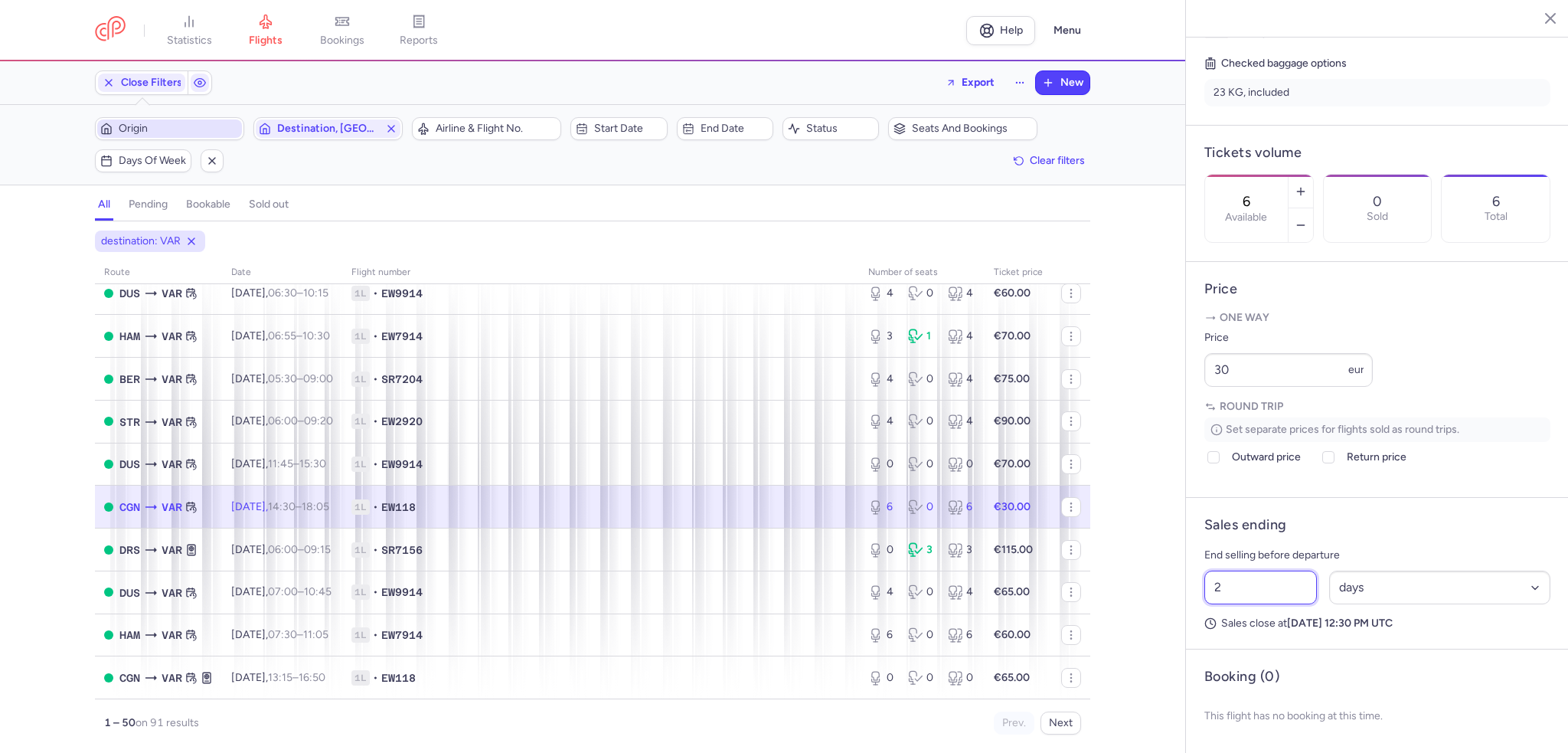
drag, startPoint x: 1225, startPoint y: 603, endPoint x: 1161, endPoint y: 603, distance: 64.0
click at [1161, 603] on div "statistics flights bookings reports Help Menu Close Filters Export New Filters …" at bounding box center [784, 376] width 1568 height 753
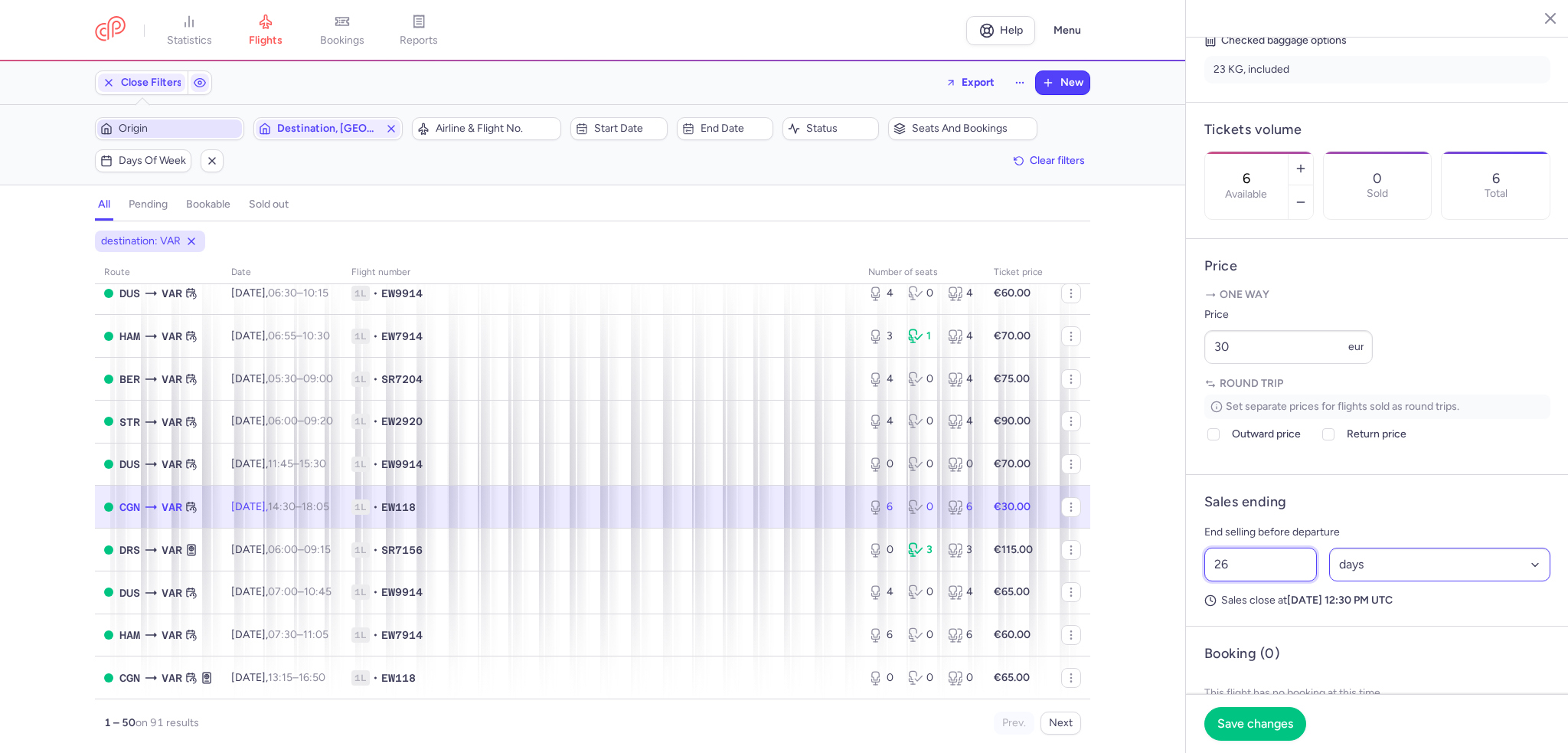
type input "26"
click at [1523, 582] on select "Select an option hours days" at bounding box center [1440, 565] width 222 height 34
select select "hours"
click at [1329, 582] on select "Select an option hours days" at bounding box center [1440, 565] width 222 height 34
click at [1256, 731] on button "Save changes" at bounding box center [1255, 723] width 102 height 34
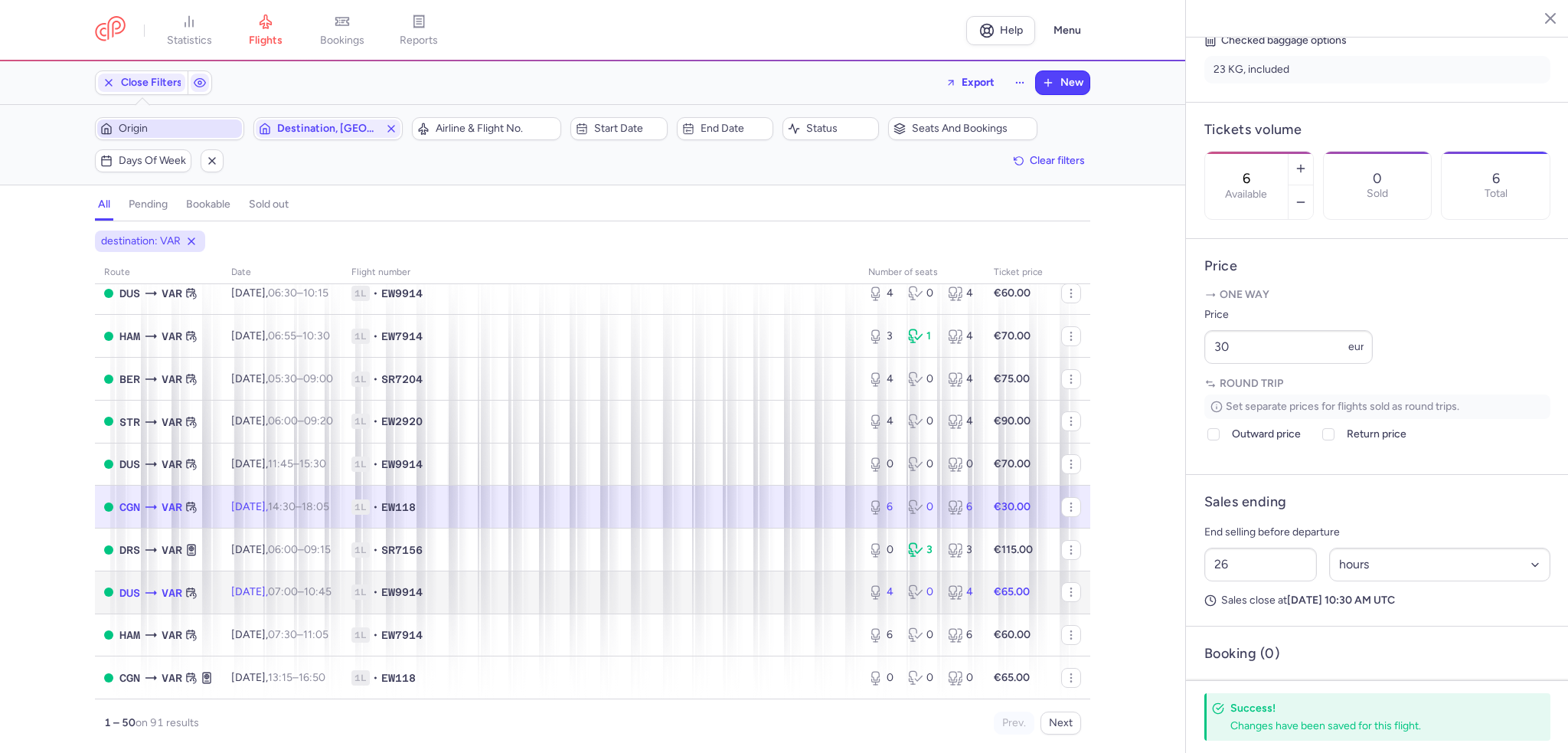
click at [276, 598] on span "Fri, 29 Aug, 07:00 – 10:45 +0" at bounding box center [281, 592] width 100 height 13
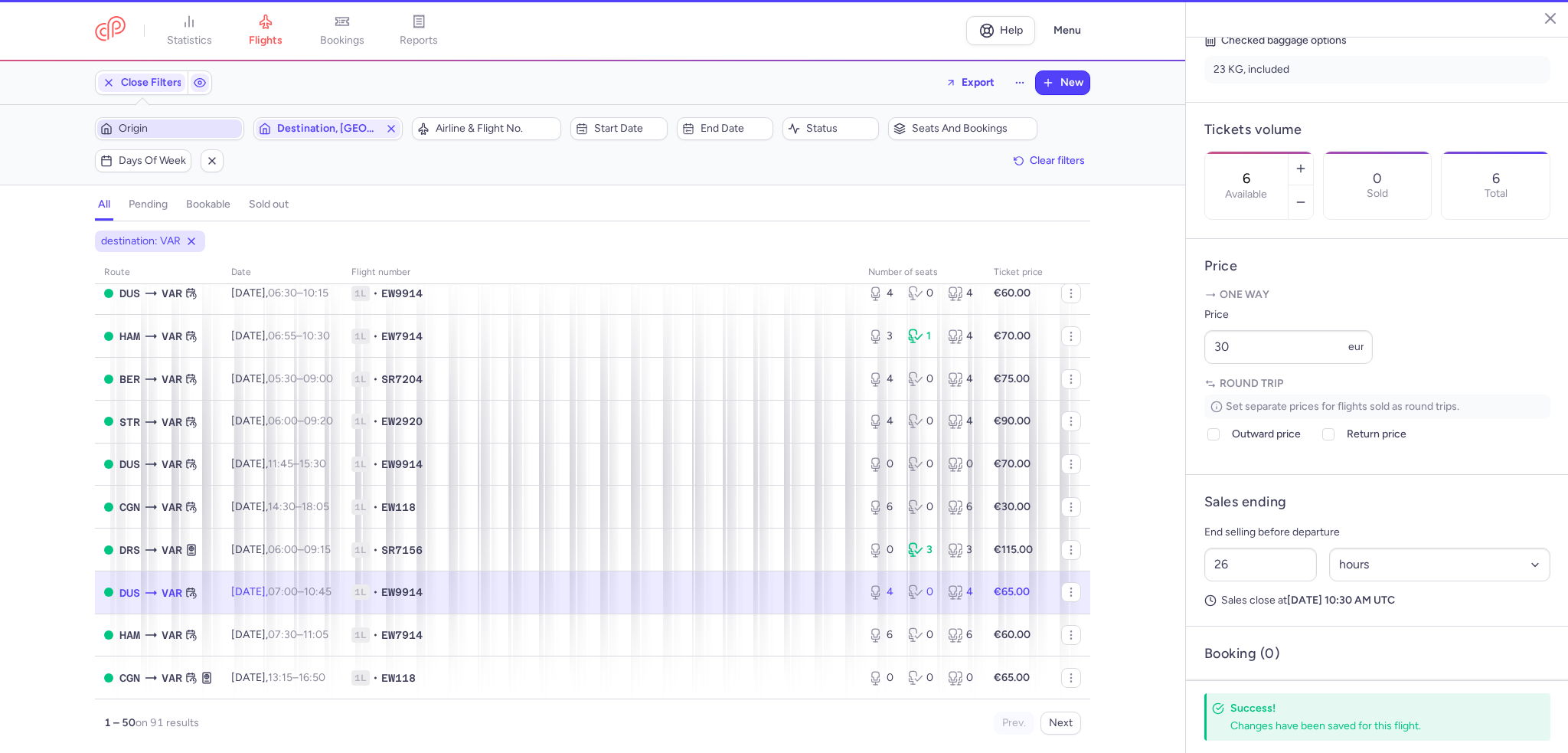
type input "4"
type input "2"
select select "days"
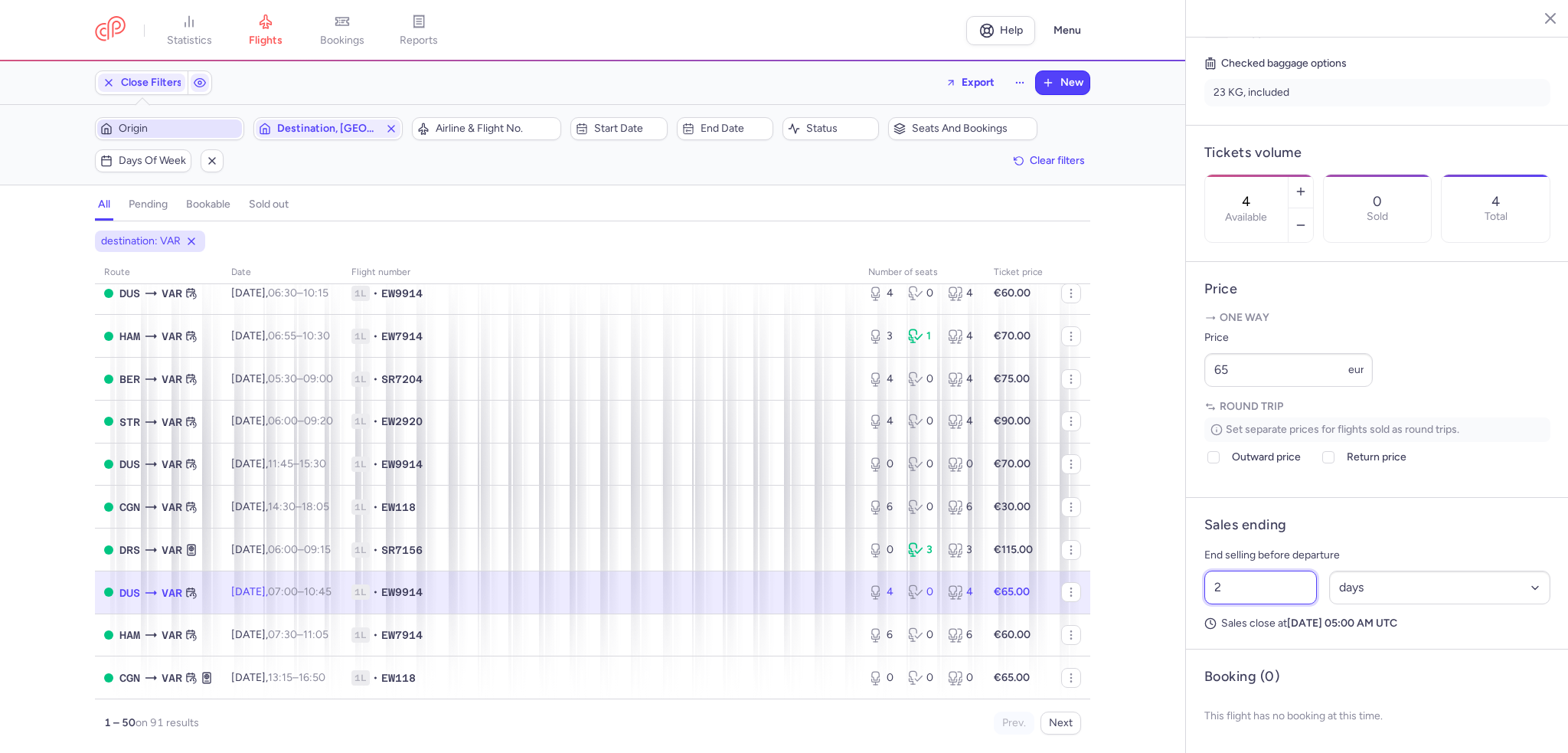
drag, startPoint x: 1243, startPoint y: 609, endPoint x: 1151, endPoint y: 608, distance: 92.0
click at [1151, 608] on div "statistics flights bookings reports Help Menu Close Filters Export New Filters …" at bounding box center [784, 376] width 1568 height 753
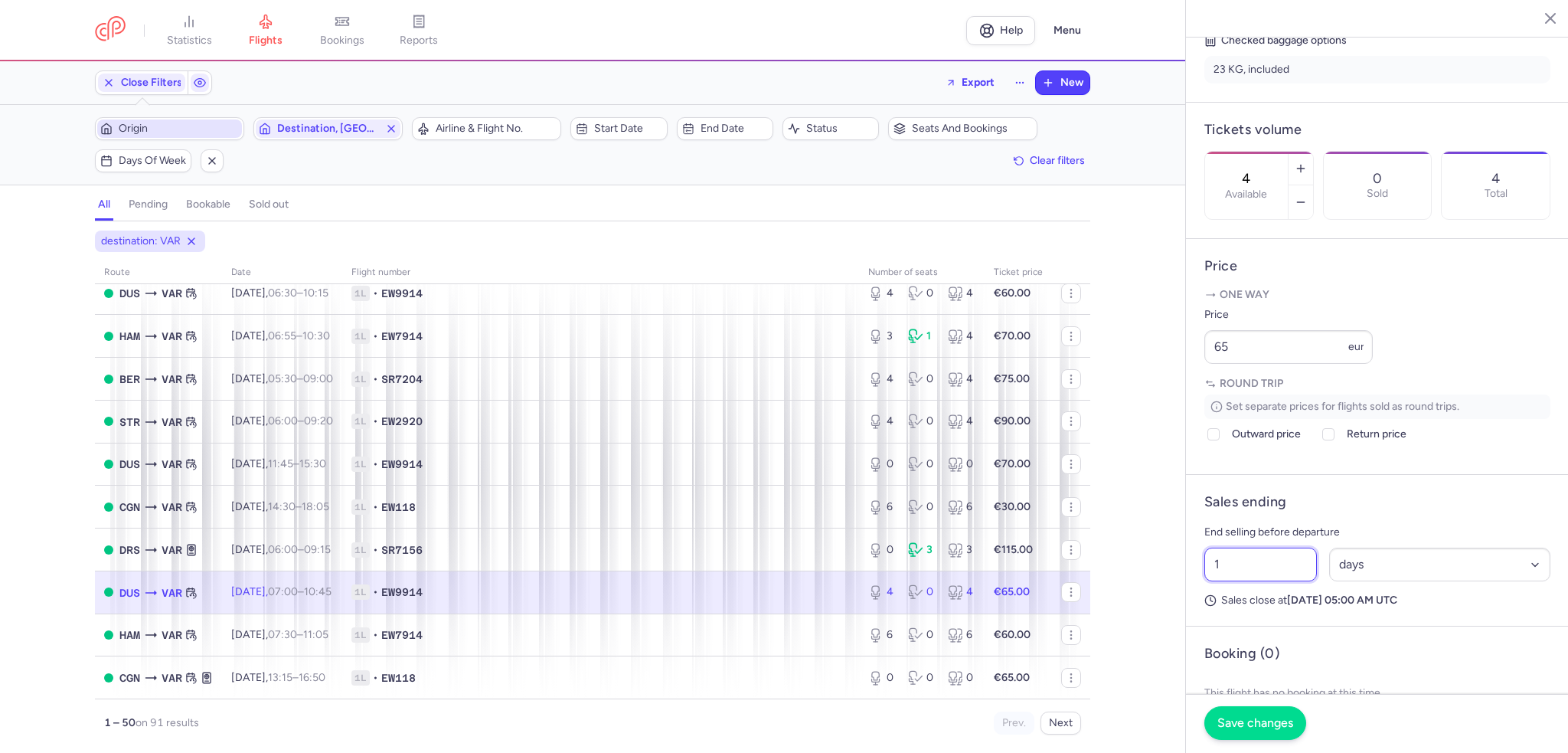
type input "1"
click at [1266, 719] on span "Save changes" at bounding box center [1256, 723] width 76 height 14
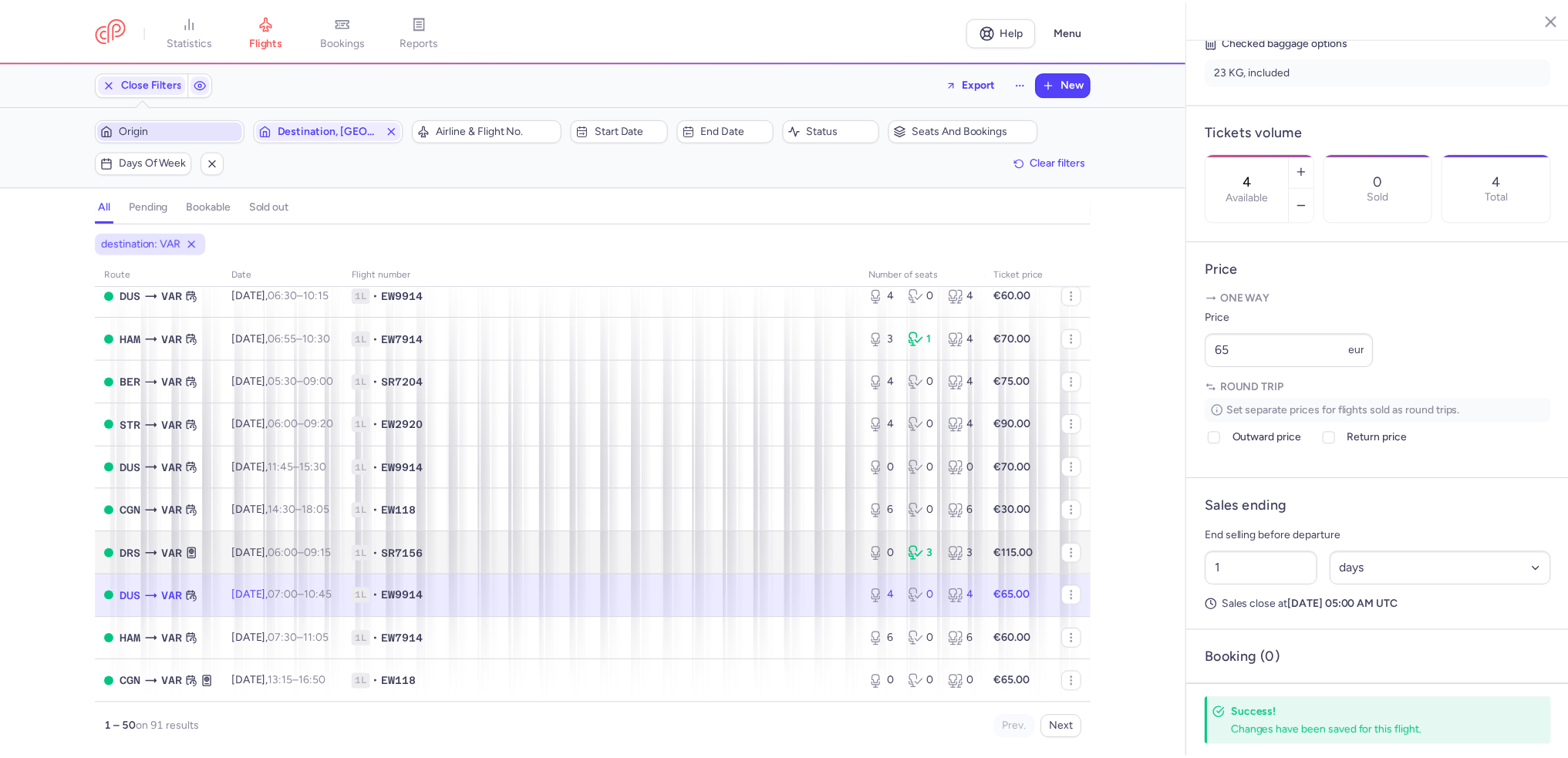
scroll to position [1806, 0]
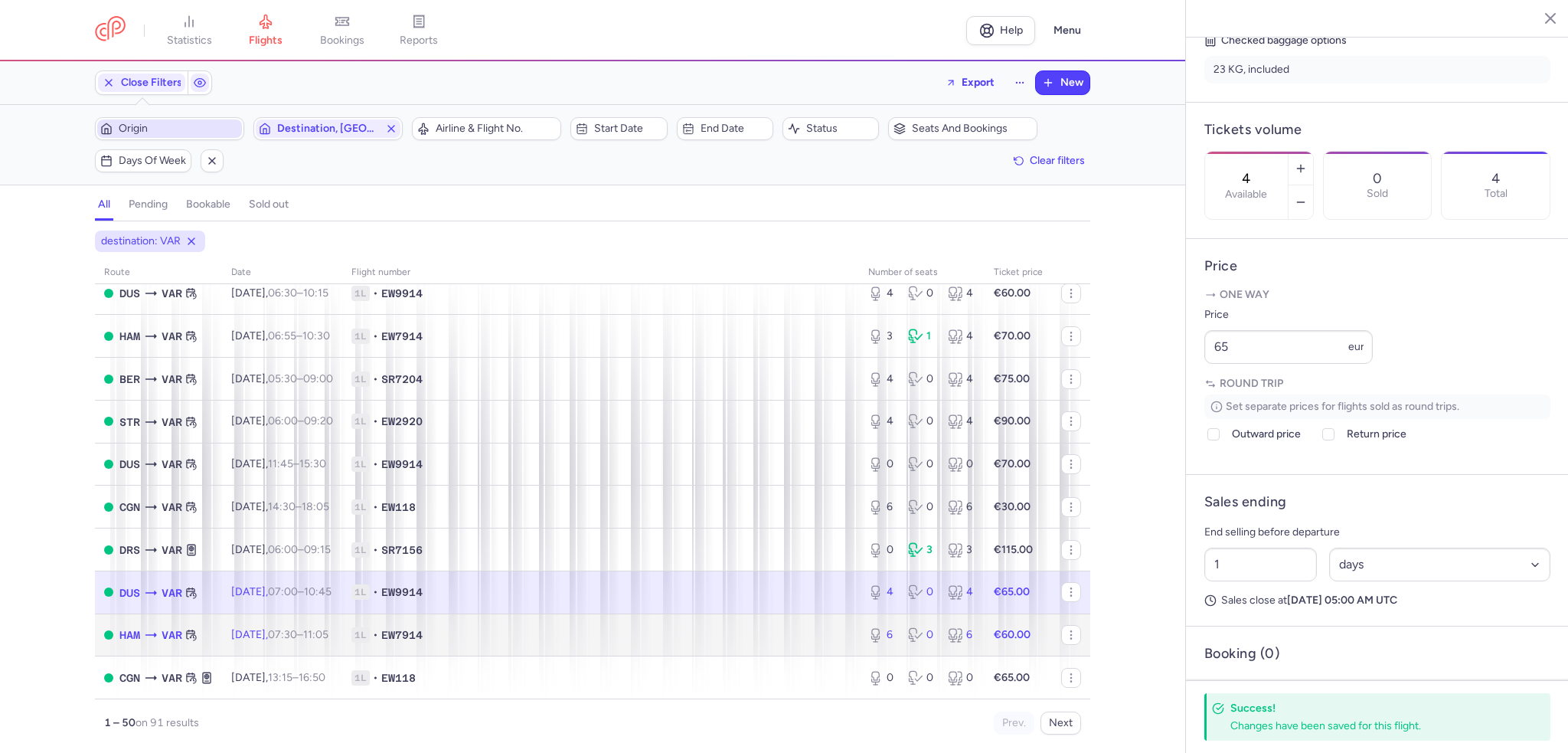
click at [321, 634] on span "07:30 – 11:05 +0" at bounding box center [297, 635] width 60 height 13
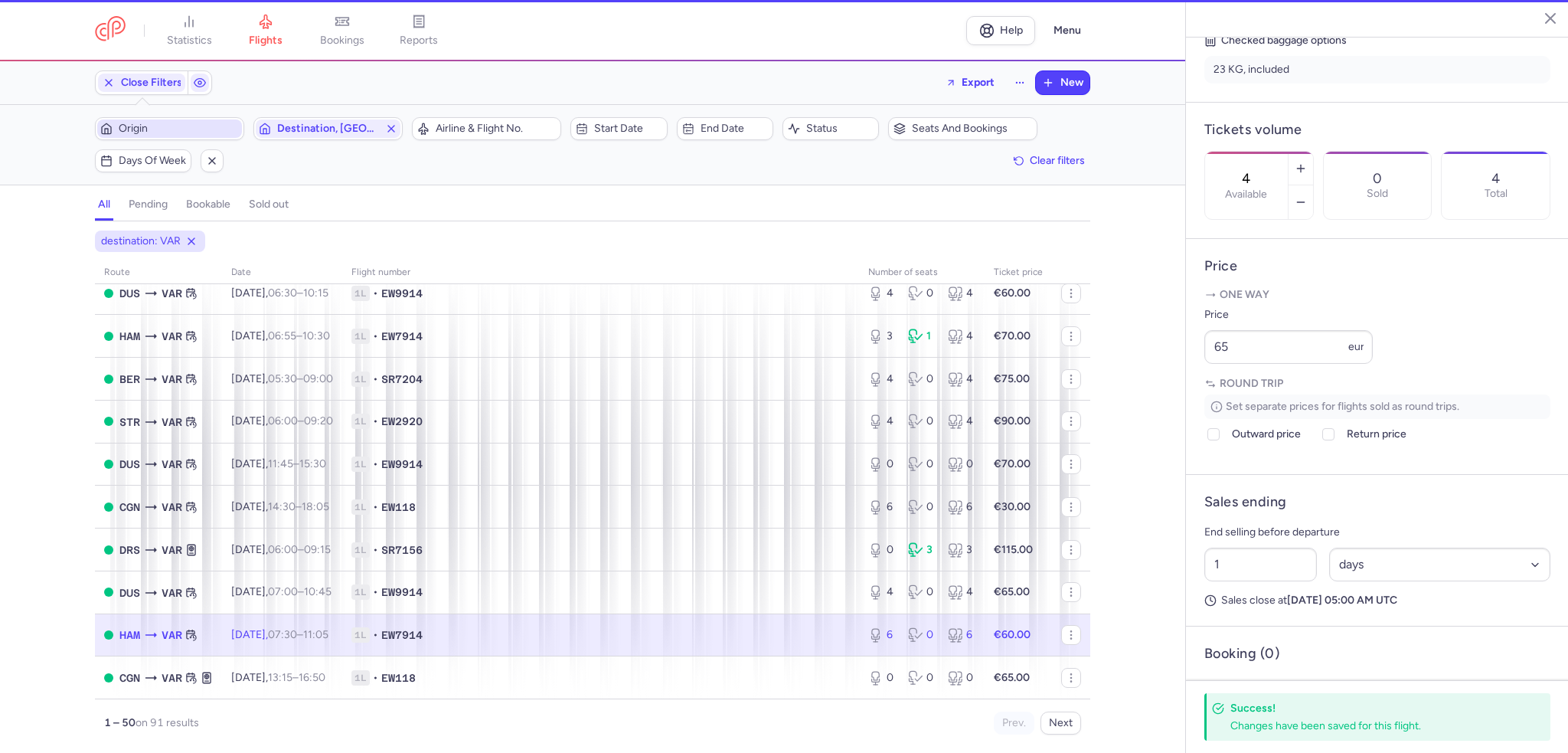
type input "6"
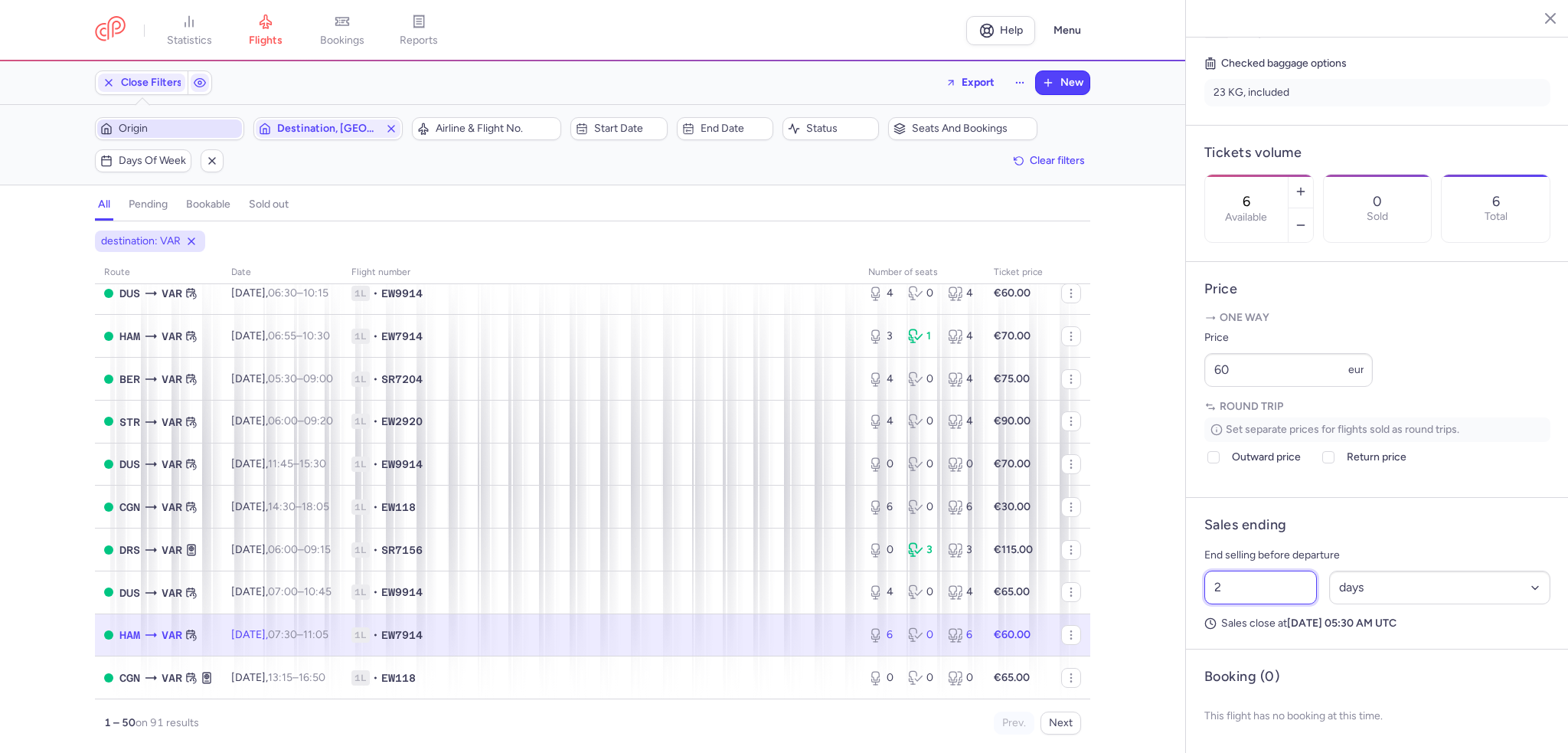
drag, startPoint x: 1230, startPoint y: 599, endPoint x: 1164, endPoint y: 602, distance: 66.1
click at [1164, 602] on div "statistics flights bookings reports Help Menu Close Filters Export New Filters …" at bounding box center [784, 376] width 1568 height 753
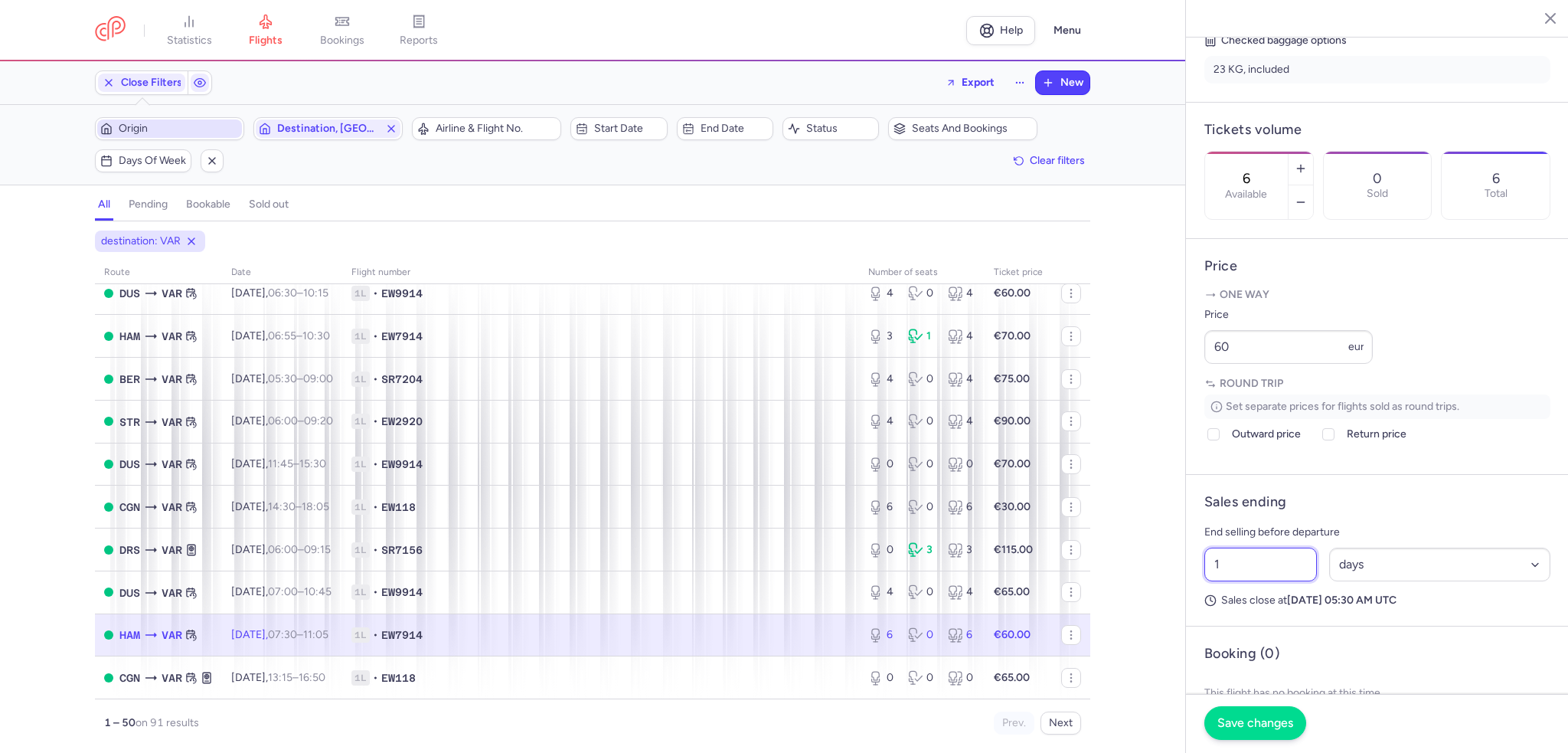
type input "1"
click at [1241, 719] on span "Save changes" at bounding box center [1256, 723] width 76 height 14
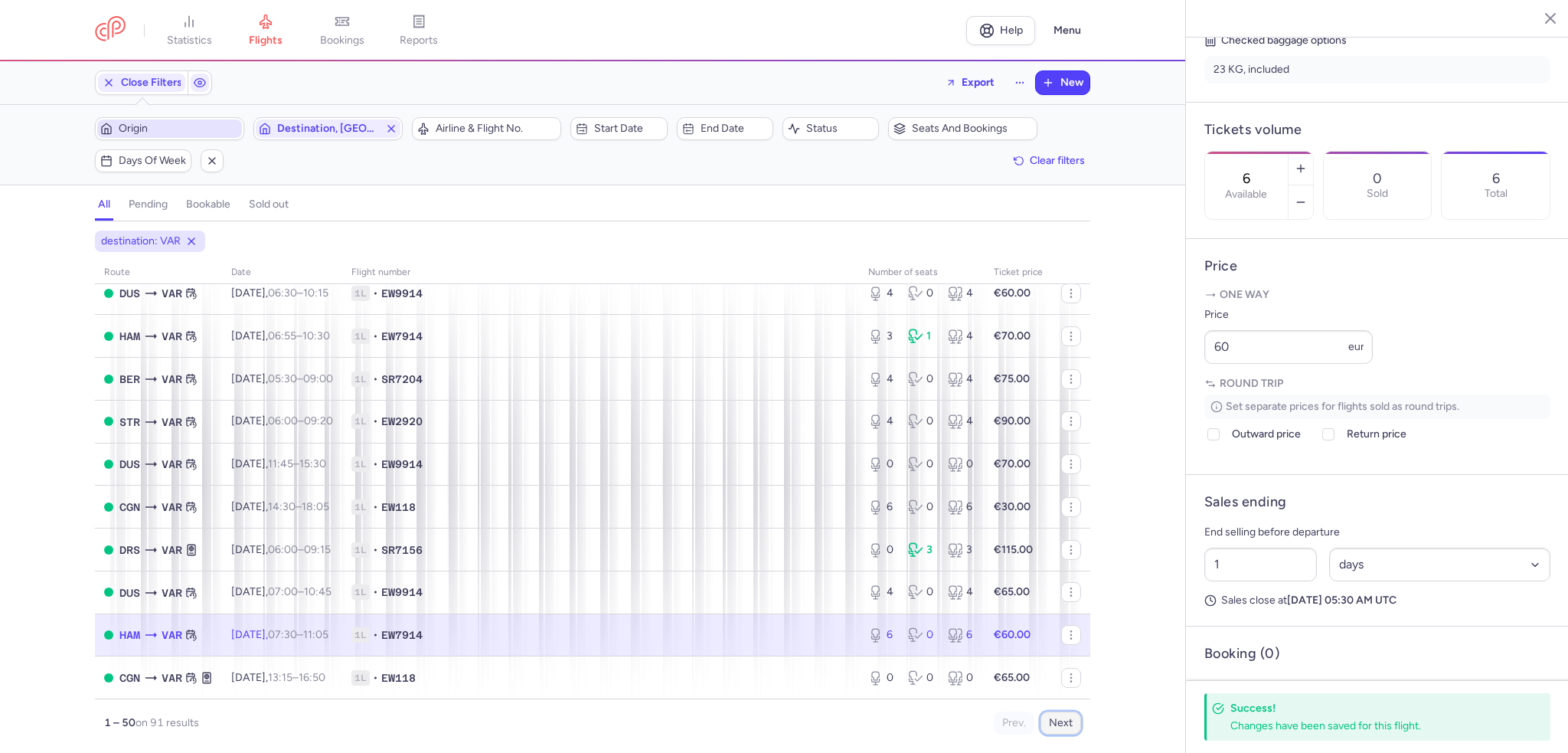
click at [1070, 724] on button "Next" at bounding box center [1061, 723] width 40 height 23
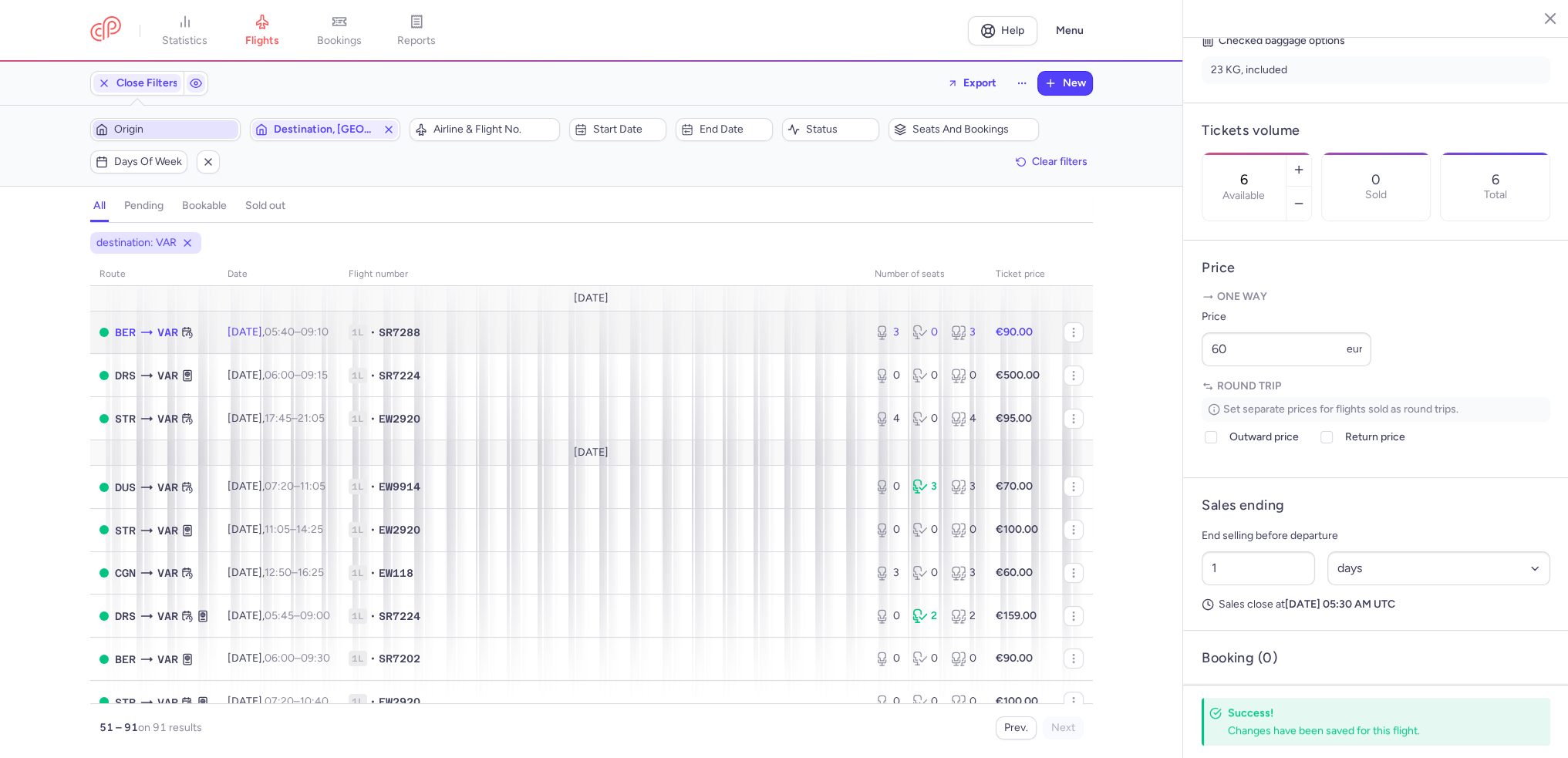
click at [292, 337] on time "05:40" at bounding box center [280, 332] width 30 height 13
type input "3"
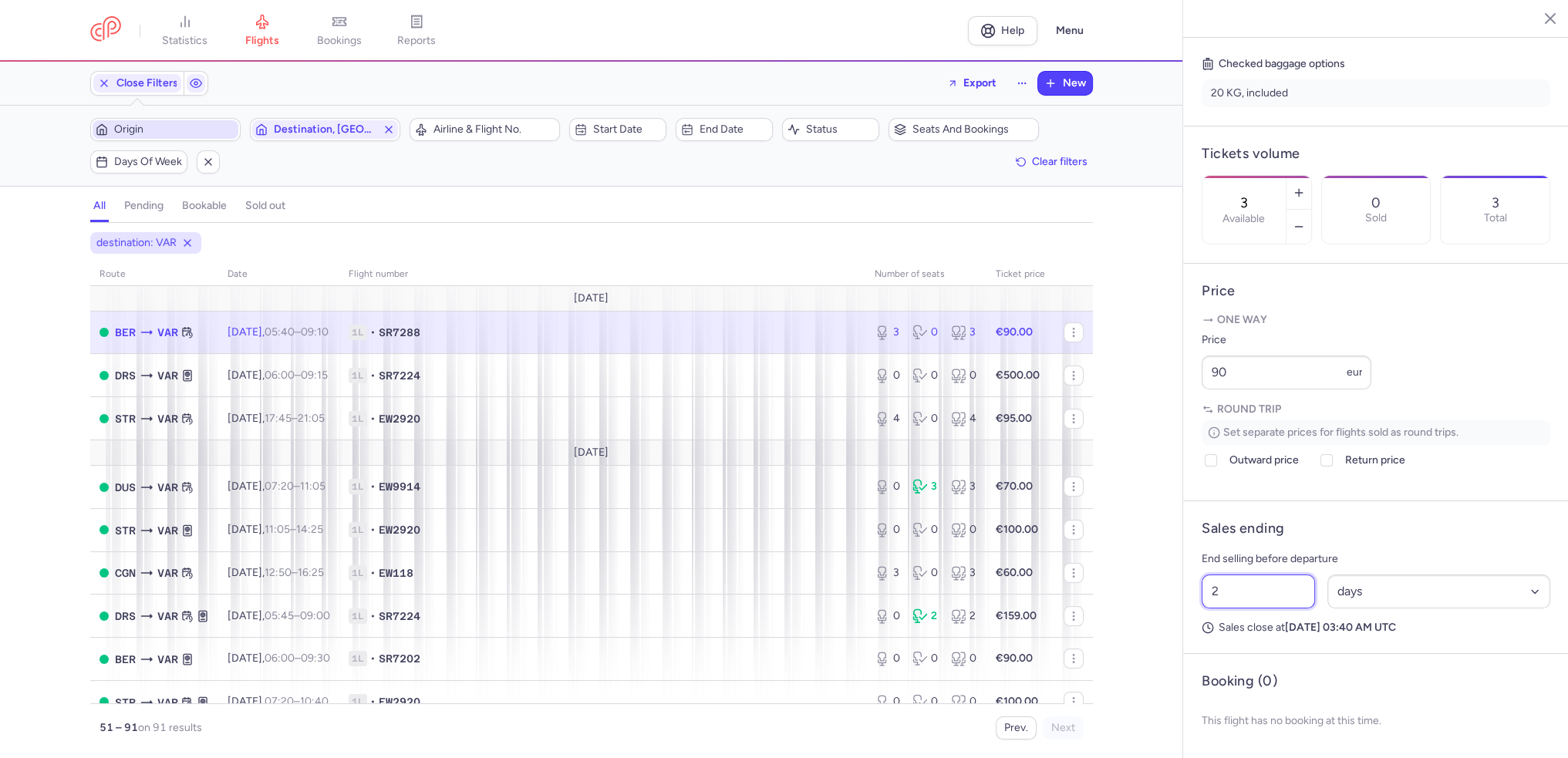
drag, startPoint x: 1238, startPoint y: 610, endPoint x: 1153, endPoint y: 613, distance: 85.1
click at [1153, 613] on div "statistics flights bookings reports Help Menu Close Filters Export New Filters …" at bounding box center [784, 379] width 1568 height 758
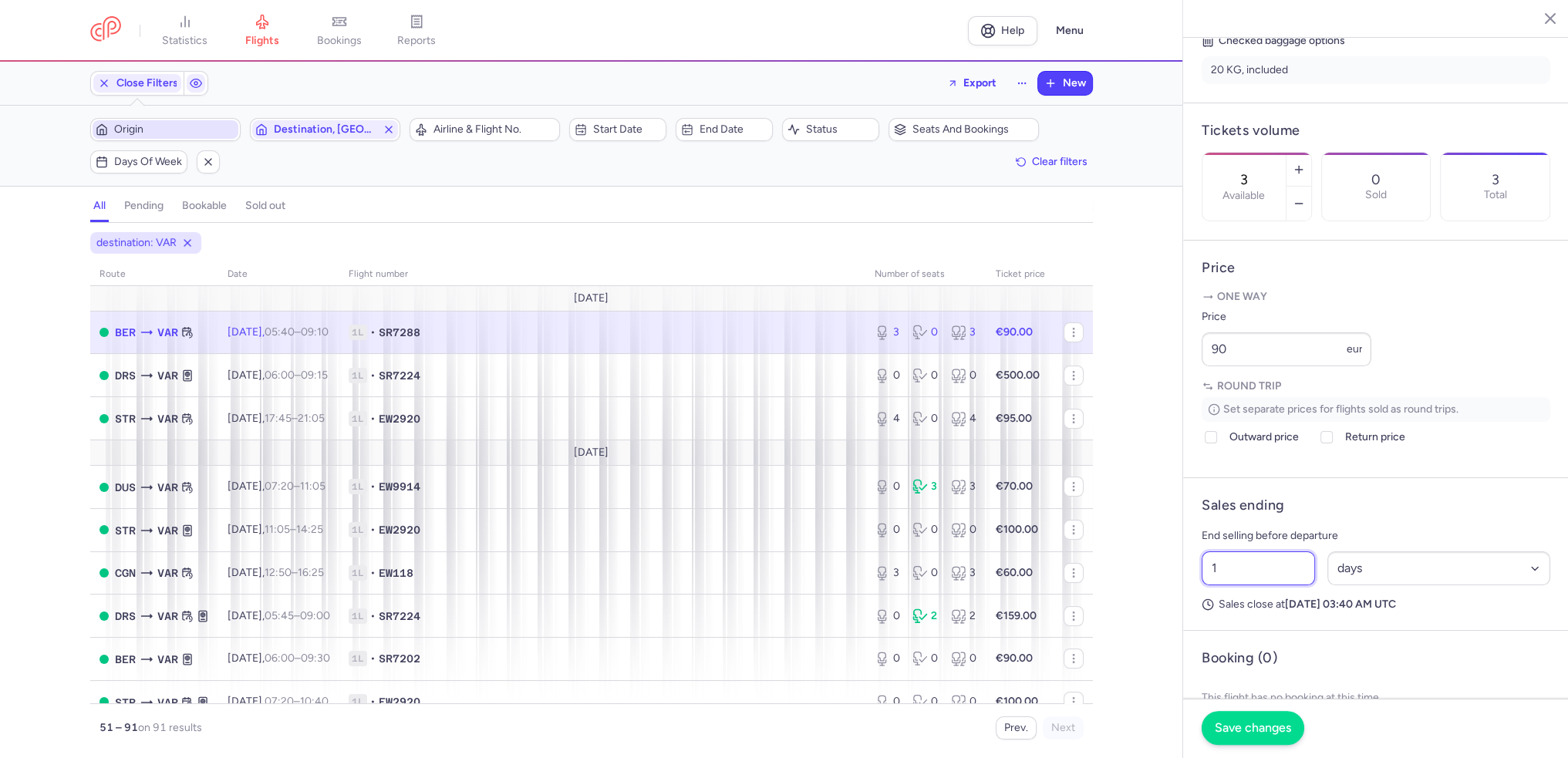
type input "1"
click at [1250, 738] on button "Save changes" at bounding box center [1253, 728] width 102 height 34
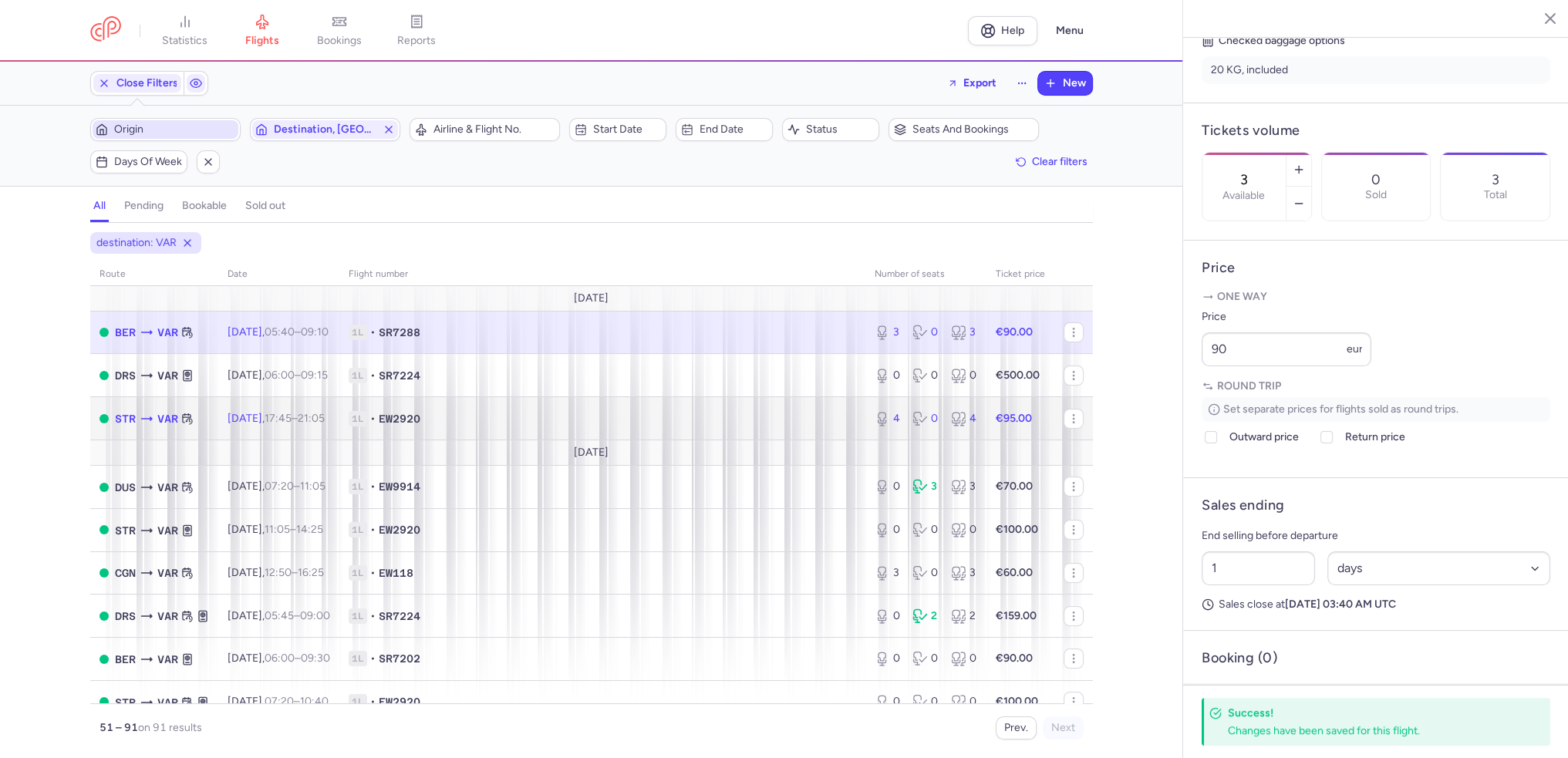
click at [279, 429] on td "Sun, 31 Aug, 17:45 – 21:05 +0" at bounding box center [279, 419] width 122 height 43
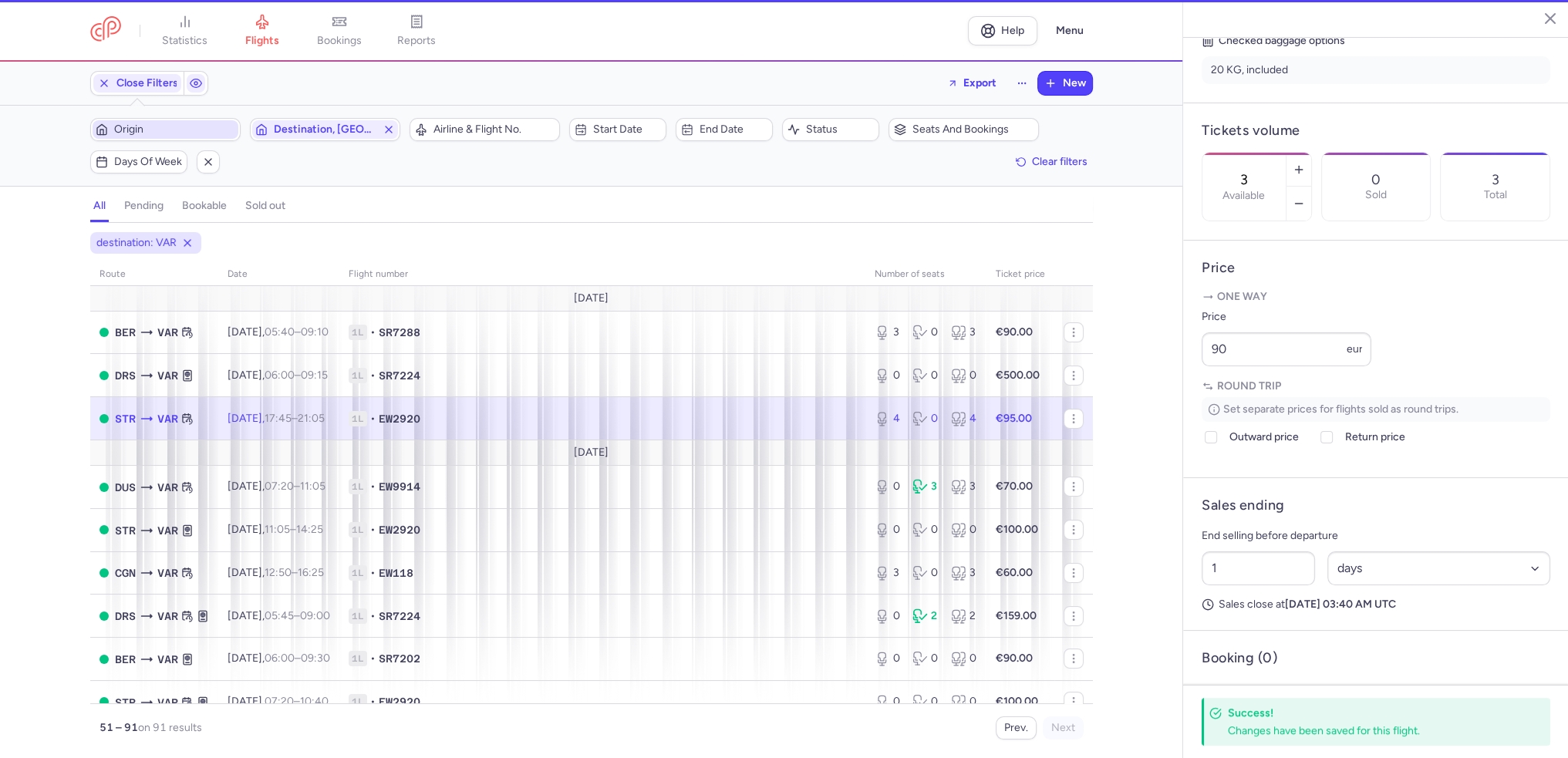
type input "4"
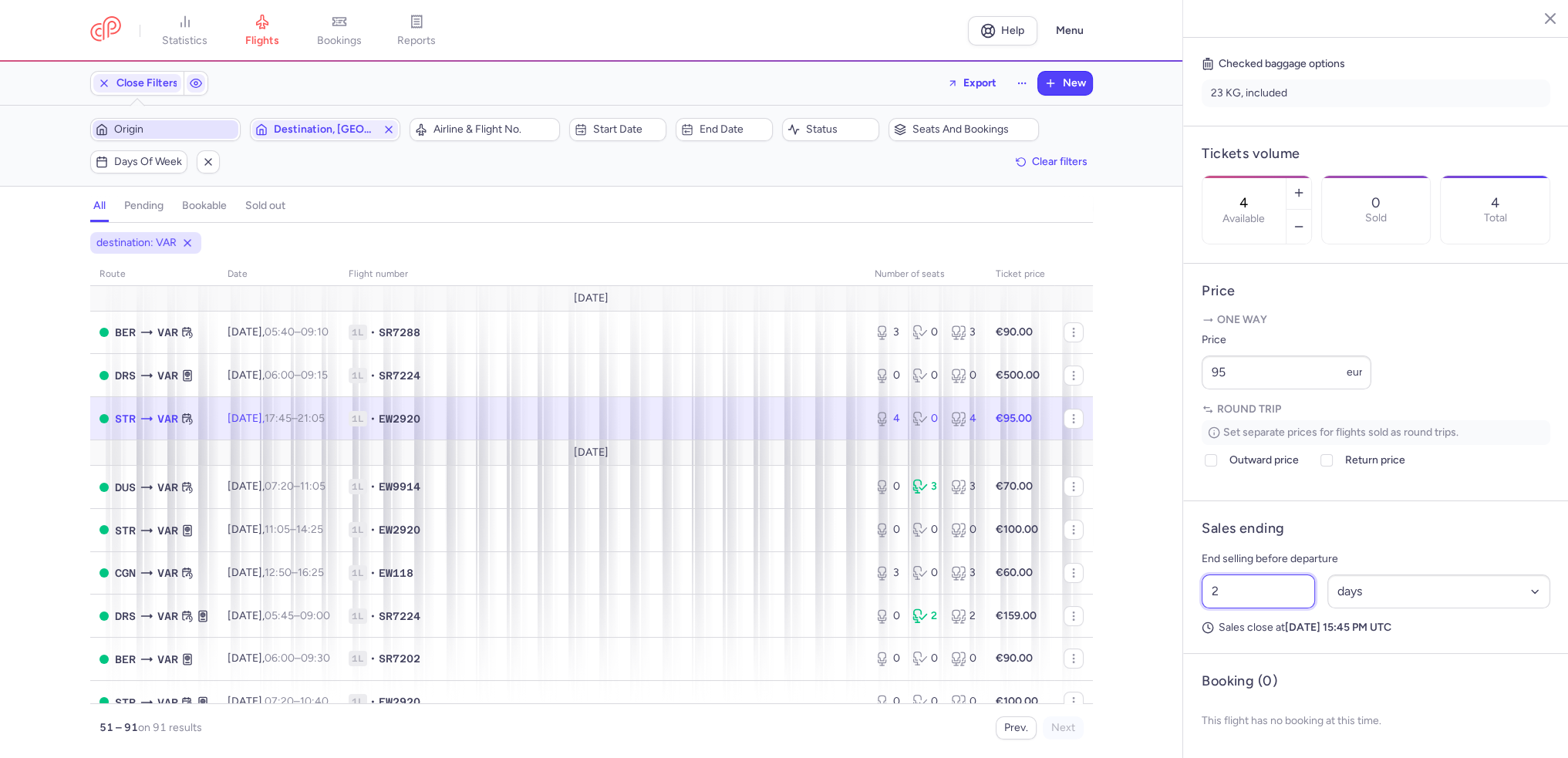
drag, startPoint x: 1217, startPoint y: 613, endPoint x: 1191, endPoint y: 614, distance: 26.0
click at [1191, 614] on article "Sales ending End selling before departure 2 Select an option hours days Sales c…" at bounding box center [1376, 577] width 385 height 153
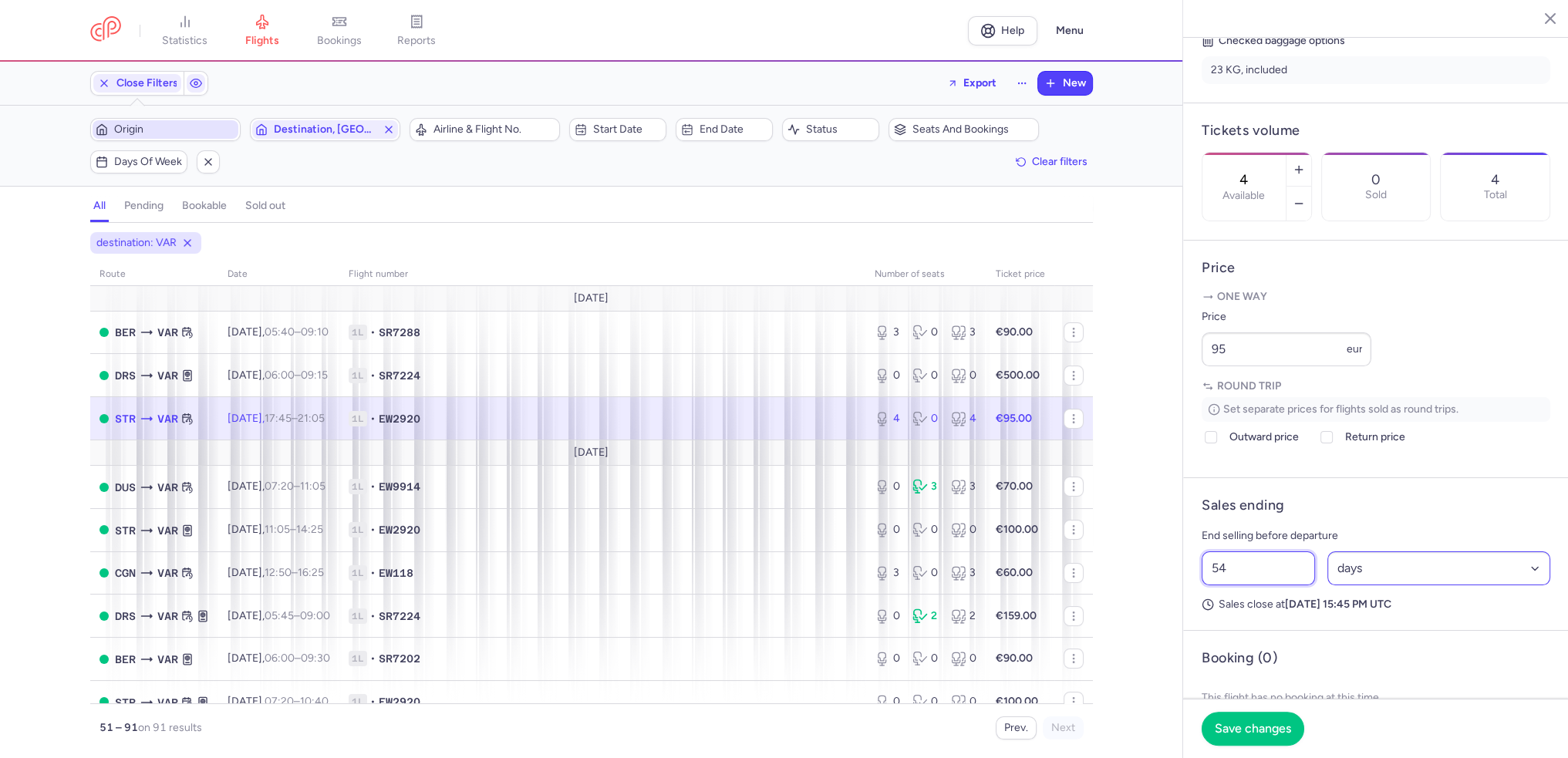
type input "54"
click at [1526, 586] on select "Select an option hours days" at bounding box center [1439, 568] width 224 height 34
select select "hours"
click at [1327, 586] on select "Select an option hours days" at bounding box center [1439, 568] width 224 height 34
click at [1269, 730] on span "Save changes" at bounding box center [1253, 728] width 77 height 14
